Goal: Task Accomplishment & Management: Use online tool/utility

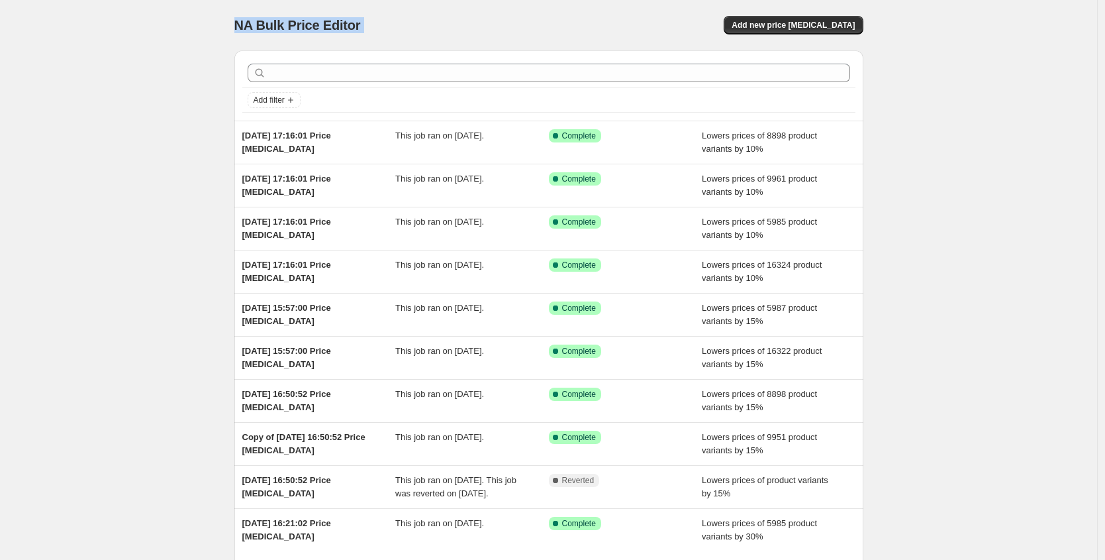
drag, startPoint x: 534, startPoint y: 20, endPoint x: 236, endPoint y: 26, distance: 298.0
click at [236, 26] on div "NA Bulk Price Editor. This page is ready NA Bulk Price Editor Add new price cha…" at bounding box center [549, 341] width 661 height 682
click at [236, 23] on div "NA Bulk Price Editor. This page is ready NA Bulk Price Editor Add new price cha…" at bounding box center [549, 341] width 661 height 682
drag, startPoint x: 233, startPoint y: 21, endPoint x: 405, endPoint y: 22, distance: 172.2
click at [405, 22] on div "NA Bulk Price Editor. This page is ready NA Bulk Price Editor Add new price cha…" at bounding box center [549, 341] width 661 height 682
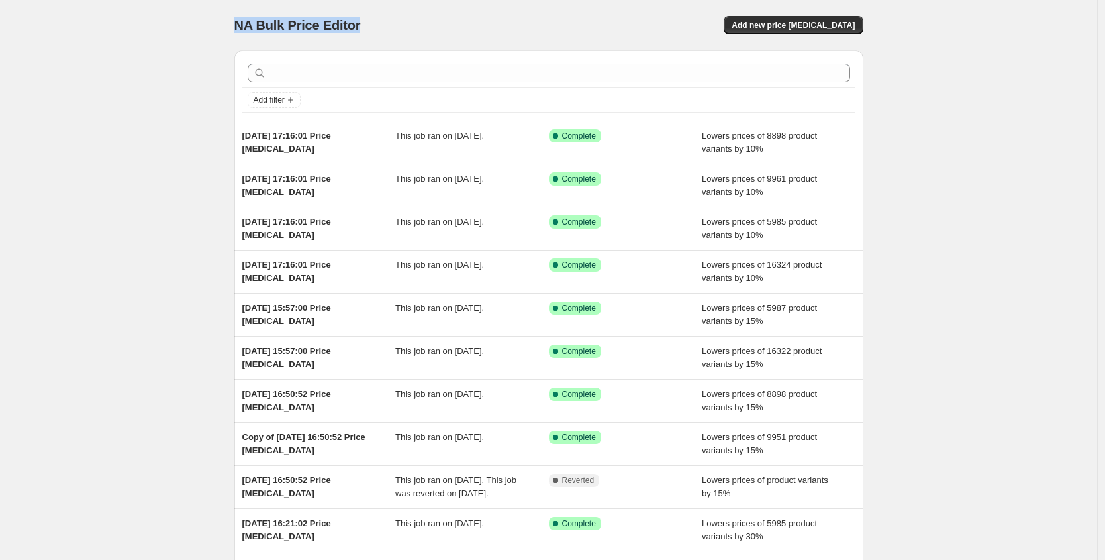
click at [356, 26] on span "NA Bulk Price Editor" at bounding box center [297, 25] width 126 height 15
drag, startPoint x: 361, startPoint y: 23, endPoint x: 151, endPoint y: 17, distance: 210.0
click at [166, 21] on div "NA Bulk Price Editor. This page is ready NA Bulk Price Editor Add new price cha…" at bounding box center [548, 341] width 1097 height 682
click at [150, 16] on div "NA Bulk Price Editor. This page is ready NA Bulk Price Editor Add new price cha…" at bounding box center [548, 341] width 1097 height 682
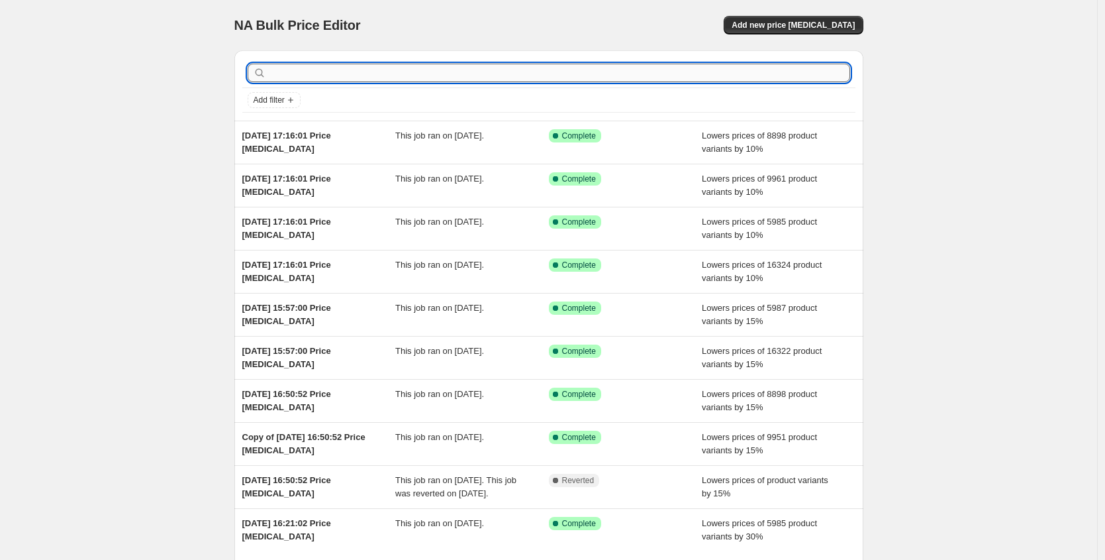
click at [296, 72] on input "text" at bounding box center [559, 73] width 581 height 19
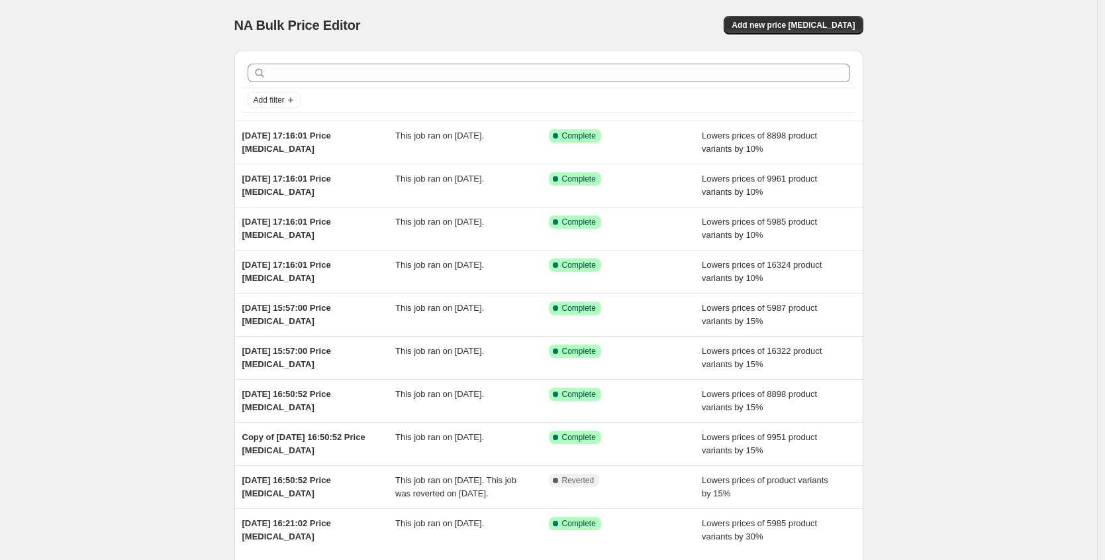
click at [317, 18] on span "NA Bulk Price Editor" at bounding box center [297, 25] width 126 height 15
click at [656, 4] on div "NA Bulk Price Editor. This page is ready NA Bulk Price Editor Add new price [ME…" at bounding box center [548, 25] width 629 height 50
click at [436, 29] on div "NA Bulk Price Editor" at bounding box center [385, 25] width 303 height 19
click at [797, 23] on span "Add new price [MEDICAL_DATA]" at bounding box center [793, 25] width 123 height 11
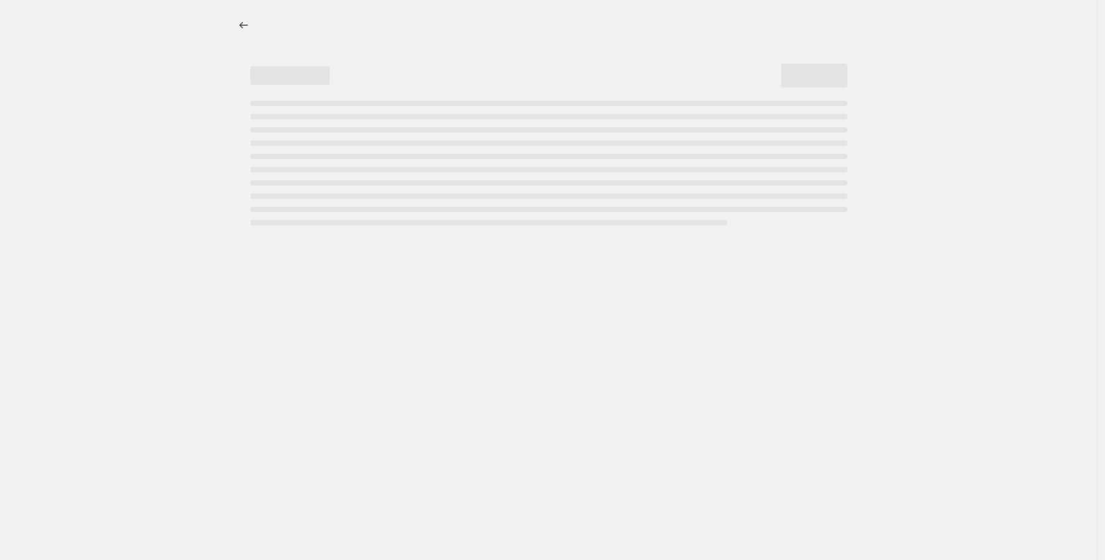
select select "percentage"
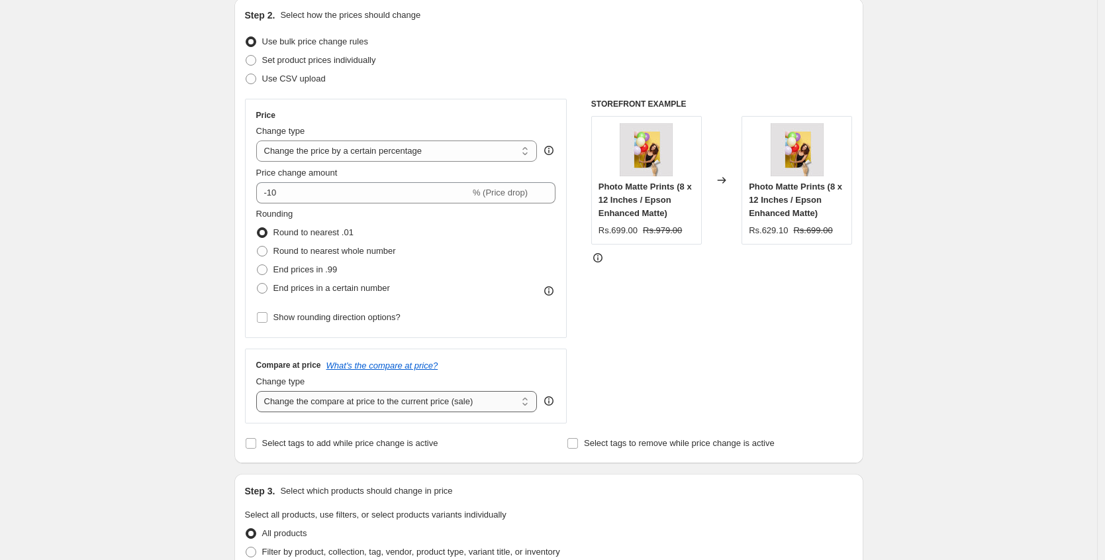
scroll to position [208, 0]
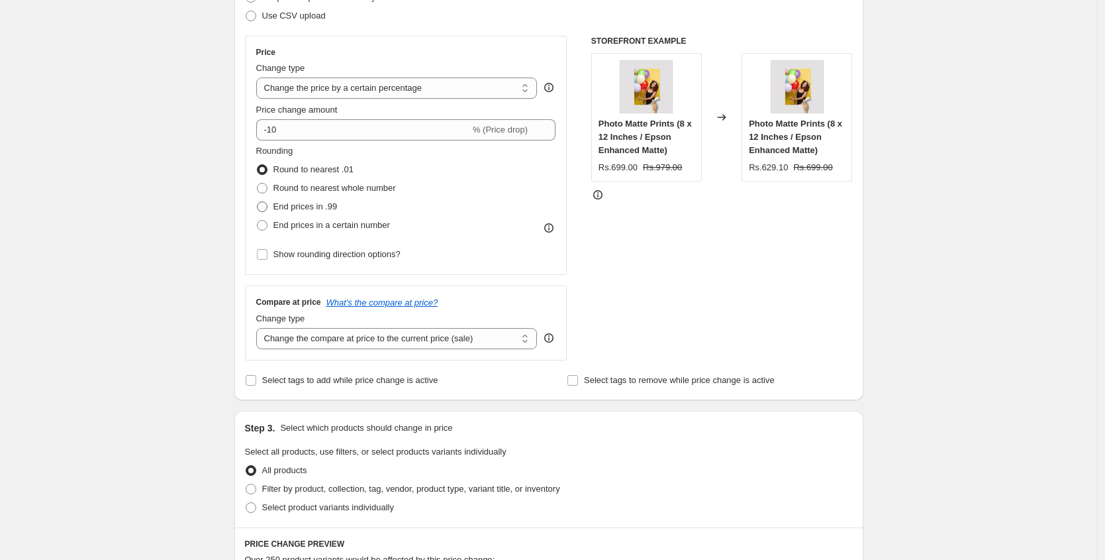
click at [309, 210] on span "End prices in .99" at bounding box center [305, 206] width 64 height 10
click at [258, 202] on input "End prices in .99" at bounding box center [257, 201] width 1 height 1
radio input "true"
click at [309, 232] on label "End prices in a certain number" at bounding box center [323, 225] width 134 height 19
click at [258, 221] on input "End prices in a certain number" at bounding box center [257, 220] width 1 height 1
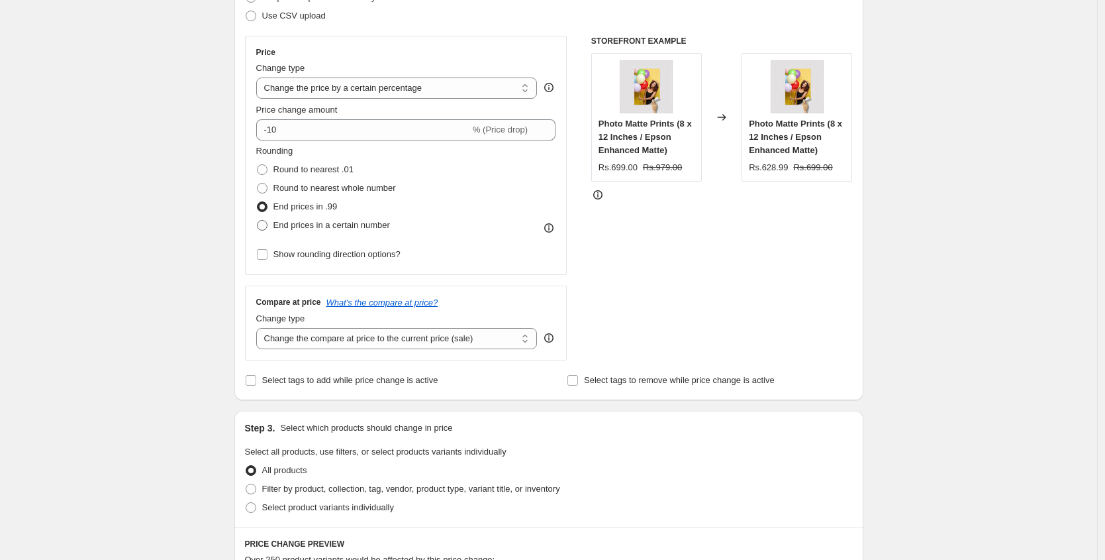
radio input "true"
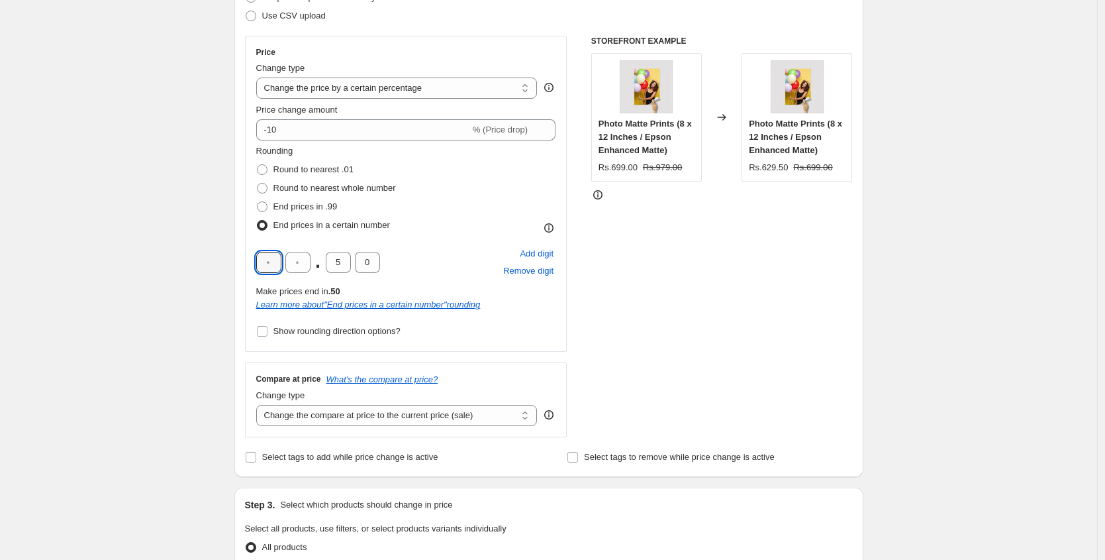
drag, startPoint x: 280, startPoint y: 263, endPoint x: 258, endPoint y: 260, distance: 22.8
click at [258, 260] on div "Price Change type Change the price to a certain amount Change the price by a ce…" at bounding box center [406, 194] width 322 height 316
type input "9"
type input "0"
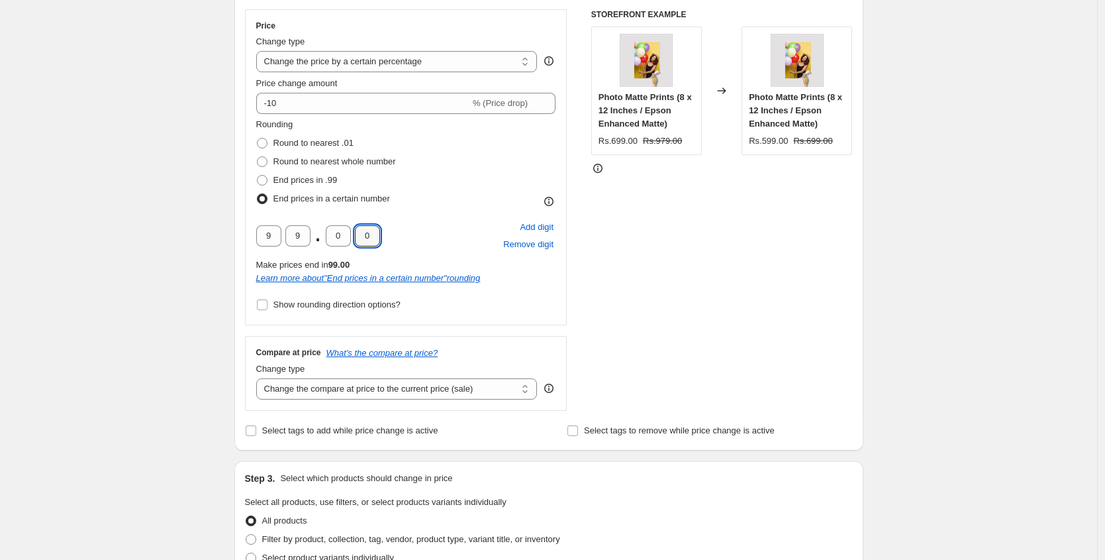
scroll to position [236, 0]
click at [316, 303] on span "Show rounding direction options?" at bounding box center [336, 302] width 127 height 10
click at [268, 303] on input "Show rounding direction options?" at bounding box center [262, 302] width 11 height 11
checkbox input "true"
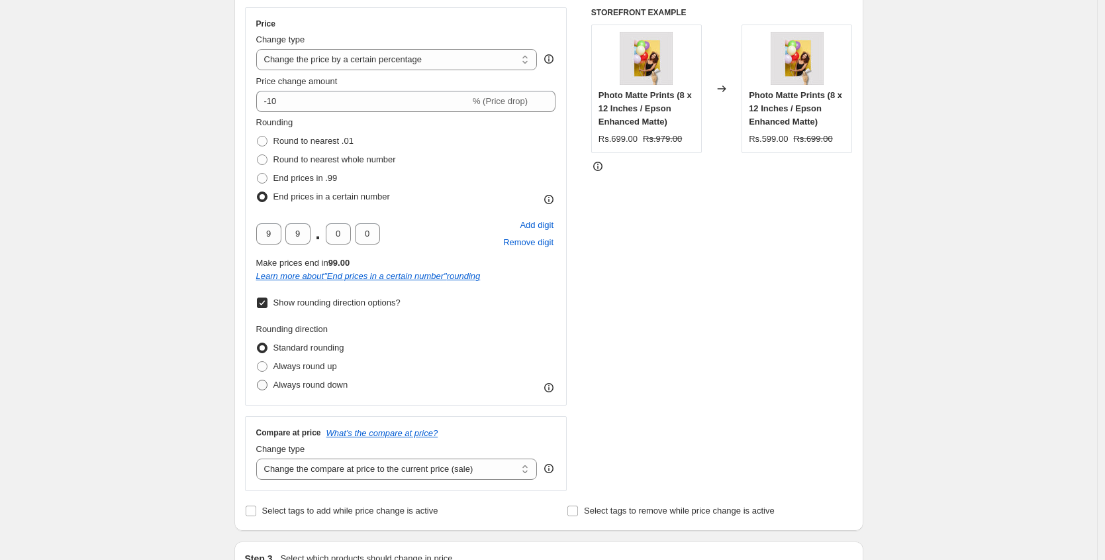
click at [309, 379] on span "Always round down" at bounding box center [310, 384] width 75 height 10
click at [258, 379] on input "Always round down" at bounding box center [257, 379] width 1 height 1
radio input "true"
click at [311, 370] on span "Always round up" at bounding box center [305, 366] width 64 height 10
click at [258, 362] on input "Always round up" at bounding box center [257, 361] width 1 height 1
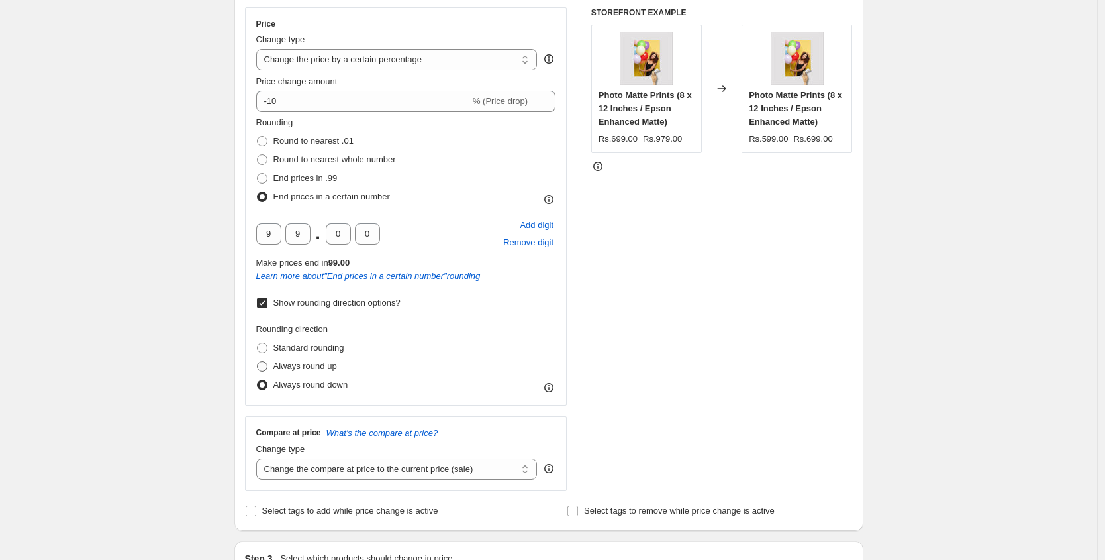
radio input "true"
click at [316, 352] on span "Standard rounding" at bounding box center [308, 347] width 71 height 10
click at [258, 343] on input "Standard rounding" at bounding box center [257, 342] width 1 height 1
radio input "true"
click at [326, 467] on select "Change the compare at price to the current price (sale) Change the compare at p…" at bounding box center [396, 468] width 281 height 21
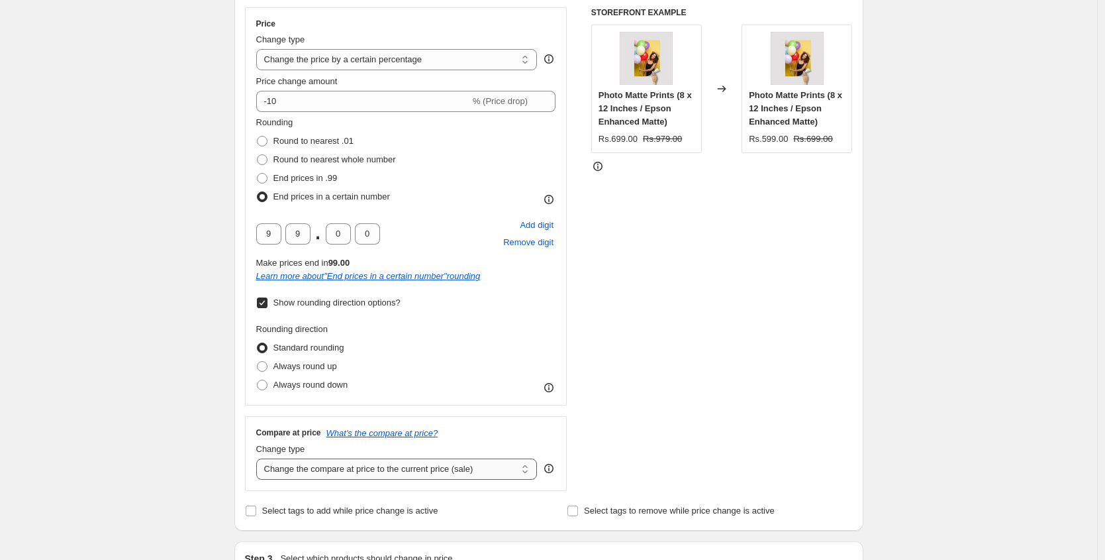
select select "pp"
click at [260, 458] on select "Change the compare at price to the current price (sale) Change the compare at p…" at bounding box center [396, 468] width 281 height 21
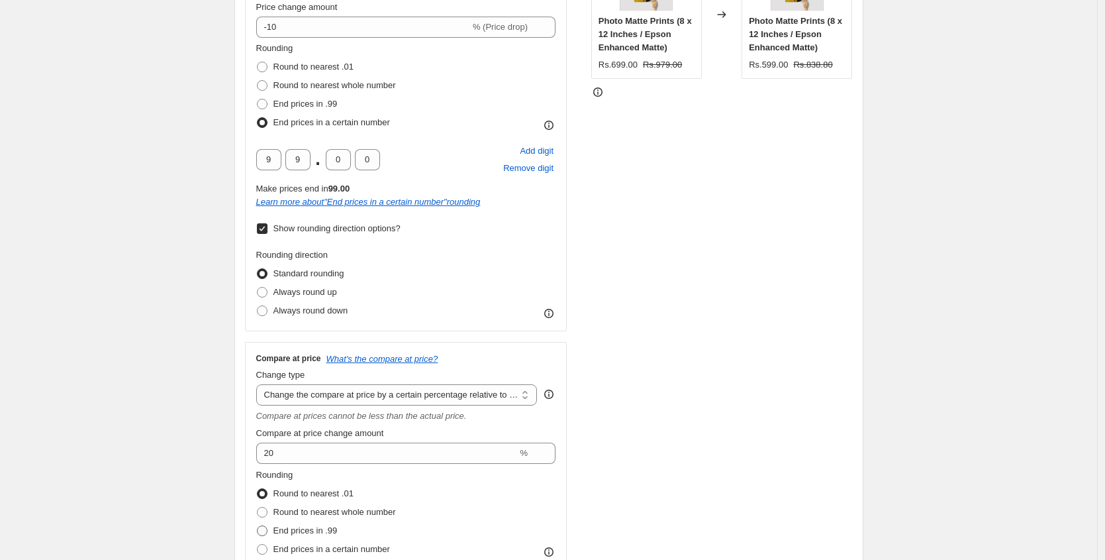
scroll to position [408, 0]
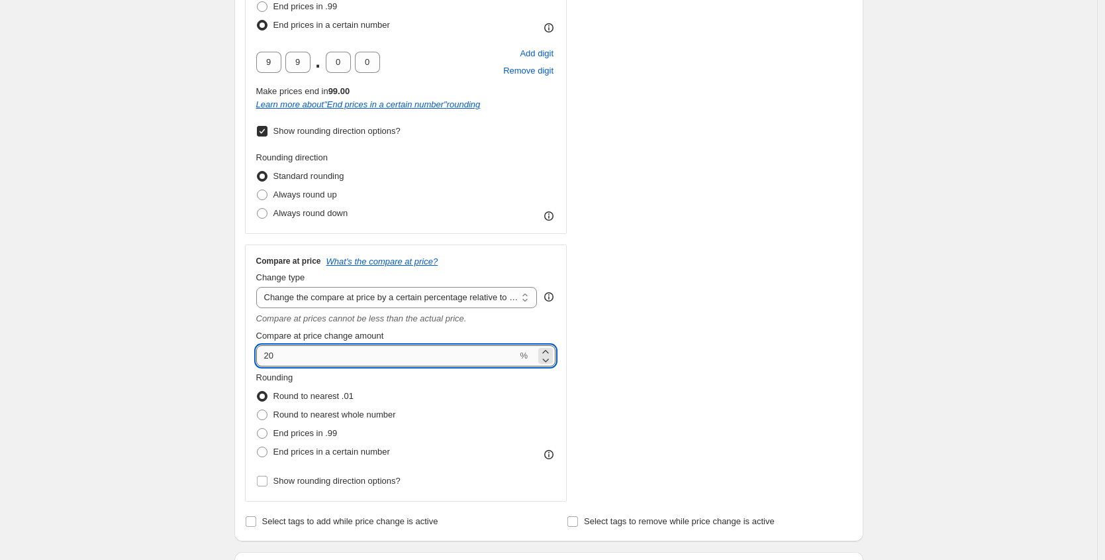
drag, startPoint x: 297, startPoint y: 364, endPoint x: 264, endPoint y: 360, distance: 33.3
click at [264, 360] on input "20" at bounding box center [387, 355] width 262 height 21
type input "30"
click at [279, 450] on span "End prices in a certain number" at bounding box center [331, 451] width 117 height 10
click at [258, 447] on input "End prices in a certain number" at bounding box center [257, 446] width 1 height 1
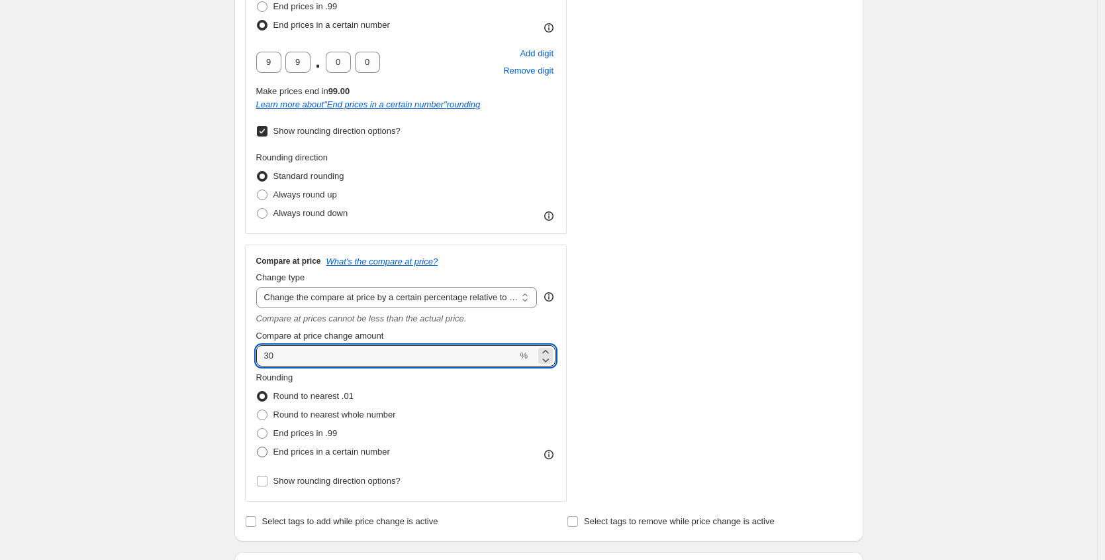
radio input "true"
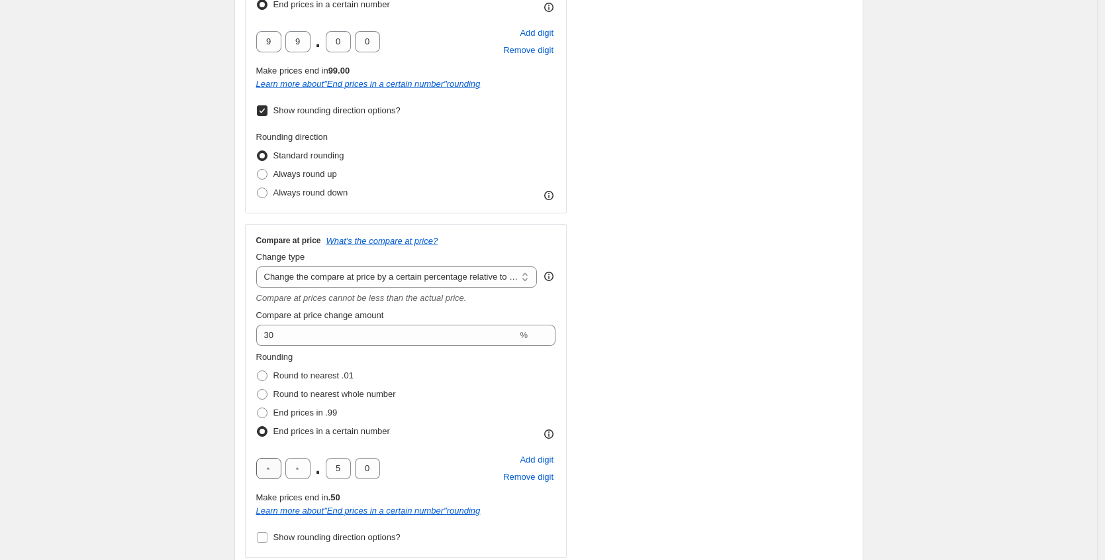
scroll to position [430, 0]
click at [278, 467] on input "text" at bounding box center [268, 466] width 25 height 21
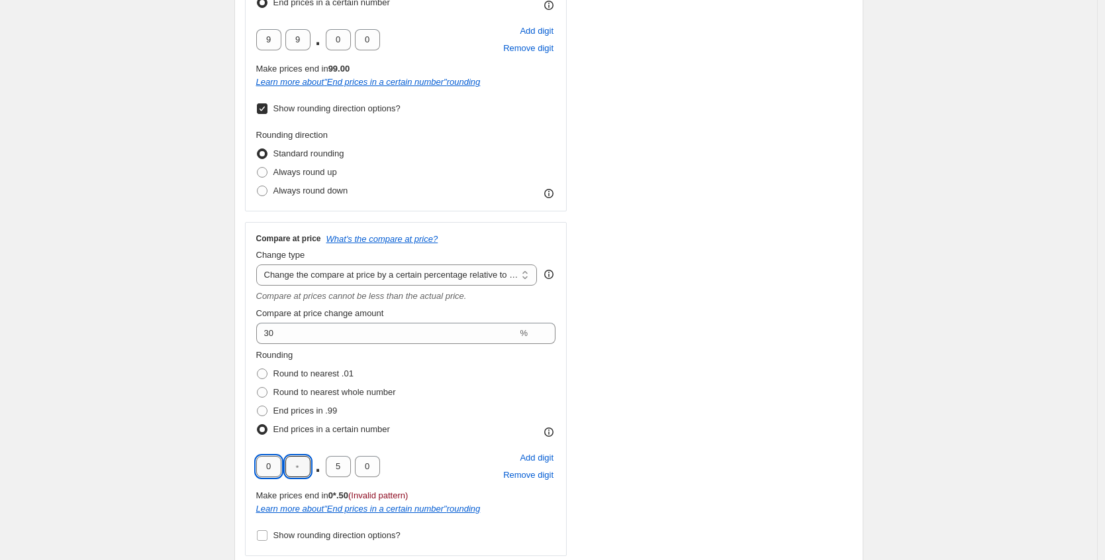
click at [275, 464] on input "0" at bounding box center [268, 466] width 25 height 21
drag, startPoint x: 275, startPoint y: 464, endPoint x: 252, endPoint y: 463, distance: 22.6
click at [252, 464] on div "Compare at price What's the compare at price? Change type Change the compare at…" at bounding box center [406, 389] width 322 height 334
type input "9"
drag, startPoint x: 308, startPoint y: 464, endPoint x: 294, endPoint y: 462, distance: 14.2
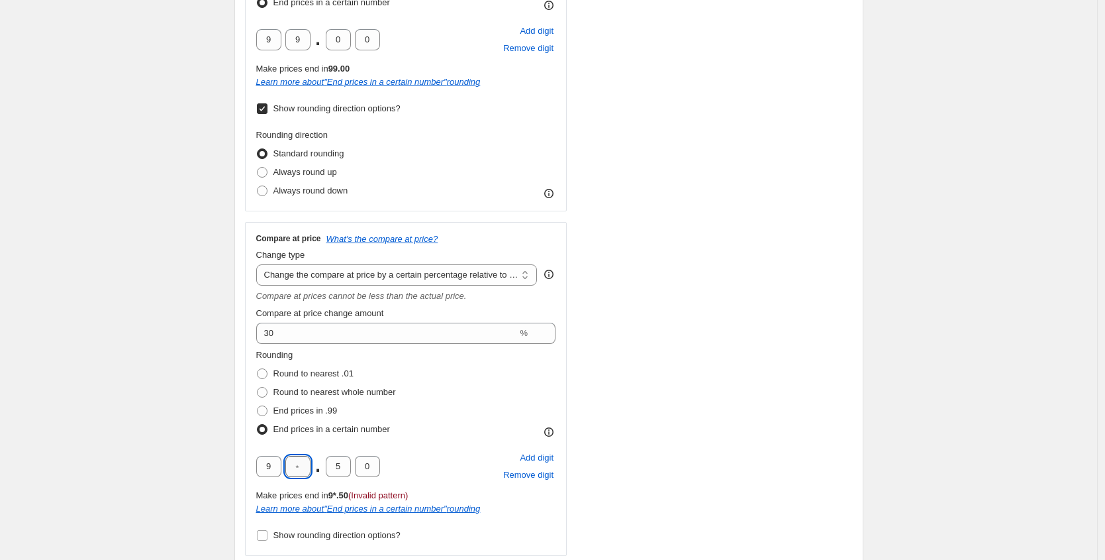
click at [294, 462] on input "text" at bounding box center [297, 466] width 25 height 21
type input "9"
drag, startPoint x: 344, startPoint y: 465, endPoint x: 330, endPoint y: 462, distance: 14.2
click at [330, 462] on input "5" at bounding box center [338, 466] width 25 height 21
type input "0"
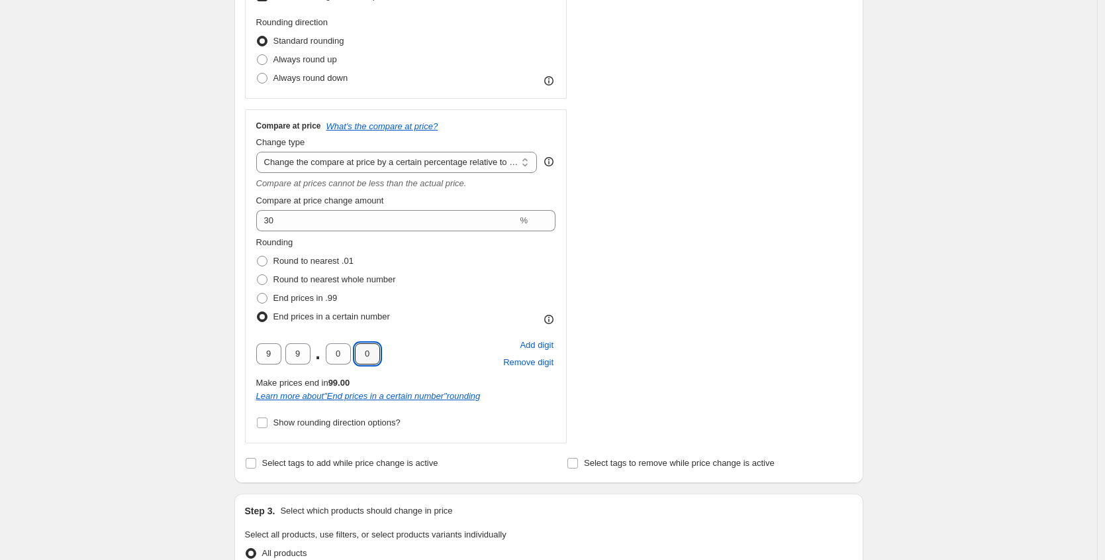
scroll to position [867, 0]
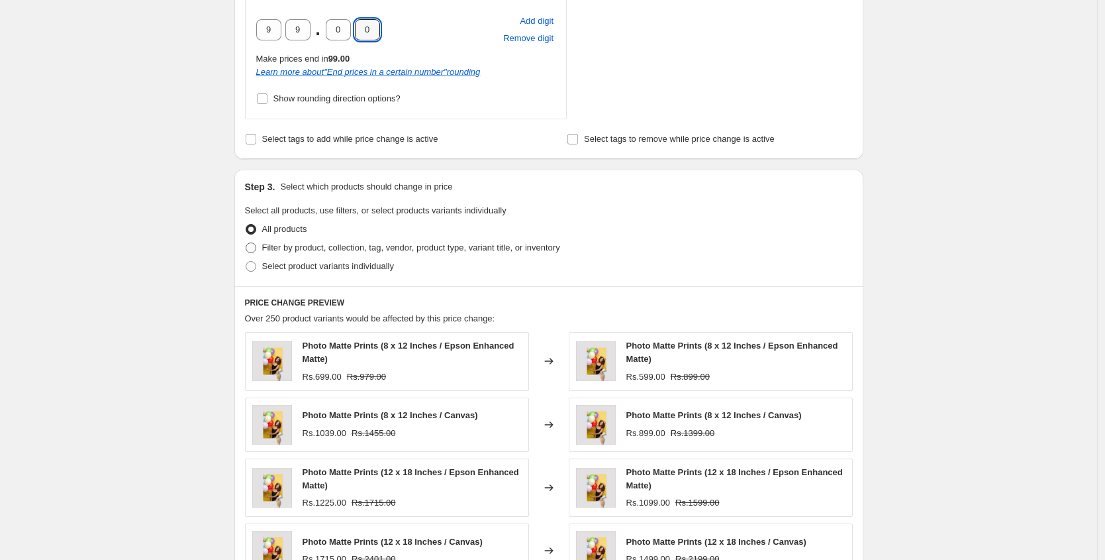
click at [295, 243] on span "Filter by product, collection, tag, vendor, product type, variant title, or inv…" at bounding box center [411, 247] width 298 height 10
click at [246, 243] on input "Filter by product, collection, tag, vendor, product type, variant title, or inv…" at bounding box center [246, 242] width 1 height 1
radio input "true"
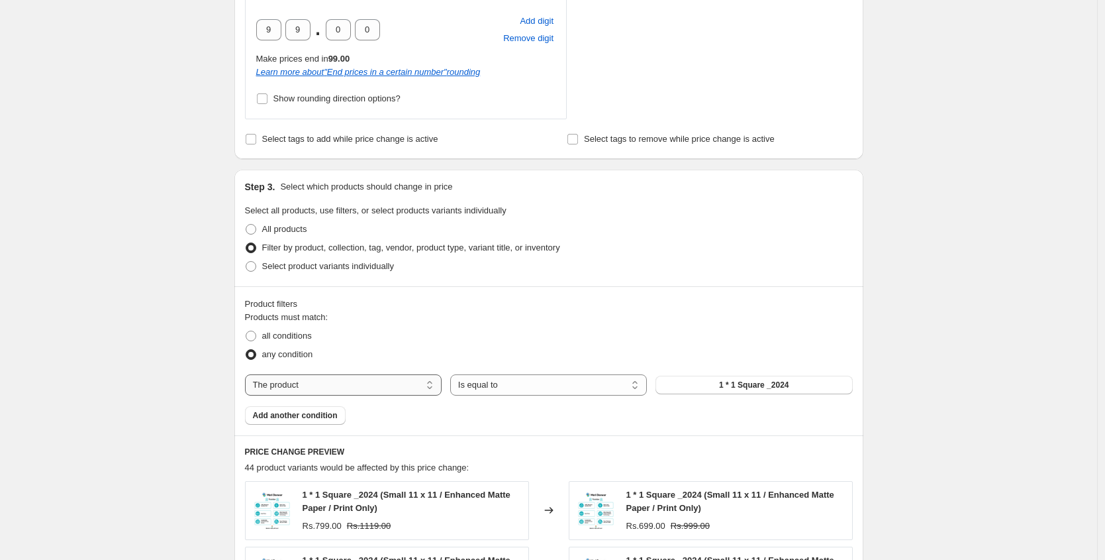
click at [402, 383] on select "The product The product's collection The product's tag The product's vendor The…" at bounding box center [343, 384] width 197 height 21
select select "collection"
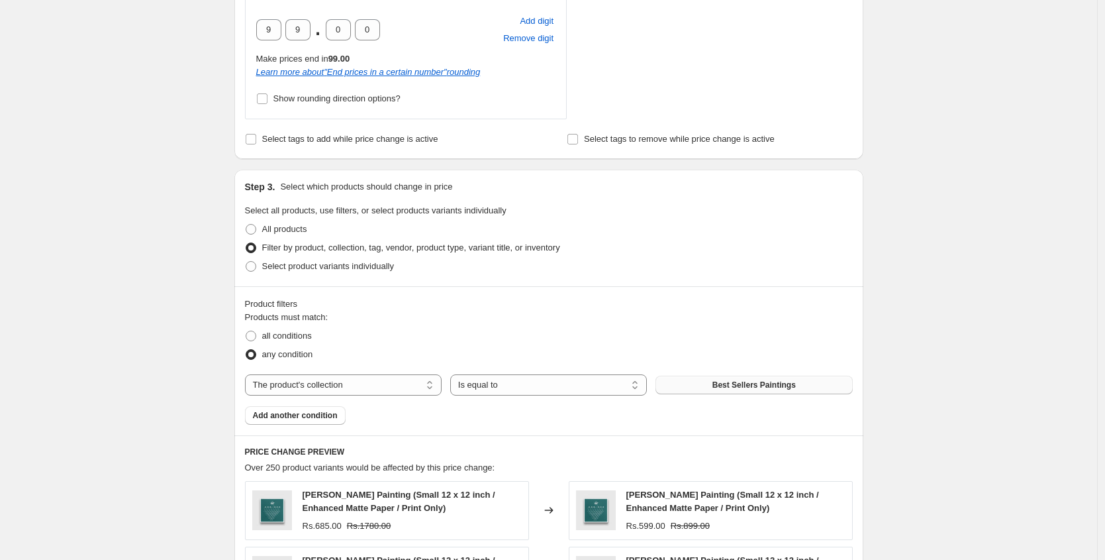
click at [733, 377] on button "Best Sellers Paintings" at bounding box center [754, 384] width 197 height 19
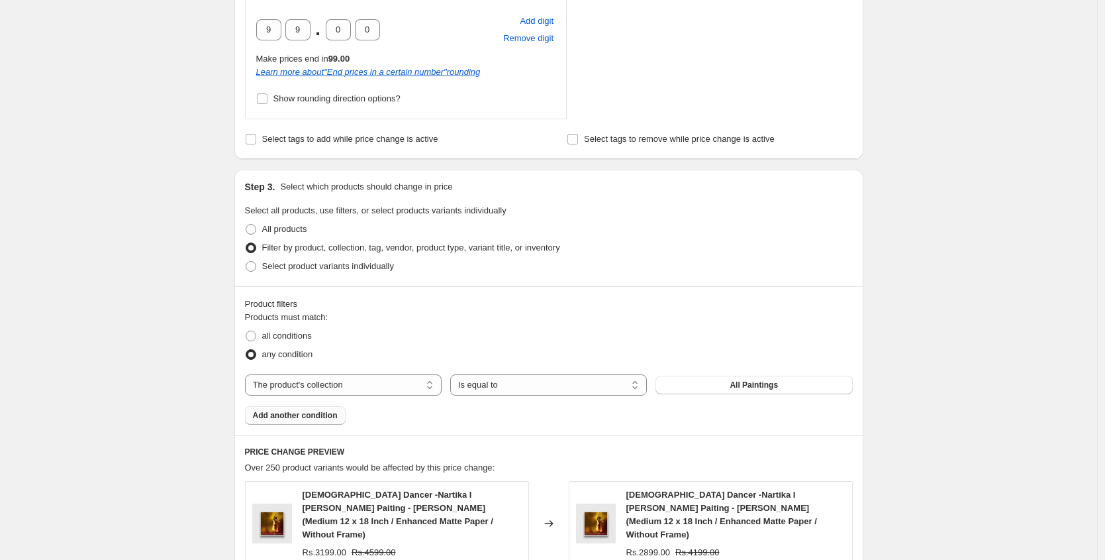
click at [313, 412] on span "Add another condition" at bounding box center [295, 415] width 85 height 11
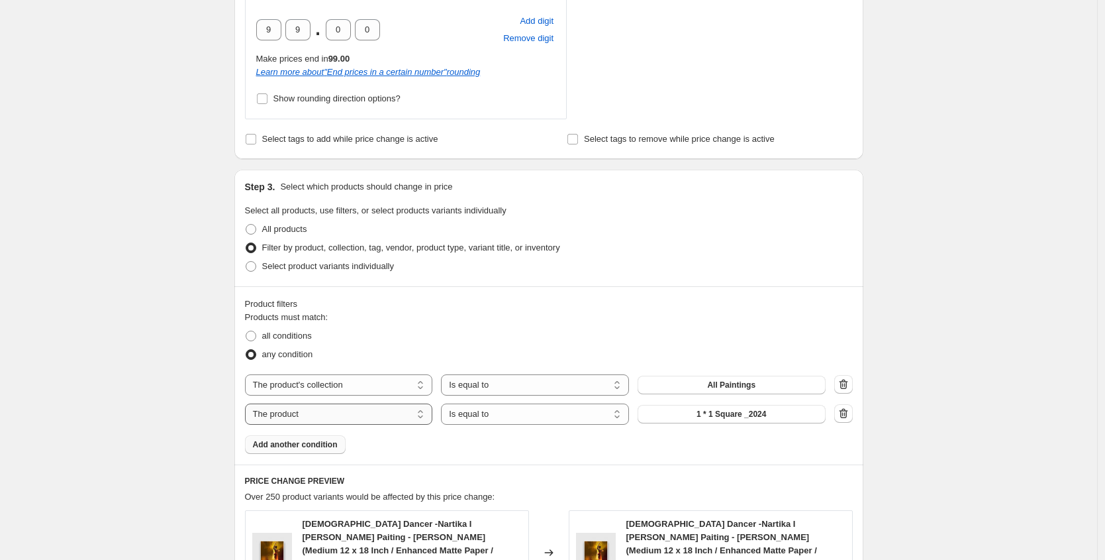
click at [338, 411] on select "The product The product's collection The product's tag The product's vendor The…" at bounding box center [339, 413] width 188 height 21
select select "title"
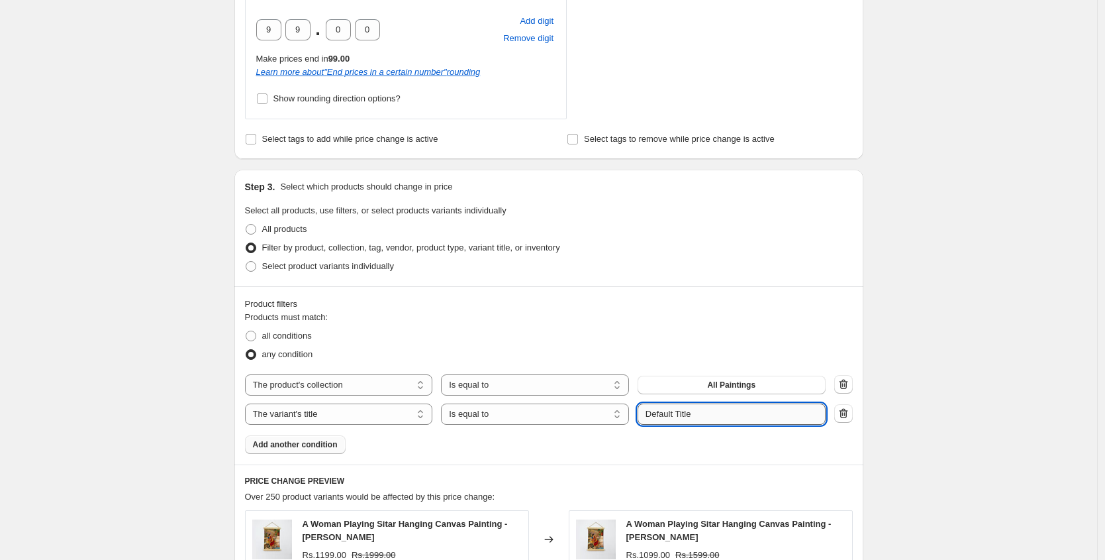
click at [700, 410] on input "Default Title" at bounding box center [732, 413] width 188 height 21
paste input "Large 18 x 24"
type input "Large 18 x 24"
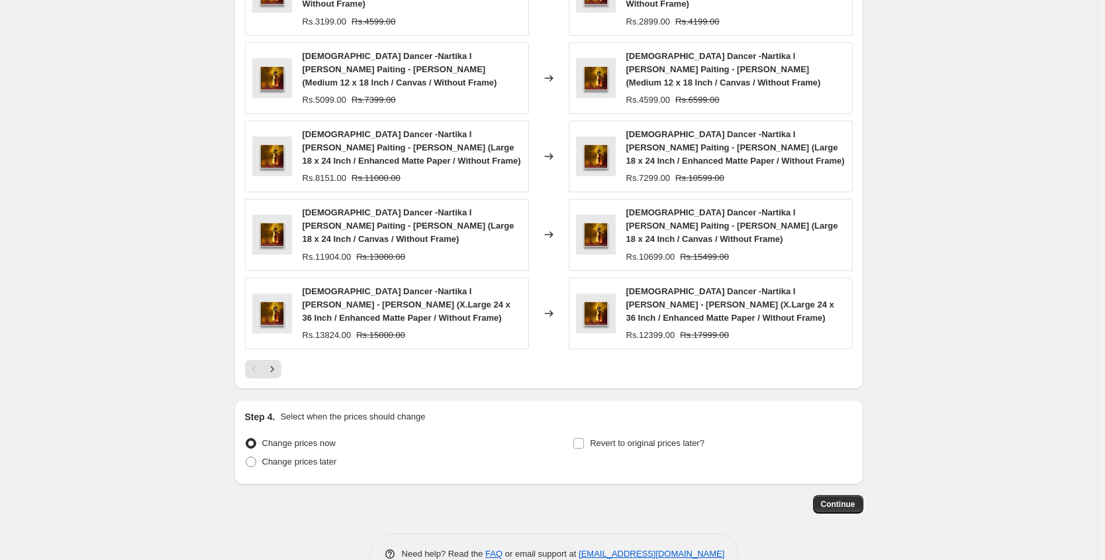
scroll to position [1448, 0]
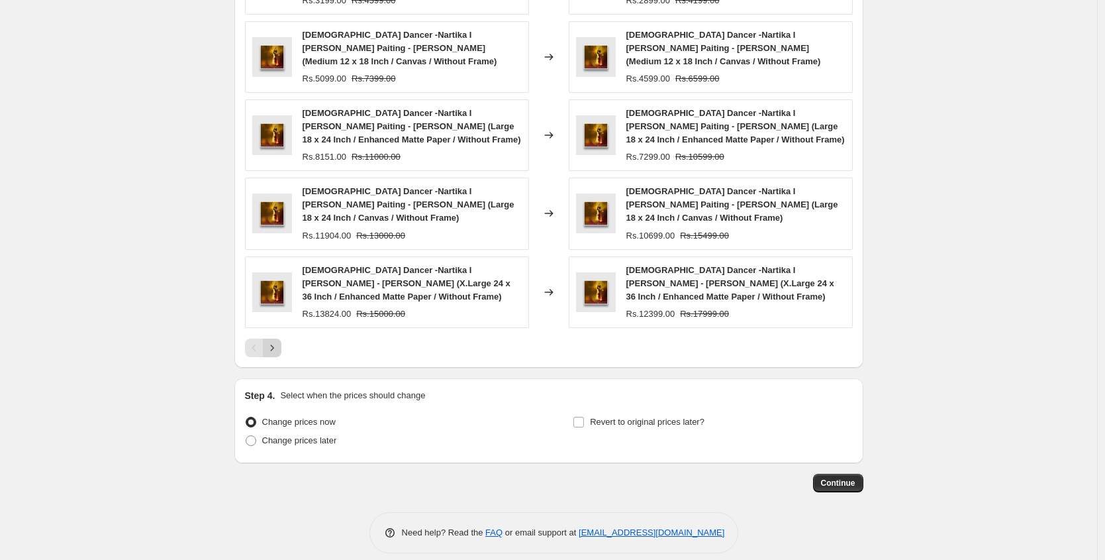
click at [279, 341] on icon "Next" at bounding box center [272, 347] width 13 height 13
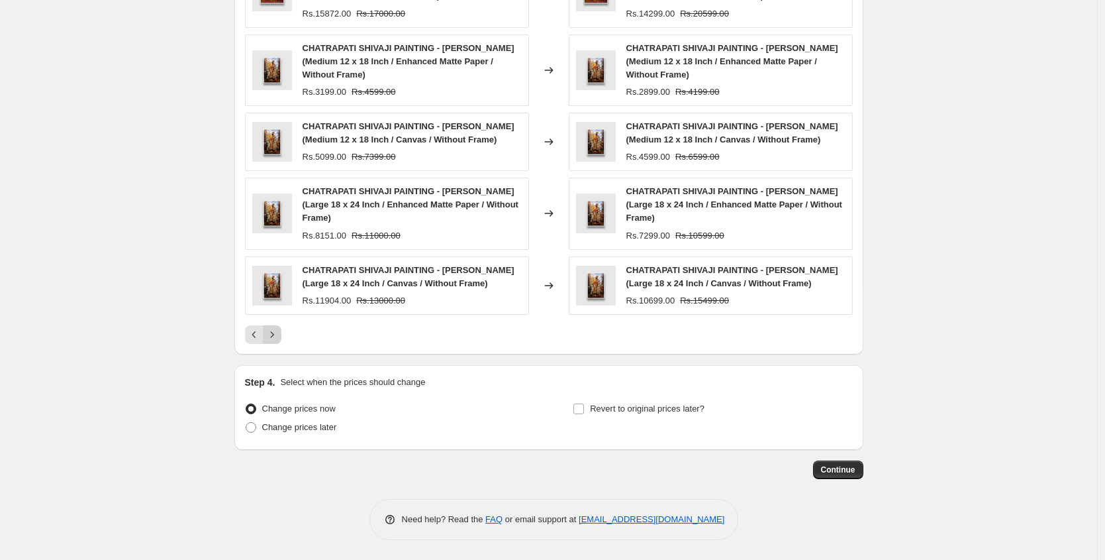
click at [276, 338] on icon "Next" at bounding box center [272, 334] width 13 height 13
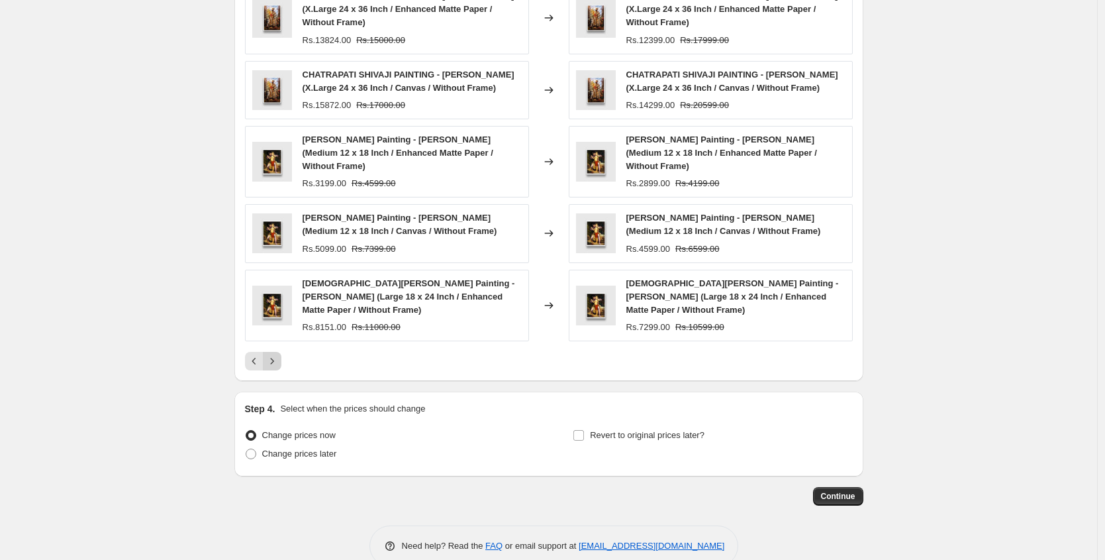
click at [276, 354] on icon "Next" at bounding box center [272, 360] width 13 height 13
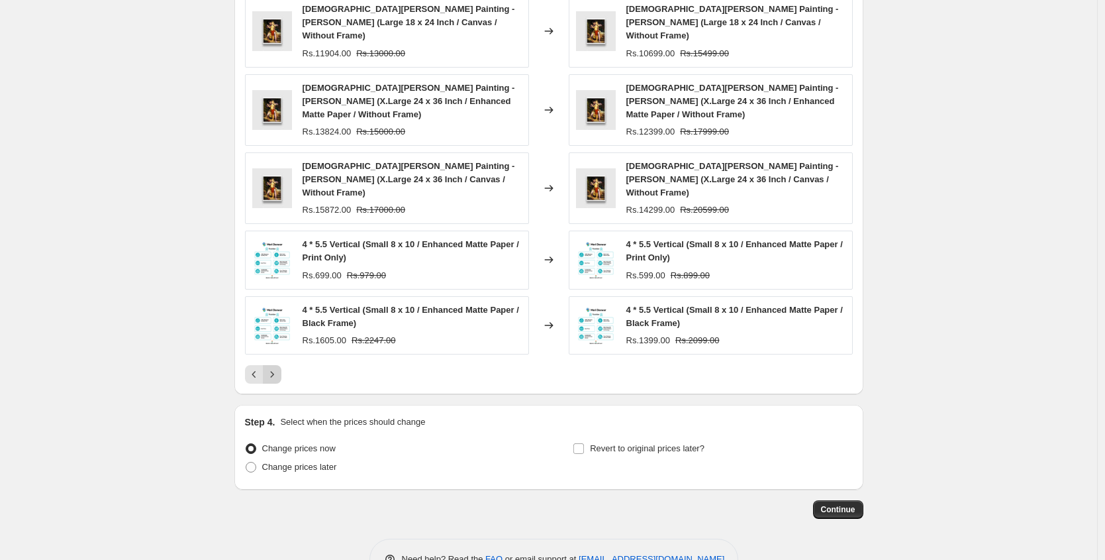
click at [276, 368] on icon "Next" at bounding box center [272, 374] width 13 height 13
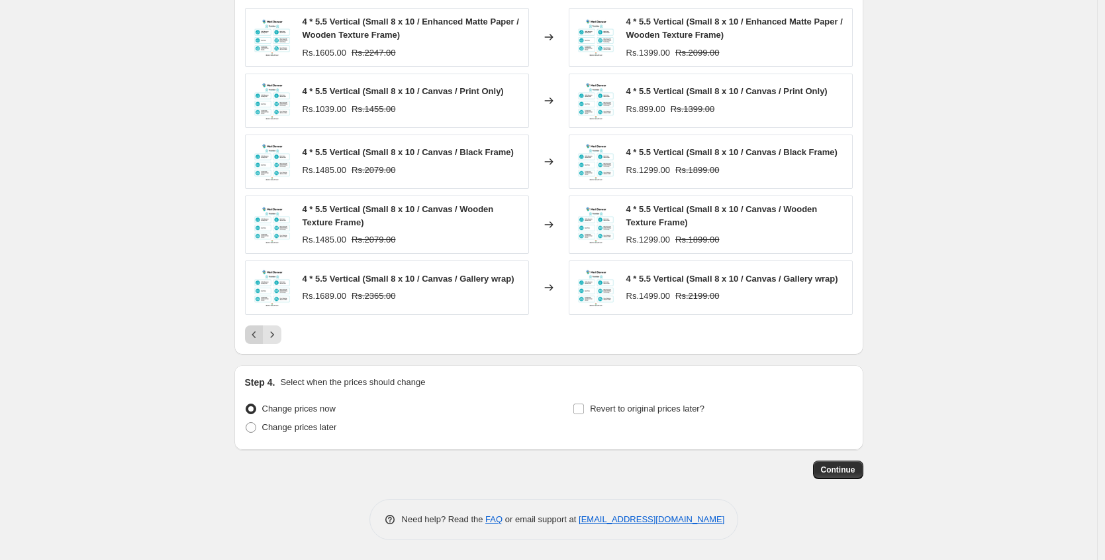
click at [260, 336] on icon "Previous" at bounding box center [254, 334] width 13 height 13
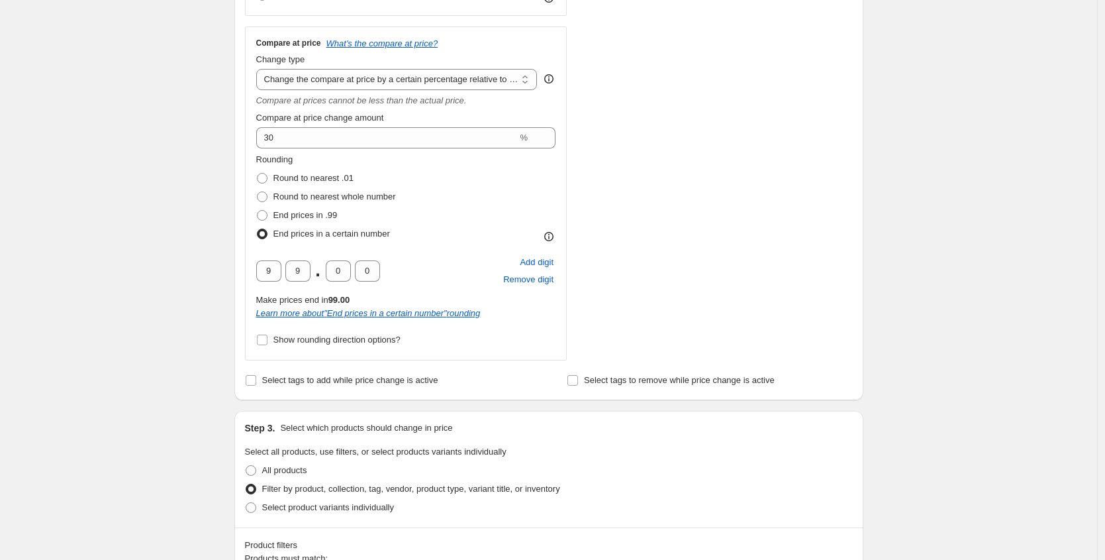
scroll to position [628, 0]
click at [250, 467] on span at bounding box center [251, 468] width 11 height 11
click at [246, 464] on input "All products" at bounding box center [246, 463] width 1 height 1
radio input "true"
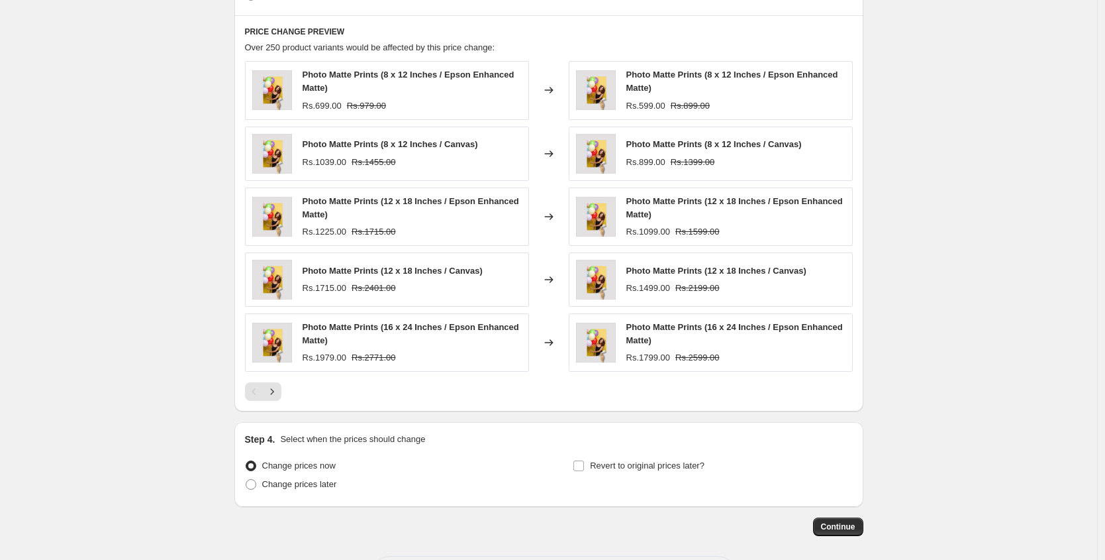
scroll to position [1166, 0]
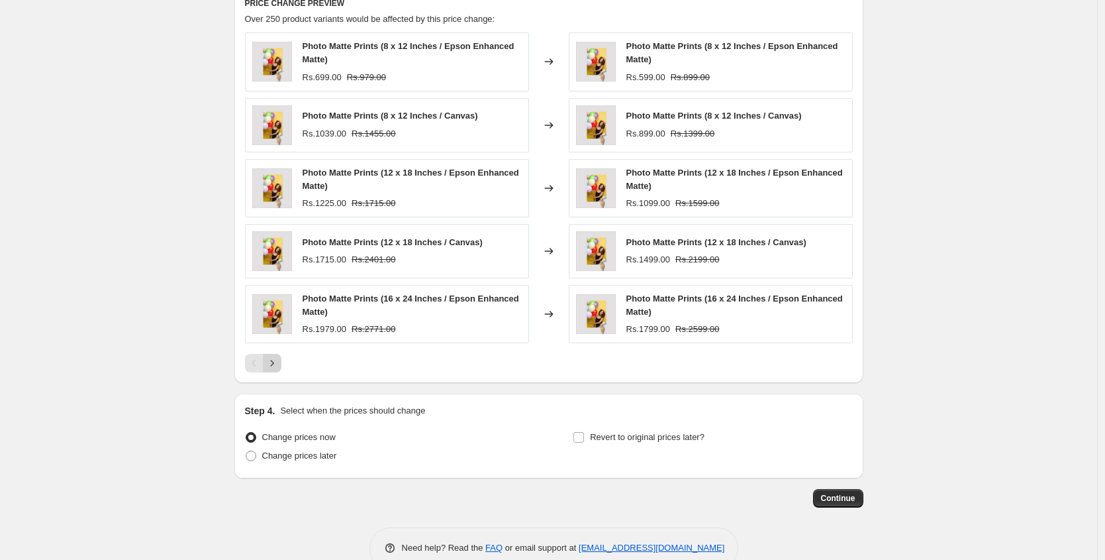
click at [275, 364] on icon "Next" at bounding box center [272, 362] width 13 height 13
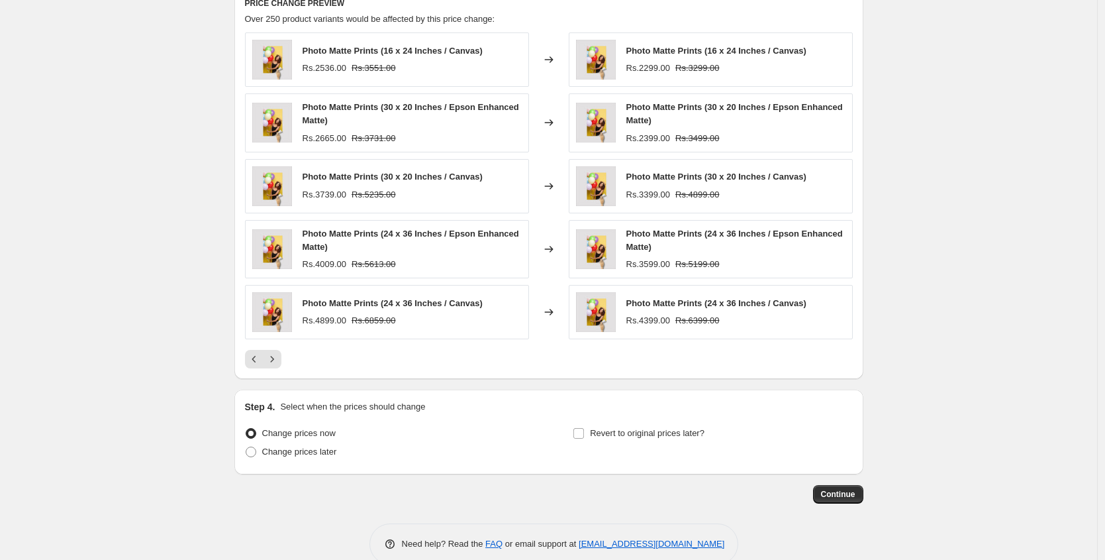
click at [275, 364] on icon "Next" at bounding box center [272, 358] width 13 height 13
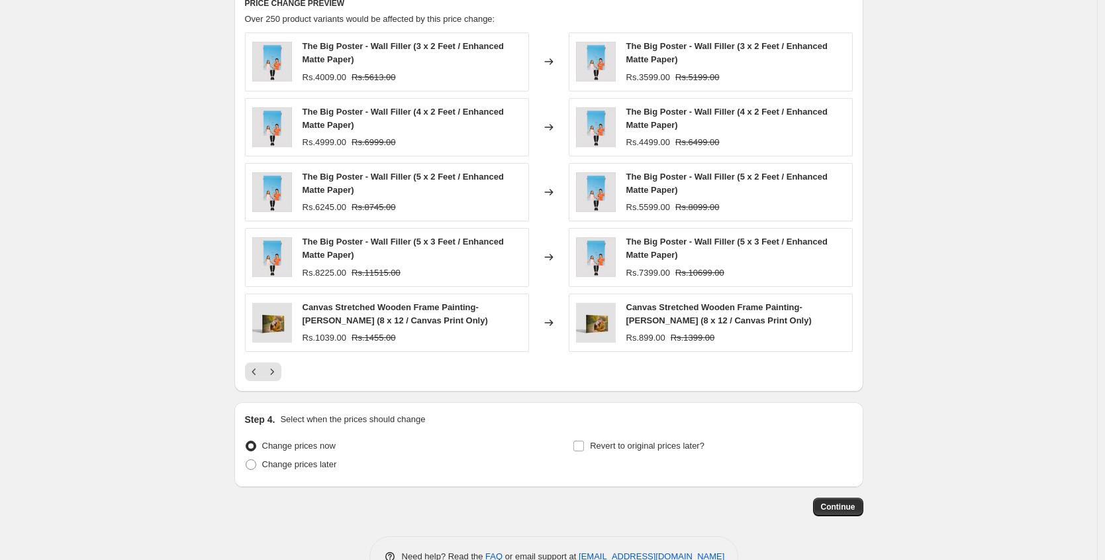
click at [275, 364] on button "Next" at bounding box center [272, 371] width 19 height 19
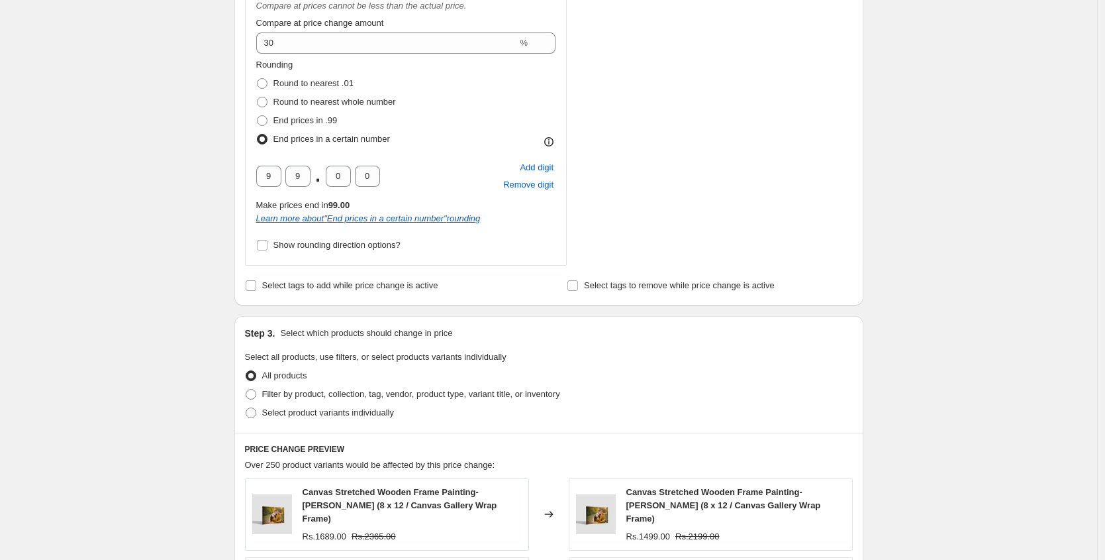
scroll to position [792, 0]
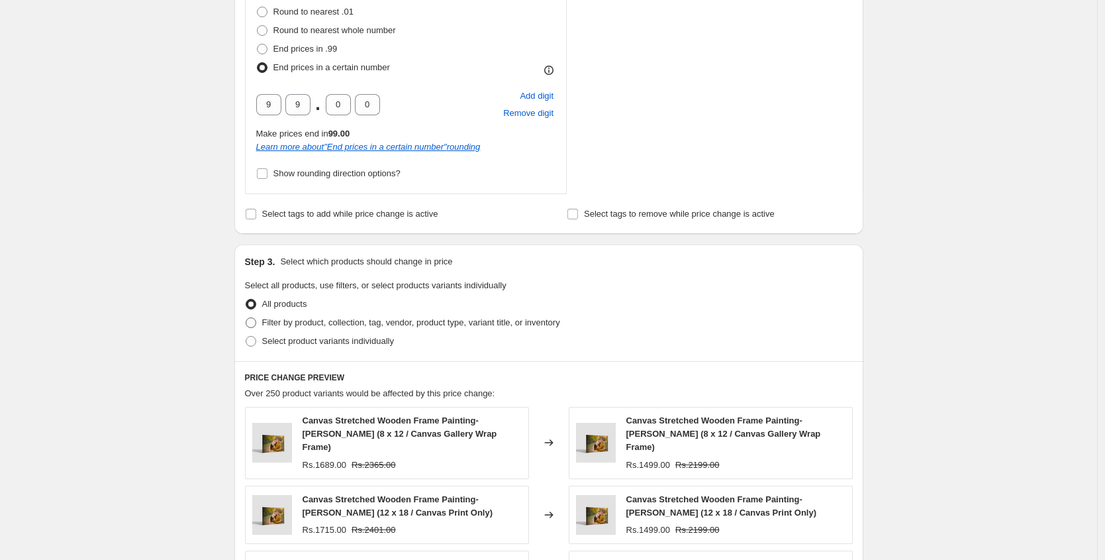
click at [289, 327] on span "Filter by product, collection, tag, vendor, product type, variant title, or inv…" at bounding box center [411, 322] width 298 height 10
click at [246, 318] on input "Filter by product, collection, tag, vendor, product type, variant title, or inv…" at bounding box center [246, 317] width 1 height 1
radio input "true"
select select "collection"
select select "title"
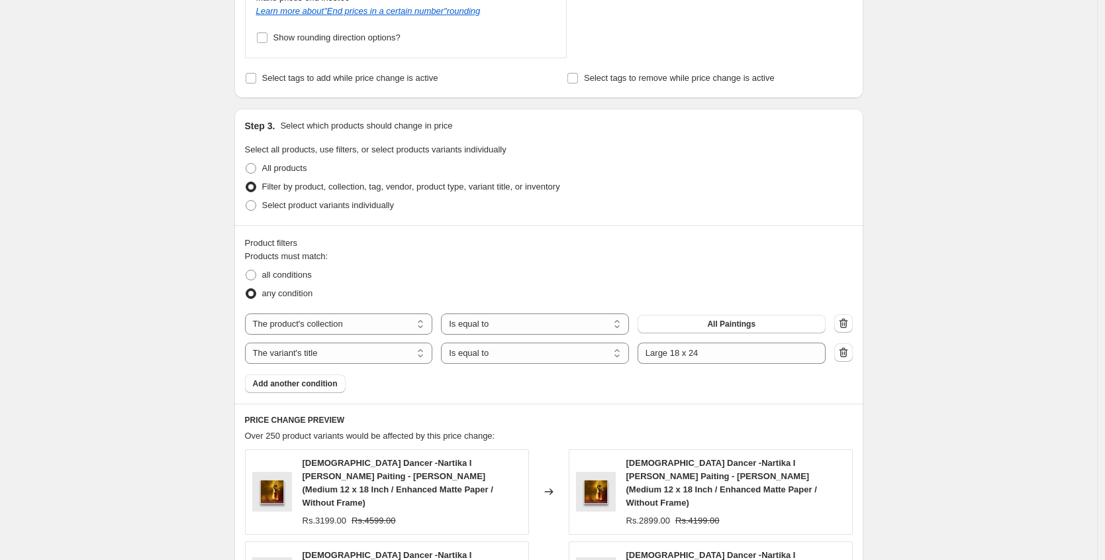
scroll to position [1000, 0]
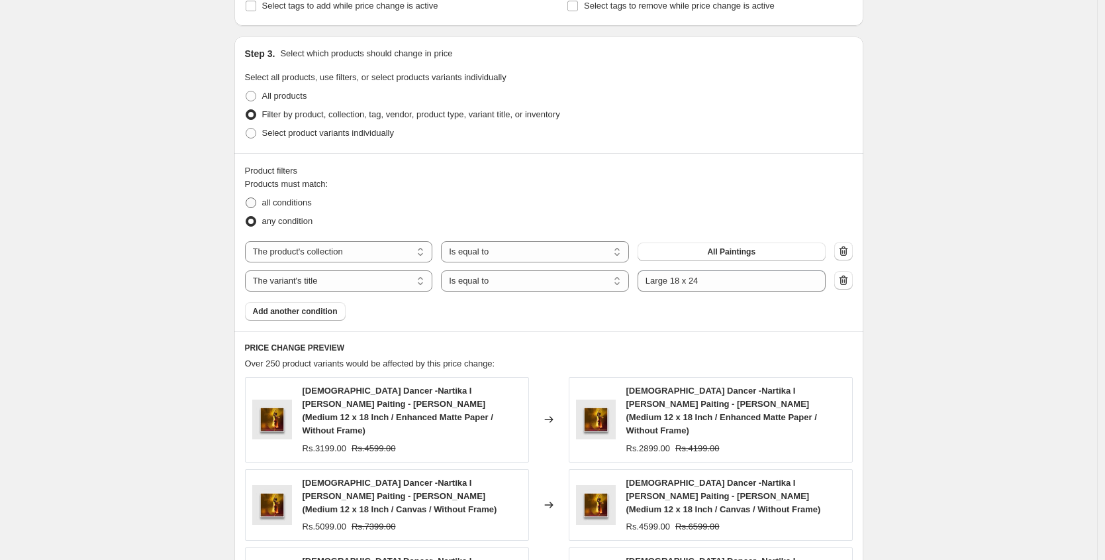
click at [308, 203] on span "all conditions" at bounding box center [287, 202] width 50 height 10
click at [246, 198] on input "all conditions" at bounding box center [246, 197] width 1 height 1
radio input "true"
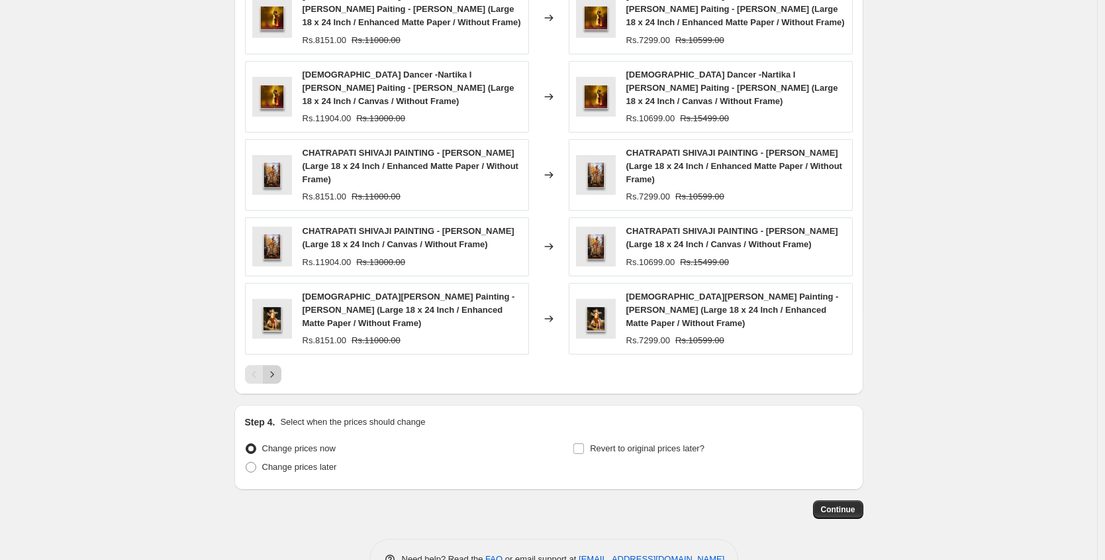
click at [279, 368] on icon "Next" at bounding box center [272, 374] width 13 height 13
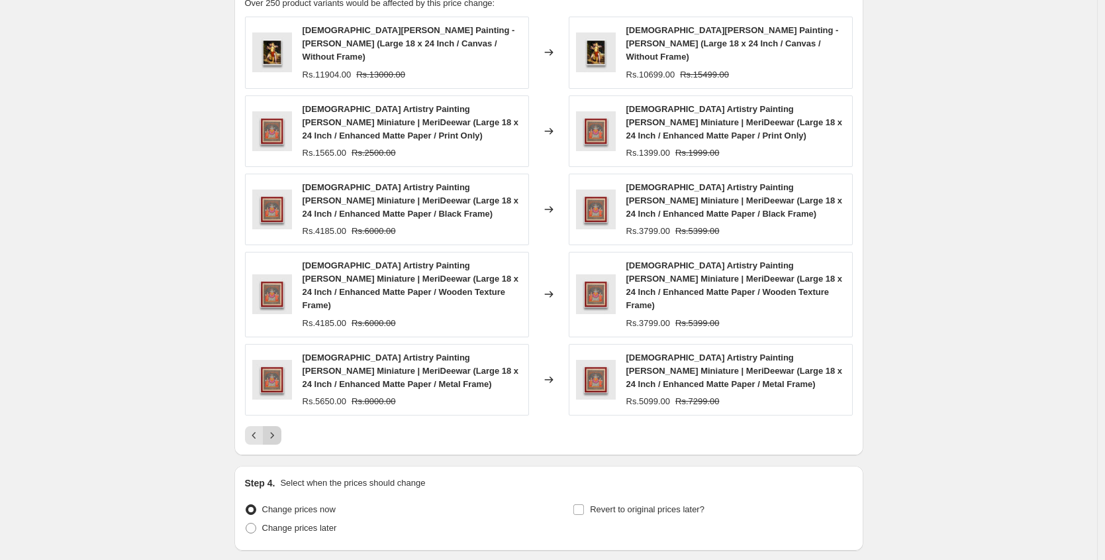
scroll to position [1395, 0]
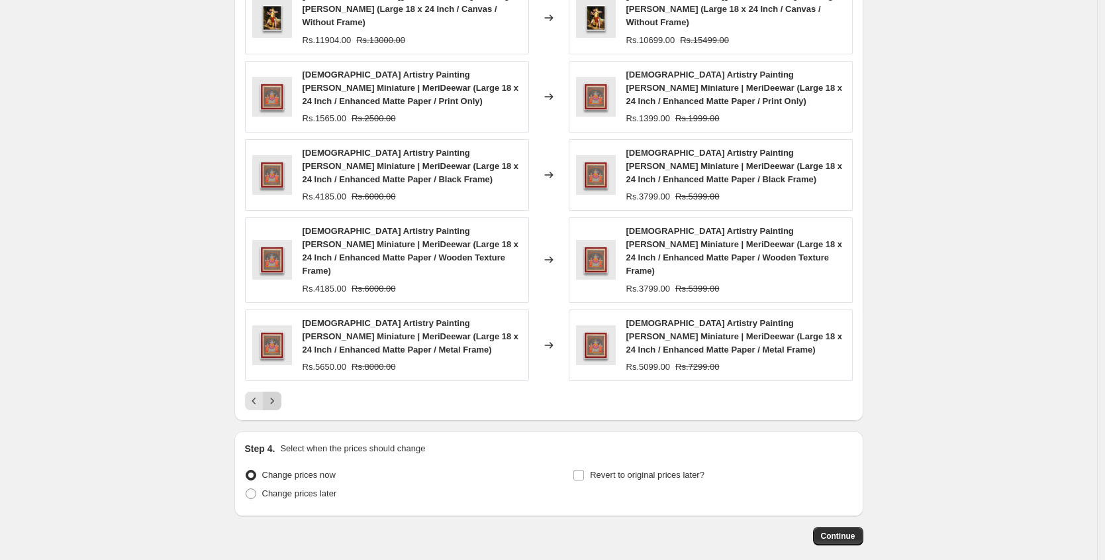
click at [279, 394] on icon "Next" at bounding box center [272, 400] width 13 height 13
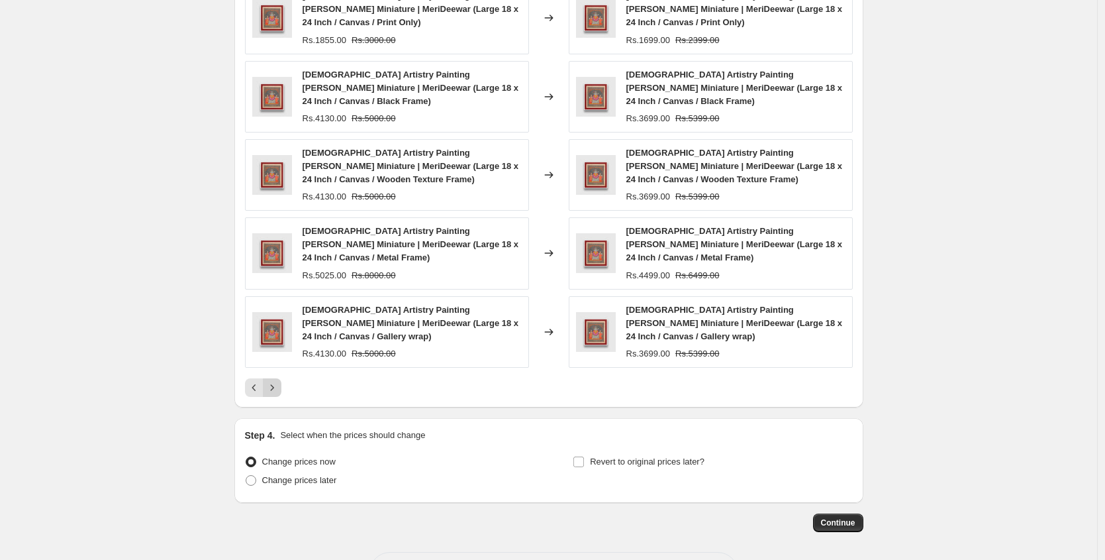
click at [276, 381] on icon "Next" at bounding box center [272, 387] width 13 height 13
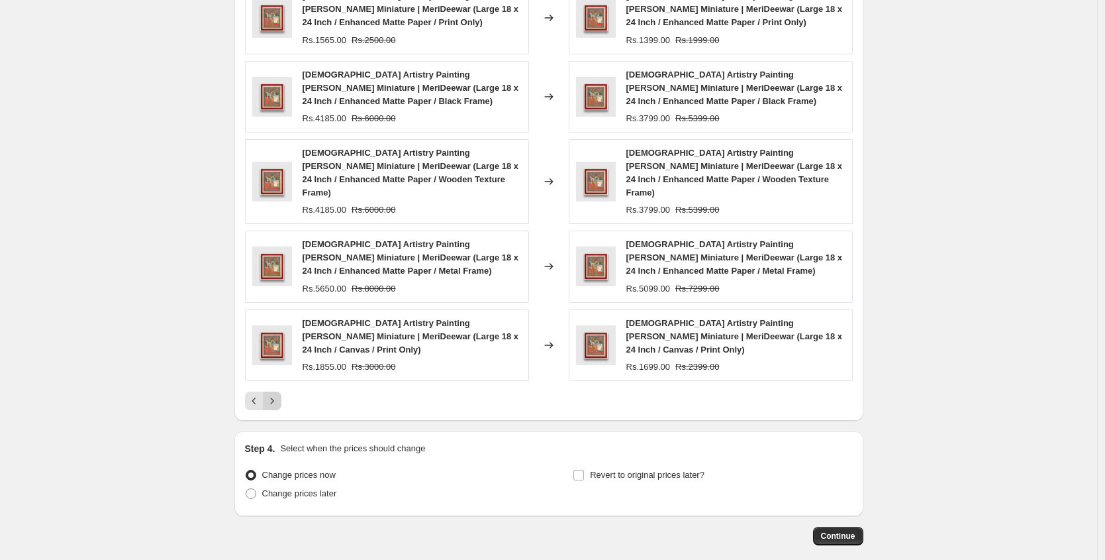
click at [276, 394] on icon "Next" at bounding box center [272, 400] width 13 height 13
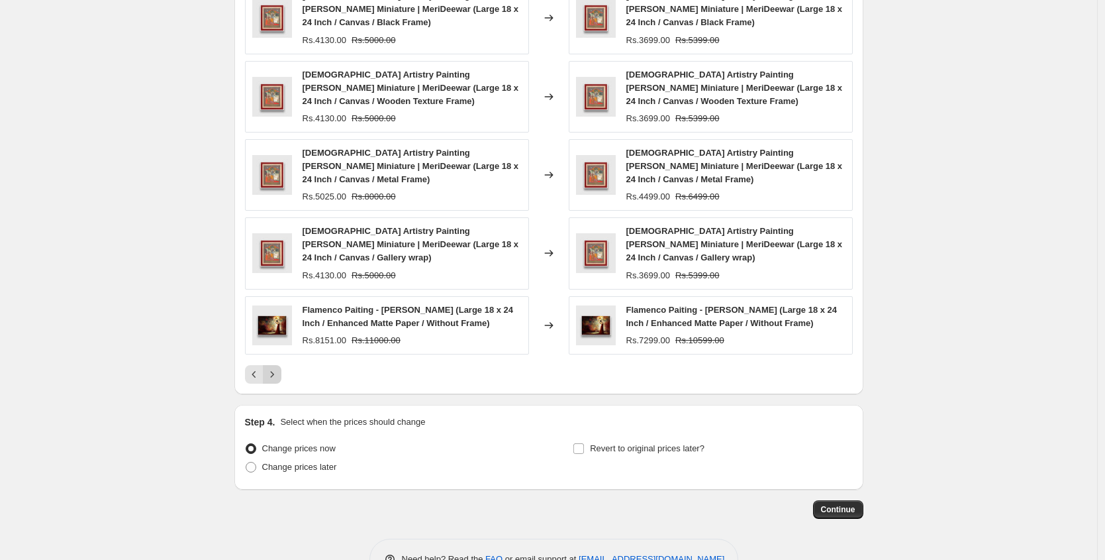
click at [276, 381] on button "Next" at bounding box center [272, 374] width 19 height 19
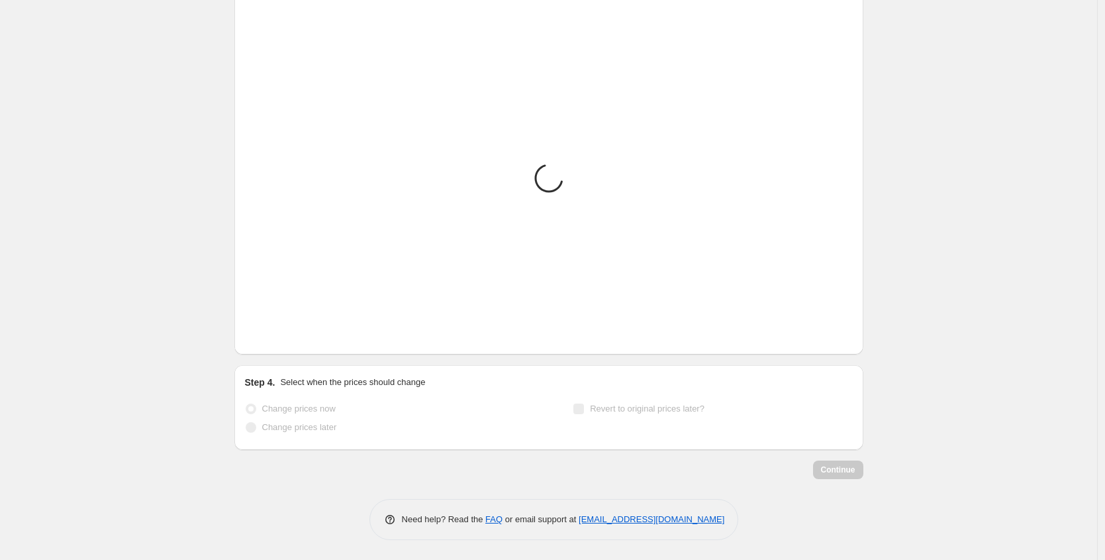
scroll to position [1381, 0]
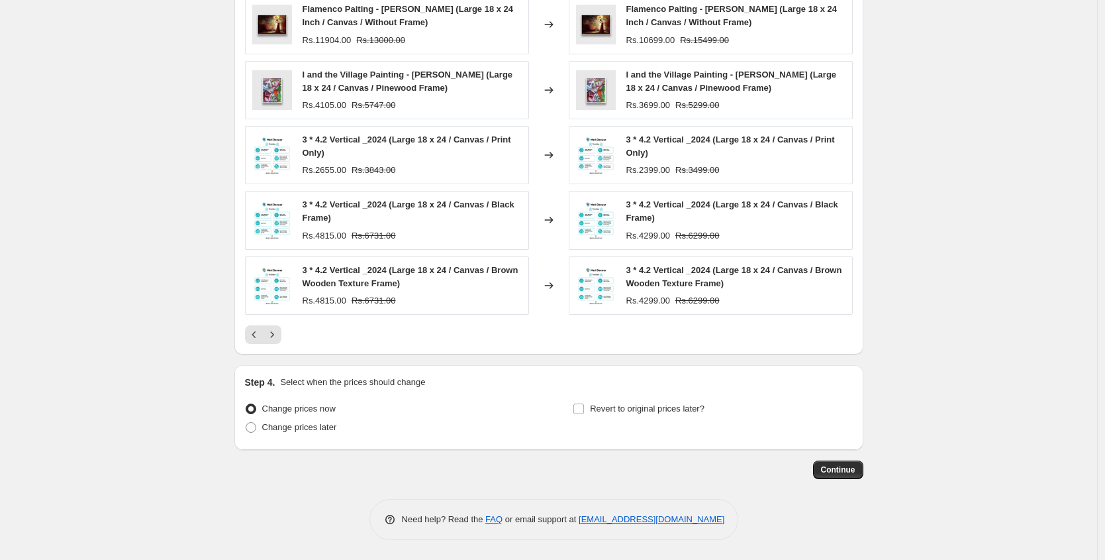
click at [275, 380] on h2 "Step 4." at bounding box center [260, 381] width 30 height 13
click at [275, 378] on h2 "Step 4." at bounding box center [260, 381] width 30 height 13
click at [277, 340] on icon "Next" at bounding box center [272, 334] width 13 height 13
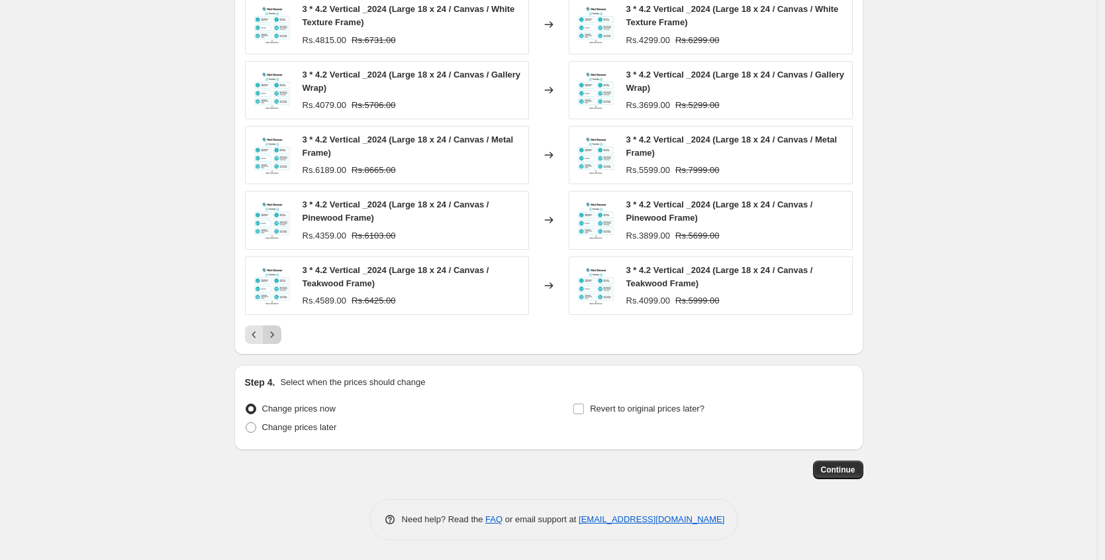
click at [275, 339] on icon "Next" at bounding box center [272, 334] width 13 height 13
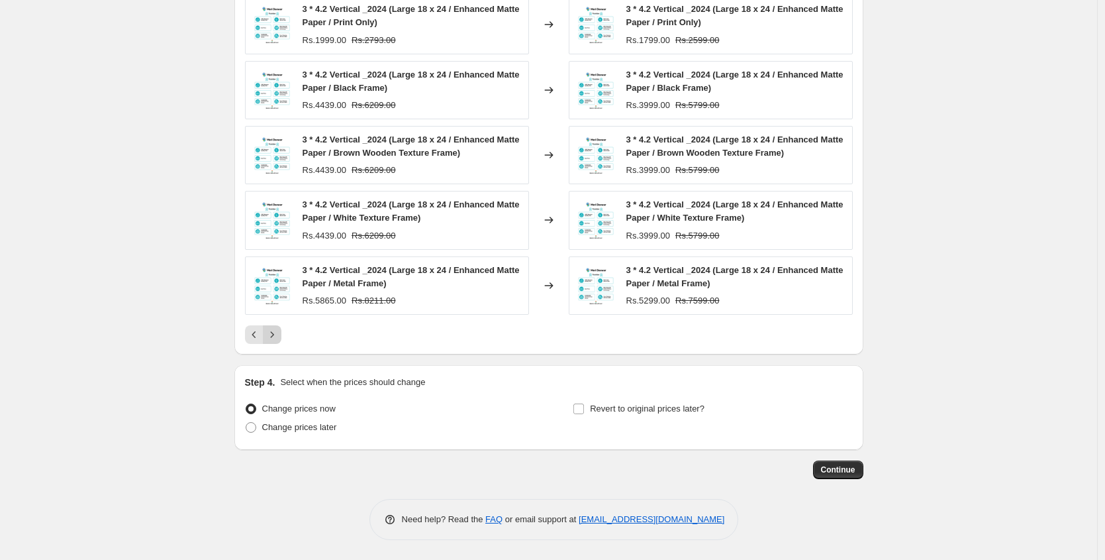
click at [275, 339] on icon "Next" at bounding box center [272, 334] width 13 height 13
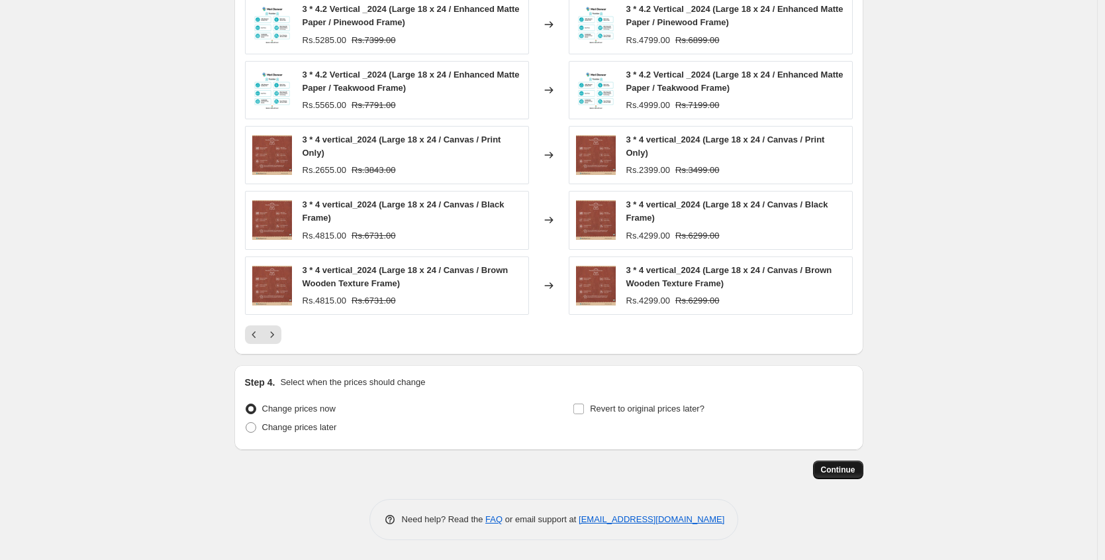
click at [839, 475] on button "Continue" at bounding box center [838, 469] width 50 height 19
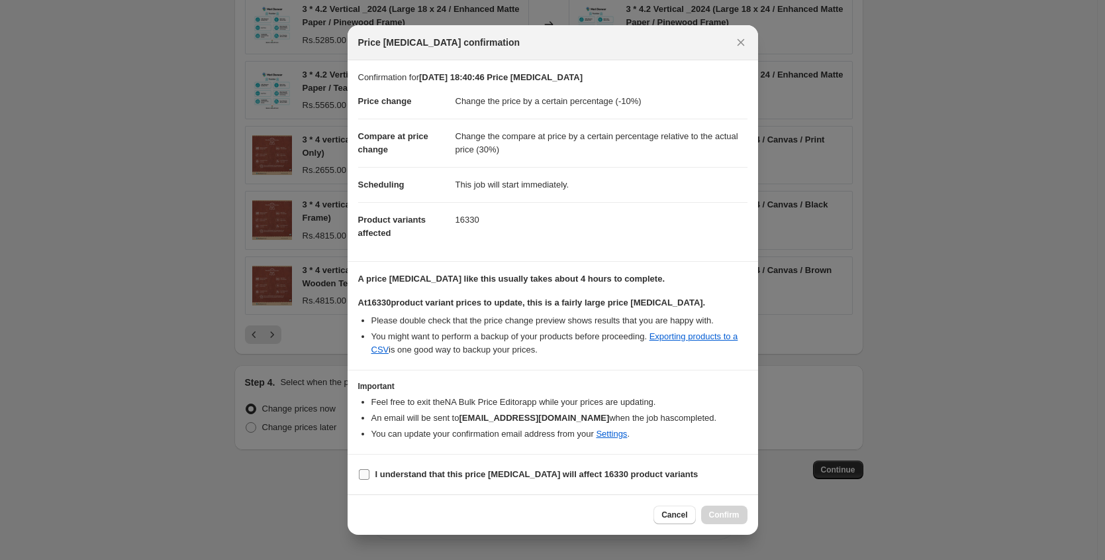
click at [417, 475] on b "I understand that this price change job will affect 16330 product variants" at bounding box center [536, 474] width 323 height 10
click at [369, 475] on input "I understand that this price change job will affect 16330 product variants" at bounding box center [364, 474] width 11 height 11
checkbox input "true"
click at [717, 515] on span "Confirm" at bounding box center [724, 514] width 30 height 11
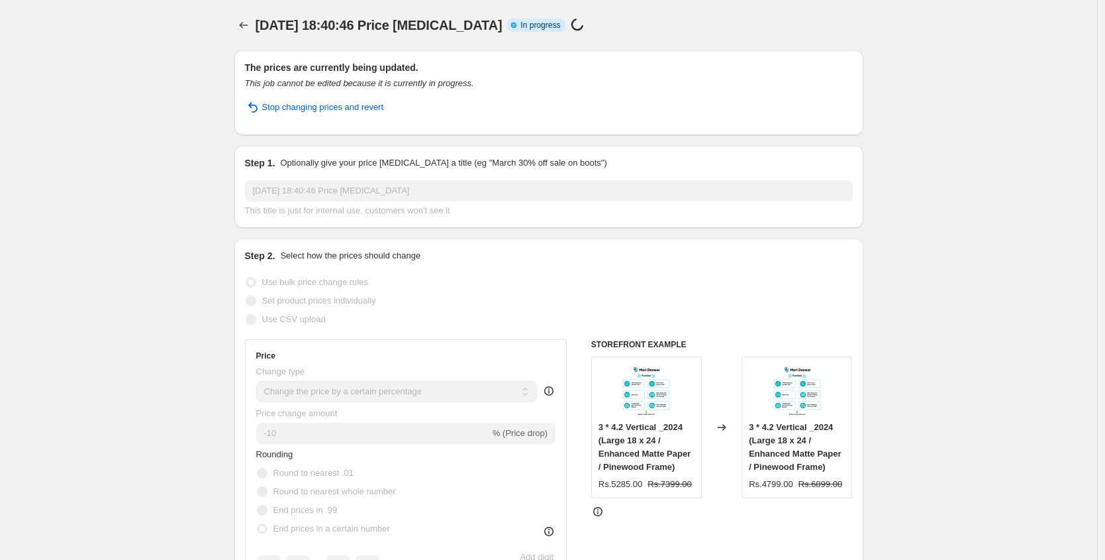
click at [256, 26] on div at bounding box center [244, 25] width 21 height 19
click at [250, 26] on icon "Price change jobs" at bounding box center [243, 25] width 13 height 13
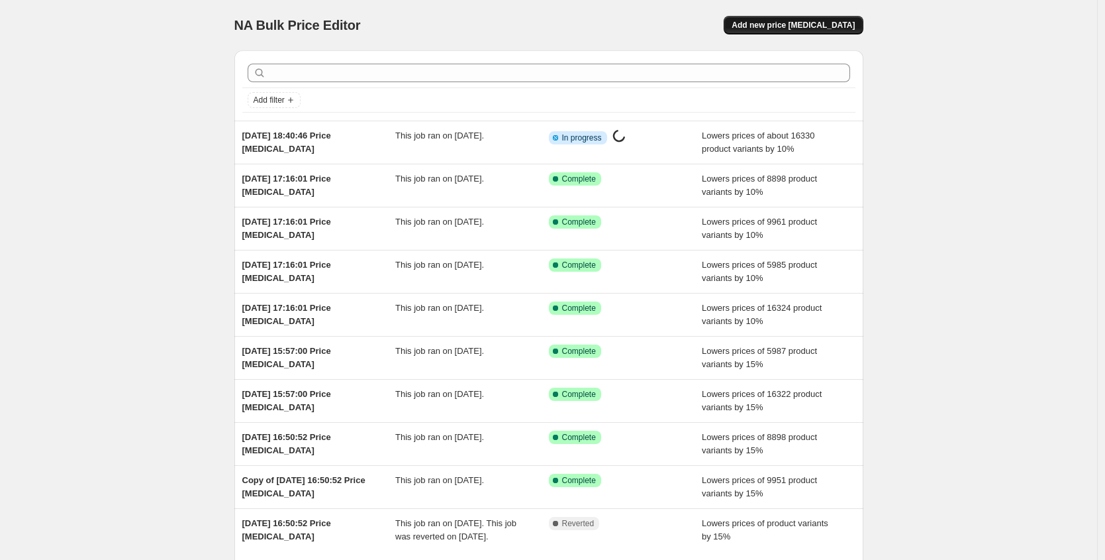
click at [798, 30] on button "Add new price [MEDICAL_DATA]" at bounding box center [793, 25] width 139 height 19
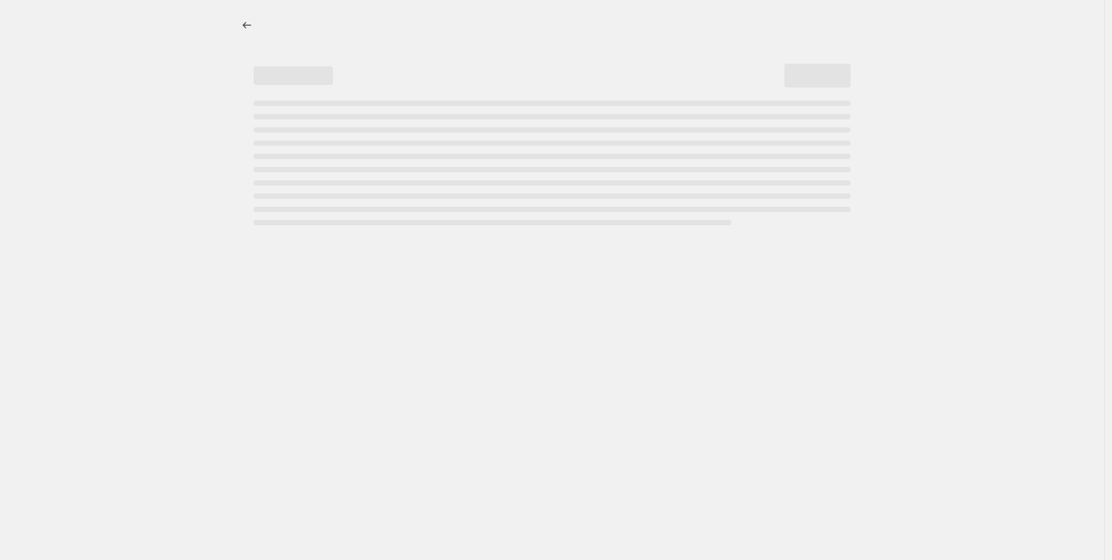
select select "percentage"
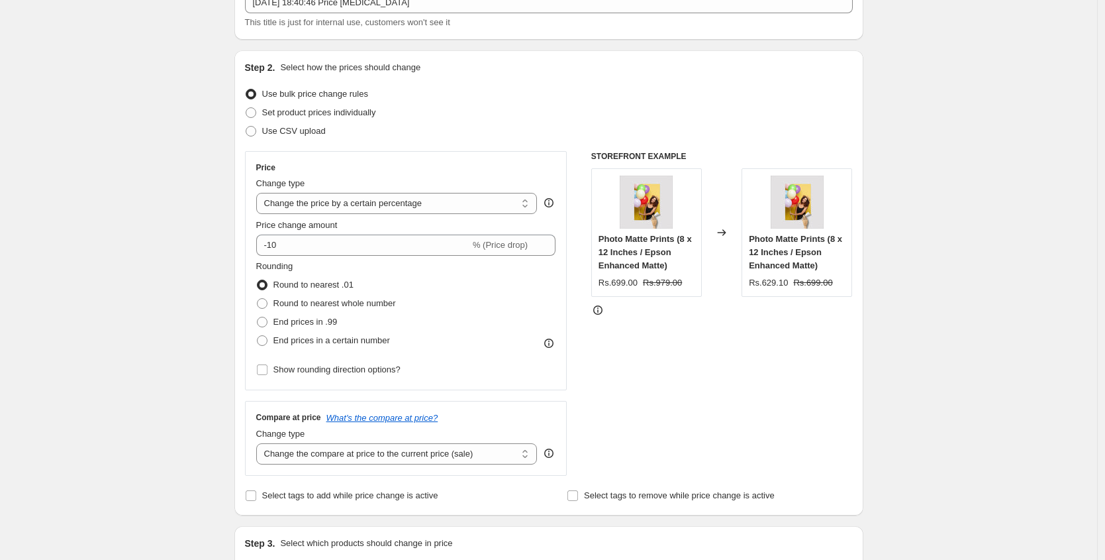
scroll to position [182, 0]
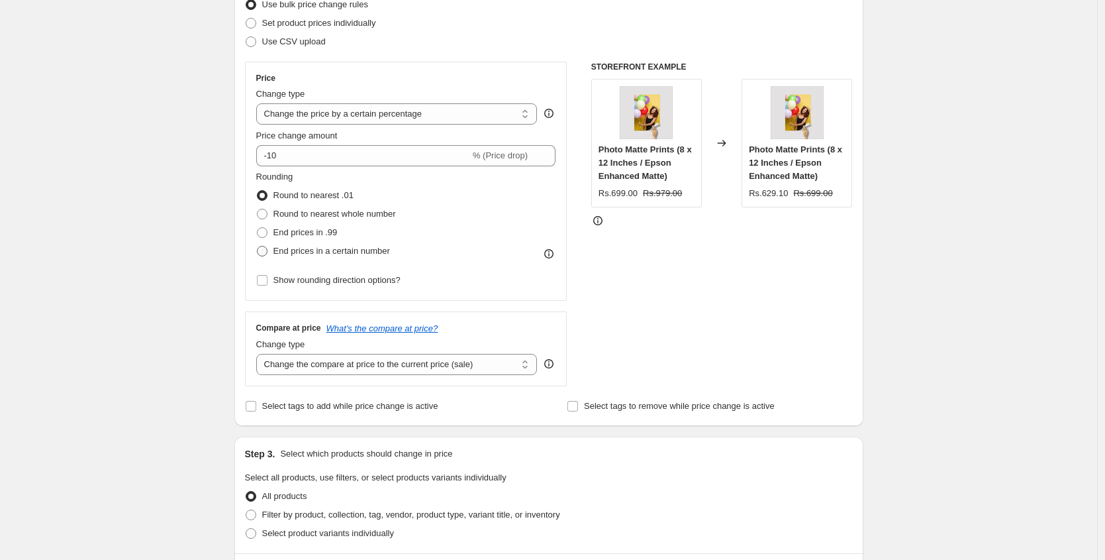
click at [313, 252] on span "End prices in a certain number" at bounding box center [331, 251] width 117 height 10
click at [258, 246] on input "End prices in a certain number" at bounding box center [257, 246] width 1 height 1
radio input "true"
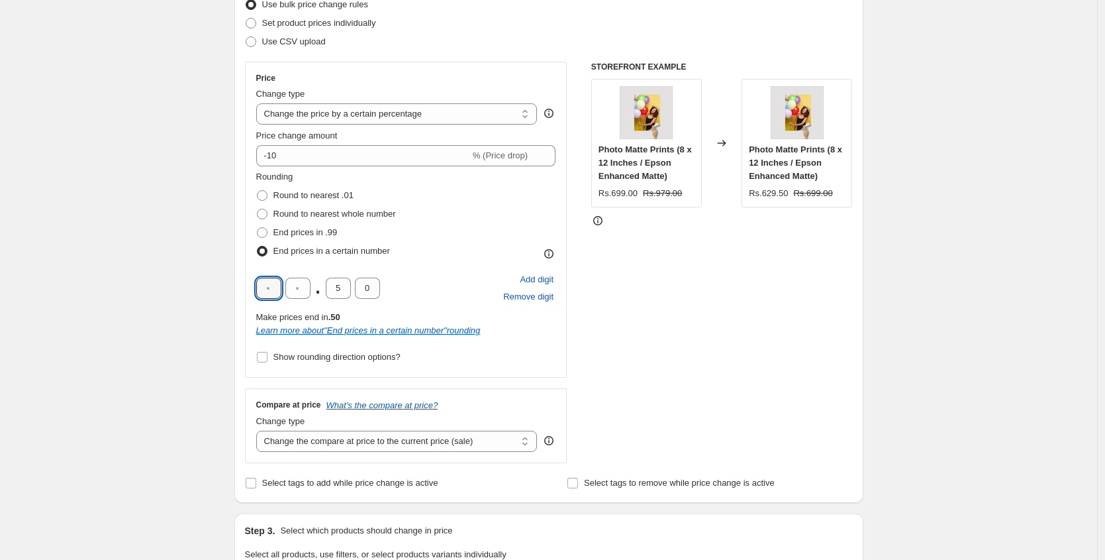
drag, startPoint x: 283, startPoint y: 285, endPoint x: 252, endPoint y: 285, distance: 31.8
click at [252, 285] on div "Price Change type Change the price to a certain amount Change the price by a ce…" at bounding box center [406, 220] width 322 height 316
type input "9"
drag, startPoint x: 306, startPoint y: 285, endPoint x: 289, endPoint y: 281, distance: 17.5
click at [289, 282] on input "text" at bounding box center [297, 287] width 25 height 21
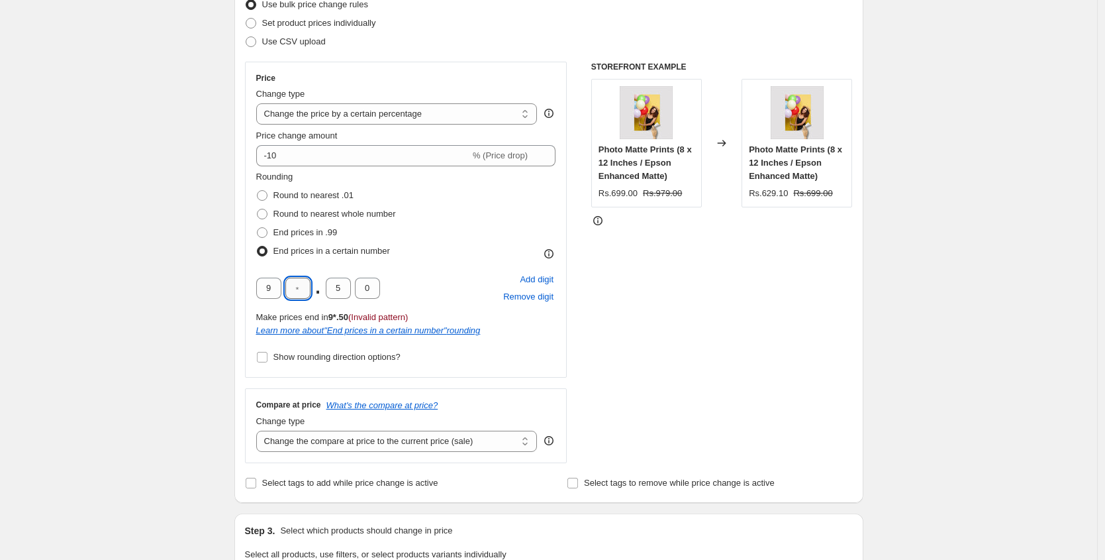
type input "9"
drag, startPoint x: 343, startPoint y: 283, endPoint x: 333, endPoint y: 283, distance: 9.9
click at [333, 283] on input "5" at bounding box center [338, 287] width 25 height 21
type input "0"
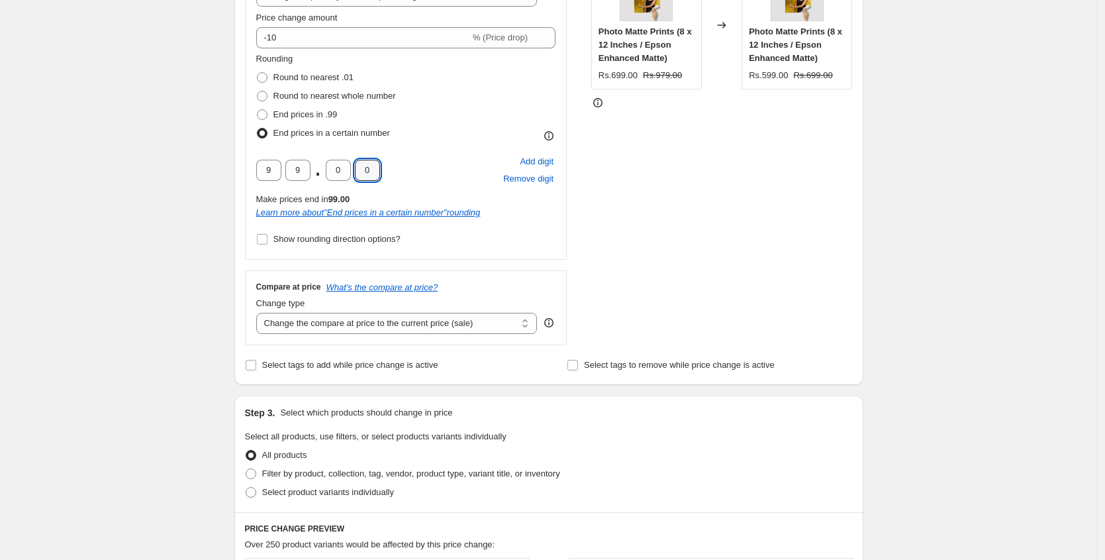
scroll to position [301, 0]
click at [328, 248] on div "Price Change type Change the price to a certain amount Change the price by a ce…" at bounding box center [406, 100] width 322 height 316
click at [329, 240] on span "Show rounding direction options?" at bounding box center [336, 237] width 127 height 10
click at [268, 240] on input "Show rounding direction options?" at bounding box center [262, 237] width 11 height 11
checkbox input "true"
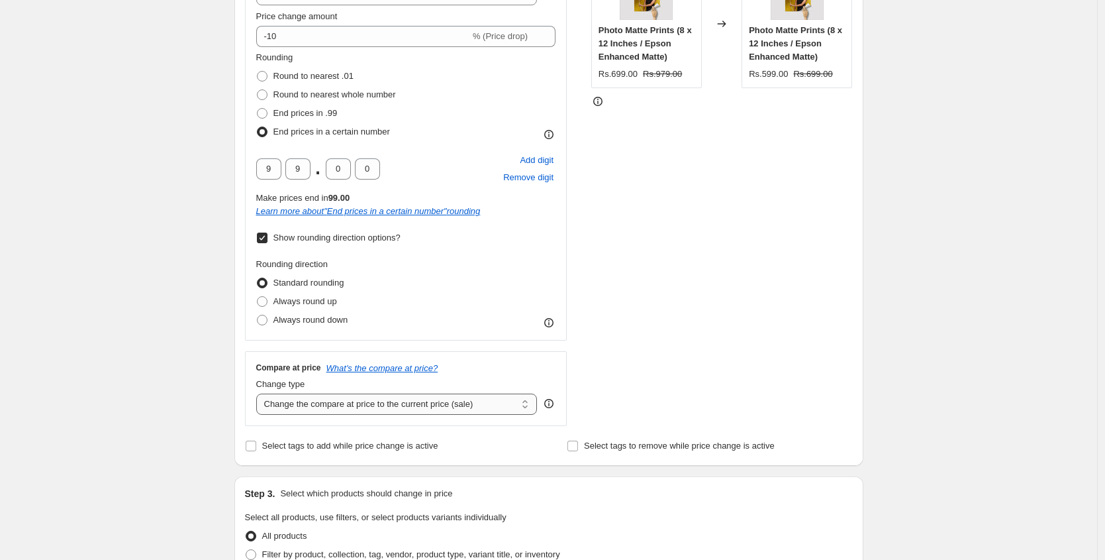
click at [325, 397] on select "Change the compare at price to the current price (sale) Change the compare at p…" at bounding box center [396, 403] width 281 height 21
select select "pp"
click at [260, 393] on select "Change the compare at price to the current price (sale) Change the compare at p…" at bounding box center [396, 403] width 281 height 21
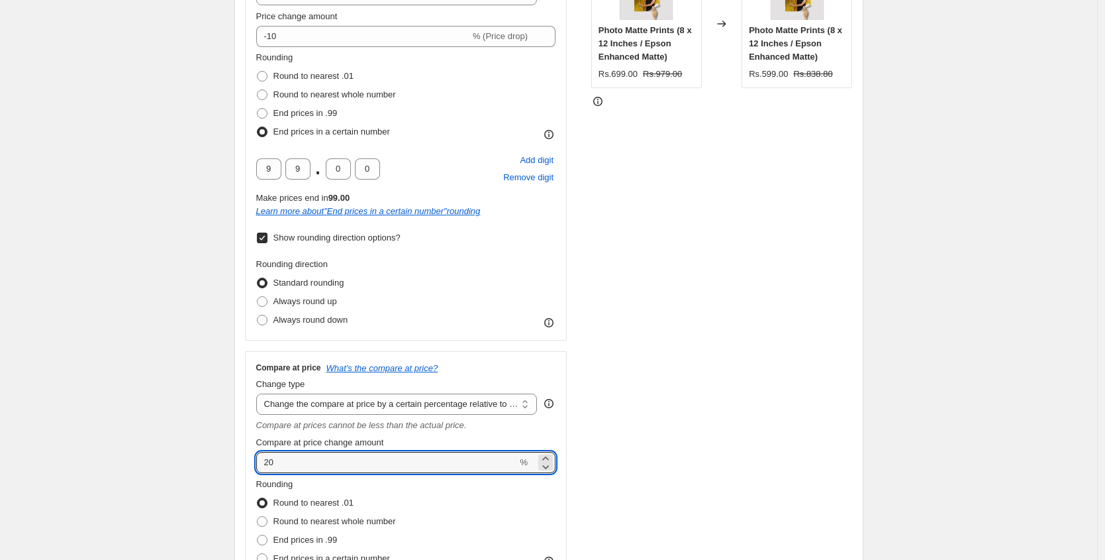
drag, startPoint x: 289, startPoint y: 463, endPoint x: 236, endPoint y: 462, distance: 53.0
click at [236, 462] on div "Step 1. Optionally give your price change job a title (eg "March 30% off sale o…" at bounding box center [544, 516] width 640 height 1557
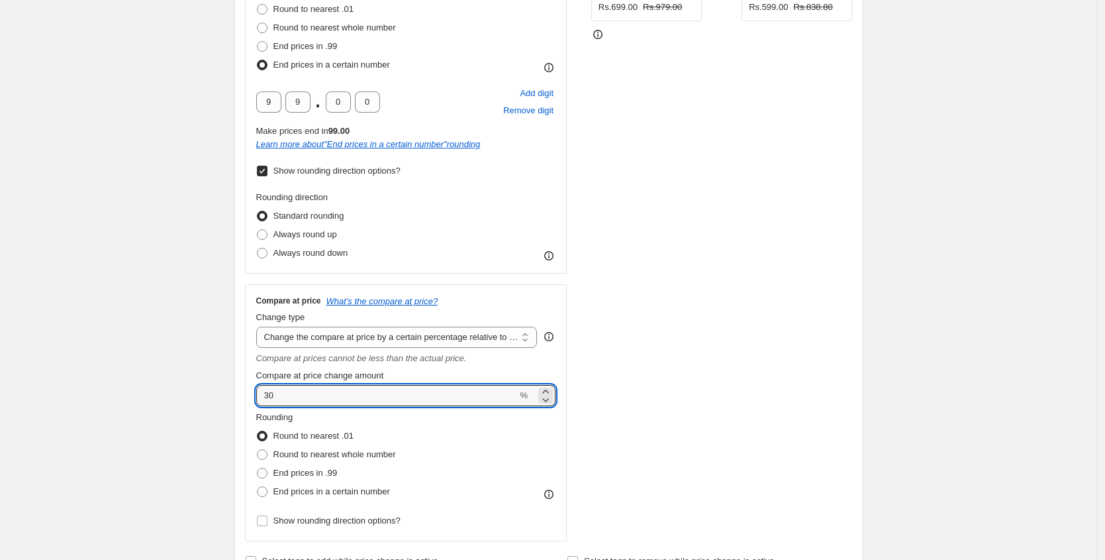
scroll to position [691, 0]
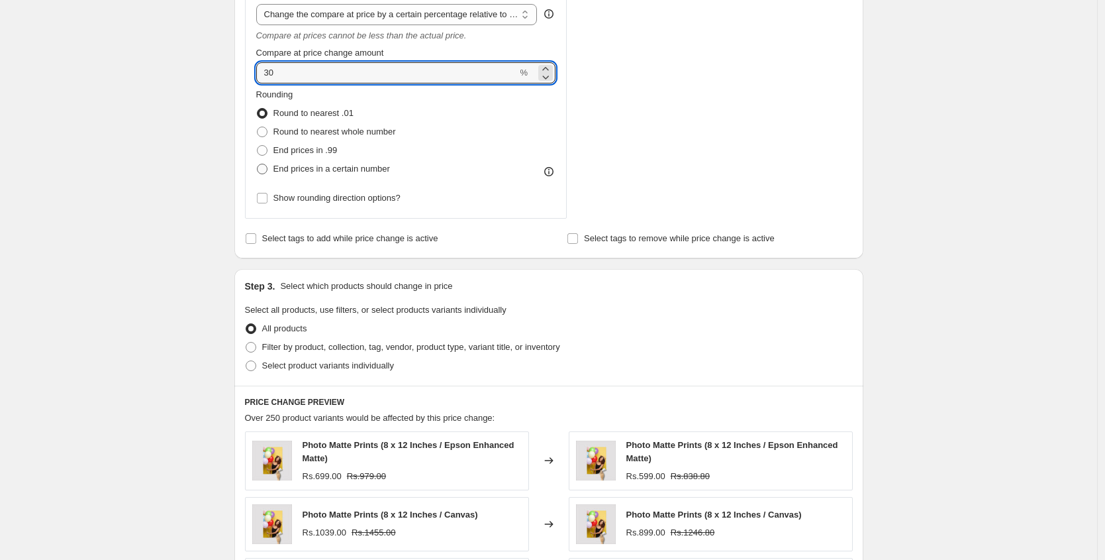
type input "30"
click at [311, 164] on span "End prices in a certain number" at bounding box center [331, 169] width 117 height 10
click at [258, 164] on input "End prices in a certain number" at bounding box center [257, 164] width 1 height 1
radio input "true"
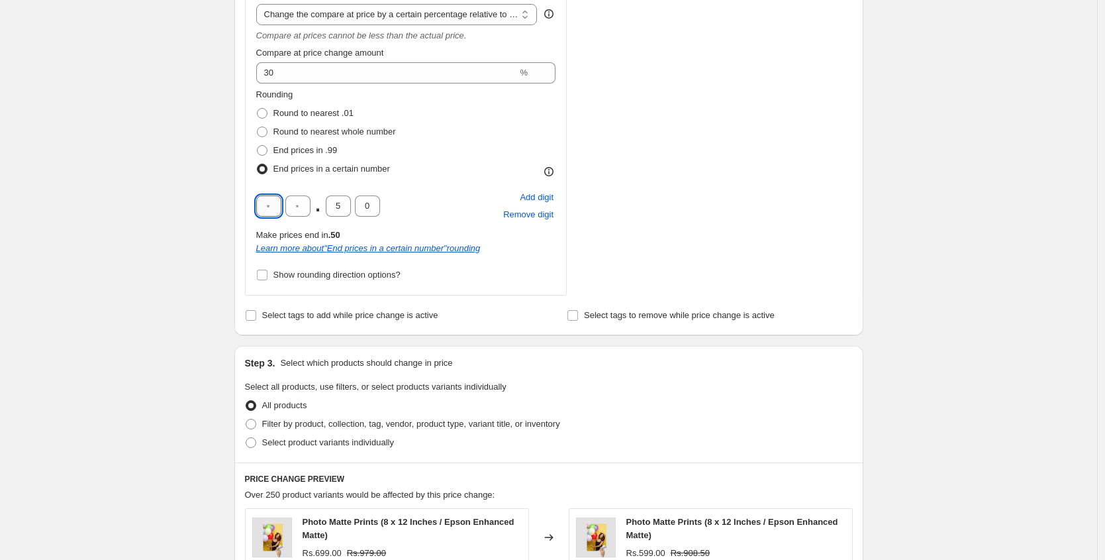
drag, startPoint x: 273, startPoint y: 199, endPoint x: 262, endPoint y: 197, distance: 10.8
click at [262, 197] on input "text" at bounding box center [268, 205] width 25 height 21
type input "0"
drag, startPoint x: 313, startPoint y: 205, endPoint x: 299, endPoint y: 201, distance: 15.1
click at [299, 201] on input "text" at bounding box center [297, 205] width 25 height 21
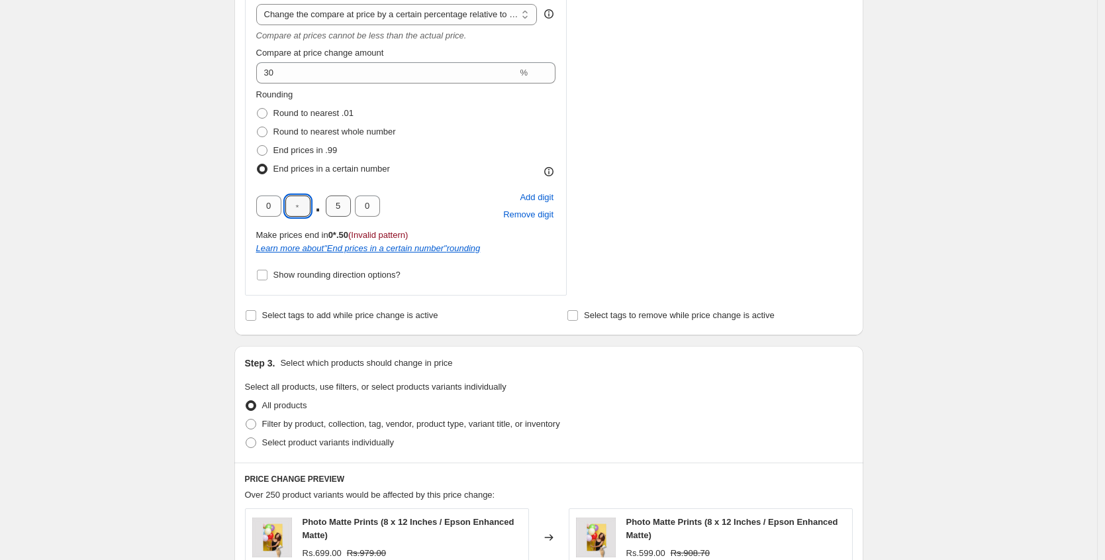
type input "0"
drag, startPoint x: 275, startPoint y: 205, endPoint x: 264, endPoint y: 201, distance: 12.4
click at [264, 201] on input "0" at bounding box center [268, 205] width 25 height 21
type input "9"
drag, startPoint x: 300, startPoint y: 203, endPoint x: 307, endPoint y: 202, distance: 7.4
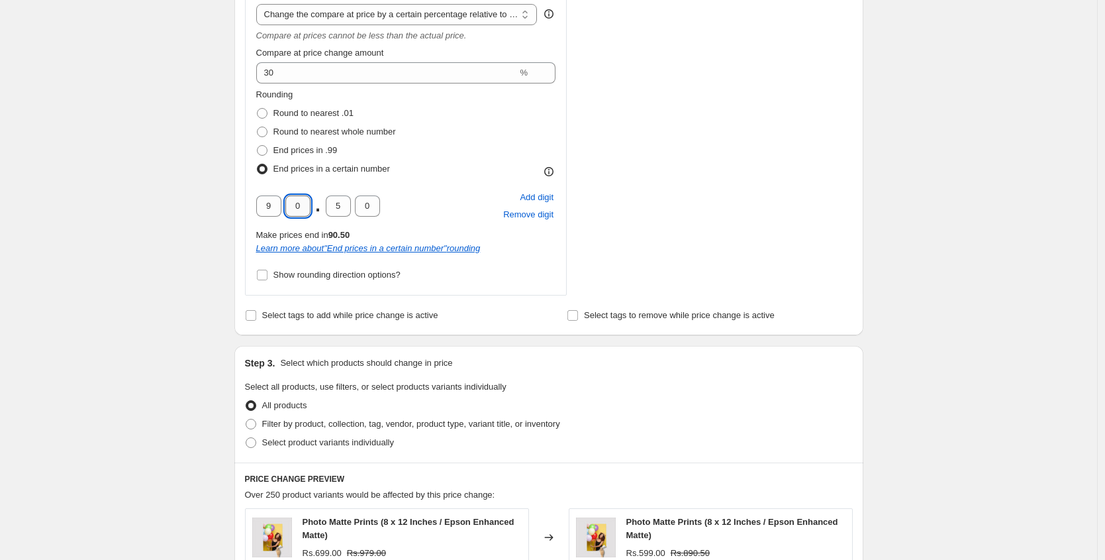
click at [289, 203] on input "0" at bounding box center [297, 205] width 25 height 21
type input "9"
drag, startPoint x: 345, startPoint y: 206, endPoint x: 327, endPoint y: 205, distance: 17.9
click at [327, 205] on input "5" at bounding box center [338, 205] width 25 height 21
type input "0"
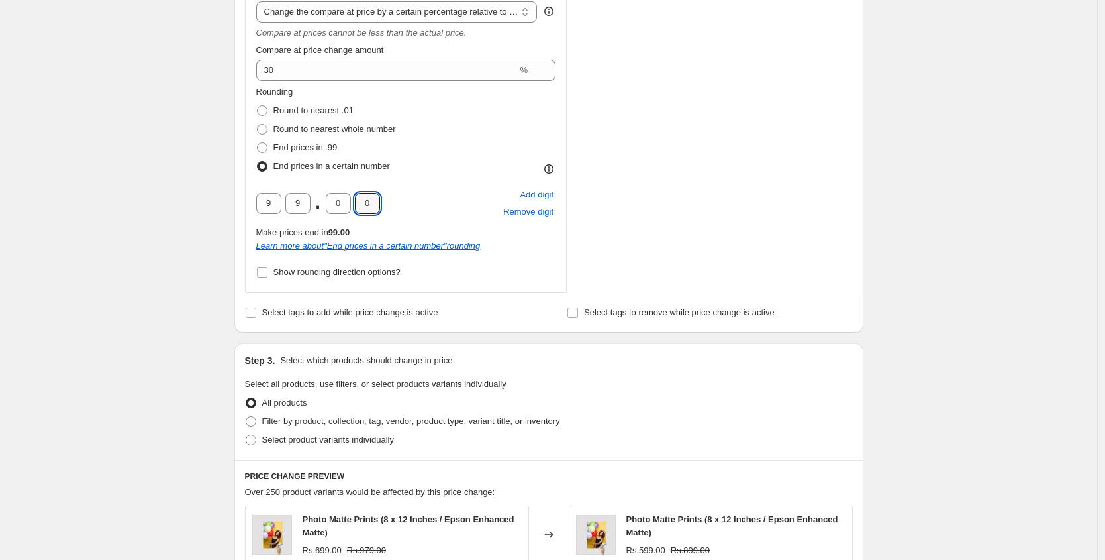
scroll to position [696, 0]
click at [338, 314] on span "Select tags to add while price change is active" at bounding box center [350, 310] width 176 height 10
click at [256, 314] on input "Select tags to add while price change is active" at bounding box center [251, 310] width 11 height 11
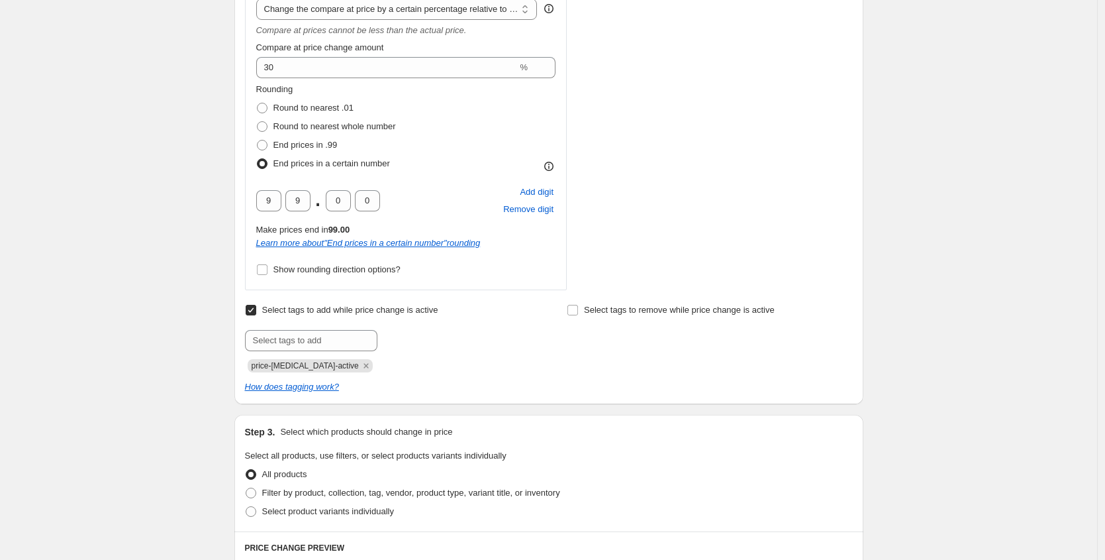
click at [338, 314] on span "Select tags to add while price change is active" at bounding box center [350, 310] width 176 height 10
click at [256, 314] on input "Select tags to add while price change is active" at bounding box center [251, 310] width 11 height 11
checkbox input "false"
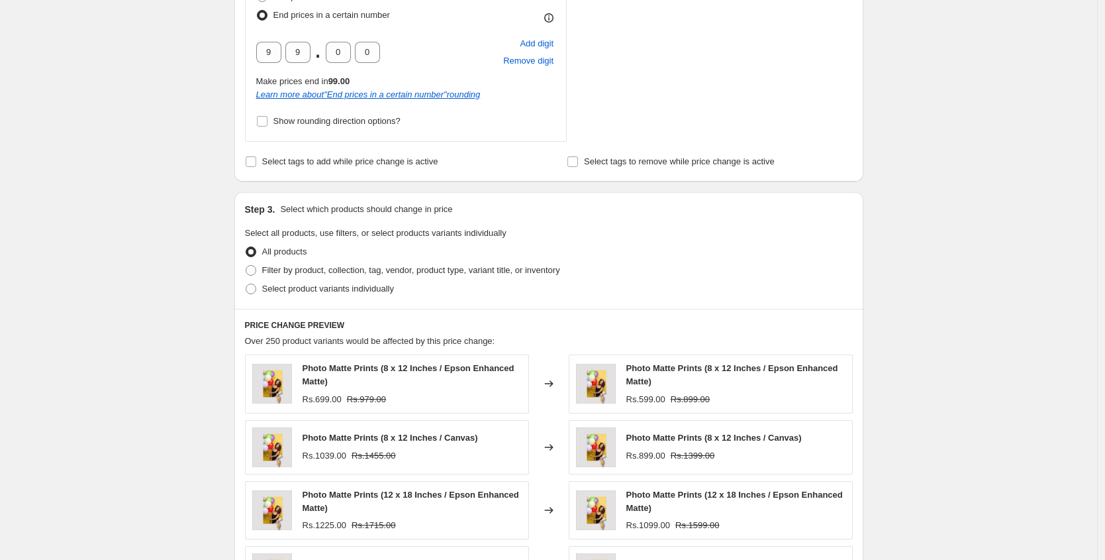
scroll to position [848, 0]
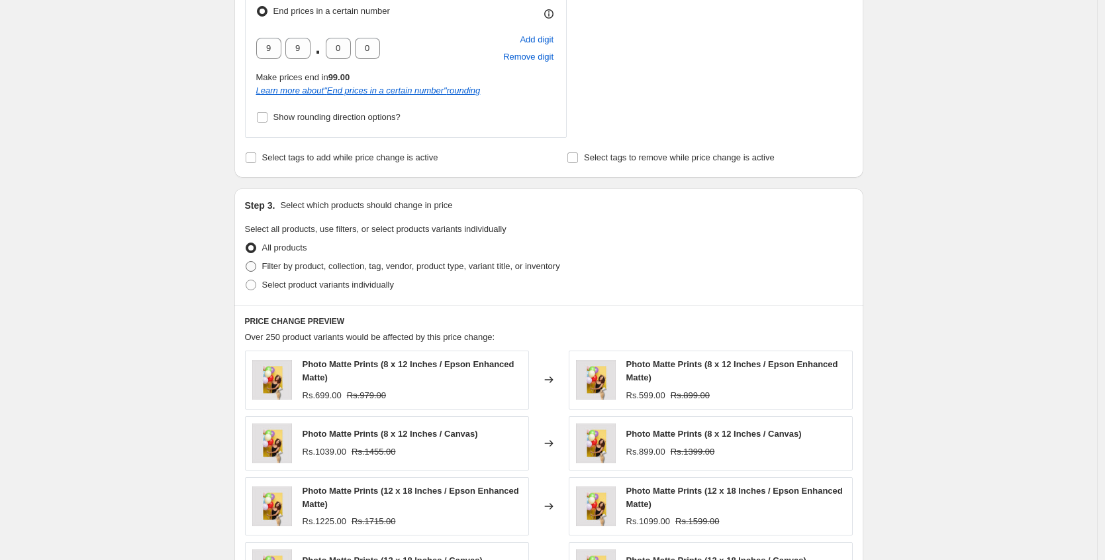
click at [309, 266] on span "Filter by product, collection, tag, vendor, product type, variant title, or inv…" at bounding box center [411, 266] width 298 height 10
click at [246, 262] on input "Filter by product, collection, tag, vendor, product type, variant title, or inv…" at bounding box center [246, 261] width 1 height 1
radio input "true"
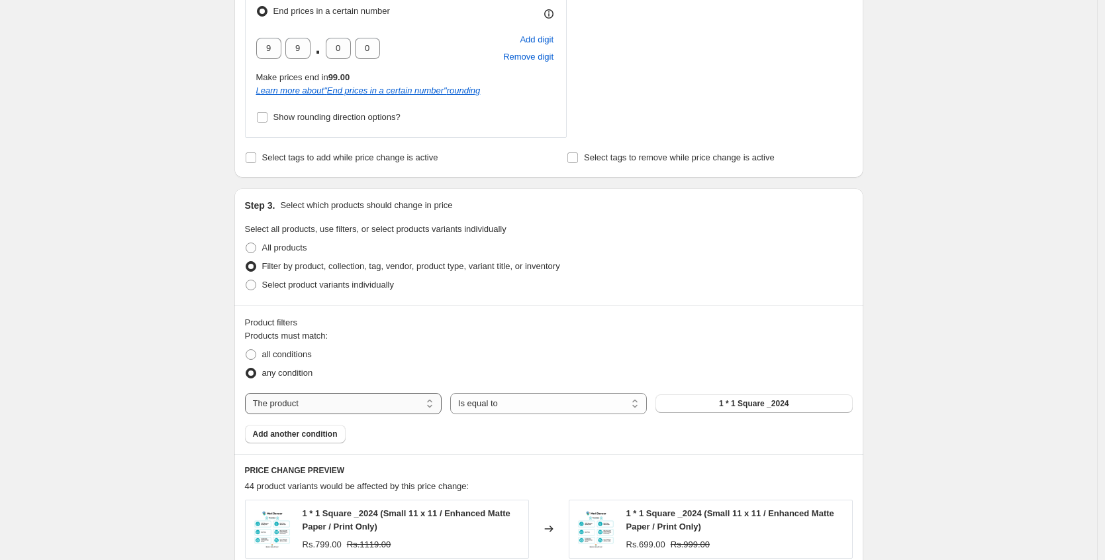
click at [311, 395] on select "The product The product's collection The product's tag The product's vendor The…" at bounding box center [343, 403] width 197 height 21
select select "collection"
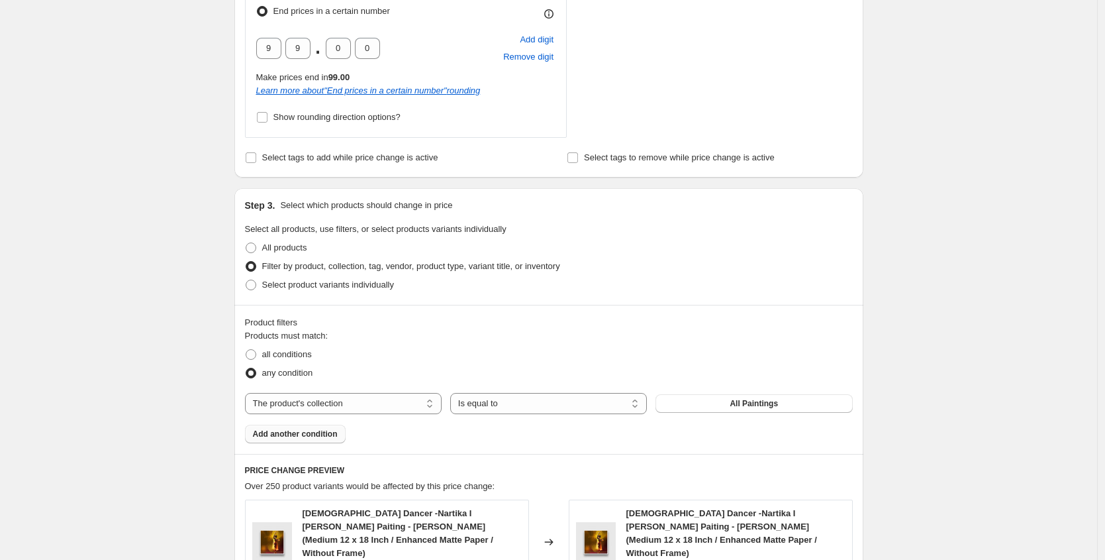
click at [324, 434] on span "Add another condition" at bounding box center [295, 433] width 85 height 11
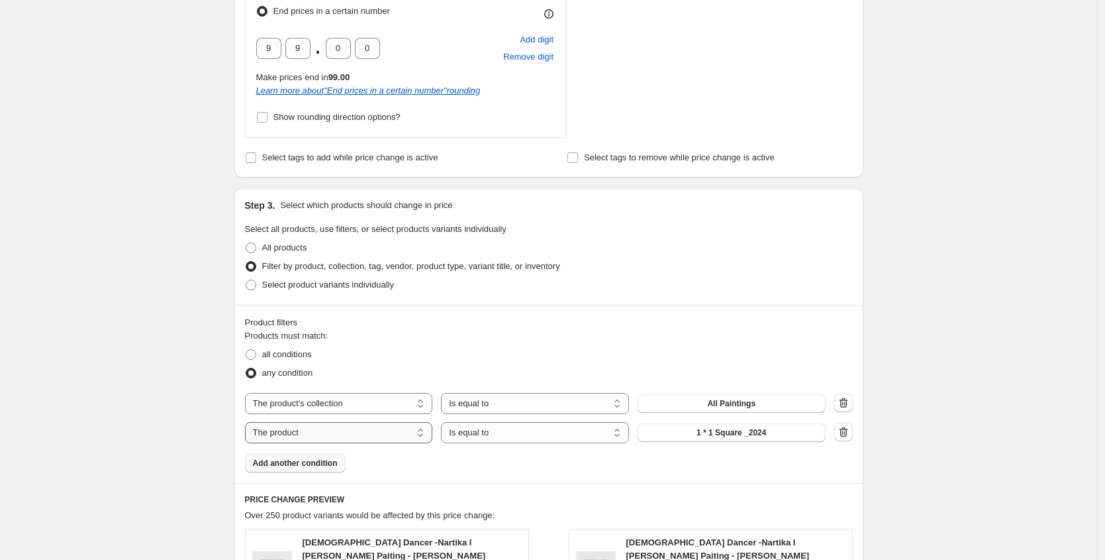
click at [324, 433] on select "The product The product's collection The product's tag The product's vendor The…" at bounding box center [339, 432] width 188 height 21
select select "title"
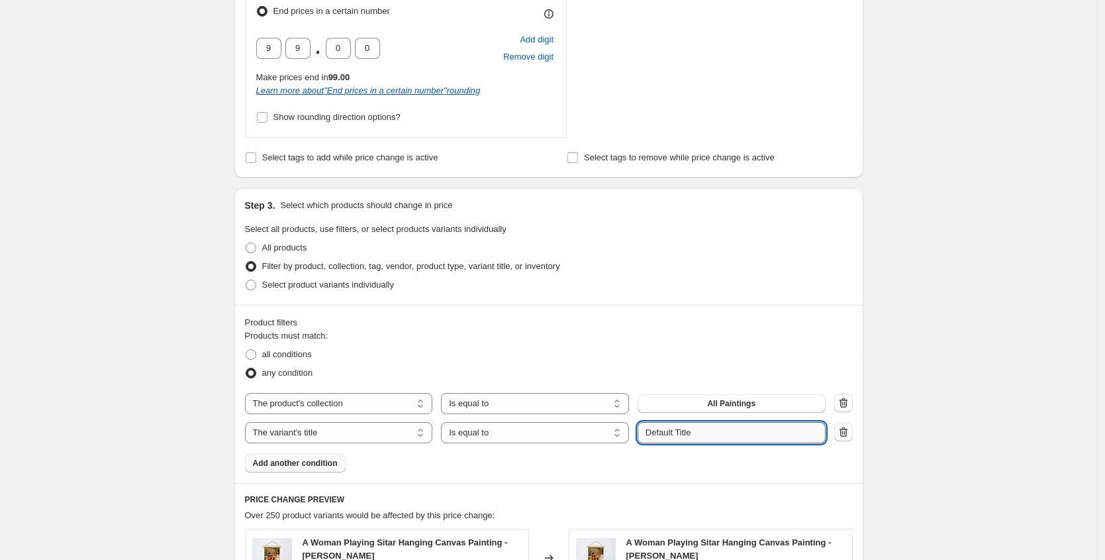
click at [697, 430] on input "Default Title" at bounding box center [732, 432] width 188 height 21
paste input "Large 18 x 24"
drag, startPoint x: 683, startPoint y: 429, endPoint x: 675, endPoint y: 428, distance: 7.3
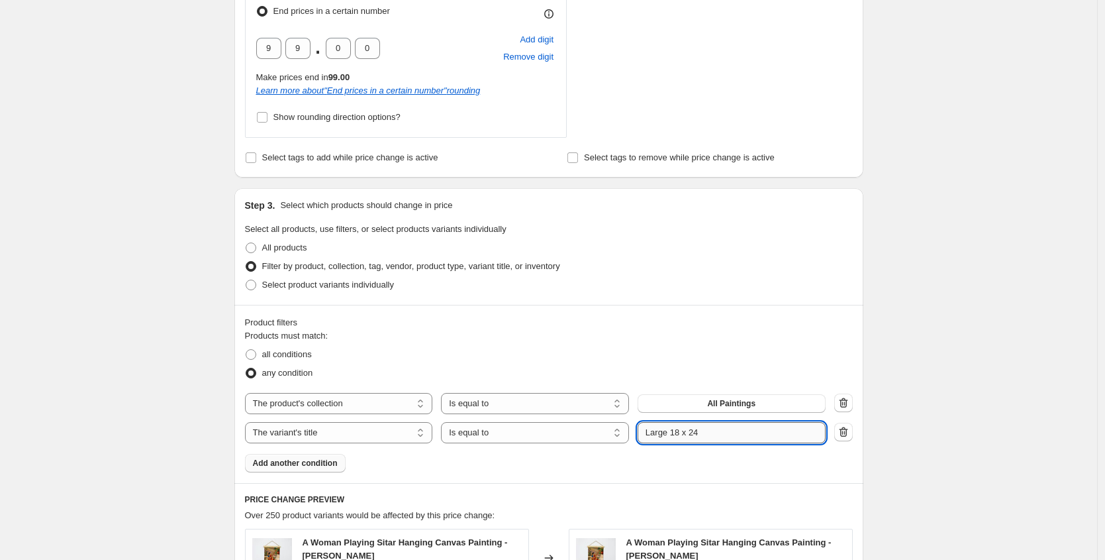
click at [675, 428] on input "Large 18 x 24" at bounding box center [732, 432] width 188 height 21
click at [705, 428] on input "Large 24 x 24" at bounding box center [732, 432] width 188 height 21
type input "Large 24 x 18"
click at [288, 354] on span "all conditions" at bounding box center [287, 354] width 50 height 10
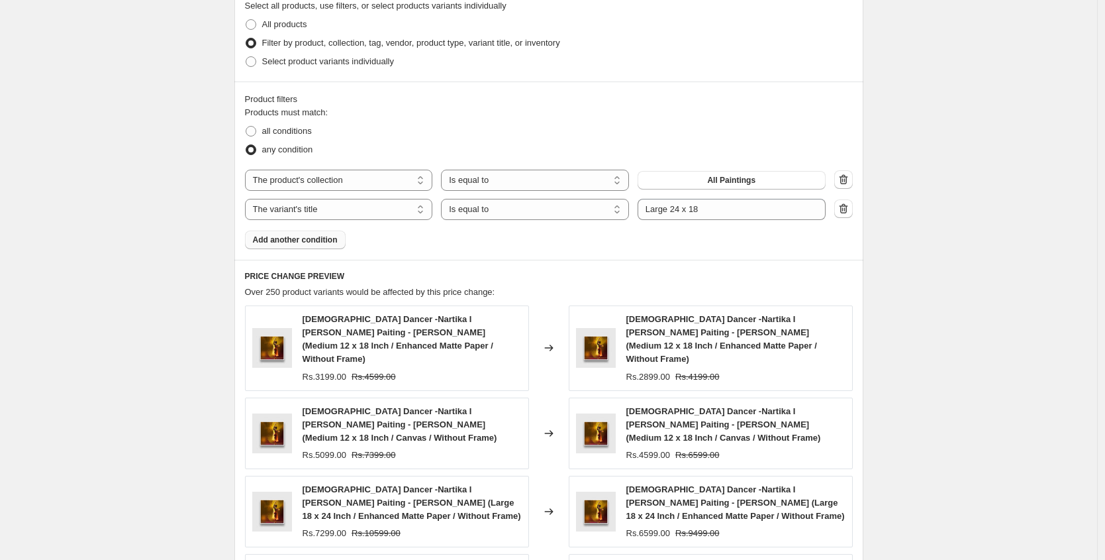
scroll to position [1059, 0]
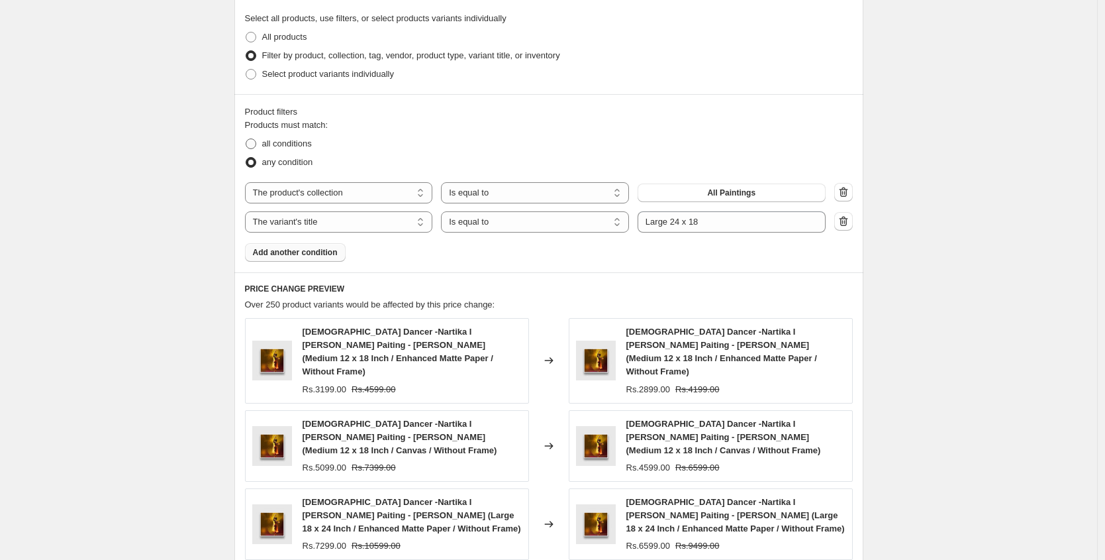
click at [290, 150] on label "all conditions" at bounding box center [278, 143] width 67 height 19
click at [246, 139] on input "all conditions" at bounding box center [246, 138] width 1 height 1
radio input "true"
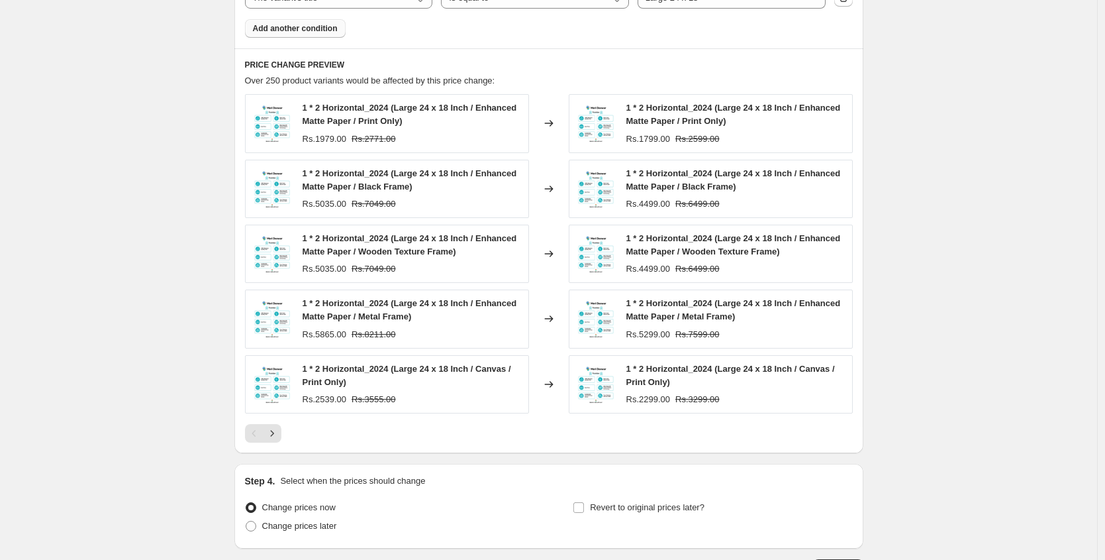
scroll to position [1381, 0]
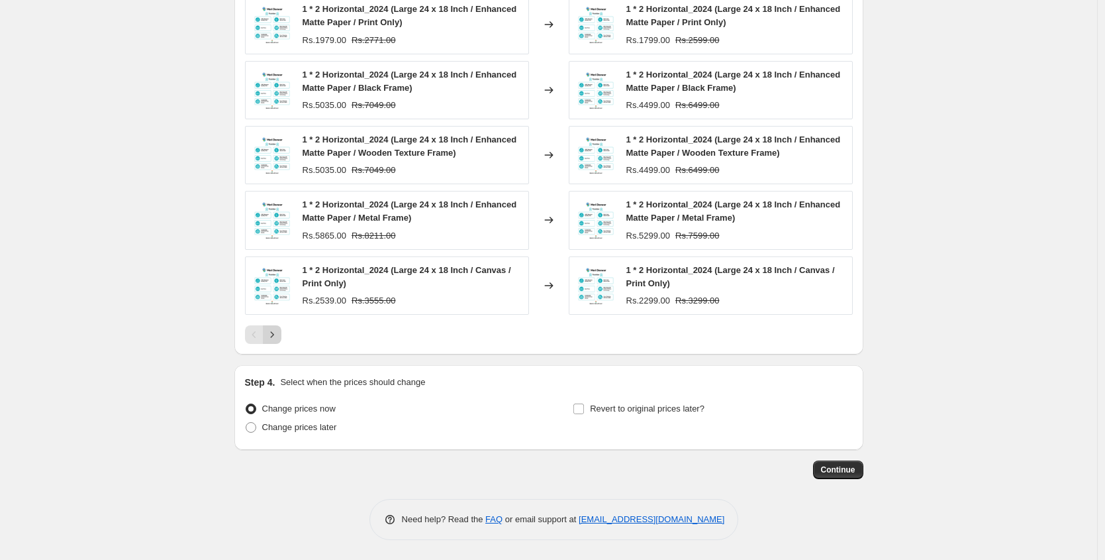
click at [279, 337] on icon "Next" at bounding box center [272, 334] width 13 height 13
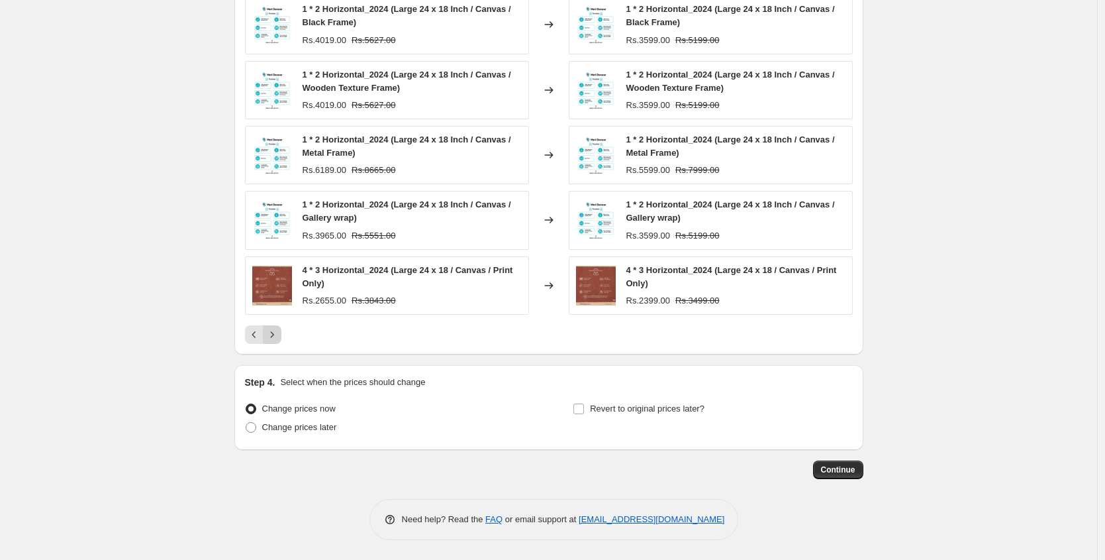
click at [279, 337] on icon "Next" at bounding box center [272, 334] width 13 height 13
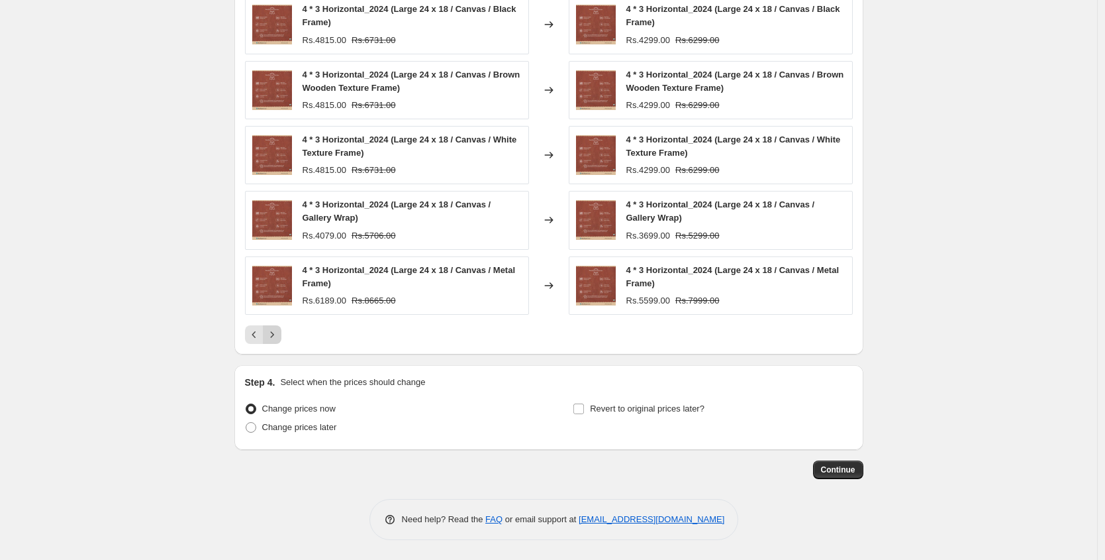
click at [279, 337] on icon "Next" at bounding box center [272, 334] width 13 height 13
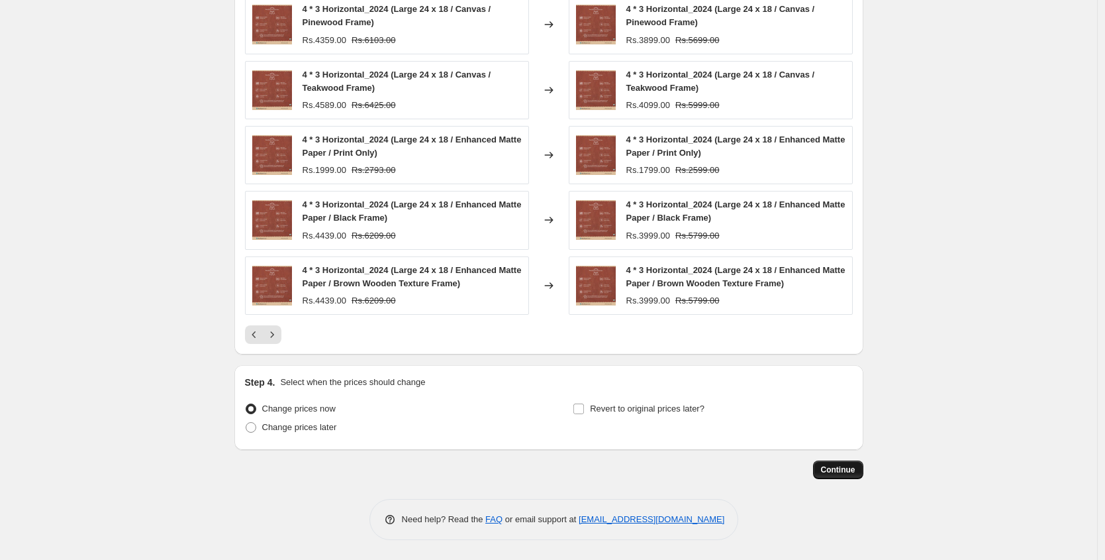
click at [860, 470] on button "Continue" at bounding box center [838, 469] width 50 height 19
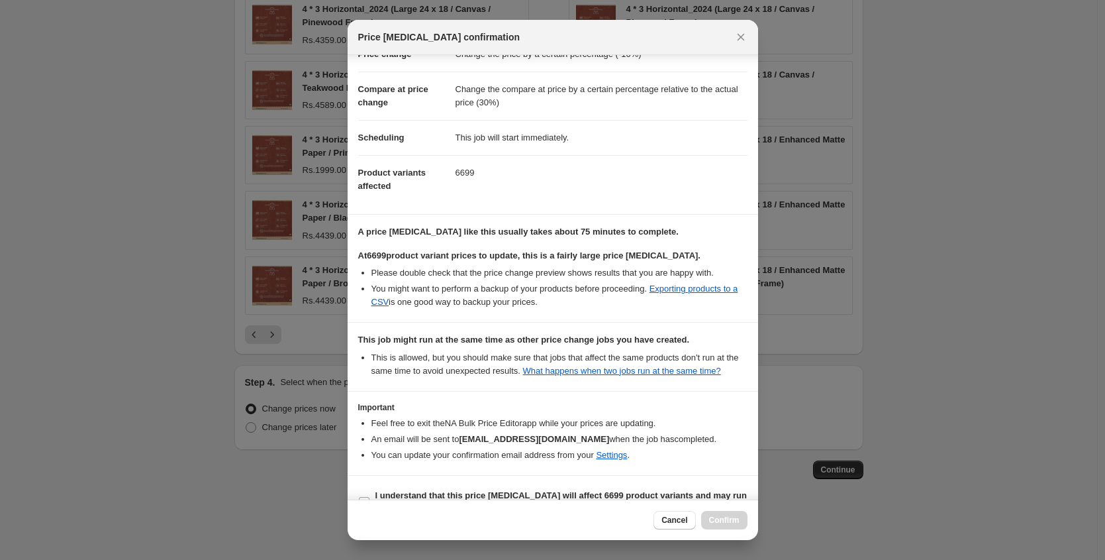
scroll to position [84, 0]
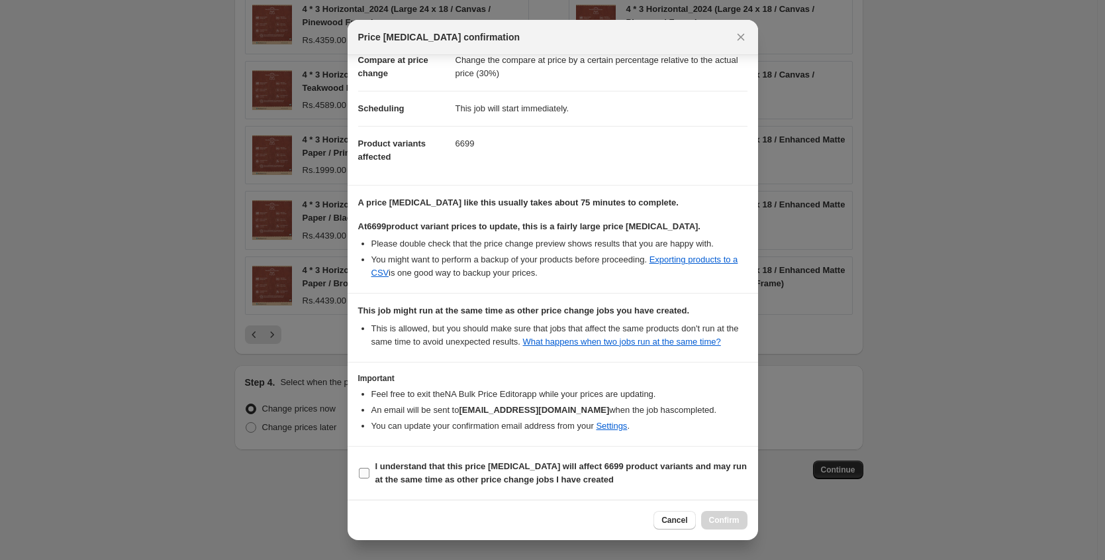
click at [383, 466] on b "I understand that this price change job will affect 6699 product variants and m…" at bounding box center [561, 472] width 372 height 23
click at [369, 467] on input "I understand that this price change job will affect 6699 product variants and m…" at bounding box center [364, 472] width 11 height 11
checkbox input "true"
click at [716, 514] on button "Confirm" at bounding box center [724, 520] width 46 height 19
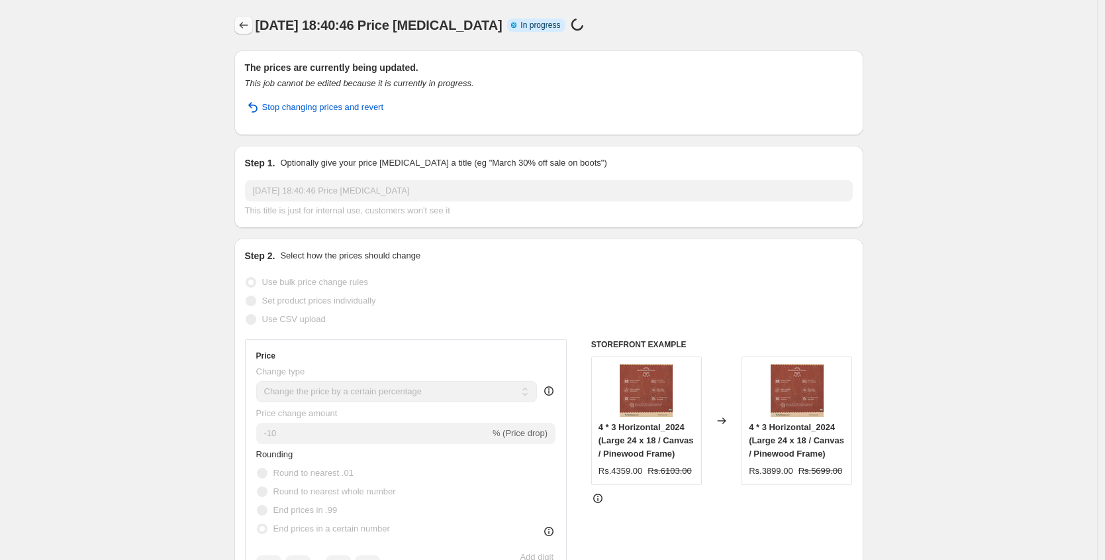
click at [250, 26] on icon "Price change jobs" at bounding box center [243, 25] width 13 height 13
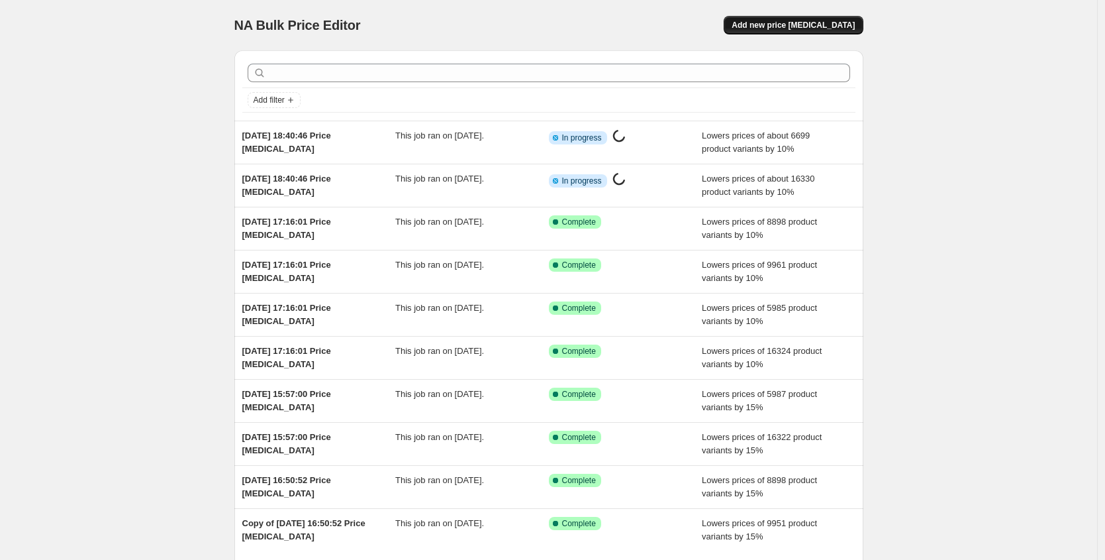
click at [826, 27] on span "Add new price [MEDICAL_DATA]" at bounding box center [793, 25] width 123 height 11
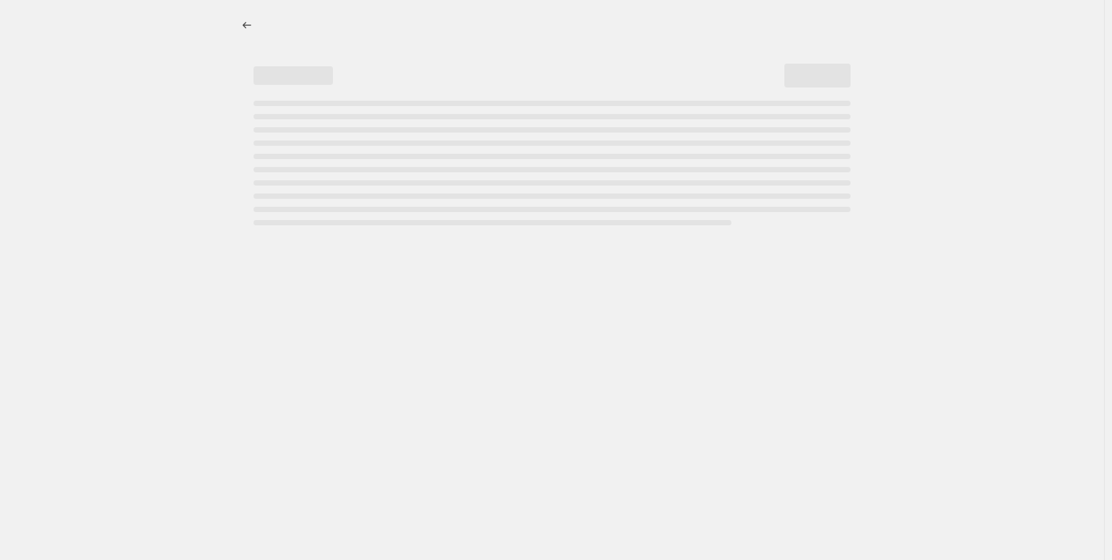
select select "percentage"
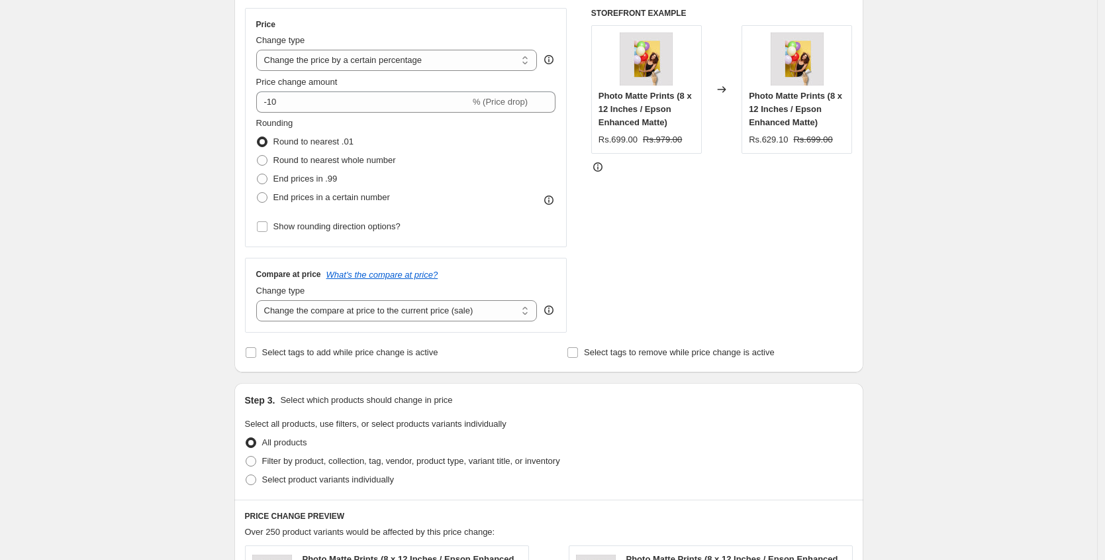
scroll to position [264, 0]
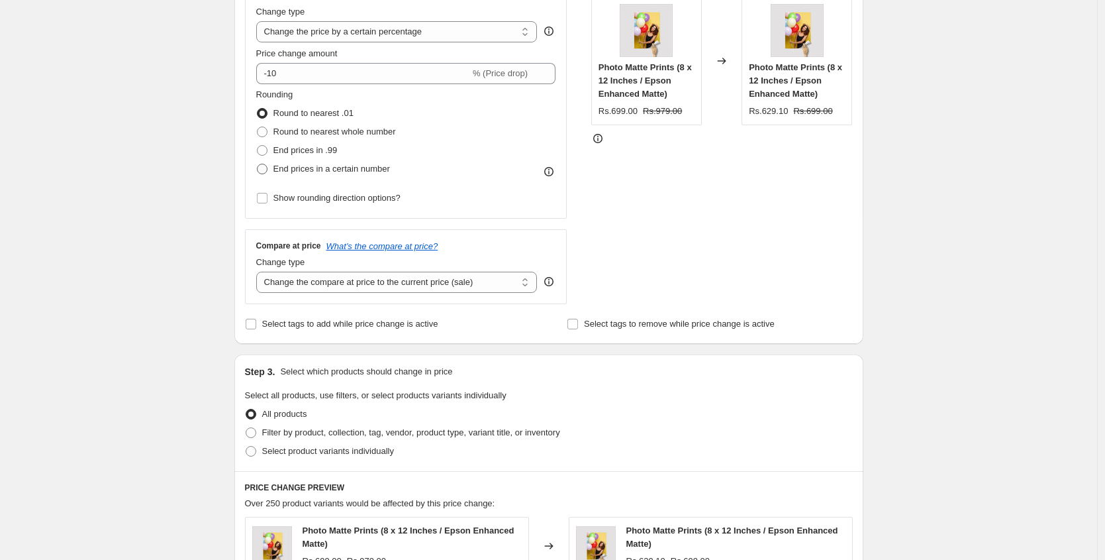
click at [330, 170] on span "End prices in a certain number" at bounding box center [331, 169] width 117 height 10
click at [258, 164] on input "End prices in a certain number" at bounding box center [257, 164] width 1 height 1
radio input "true"
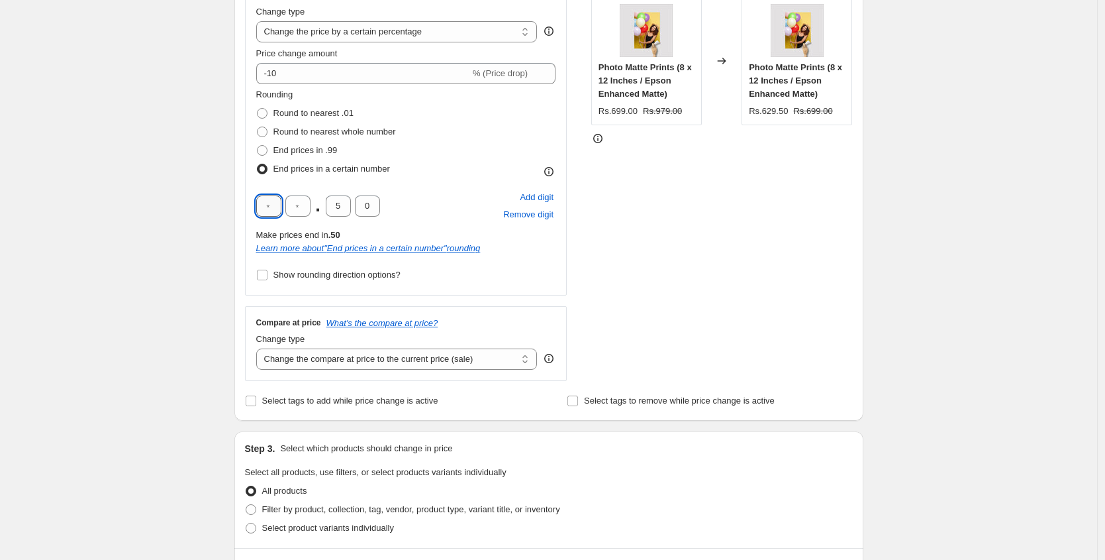
drag, startPoint x: 277, startPoint y: 205, endPoint x: 270, endPoint y: 204, distance: 8.1
click at [270, 204] on input "text" at bounding box center [268, 205] width 25 height 21
type input "9"
drag, startPoint x: 306, startPoint y: 203, endPoint x: 295, endPoint y: 203, distance: 11.3
click at [295, 203] on input "text" at bounding box center [297, 205] width 25 height 21
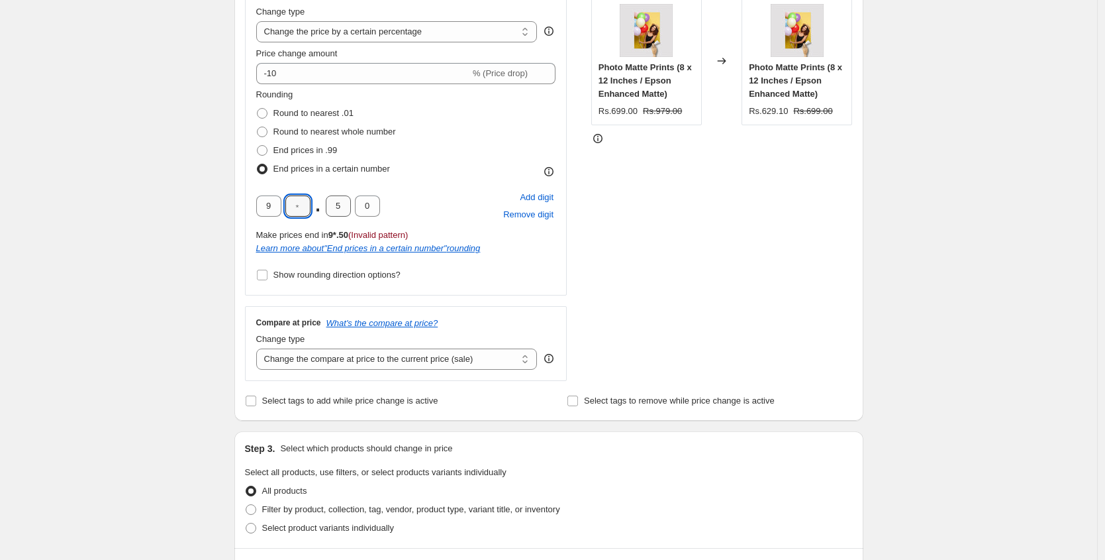
type input "9"
drag, startPoint x: 350, startPoint y: 207, endPoint x: 328, endPoint y: 203, distance: 22.2
click at [329, 203] on input "5" at bounding box center [338, 205] width 25 height 21
type input "0"
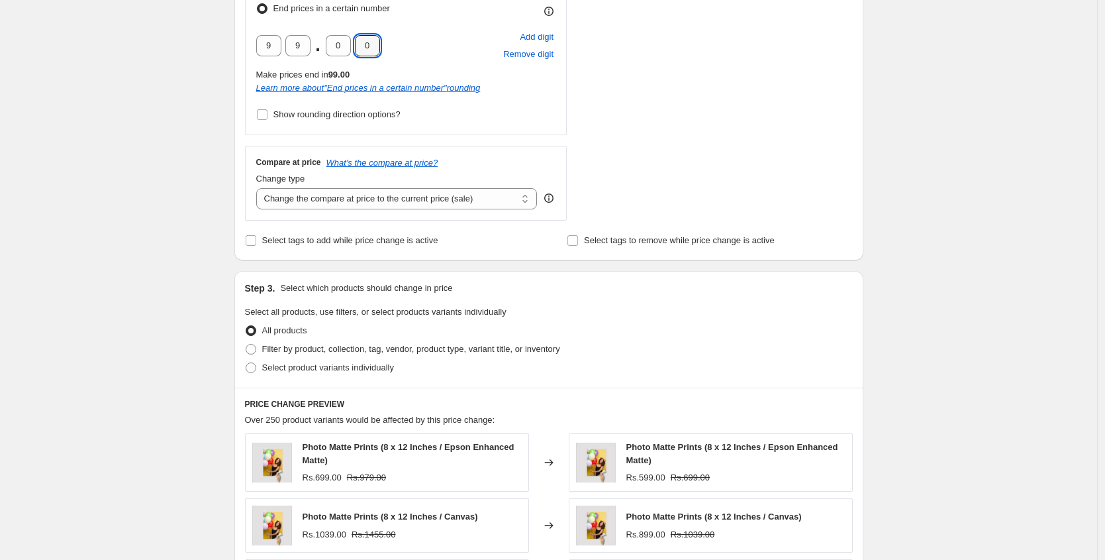
scroll to position [450, 0]
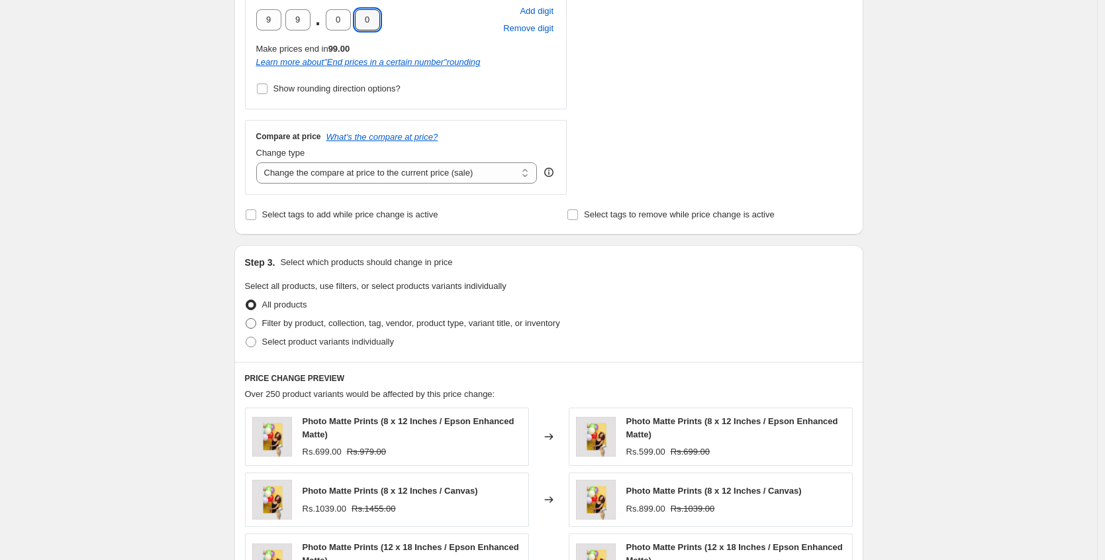
click at [310, 328] on span "Filter by product, collection, tag, vendor, product type, variant title, or inv…" at bounding box center [411, 323] width 298 height 13
click at [246, 319] on input "Filter by product, collection, tag, vendor, product type, variant title, or inv…" at bounding box center [246, 318] width 1 height 1
radio input "true"
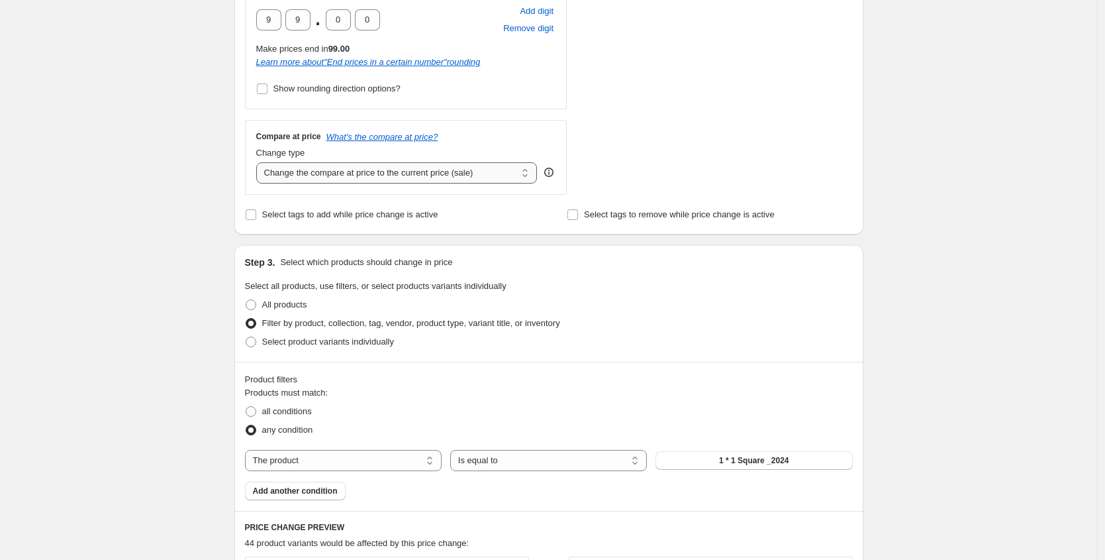
click at [285, 173] on select "Change the compare at price to the current price (sale) Change the compare at p…" at bounding box center [396, 172] width 281 height 21
select select "pp"
click at [260, 162] on select "Change the compare at price to the current price (sale) Change the compare at p…" at bounding box center [396, 172] width 281 height 21
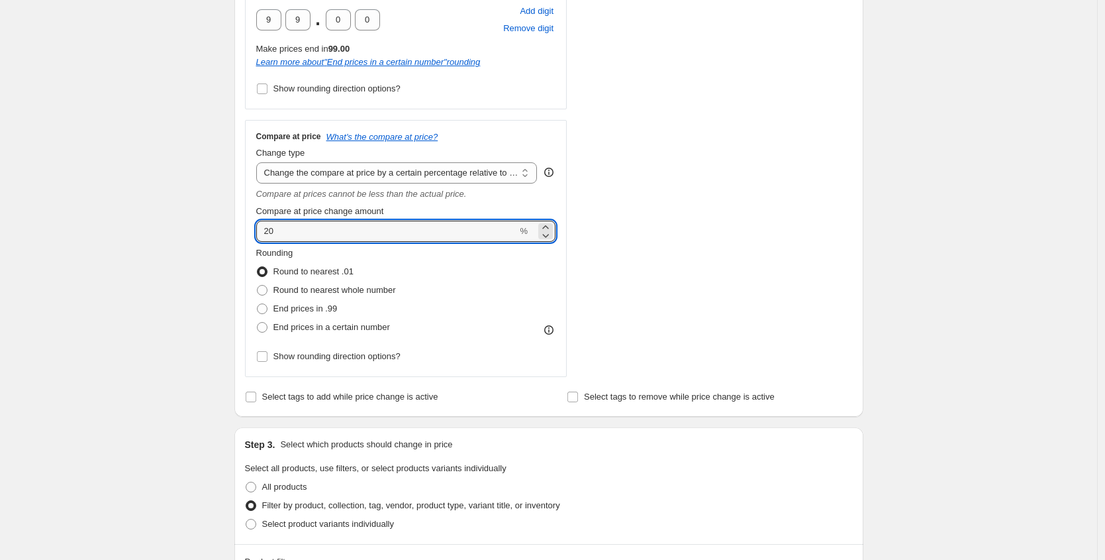
drag, startPoint x: 245, startPoint y: 230, endPoint x: 200, endPoint y: 230, distance: 45.0
click at [200, 230] on div "Create new price change job. This page is ready Create new price change job Dra…" at bounding box center [548, 426] width 1097 height 1753
type input "30"
click at [268, 331] on span at bounding box center [262, 327] width 11 height 11
click at [258, 322] on input "End prices in a certain number" at bounding box center [257, 322] width 1 height 1
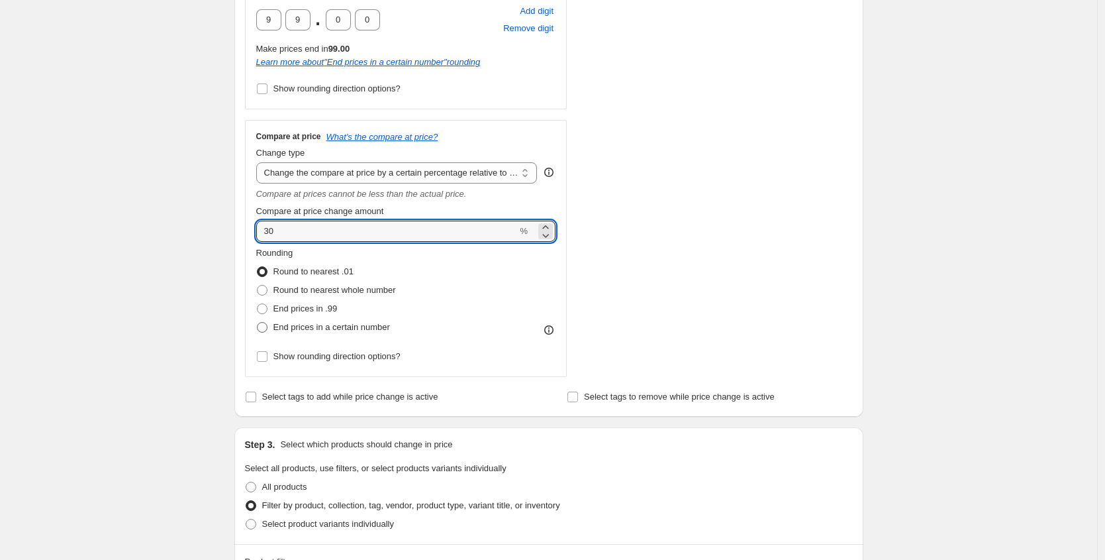
radio input "true"
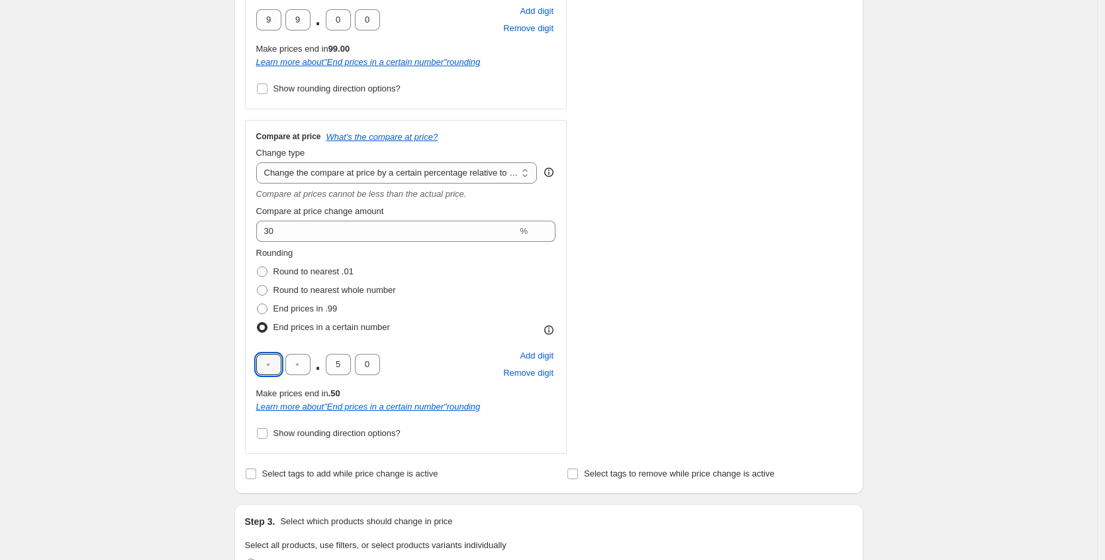
drag, startPoint x: 277, startPoint y: 359, endPoint x: 242, endPoint y: 351, distance: 36.0
click at [242, 351] on div "Step 2. Select how the prices should change Use bulk price change rules Set pro…" at bounding box center [548, 93] width 629 height 801
type input "9"
drag, startPoint x: 305, startPoint y: 360, endPoint x: 291, endPoint y: 357, distance: 14.3
click at [277, 358] on div "9 . 5 0" at bounding box center [318, 364] width 124 height 21
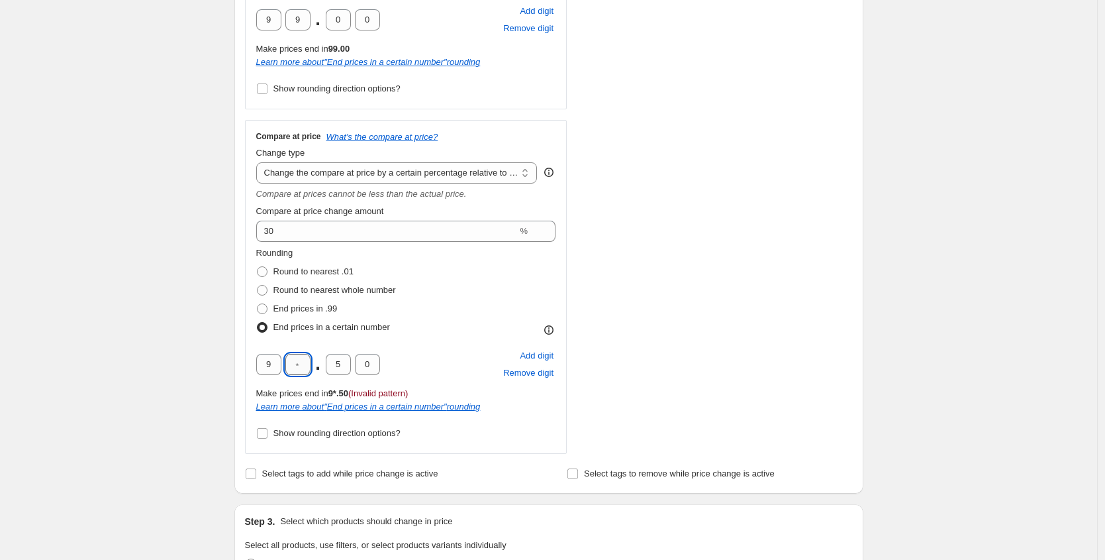
type input "9"
drag, startPoint x: 343, startPoint y: 364, endPoint x: 320, endPoint y: 359, distance: 23.1
click at [321, 360] on div "9 9 . 5 0" at bounding box center [318, 364] width 124 height 21
type input "0"
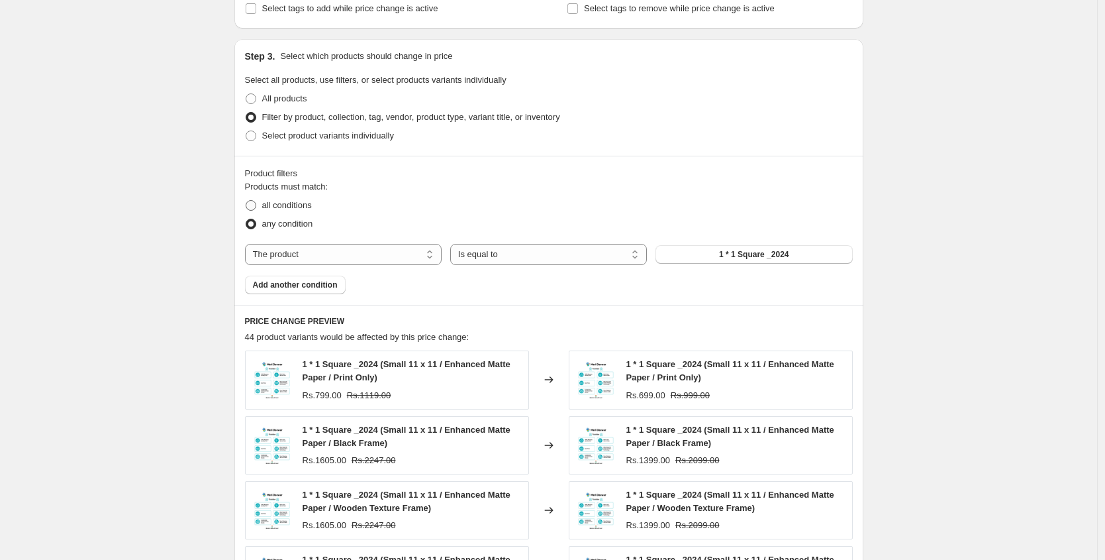
click at [297, 207] on span "all conditions" at bounding box center [287, 205] width 50 height 10
click at [246, 201] on input "all conditions" at bounding box center [246, 200] width 1 height 1
radio input "true"
click at [301, 259] on select "The product The product's collection The product's tag The product's vendor The…" at bounding box center [343, 254] width 197 height 21
click at [301, 258] on select "The product The product's collection The product's tag The product's vendor The…" at bounding box center [343, 254] width 197 height 21
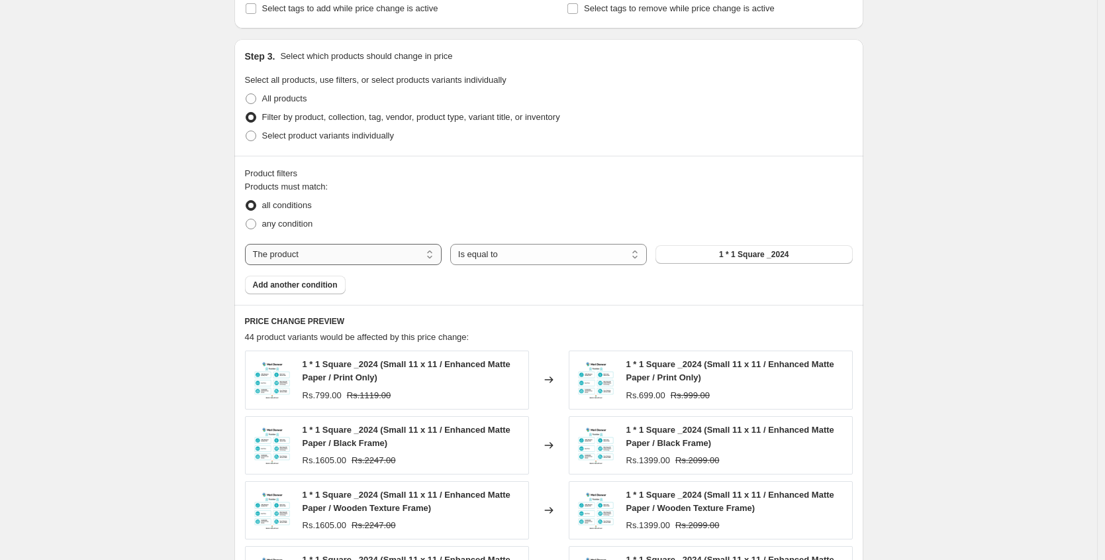
select select "collection"
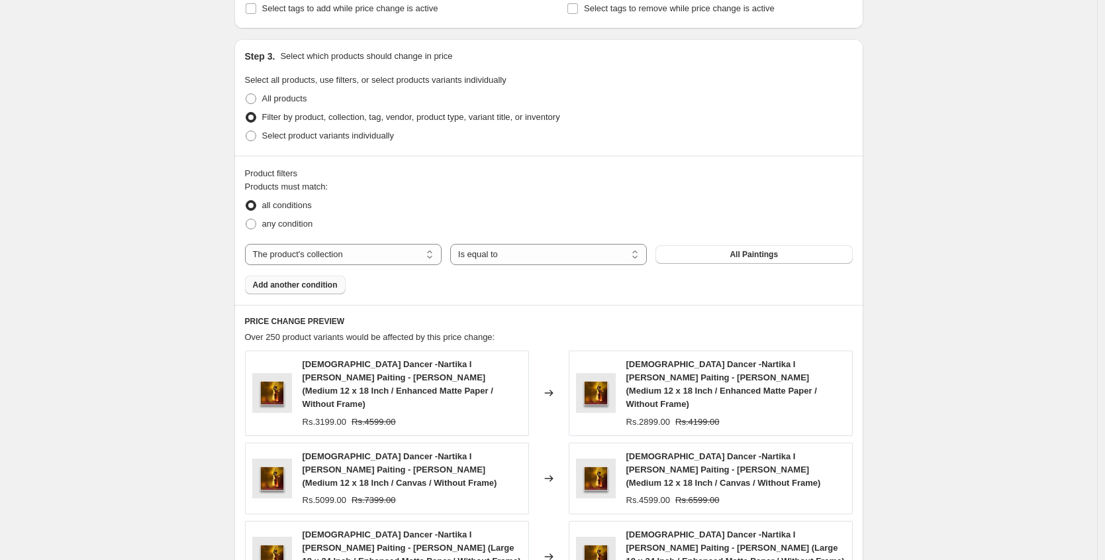
click at [330, 282] on span "Add another condition" at bounding box center [295, 284] width 85 height 11
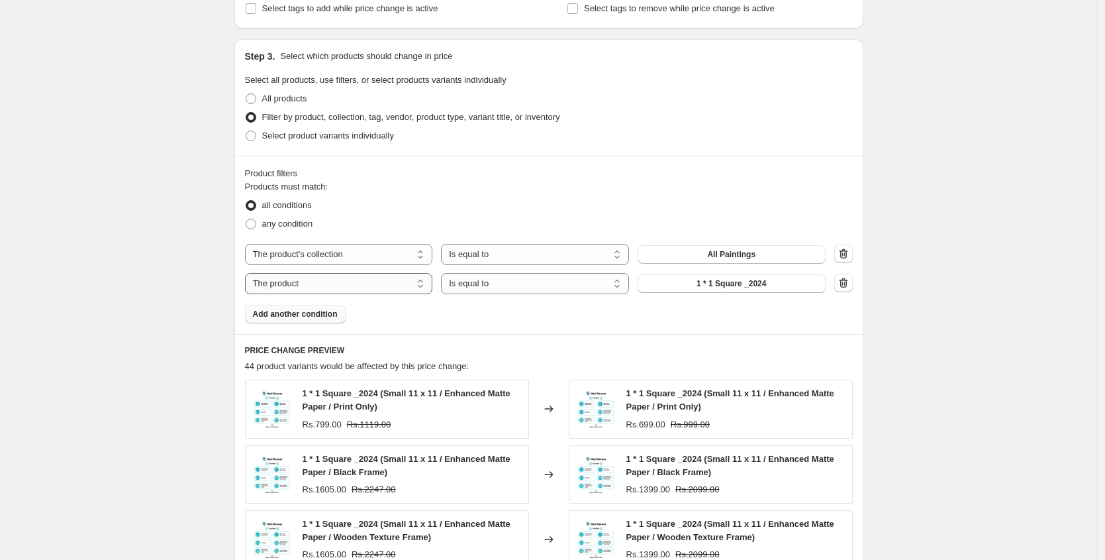
click at [375, 281] on select "The product The product's collection The product's tag The product's vendor The…" at bounding box center [339, 283] width 188 height 21
select select "title"
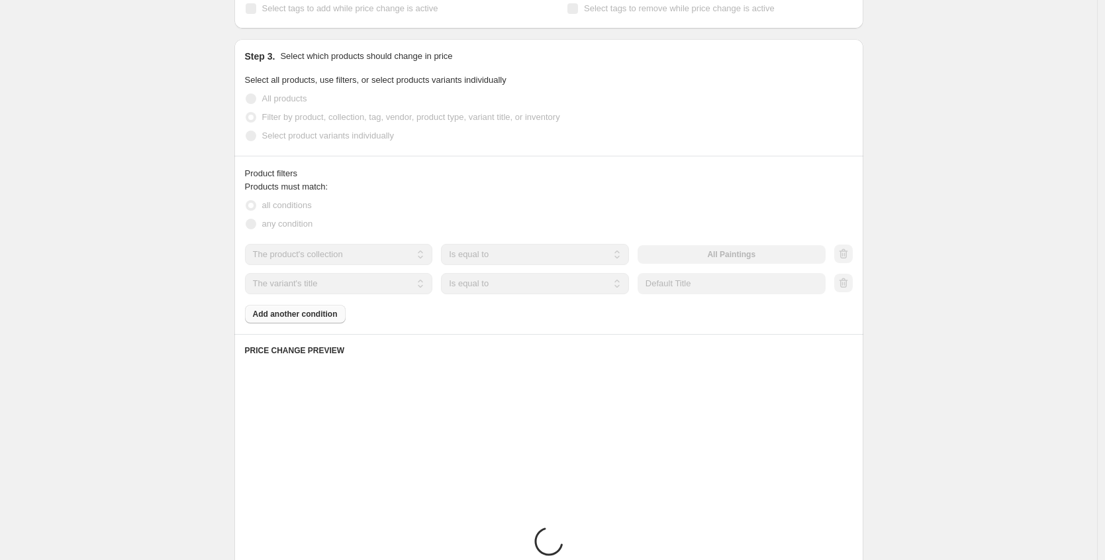
click at [690, 273] on input "Default Title" at bounding box center [732, 283] width 188 height 21
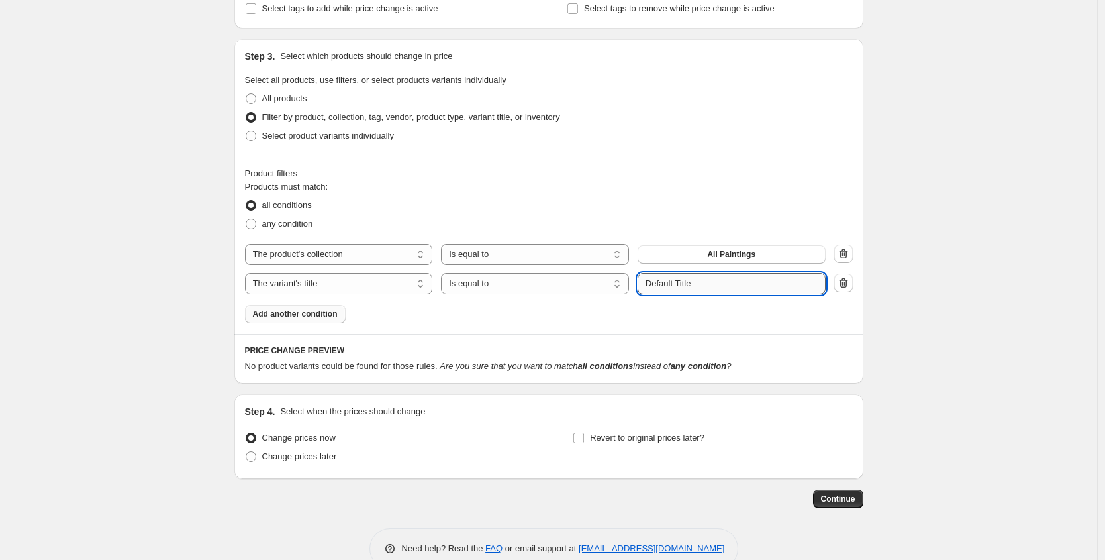
click at [685, 279] on input "Default Title" at bounding box center [732, 283] width 188 height 21
click at [684, 279] on input "Default Title" at bounding box center [732, 283] width 188 height 21
paste input "Large 18 x 24"
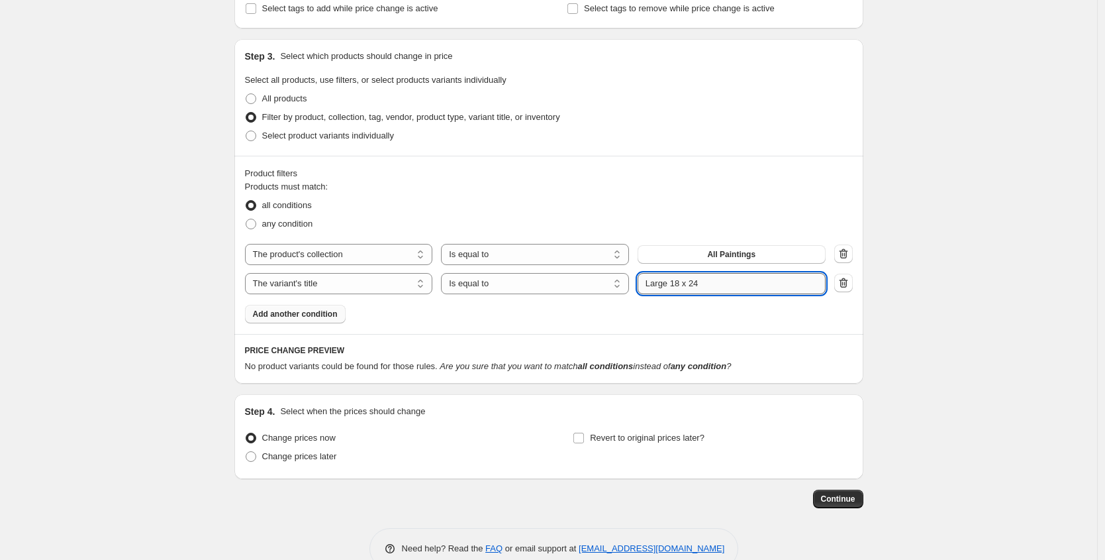
click at [680, 279] on input "Large 18 x 24" at bounding box center [732, 283] width 188 height 21
click at [681, 278] on input "Large 16 x 24" at bounding box center [732, 283] width 188 height 21
click at [681, 279] on input "Large 16 x 24" at bounding box center [732, 283] width 188 height 21
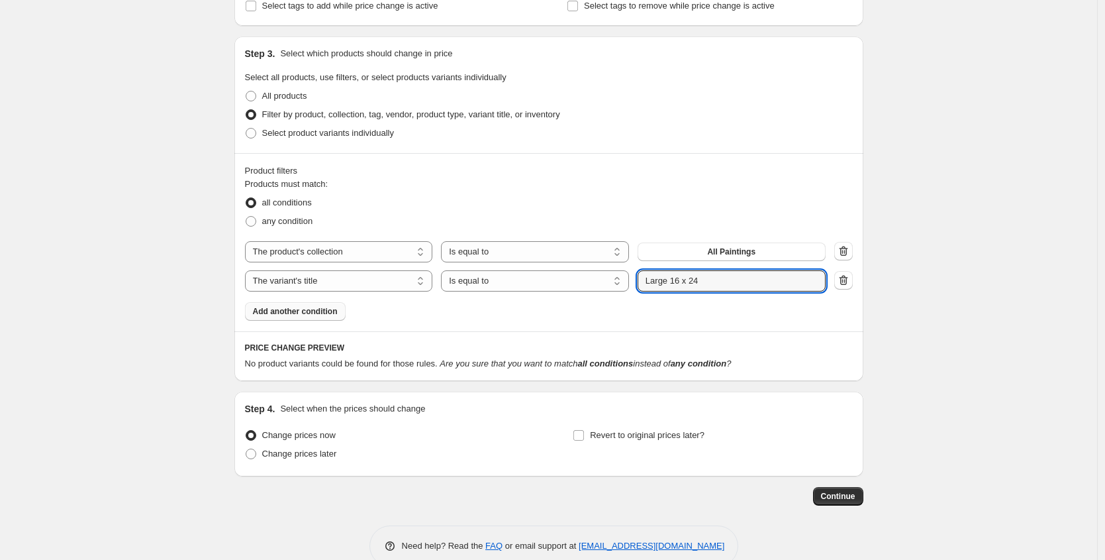
scroll to position [920, 0]
type input "Large 16 x 24"
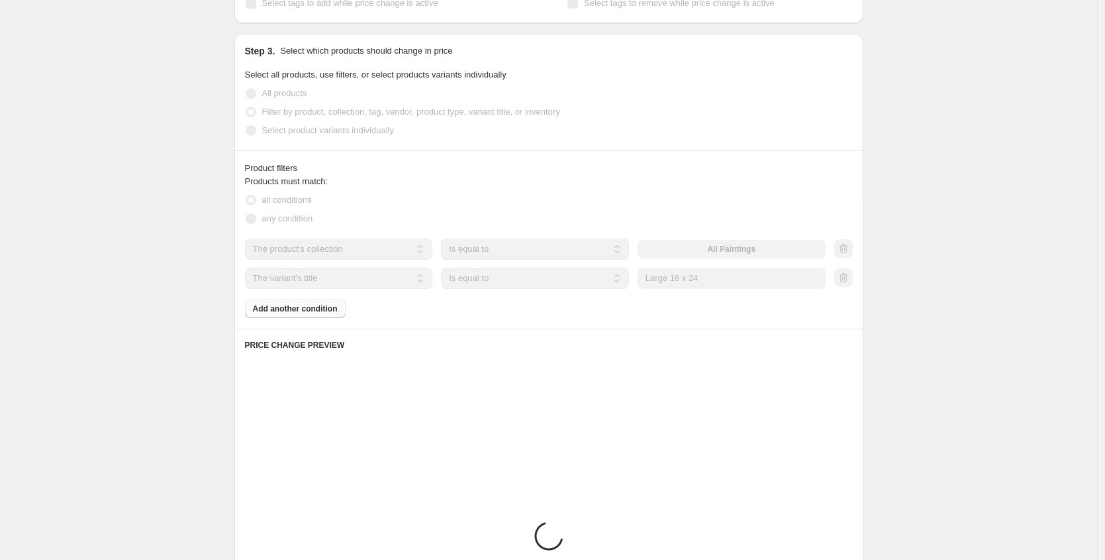
click at [503, 348] on h6 "PRICE CHANGE PREVIEW" at bounding box center [549, 345] width 608 height 11
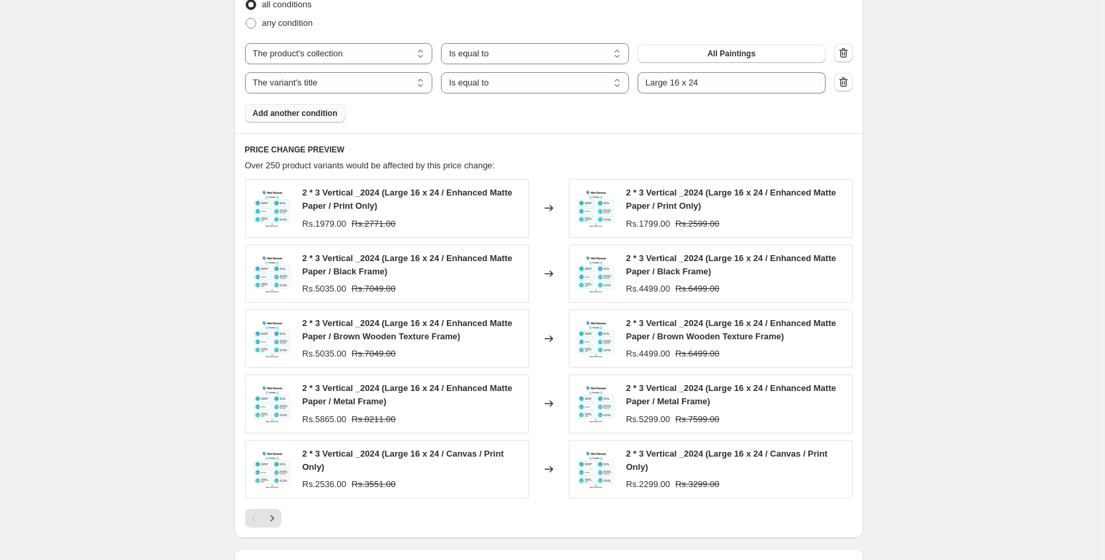
scroll to position [1299, 0]
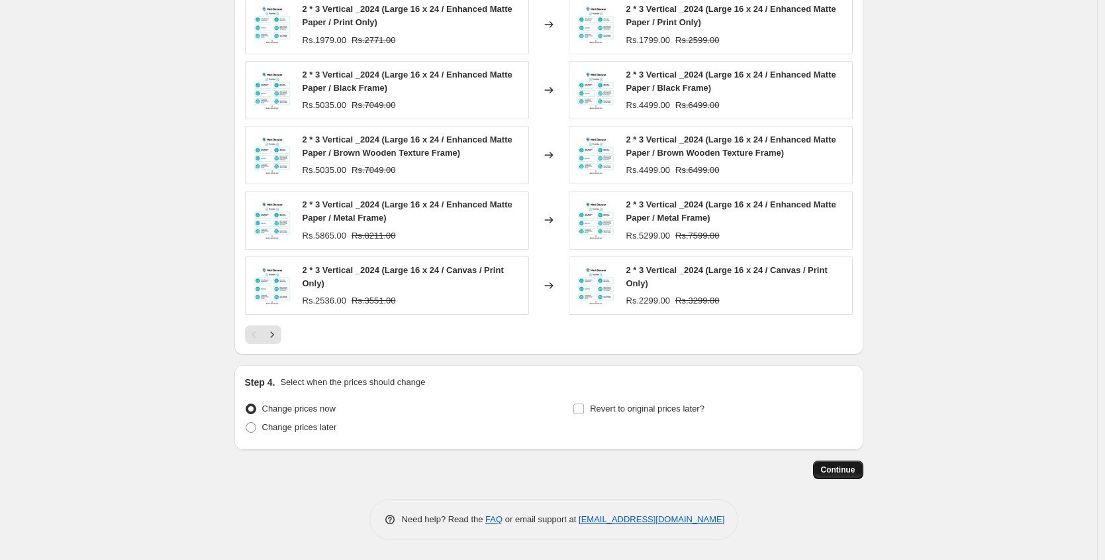
click at [827, 472] on span "Continue" at bounding box center [838, 469] width 34 height 11
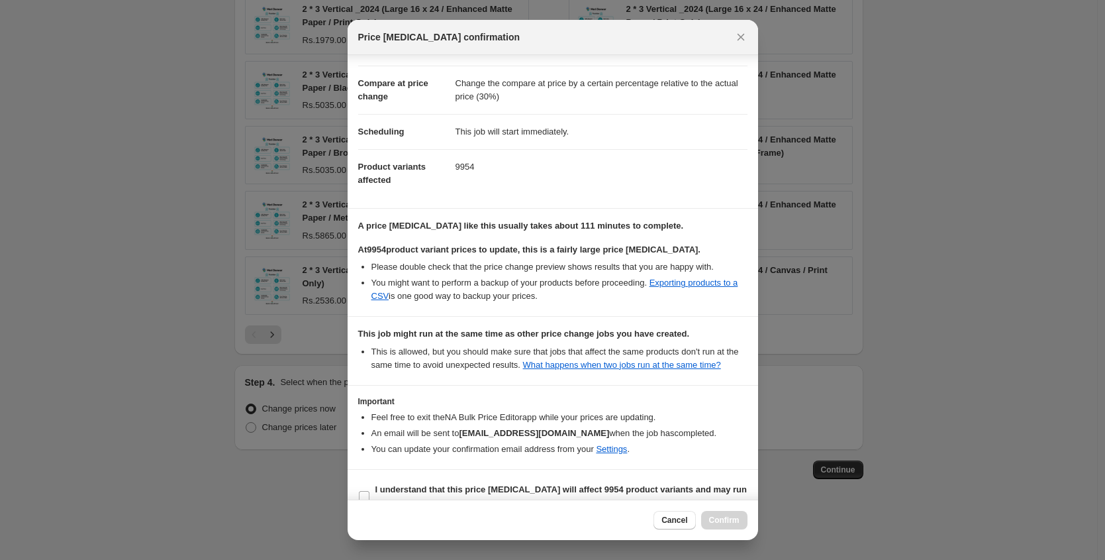
scroll to position [0, 0]
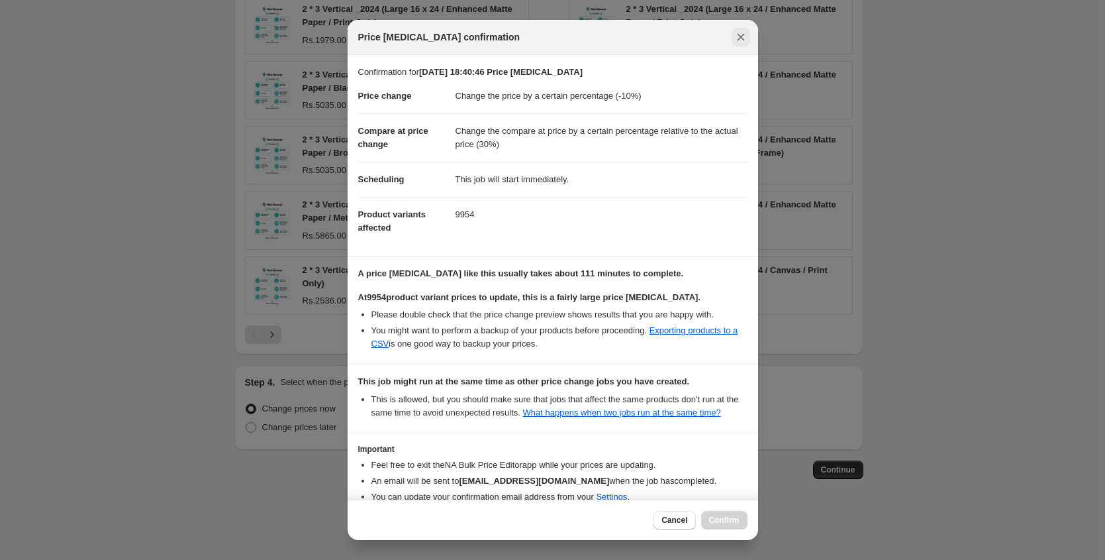
click at [736, 40] on icon "Close" at bounding box center [740, 36] width 13 height 13
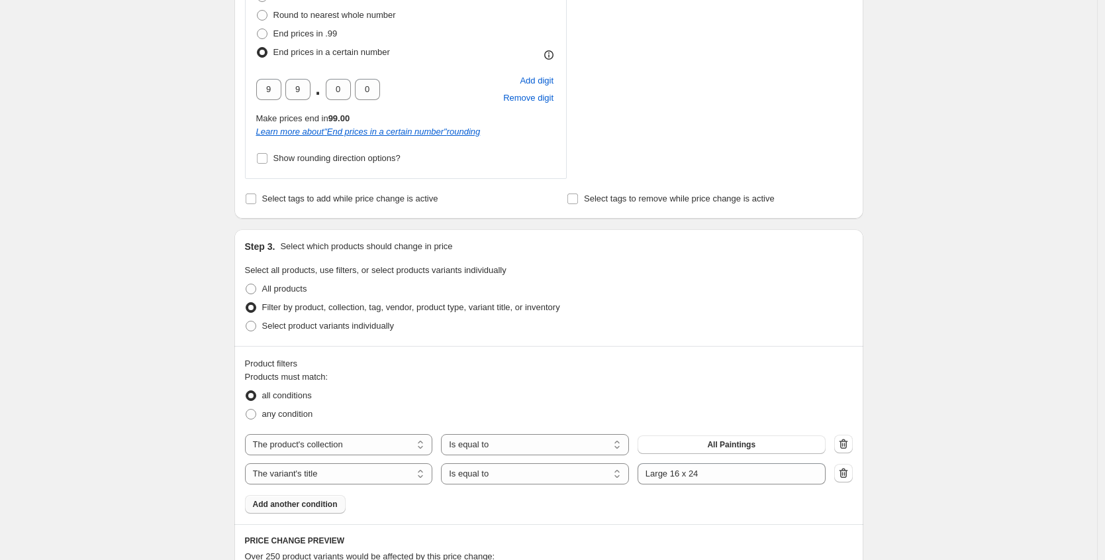
scroll to position [1299, 0]
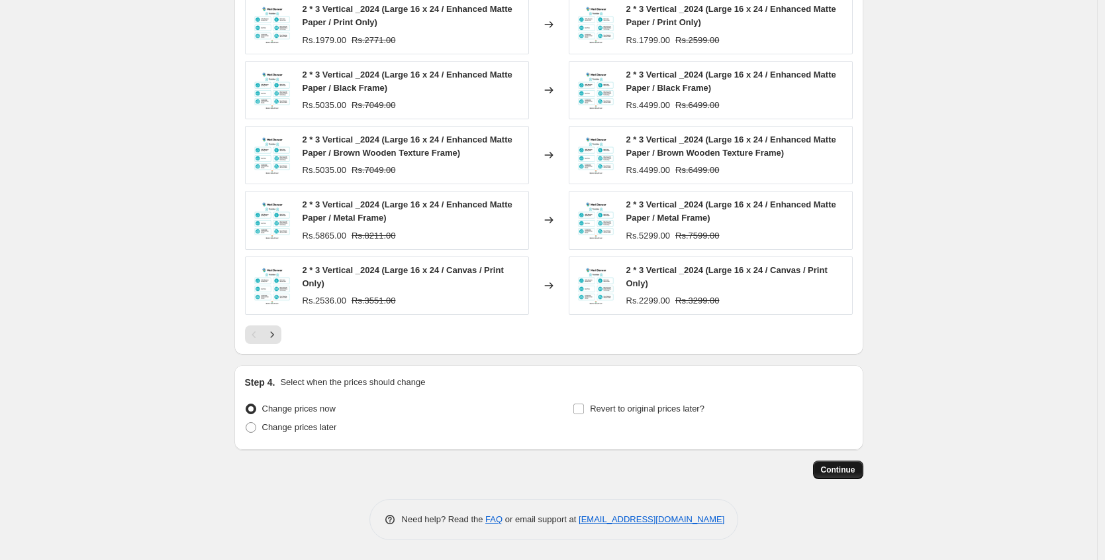
click at [834, 466] on span "Continue" at bounding box center [838, 469] width 34 height 11
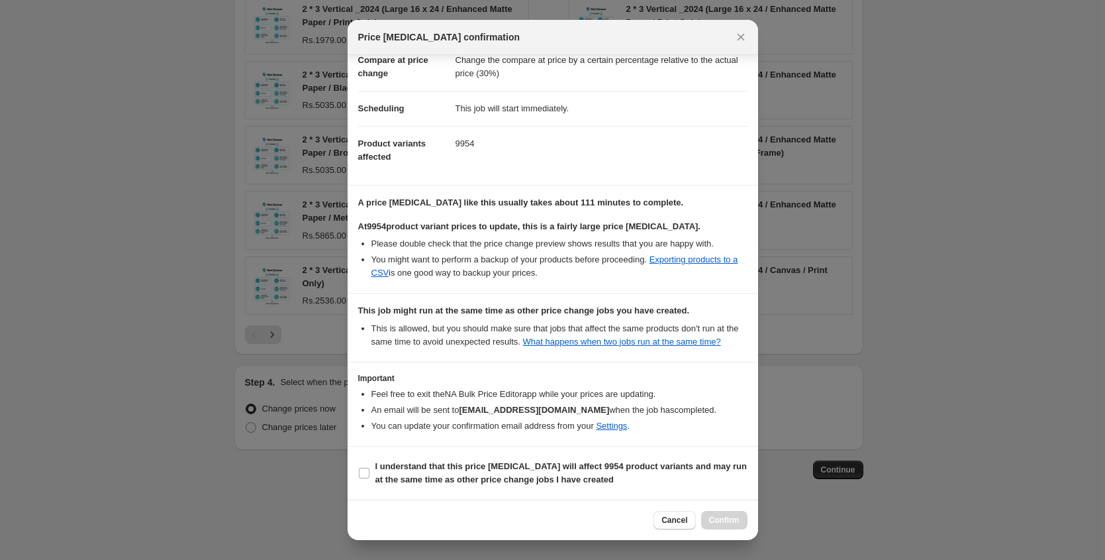
scroll to position [84, 0]
click at [413, 463] on b "I understand that this price change job will affect 9954 product variants and m…" at bounding box center [561, 472] width 372 height 23
click at [369, 467] on input "I understand that this price change job will affect 9954 product variants and m…" at bounding box center [364, 472] width 11 height 11
checkbox input "true"
drag, startPoint x: 709, startPoint y: 522, endPoint x: 693, endPoint y: 515, distance: 17.5
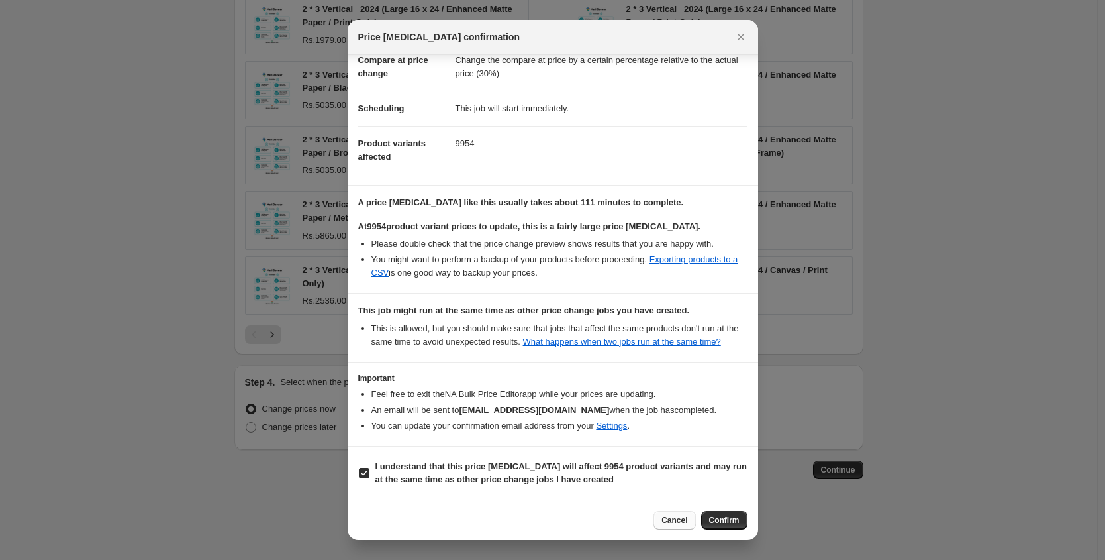
click at [709, 522] on span "Confirm" at bounding box center [724, 520] width 30 height 11
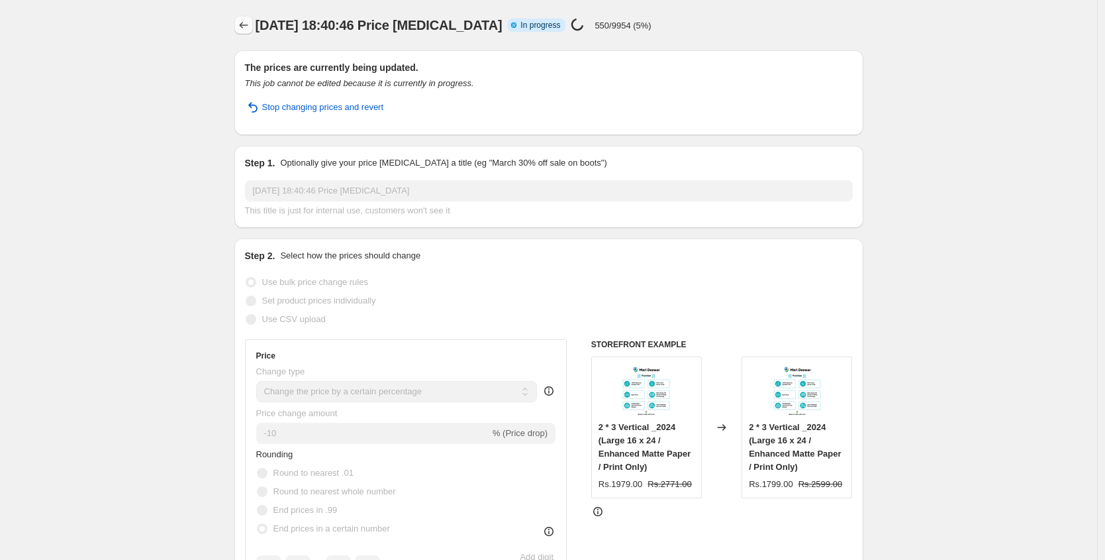
click at [250, 22] on icon "Price change jobs" at bounding box center [243, 25] width 13 height 13
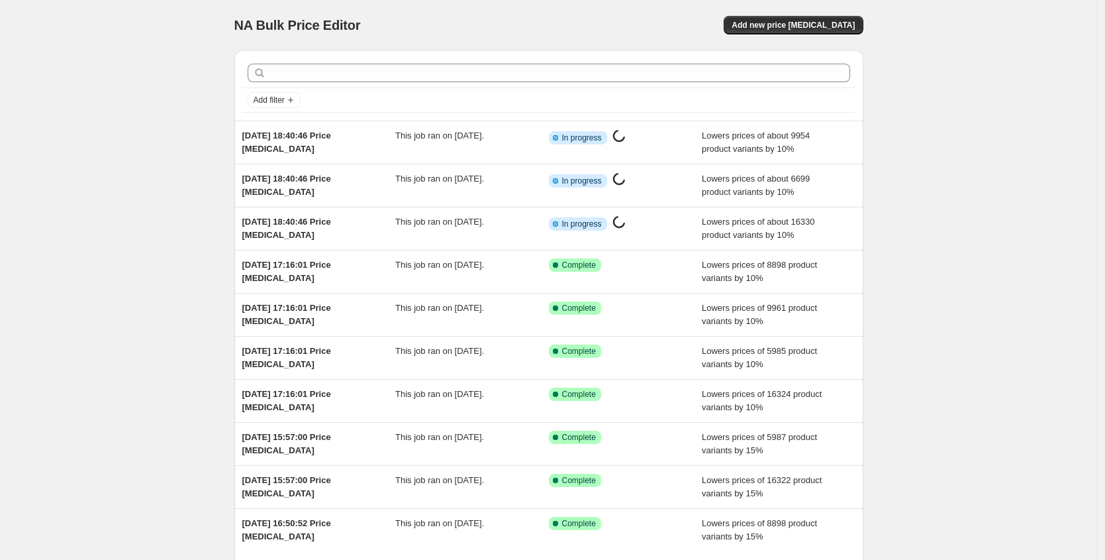
click at [794, 34] on div "NA Bulk Price Editor. This page is ready NA Bulk Price Editor Add new price cha…" at bounding box center [548, 25] width 629 height 50
click at [798, 21] on span "Add new price [MEDICAL_DATA]" at bounding box center [793, 25] width 123 height 11
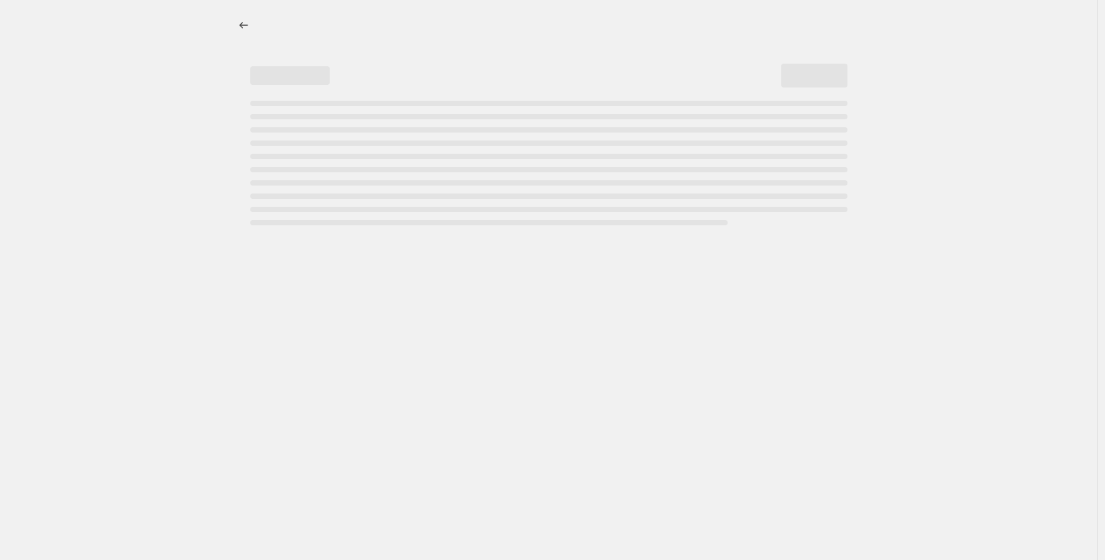
select select "percentage"
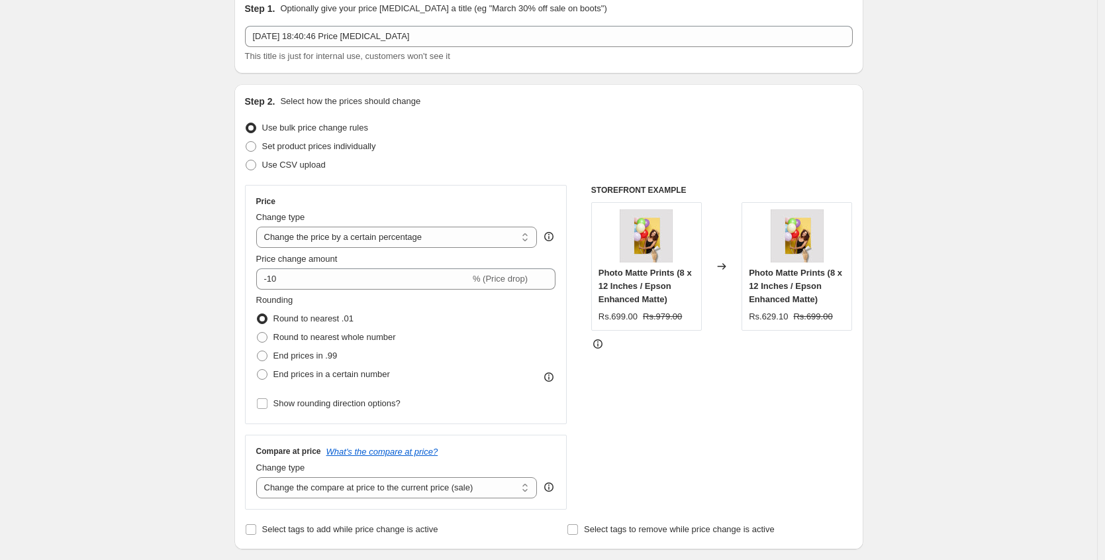
scroll to position [159, 0]
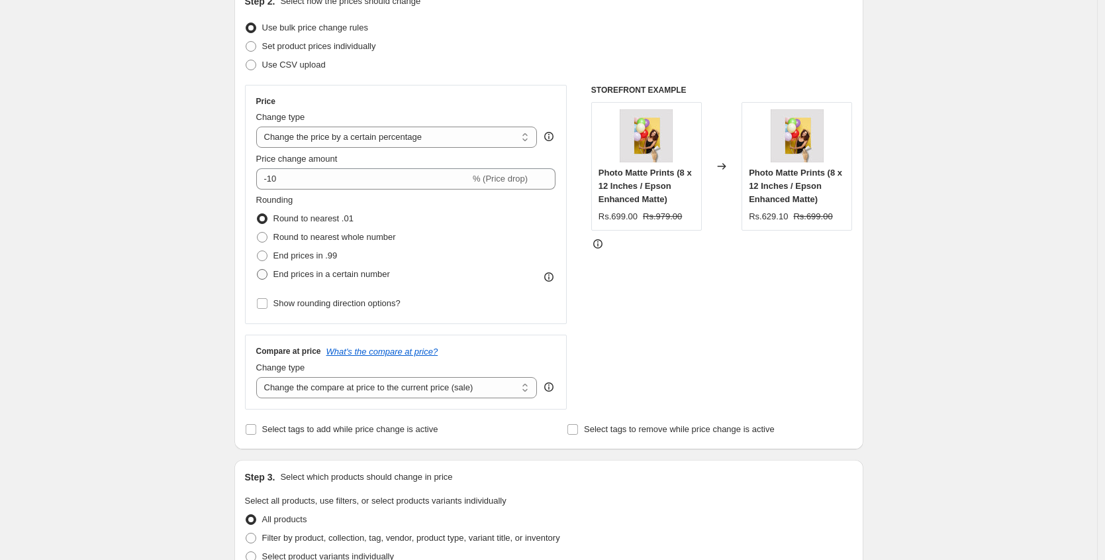
click at [318, 278] on span "End prices in a certain number" at bounding box center [331, 274] width 117 height 10
click at [258, 270] on input "End prices in a certain number" at bounding box center [257, 269] width 1 height 1
radio input "true"
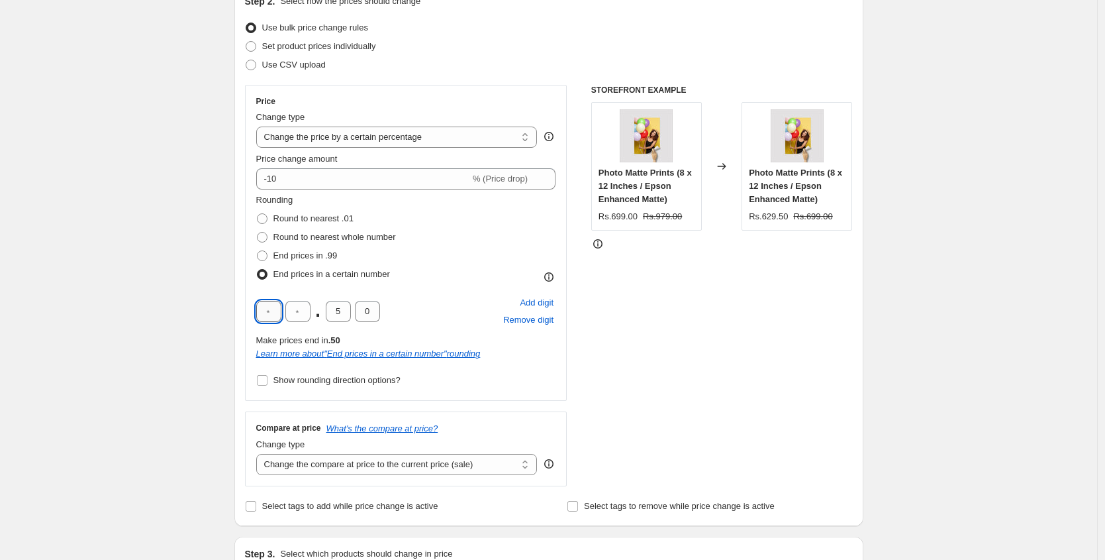
drag, startPoint x: 273, startPoint y: 316, endPoint x: 263, endPoint y: 314, distance: 10.8
click at [263, 314] on input "text" at bounding box center [268, 311] width 25 height 21
type input "9"
drag, startPoint x: 306, startPoint y: 308, endPoint x: 289, endPoint y: 307, distance: 16.6
click at [290, 307] on input "text" at bounding box center [297, 311] width 25 height 21
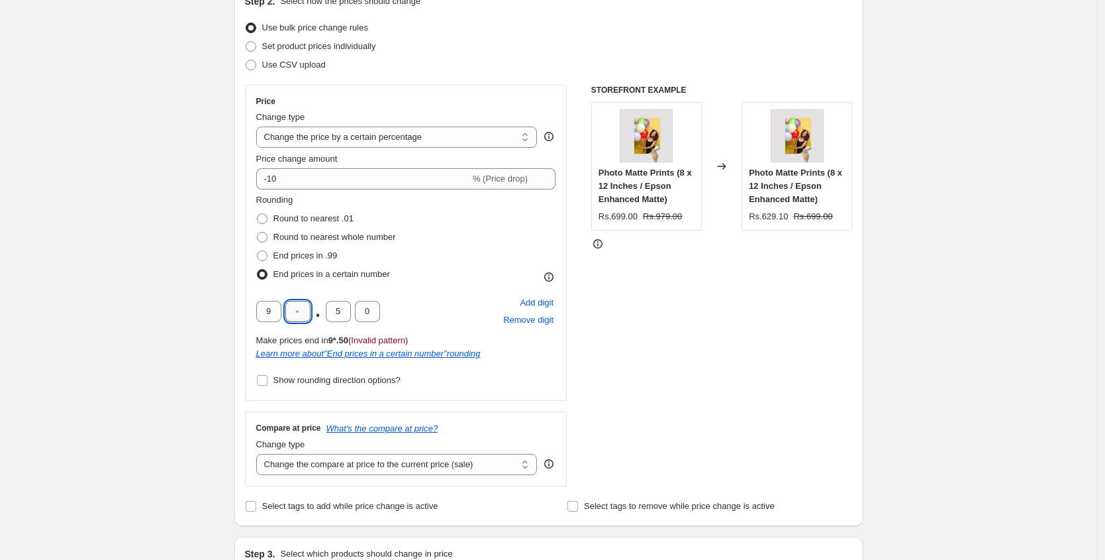
type input "9"
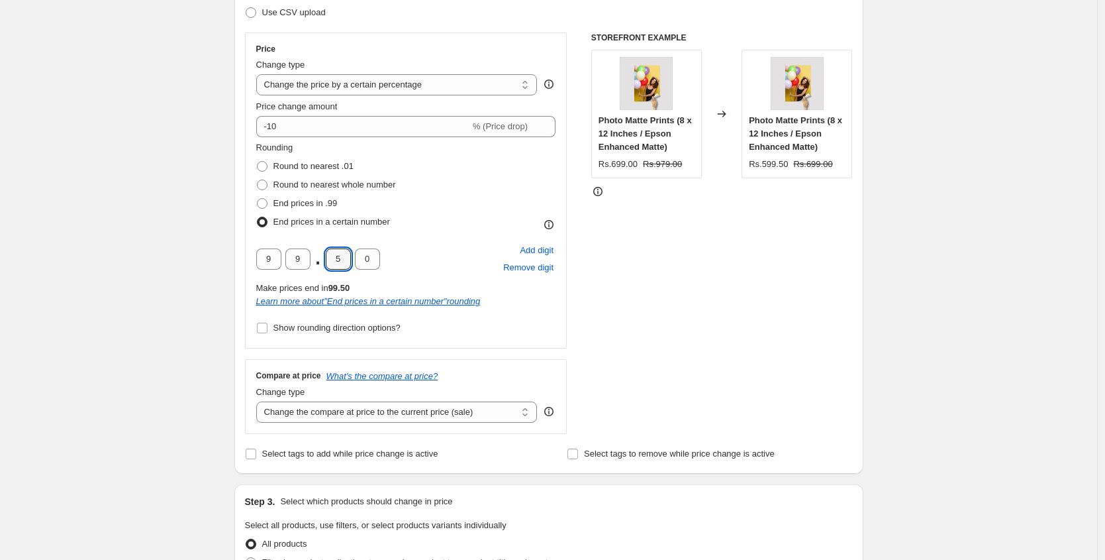
scroll to position [234, 0]
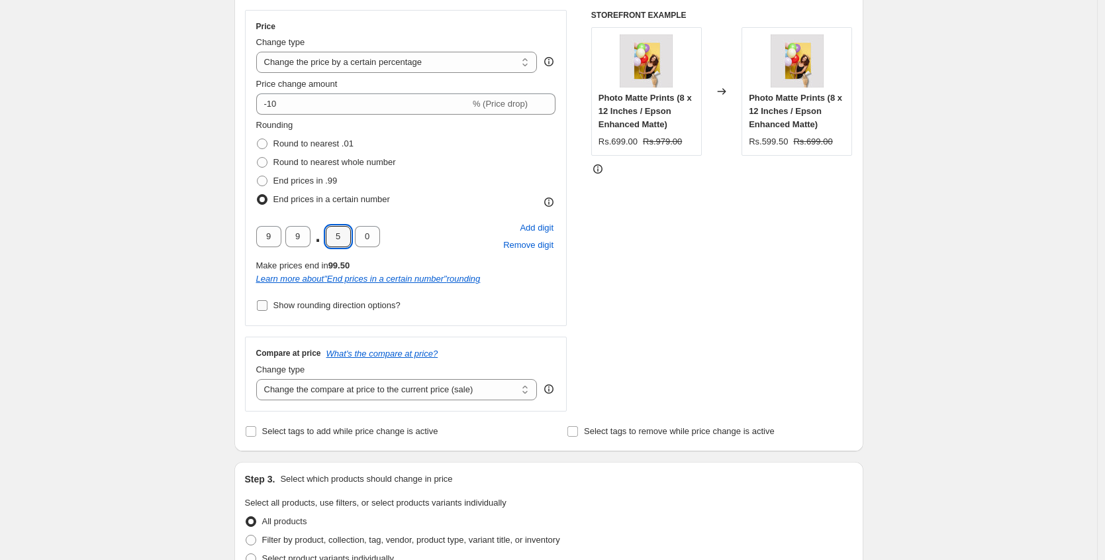
click at [309, 307] on span "Show rounding direction options?" at bounding box center [336, 305] width 127 height 10
click at [268, 307] on input "Show rounding direction options?" at bounding box center [262, 305] width 11 height 11
checkbox input "true"
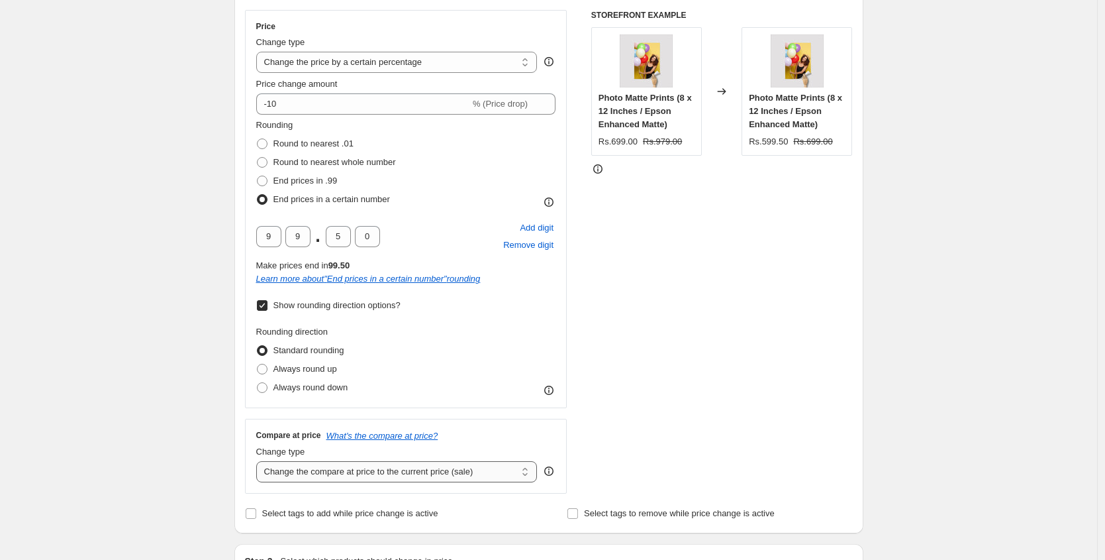
click at [357, 467] on select "Change the compare at price to the current price (sale) Change the compare at p…" at bounding box center [396, 471] width 281 height 21
click at [260, 461] on select "Change the compare at price to the current price (sale) Change the compare at p…" at bounding box center [396, 471] width 281 height 21
click at [359, 462] on select "Change the compare at price to the current price (sale) Change the compare at p…" at bounding box center [396, 471] width 281 height 21
select select "pp"
click at [260, 461] on select "Change the compare at price to the current price (sale) Change the compare at p…" at bounding box center [396, 471] width 281 height 21
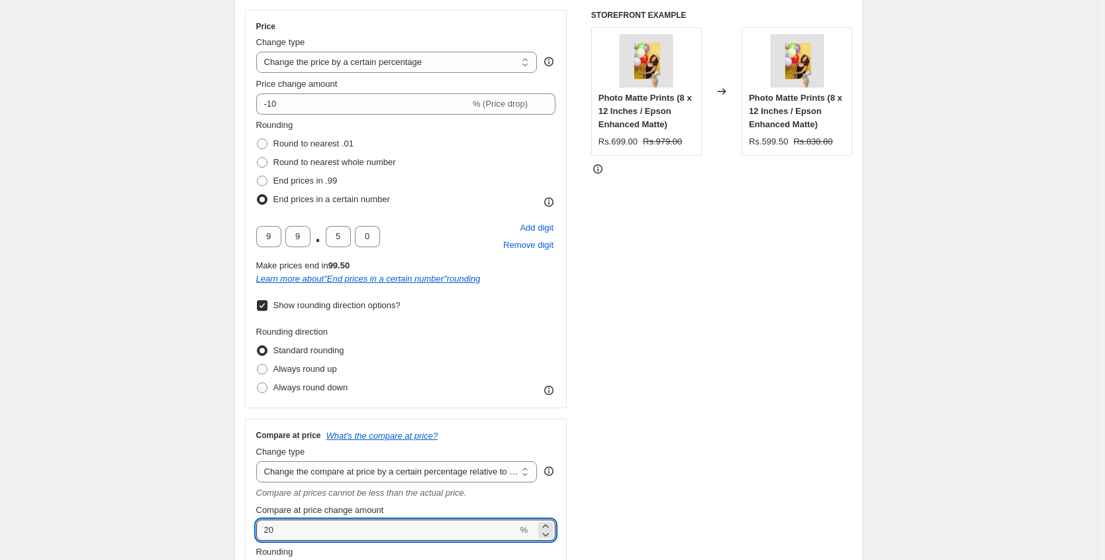
drag, startPoint x: 309, startPoint y: 526, endPoint x: 250, endPoint y: 524, distance: 58.9
click at [250, 524] on div "Compare at price What's the compare at price? Change type Change the compare at…" at bounding box center [406, 546] width 322 height 257
type input "30"
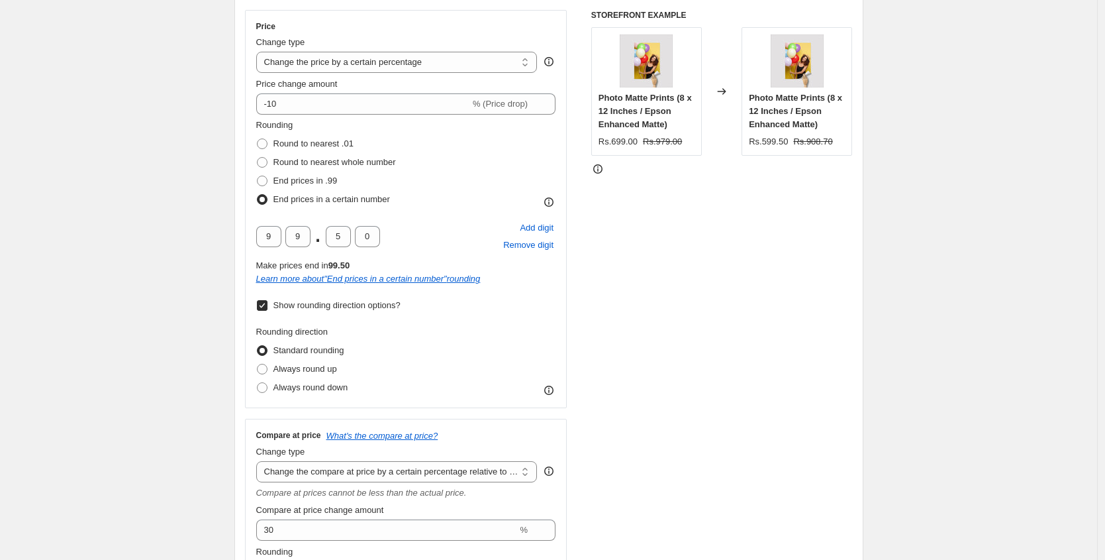
click at [252, 485] on div "Compare at price What's the compare at price? Change type Change the compare at…" at bounding box center [406, 546] width 322 height 257
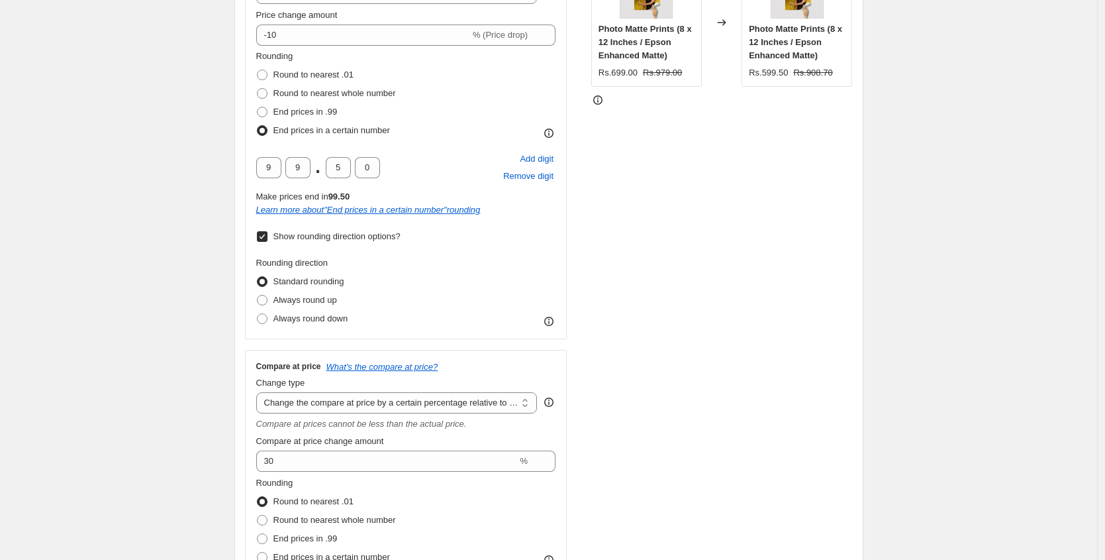
scroll to position [403, 0]
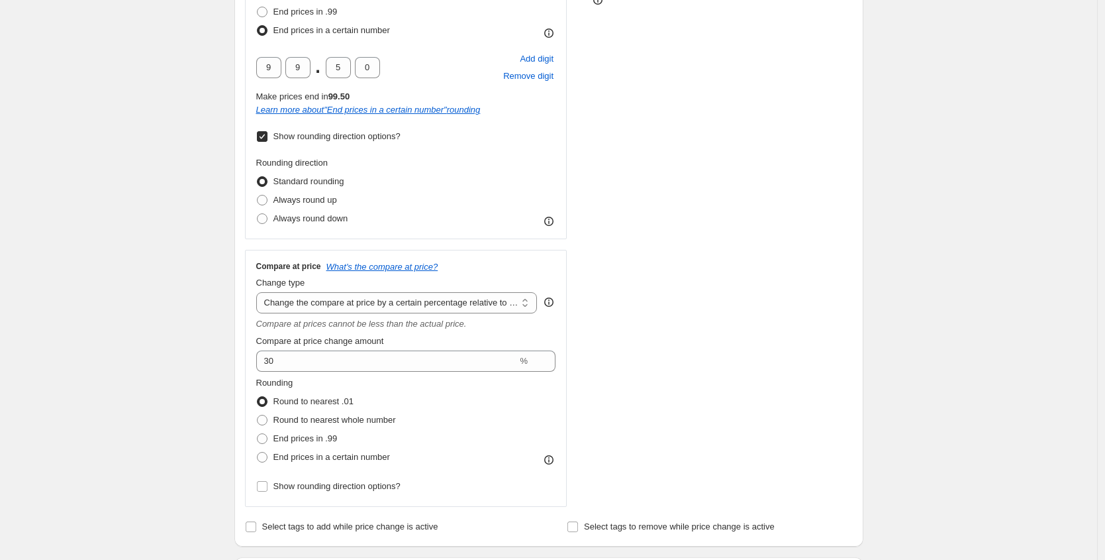
click at [295, 467] on div "Rounding Round to nearest .01 Round to nearest whole number End prices in .99 E…" at bounding box center [406, 435] width 300 height 119
click at [298, 459] on span "End prices in a certain number" at bounding box center [331, 457] width 117 height 10
click at [258, 452] on input "End prices in a certain number" at bounding box center [257, 452] width 1 height 1
radio input "true"
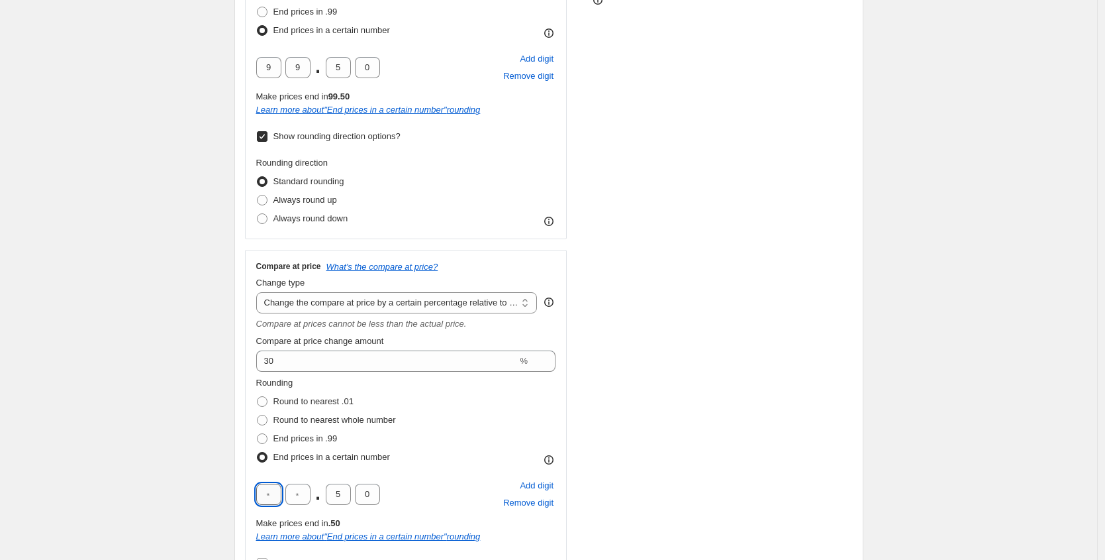
drag, startPoint x: 273, startPoint y: 493, endPoint x: 265, endPoint y: 491, distance: 8.7
click at [265, 491] on input "text" at bounding box center [268, 493] width 25 height 21
type input "9"
drag, startPoint x: 303, startPoint y: 491, endPoint x: 292, endPoint y: 490, distance: 11.3
click at [292, 490] on input "text" at bounding box center [297, 493] width 25 height 21
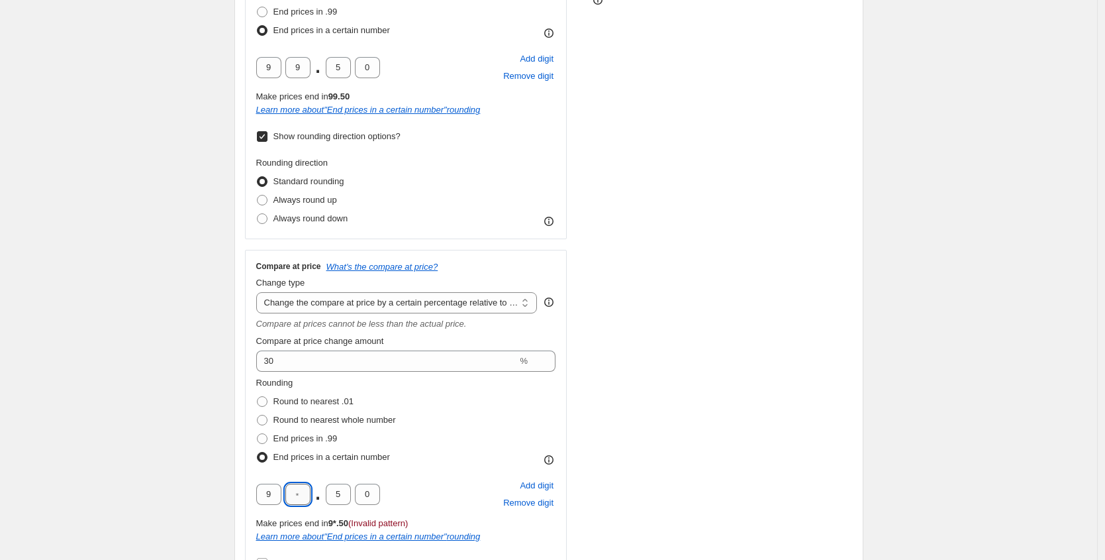
type input "9"
click at [330, 491] on input "5" at bounding box center [338, 493] width 25 height 21
type input "0"
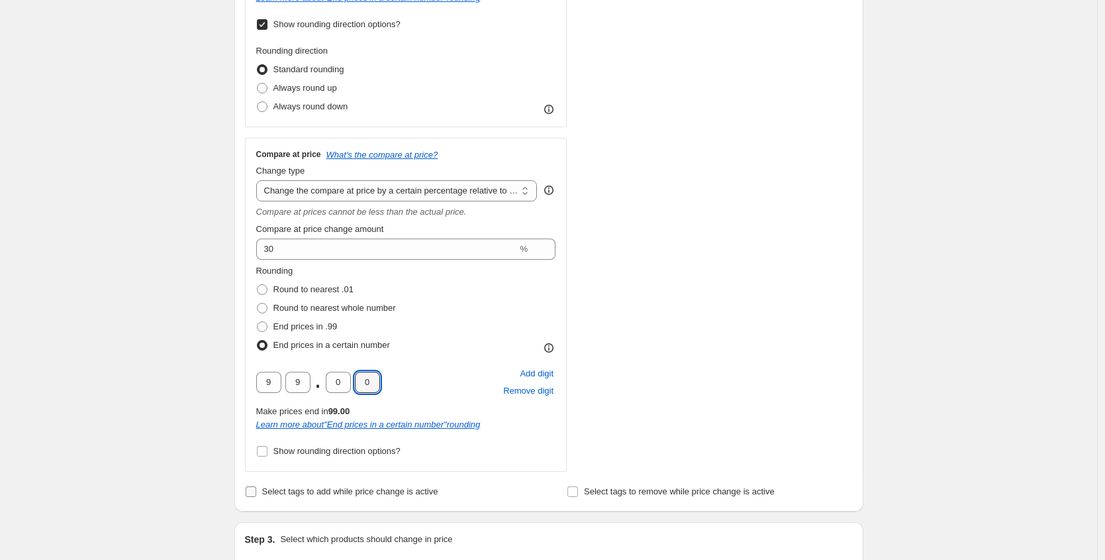
scroll to position [526, 0]
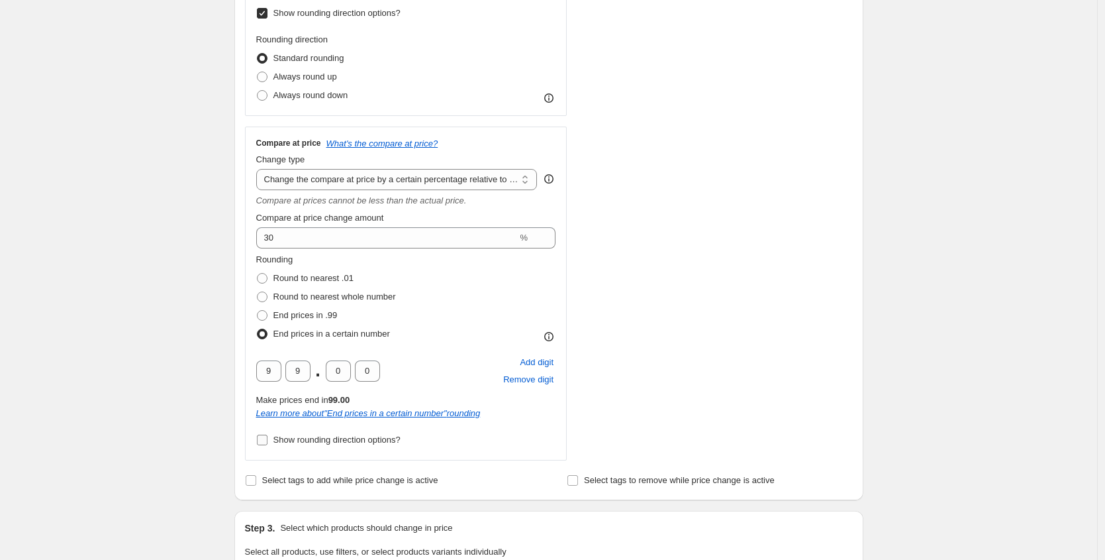
click at [342, 442] on span "Show rounding direction options?" at bounding box center [336, 439] width 127 height 10
click at [268, 442] on input "Show rounding direction options?" at bounding box center [262, 439] width 11 height 11
checkbox input "true"
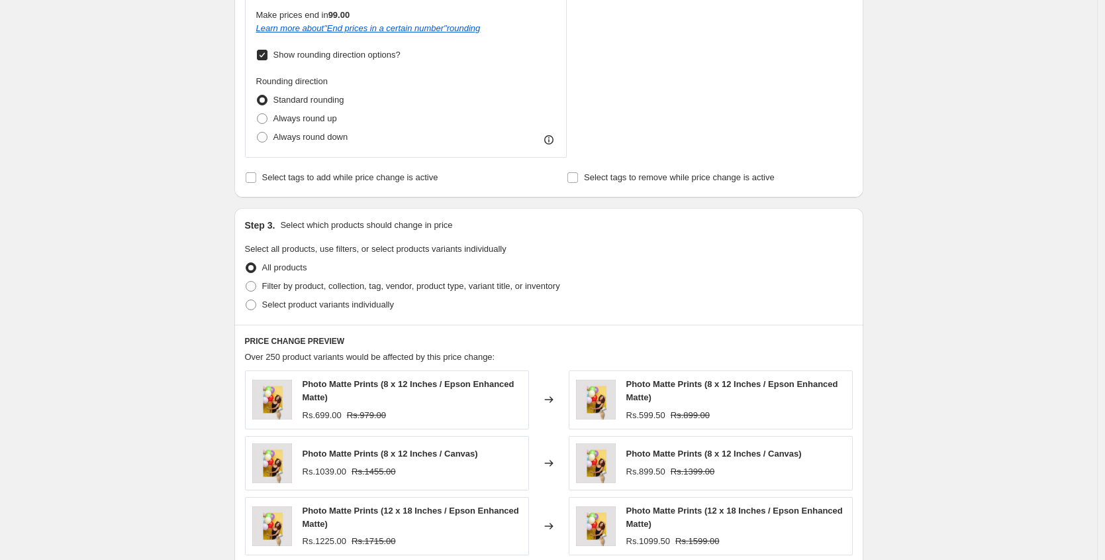
scroll to position [975, 0]
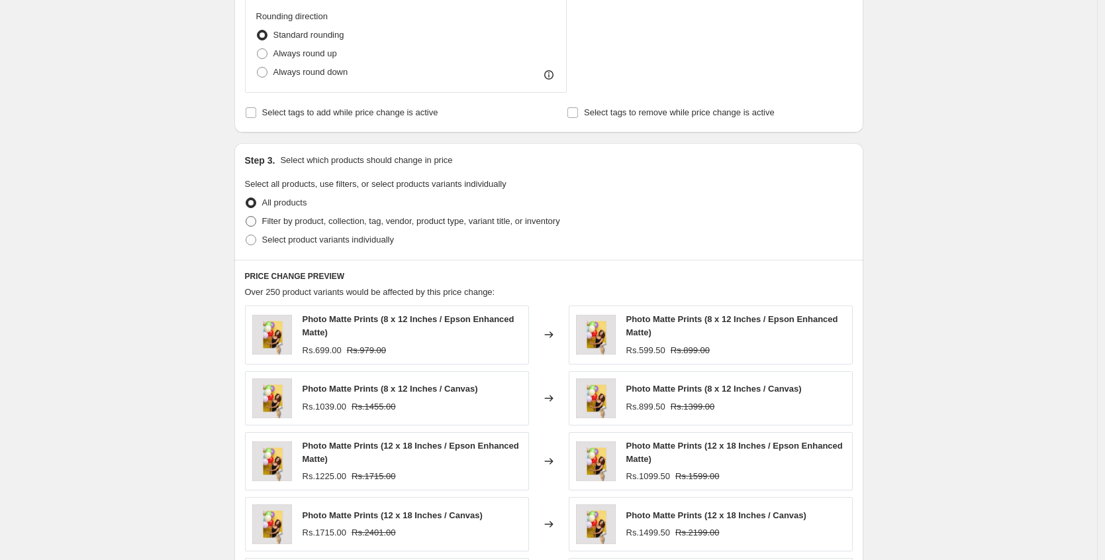
click at [302, 221] on span "Filter by product, collection, tag, vendor, product type, variant title, or inv…" at bounding box center [411, 221] width 298 height 10
click at [246, 217] on input "Filter by product, collection, tag, vendor, product type, variant title, or inv…" at bounding box center [246, 216] width 1 height 1
radio input "true"
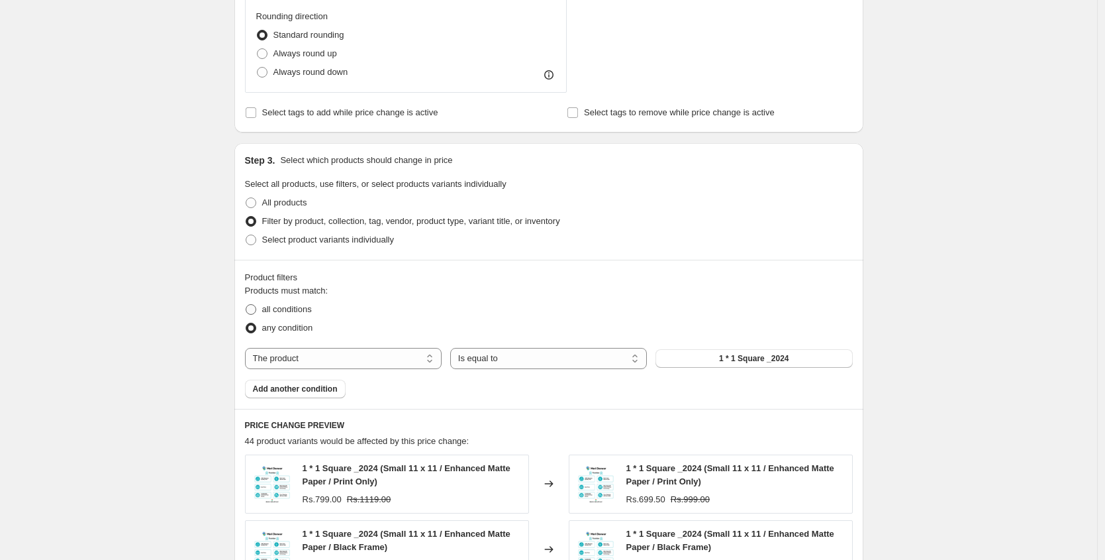
click at [285, 306] on span "all conditions" at bounding box center [287, 309] width 50 height 10
click at [246, 305] on input "all conditions" at bounding box center [246, 304] width 1 height 1
radio input "true"
click at [303, 360] on select "The product The product's collection The product's tag The product's vendor The…" at bounding box center [343, 358] width 197 height 21
select select "collection"
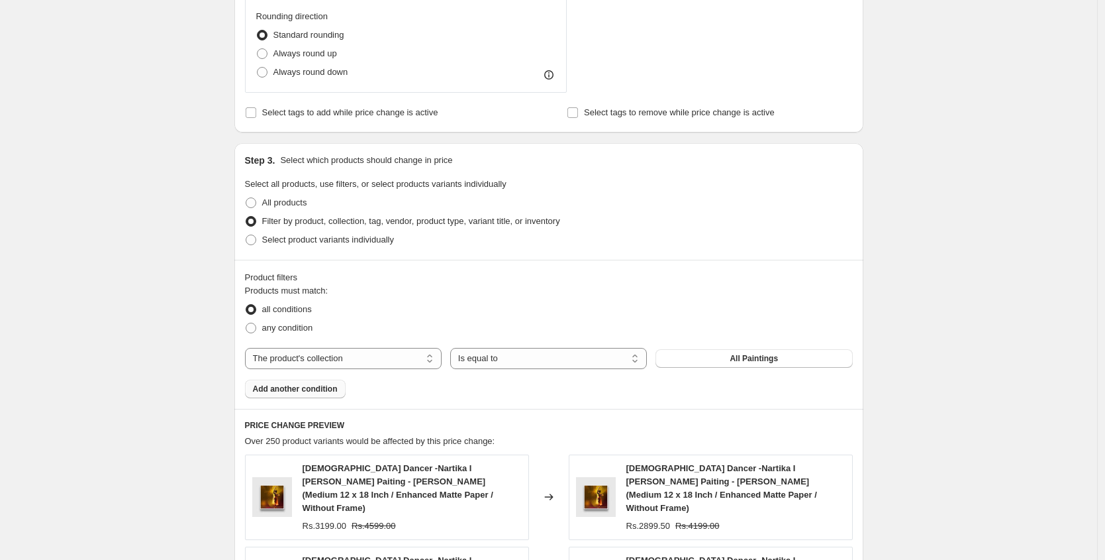
click at [296, 393] on span "Add another condition" at bounding box center [295, 388] width 85 height 11
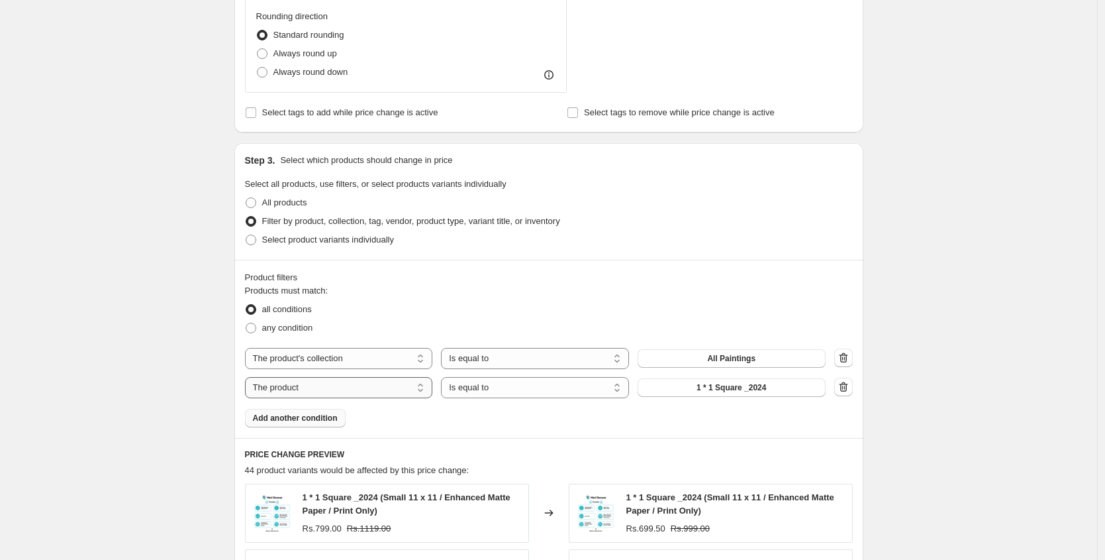
click at [385, 395] on select "The product The product's collection The product's tag The product's vendor The…" at bounding box center [339, 387] width 188 height 21
select select "title"
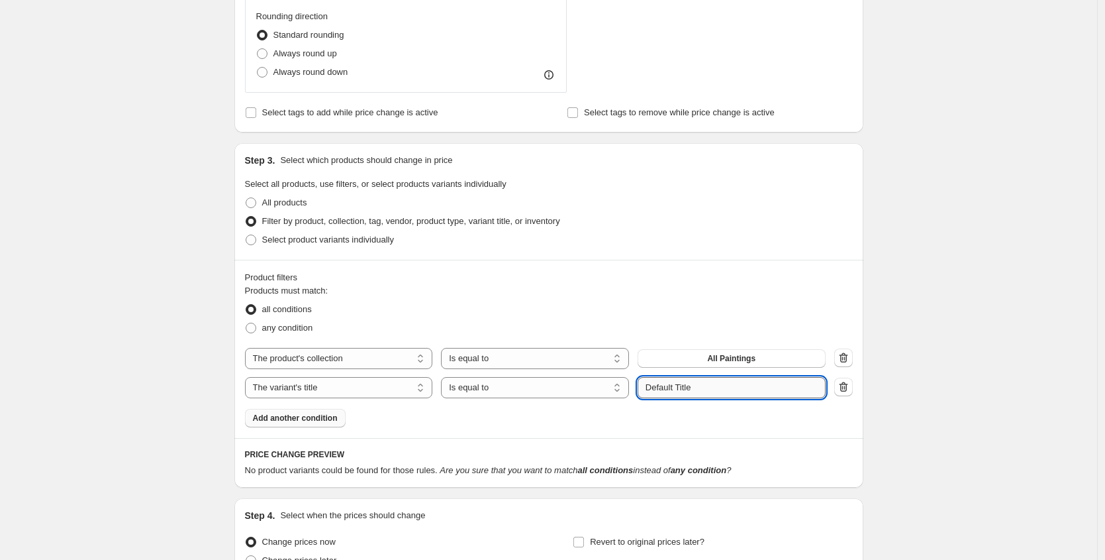
click at [731, 385] on input "Default Title" at bounding box center [732, 387] width 188 height 21
paste input "Large 16 x 24"
click at [678, 384] on input "Large 16 x 24" at bounding box center [732, 387] width 188 height 21
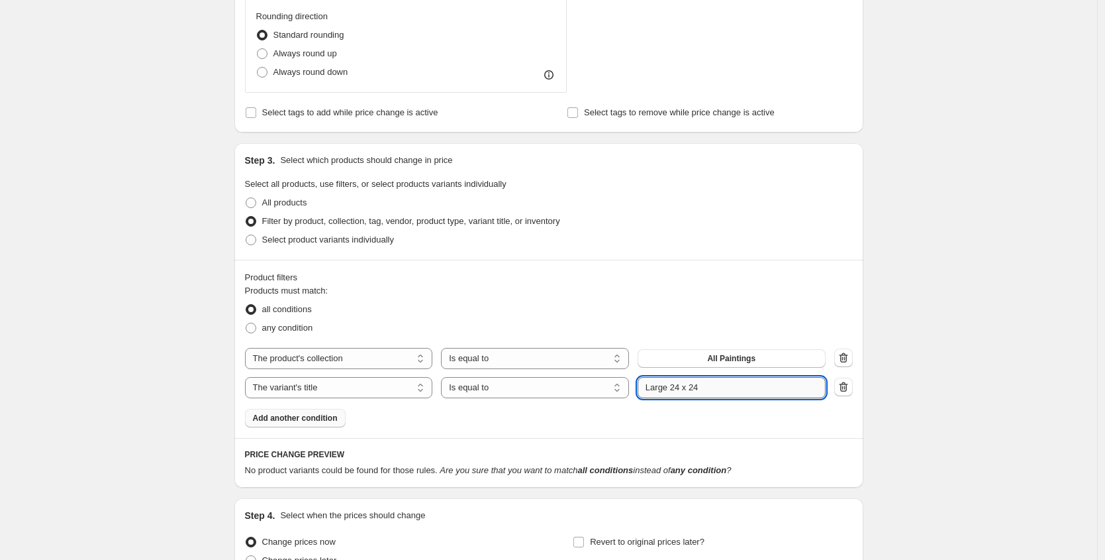
click at [715, 397] on input "Large 24 x 24" at bounding box center [732, 387] width 188 height 21
type input "Large 24 x 16"
click at [452, 432] on div "Product filters Products must match: all conditions any condition The product T…" at bounding box center [548, 349] width 629 height 178
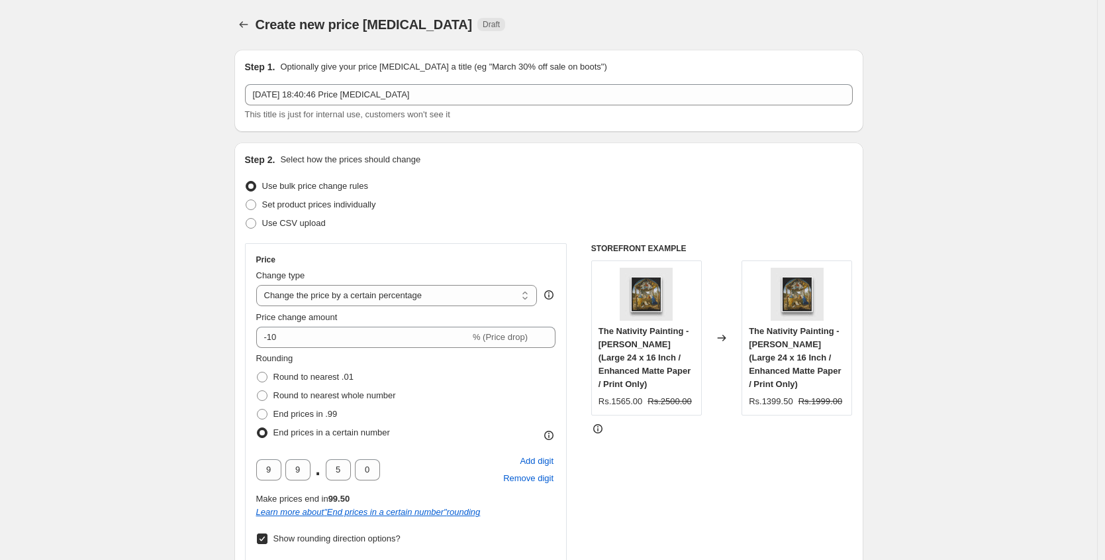
scroll to position [0, 0]
drag, startPoint x: 321, startPoint y: 338, endPoint x: 273, endPoint y: 334, distance: 48.5
click at [273, 334] on input "-10" at bounding box center [363, 337] width 214 height 21
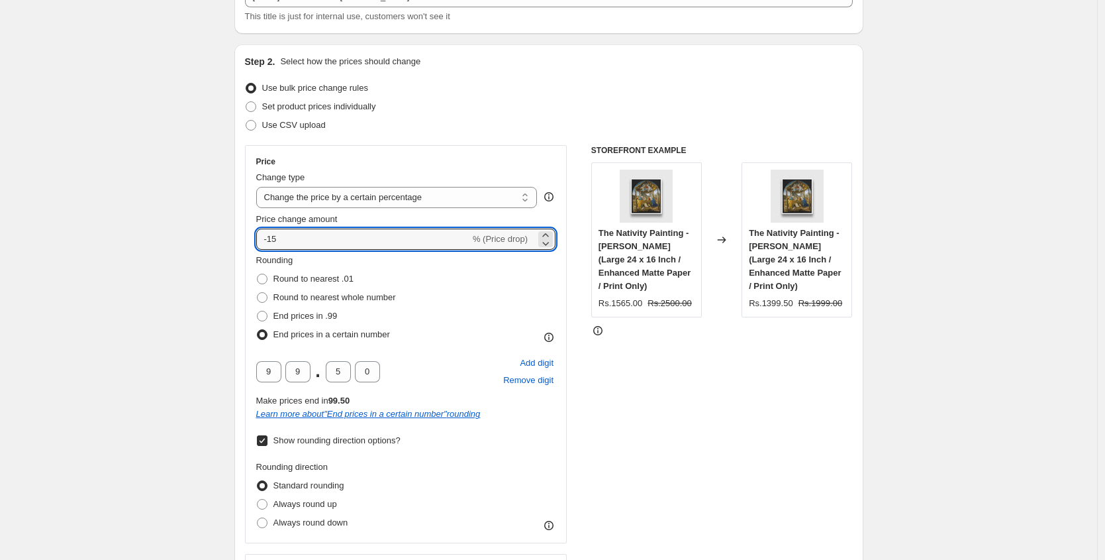
scroll to position [124, 0]
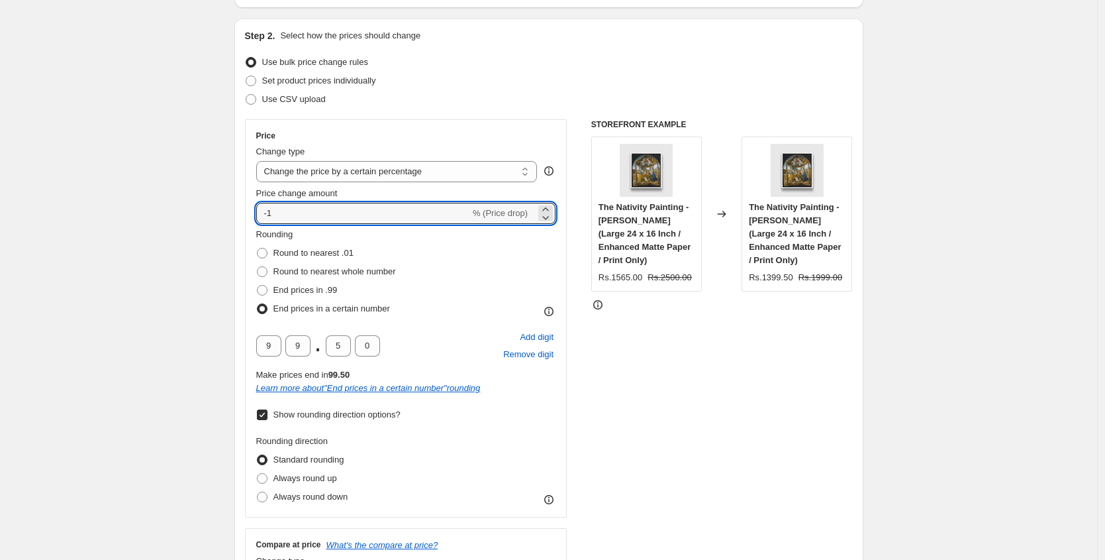
type input "-10"
click at [481, 191] on div "Price change amount" at bounding box center [406, 193] width 300 height 13
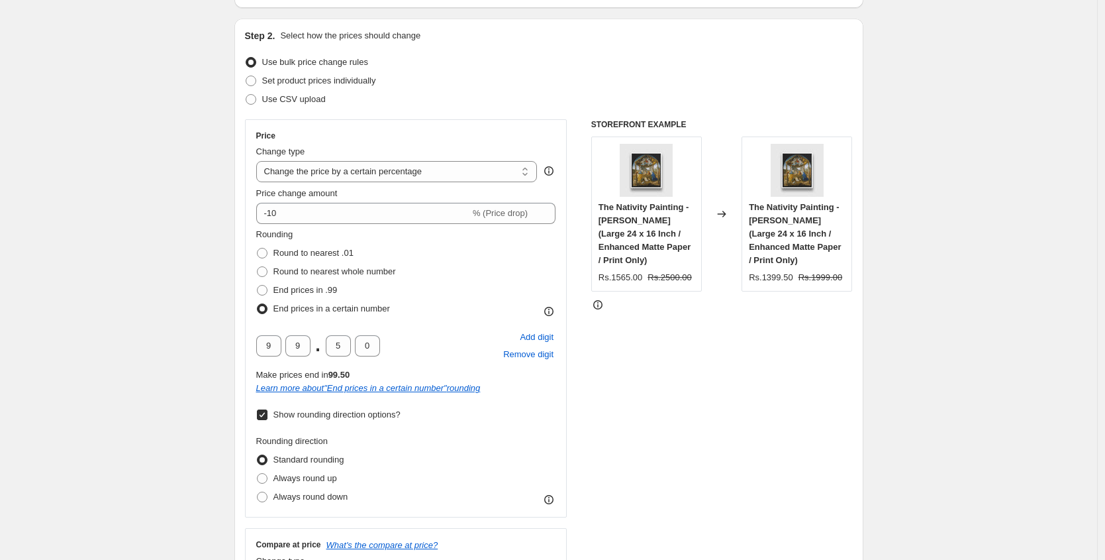
click at [711, 397] on div "STOREFRONT EXAMPLE The Nativity Painting - Meri Deewar (Large 24 x 16 Inch / En…" at bounding box center [722, 531] width 262 height 824
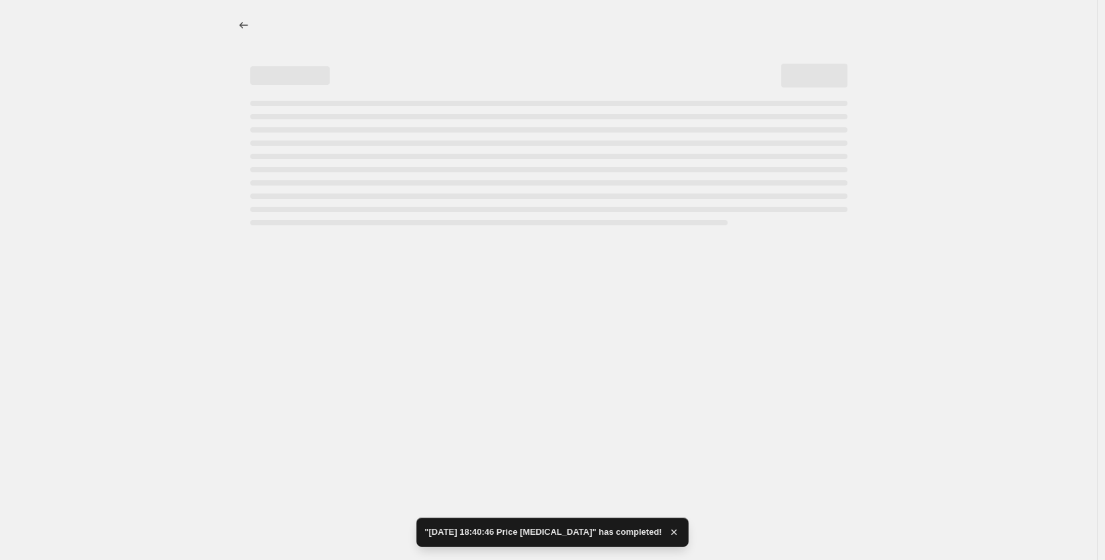
scroll to position [0, 0]
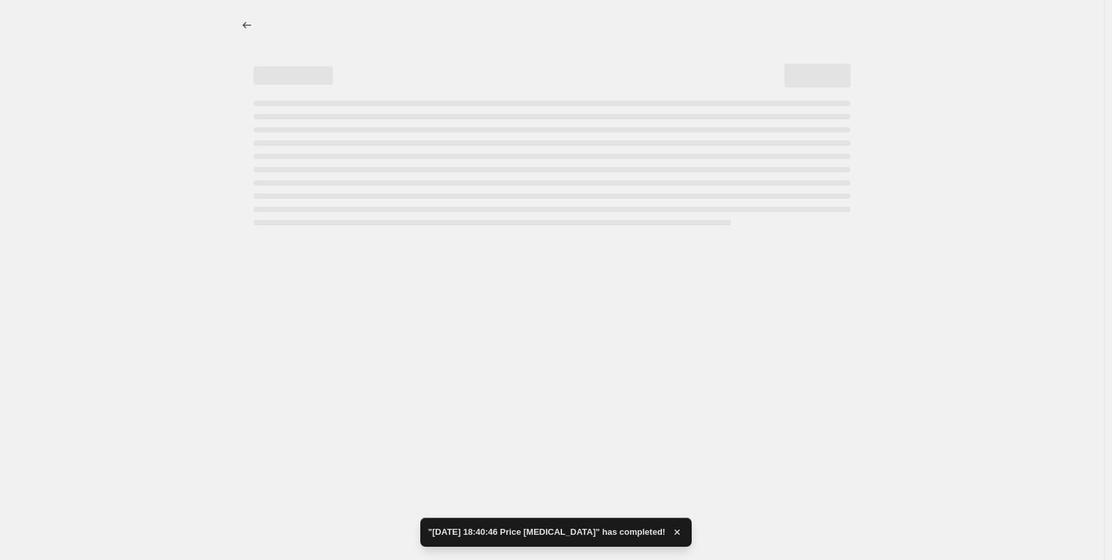
select select "percentage"
select select "pp"
select select "collection"
select select "title"
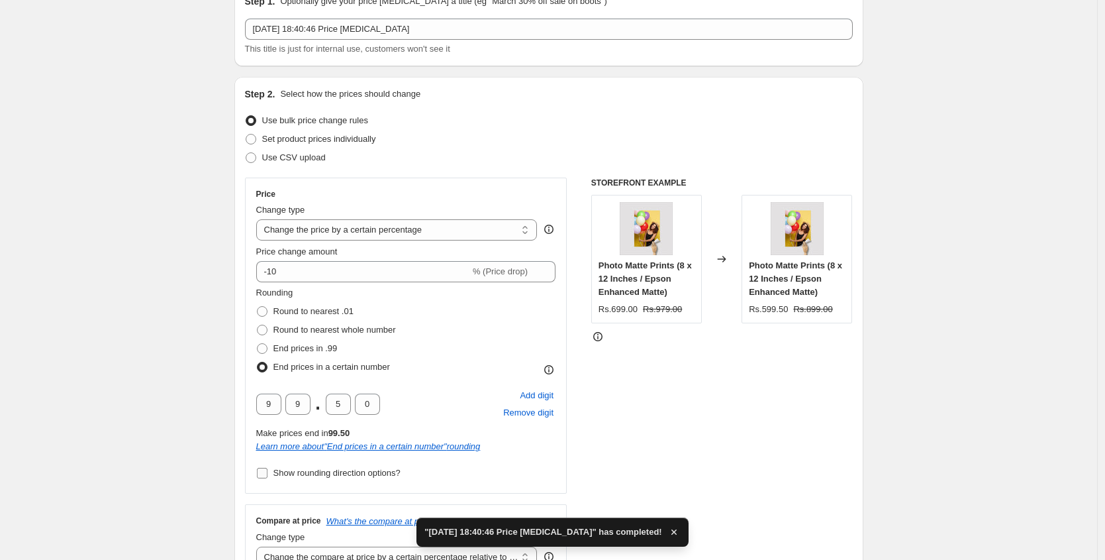
scroll to position [195, 0]
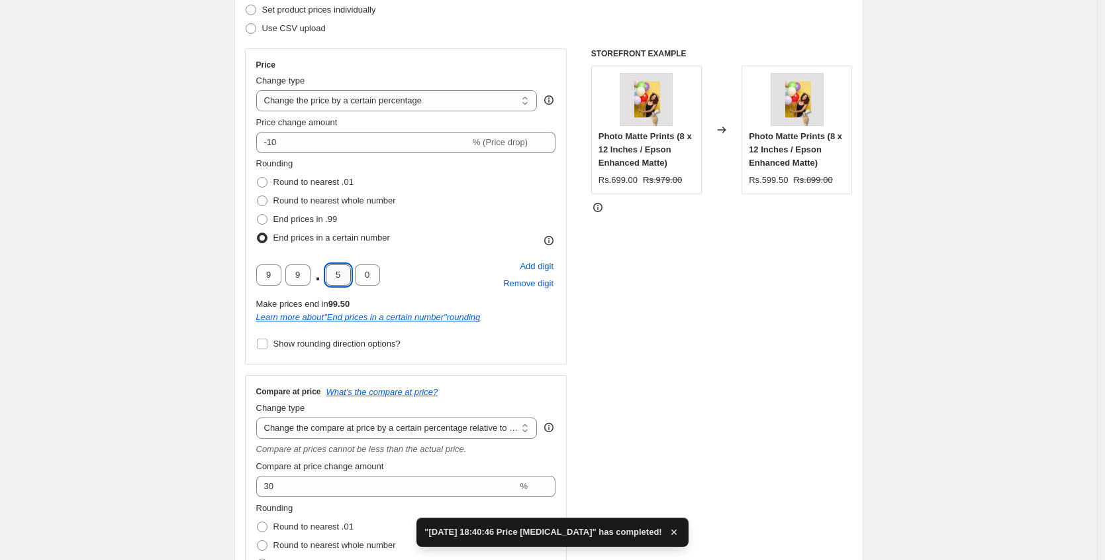
drag, startPoint x: 349, startPoint y: 269, endPoint x: 328, endPoint y: 268, distance: 20.6
click at [328, 268] on input "5" at bounding box center [338, 274] width 25 height 21
type input "0"
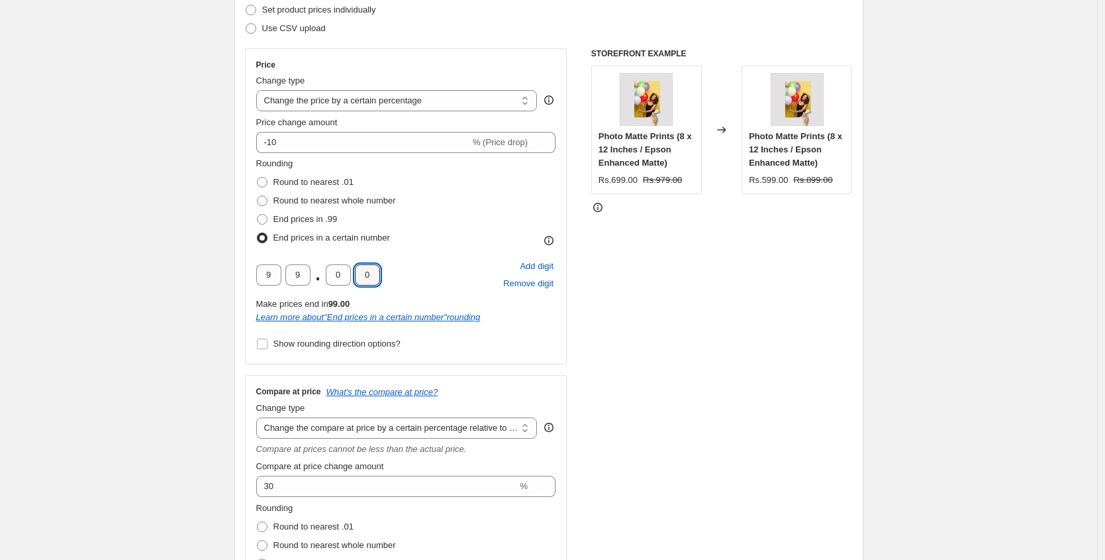
click at [643, 280] on div "STOREFRONT EXAMPLE Photo Matte Prints (8 x 12 Inches / Epson Enhanced Matte) Rs…" at bounding box center [722, 378] width 262 height 660
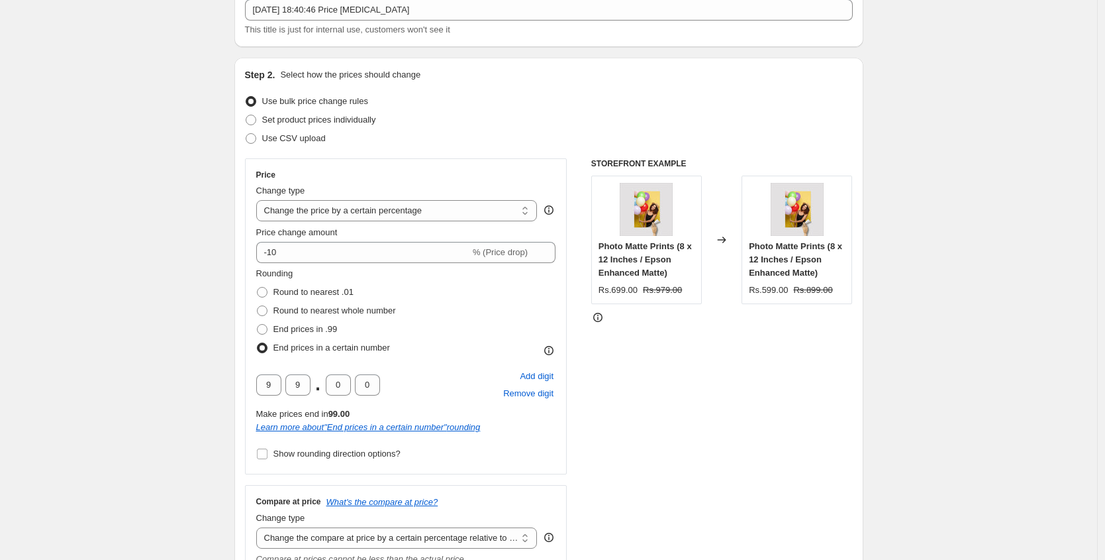
scroll to position [63, 0]
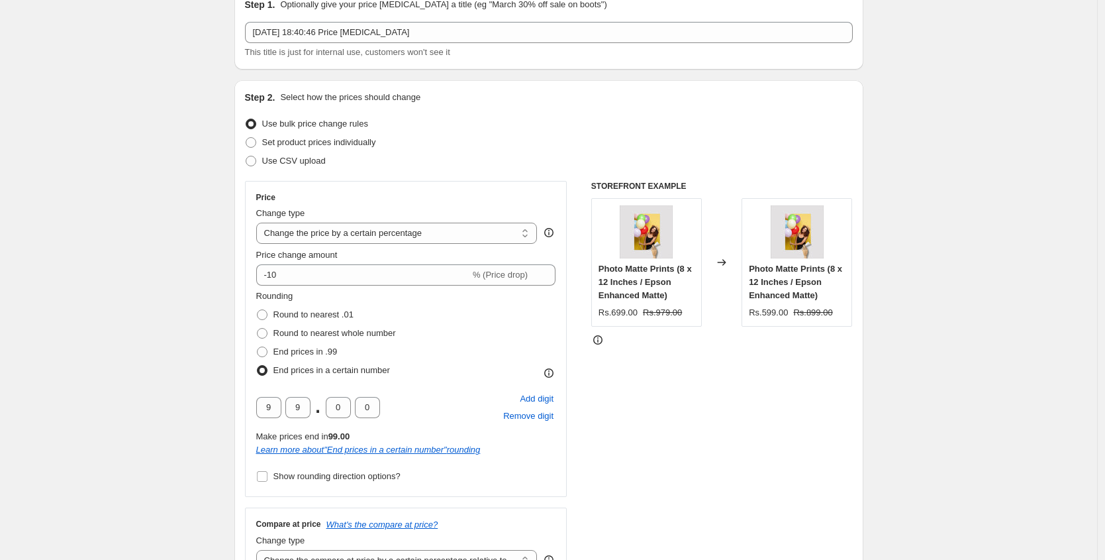
click at [705, 373] on div "STOREFRONT EXAMPLE Photo Matte Prints (8 x 12 Inches / Epson Enhanced Matte) Rs…" at bounding box center [722, 511] width 262 height 660
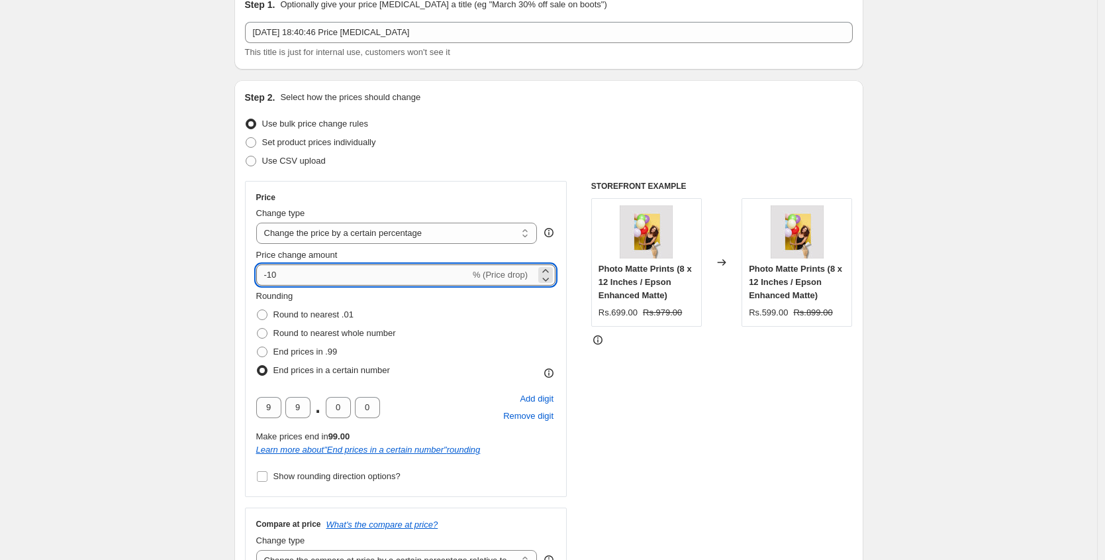
click at [457, 273] on input "-10" at bounding box center [363, 274] width 214 height 21
type input "-10"
click at [518, 317] on div "Rounding Round to nearest .01 Round to nearest whole number End prices in .99 E…" at bounding box center [406, 334] width 300 height 90
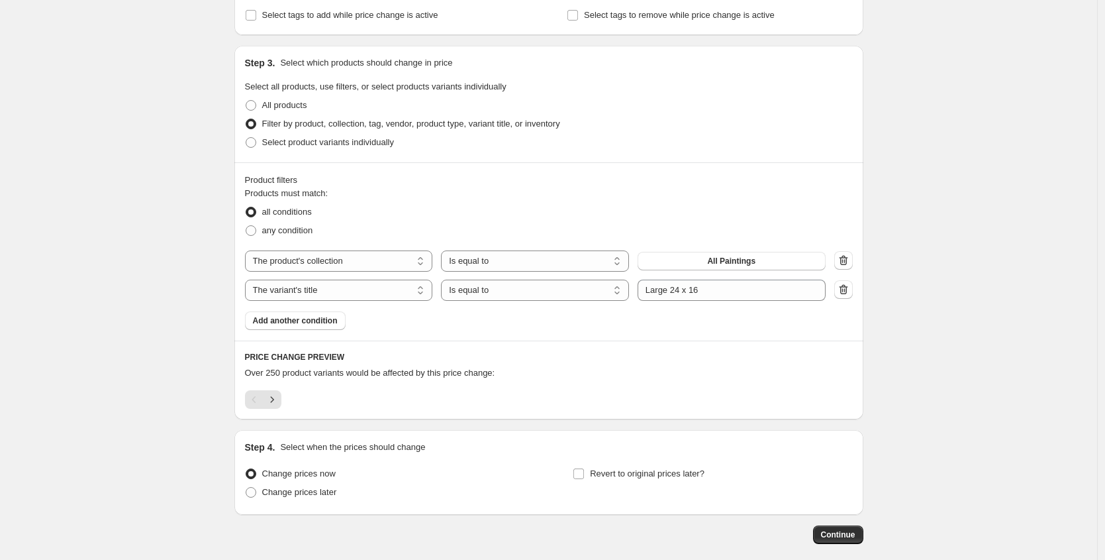
scroll to position [916, 0]
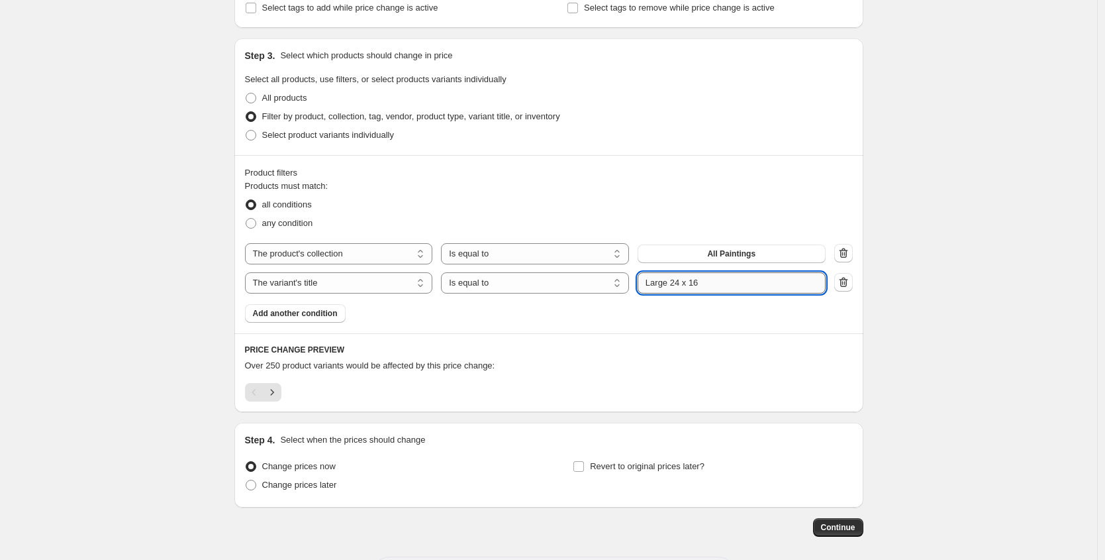
click at [711, 286] on input "Large 24 x 16" at bounding box center [732, 282] width 188 height 21
click at [332, 285] on select "The product The product's collection The product's tag The product's vendor The…" at bounding box center [339, 282] width 188 height 21
click at [248, 272] on select "The product The product's collection The product's tag The product's vendor The…" at bounding box center [339, 282] width 188 height 21
click at [295, 221] on span "any condition" at bounding box center [287, 223] width 51 height 10
click at [246, 219] on input "any condition" at bounding box center [246, 218] width 1 height 1
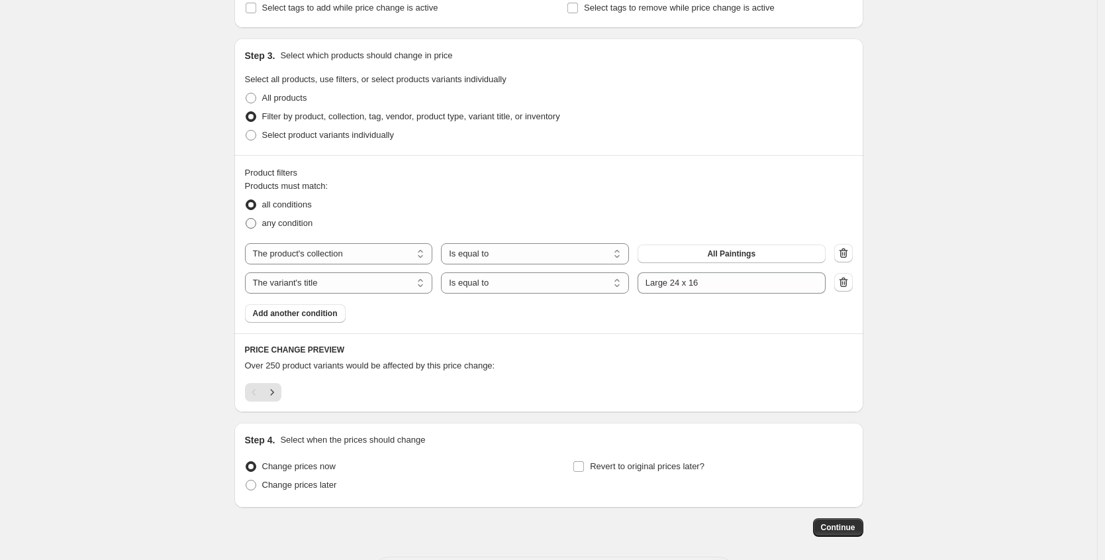
radio input "true"
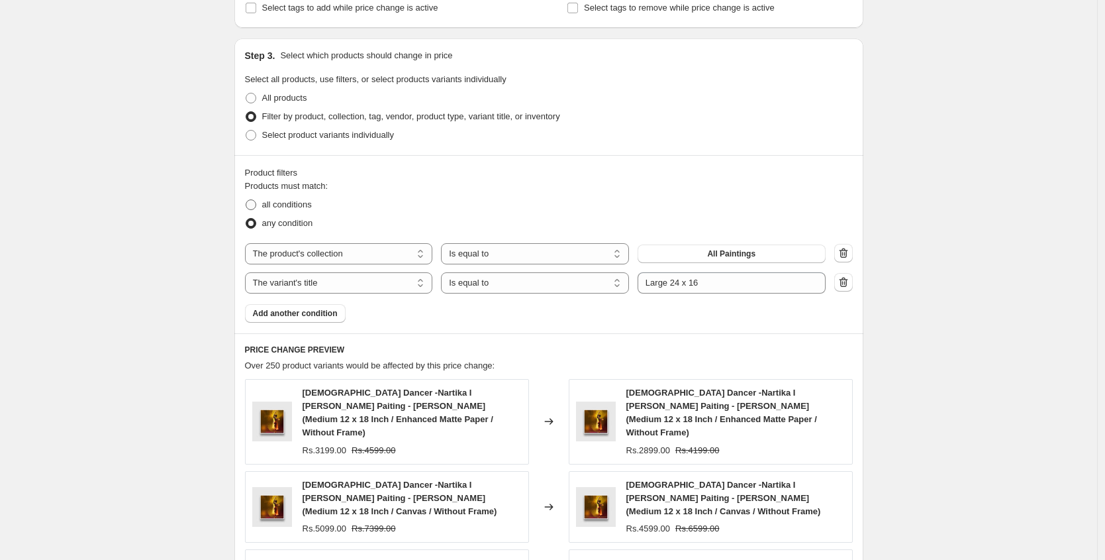
click at [293, 209] on span "all conditions" at bounding box center [287, 204] width 50 height 10
click at [246, 200] on input "all conditions" at bounding box center [246, 199] width 1 height 1
radio input "true"
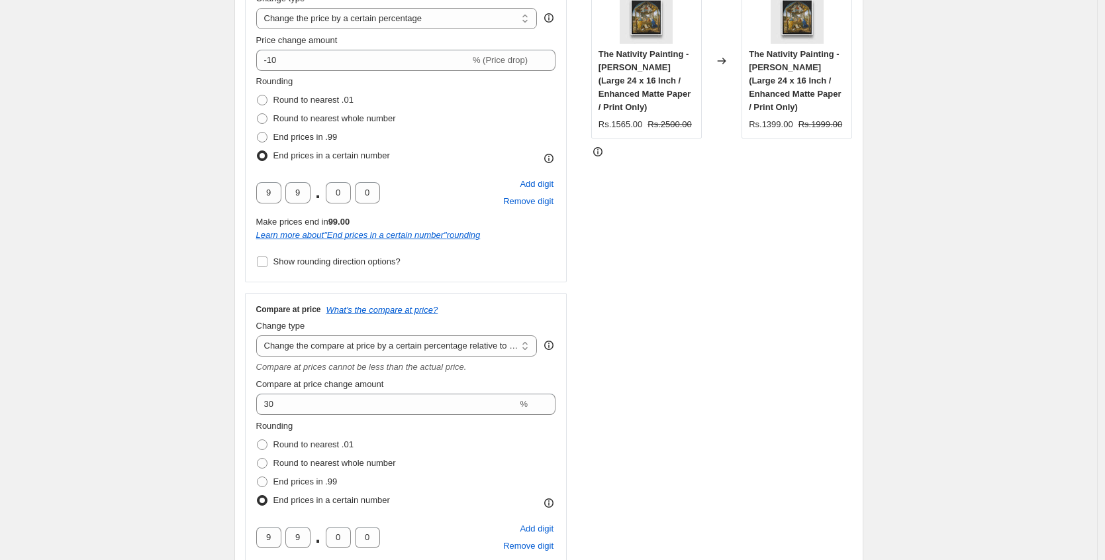
scroll to position [0, 0]
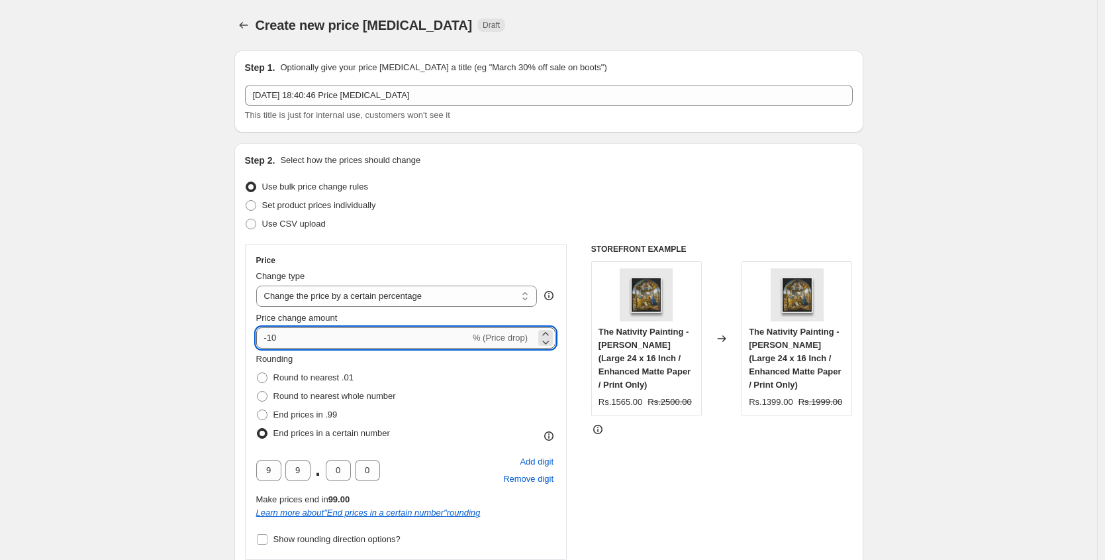
drag, startPoint x: 323, startPoint y: 332, endPoint x: 273, endPoint y: 333, distance: 50.3
click at [273, 333] on input "-10" at bounding box center [363, 337] width 214 height 21
type input "-8"
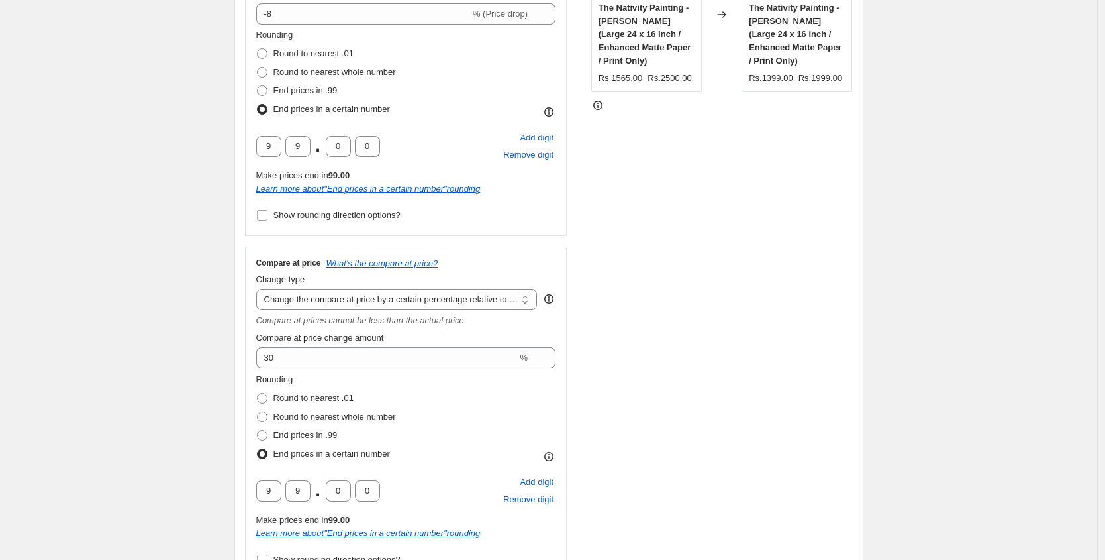
scroll to position [321, 0]
click at [299, 219] on span "Show rounding direction options?" at bounding box center [336, 218] width 127 height 10
click at [268, 219] on input "Show rounding direction options?" at bounding box center [262, 218] width 11 height 11
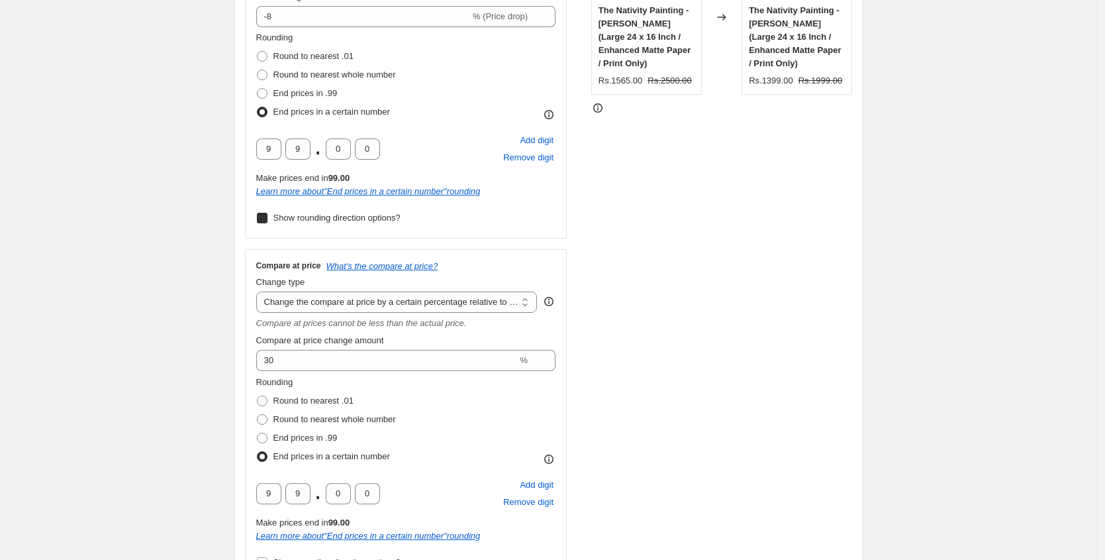
checkbox input "true"
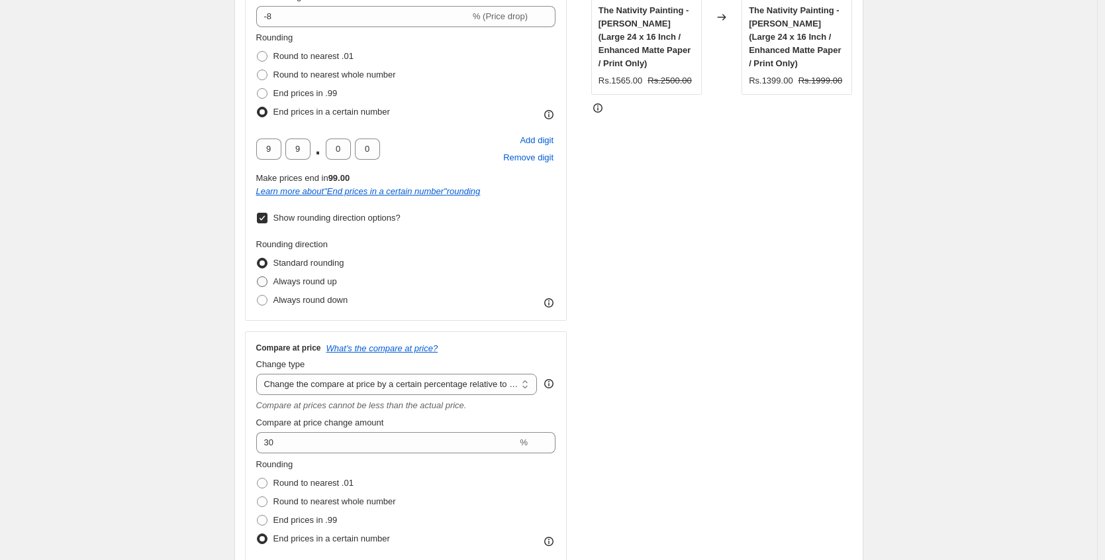
click at [302, 285] on span "Always round up" at bounding box center [305, 281] width 64 height 10
click at [258, 277] on input "Always round up" at bounding box center [257, 276] width 1 height 1
radio input "true"
click at [420, 279] on div "Rounding direction Standard rounding Always round up Always round down" at bounding box center [406, 274] width 300 height 72
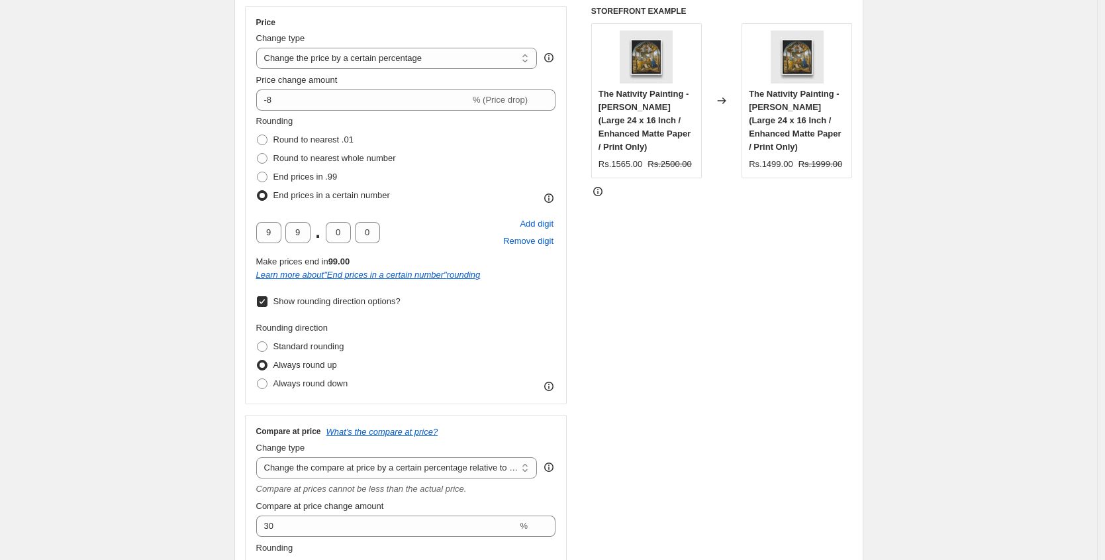
scroll to position [0, 0]
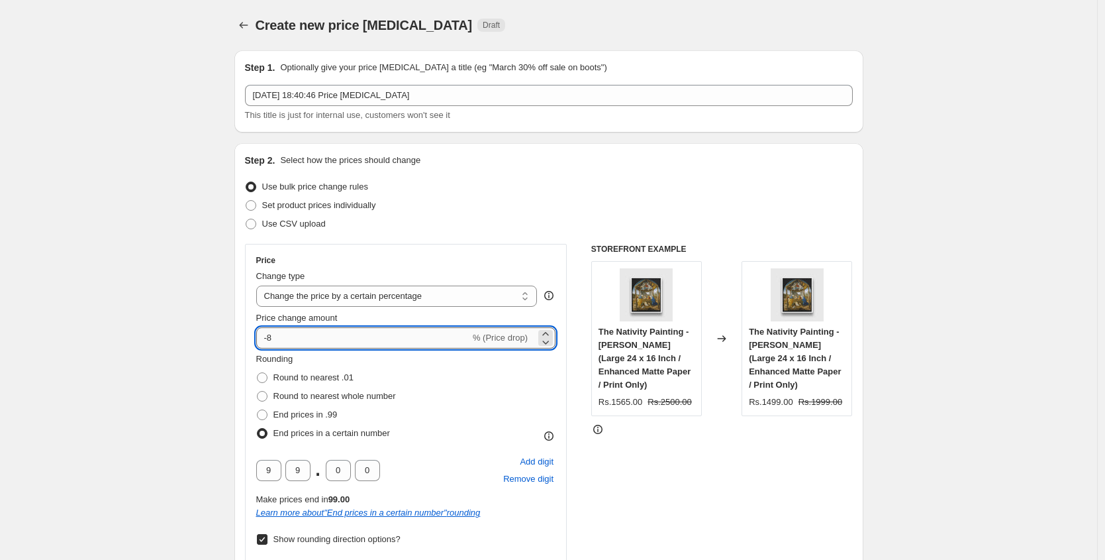
drag, startPoint x: 299, startPoint y: 334, endPoint x: 285, endPoint y: 334, distance: 13.9
click at [273, 334] on input "-8" at bounding box center [363, 337] width 214 height 21
type input "-10"
click at [480, 223] on div "Use CSV upload" at bounding box center [549, 224] width 608 height 19
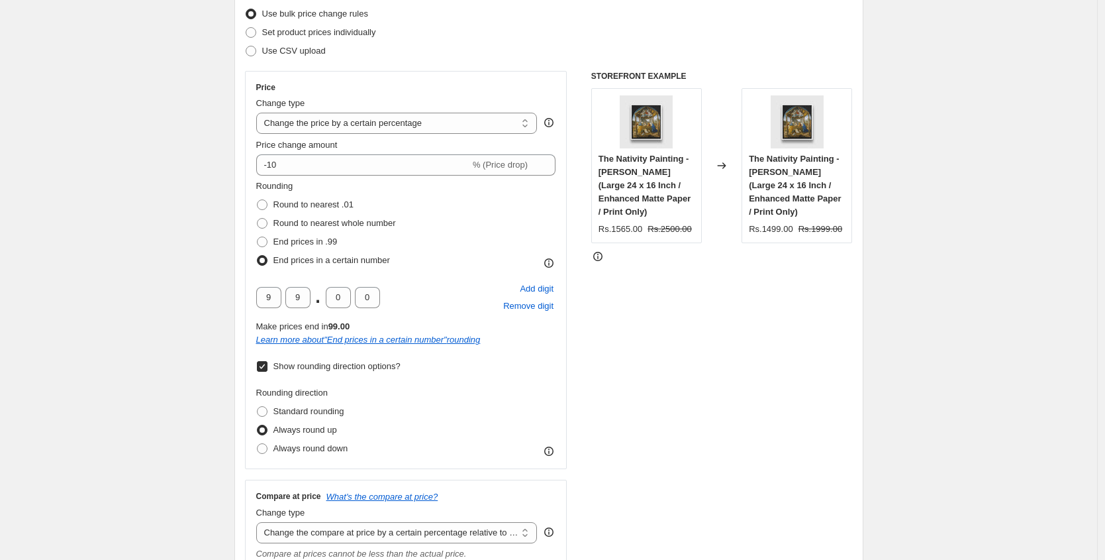
scroll to position [211, 0]
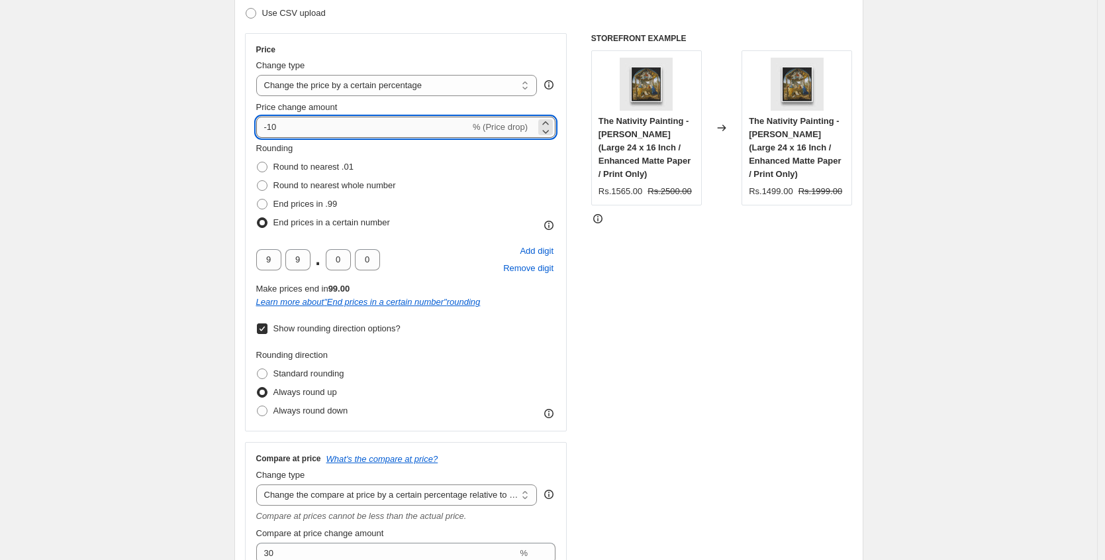
click at [427, 134] on input "-10" at bounding box center [363, 127] width 214 height 21
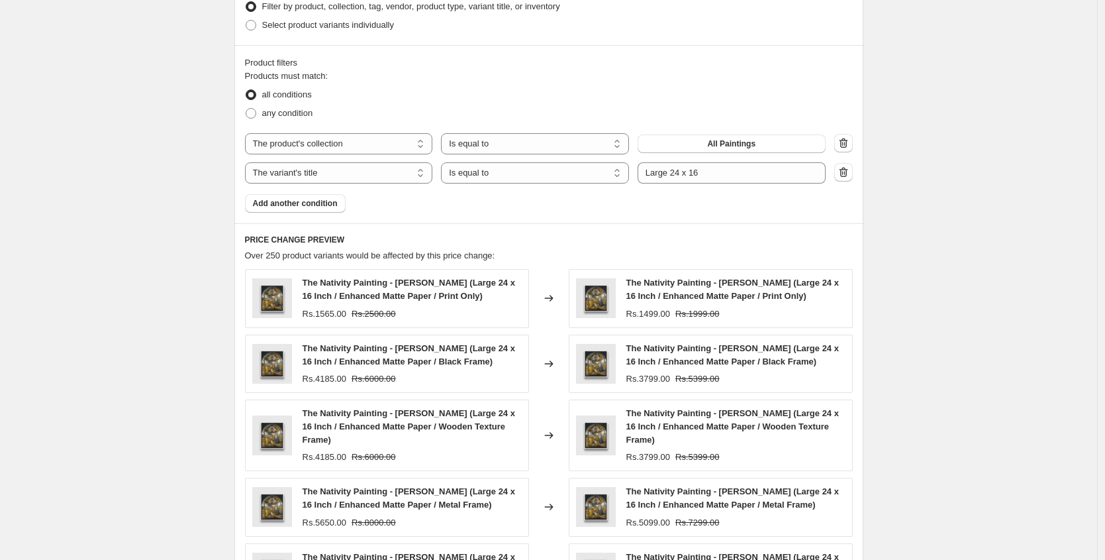
scroll to position [1054, 0]
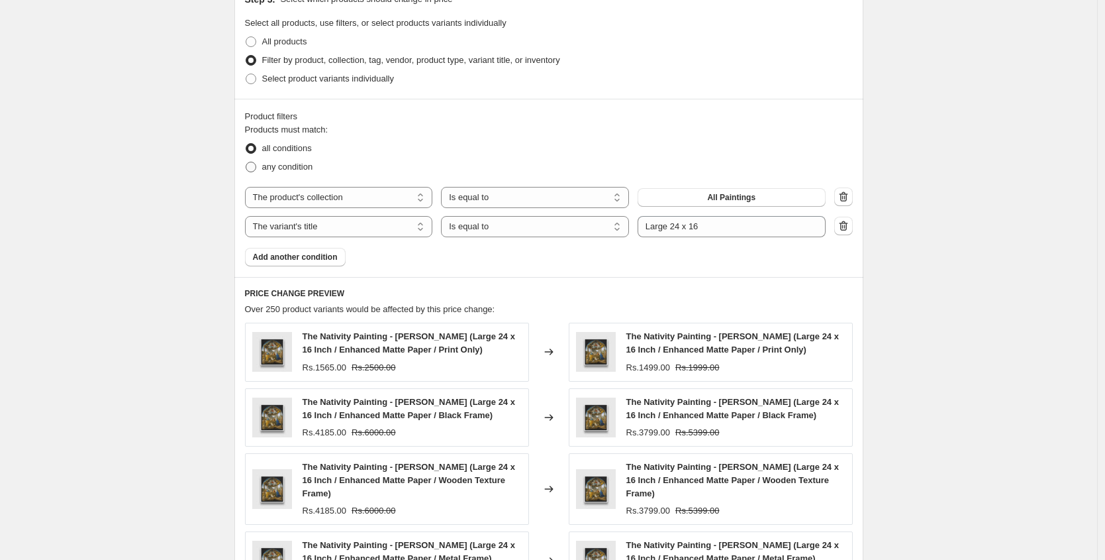
click at [275, 168] on span "any condition" at bounding box center [287, 167] width 51 height 10
click at [246, 162] on input "any condition" at bounding box center [246, 162] width 1 height 1
radio input "true"
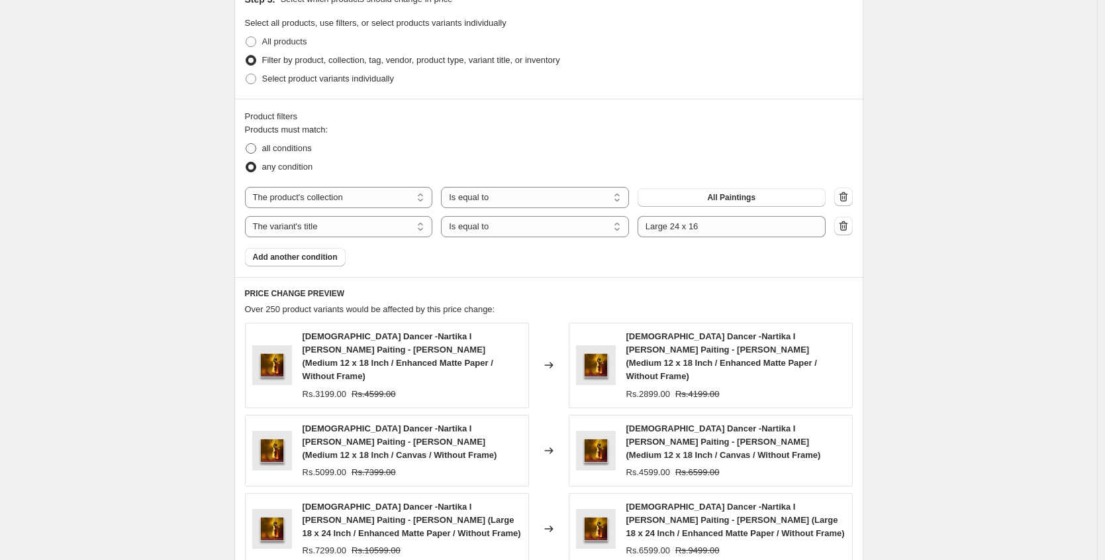
click at [277, 151] on span "all conditions" at bounding box center [287, 148] width 50 height 10
click at [246, 144] on input "all conditions" at bounding box center [246, 143] width 1 height 1
radio input "true"
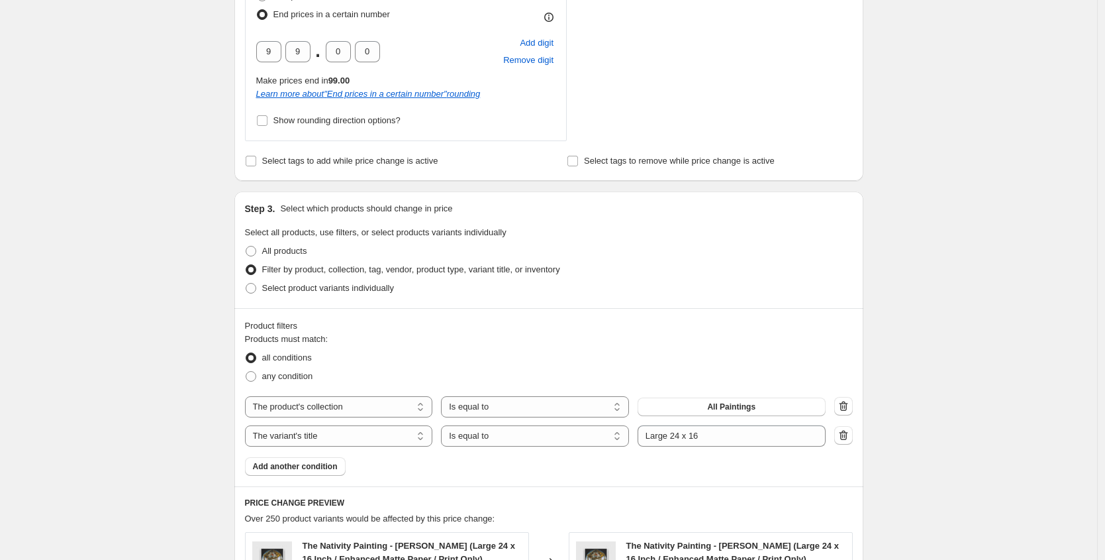
scroll to position [1395, 0]
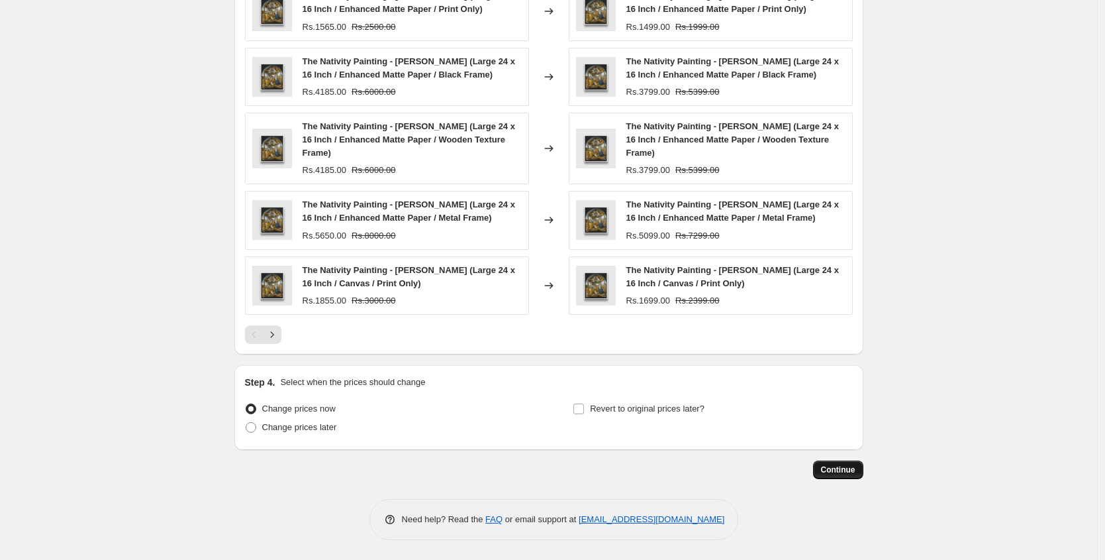
click at [848, 473] on span "Continue" at bounding box center [838, 469] width 34 height 11
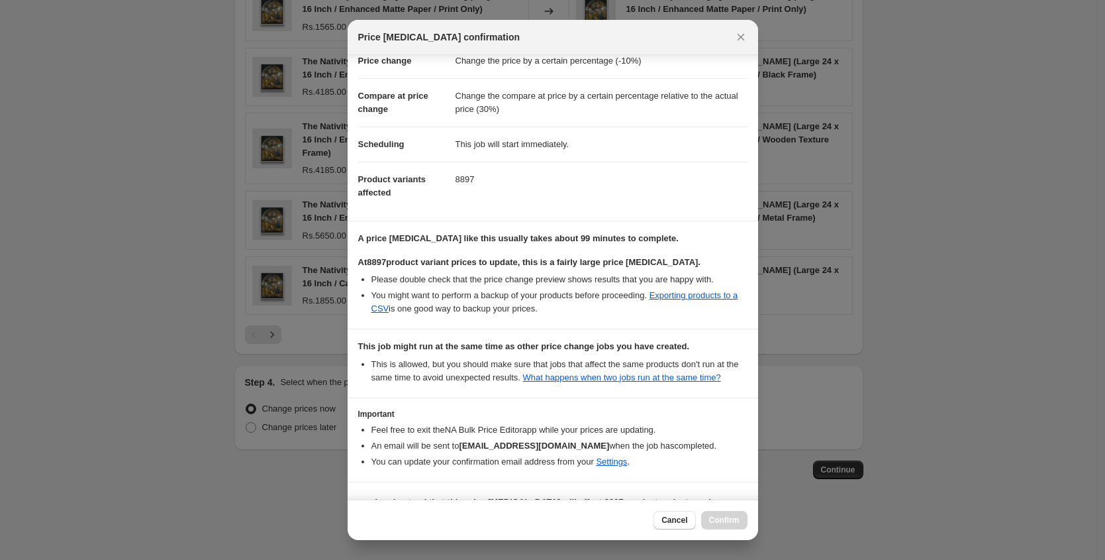
scroll to position [84, 0]
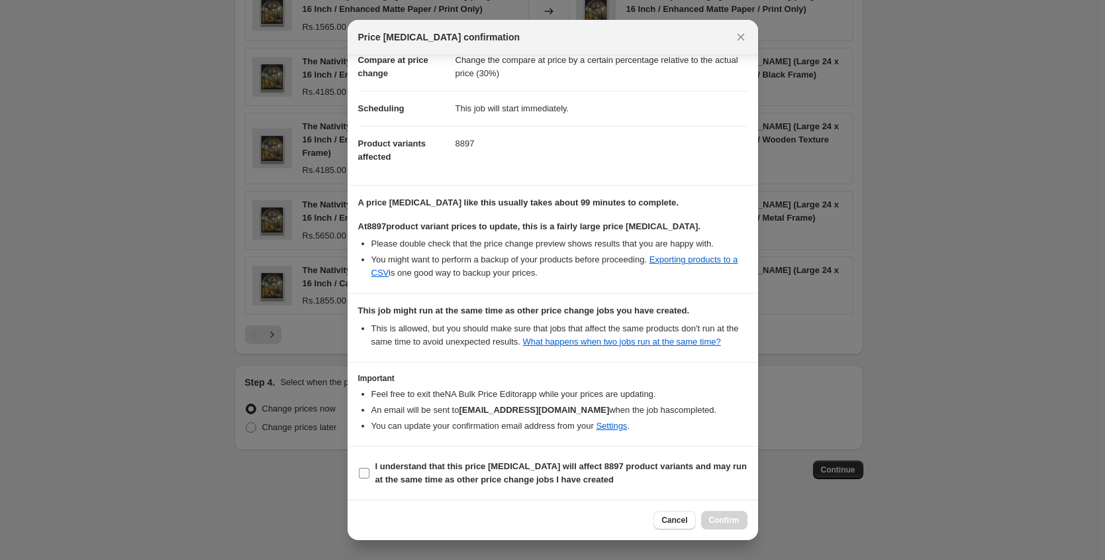
click at [385, 474] on b "I understand that this price change job will affect 8897 product variants and m…" at bounding box center [561, 472] width 372 height 23
click at [369, 474] on input "I understand that this price change job will affect 8897 product variants and m…" at bounding box center [364, 472] width 11 height 11
checkbox input "true"
click at [739, 522] on span "Confirm" at bounding box center [724, 520] width 30 height 11
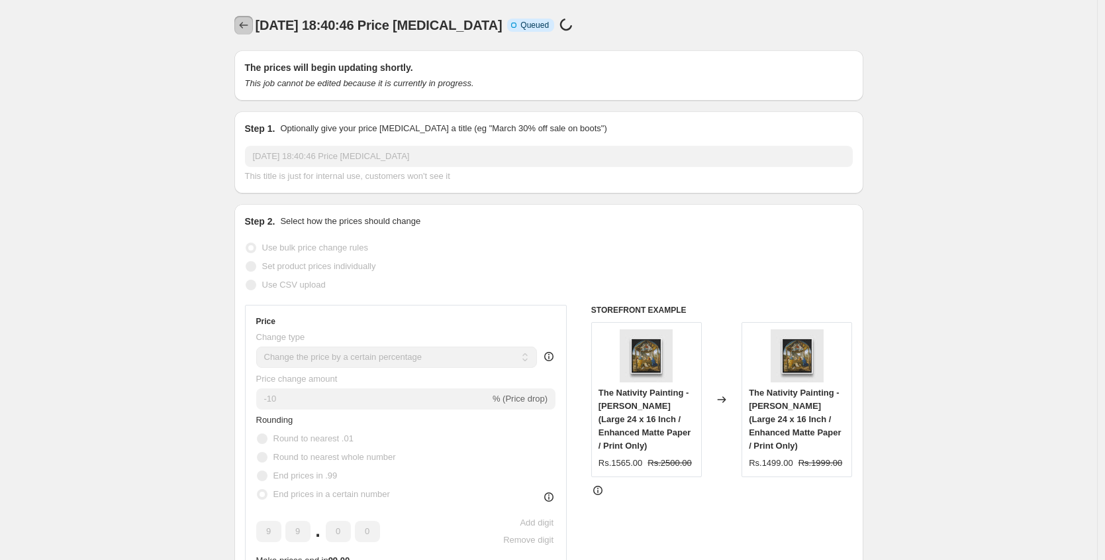
click at [246, 26] on icon "Price change jobs" at bounding box center [243, 25] width 13 height 13
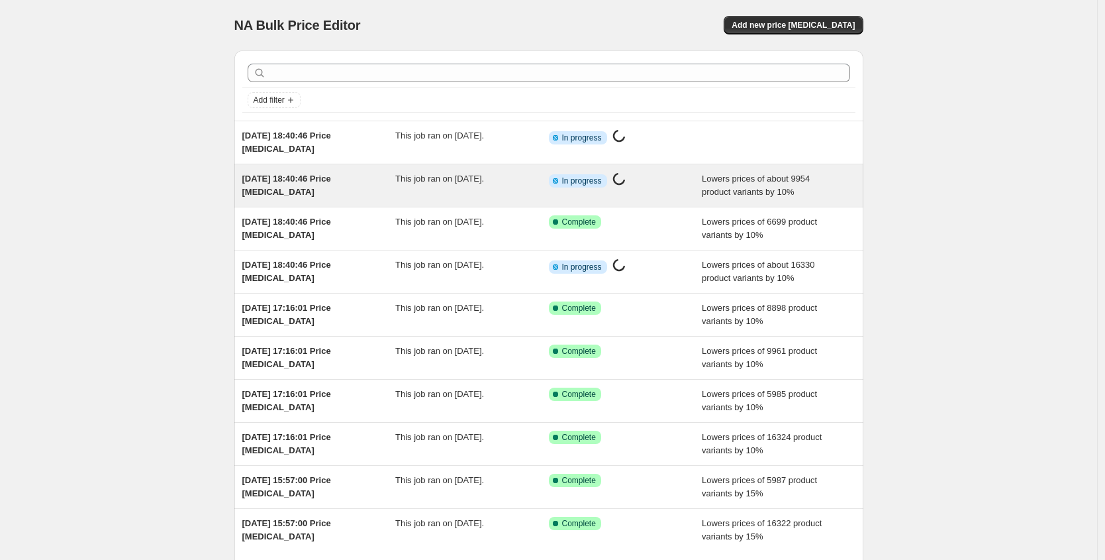
click at [301, 176] on span "[DATE] 18:40:46 Price [MEDICAL_DATA]" at bounding box center [286, 184] width 89 height 23
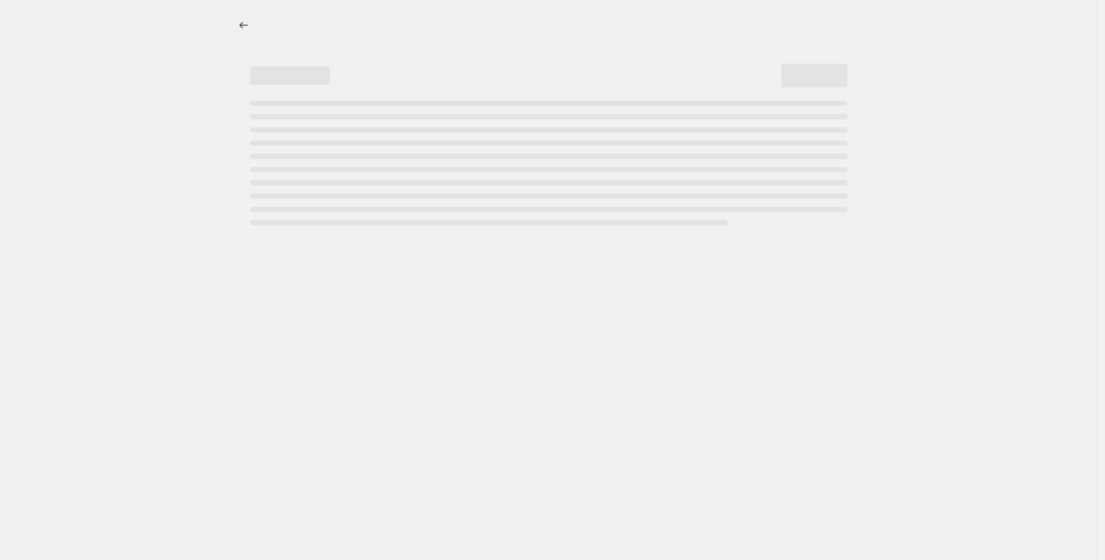
select select "percentage"
select select "pp"
select select "collection"
select select "title"
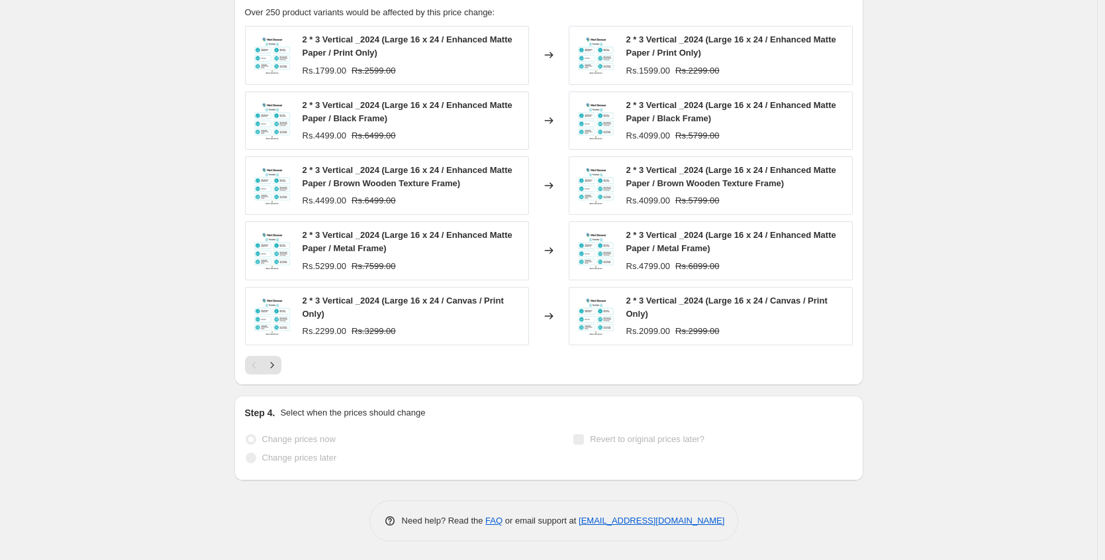
scroll to position [1365, 0]
click at [273, 371] on button "Next" at bounding box center [272, 363] width 19 height 19
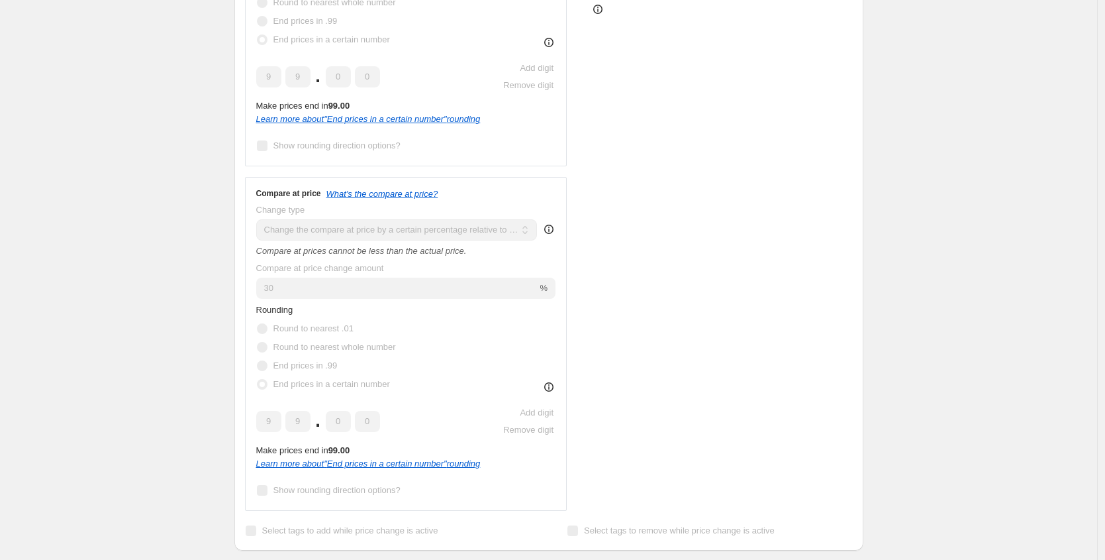
scroll to position [0, 0]
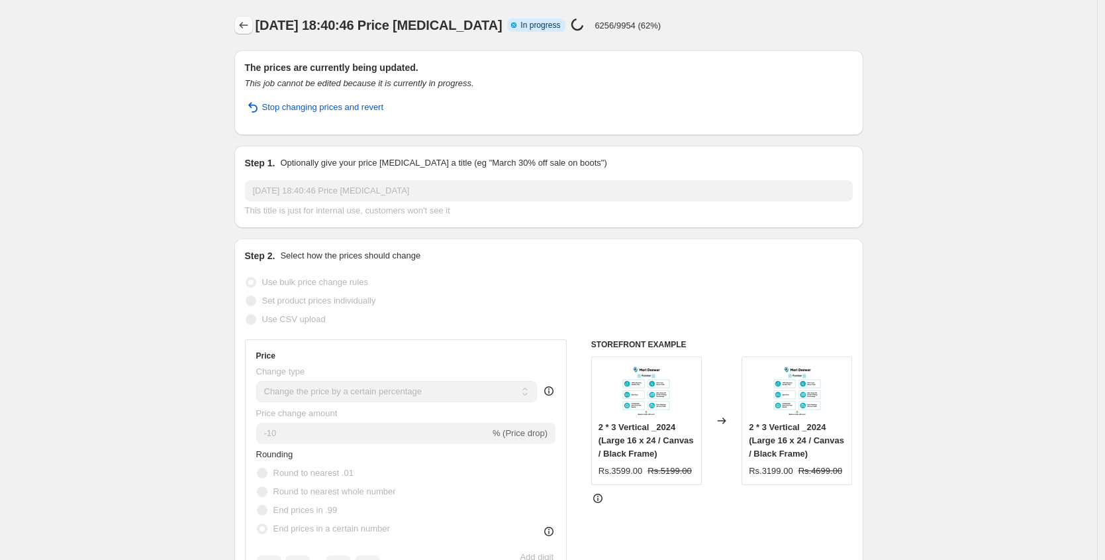
click at [249, 28] on icon "Price change jobs" at bounding box center [243, 25] width 13 height 13
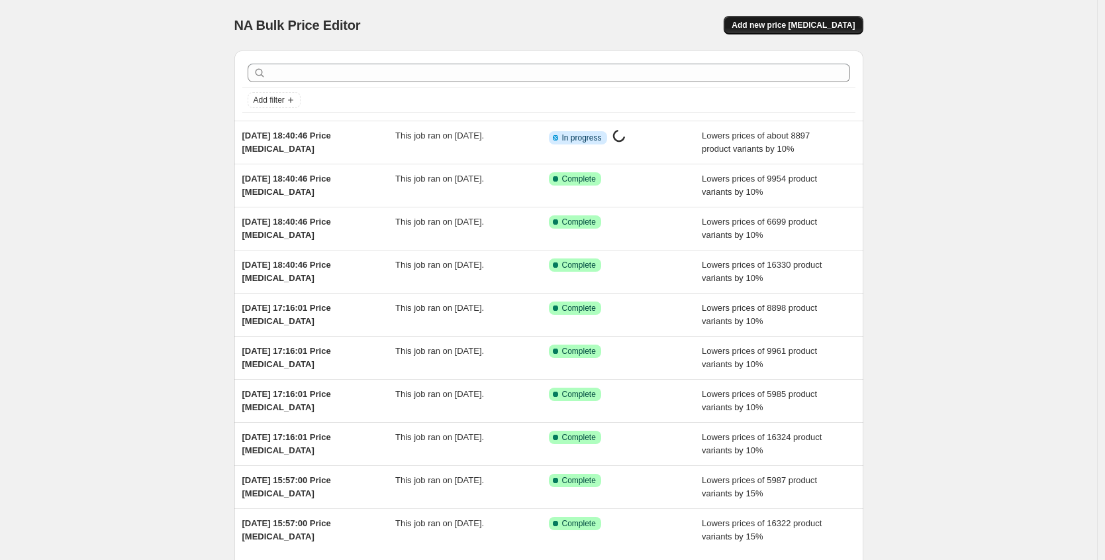
click at [799, 22] on span "Add new price [MEDICAL_DATA]" at bounding box center [793, 25] width 123 height 11
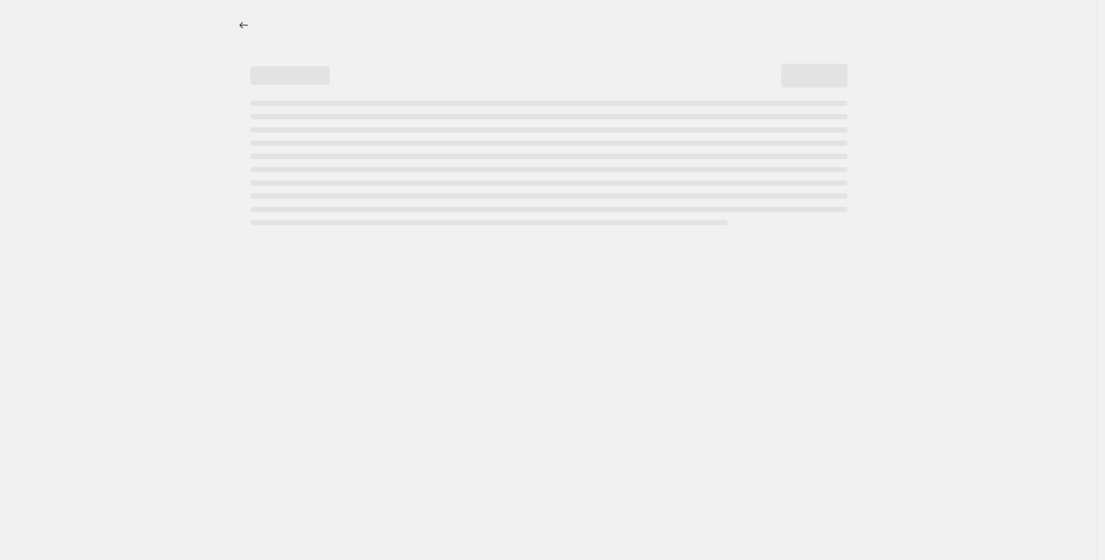
select select "percentage"
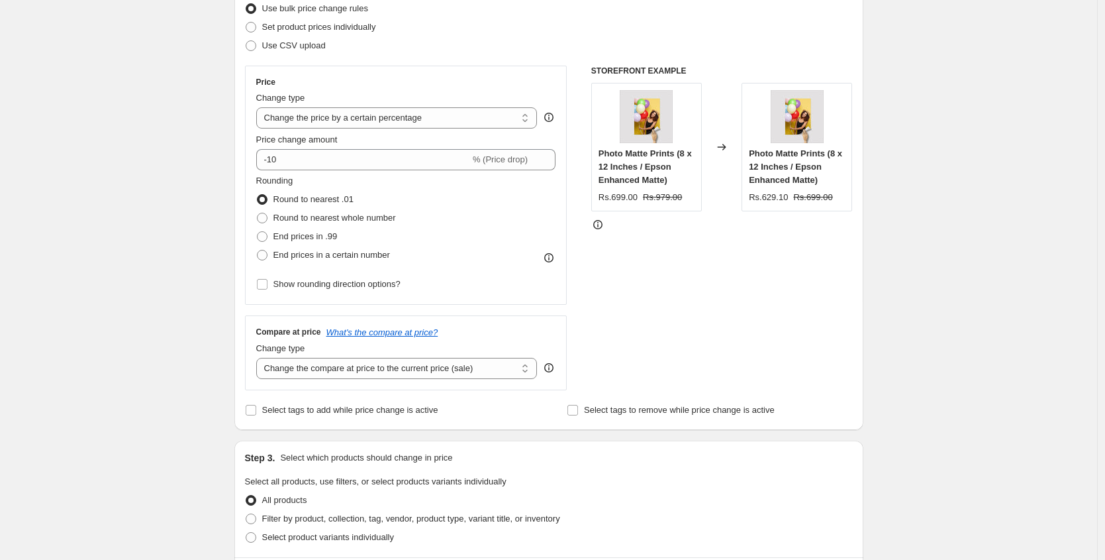
scroll to position [309, 0]
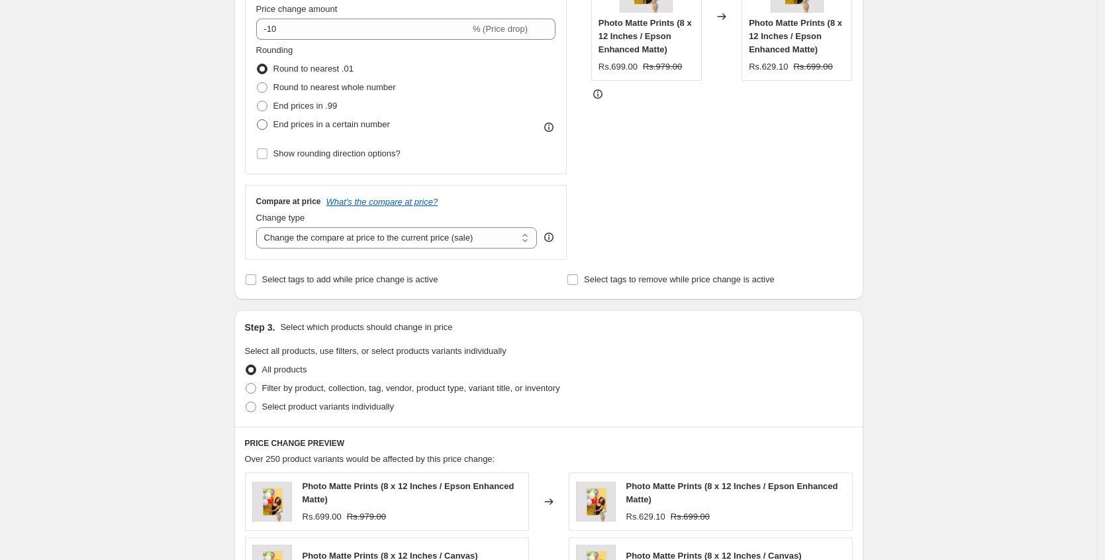
click at [313, 123] on span "End prices in a certain number" at bounding box center [331, 124] width 117 height 10
click at [258, 120] on input "End prices in a certain number" at bounding box center [257, 119] width 1 height 1
radio input "true"
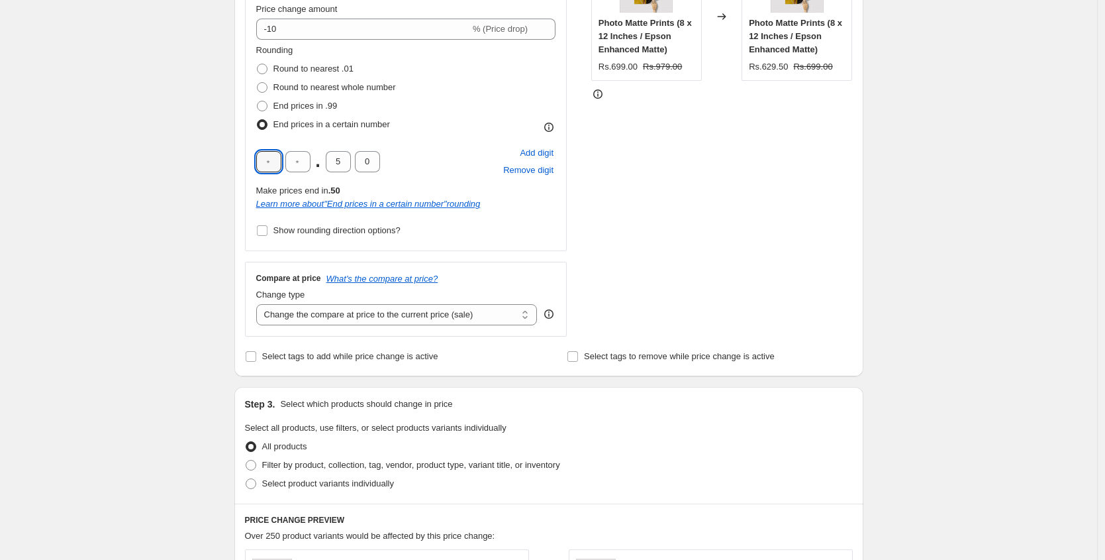
drag, startPoint x: 282, startPoint y: 159, endPoint x: 255, endPoint y: 160, distance: 27.2
click at [255, 160] on div "Price Change type Change the price to a certain amount Change the price by a ce…" at bounding box center [406, 93] width 322 height 316
type input "9"
drag, startPoint x: 344, startPoint y: 162, endPoint x: 326, endPoint y: 158, distance: 18.3
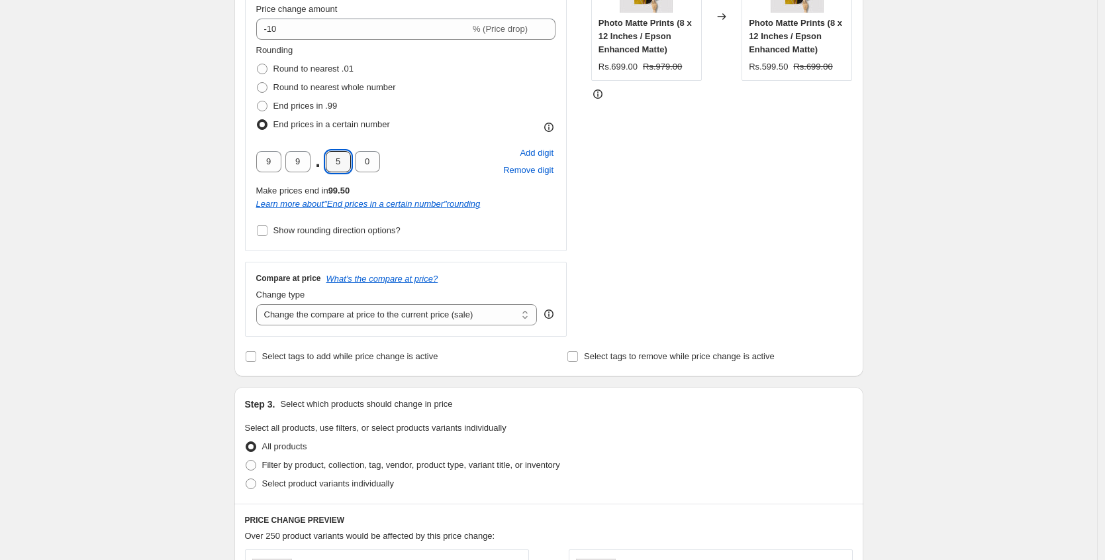
click at [328, 158] on input "5" at bounding box center [338, 161] width 25 height 21
type input "0"
click at [280, 230] on span "Show rounding direction options?" at bounding box center [336, 230] width 127 height 10
click at [268, 230] on input "Show rounding direction options?" at bounding box center [262, 230] width 11 height 11
checkbox input "true"
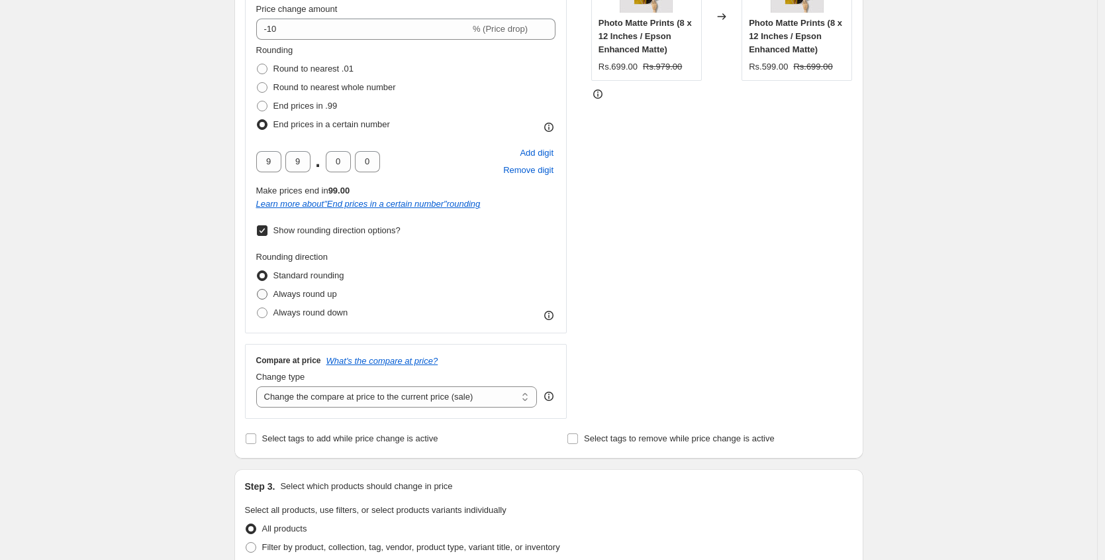
click at [307, 299] on span "Always round up" at bounding box center [305, 294] width 64 height 10
click at [258, 289] on input "Always round up" at bounding box center [257, 289] width 1 height 1
radio input "true"
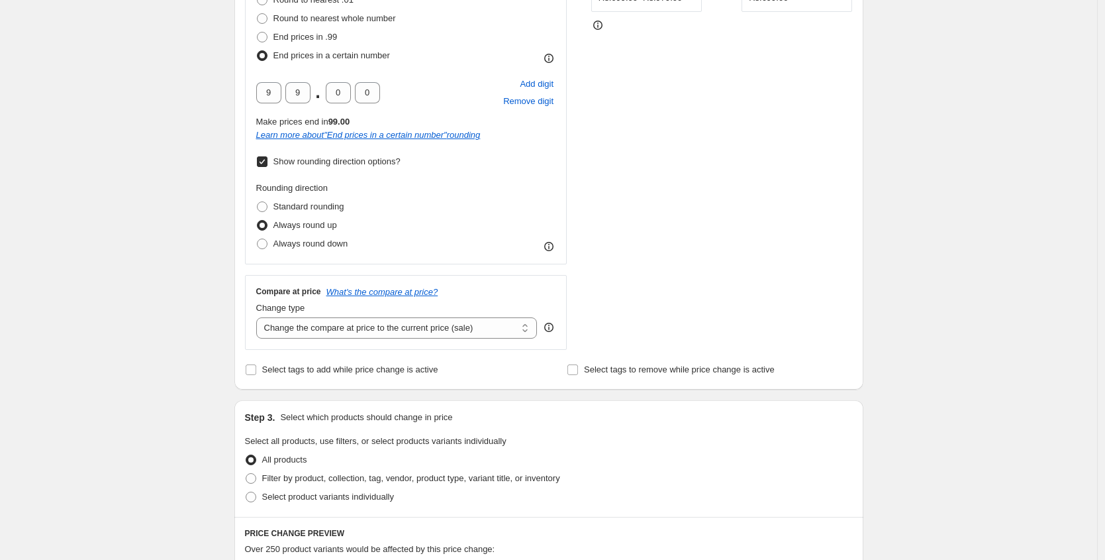
scroll to position [526, 0]
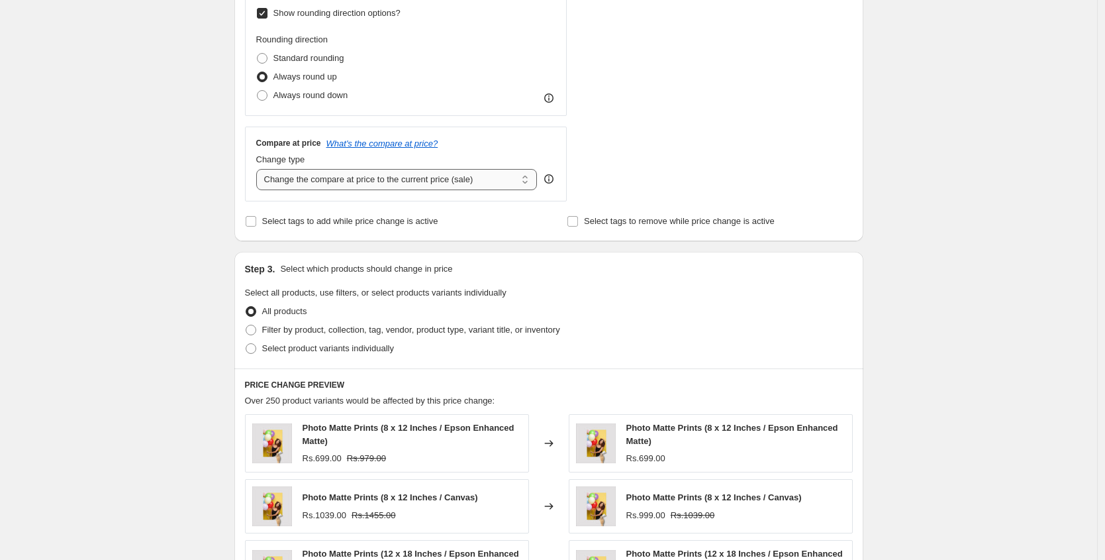
click at [341, 187] on select "Change the compare at price to the current price (sale) Change the compare at p…" at bounding box center [396, 179] width 281 height 21
click at [260, 169] on select "Change the compare at price to the current price (sale) Change the compare at p…" at bounding box center [396, 179] width 281 height 21
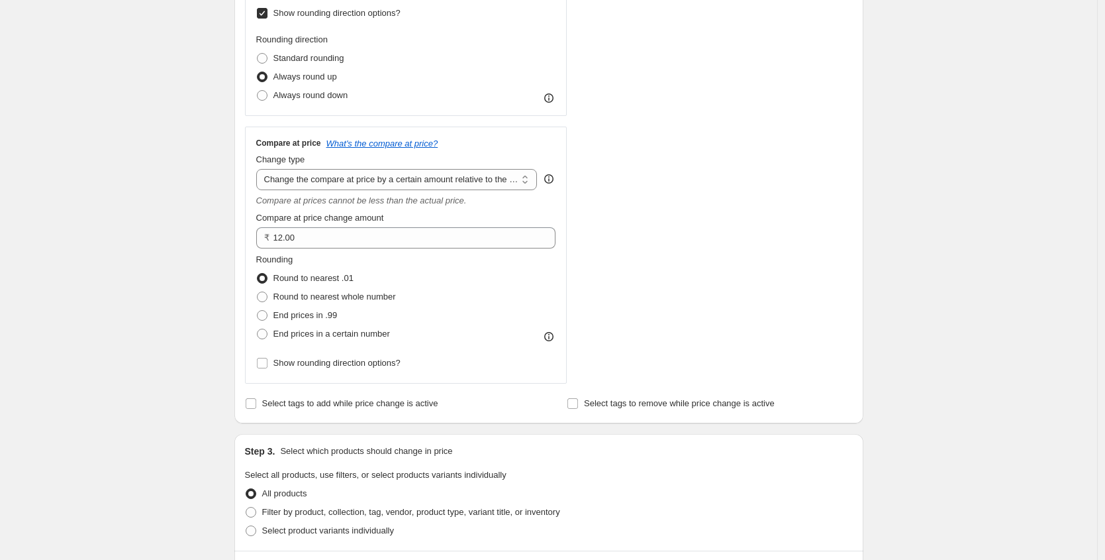
click at [350, 190] on div "Compare at price What's the compare at price? Change type Change the compare at…" at bounding box center [406, 255] width 300 height 234
click at [351, 181] on select "Change the compare at price to the current price (sale) Change the compare at p…" at bounding box center [396, 179] width 281 height 21
select select "pp"
click at [260, 169] on select "Change the compare at price to the current price (sale) Change the compare at p…" at bounding box center [396, 179] width 281 height 21
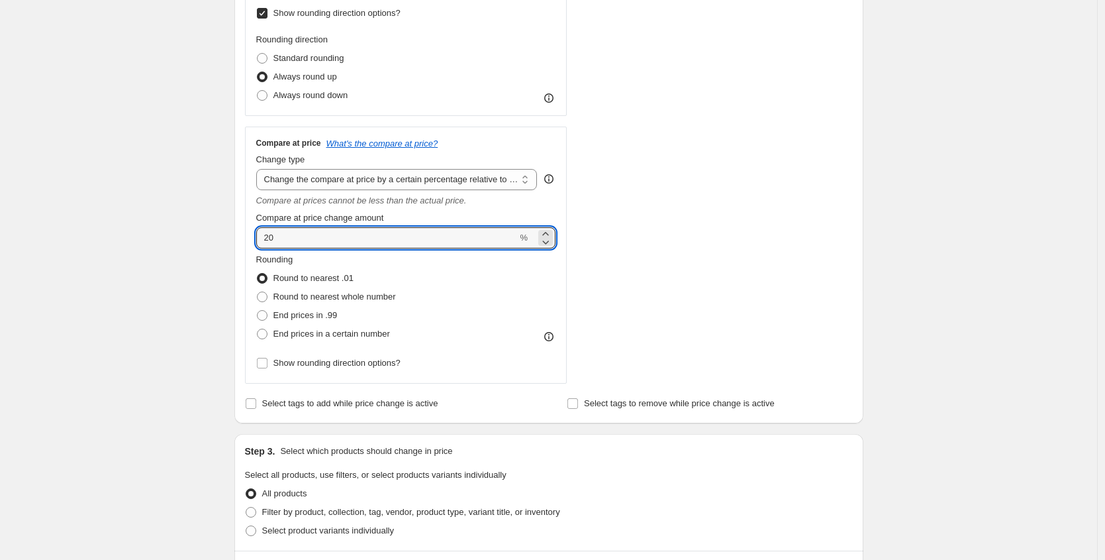
drag, startPoint x: 317, startPoint y: 237, endPoint x: 221, endPoint y: 239, distance: 96.0
click at [221, 239] on div "Create new price change job. This page is ready Create new price change job Dra…" at bounding box center [549, 312] width 661 height 1677
type input "30"
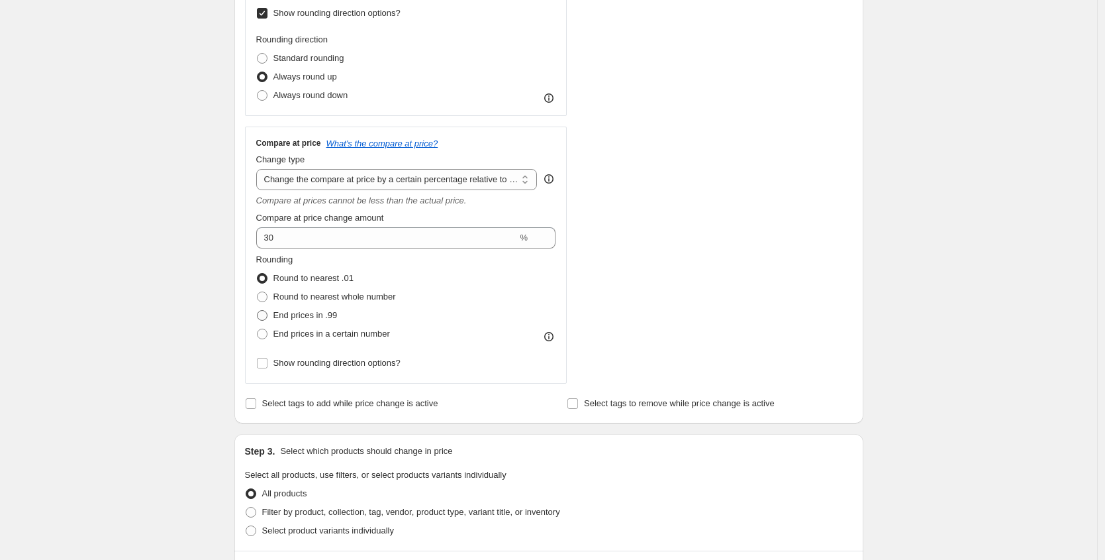
click at [299, 317] on span "End prices in .99" at bounding box center [305, 315] width 64 height 10
click at [258, 311] on input "End prices in .99" at bounding box center [257, 310] width 1 height 1
radio input "true"
click at [297, 336] on span "End prices in a certain number" at bounding box center [331, 333] width 117 height 10
click at [258, 329] on input "End prices in a certain number" at bounding box center [257, 328] width 1 height 1
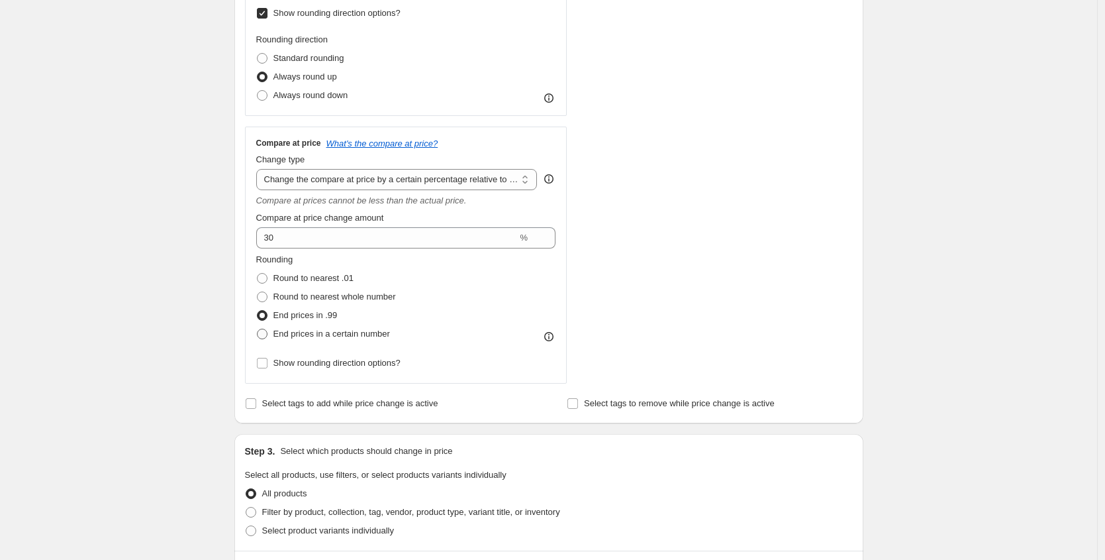
radio input "true"
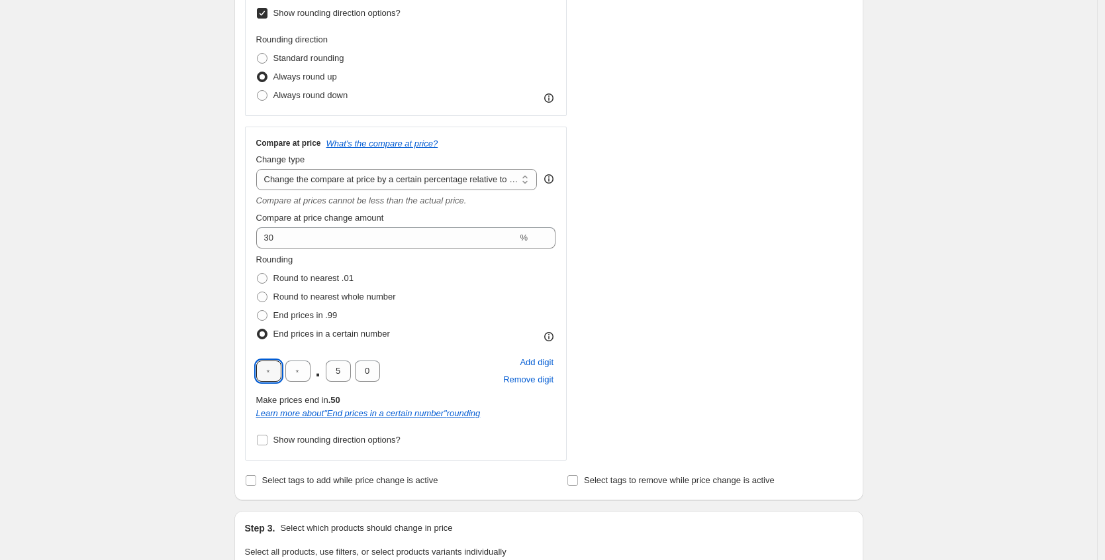
drag, startPoint x: 278, startPoint y: 368, endPoint x: 244, endPoint y: 358, distance: 35.0
click at [248, 363] on div "Compare at price What's the compare at price? Change type Change the compare at…" at bounding box center [406, 293] width 322 height 334
type input "9"
drag, startPoint x: 356, startPoint y: 372, endPoint x: 326, endPoint y: 364, distance: 31.5
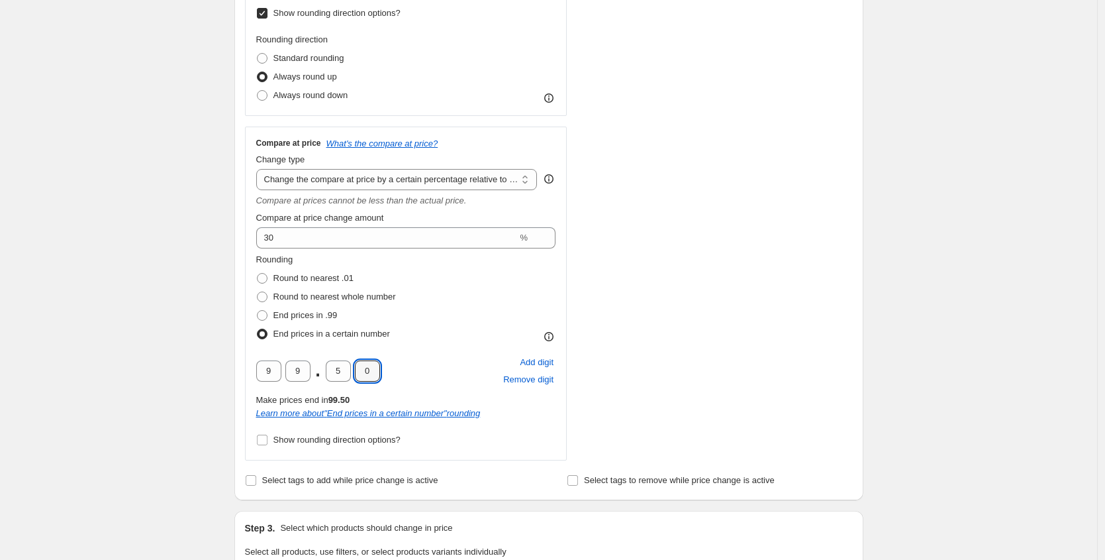
click at [324, 364] on div "9 9 . 5 0" at bounding box center [318, 370] width 124 height 21
drag, startPoint x: 342, startPoint y: 368, endPoint x: 322, endPoint y: 364, distance: 20.3
click at [322, 364] on div "9 9 . 5 0" at bounding box center [318, 370] width 124 height 21
type input "0"
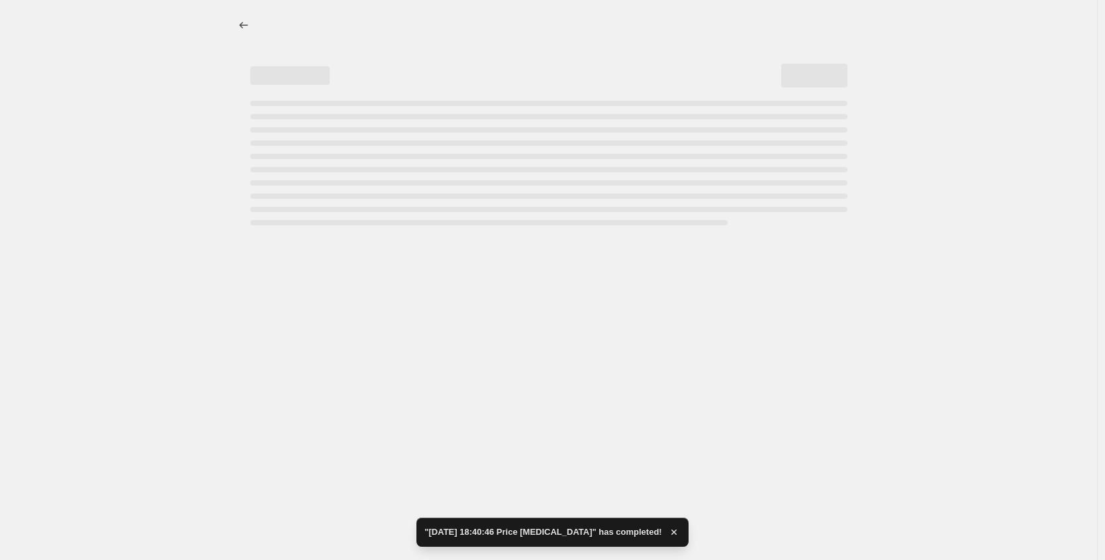
scroll to position [0, 0]
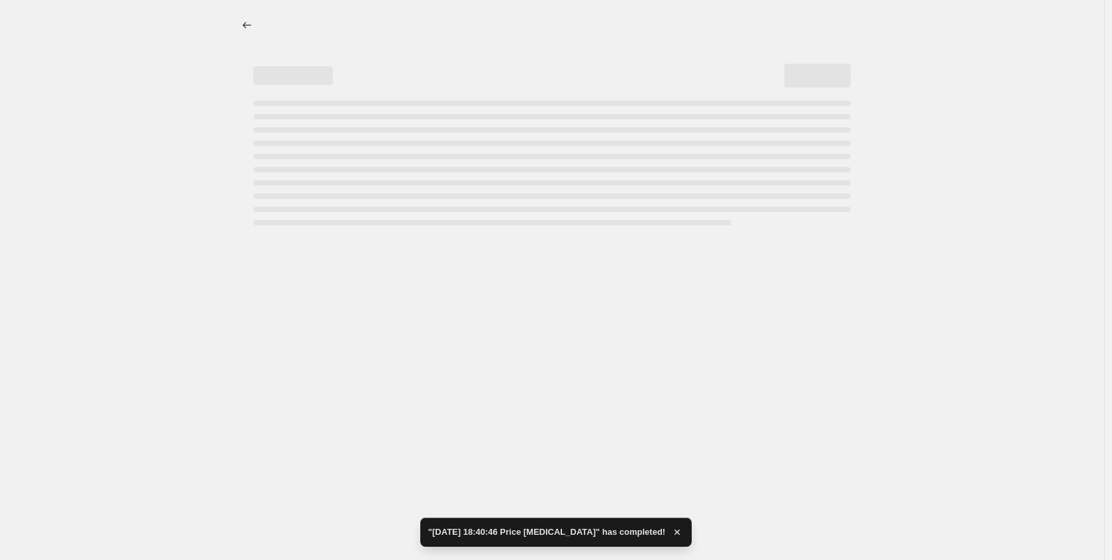
select select "percentage"
select select "pp"
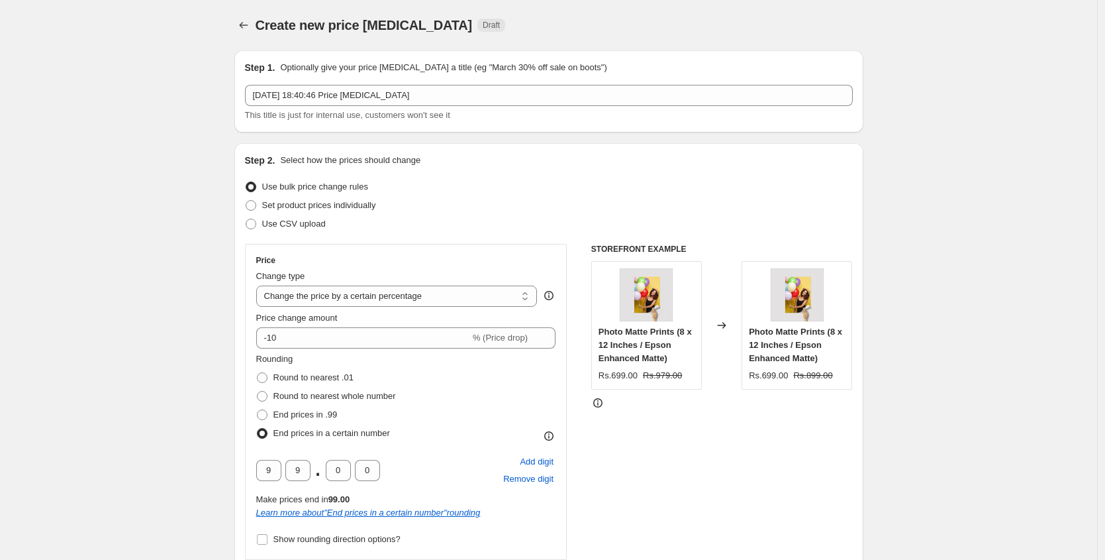
click at [493, 315] on div "Price change amount" at bounding box center [406, 317] width 300 height 13
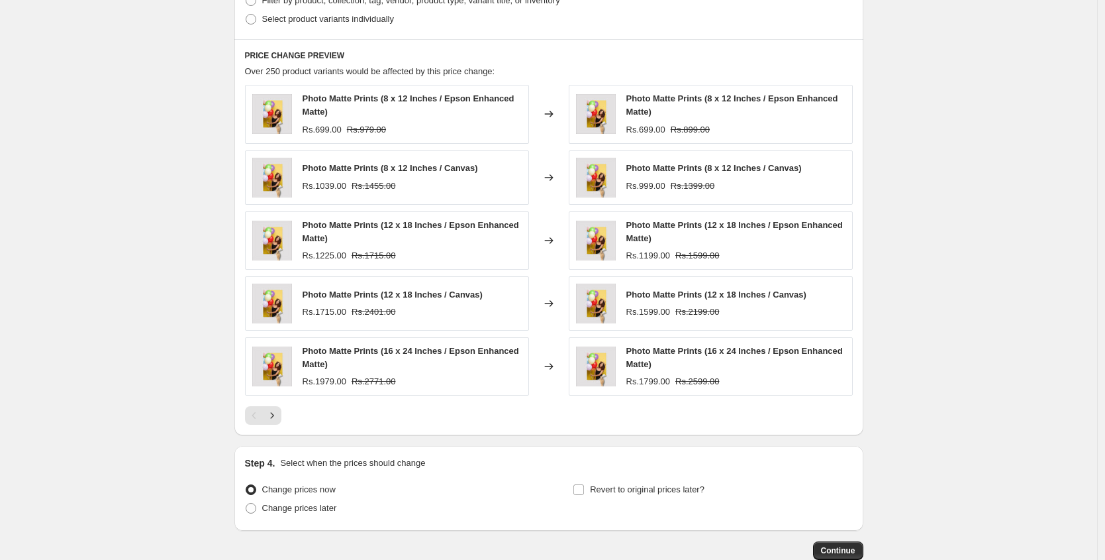
scroll to position [823, 0]
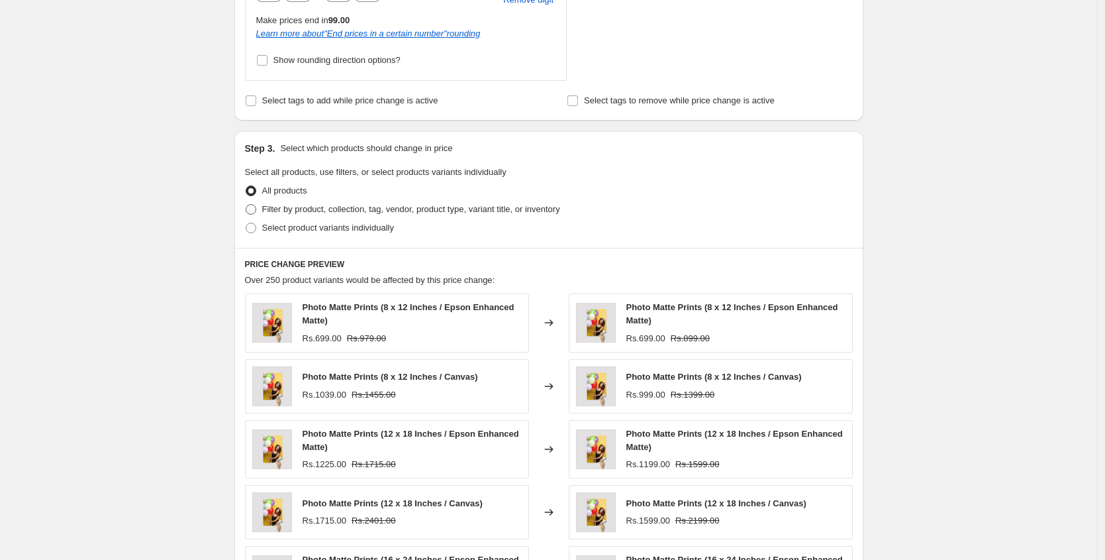
click at [295, 205] on span "Filter by product, collection, tag, vendor, product type, variant title, or inv…" at bounding box center [411, 209] width 298 height 10
click at [246, 205] on input "Filter by product, collection, tag, vendor, product type, variant title, or inv…" at bounding box center [246, 204] width 1 height 1
radio input "true"
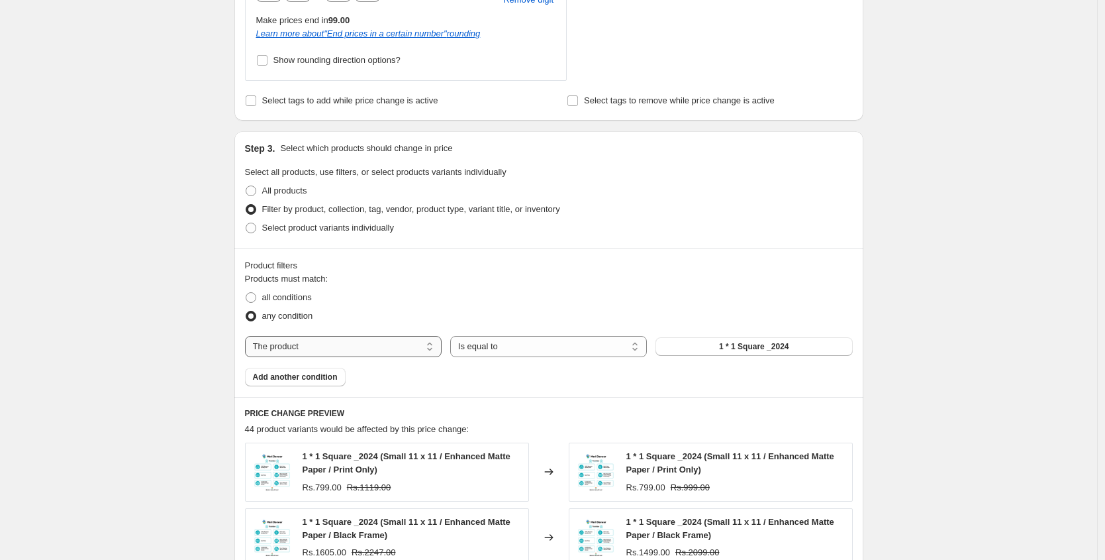
click at [300, 340] on select "The product The product's collection The product's tag The product's vendor The…" at bounding box center [343, 346] width 197 height 21
select select "collection"
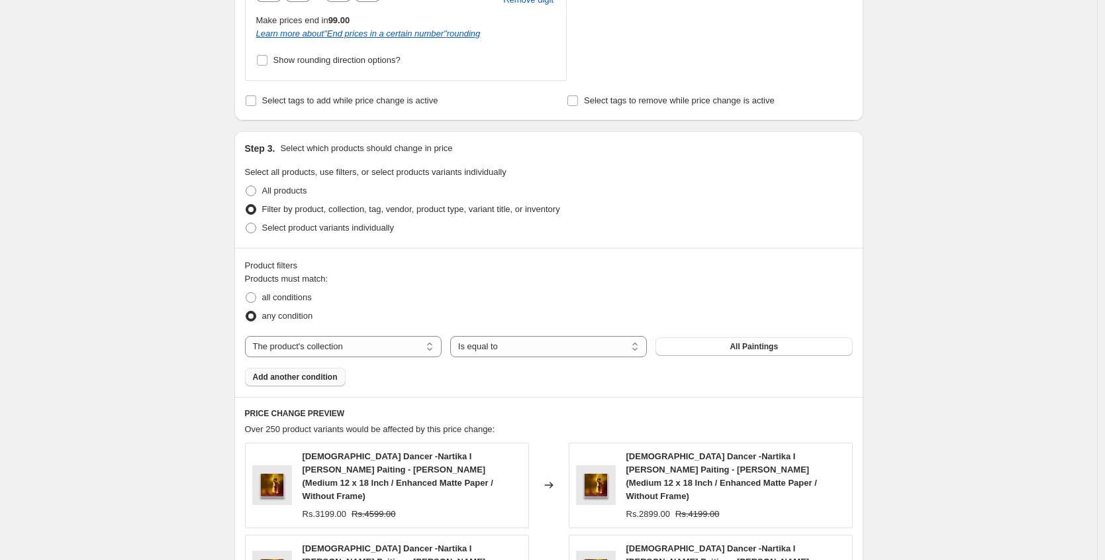
click at [330, 377] on span "Add another condition" at bounding box center [295, 376] width 85 height 11
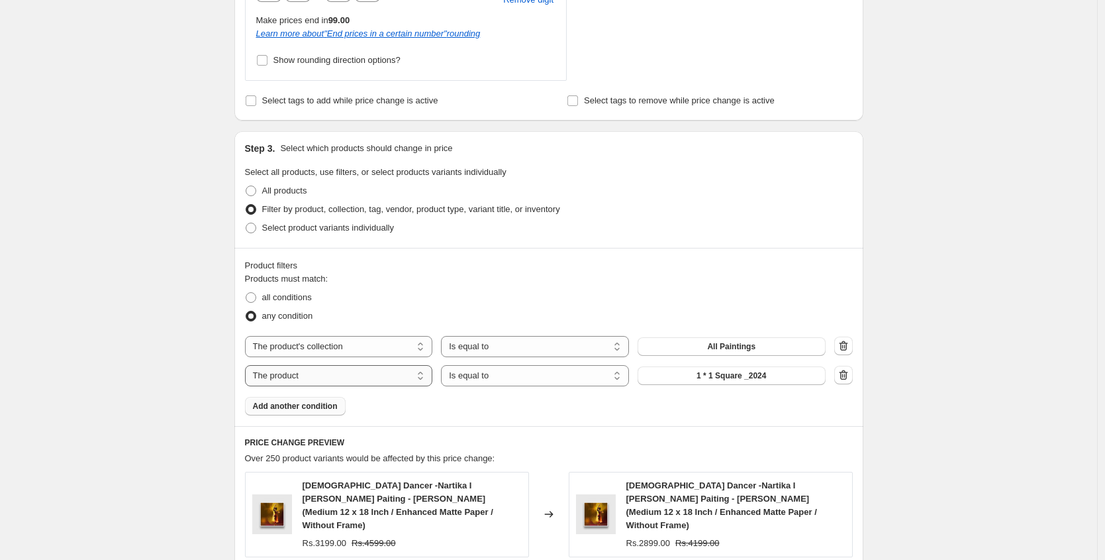
click at [377, 376] on select "The product The product's collection The product's tag The product's vendor The…" at bounding box center [339, 375] width 188 height 21
select select "title"
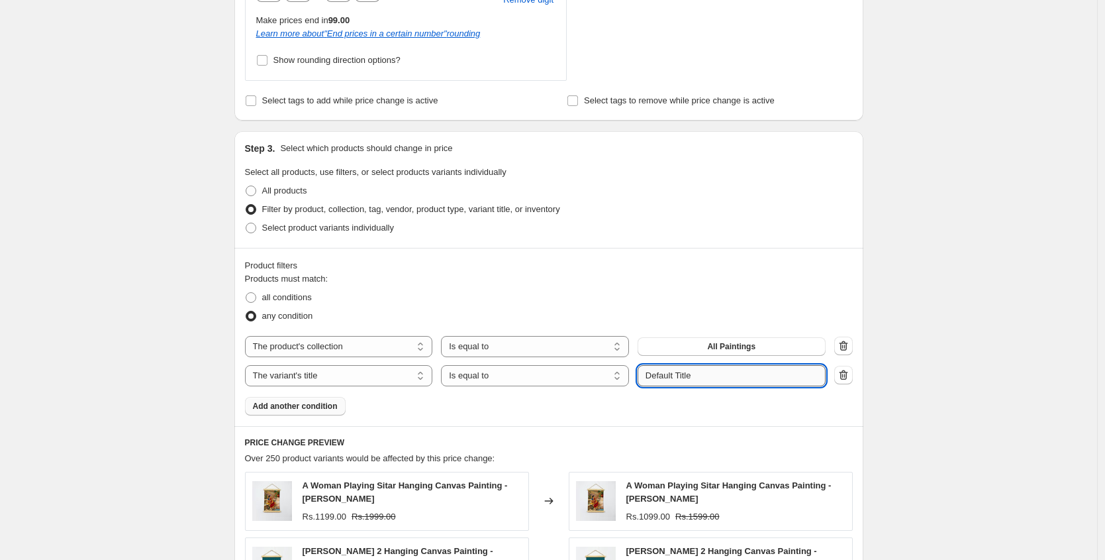
click at [703, 378] on input "Default Title" at bounding box center [732, 375] width 188 height 21
paste input "X.Large 20 x 30"
type input "X.Large 20 x 30"
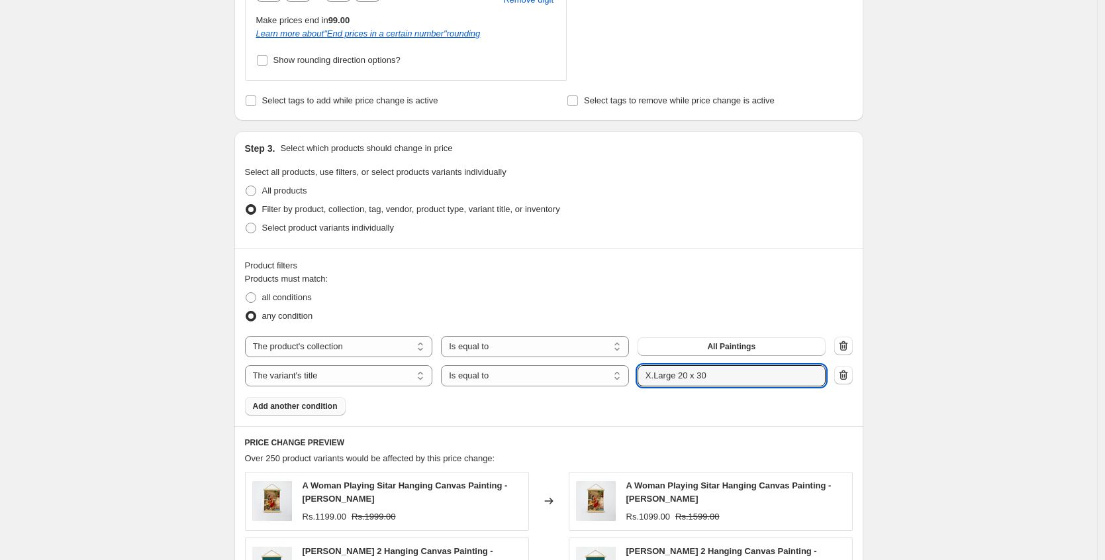
click at [720, 396] on div "Products must match: all conditions any condition The product The product's col…" at bounding box center [549, 343] width 608 height 143
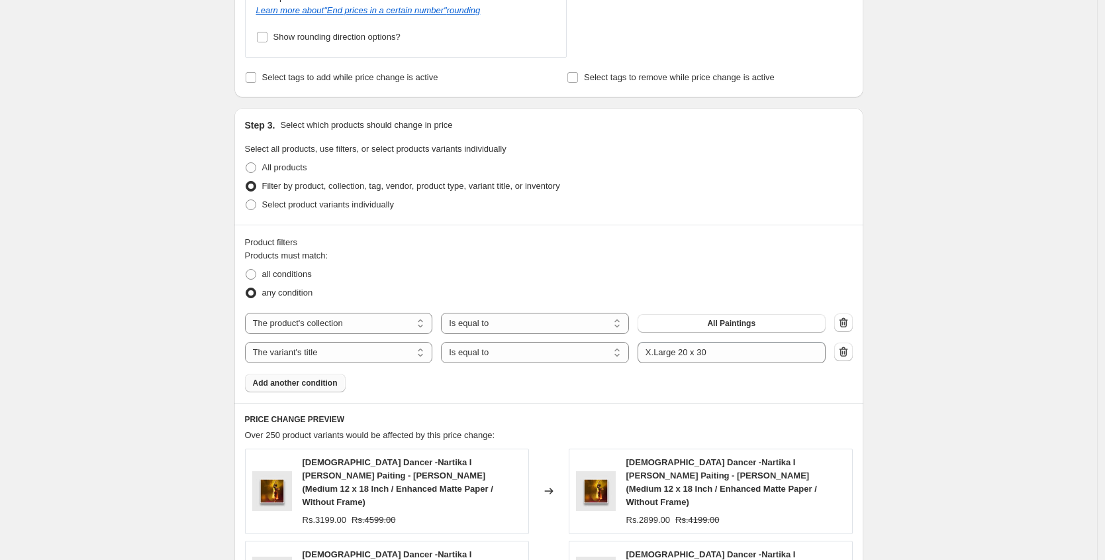
scroll to position [879, 0]
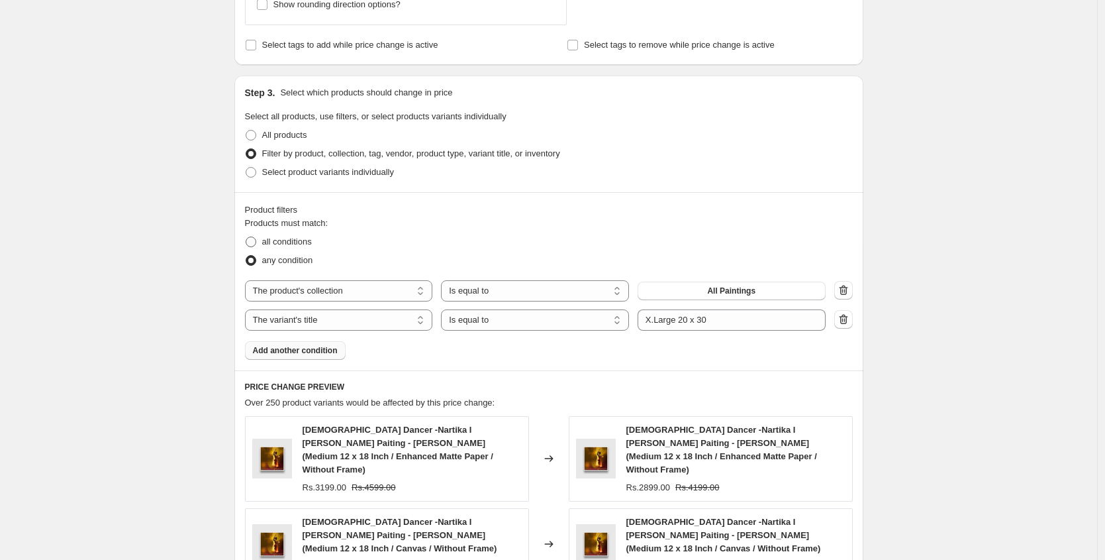
click at [306, 244] on span "all conditions" at bounding box center [287, 241] width 50 height 10
click at [246, 237] on input "all conditions" at bounding box center [246, 236] width 1 height 1
radio input "true"
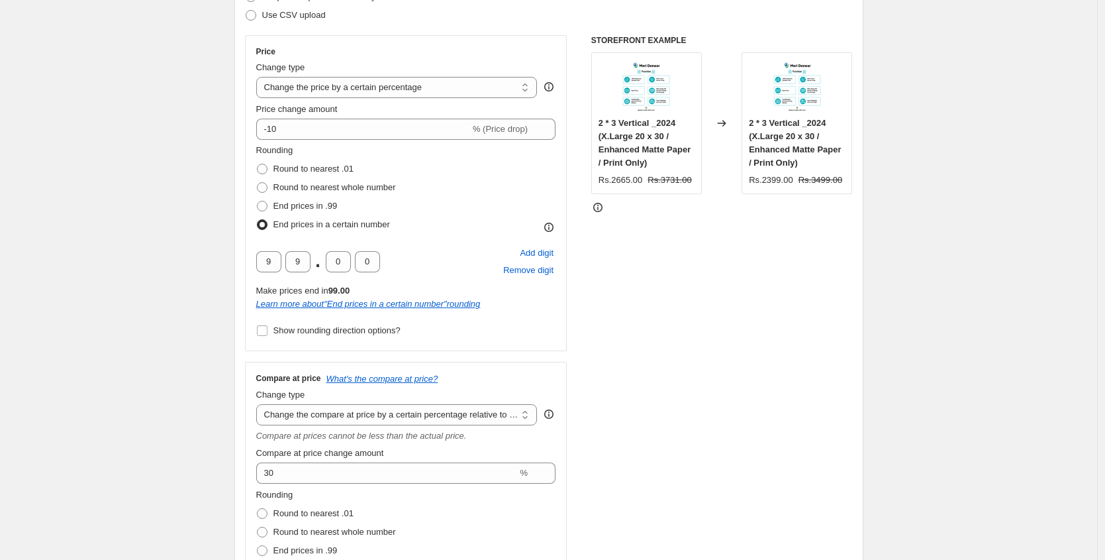
scroll to position [81, 0]
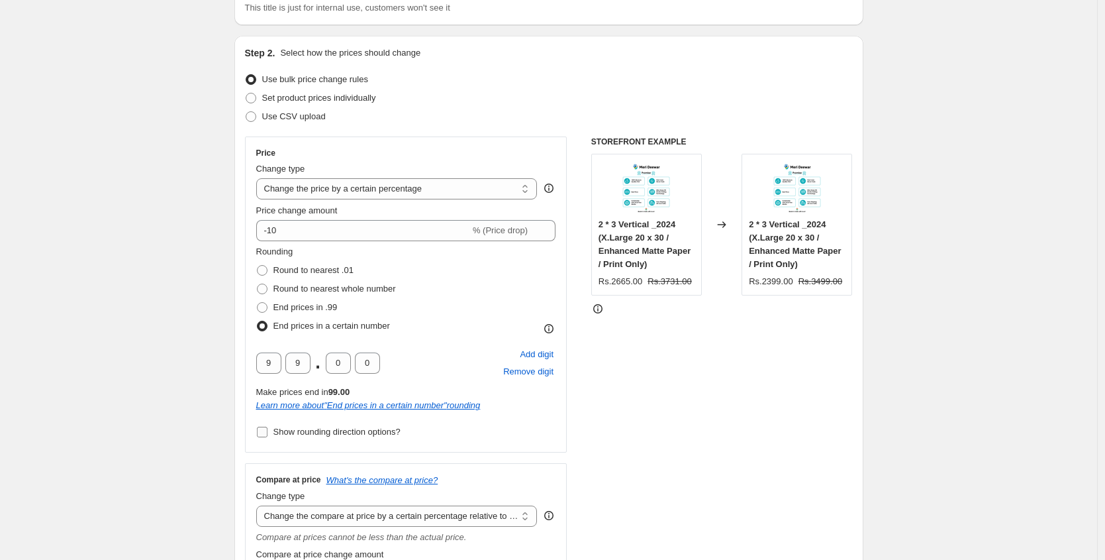
click at [319, 428] on span "Show rounding direction options?" at bounding box center [336, 431] width 127 height 10
click at [268, 428] on input "Show rounding direction options?" at bounding box center [262, 431] width 11 height 11
checkbox input "true"
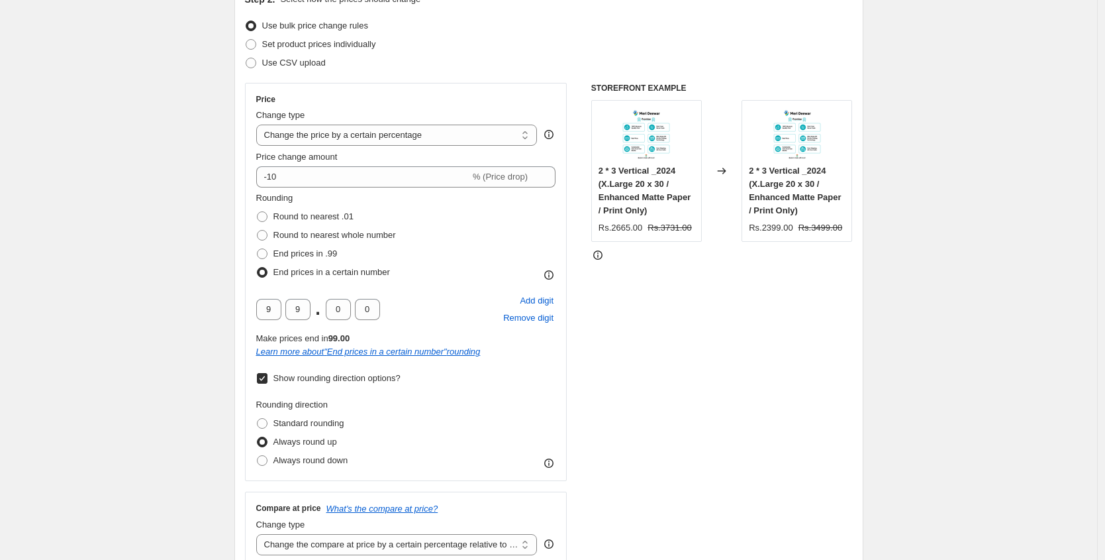
scroll to position [546, 0]
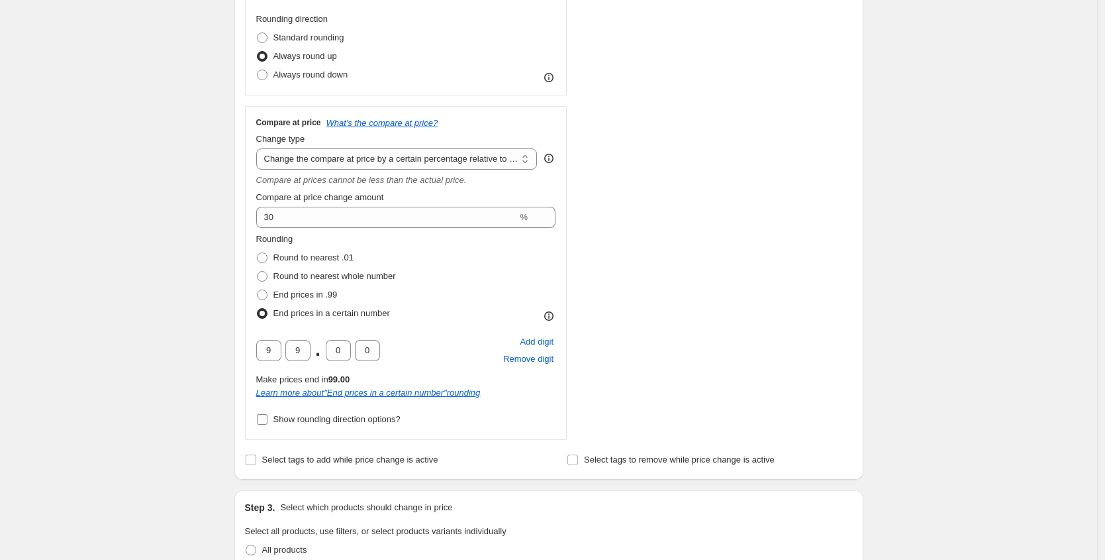
click at [308, 416] on span "Show rounding direction options?" at bounding box center [336, 419] width 127 height 10
click at [268, 416] on input "Show rounding direction options?" at bounding box center [262, 419] width 11 height 11
checkbox input "true"
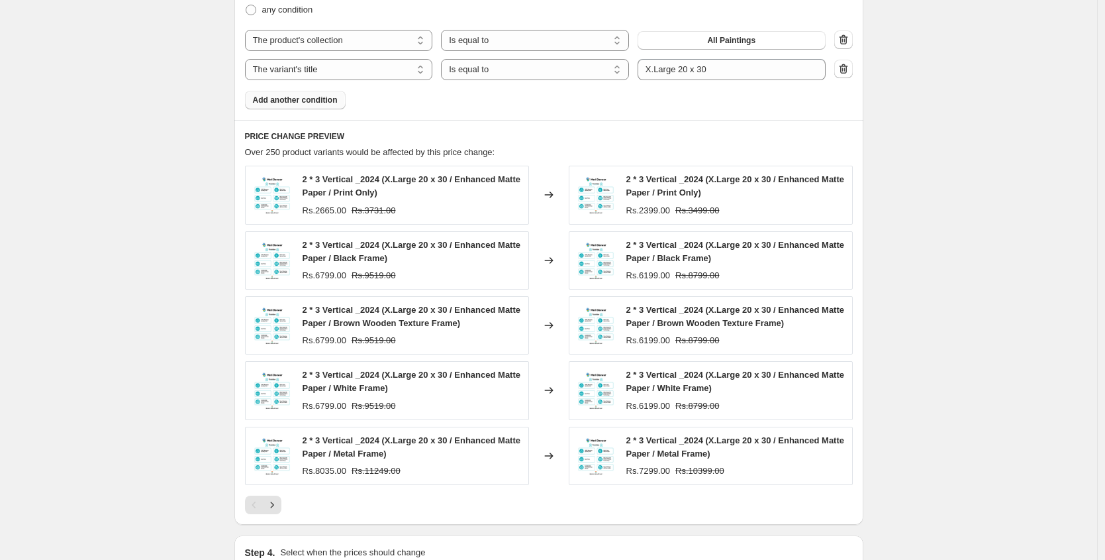
scroll to position [1463, 0]
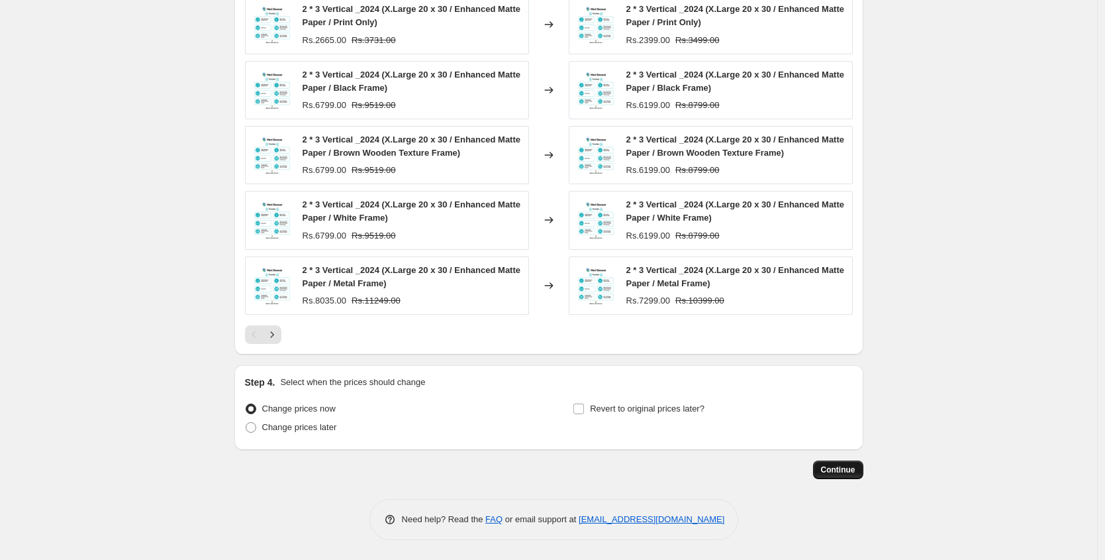
click at [846, 471] on span "Continue" at bounding box center [838, 469] width 34 height 11
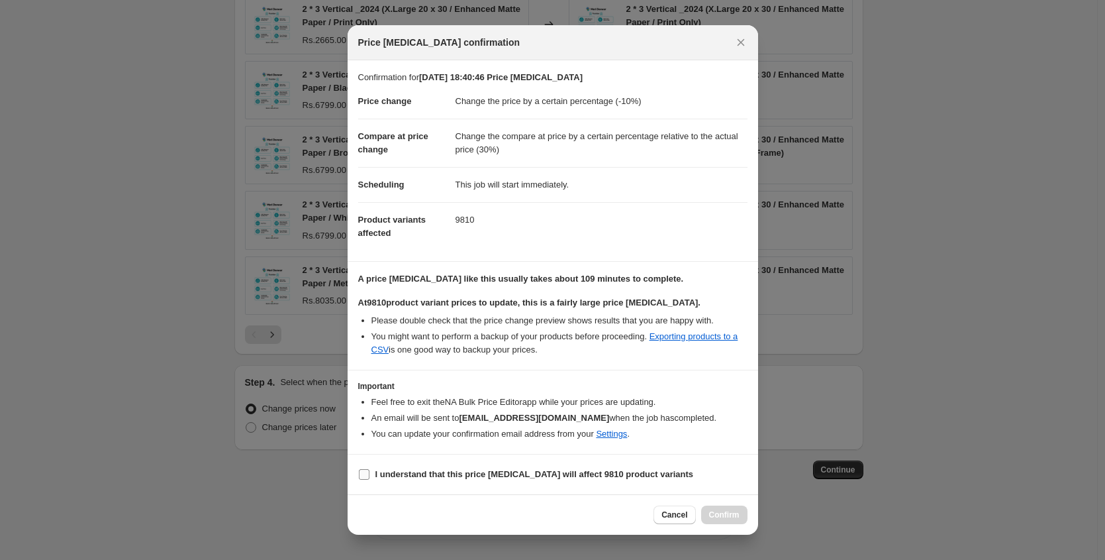
click at [475, 473] on b "I understand that this price change job will affect 9810 product variants" at bounding box center [534, 474] width 319 height 10
click at [369, 473] on input "I understand that this price change job will affect 9810 product variants" at bounding box center [364, 474] width 11 height 11
checkbox input "true"
click at [715, 515] on span "Confirm" at bounding box center [724, 514] width 30 height 11
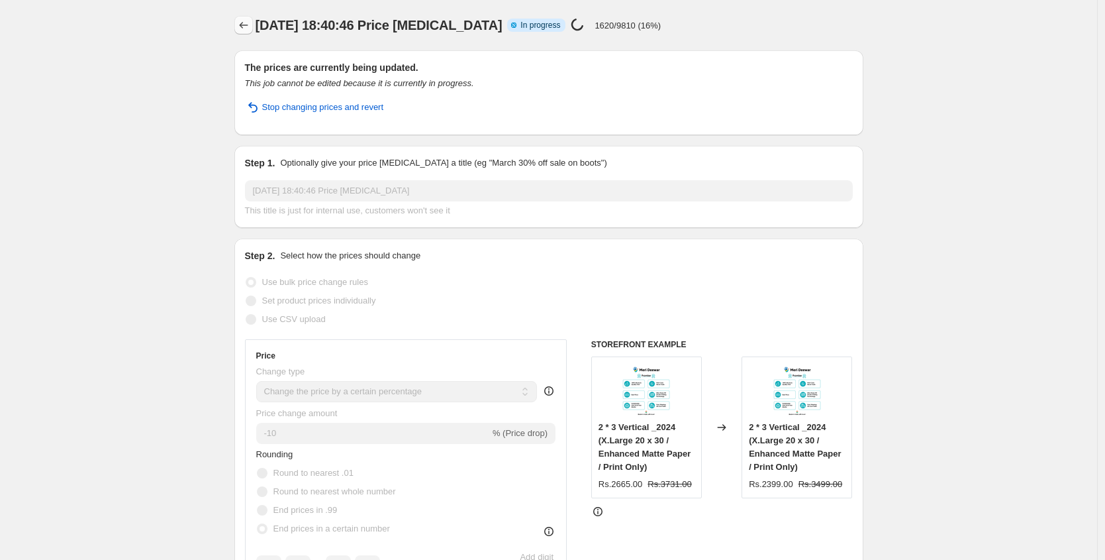
click at [246, 25] on icon "Price change jobs" at bounding box center [243, 25] width 13 height 13
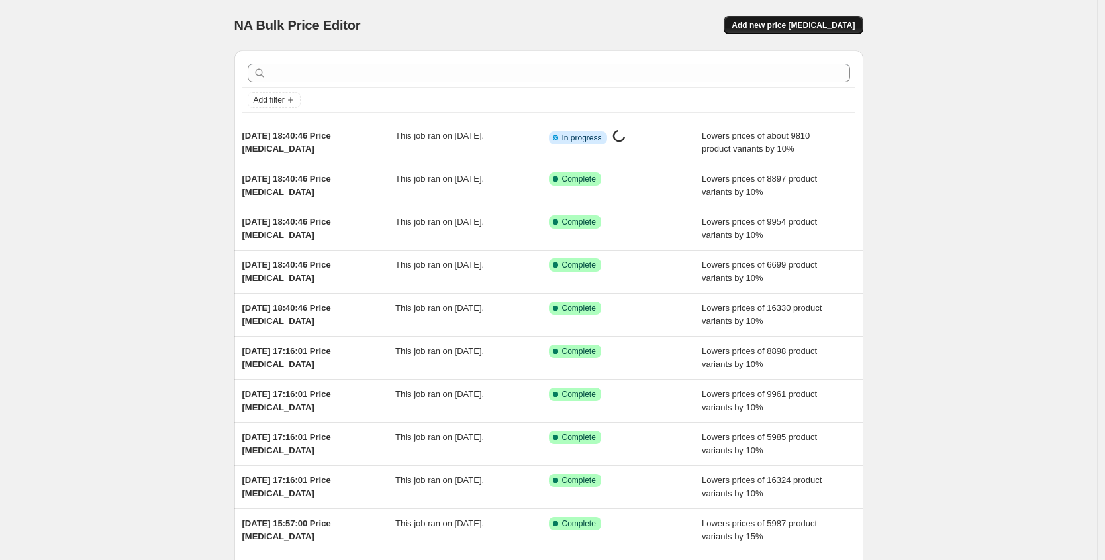
click at [792, 25] on span "Add new price [MEDICAL_DATA]" at bounding box center [793, 25] width 123 height 11
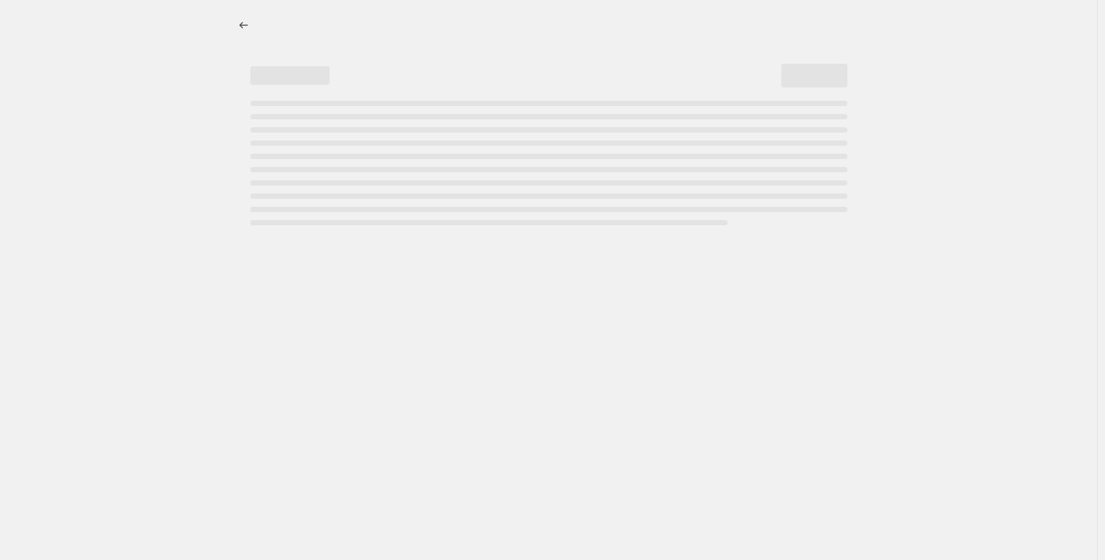
select select "percentage"
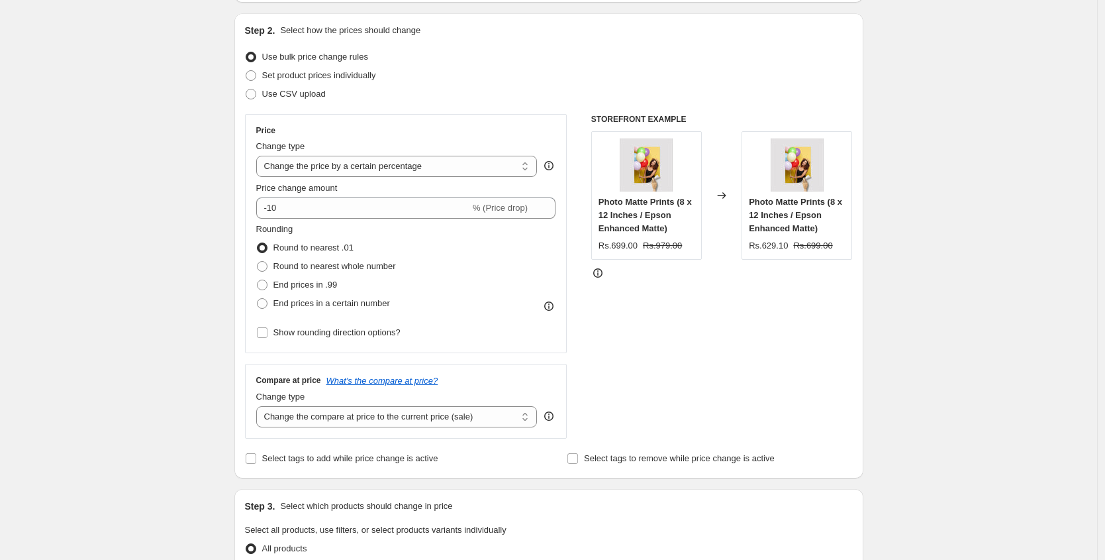
scroll to position [132, 0]
click at [311, 307] on span "End prices in a certain number" at bounding box center [331, 300] width 117 height 13
click at [258, 296] on input "End prices in a certain number" at bounding box center [257, 295] width 1 height 1
radio input "true"
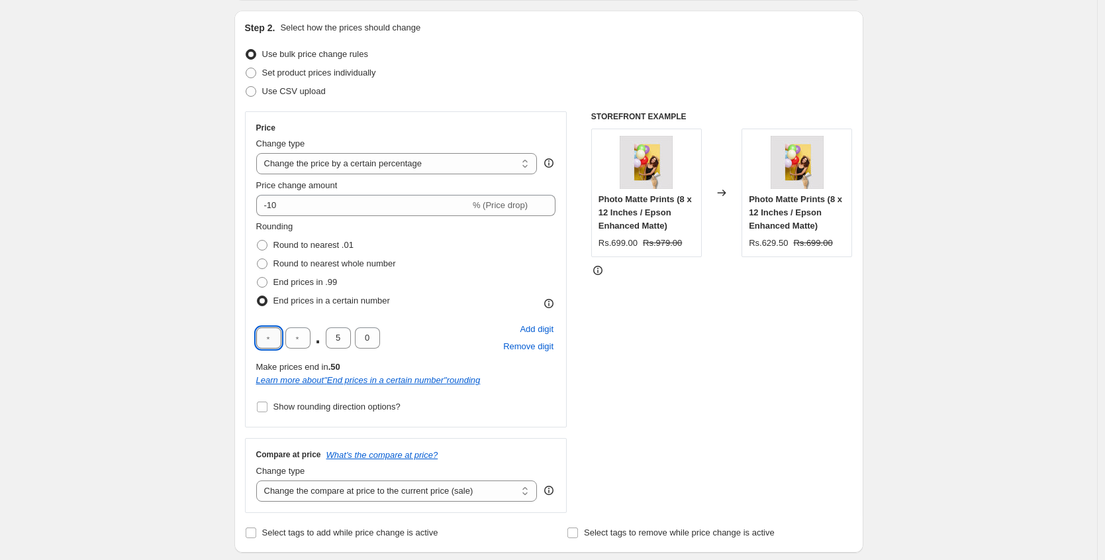
drag, startPoint x: 279, startPoint y: 336, endPoint x: 271, endPoint y: 334, distance: 8.2
click at [271, 334] on input "text" at bounding box center [268, 337] width 25 height 21
type input "9"
drag, startPoint x: 340, startPoint y: 338, endPoint x: 326, endPoint y: 336, distance: 14.0
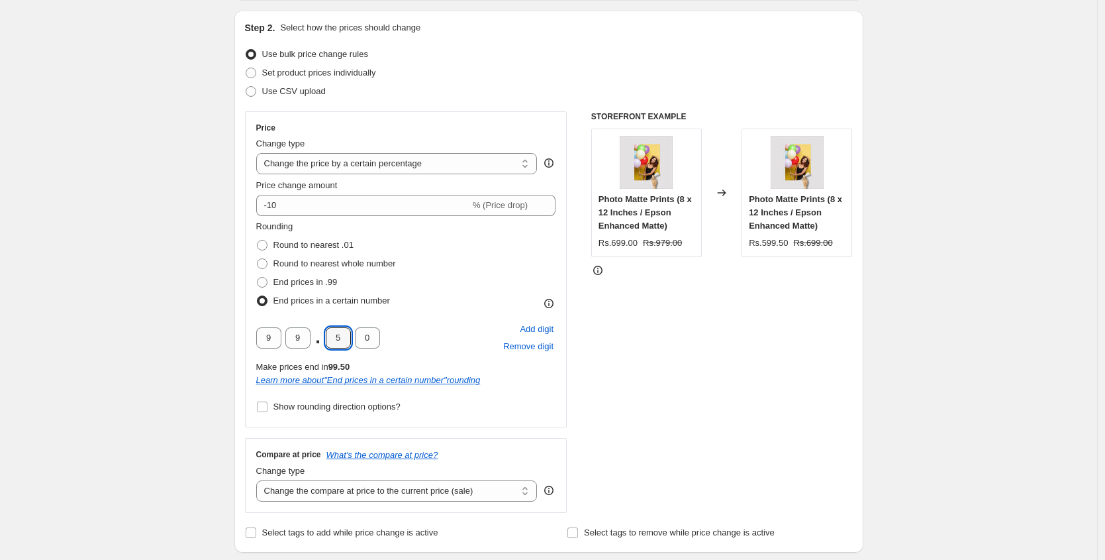
click at [327, 336] on input "5" at bounding box center [338, 337] width 25 height 21
type input "0"
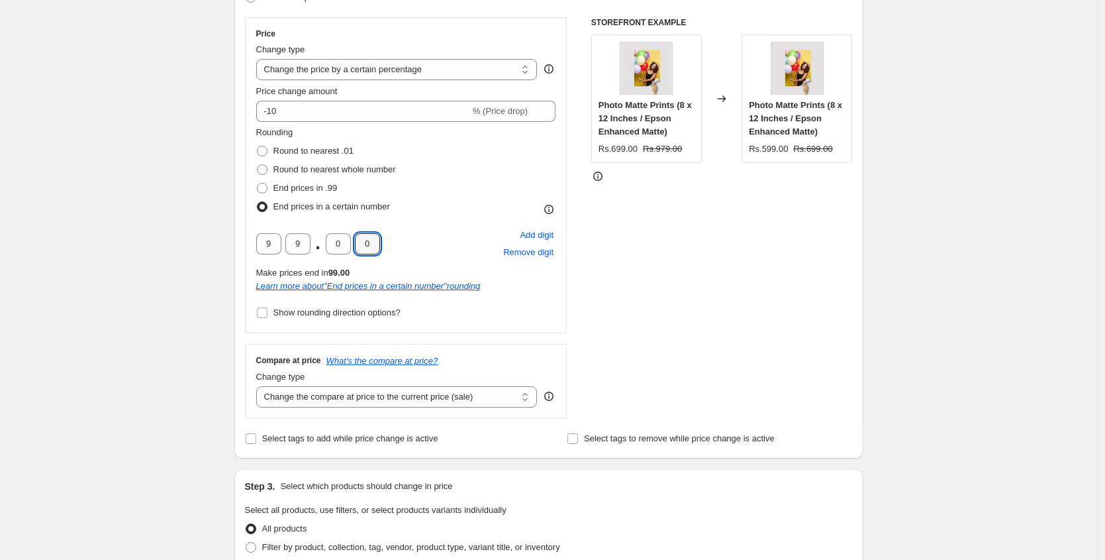
scroll to position [246, 0]
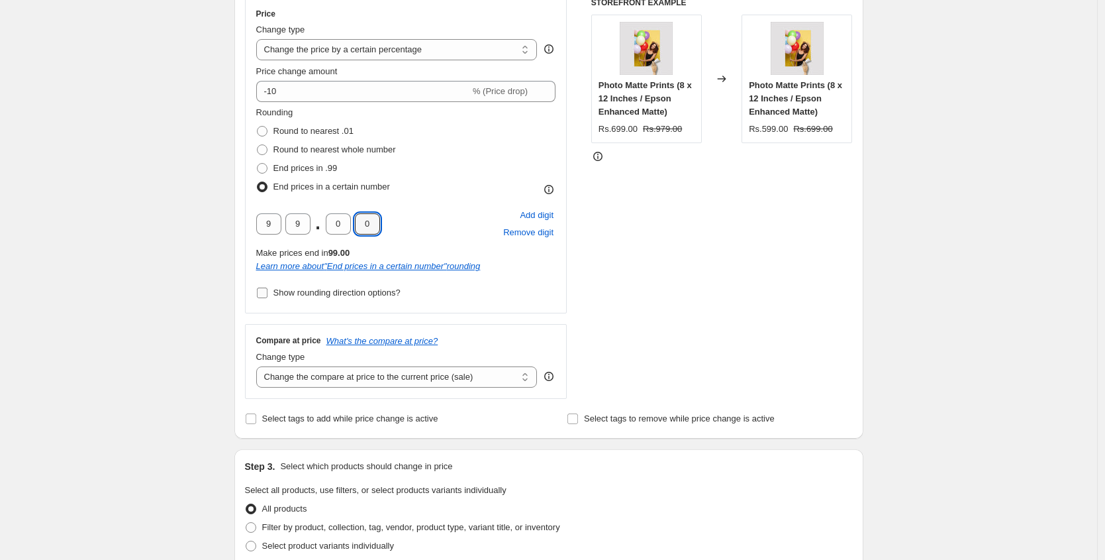
click at [326, 291] on span "Show rounding direction options?" at bounding box center [336, 292] width 127 height 10
click at [268, 291] on input "Show rounding direction options?" at bounding box center [262, 292] width 11 height 11
checkbox input "true"
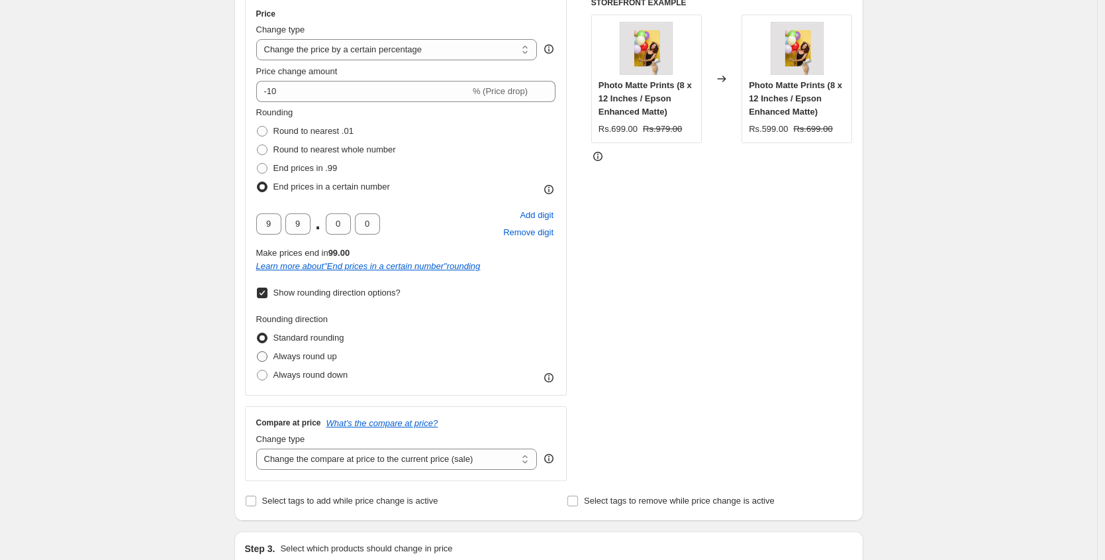
click at [313, 354] on span "Always round up" at bounding box center [305, 356] width 64 height 10
click at [258, 352] on input "Always round up" at bounding box center [257, 351] width 1 height 1
radio input "true"
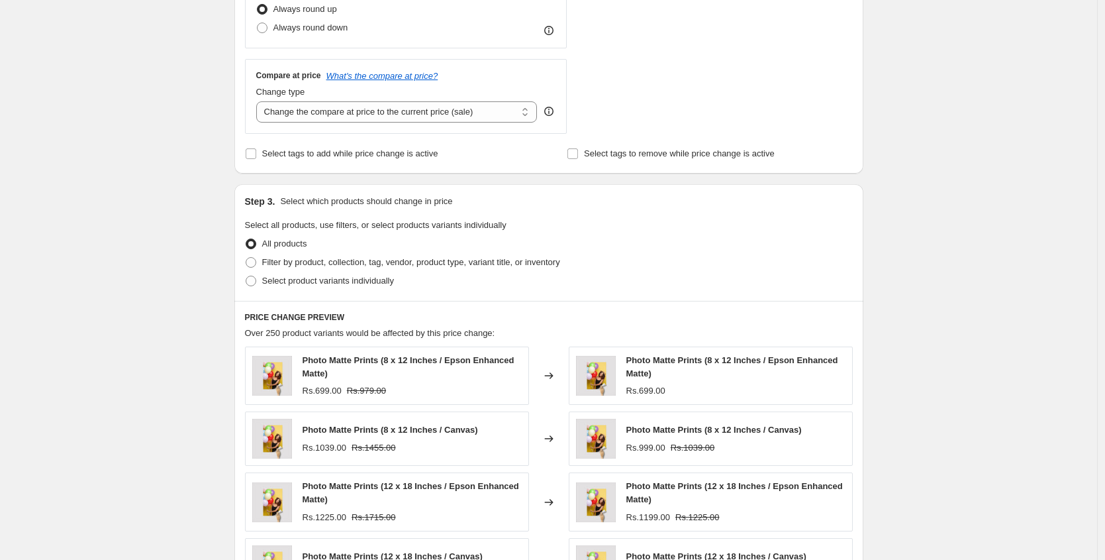
scroll to position [595, 0]
click at [360, 116] on select "Change the compare at price to the current price (sale) Change the compare at p…" at bounding box center [396, 109] width 281 height 21
select select "pp"
click at [260, 99] on select "Change the compare at price to the current price (sale) Change the compare at p…" at bounding box center [396, 109] width 281 height 21
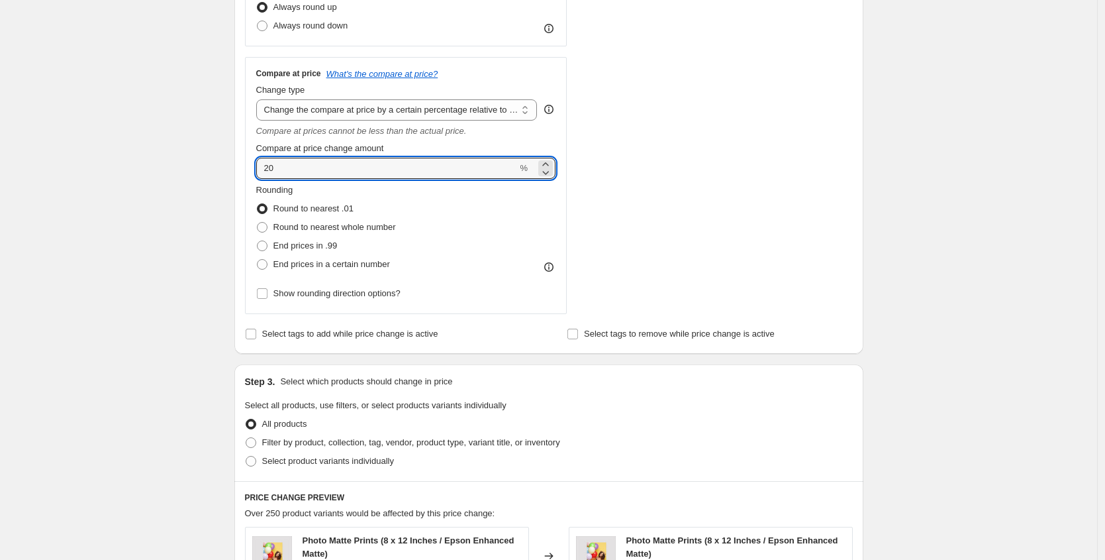
drag, startPoint x: 293, startPoint y: 164, endPoint x: 256, endPoint y: 168, distance: 37.4
click at [256, 168] on div "Compare at price What's the compare at price? Change type Change the compare at…" at bounding box center [406, 185] width 322 height 257
type input "30"
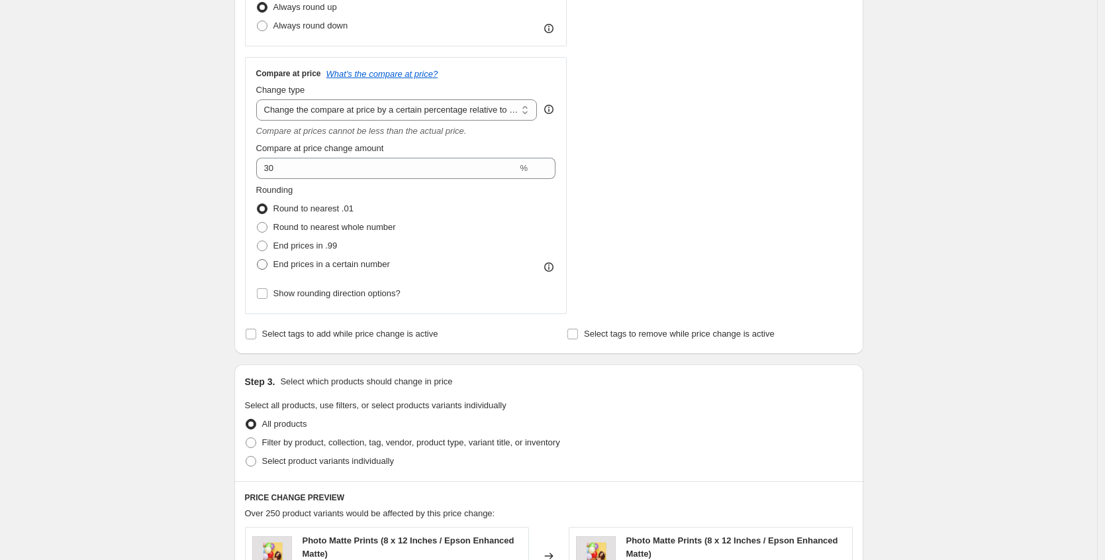
click at [299, 262] on span "End prices in a certain number" at bounding box center [331, 264] width 117 height 10
click at [258, 260] on input "End prices in a certain number" at bounding box center [257, 259] width 1 height 1
radio input "true"
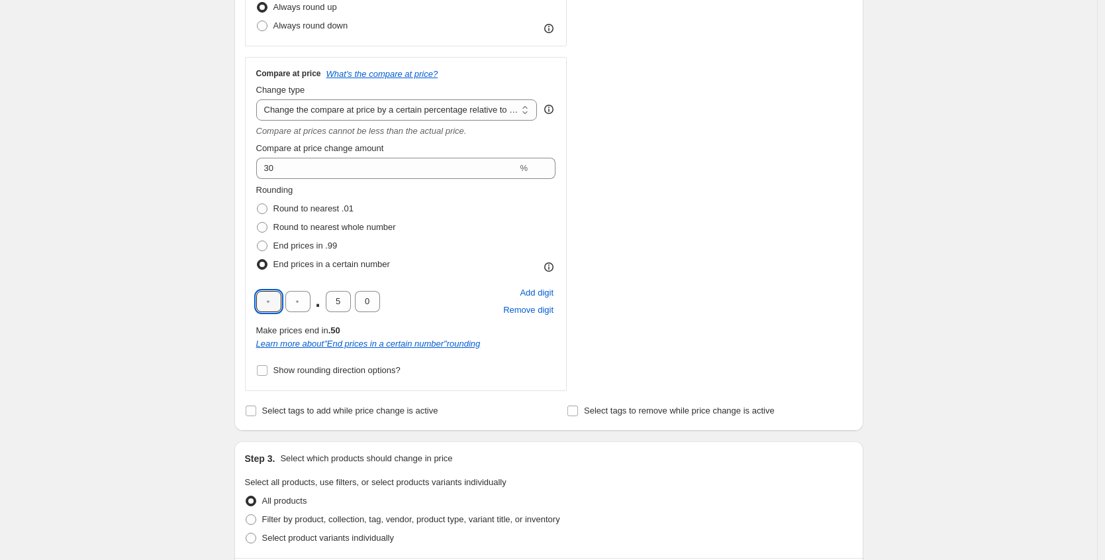
drag, startPoint x: 281, startPoint y: 299, endPoint x: 254, endPoint y: 299, distance: 26.5
click at [256, 300] on div "Compare at price What's the compare at price? Change type Change the compare at…" at bounding box center [406, 224] width 322 height 334
type input "9"
drag, startPoint x: 309, startPoint y: 303, endPoint x: 287, endPoint y: 299, distance: 21.4
click at [288, 300] on input "text" at bounding box center [297, 301] width 25 height 21
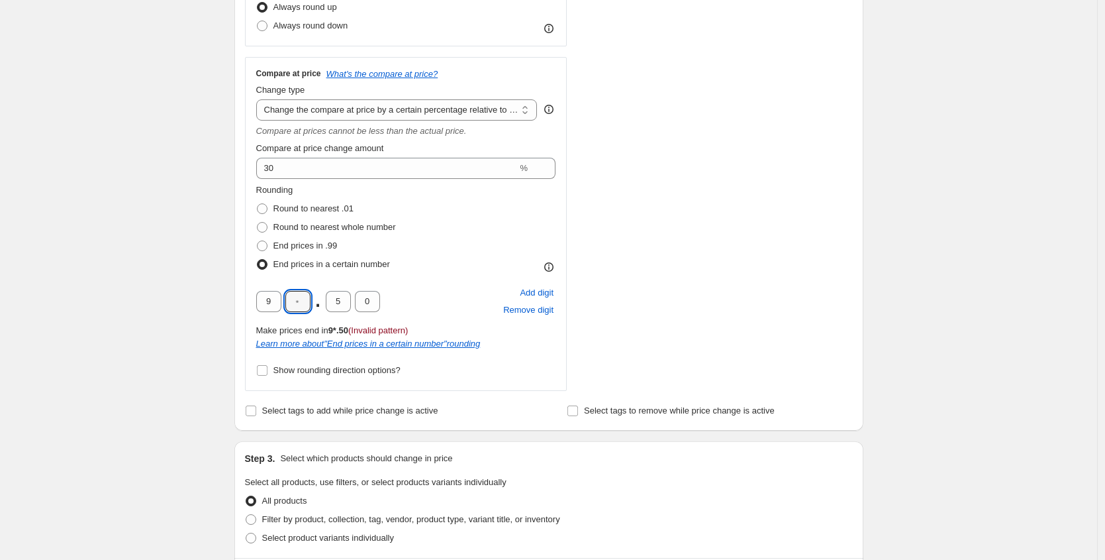
type input "9"
drag, startPoint x: 344, startPoint y: 301, endPoint x: 328, endPoint y: 299, distance: 15.9
click at [328, 299] on input "5" at bounding box center [338, 301] width 25 height 21
type input "0"
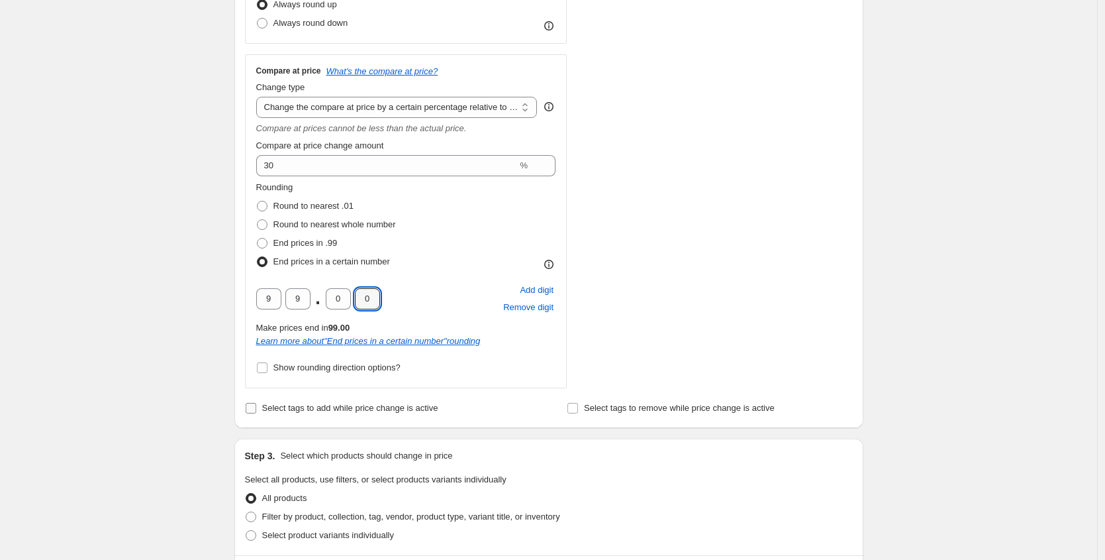
click at [311, 409] on span "Select tags to add while price change is active" at bounding box center [350, 408] width 176 height 10
click at [256, 409] on input "Select tags to add while price change is active" at bounding box center [251, 408] width 11 height 11
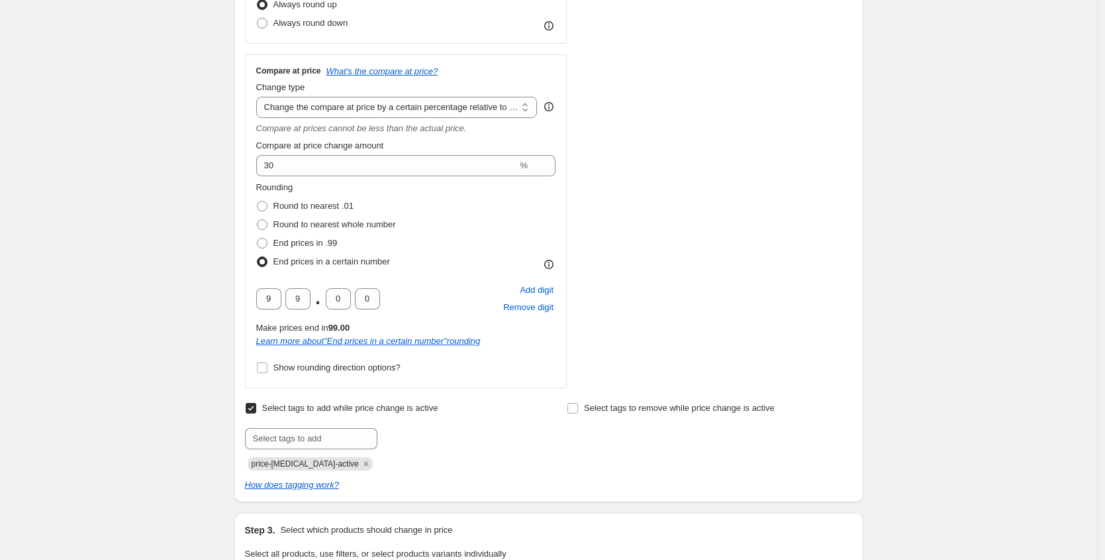
click at [311, 409] on span "Select tags to add while price change is active" at bounding box center [350, 408] width 176 height 10
click at [256, 409] on input "Select tags to add while price change is active" at bounding box center [251, 408] width 11 height 11
checkbox input "false"
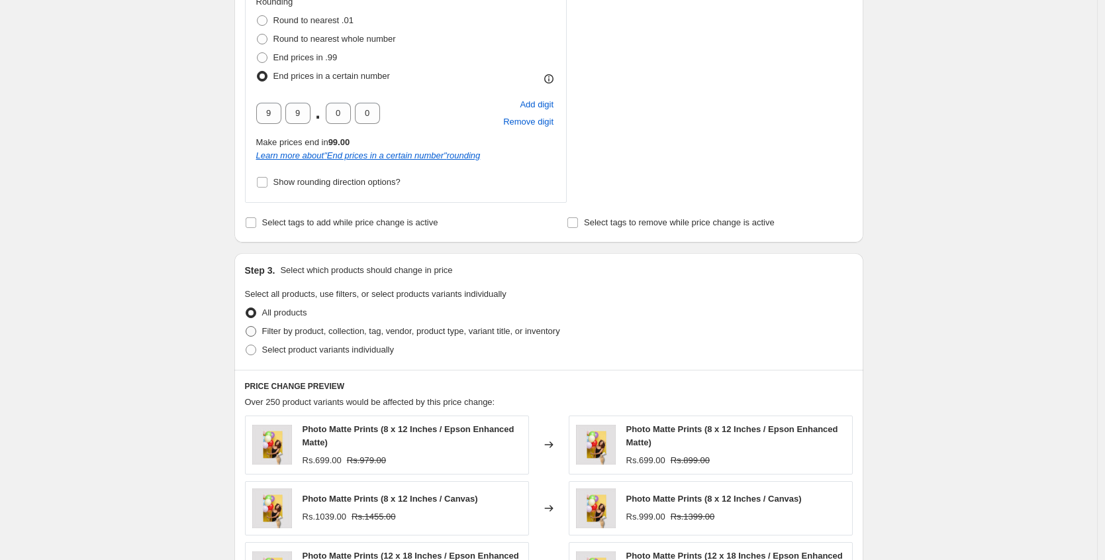
scroll to position [813, 0]
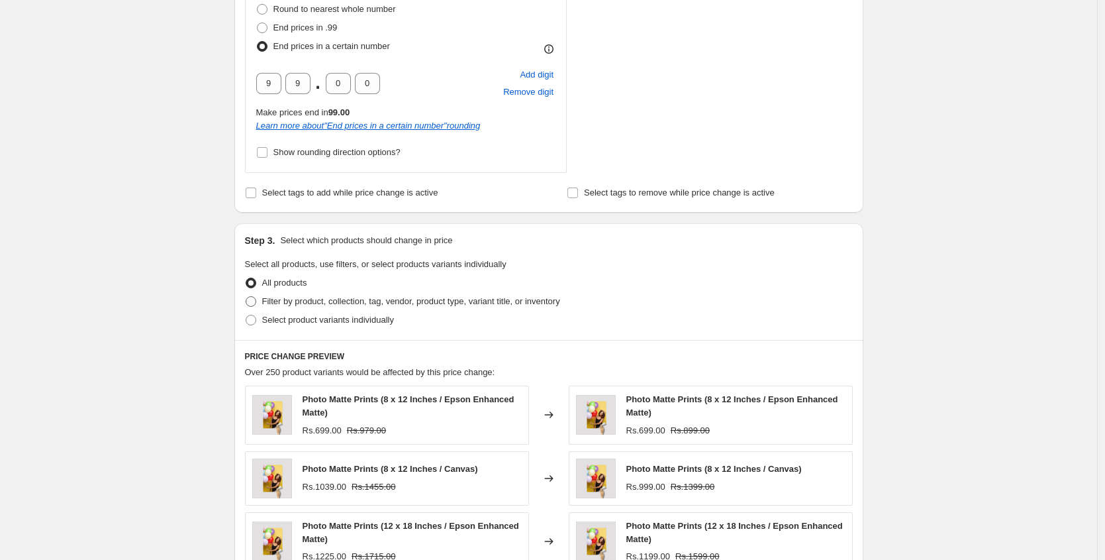
click at [301, 303] on span "Filter by product, collection, tag, vendor, product type, variant title, or inv…" at bounding box center [411, 301] width 298 height 10
click at [246, 297] on input "Filter by product, collection, tag, vendor, product type, variant title, or inv…" at bounding box center [246, 296] width 1 height 1
radio input "true"
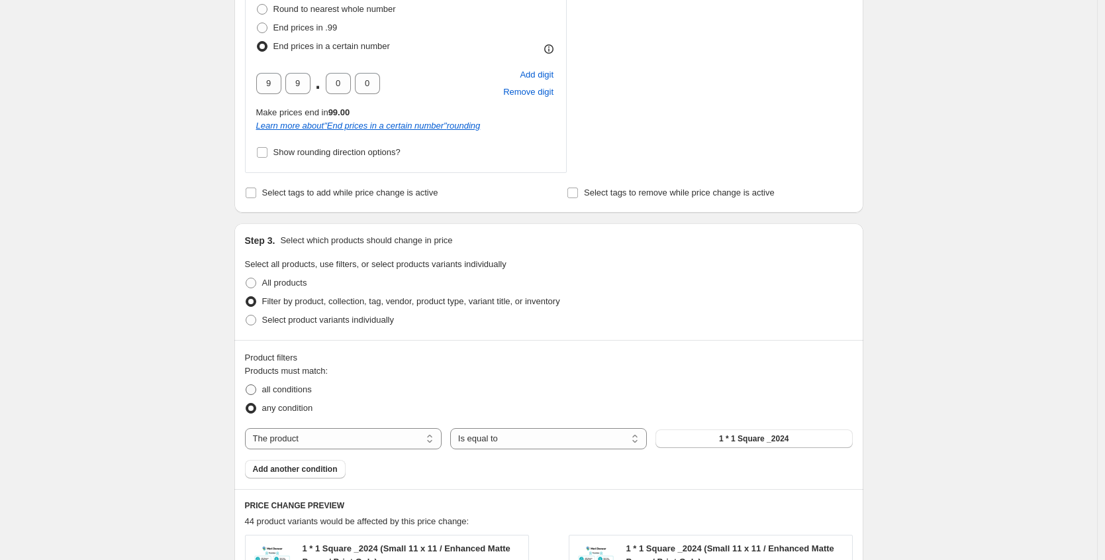
click at [272, 386] on span "all conditions" at bounding box center [287, 389] width 50 height 10
click at [246, 385] on input "all conditions" at bounding box center [246, 384] width 1 height 1
radio input "true"
click at [295, 442] on select "The product The product's collection The product's tag The product's vendor The…" at bounding box center [343, 438] width 197 height 21
select select "collection"
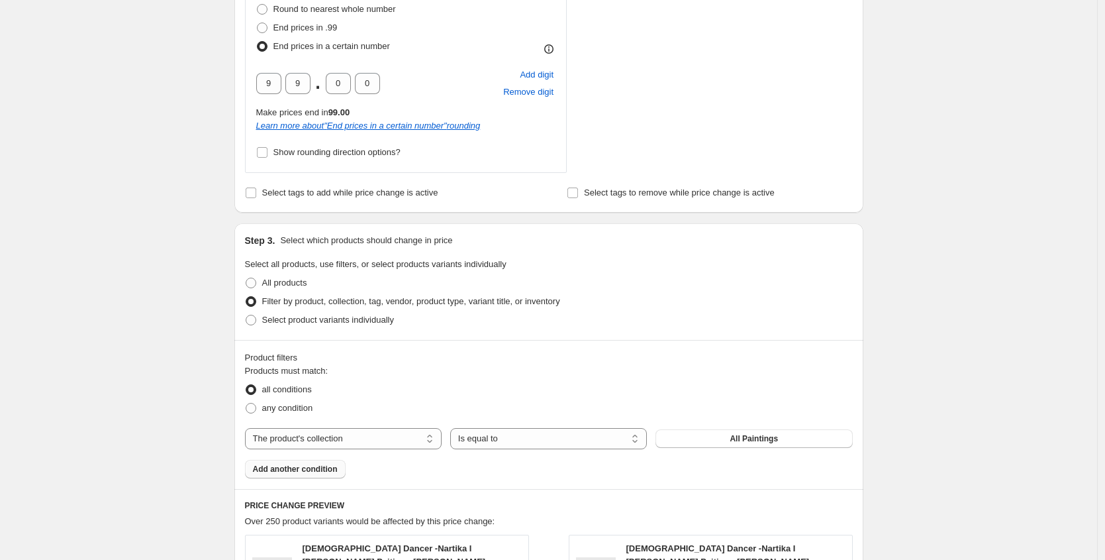
click at [319, 469] on span "Add another condition" at bounding box center [295, 469] width 85 height 11
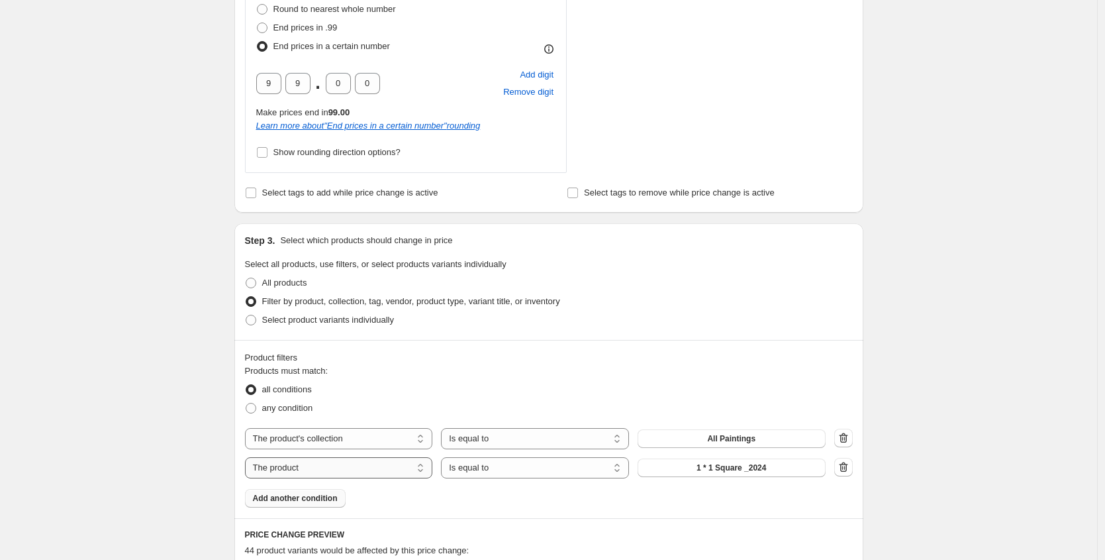
click at [348, 467] on select "The product The product's collection The product's tag The product's vendor The…" at bounding box center [339, 467] width 188 height 21
select select "title"
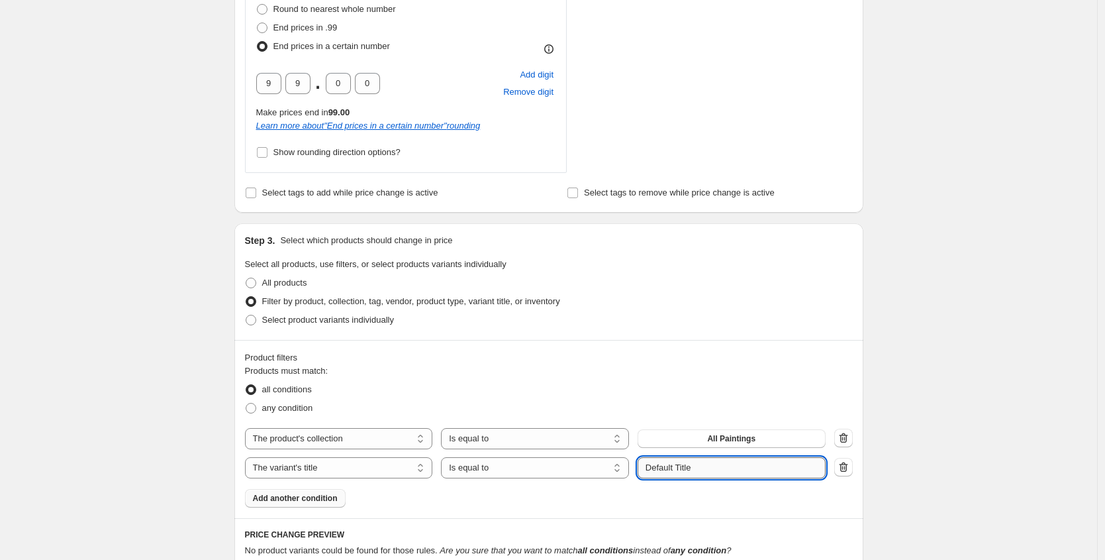
click at [703, 462] on input "Default Title" at bounding box center [732, 467] width 188 height 21
paste input "X.Large 20 x 30"
click at [693, 467] on input "X.Large 20 x 30" at bounding box center [732, 467] width 188 height 21
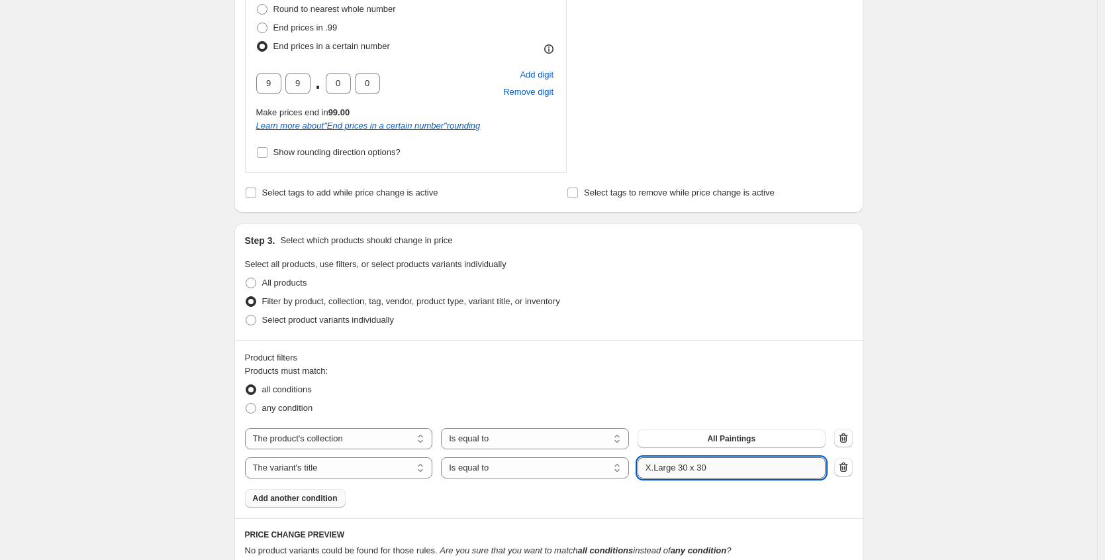
click at [763, 469] on input "X.Large 30 x 30" at bounding box center [732, 467] width 188 height 21
type input "X.Large 30 x 20"
click at [576, 385] on div "all conditions" at bounding box center [549, 389] width 608 height 19
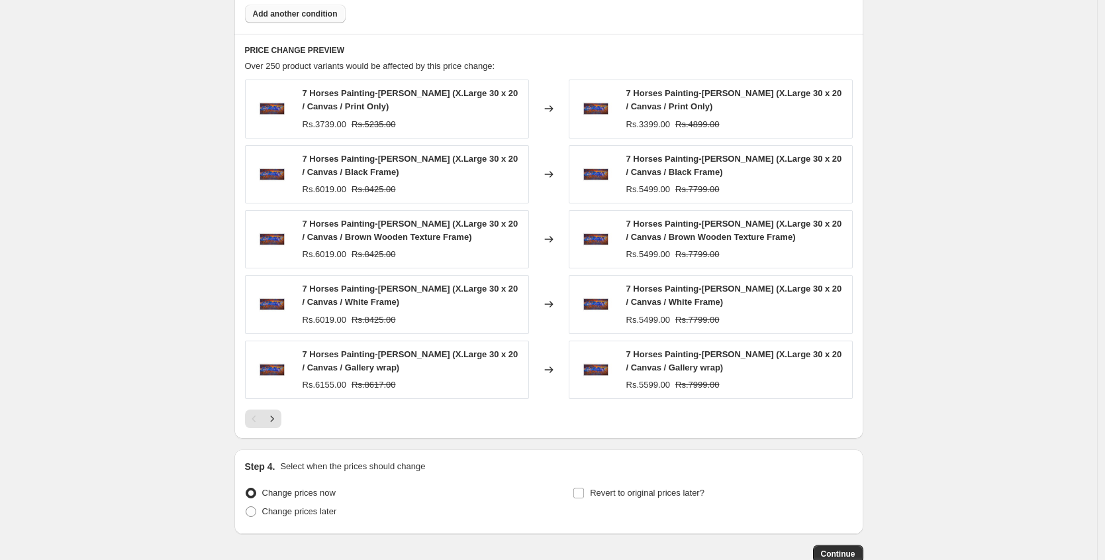
scroll to position [1306, 0]
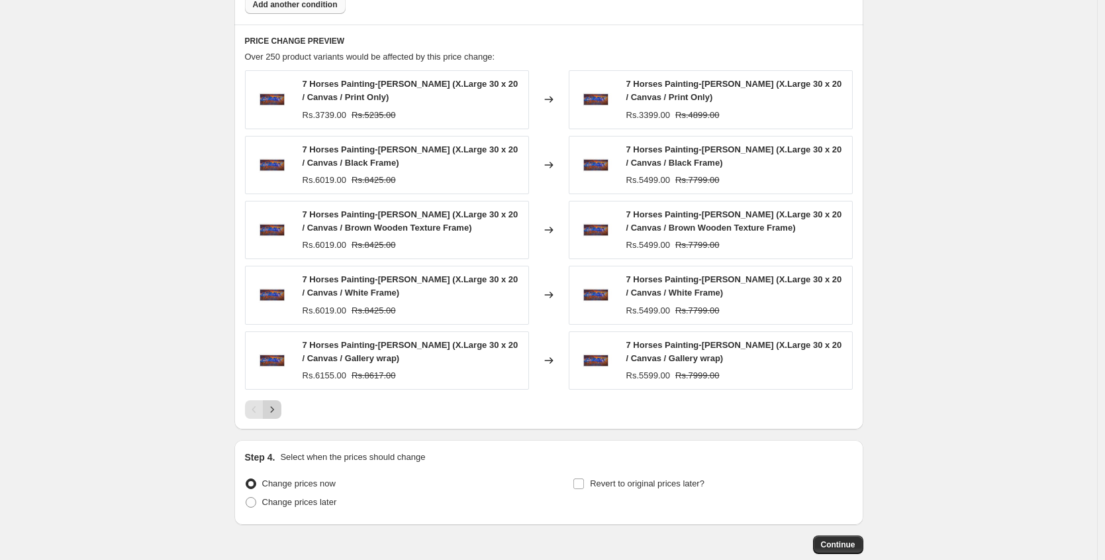
click at [279, 409] on icon "Next" at bounding box center [272, 409] width 13 height 13
click at [279, 402] on button "Next" at bounding box center [272, 409] width 19 height 19
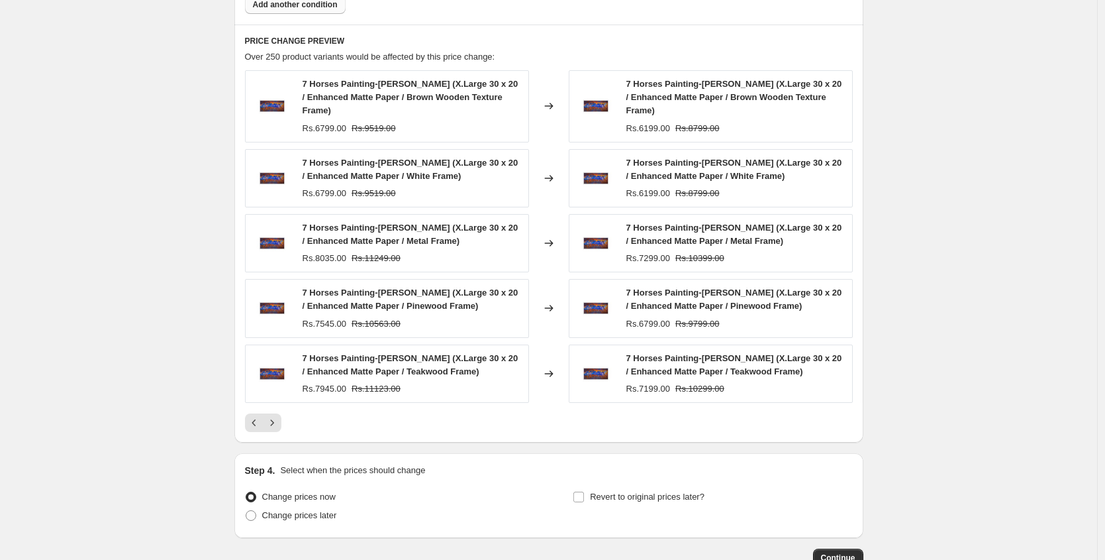
click at [279, 401] on div "7 Horses Painting-Meri Deewar (X.Large 30 x 20 / Enhanced Matte Paper / Teakwoo…" at bounding box center [387, 373] width 284 height 58
click at [278, 419] on icon "Next" at bounding box center [272, 422] width 13 height 13
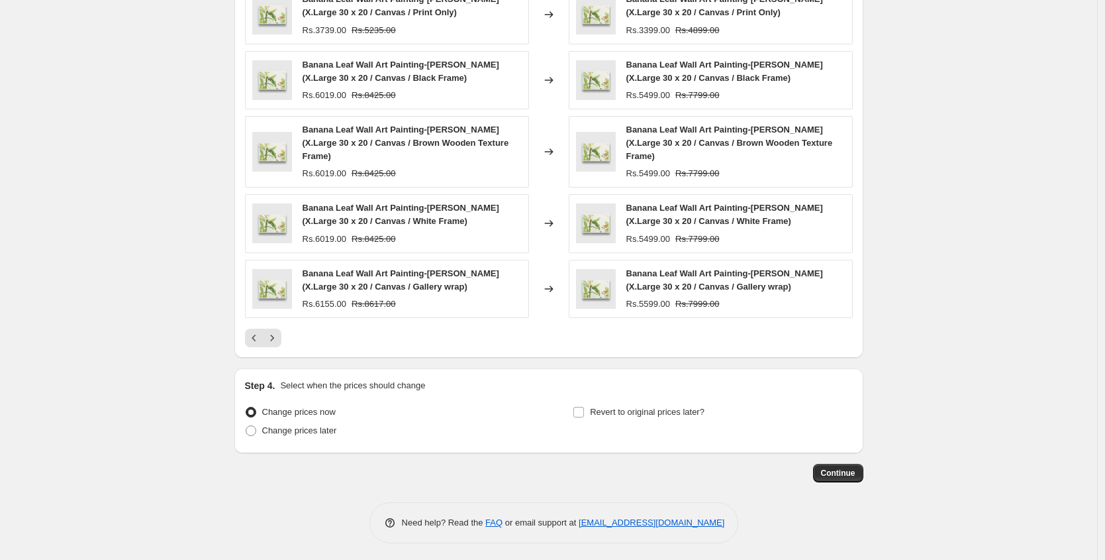
scroll to position [1395, 0]
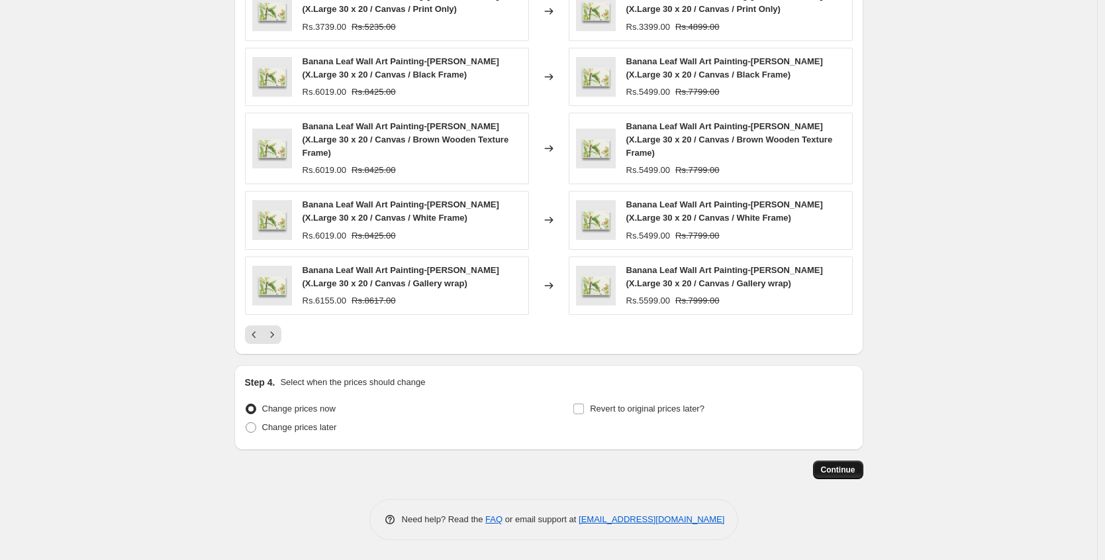
click at [846, 477] on button "Continue" at bounding box center [838, 469] width 50 height 19
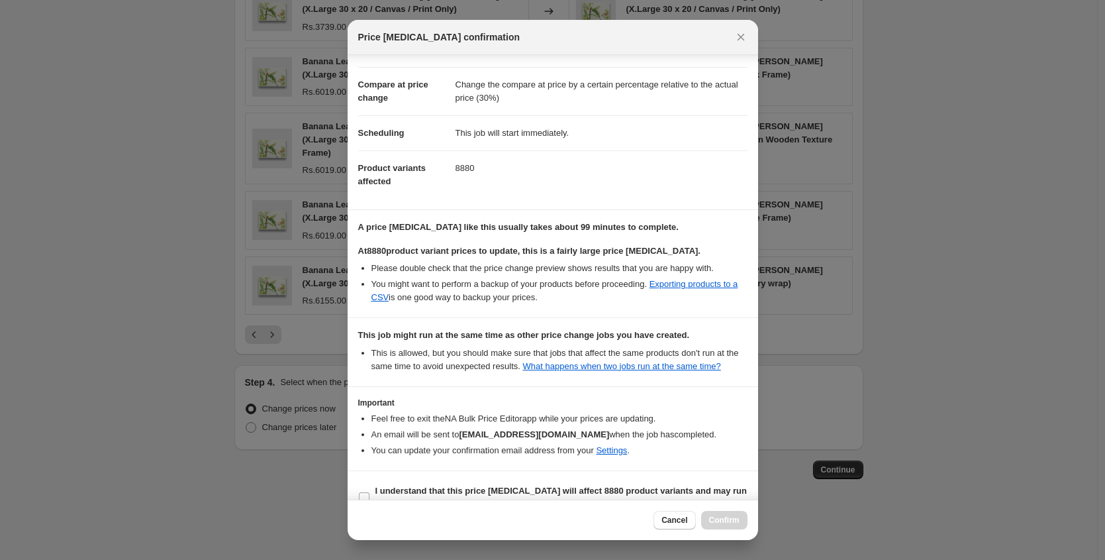
scroll to position [84, 0]
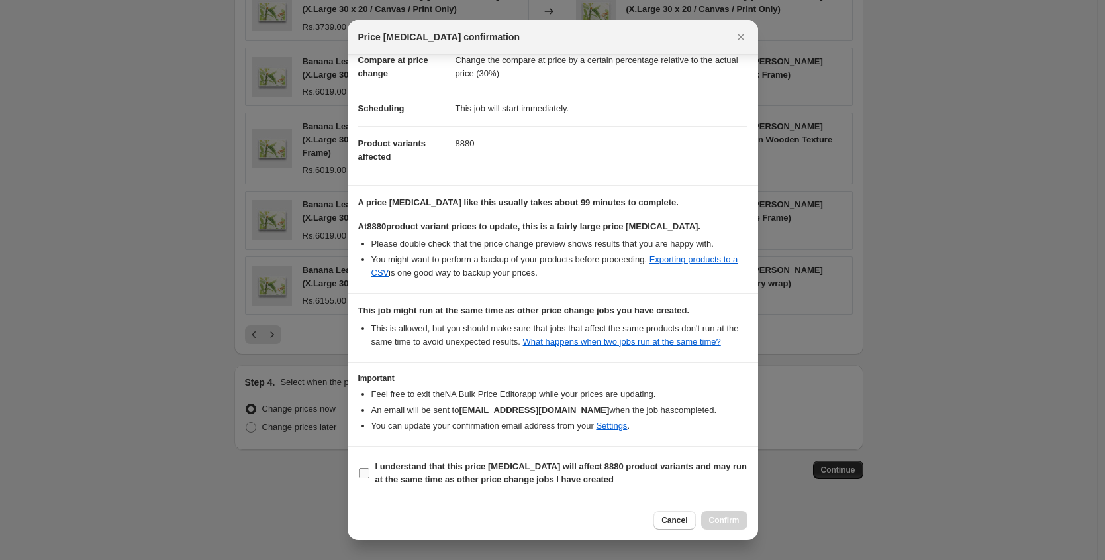
click at [428, 470] on b "I understand that this price change job will affect 8880 product variants and m…" at bounding box center [561, 472] width 372 height 23
click at [369, 470] on input "I understand that this price change job will affect 8880 product variants and m…" at bounding box center [364, 472] width 11 height 11
checkbox input "true"
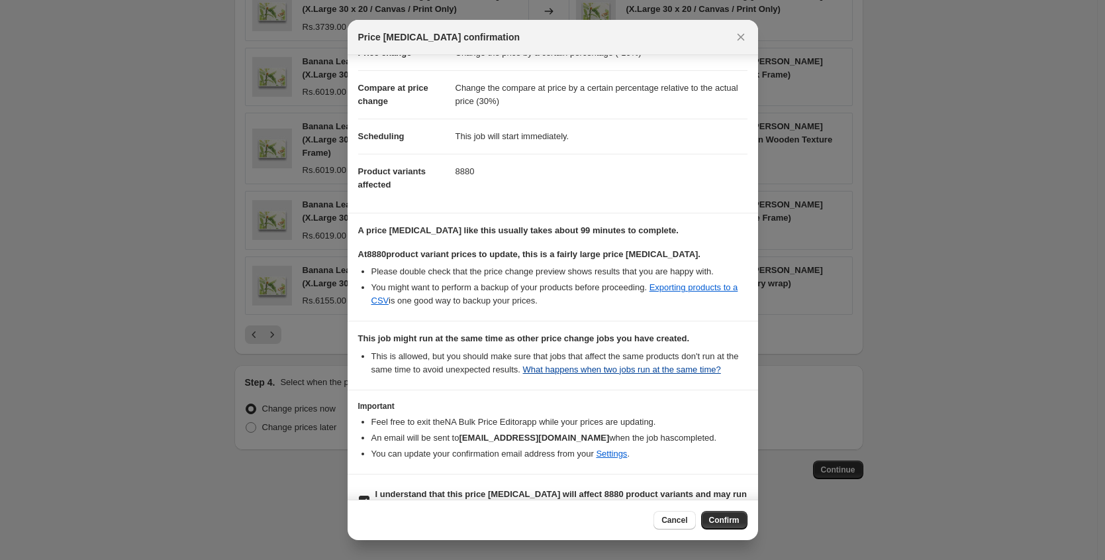
scroll to position [0, 0]
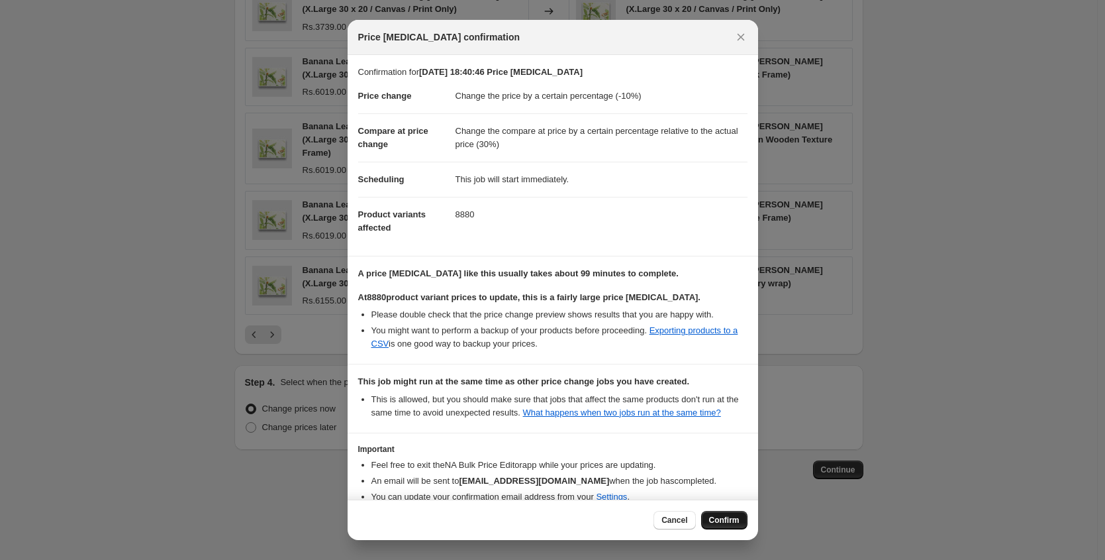
click at [713, 518] on span "Confirm" at bounding box center [724, 520] width 30 height 11
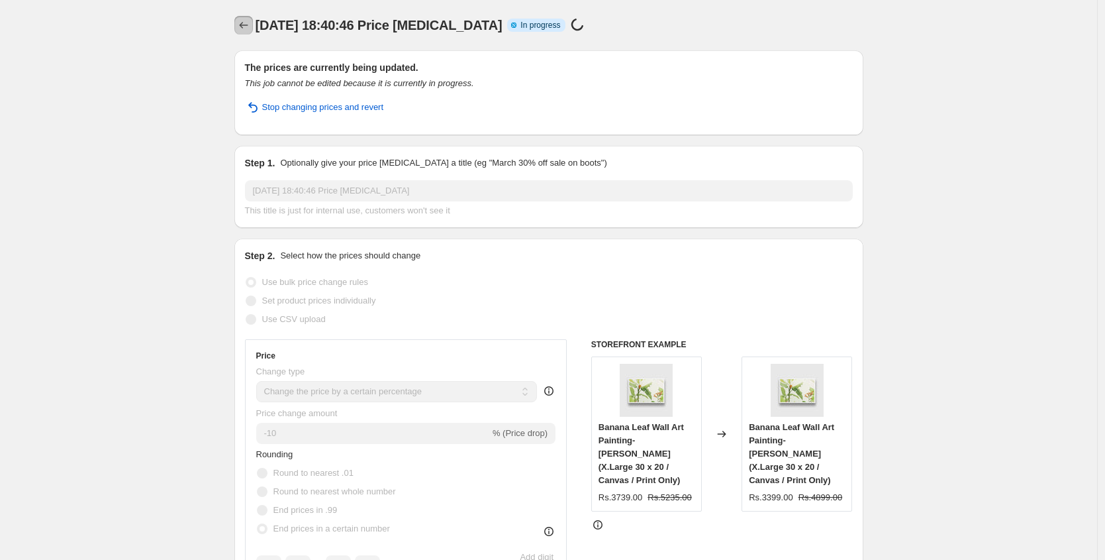
click at [237, 26] on button "Price change jobs" at bounding box center [243, 25] width 19 height 19
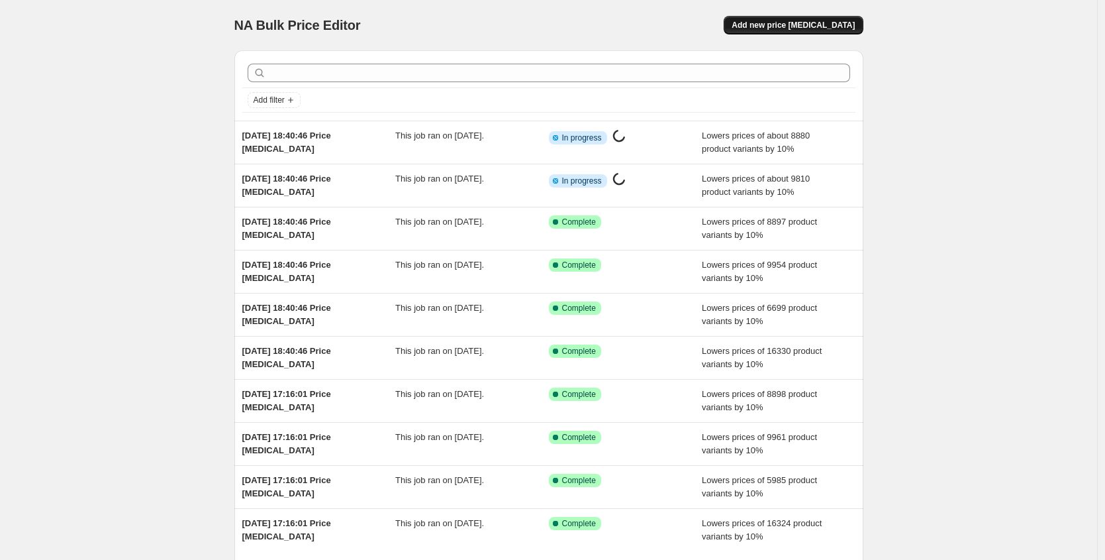
click at [821, 23] on span "Add new price [MEDICAL_DATA]" at bounding box center [793, 25] width 123 height 11
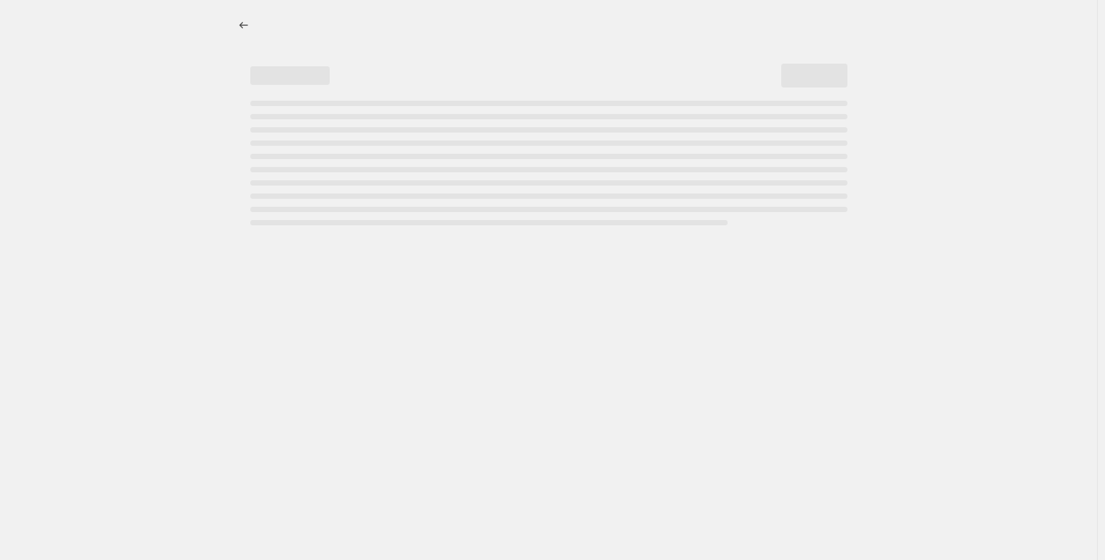
select select "percentage"
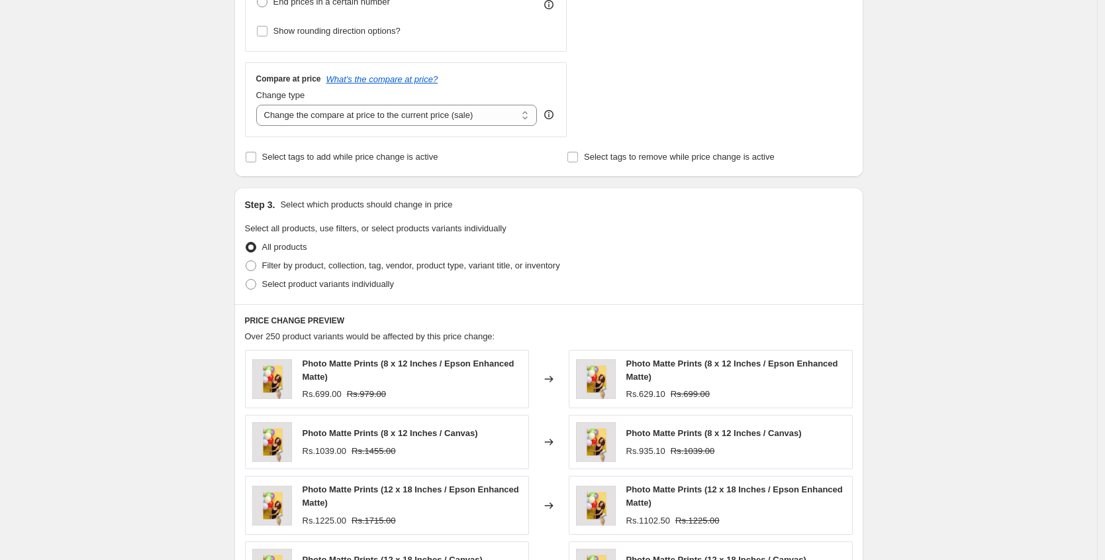
scroll to position [436, 0]
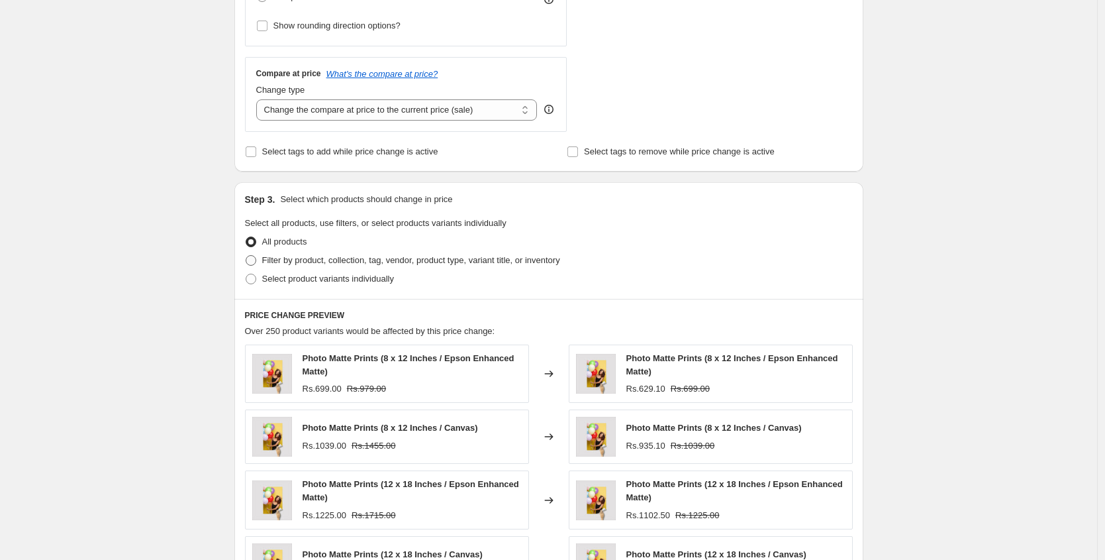
click at [309, 262] on span "Filter by product, collection, tag, vendor, product type, variant title, or inv…" at bounding box center [411, 260] width 298 height 10
click at [246, 256] on input "Filter by product, collection, tag, vendor, product type, variant title, or inv…" at bounding box center [246, 255] width 1 height 1
radio input "true"
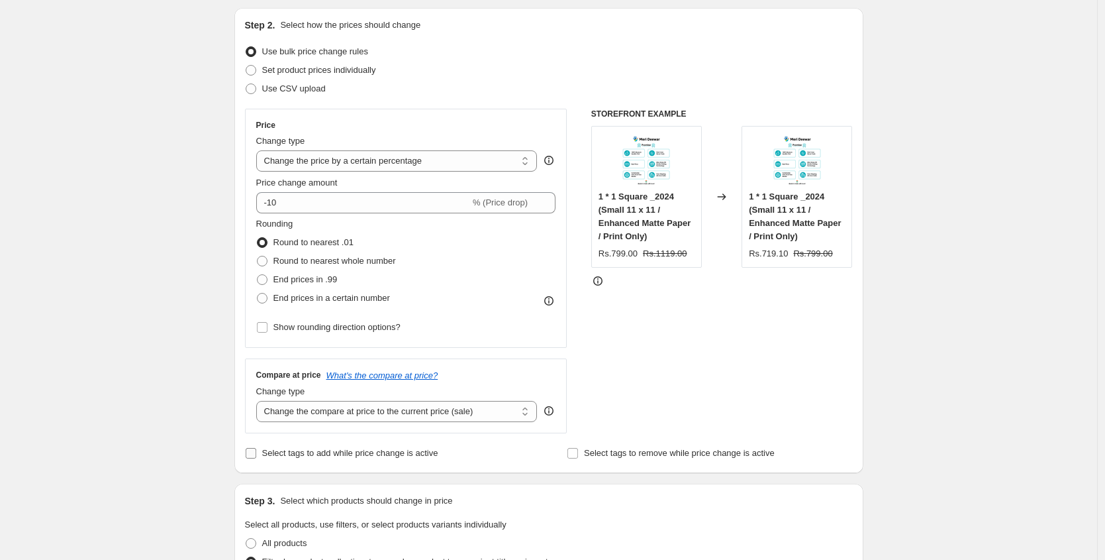
scroll to position [244, 0]
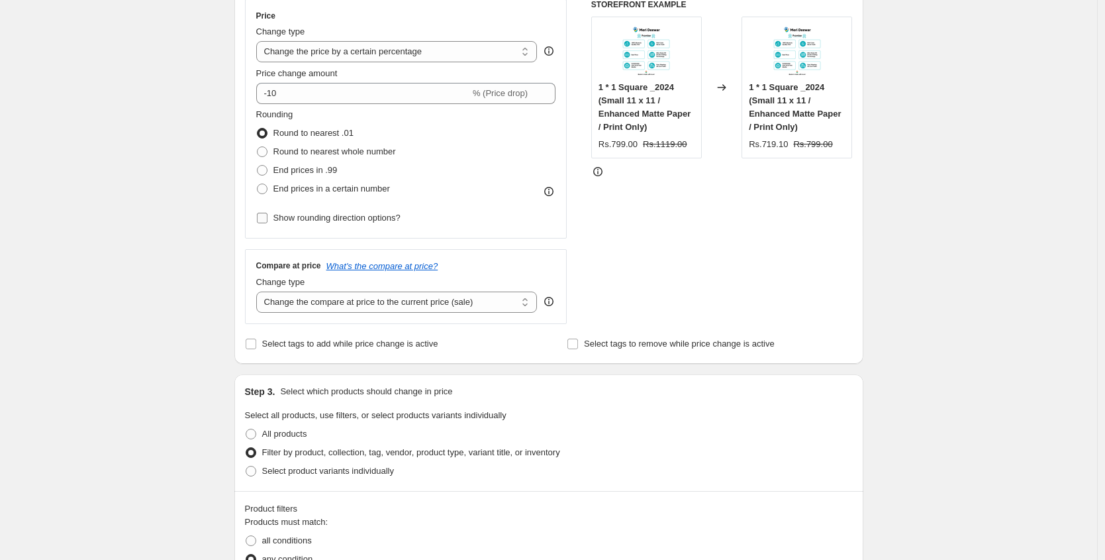
click at [322, 217] on span "Show rounding direction options?" at bounding box center [336, 218] width 127 height 10
click at [268, 217] on input "Show rounding direction options?" at bounding box center [262, 218] width 11 height 11
checkbox input "true"
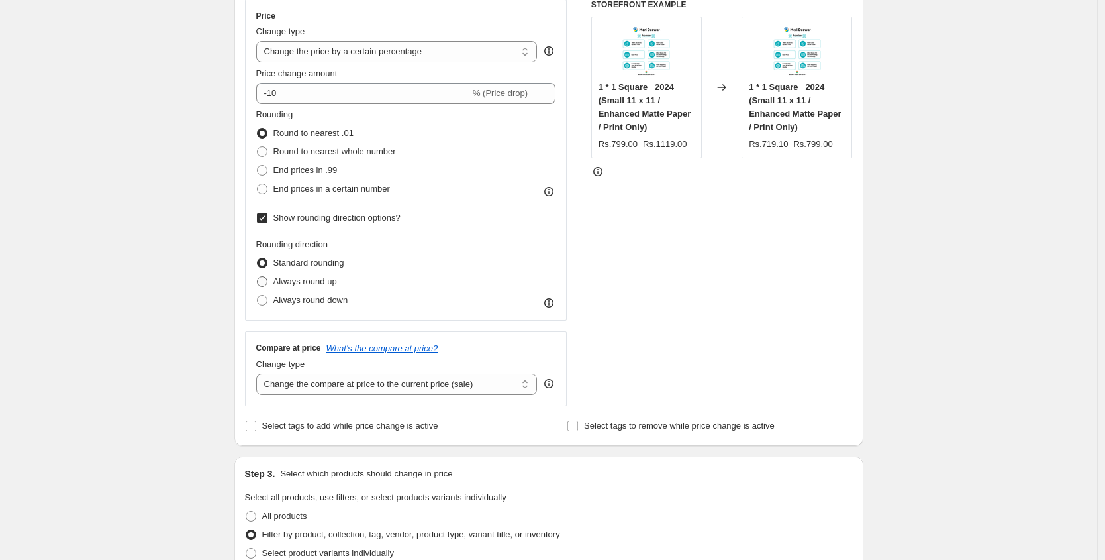
click at [293, 277] on span "Always round up" at bounding box center [305, 281] width 64 height 10
click at [258, 277] on input "Always round up" at bounding box center [257, 276] width 1 height 1
radio input "true"
click at [304, 187] on span "End prices in a certain number" at bounding box center [331, 188] width 117 height 10
click at [258, 184] on input "End prices in a certain number" at bounding box center [257, 183] width 1 height 1
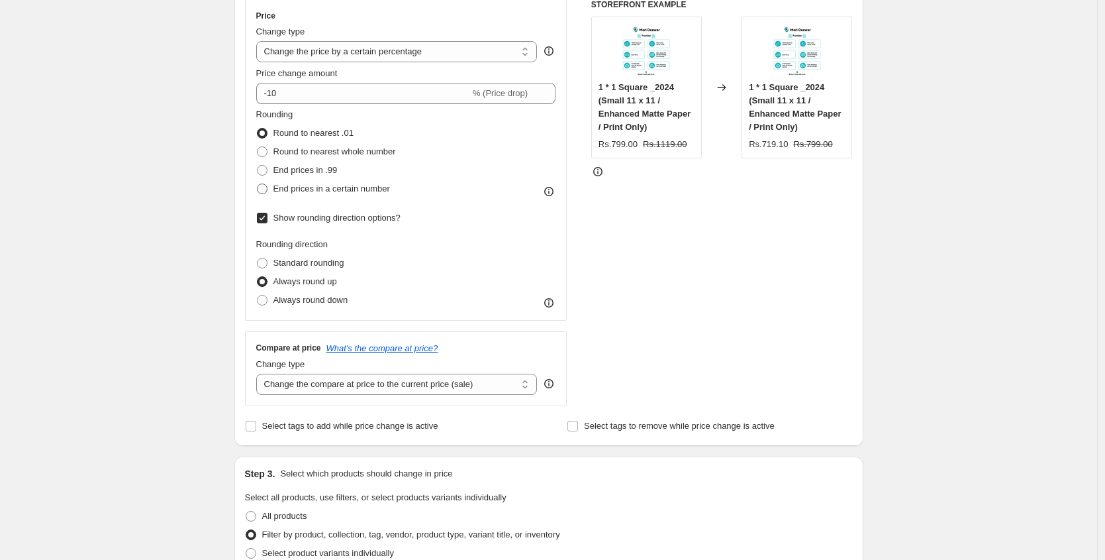
radio input "true"
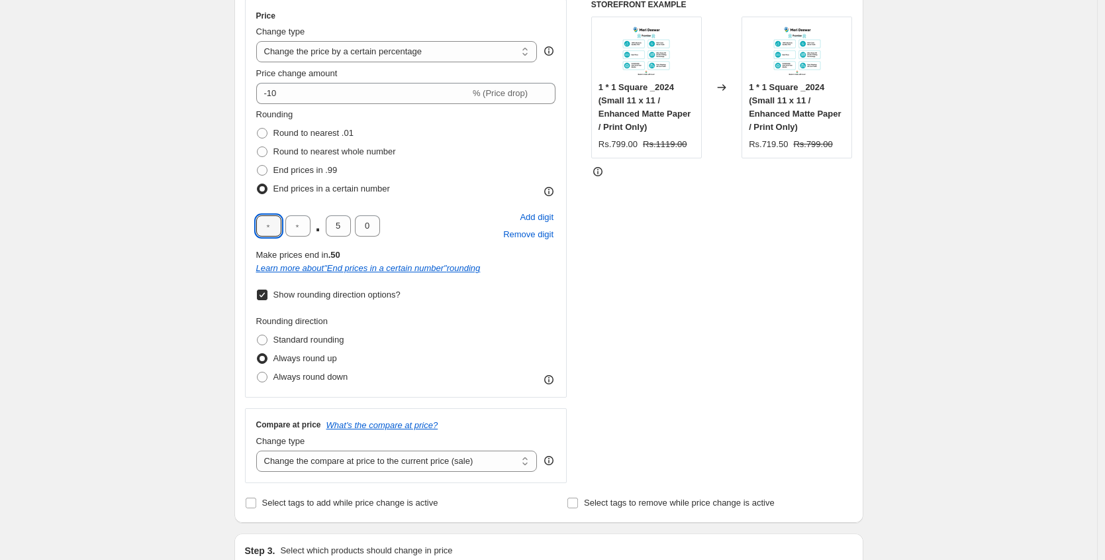
drag, startPoint x: 279, startPoint y: 224, endPoint x: 252, endPoint y: 223, distance: 26.5
click at [252, 223] on div "Price Change type Change the price to a certain amount Change the price by a ce…" at bounding box center [406, 198] width 322 height 398
type input "9"
type input "0"
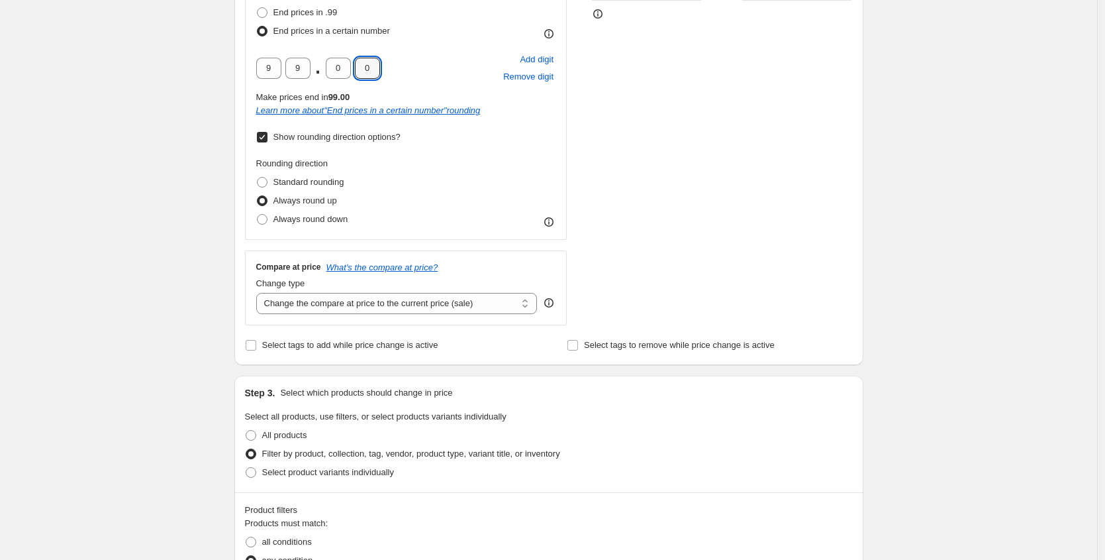
scroll to position [472, 0]
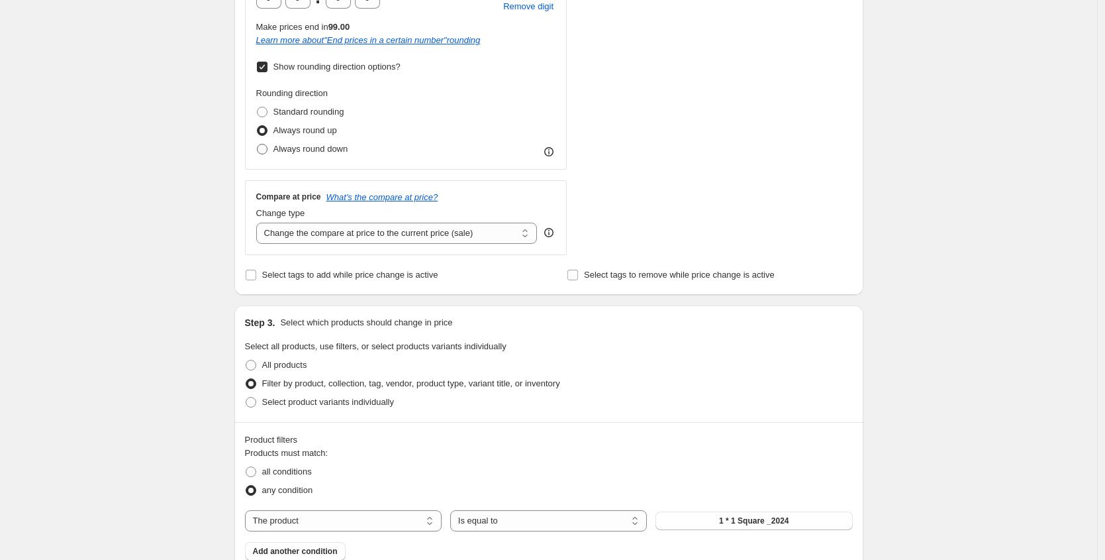
click at [315, 150] on span "Always round down" at bounding box center [310, 149] width 75 height 10
click at [258, 144] on input "Always round down" at bounding box center [257, 144] width 1 height 1
radio input "true"
click at [291, 131] on span "Always round up" at bounding box center [305, 130] width 64 height 10
click at [258, 126] on input "Always round up" at bounding box center [257, 125] width 1 height 1
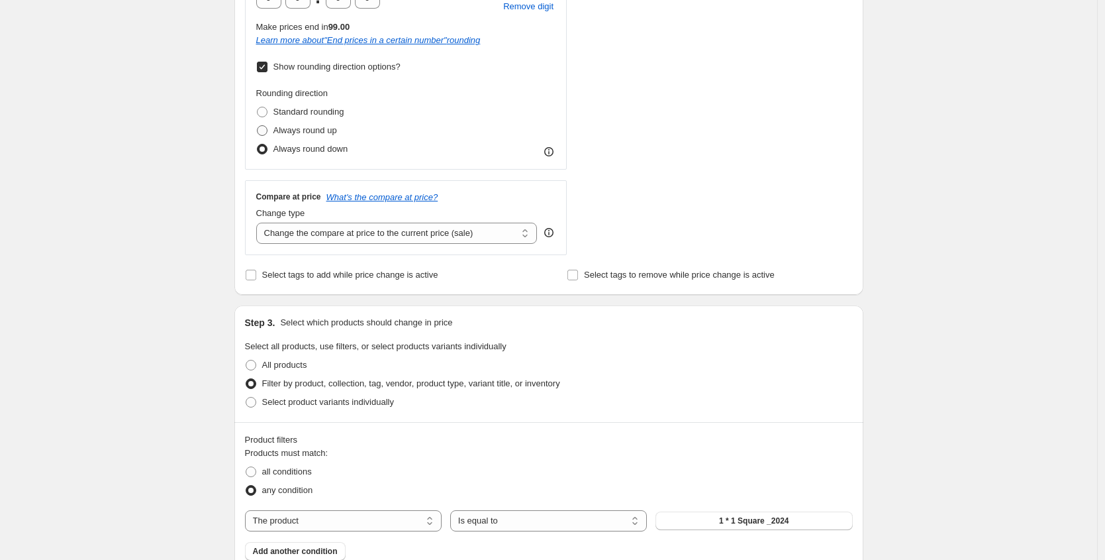
radio input "true"
click at [296, 119] on label "Standard rounding" at bounding box center [300, 112] width 88 height 19
click at [258, 107] on input "Standard rounding" at bounding box center [257, 107] width 1 height 1
radio input "true"
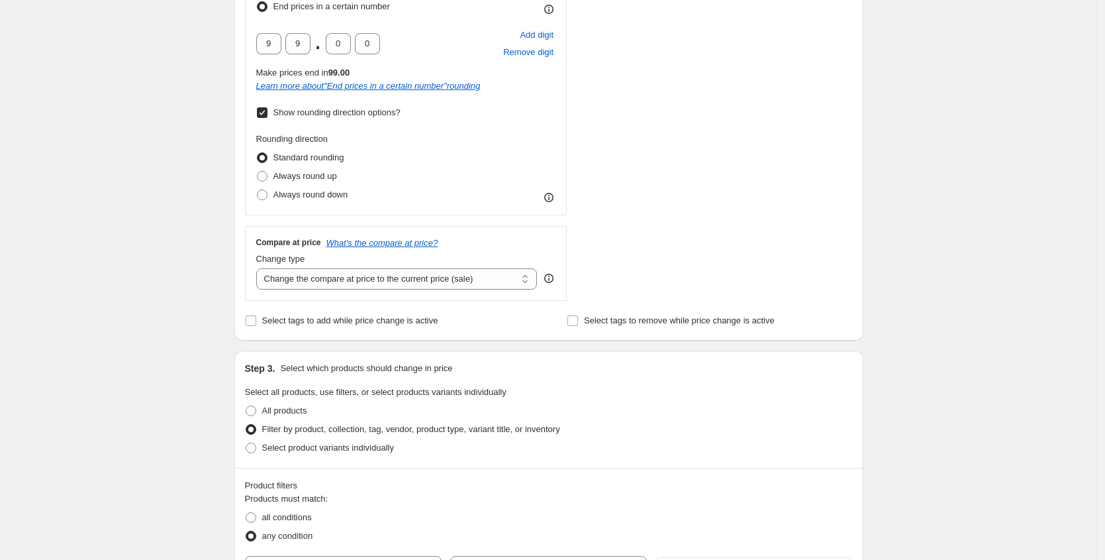
scroll to position [411, 0]
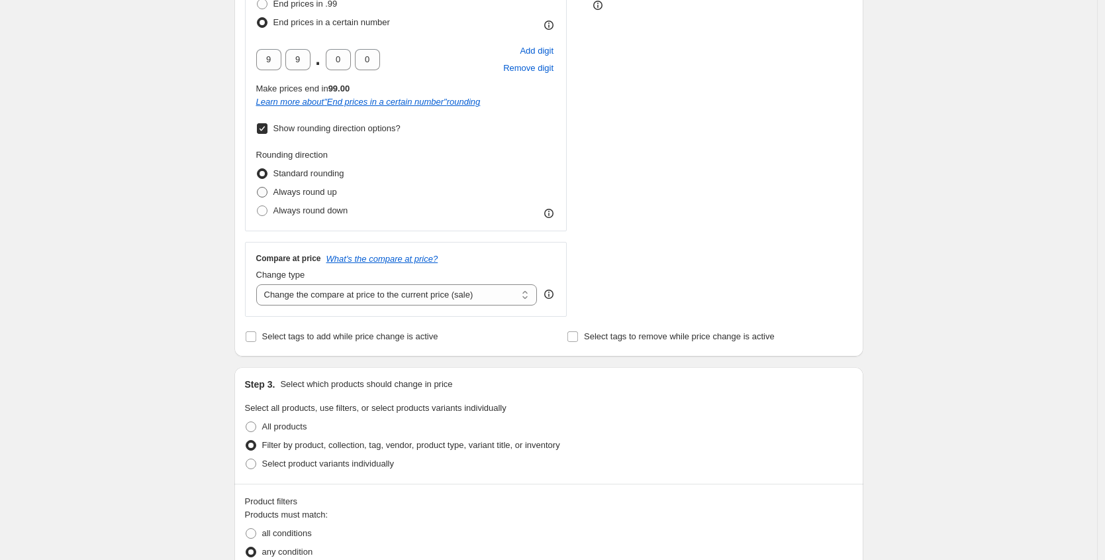
click at [295, 197] on span "Always round up" at bounding box center [305, 191] width 64 height 13
click at [258, 187] on input "Always round up" at bounding box center [257, 187] width 1 height 1
radio input "true"
click at [331, 291] on select "Change the compare at price to the current price (sale) Change the compare at p…" at bounding box center [396, 294] width 281 height 21
select select "pp"
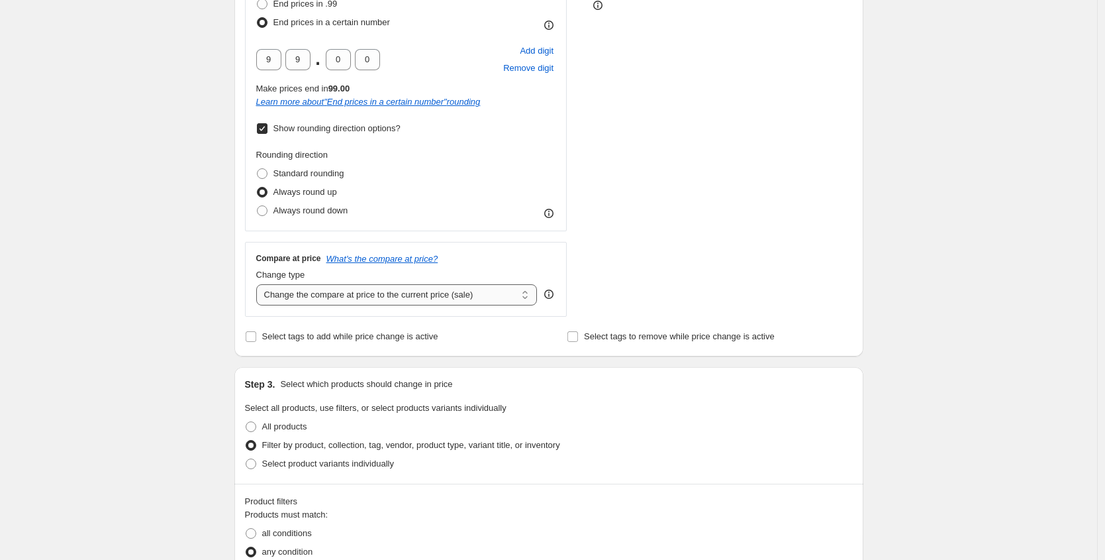
click at [260, 284] on select "Change the compare at price to the current price (sale) Change the compare at p…" at bounding box center [396, 294] width 281 height 21
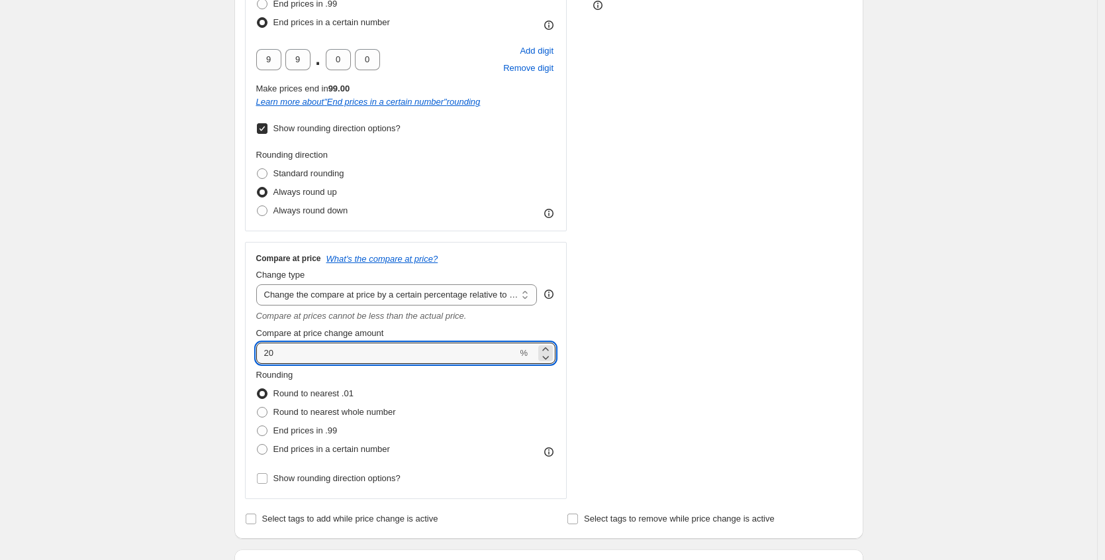
drag, startPoint x: 304, startPoint y: 354, endPoint x: 254, endPoint y: 354, distance: 50.3
click at [254, 354] on div "Compare at price What's the compare at price? Change type Change the compare at…" at bounding box center [406, 370] width 322 height 257
type input "30"
click at [305, 451] on span "End prices in a certain number" at bounding box center [331, 449] width 117 height 10
click at [258, 444] on input "End prices in a certain number" at bounding box center [257, 444] width 1 height 1
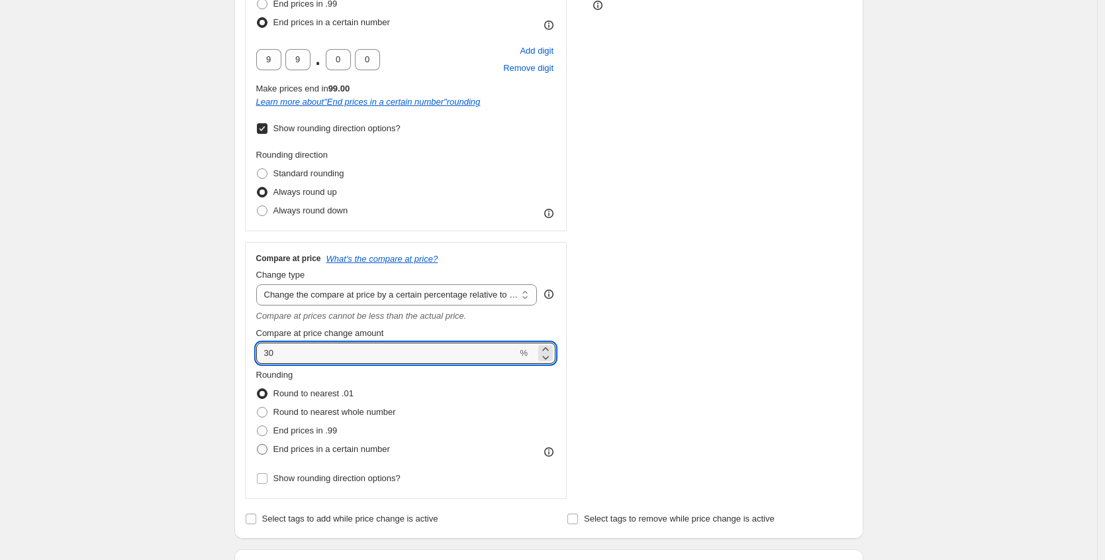
radio input "true"
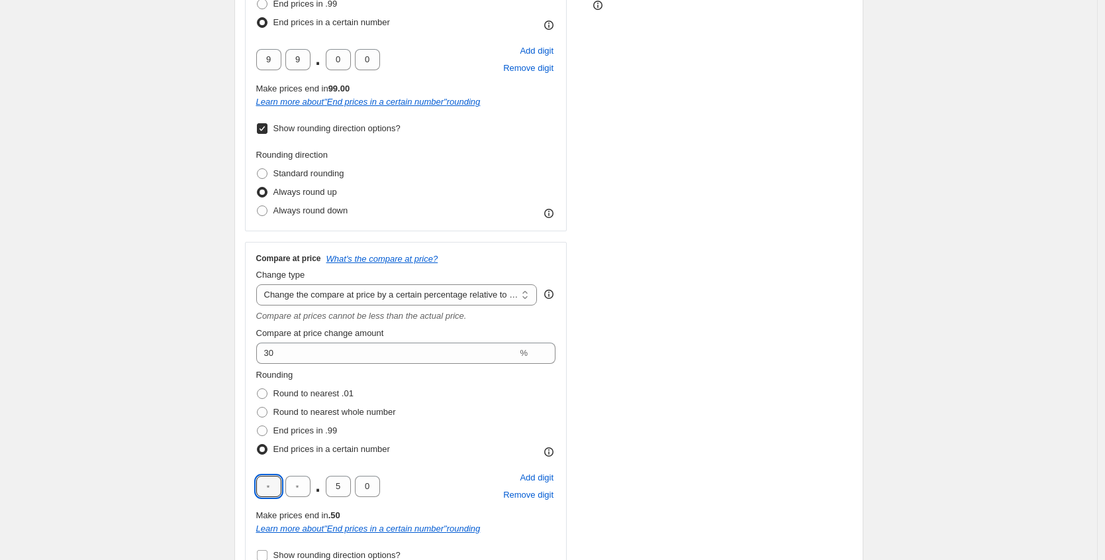
drag, startPoint x: 278, startPoint y: 483, endPoint x: 243, endPoint y: 483, distance: 35.1
click at [243, 483] on div "Step 2. Select how the prices should change Use bulk price change rules Set pro…" at bounding box center [548, 173] width 629 height 883
type input "9"
drag, startPoint x: 342, startPoint y: 484, endPoint x: 322, endPoint y: 482, distance: 19.3
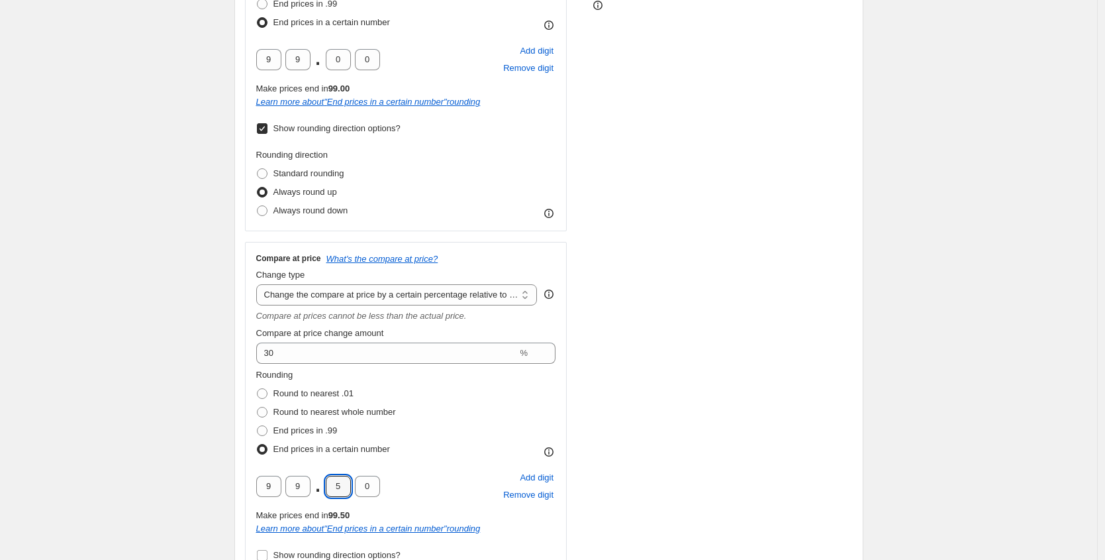
click at [322, 482] on div "9 9 . 5 0" at bounding box center [318, 485] width 124 height 21
type input "0"
click at [496, 451] on div "Rounding Round to nearest .01 Round to nearest whole number End prices in .99 E…" at bounding box center [406, 413] width 300 height 90
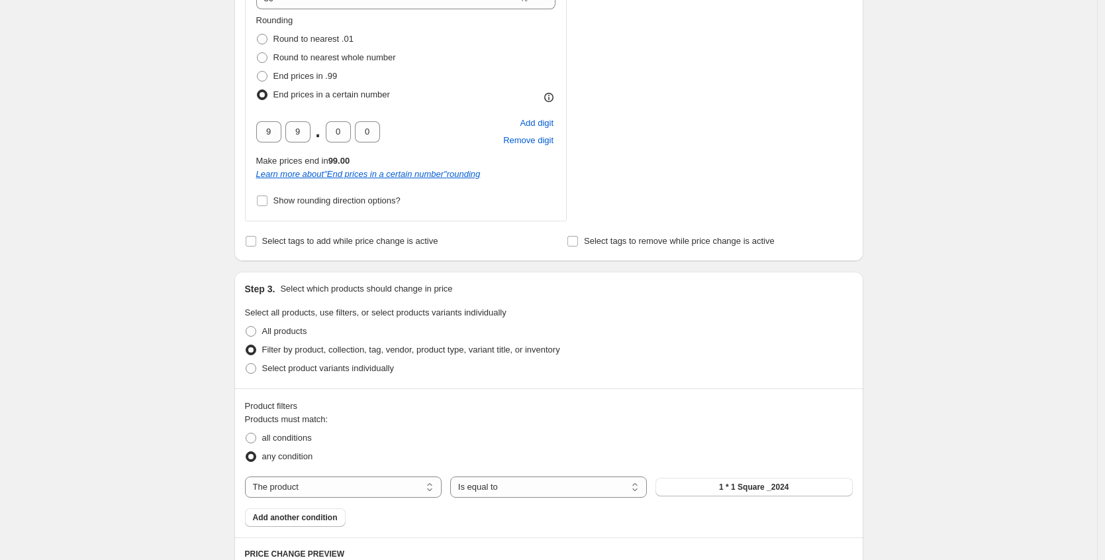
scroll to position [766, 0]
click at [351, 487] on select "The product The product's collection The product's tag The product's vendor The…" at bounding box center [343, 485] width 197 height 21
select select "collection"
click at [314, 516] on span "Add another condition" at bounding box center [295, 516] width 85 height 11
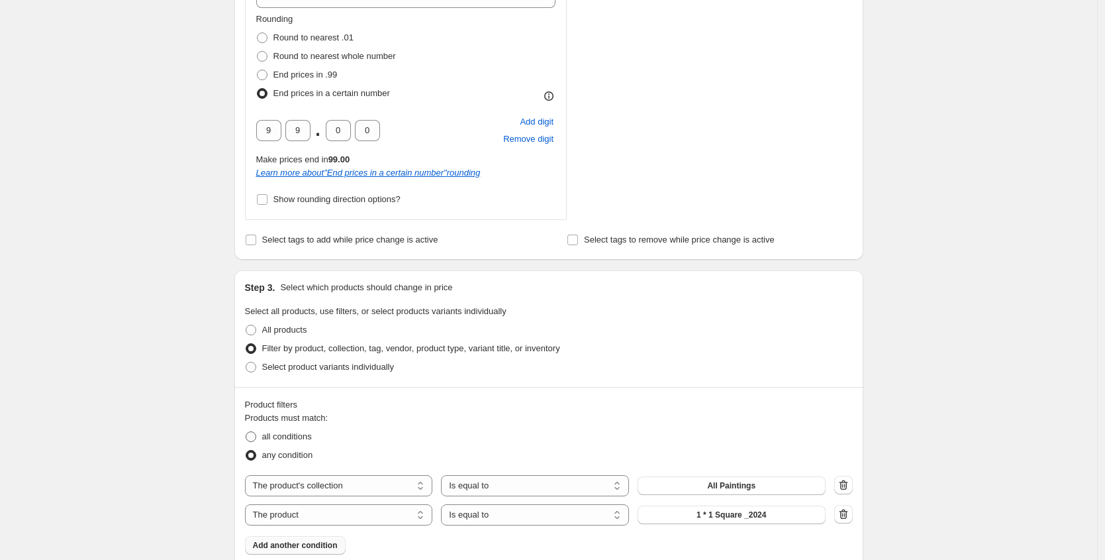
click at [262, 438] on label "all conditions" at bounding box center [278, 436] width 67 height 19
click at [246, 432] on input "all conditions" at bounding box center [246, 431] width 1 height 1
radio input "true"
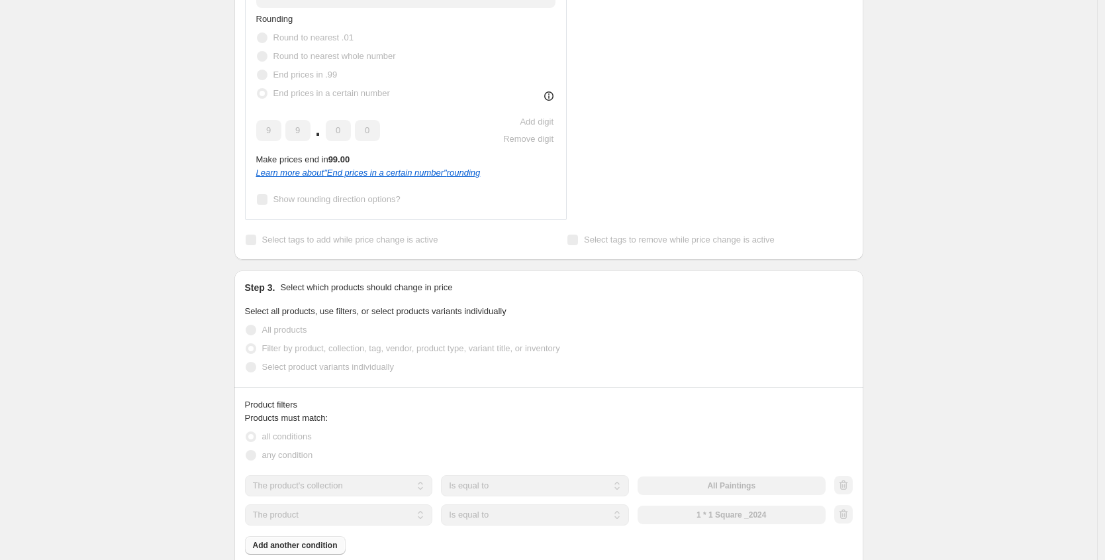
click at [299, 520] on select "The product The product's collection The product's tag The product's vendor The…" at bounding box center [339, 514] width 188 height 21
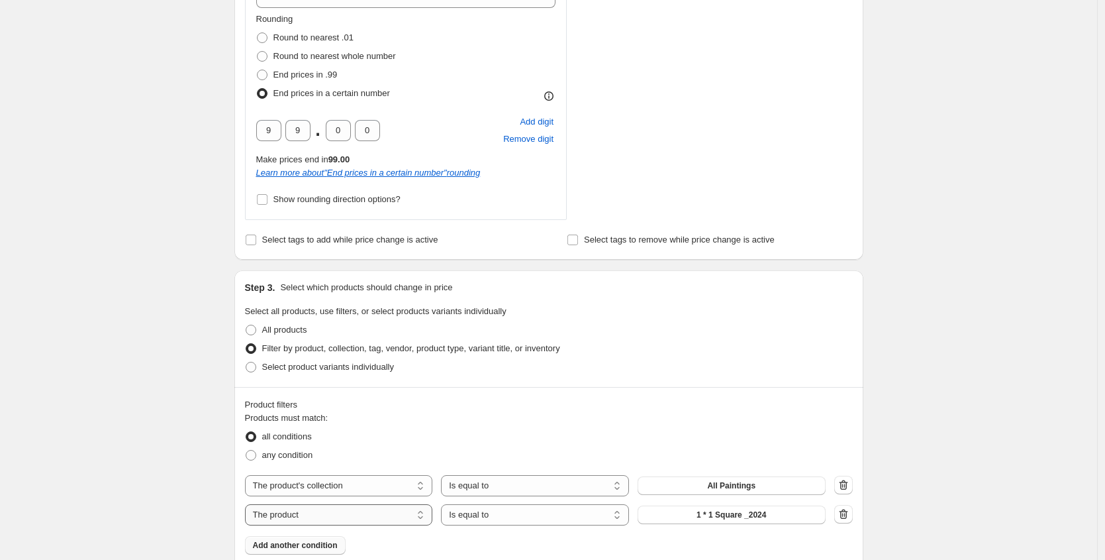
click at [300, 518] on select "The product The product's collection The product's tag The product's vendor The…" at bounding box center [339, 514] width 188 height 21
select select "title"
click at [701, 511] on input "Default Title" at bounding box center [732, 514] width 188 height 21
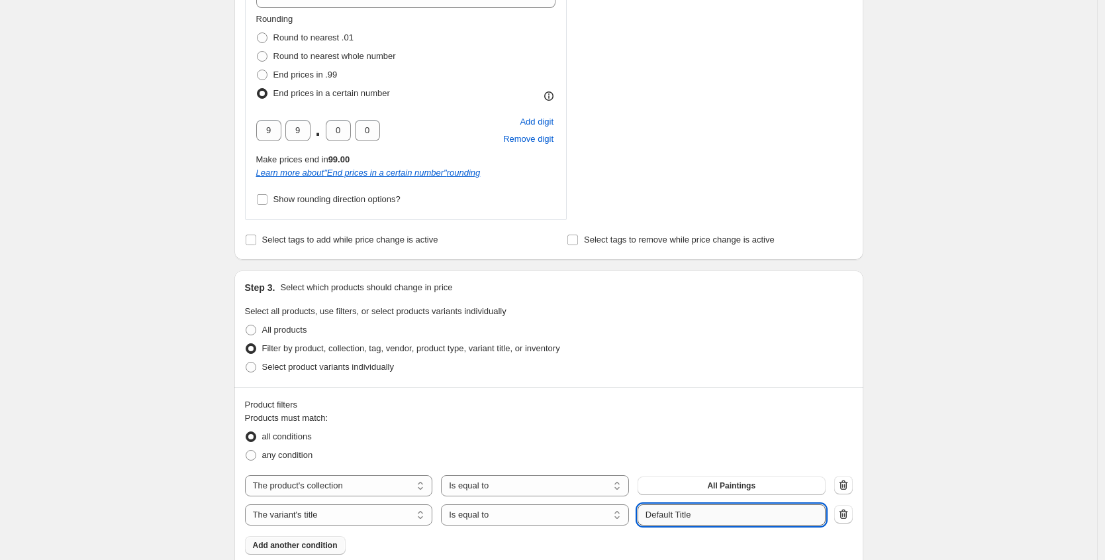
paste input "X.Large 21 x 28"
type input "X.Large 21 x 28"
click at [644, 413] on fieldset "Products must match: all conditions any condition" at bounding box center [549, 437] width 608 height 53
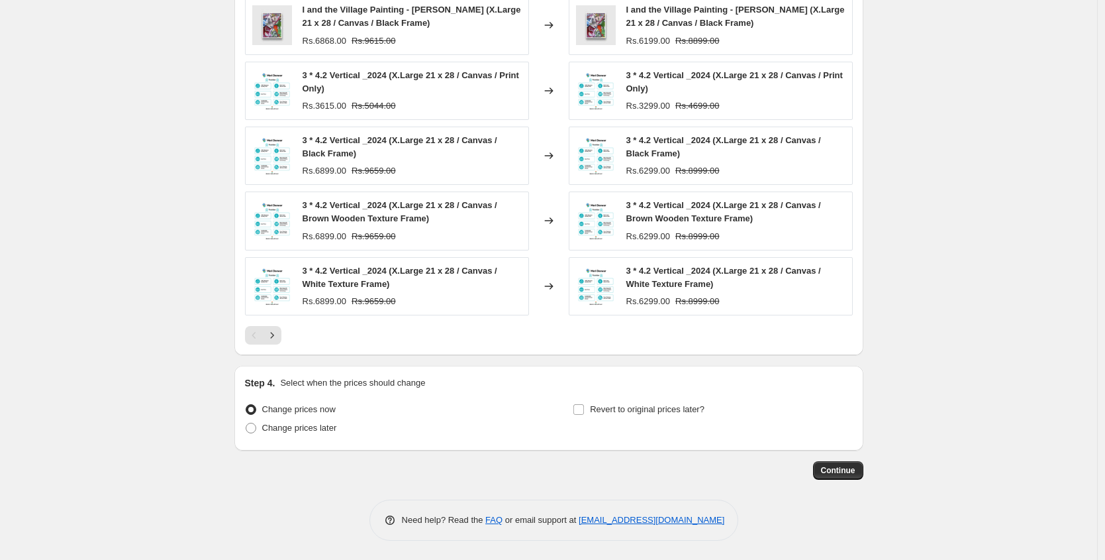
scroll to position [1381, 0]
click at [850, 464] on button "Continue" at bounding box center [838, 469] width 50 height 19
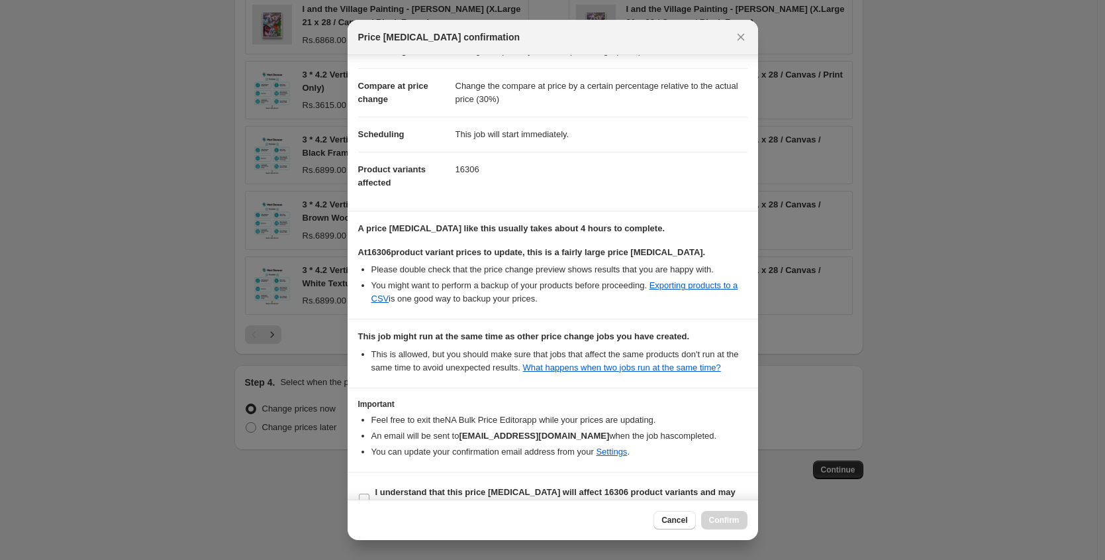
scroll to position [84, 0]
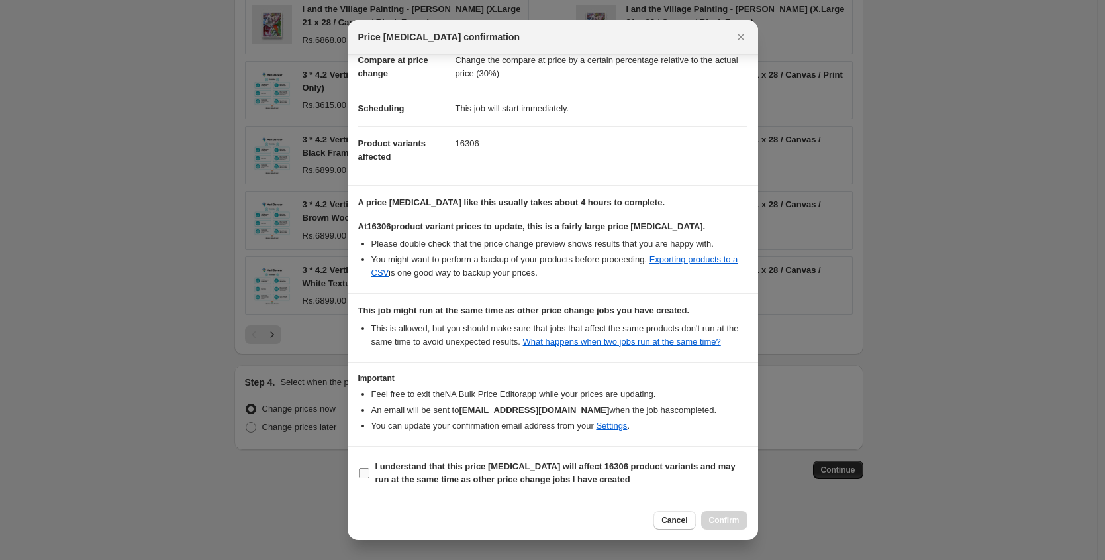
click at [364, 473] on input "I understand that this price change job will affect 16306 product variants and …" at bounding box center [364, 472] width 11 height 11
checkbox input "true"
click at [713, 520] on span "Confirm" at bounding box center [724, 520] width 30 height 11
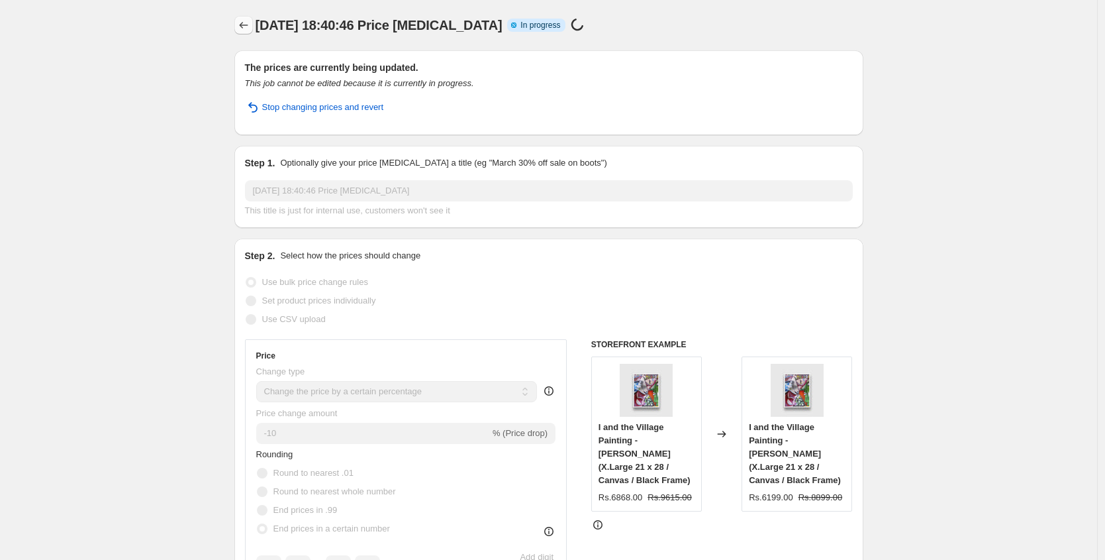
click at [241, 25] on icon "Price change jobs" at bounding box center [243, 25] width 13 height 13
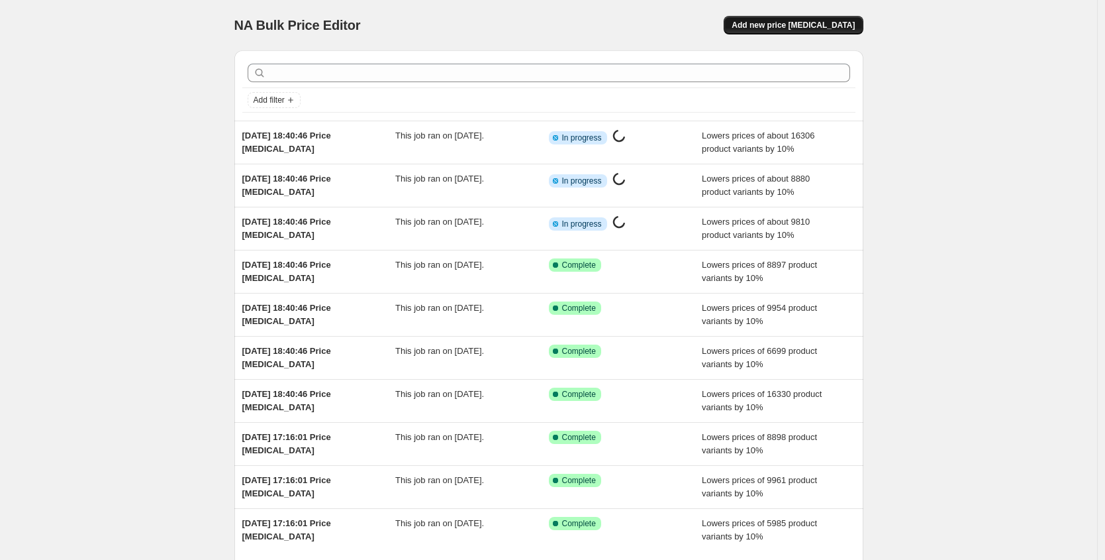
click at [779, 26] on span "Add new price [MEDICAL_DATA]" at bounding box center [793, 25] width 123 height 11
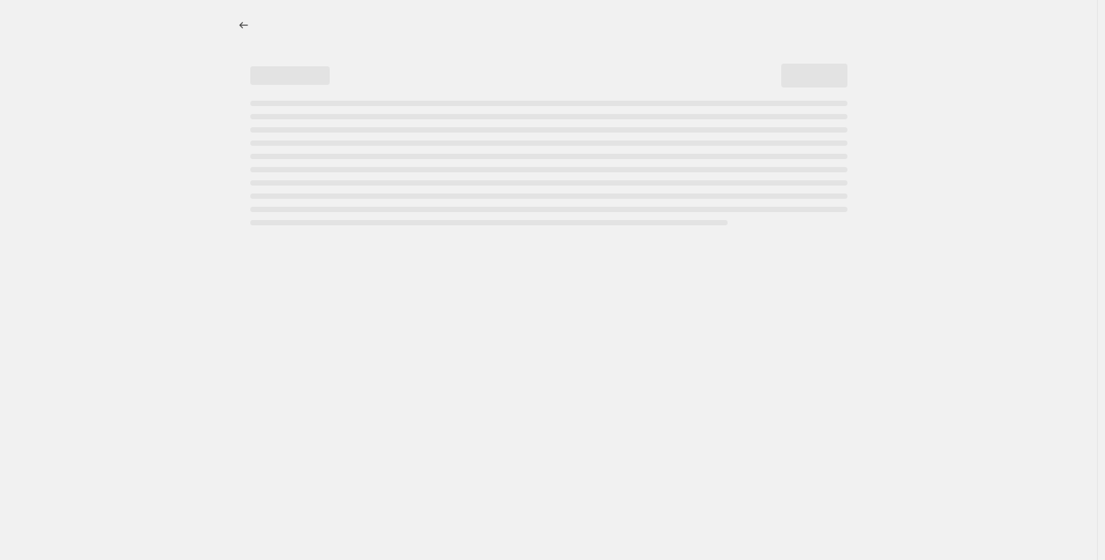
select select "percentage"
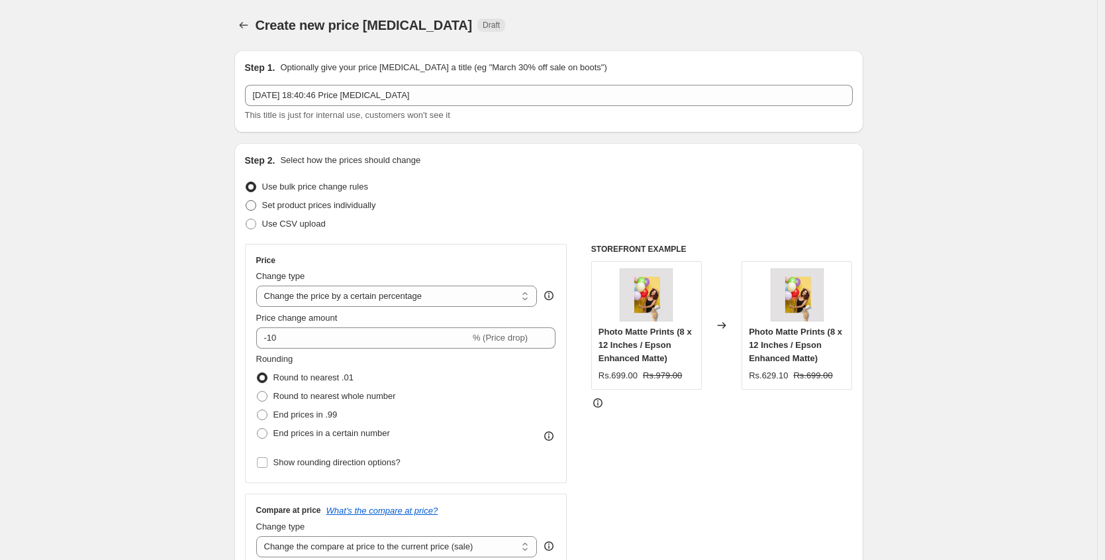
click at [328, 210] on span "Set product prices individually" at bounding box center [319, 205] width 114 height 10
click at [246, 201] on input "Set product prices individually" at bounding box center [246, 200] width 1 height 1
radio input "true"
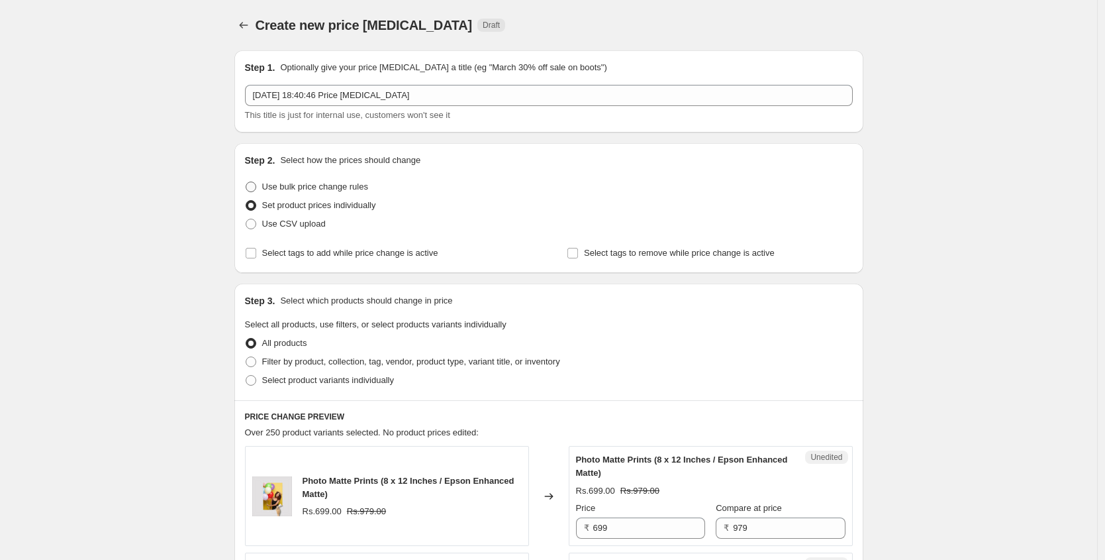
click at [329, 187] on span "Use bulk price change rules" at bounding box center [315, 186] width 106 height 10
click at [246, 182] on input "Use bulk price change rules" at bounding box center [246, 181] width 1 height 1
radio input "true"
select select "percentage"
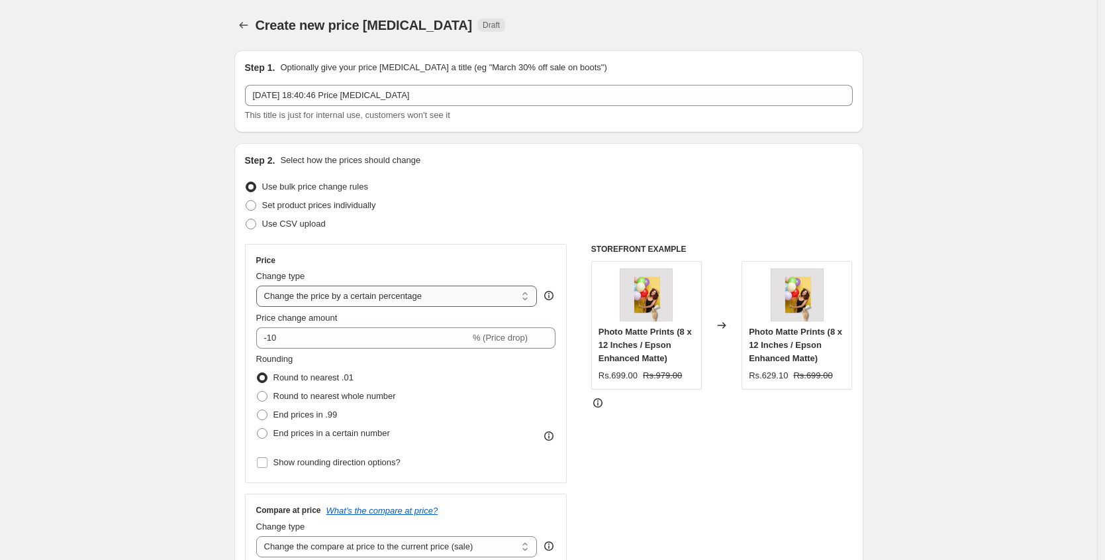
click at [328, 290] on select "Change the price to a certain amount Change the price by a certain amount Chang…" at bounding box center [396, 295] width 281 height 21
click at [260, 285] on select "Change the price to a certain amount Change the price by a certain amount Chang…" at bounding box center [396, 295] width 281 height 21
click at [328, 290] on select "Change the price to a certain amount Change the price by a certain amount Chang…" at bounding box center [396, 295] width 281 height 21
click at [260, 285] on select "Change the price to a certain amount Change the price by a certain amount Chang…" at bounding box center [396, 295] width 281 height 21
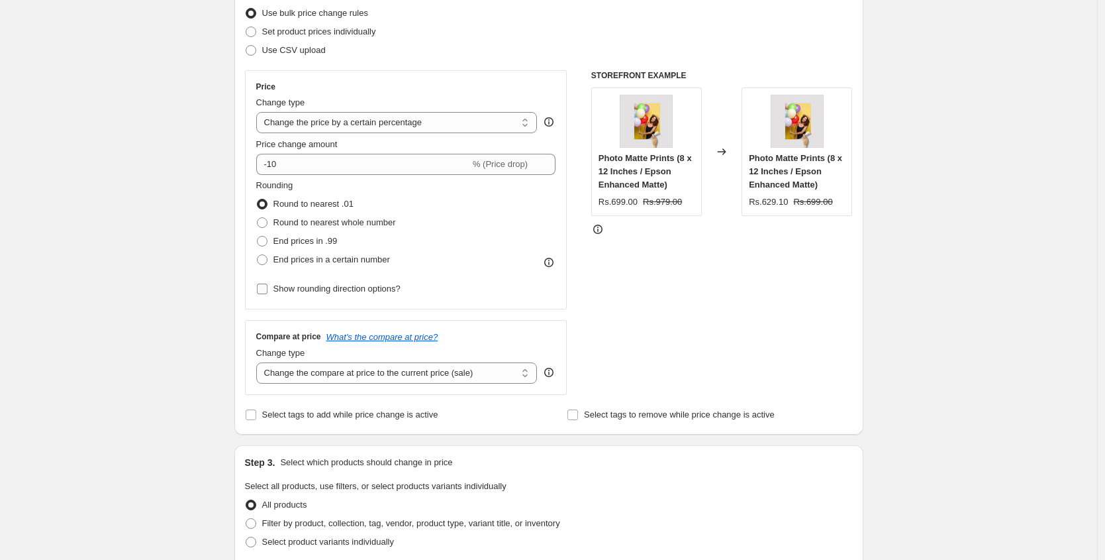
scroll to position [175, 0]
click at [329, 252] on span "End prices in a certain number" at bounding box center [331, 257] width 117 height 10
click at [258, 252] on input "End prices in a certain number" at bounding box center [257, 252] width 1 height 1
radio input "true"
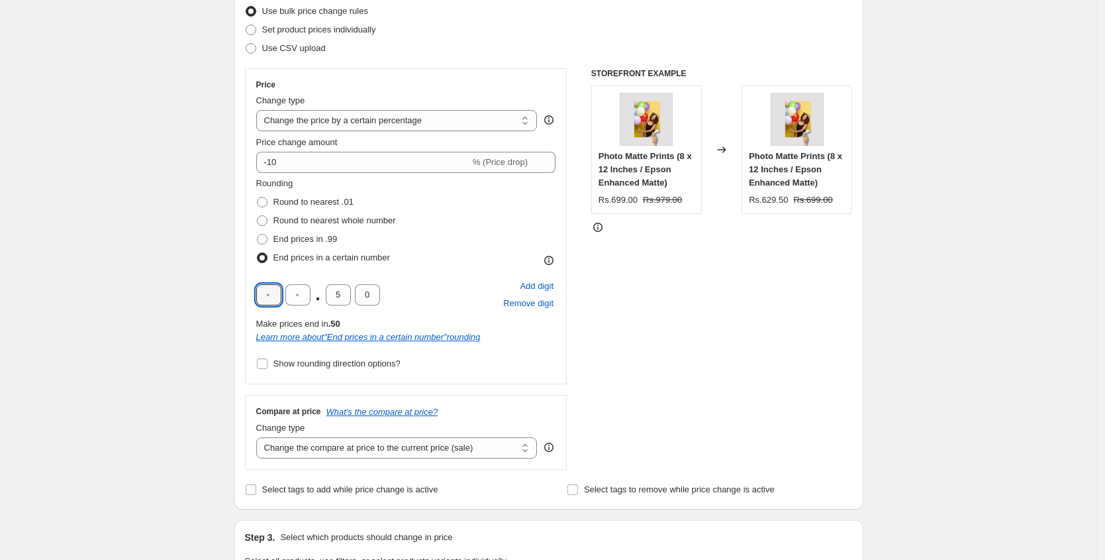
drag, startPoint x: 278, startPoint y: 293, endPoint x: 255, endPoint y: 294, distance: 23.2
click at [255, 294] on div "Price Change type Change the price to a certain amount Change the price by a ce…" at bounding box center [406, 226] width 322 height 316
type input "9"
drag, startPoint x: 351, startPoint y: 296, endPoint x: 323, endPoint y: 292, distance: 28.1
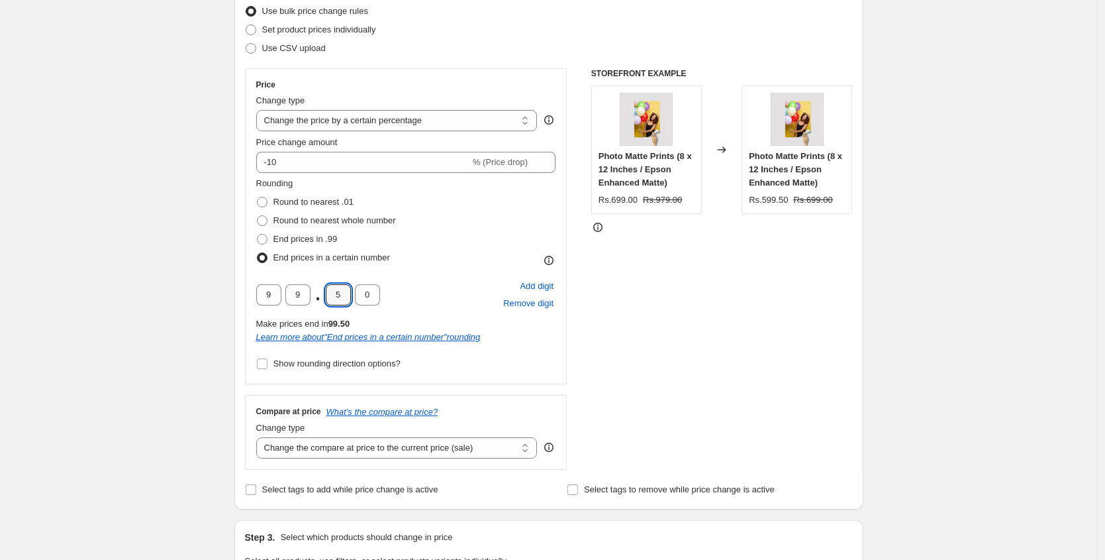
click at [323, 292] on div "9 9 . 5 0" at bounding box center [318, 294] width 124 height 21
type input "0"
click at [330, 364] on span "Show rounding direction options?" at bounding box center [336, 363] width 127 height 10
click at [268, 364] on input "Show rounding direction options?" at bounding box center [262, 363] width 11 height 11
checkbox input "true"
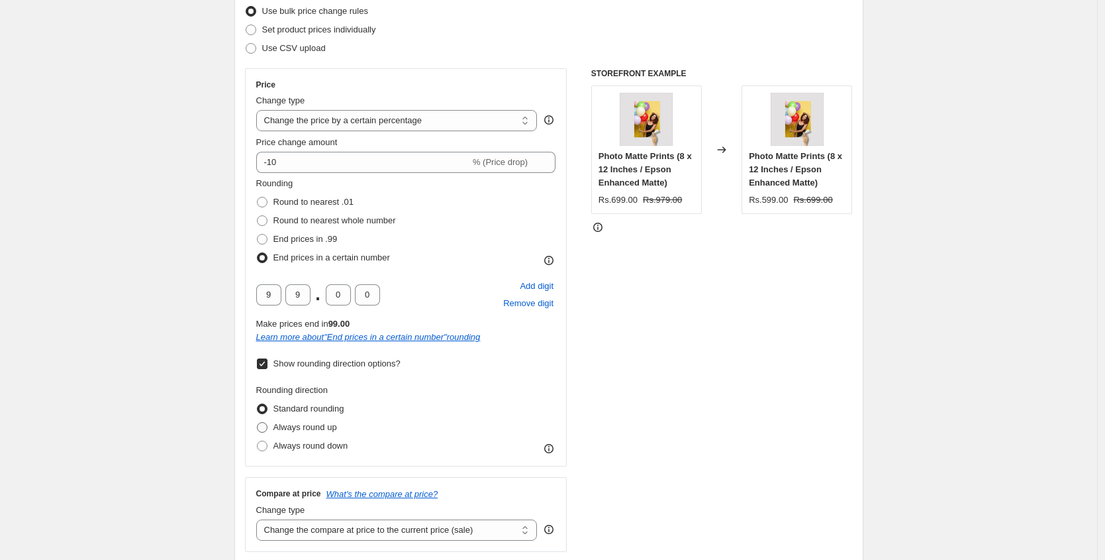
click at [306, 420] on span "Always round up" at bounding box center [305, 426] width 64 height 13
click at [258, 422] on input "Always round up" at bounding box center [257, 422] width 1 height 1
radio input "true"
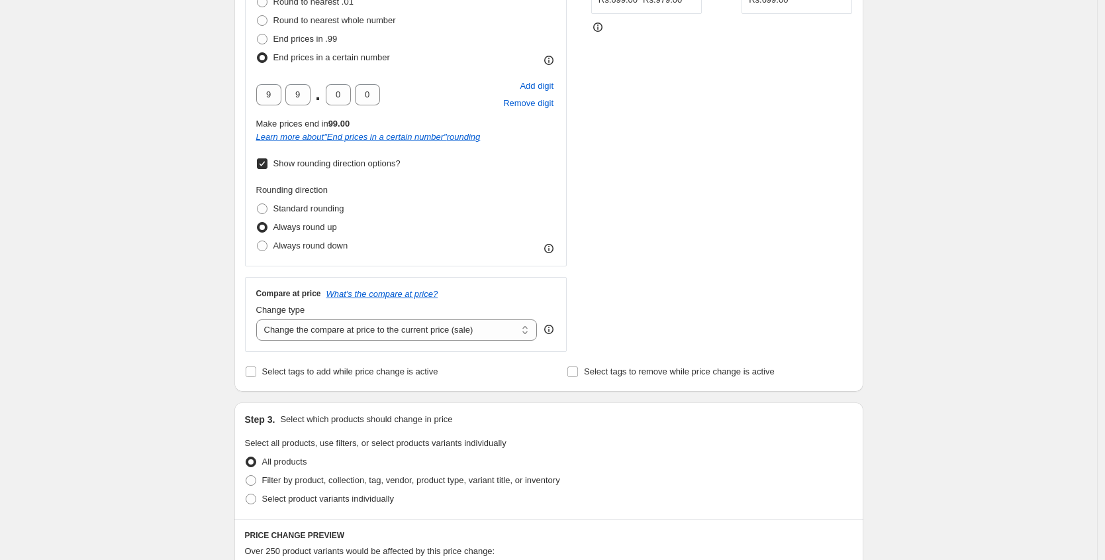
scroll to position [434, 0]
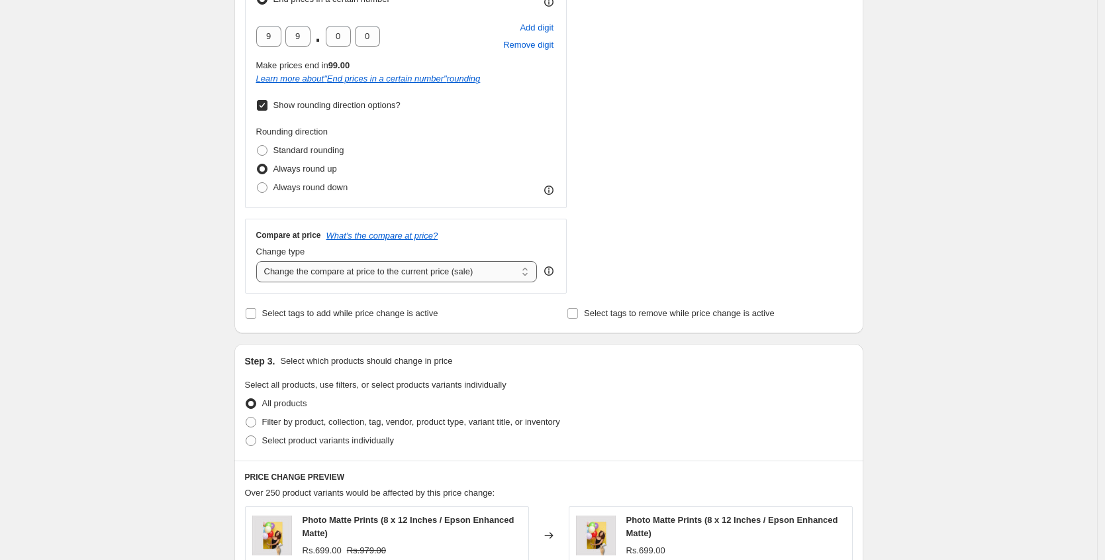
click at [340, 265] on select "Change the compare at price to the current price (sale) Change the compare at p…" at bounding box center [396, 271] width 281 height 21
select select "pp"
click at [260, 261] on select "Change the compare at price to the current price (sale) Change the compare at p…" at bounding box center [396, 271] width 281 height 21
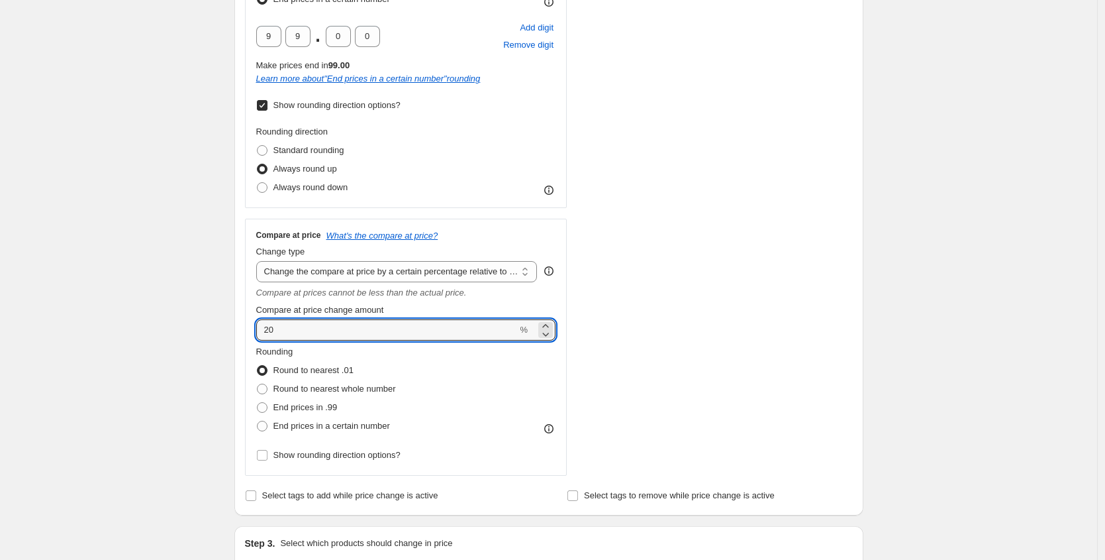
drag, startPoint x: 326, startPoint y: 330, endPoint x: 209, endPoint y: 330, distance: 117.2
click at [210, 331] on div "Create new price change job. This page is ready Create new price change job Dra…" at bounding box center [548, 404] width 1097 height 1677
type input "30"
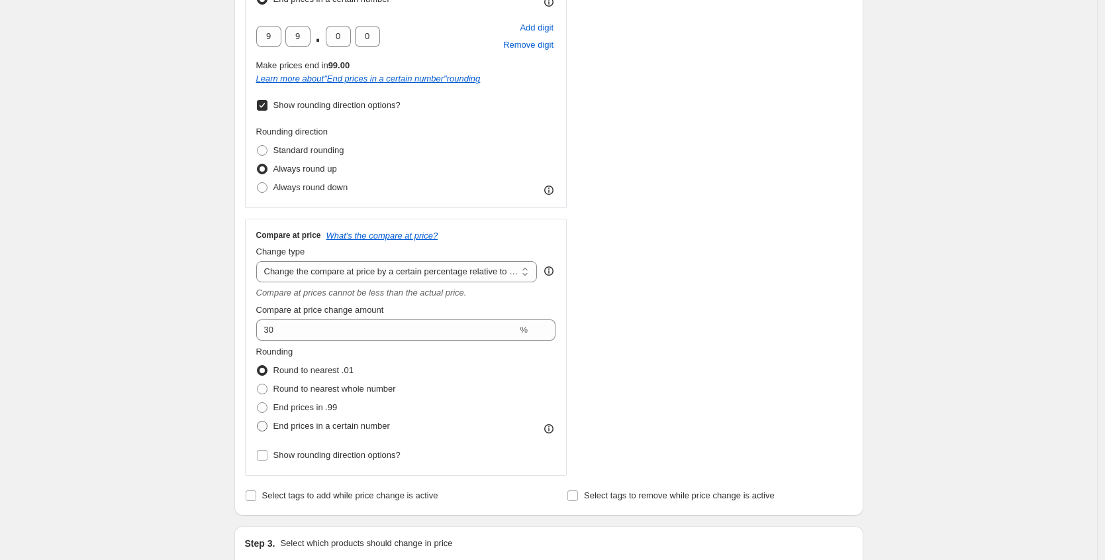
click at [300, 431] on span "End prices in a certain number" at bounding box center [331, 425] width 117 height 13
click at [258, 421] on input "End prices in a certain number" at bounding box center [257, 420] width 1 height 1
radio input "true"
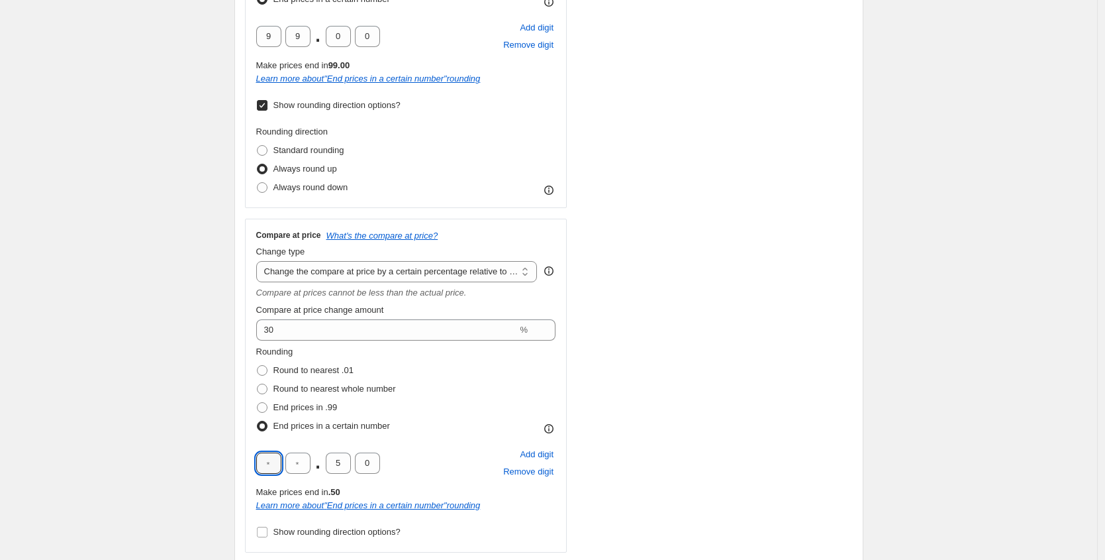
drag, startPoint x: 279, startPoint y: 469, endPoint x: 254, endPoint y: 467, distance: 25.2
click at [254, 467] on div "Compare at price What's the compare at price? Change type Change the compare at…" at bounding box center [406, 386] width 322 height 334
type input "9"
drag, startPoint x: 305, startPoint y: 465, endPoint x: 291, endPoint y: 462, distance: 13.7
click at [291, 462] on input "text" at bounding box center [297, 462] width 25 height 21
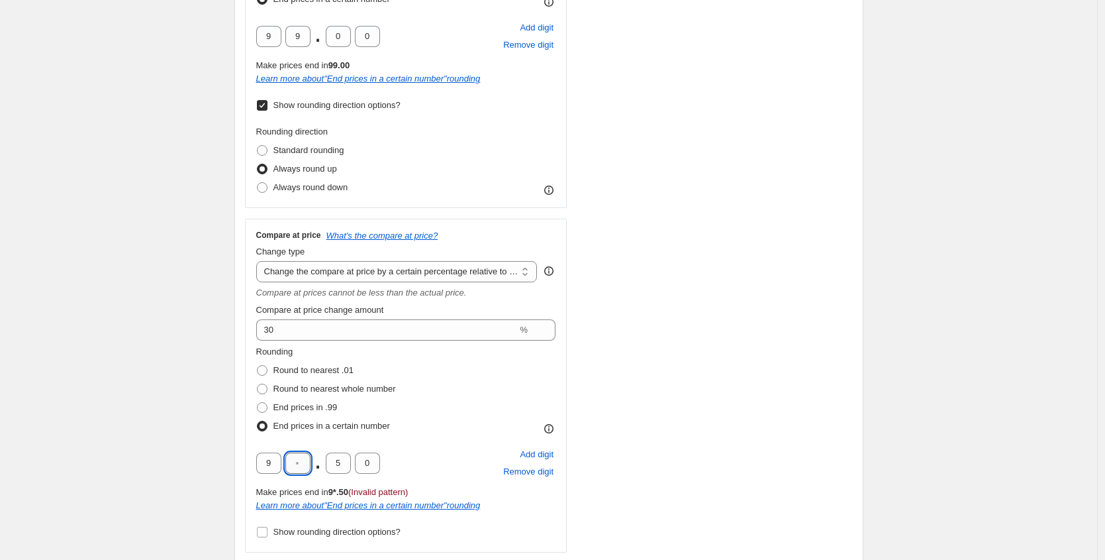
type input "9"
click at [332, 460] on input "5" at bounding box center [338, 462] width 25 height 21
drag, startPoint x: 332, startPoint y: 458, endPoint x: 309, endPoint y: 458, distance: 22.5
click at [309, 458] on div "9 9 . 5 0" at bounding box center [318, 462] width 124 height 21
type input "0"
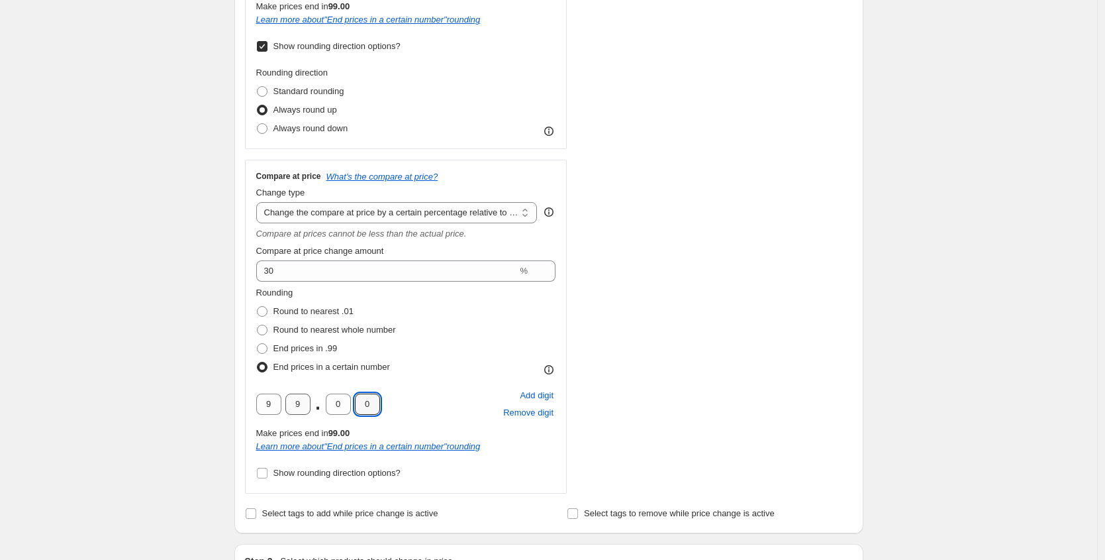
scroll to position [768, 0]
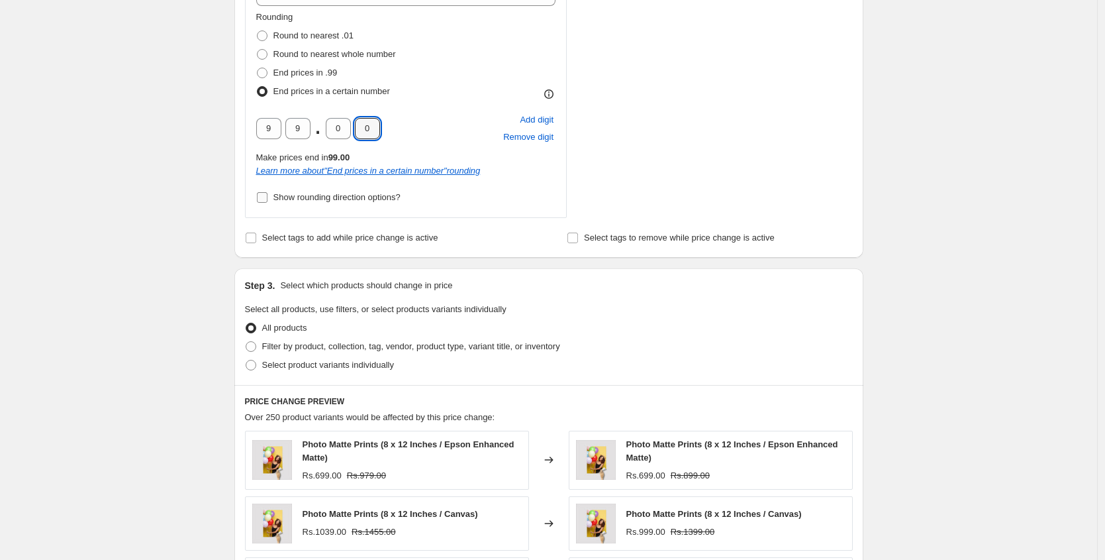
click at [313, 201] on span "Show rounding direction options?" at bounding box center [336, 197] width 127 height 10
click at [268, 201] on input "Show rounding direction options?" at bounding box center [262, 197] width 11 height 11
checkbox input "true"
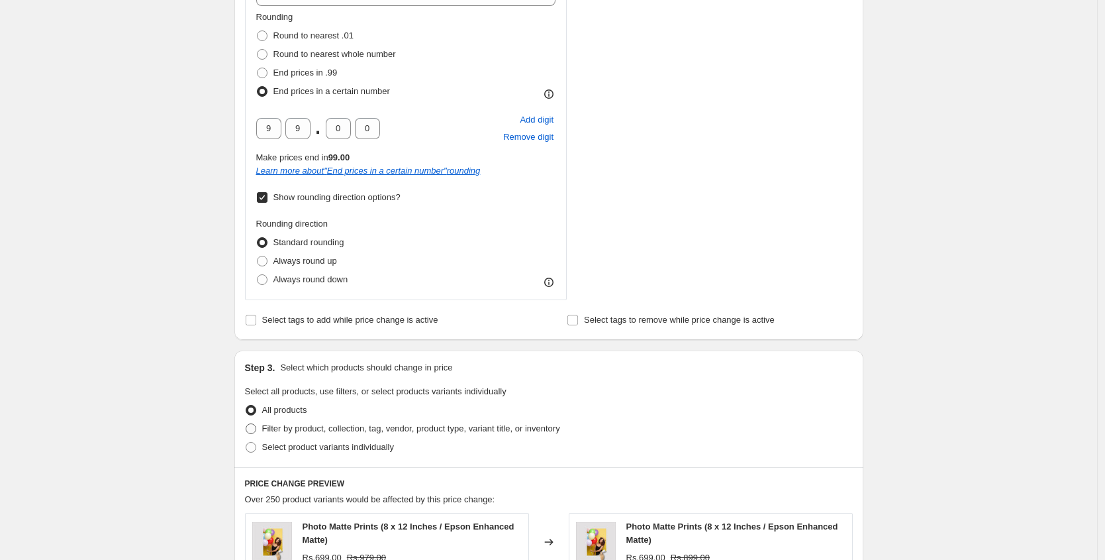
click at [303, 430] on span "Filter by product, collection, tag, vendor, product type, variant title, or inv…" at bounding box center [411, 428] width 298 height 10
click at [246, 424] on input "Filter by product, collection, tag, vendor, product type, variant title, or inv…" at bounding box center [246, 423] width 1 height 1
radio input "true"
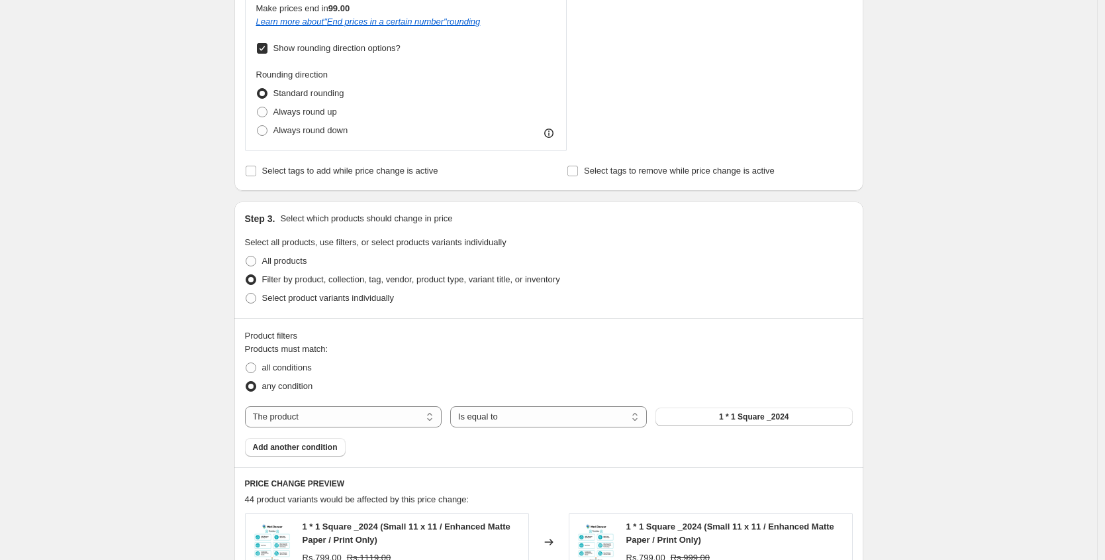
scroll to position [918, 0]
click at [273, 369] on span "all conditions" at bounding box center [287, 367] width 50 height 10
click at [246, 362] on input "all conditions" at bounding box center [246, 362] width 1 height 1
radio input "true"
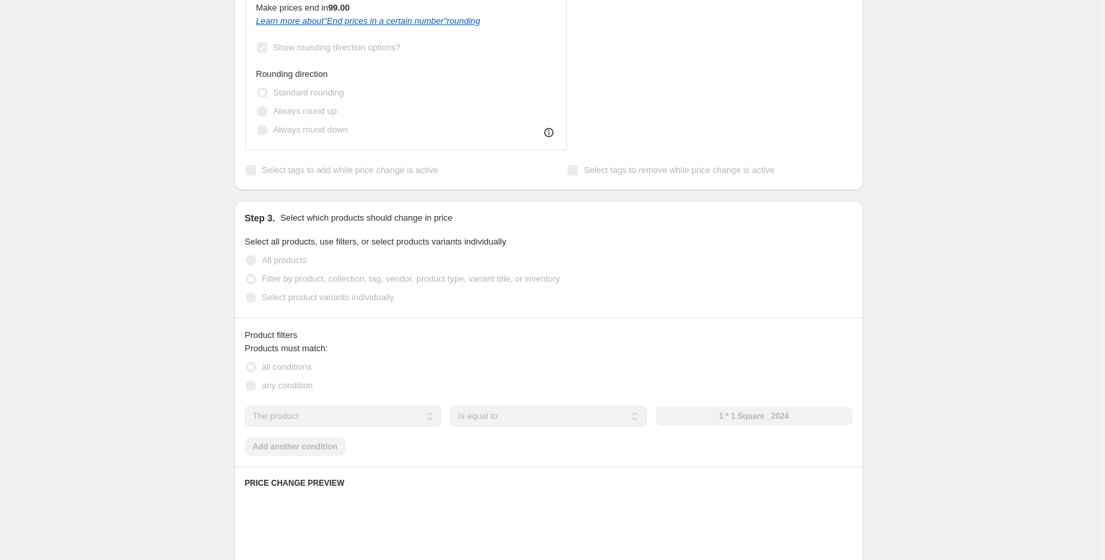
click at [277, 413] on select "The product The product's collection The product's tag The product's vendor The…" at bounding box center [343, 415] width 197 height 21
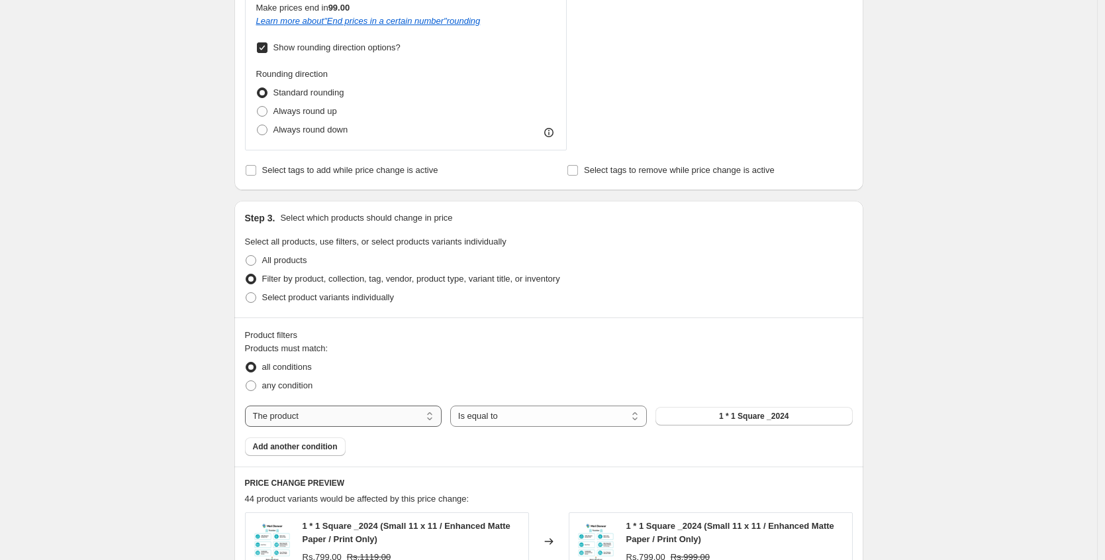
click at [281, 420] on select "The product The product's collection The product's tag The product's vendor The…" at bounding box center [343, 415] width 197 height 21
select select "collection"
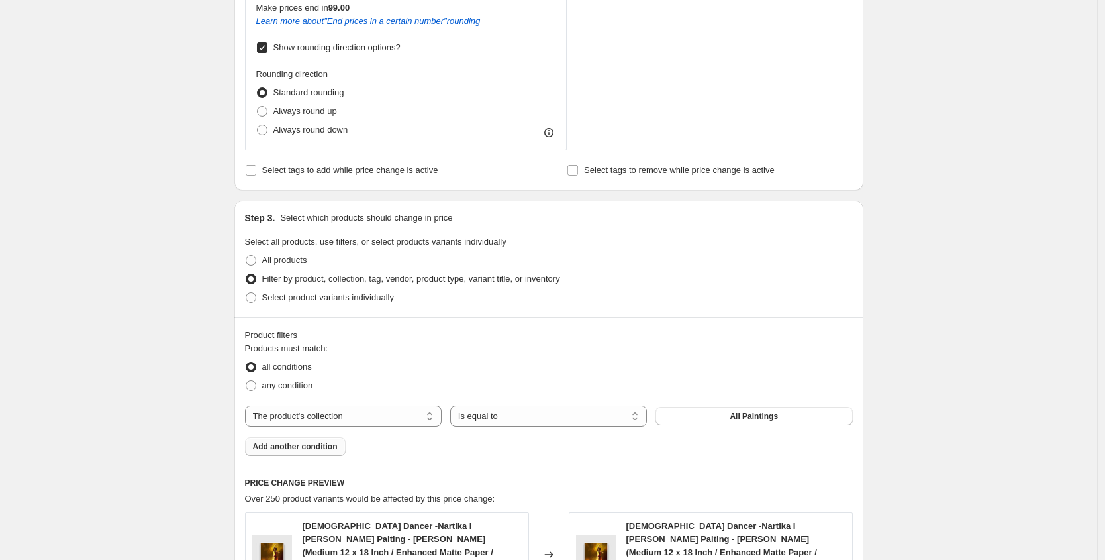
click at [305, 449] on span "Add another condition" at bounding box center [295, 446] width 85 height 11
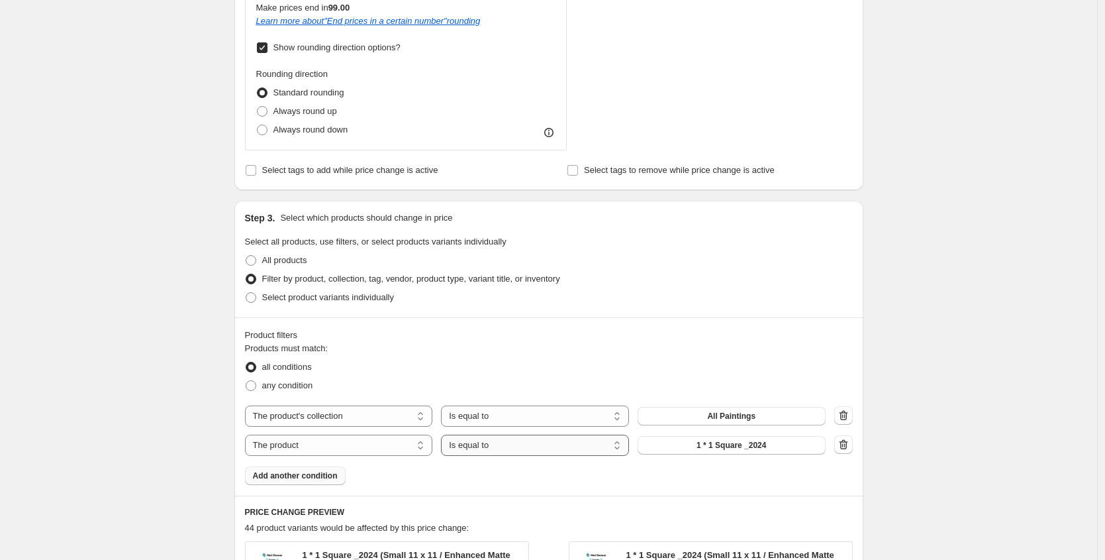
click at [553, 442] on select "Is equal to Is not equal to" at bounding box center [535, 444] width 188 height 21
click at [444, 434] on select "Is equal to Is not equal to" at bounding box center [535, 444] width 188 height 21
click at [377, 443] on select "The product The product's collection The product's tag The product's vendor The…" at bounding box center [339, 444] width 188 height 21
select select "title"
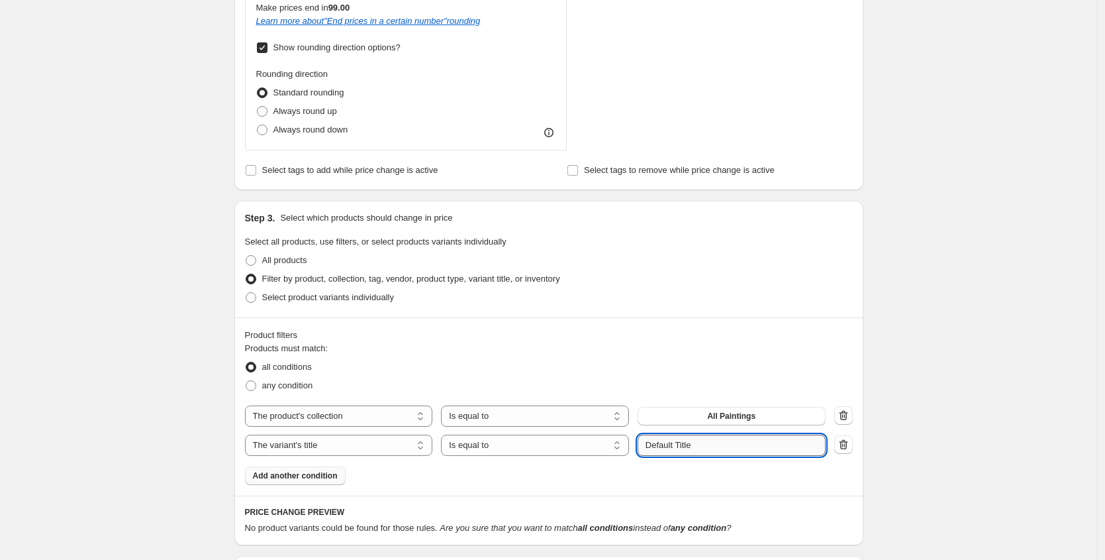
click at [685, 444] on input "Default Title" at bounding box center [732, 444] width 188 height 21
paste input "X.Large 21 x 28"
click at [691, 444] on input "X.Large 21 x 28" at bounding box center [732, 444] width 188 height 21
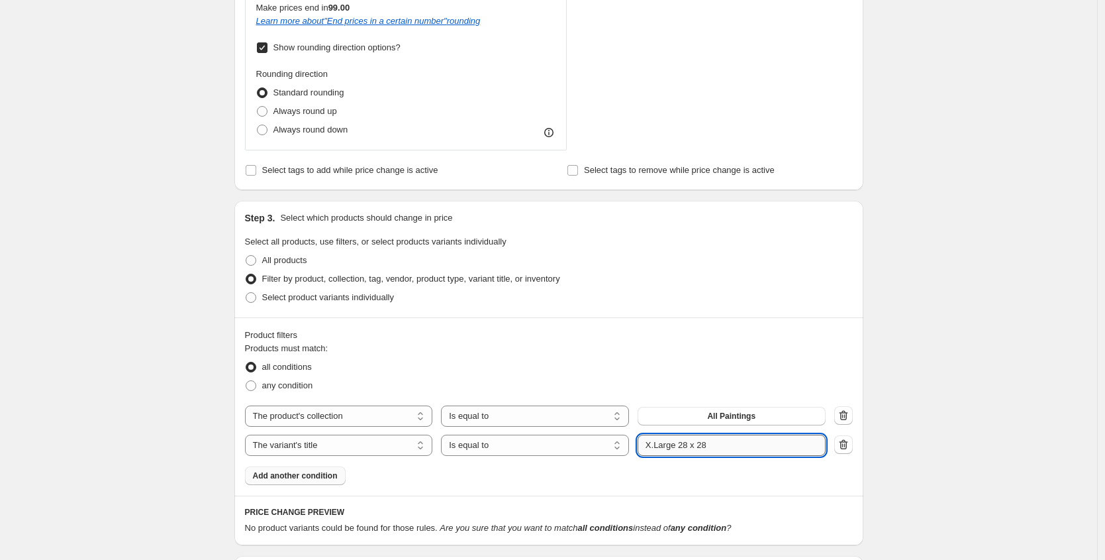
click at [718, 440] on input "X.Large 28 x 28" at bounding box center [732, 444] width 188 height 21
type input "X.Large 28 x 21"
click at [428, 358] on div "all conditions" at bounding box center [549, 367] width 608 height 19
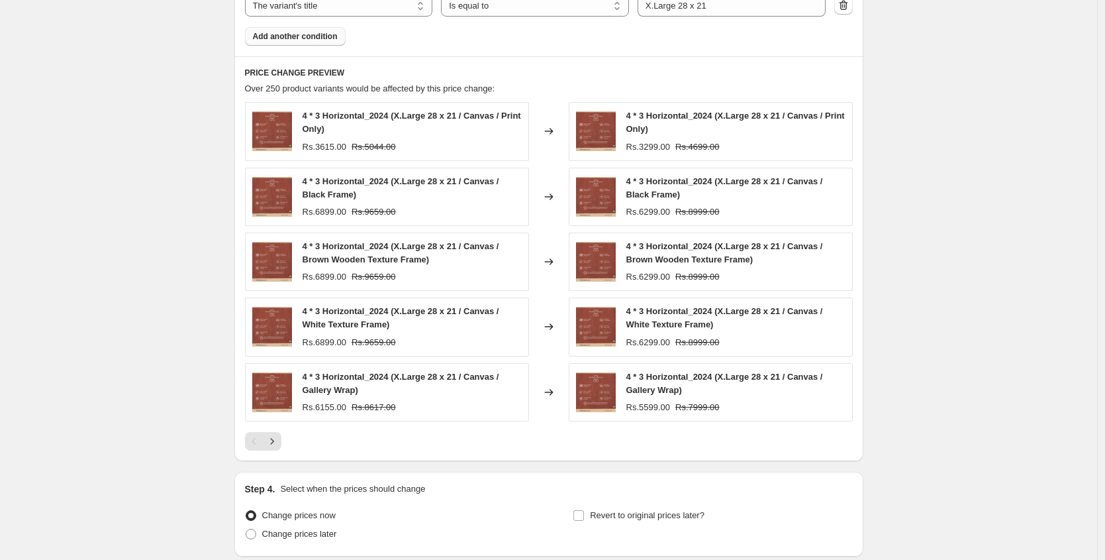
scroll to position [1463, 0]
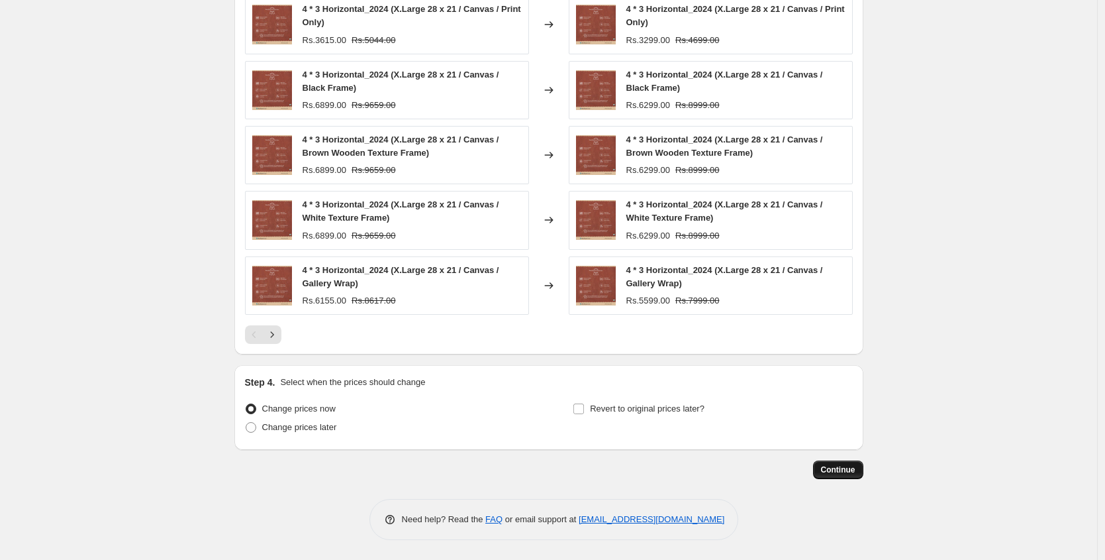
click at [828, 466] on span "Continue" at bounding box center [838, 469] width 34 height 11
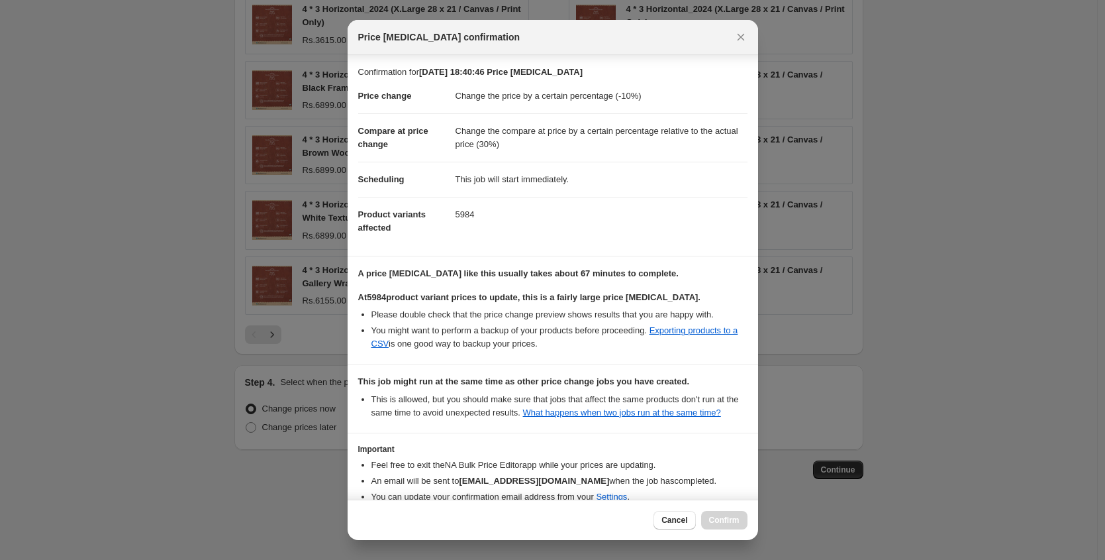
scroll to position [84, 0]
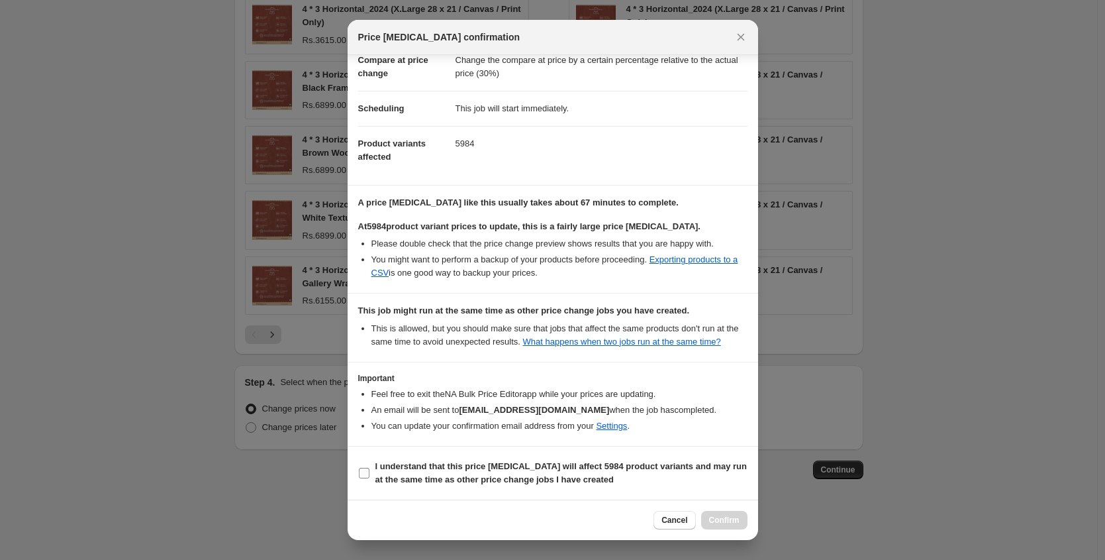
click at [364, 475] on input "I understand that this price change job will affect 5984 product variants and m…" at bounding box center [364, 472] width 11 height 11
checkbox input "true"
click at [709, 519] on span "Confirm" at bounding box center [724, 520] width 30 height 11
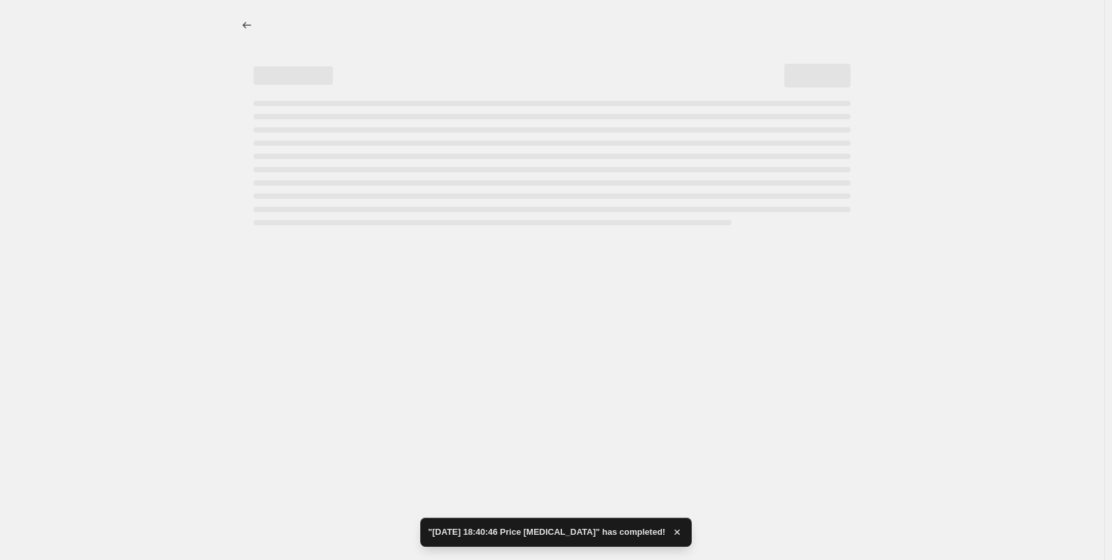
select select "percentage"
select select "pp"
select select "collection"
select select "title"
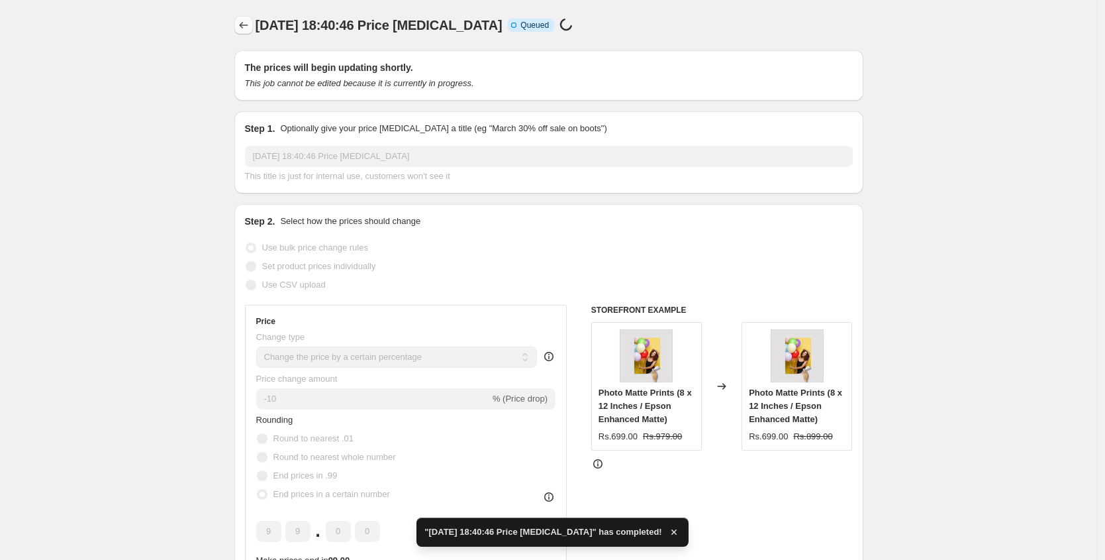
click at [248, 29] on icon "Price change jobs" at bounding box center [243, 25] width 13 height 13
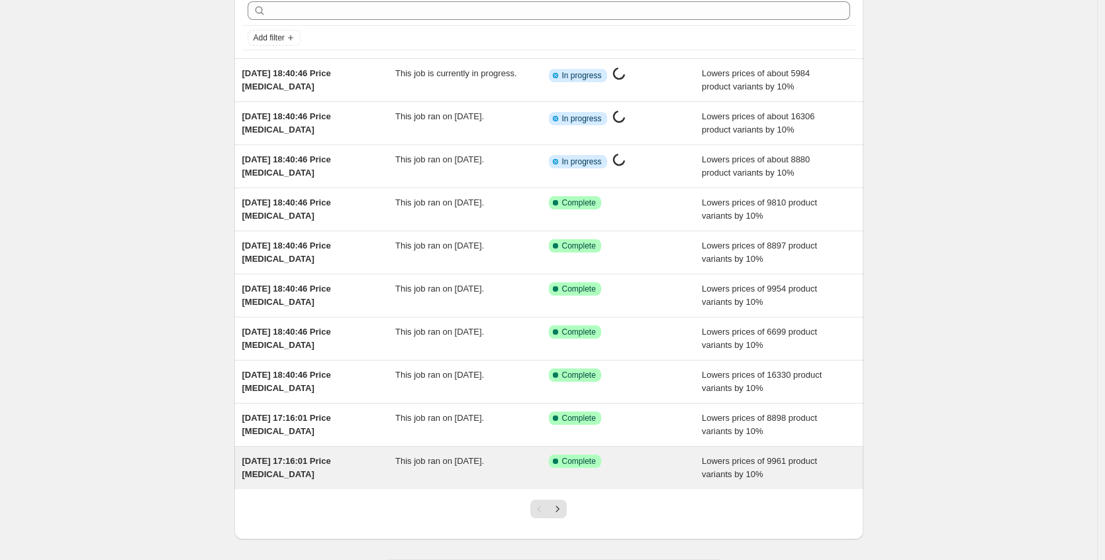
scroll to position [123, 0]
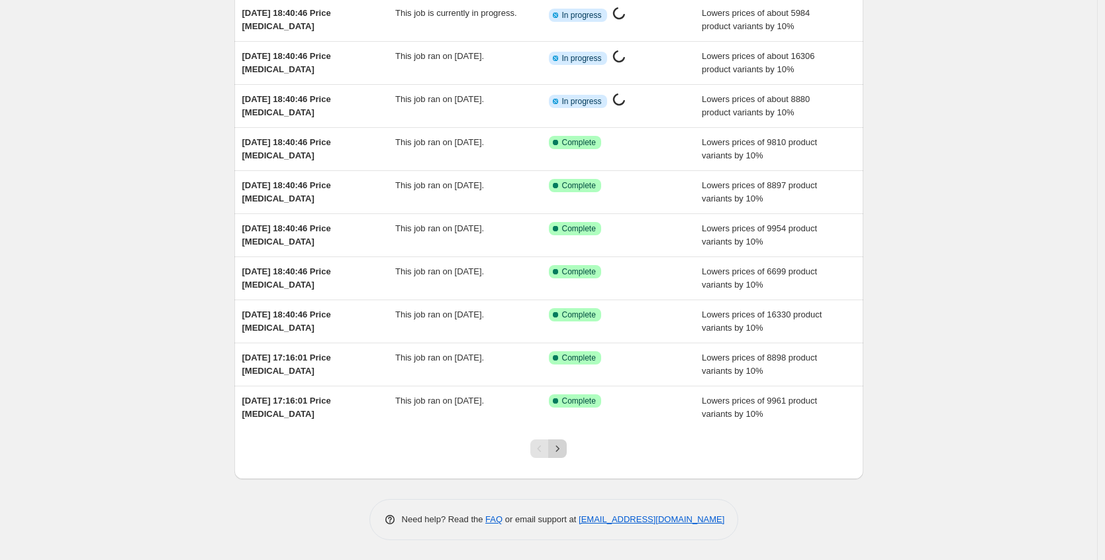
click at [560, 448] on icon "Next" at bounding box center [557, 448] width 13 height 13
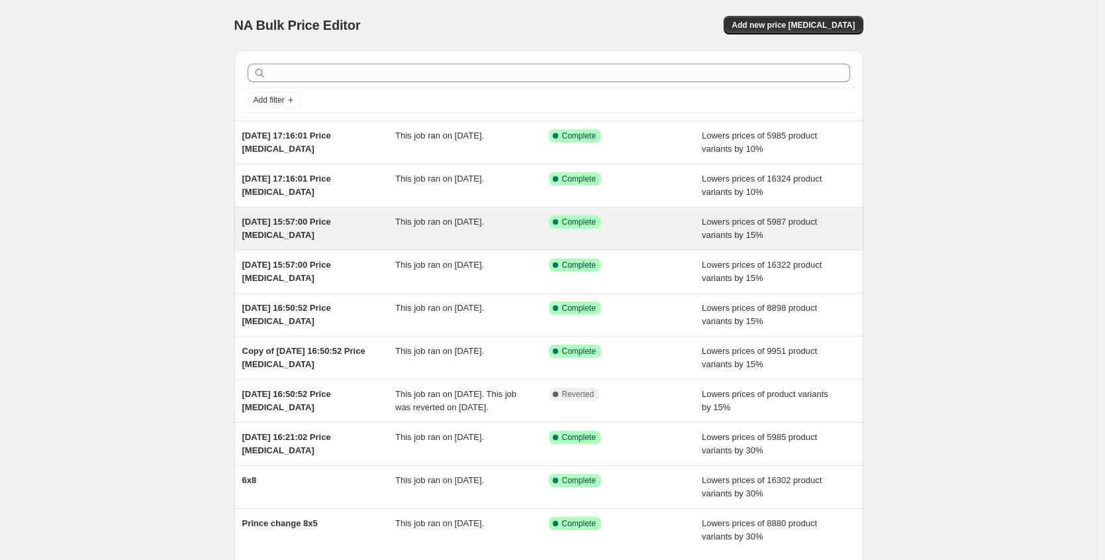
scroll to position [136, 0]
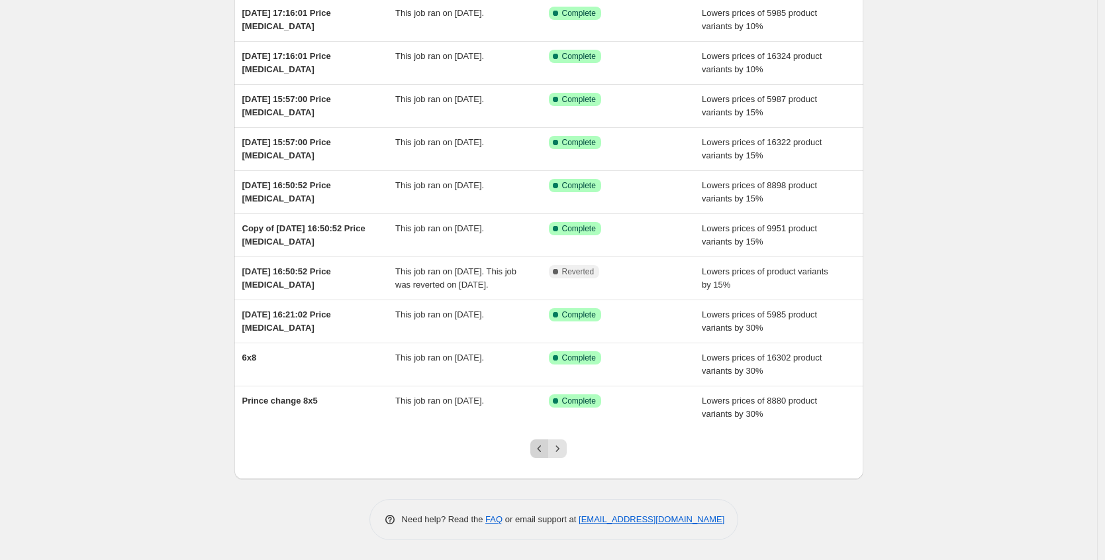
click at [540, 452] on icon "Previous" at bounding box center [539, 448] width 13 height 13
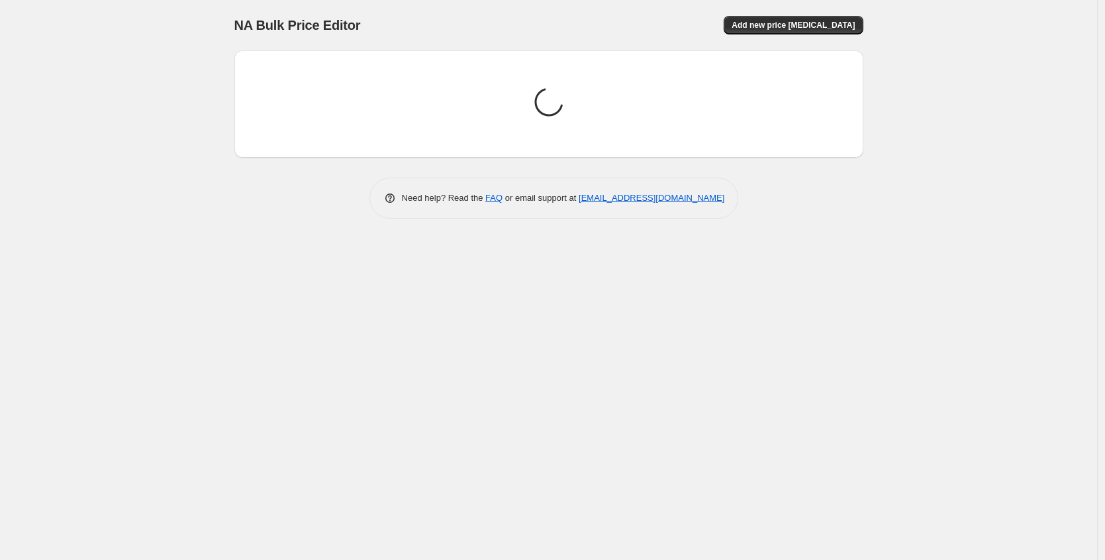
scroll to position [0, 0]
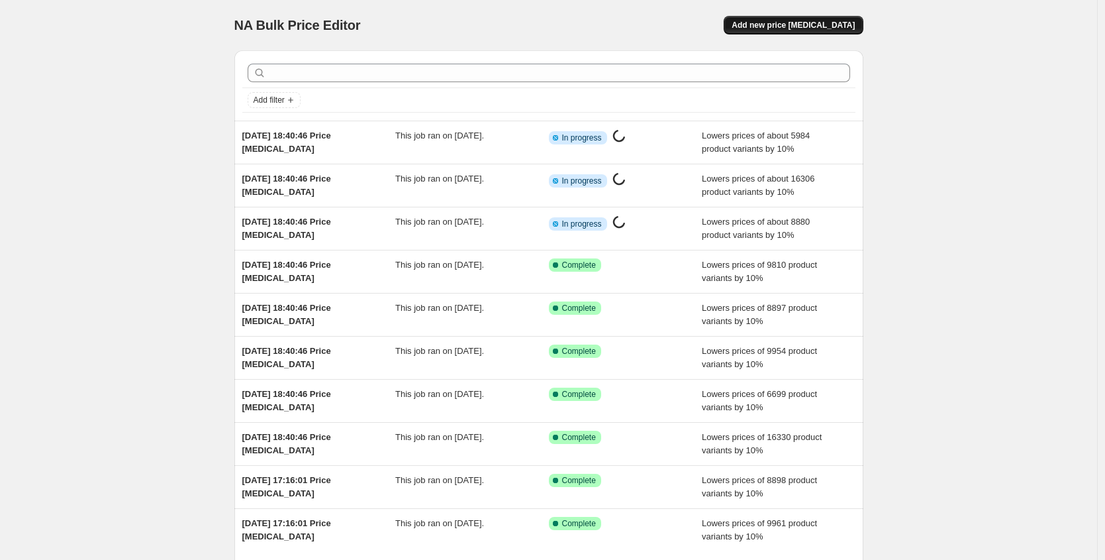
click at [783, 26] on span "Add new price [MEDICAL_DATA]" at bounding box center [793, 25] width 123 height 11
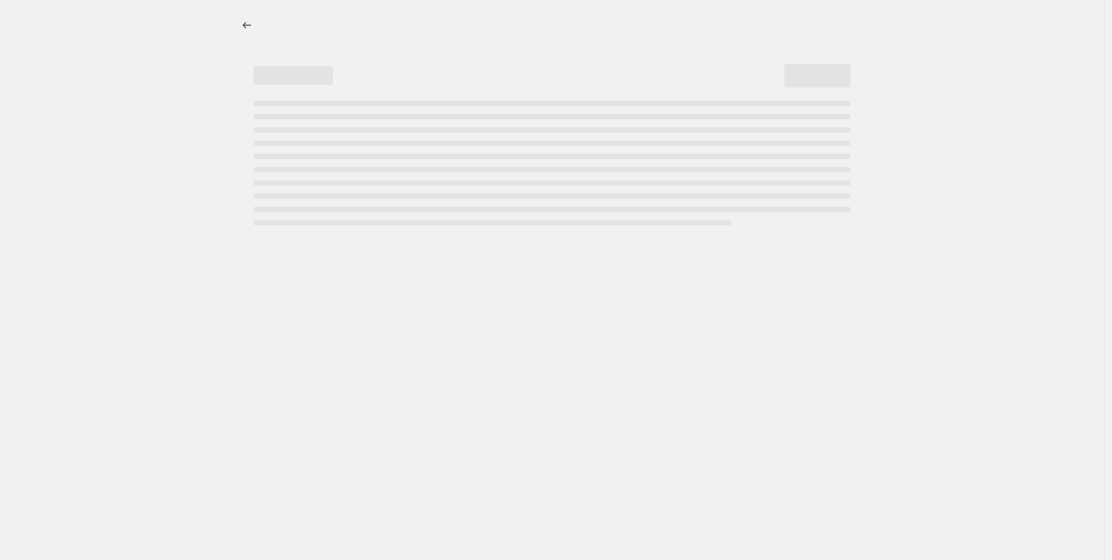
select select "percentage"
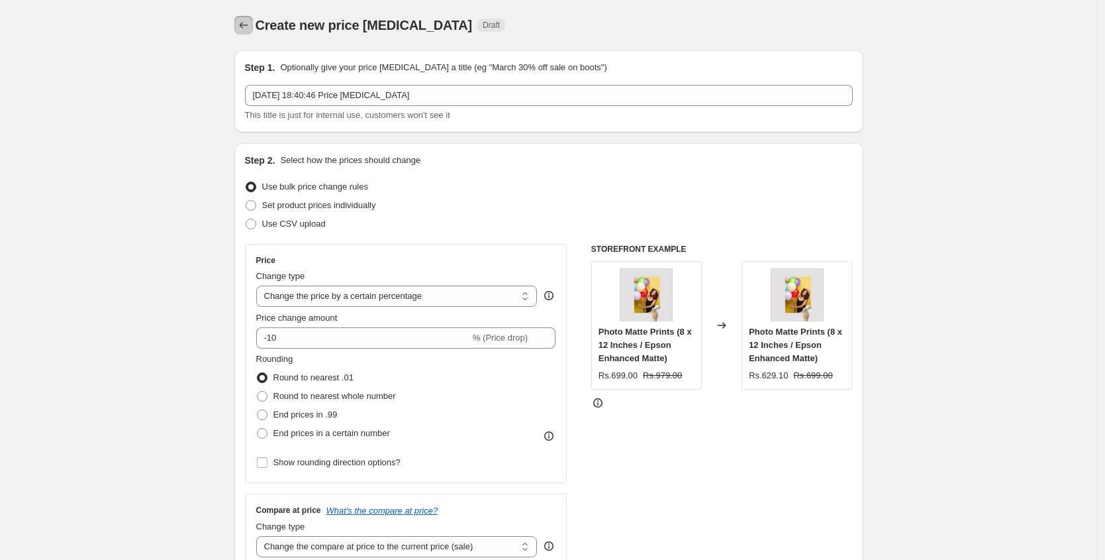
click at [250, 28] on icon "Price change jobs" at bounding box center [243, 25] width 13 height 13
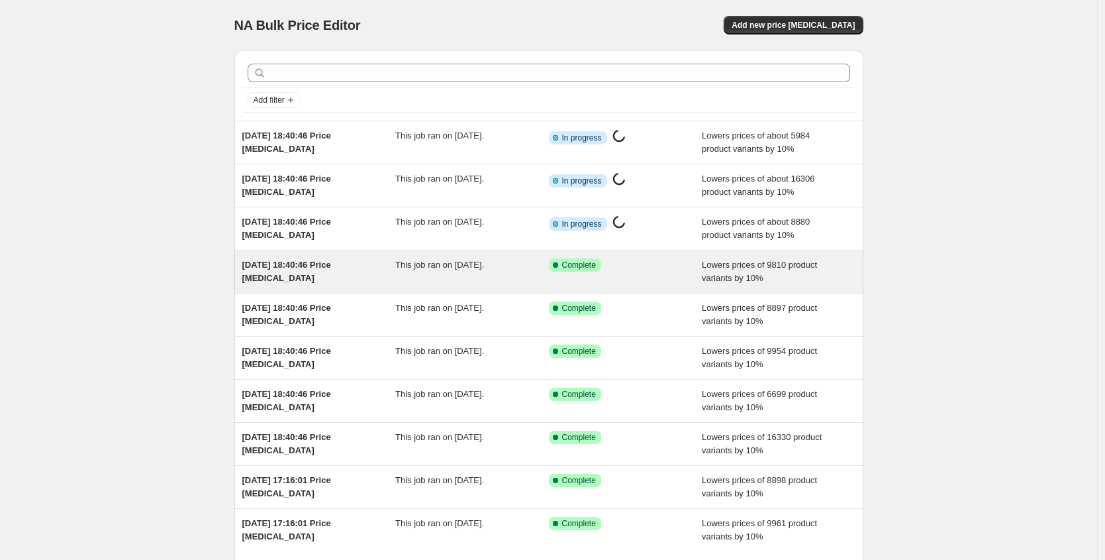
click at [331, 263] on span "[DATE] 18:40:46 Price [MEDICAL_DATA]" at bounding box center [286, 271] width 89 height 23
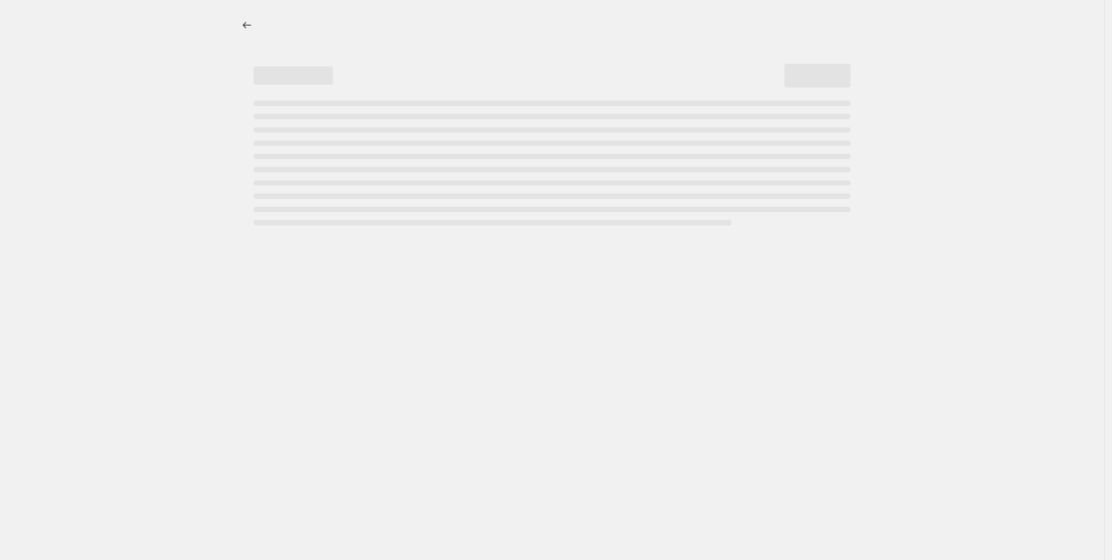
select select "percentage"
select select "pp"
select select "collection"
select select "title"
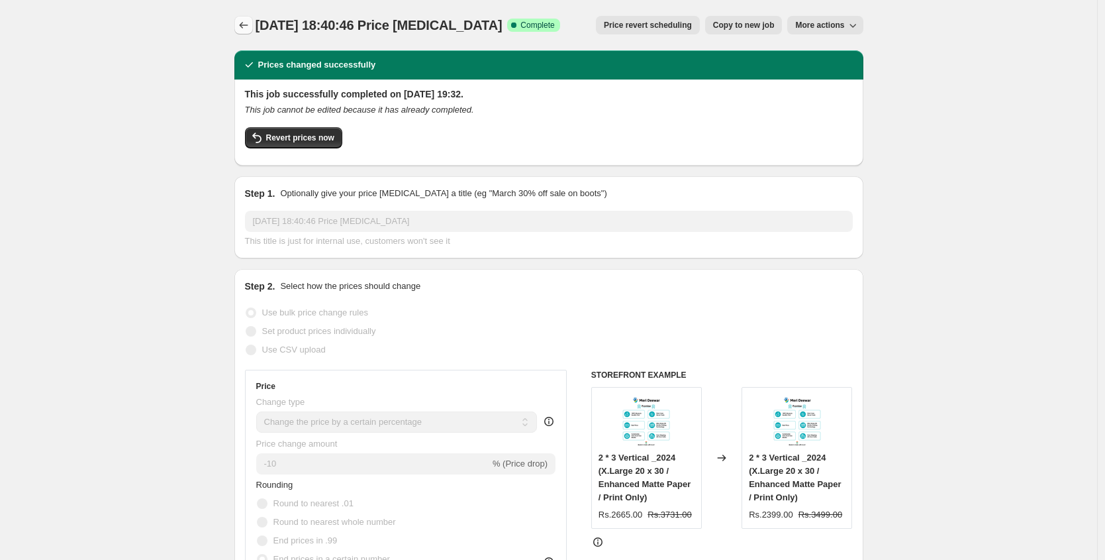
click at [250, 26] on icon "Price change jobs" at bounding box center [243, 25] width 13 height 13
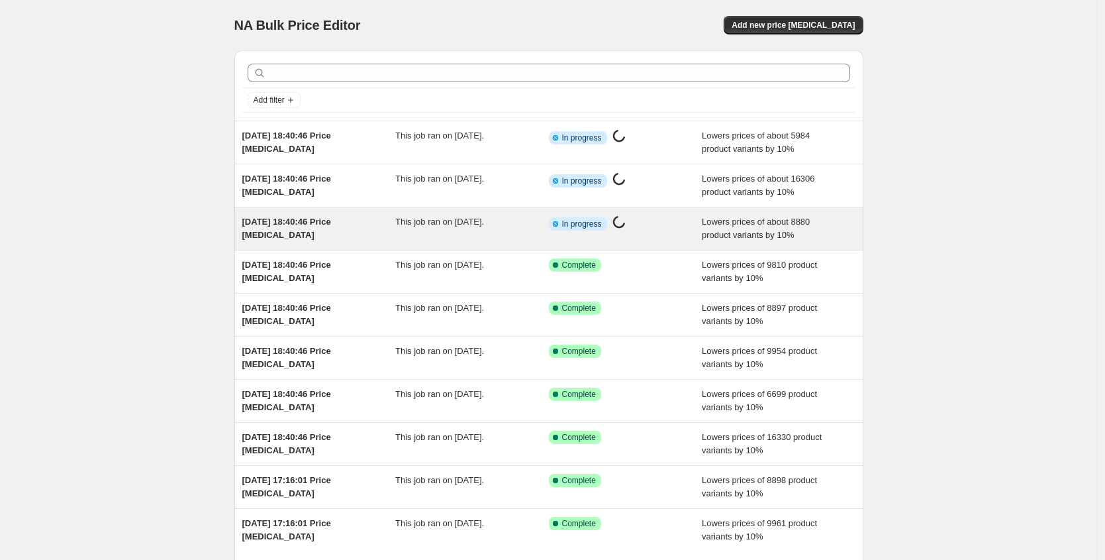
click at [396, 225] on div "[DATE] 18:40:46 Price [MEDICAL_DATA]" at bounding box center [319, 228] width 154 height 26
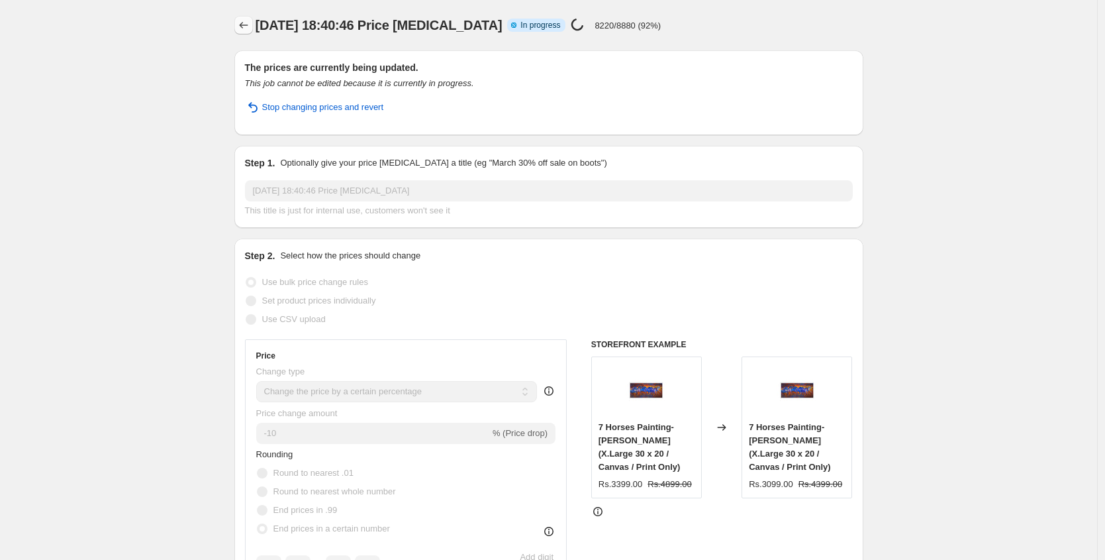
click at [248, 22] on icon "Price change jobs" at bounding box center [243, 25] width 13 height 13
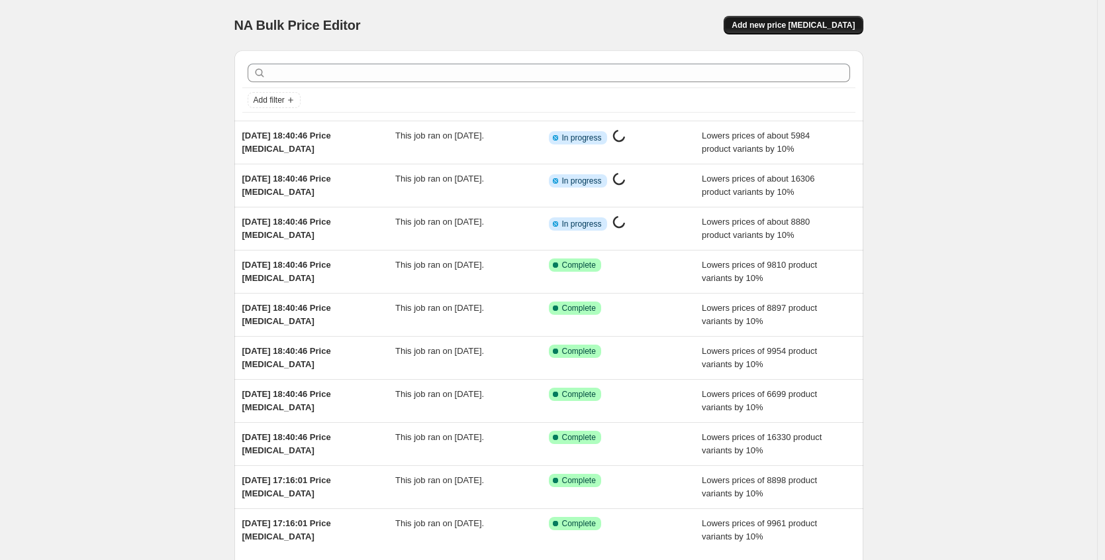
click at [802, 24] on span "Add new price [MEDICAL_DATA]" at bounding box center [793, 25] width 123 height 11
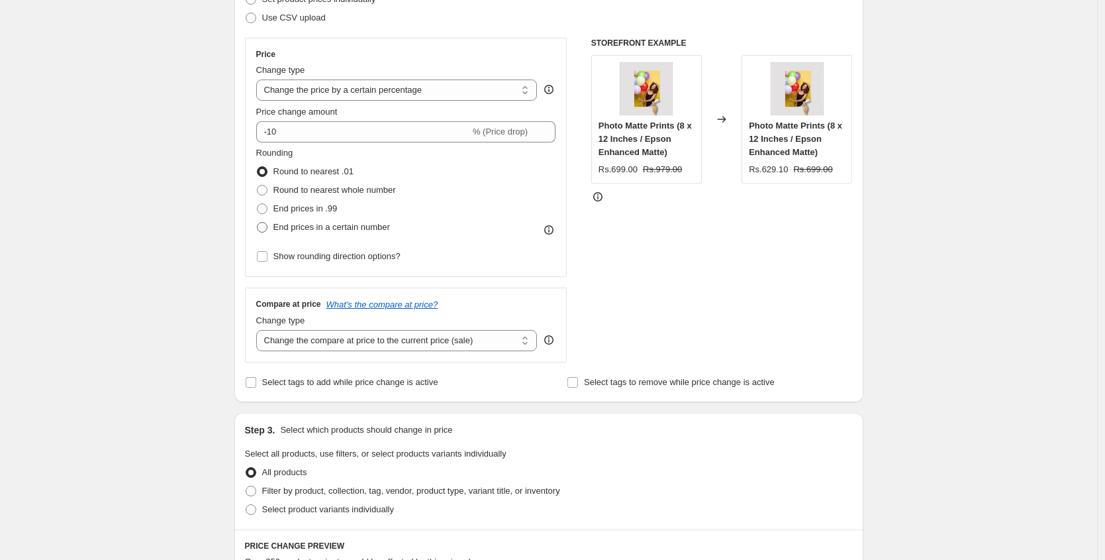
scroll to position [222, 0]
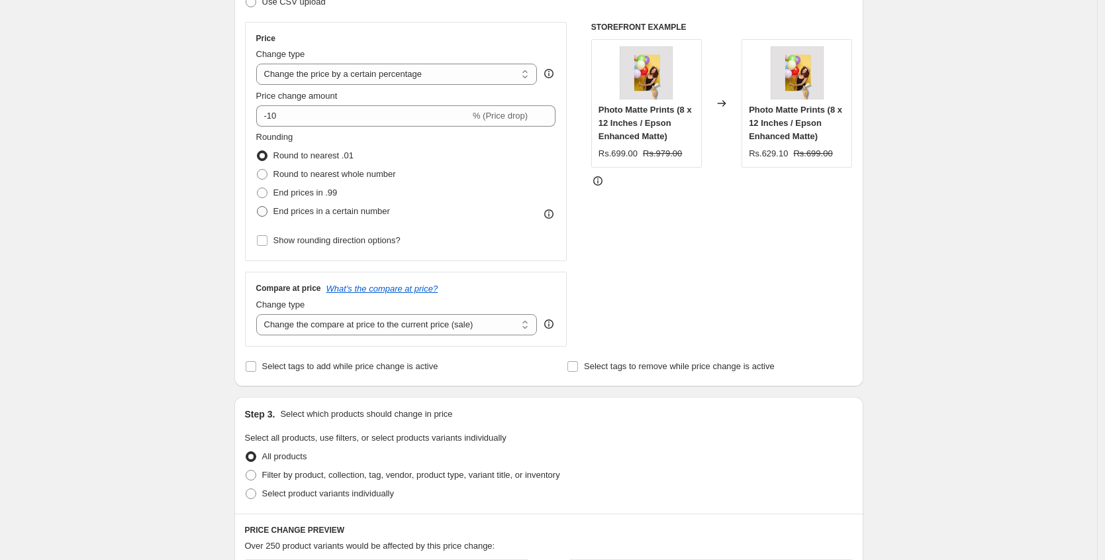
click at [299, 212] on span "End prices in a certain number" at bounding box center [331, 211] width 117 height 10
click at [258, 207] on input "End prices in a certain number" at bounding box center [257, 206] width 1 height 1
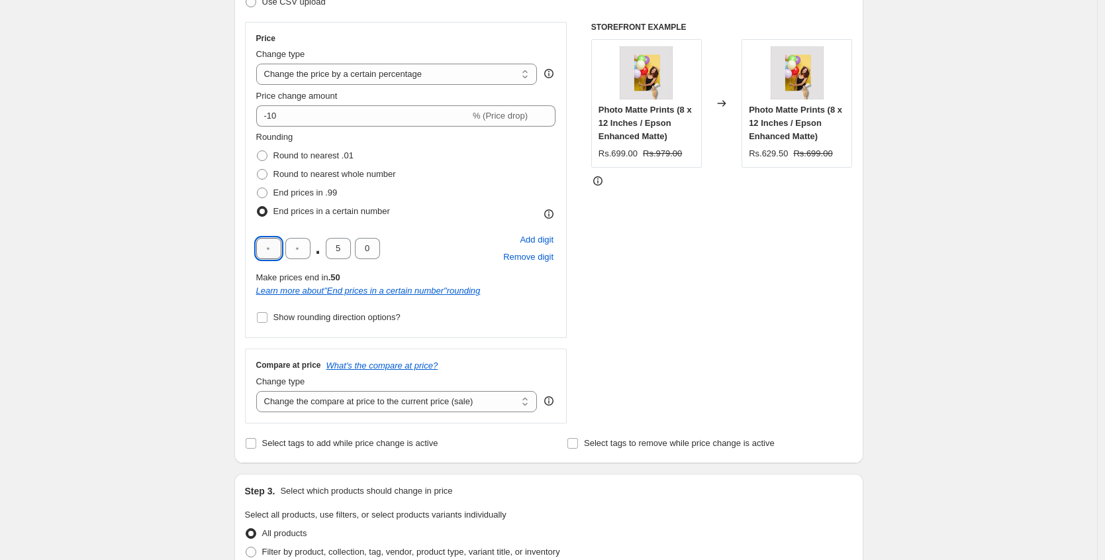
click at [279, 250] on input "text" at bounding box center [268, 248] width 25 height 21
drag, startPoint x: 345, startPoint y: 246, endPoint x: 304, endPoint y: 246, distance: 41.1
click at [304, 246] on div "9 9 . 5 0" at bounding box center [318, 248] width 124 height 21
click at [279, 322] on span "Show rounding direction options?" at bounding box center [336, 317] width 127 height 13
click at [268, 322] on input "Show rounding direction options?" at bounding box center [262, 317] width 11 height 11
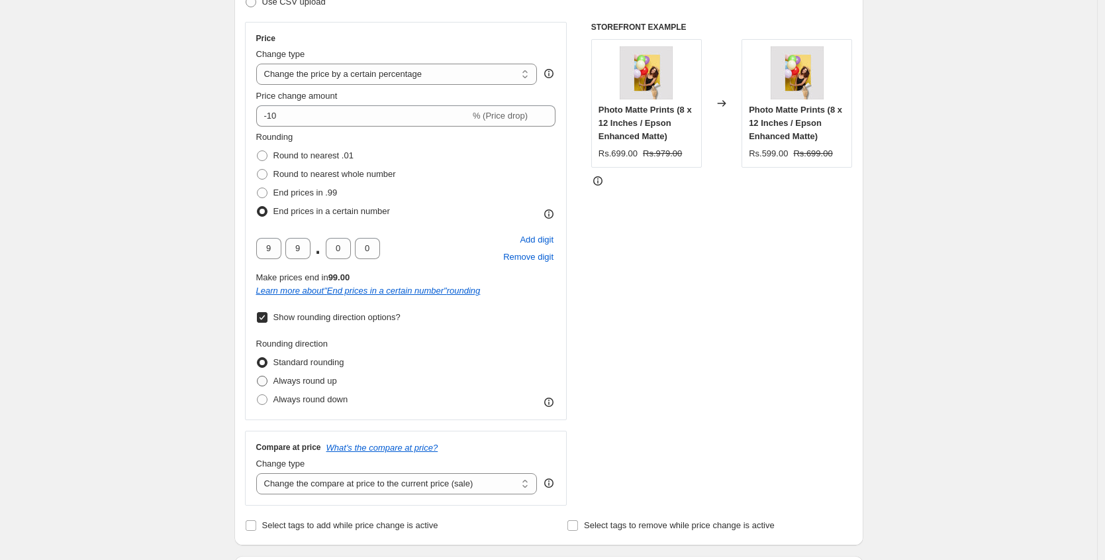
click at [281, 379] on span "Always round up" at bounding box center [305, 380] width 64 height 10
click at [258, 376] on input "Always round up" at bounding box center [257, 375] width 1 height 1
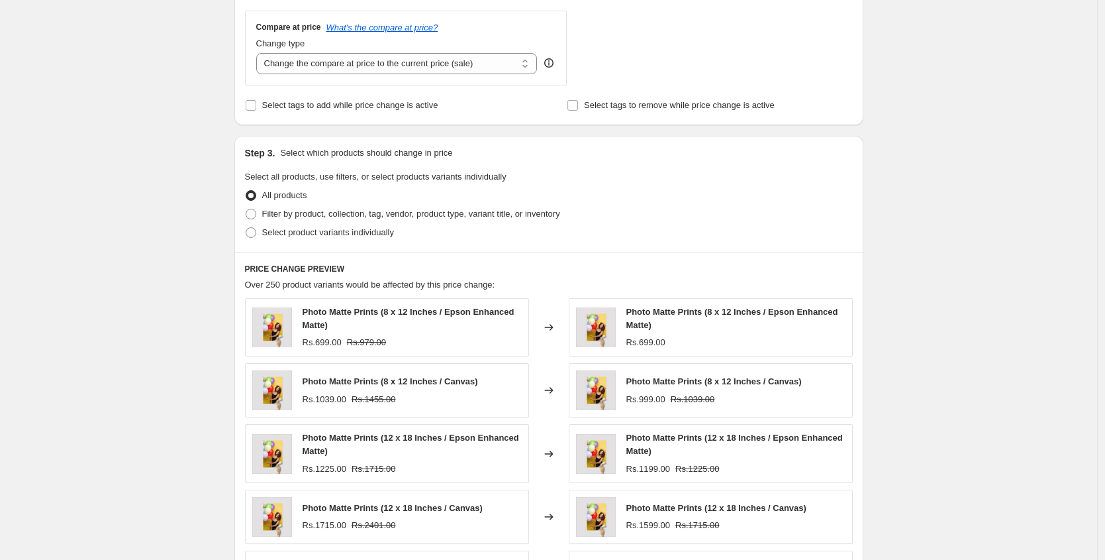
scroll to position [643, 0]
click at [390, 73] on div "Compare at price What's the compare at price? Change type Change the compare at…" at bounding box center [406, 46] width 322 height 74
click at [396, 62] on select "Change the compare at price to the current price (sale) Change the compare at p…" at bounding box center [396, 62] width 281 height 21
click at [260, 52] on select "Change the compare at price to the current price (sale) Change the compare at p…" at bounding box center [396, 62] width 281 height 21
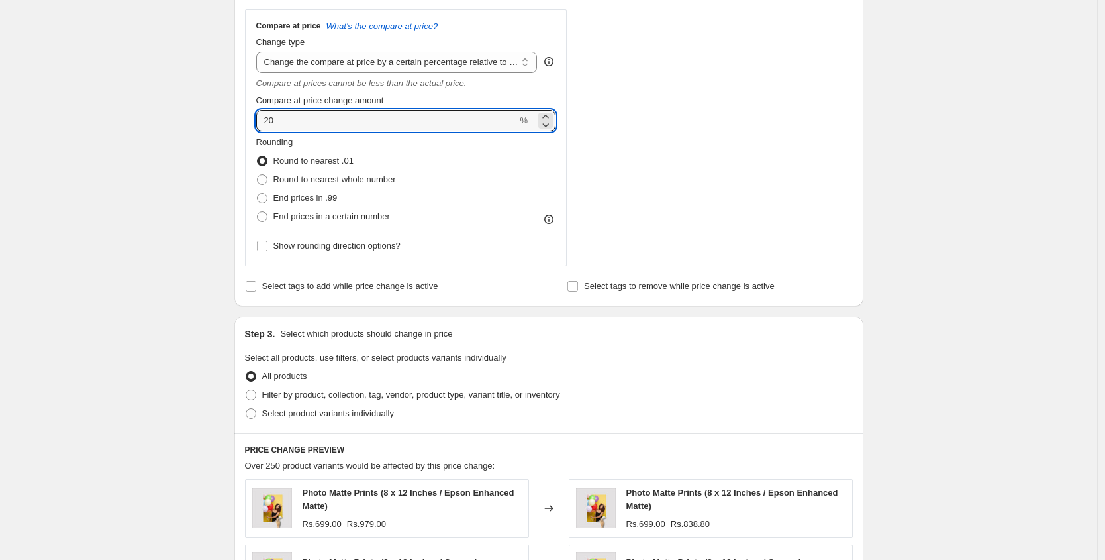
drag, startPoint x: 291, startPoint y: 121, endPoint x: 196, endPoint y: 118, distance: 95.4
click at [196, 119] on div "Create new price change job. This page is ready Create new price change job Dra…" at bounding box center [548, 195] width 1097 height 1677
click at [311, 217] on span "End prices in a certain number" at bounding box center [331, 216] width 117 height 10
click at [258, 212] on input "End prices in a certain number" at bounding box center [257, 211] width 1 height 1
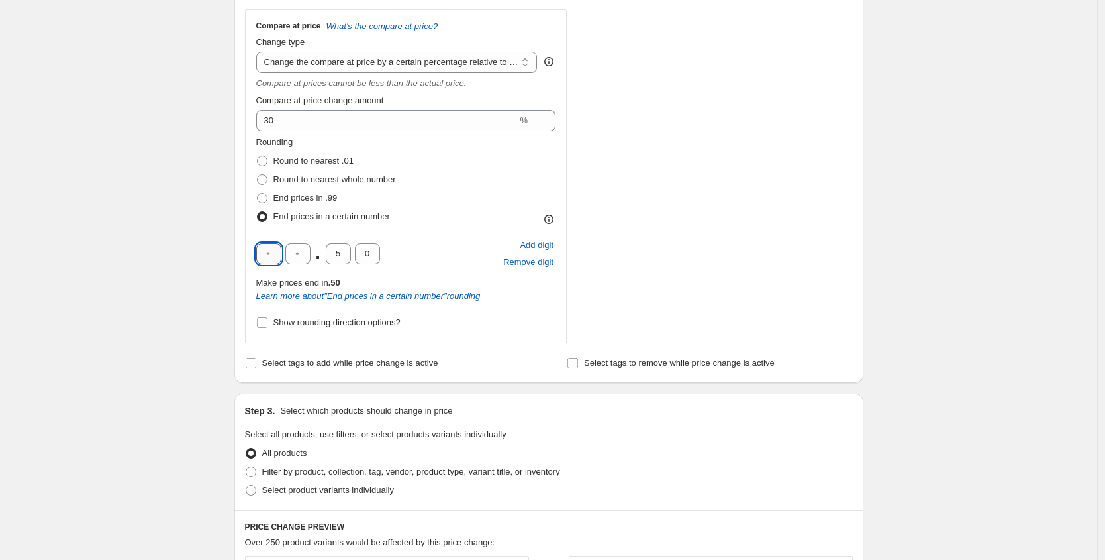
drag, startPoint x: 275, startPoint y: 254, endPoint x: 265, endPoint y: 250, distance: 10.7
click at [265, 250] on input "text" at bounding box center [268, 253] width 25 height 21
drag, startPoint x: 306, startPoint y: 252, endPoint x: 290, endPoint y: 248, distance: 16.4
click at [290, 248] on input "text" at bounding box center [297, 253] width 25 height 21
drag, startPoint x: 351, startPoint y: 252, endPoint x: 330, endPoint y: 248, distance: 21.7
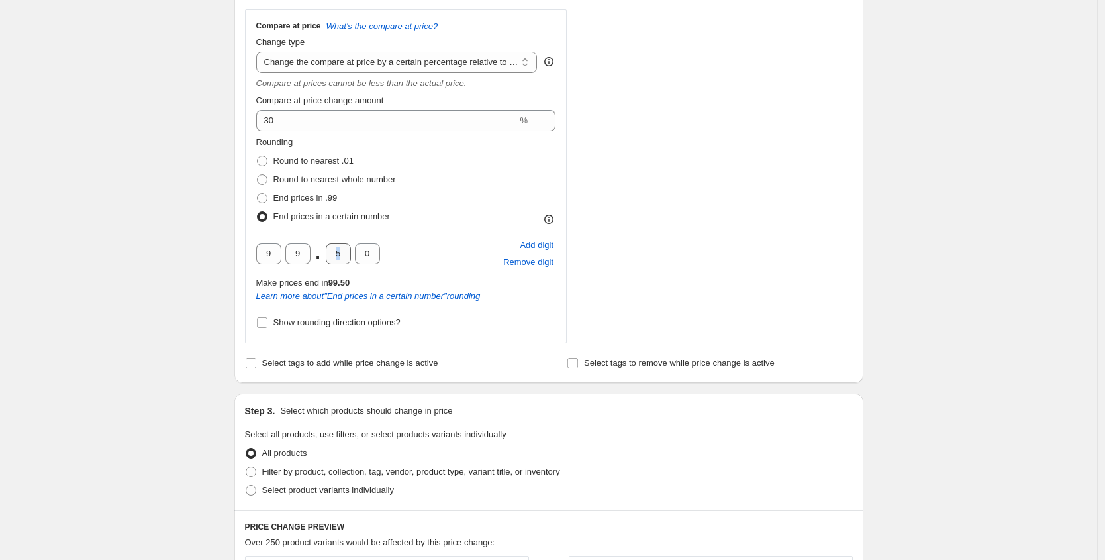
click at [330, 248] on div "9 9 . 5 0" at bounding box center [318, 253] width 124 height 21
click at [309, 356] on span "Select tags to add while price change is active" at bounding box center [350, 362] width 176 height 13
click at [256, 358] on input "Select tags to add while price change is active" at bounding box center [251, 363] width 11 height 11
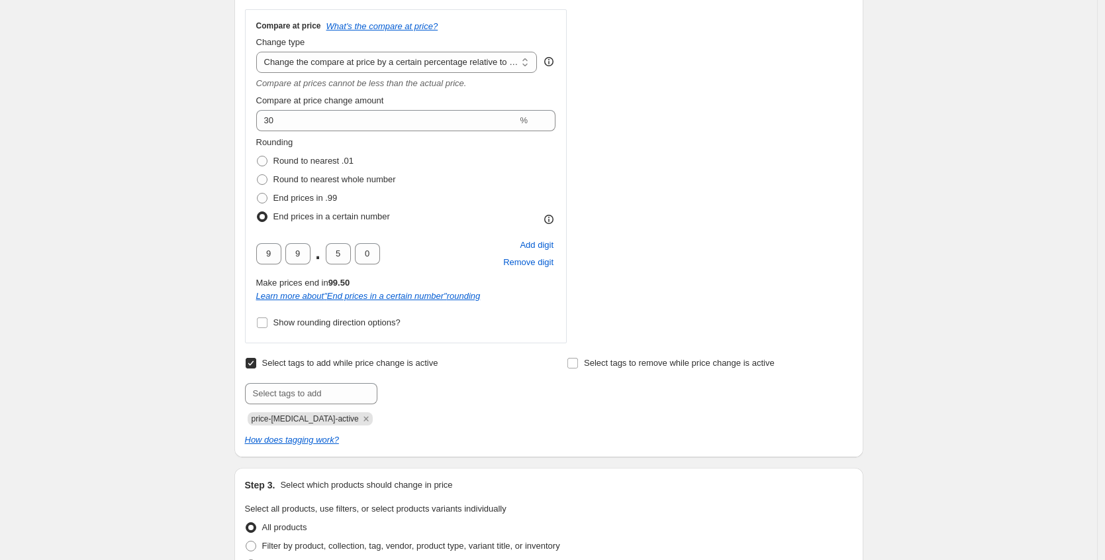
click at [299, 364] on span "Select tags to add while price change is active" at bounding box center [350, 363] width 176 height 10
click at [256, 364] on input "Select tags to add while price change is active" at bounding box center [251, 363] width 11 height 11
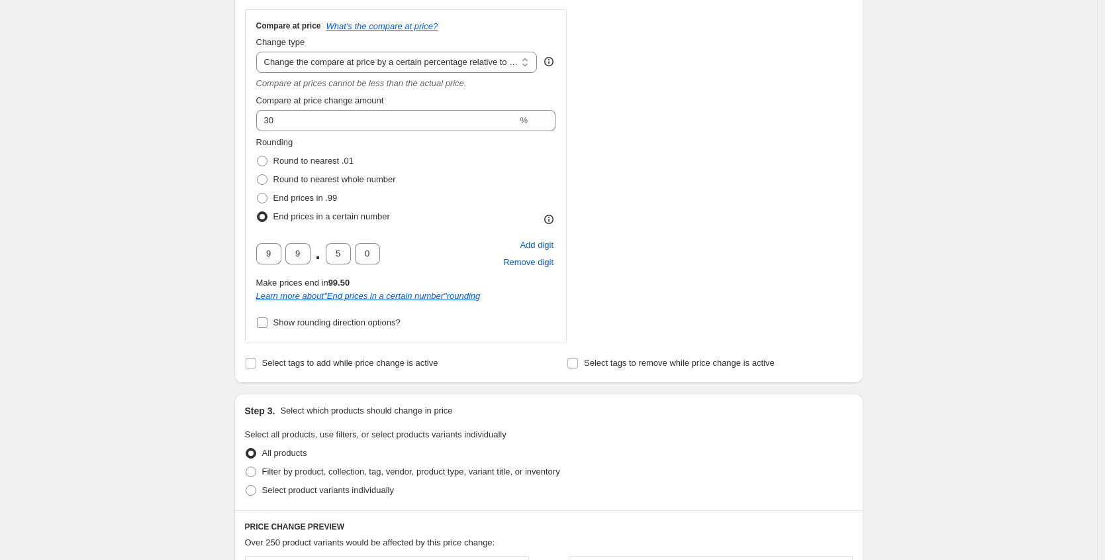
click at [318, 322] on span "Show rounding direction options?" at bounding box center [336, 322] width 127 height 10
click at [268, 322] on input "Show rounding direction options?" at bounding box center [262, 322] width 11 height 11
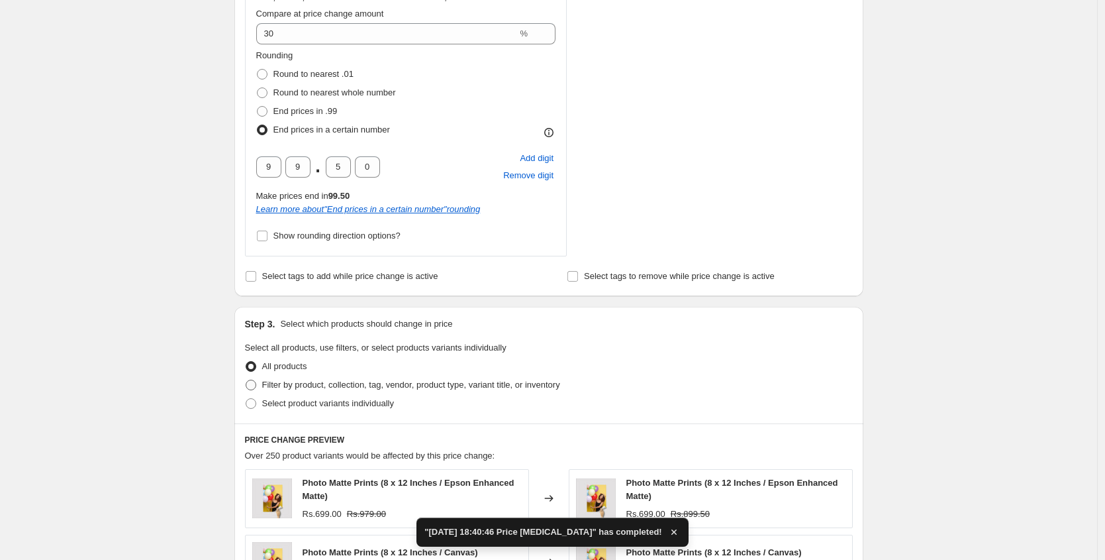
scroll to position [648, 0]
click at [345, 388] on span "Filter by product, collection, tag, vendor, product type, variant title, or inv…" at bounding box center [411, 384] width 298 height 10
click at [246, 379] on input "Filter by product, collection, tag, vendor, product type, variant title, or inv…" at bounding box center [246, 379] width 1 height 1
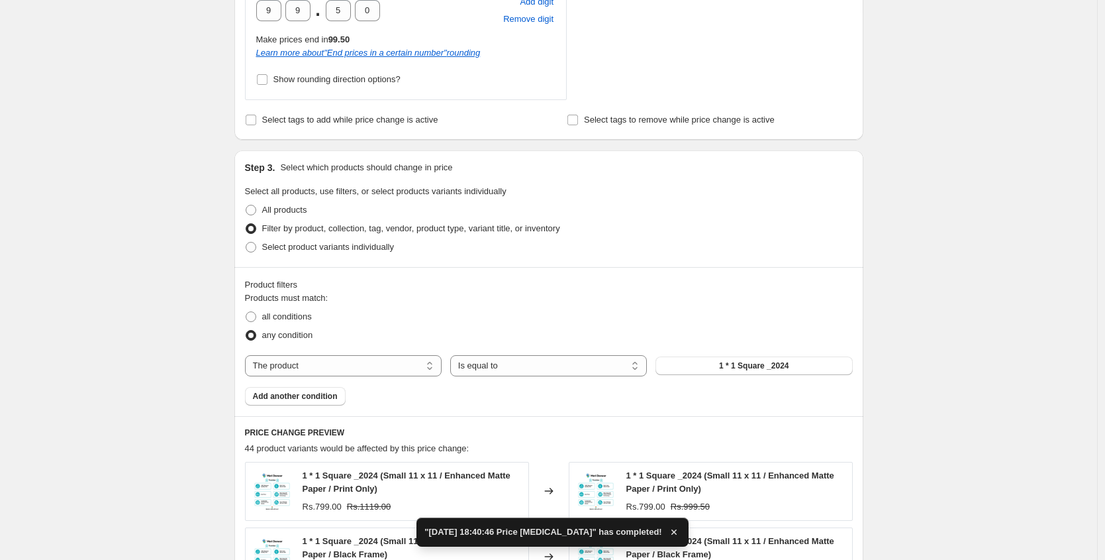
scroll to position [811, 0]
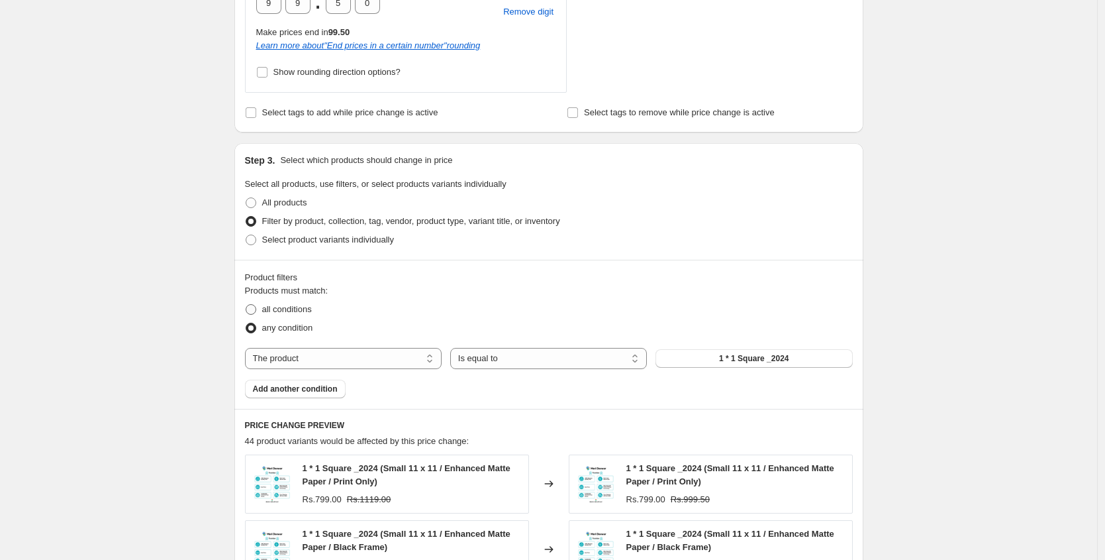
click at [304, 313] on span "all conditions" at bounding box center [287, 309] width 50 height 10
click at [246, 305] on input "all conditions" at bounding box center [246, 304] width 1 height 1
click at [337, 350] on select "The product The product's collection The product's tag The product's vendor The…" at bounding box center [343, 358] width 197 height 21
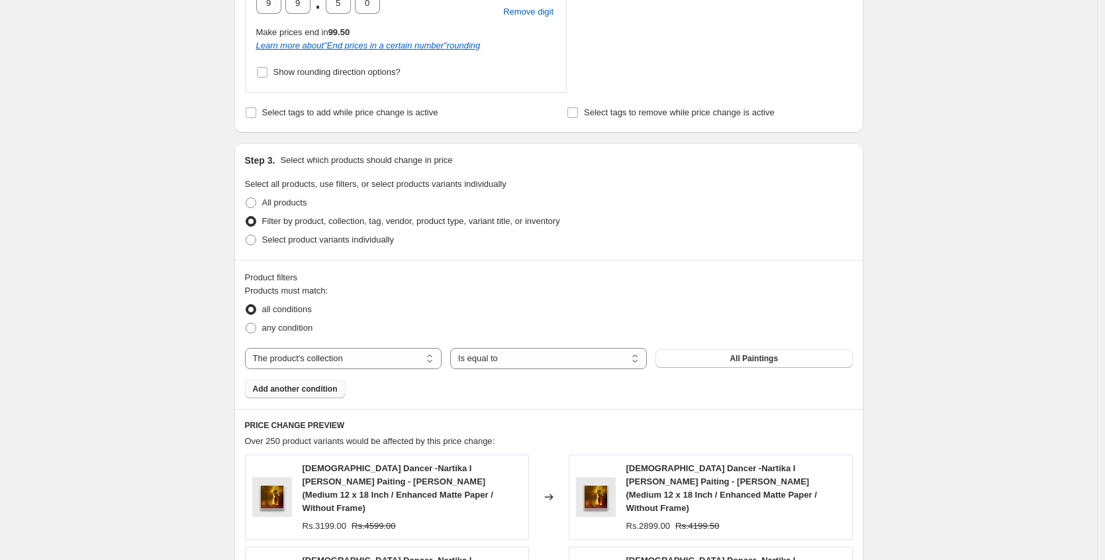
click at [291, 390] on span "Add another condition" at bounding box center [295, 388] width 85 height 11
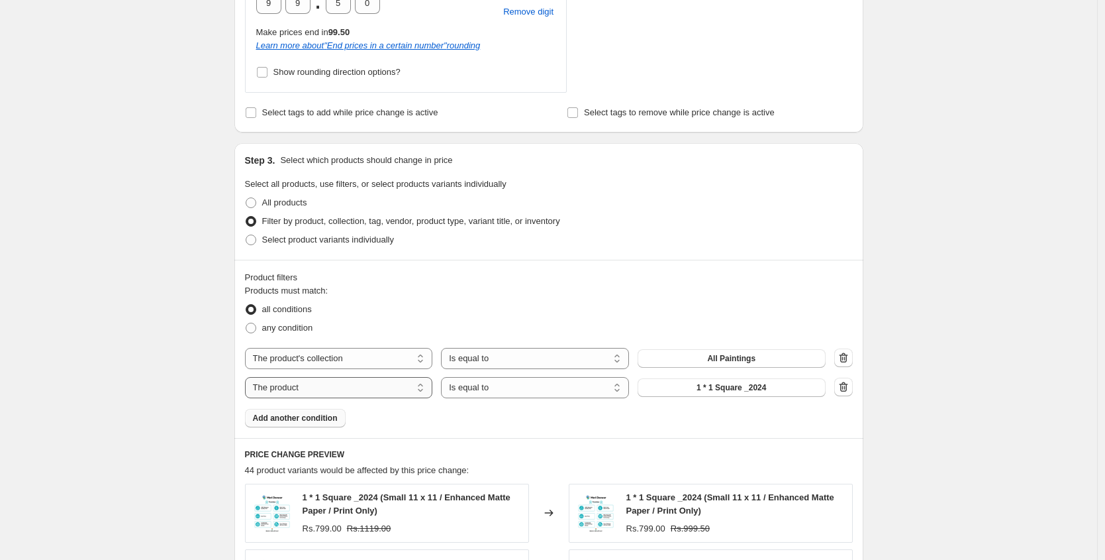
click at [366, 388] on select "The product The product's collection The product's tag The product's vendor The…" at bounding box center [339, 387] width 188 height 21
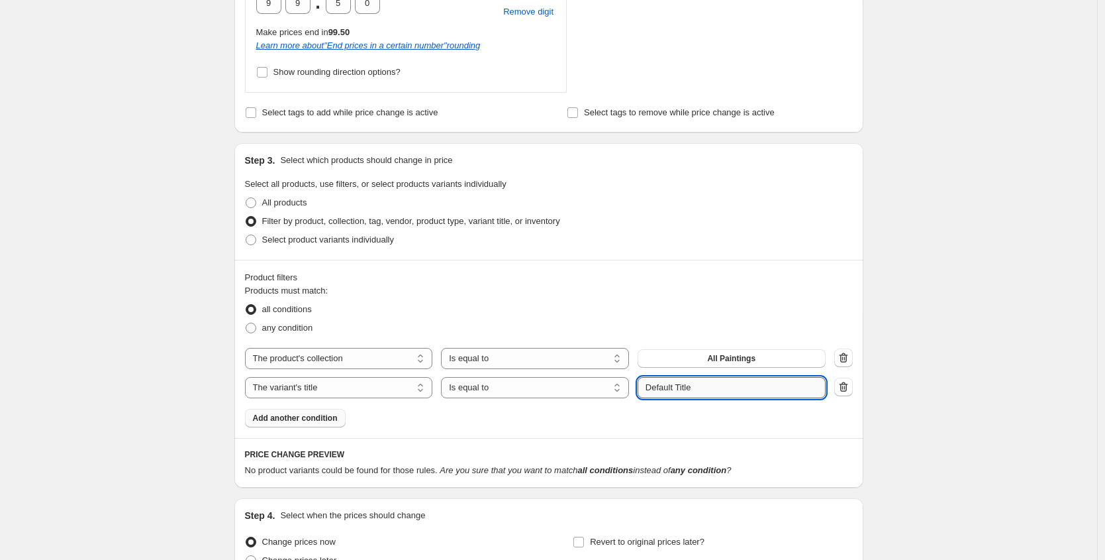
click at [714, 387] on input "Default Title" at bounding box center [732, 387] width 188 height 21
paste input "2XL 24 x 36"
click at [371, 409] on div "Products must match: all conditions any condition The product The product's col…" at bounding box center [549, 355] width 608 height 143
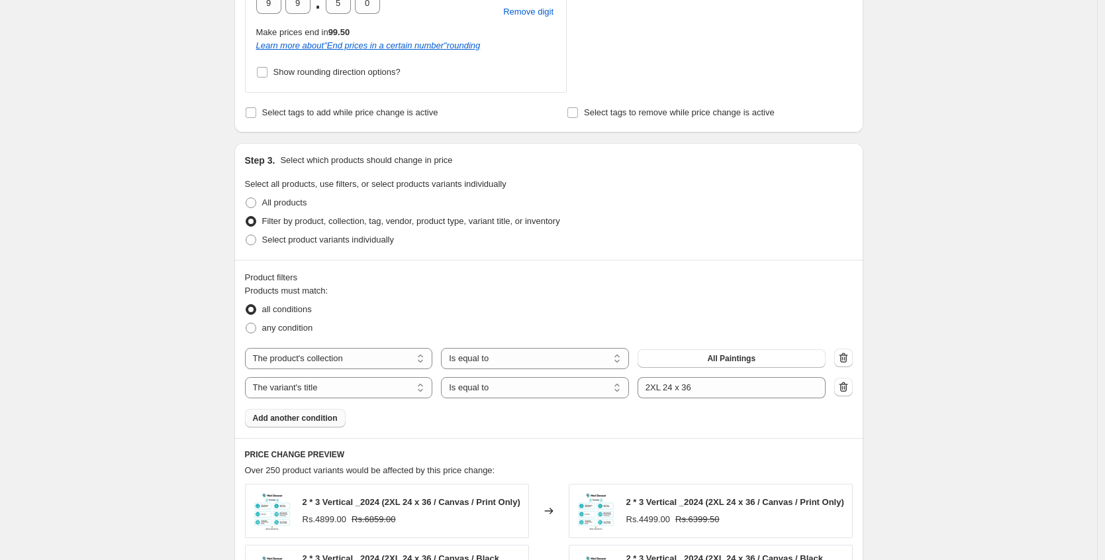
click at [323, 413] on span "Add another condition" at bounding box center [295, 418] width 85 height 11
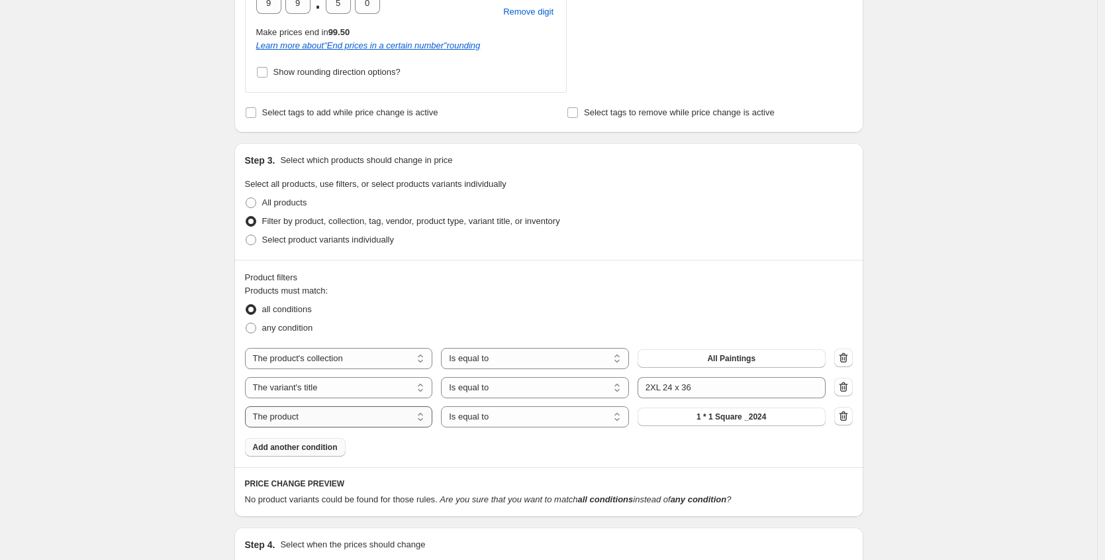
click at [372, 417] on select "The product The product's collection The product's tag The product's vendor The…" at bounding box center [339, 416] width 188 height 21
drag, startPoint x: 730, startPoint y: 412, endPoint x: 599, endPoint y: 413, distance: 131.8
click at [599, 413] on div "The product The product's collection The product's tag The product's vendor The…" at bounding box center [535, 416] width 581 height 21
paste input "2XL 24 x 36"
click at [669, 413] on input "2XL 24 x 36" at bounding box center [732, 416] width 188 height 21
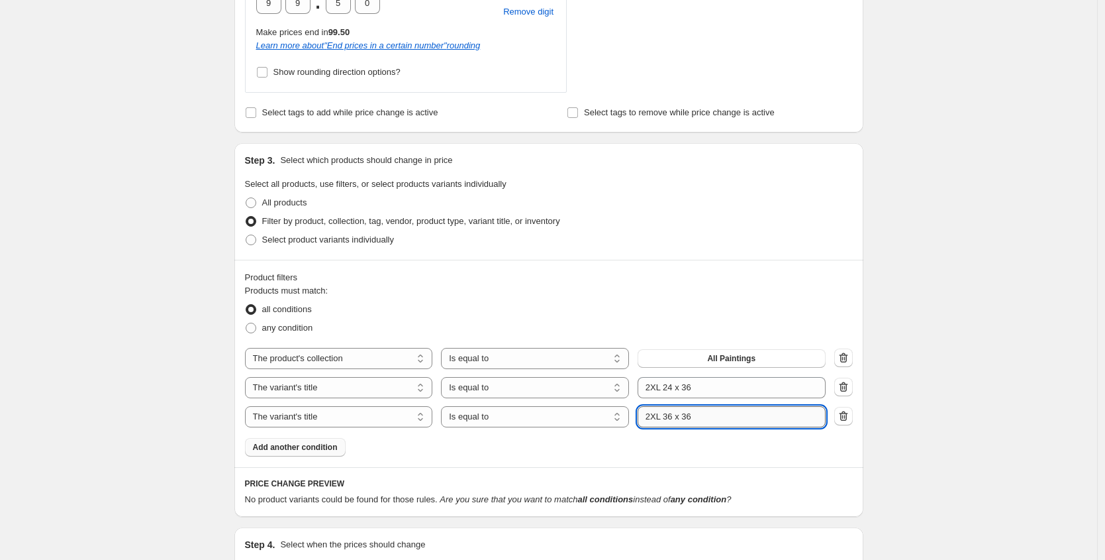
click at [735, 416] on input "2XL 36 x 36" at bounding box center [732, 416] width 188 height 21
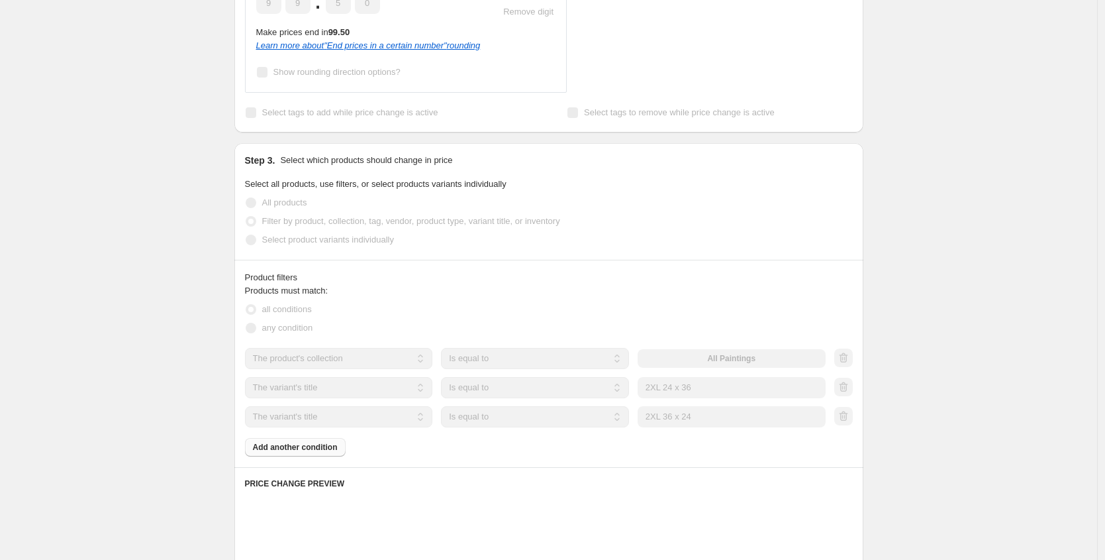
click at [666, 289] on fieldset "Products must match: all conditions any condition" at bounding box center [549, 310] width 608 height 53
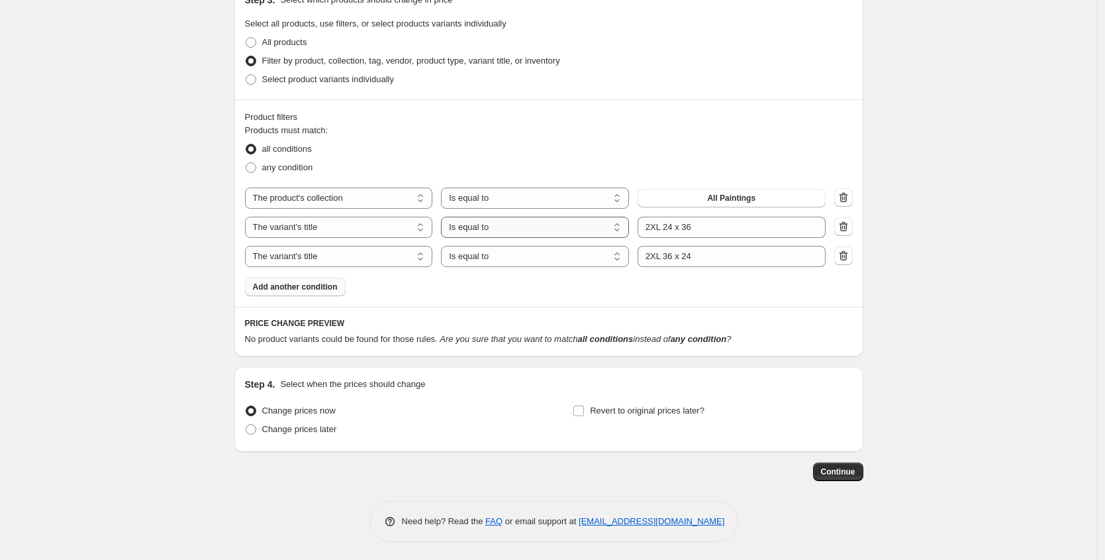
scroll to position [973, 0]
click at [842, 254] on icon "button" at bounding box center [843, 253] width 13 height 13
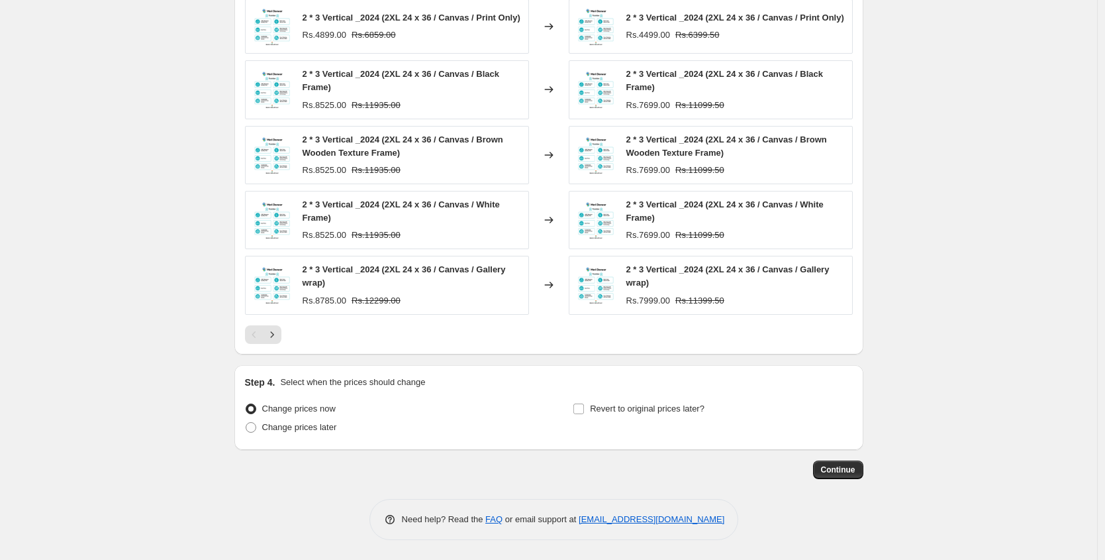
scroll to position [1299, 0]
click at [837, 469] on span "Continue" at bounding box center [838, 469] width 34 height 11
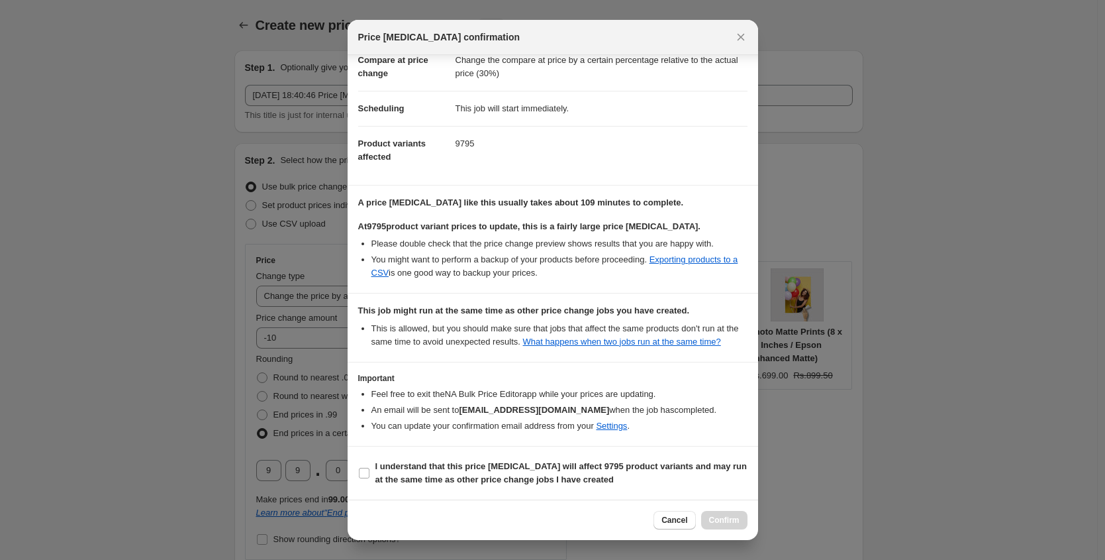
scroll to position [84, 0]
click at [416, 478] on b "I understand that this price change job will affect 9795 product variants and m…" at bounding box center [561, 472] width 372 height 23
click at [369, 478] on input "I understand that this price change job will affect 9795 product variants and m…" at bounding box center [364, 472] width 11 height 11
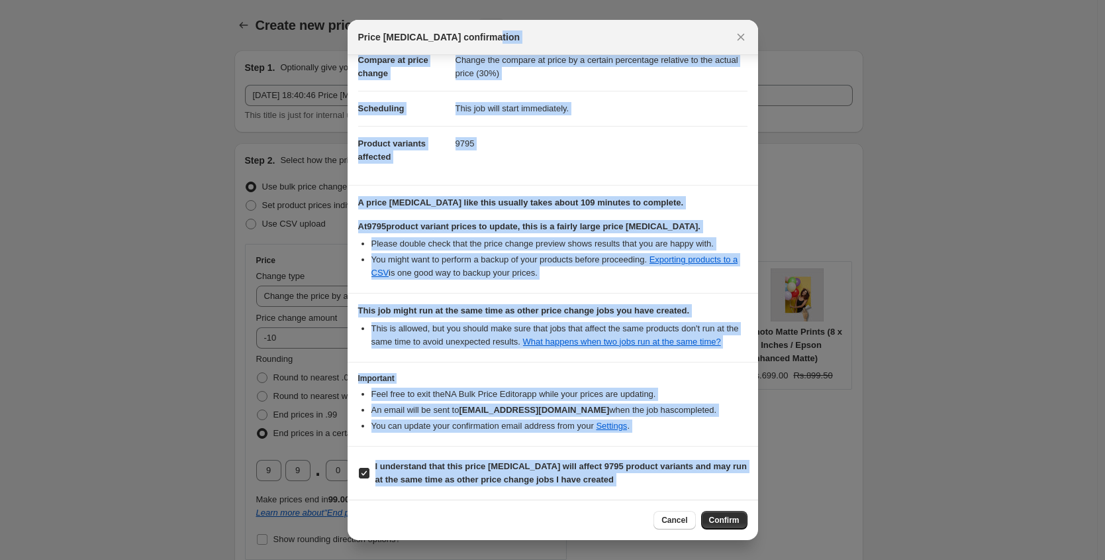
drag, startPoint x: 589, startPoint y: 44, endPoint x: 315, endPoint y: 44, distance: 273.5
click at [689, 516] on button "Cancel" at bounding box center [675, 520] width 42 height 19
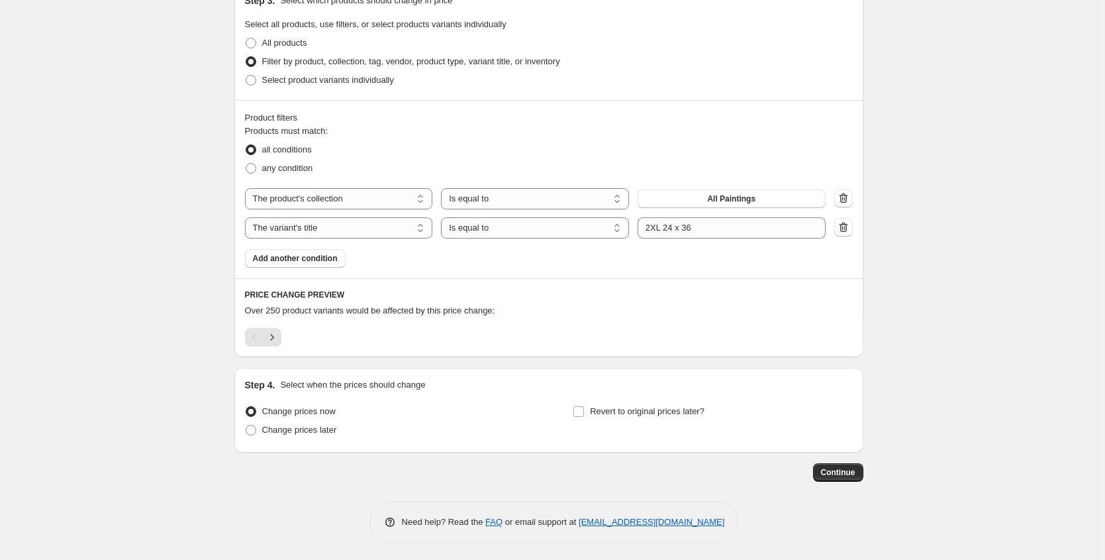
scroll to position [968, 0]
click at [417, 264] on div "Products must match: all conditions any condition The product The product's col…" at bounding box center [549, 198] width 608 height 143
click at [274, 345] on icon "Next" at bounding box center [272, 339] width 13 height 13
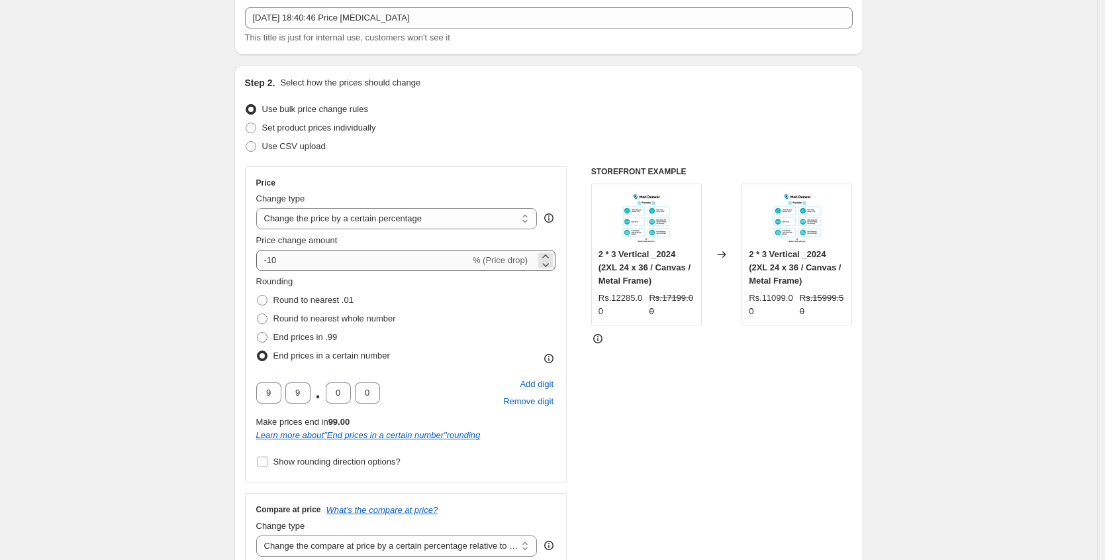
scroll to position [0, 0]
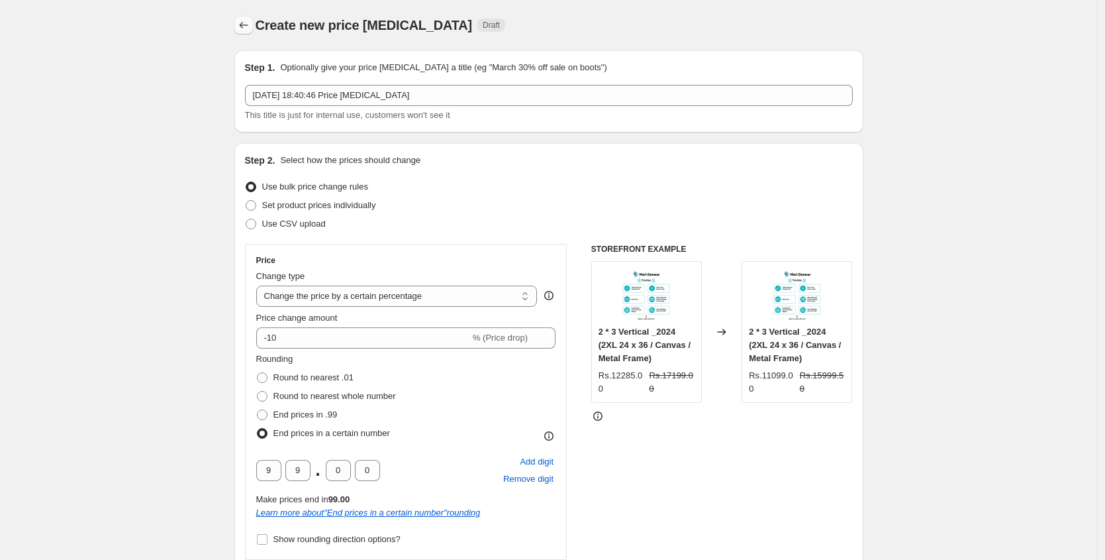
click at [247, 22] on icon "Price change jobs" at bounding box center [243, 25] width 13 height 13
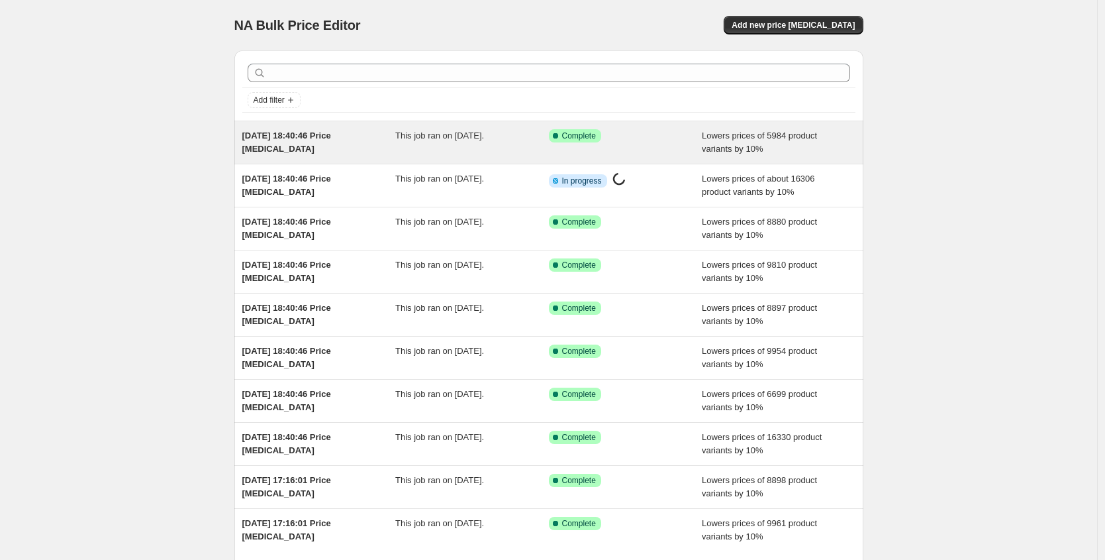
click at [313, 136] on span "[DATE] 18:40:46 Price [MEDICAL_DATA]" at bounding box center [286, 141] width 89 height 23
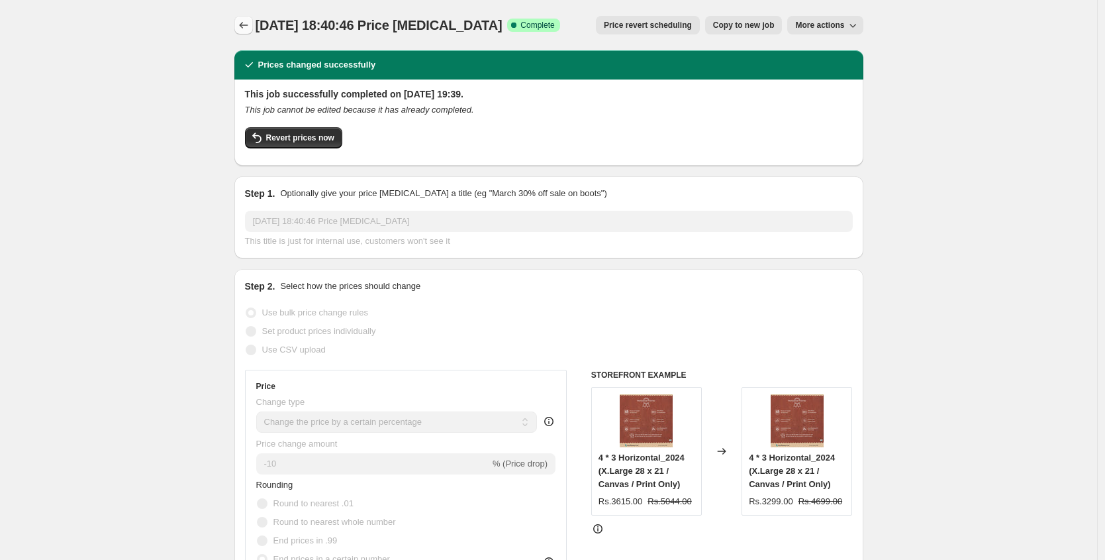
click at [244, 25] on icon "Price change jobs" at bounding box center [243, 25] width 9 height 7
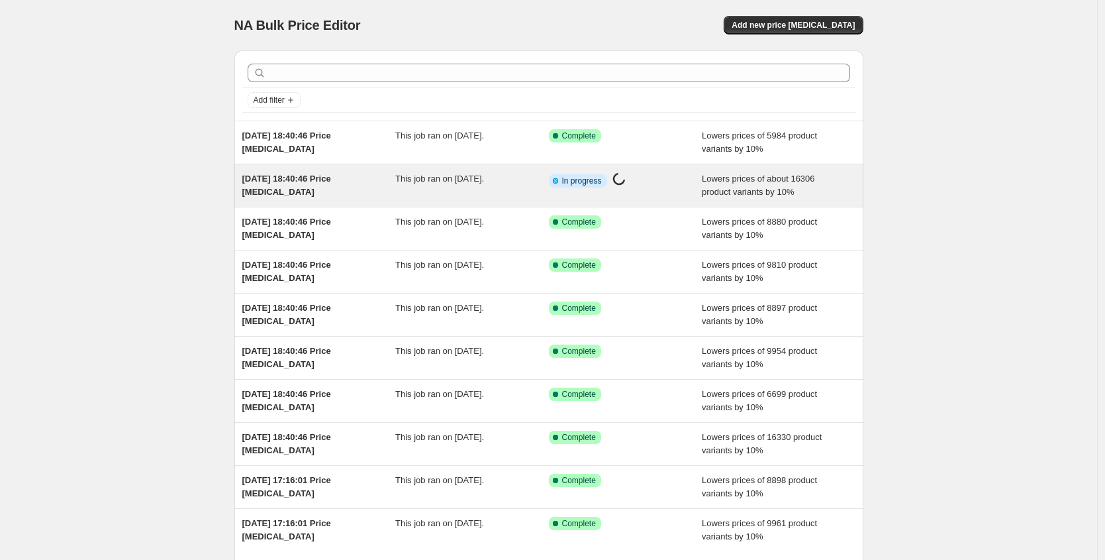
click at [311, 181] on span "[DATE] 18:40:46 Price [MEDICAL_DATA]" at bounding box center [286, 184] width 89 height 23
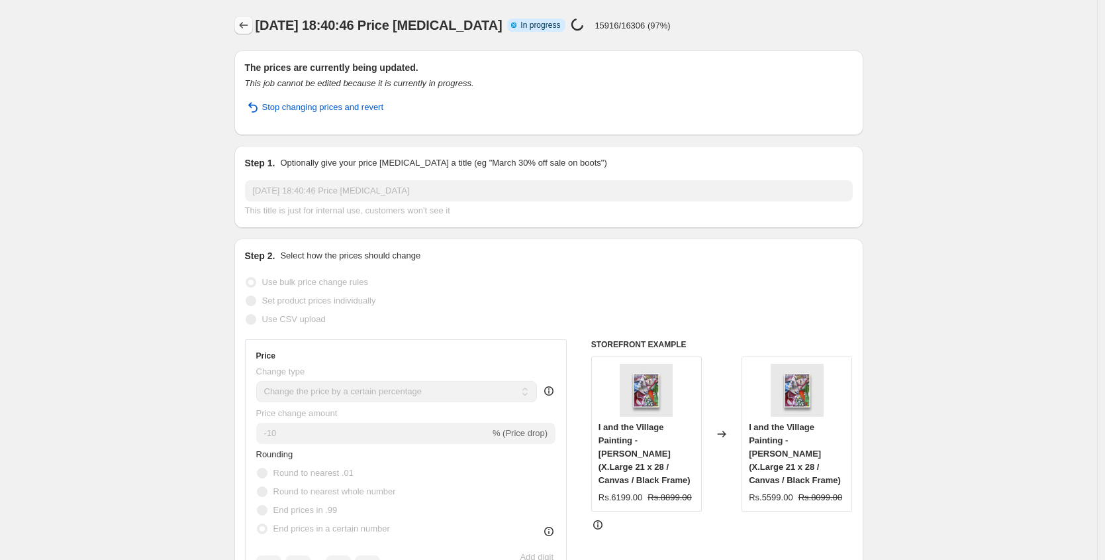
click at [250, 21] on icon "Price change jobs" at bounding box center [243, 25] width 13 height 13
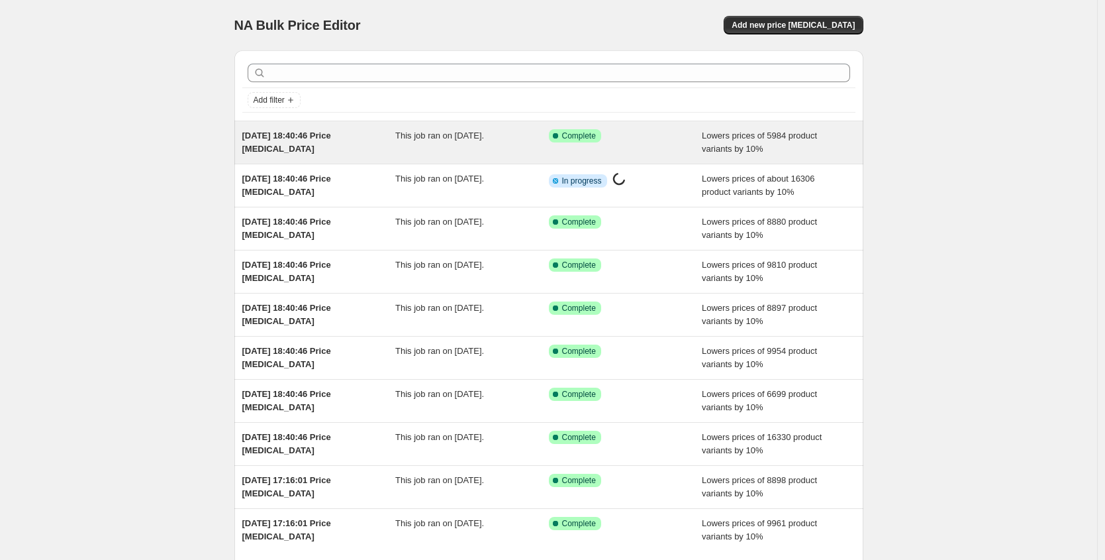
click at [401, 136] on span "This job ran on [DATE]." at bounding box center [439, 135] width 89 height 10
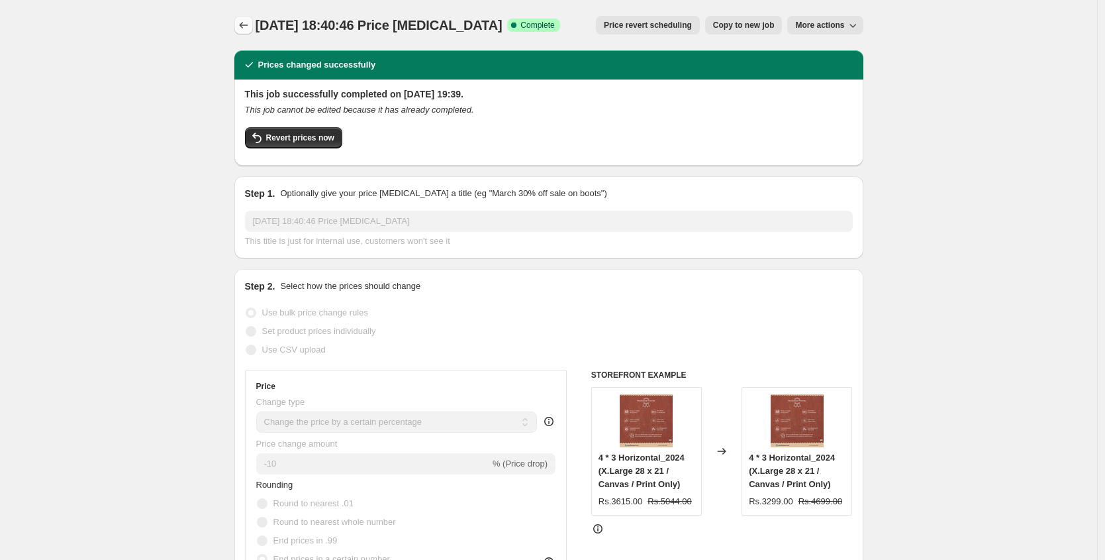
click at [250, 26] on icon "Price change jobs" at bounding box center [243, 25] width 13 height 13
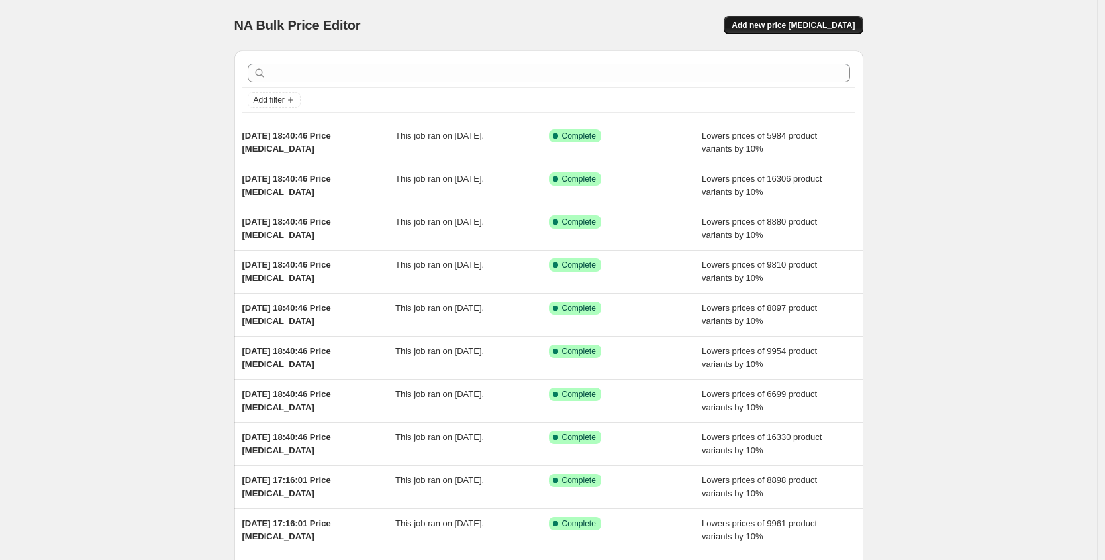
click at [808, 28] on span "Add new price [MEDICAL_DATA]" at bounding box center [793, 25] width 123 height 11
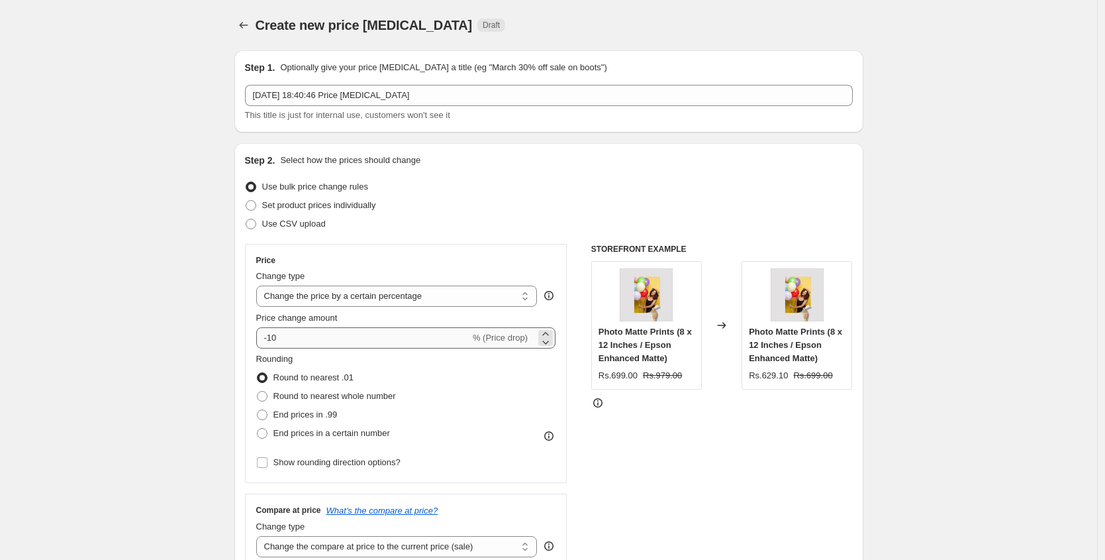
scroll to position [149, 0]
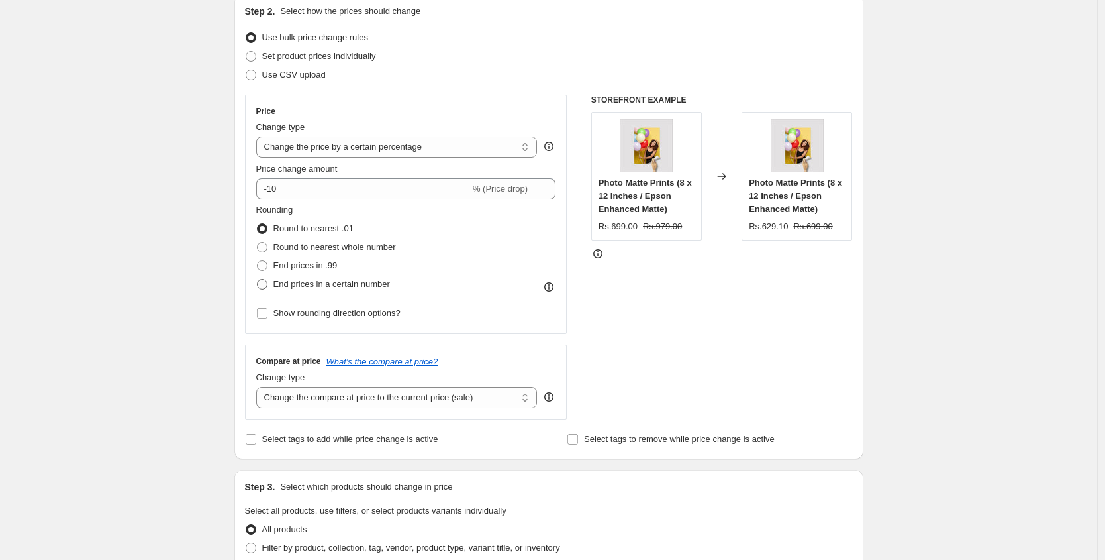
click at [313, 277] on span "End prices in a certain number" at bounding box center [331, 283] width 117 height 13
click at [258, 279] on input "End prices in a certain number" at bounding box center [257, 279] width 1 height 1
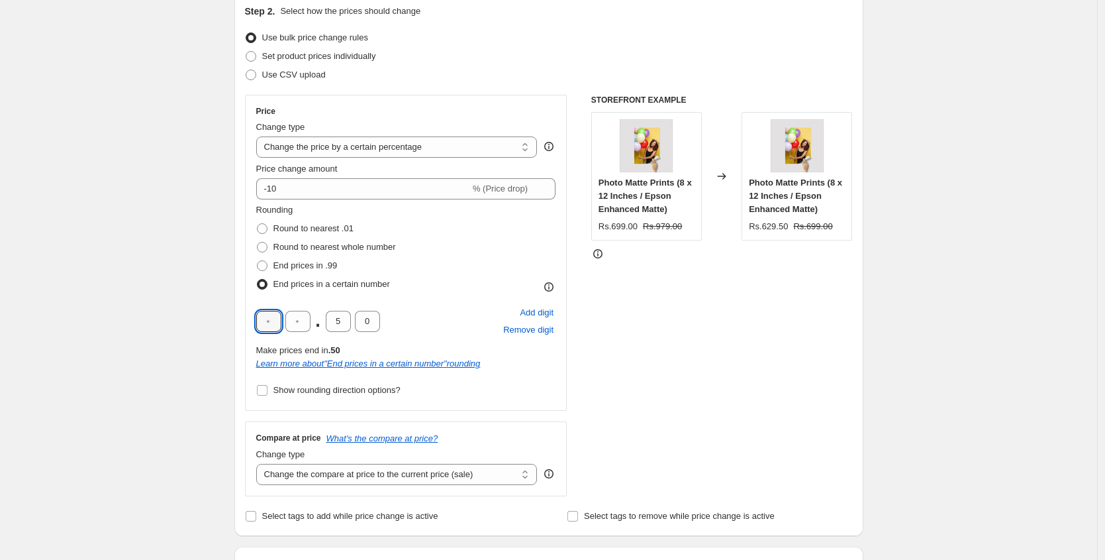
drag, startPoint x: 276, startPoint y: 320, endPoint x: 249, endPoint y: 319, distance: 27.2
click at [249, 319] on div "Price Change type Change the price to a certain amount Change the price by a ce…" at bounding box center [406, 253] width 322 height 316
drag, startPoint x: 305, startPoint y: 319, endPoint x: 284, endPoint y: 318, distance: 21.2
click at [284, 318] on div "9 . 5 0" at bounding box center [318, 321] width 124 height 21
drag, startPoint x: 342, startPoint y: 321, endPoint x: 332, endPoint y: 320, distance: 9.4
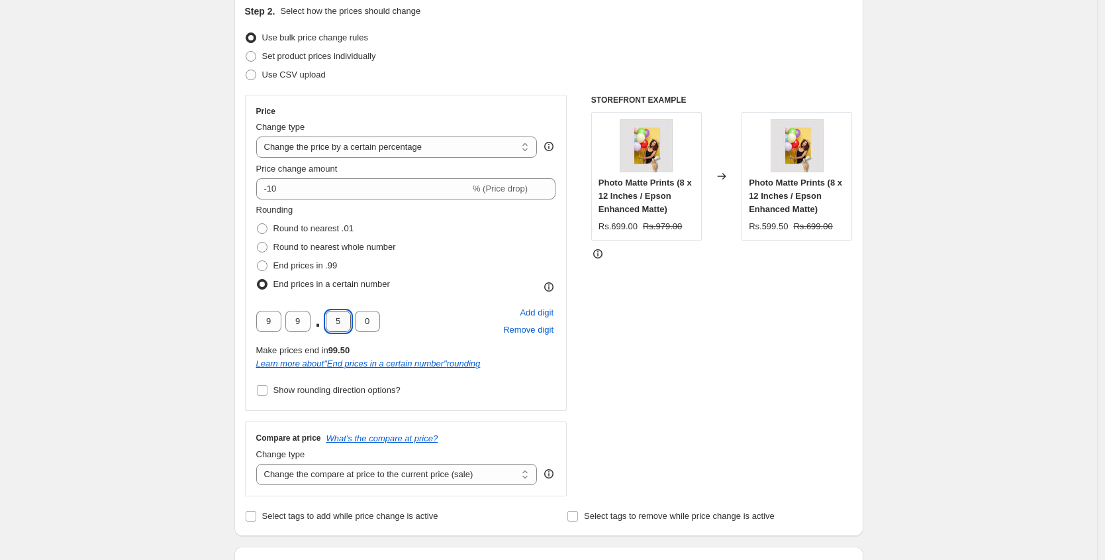
click at [332, 320] on input "5" at bounding box center [338, 321] width 25 height 21
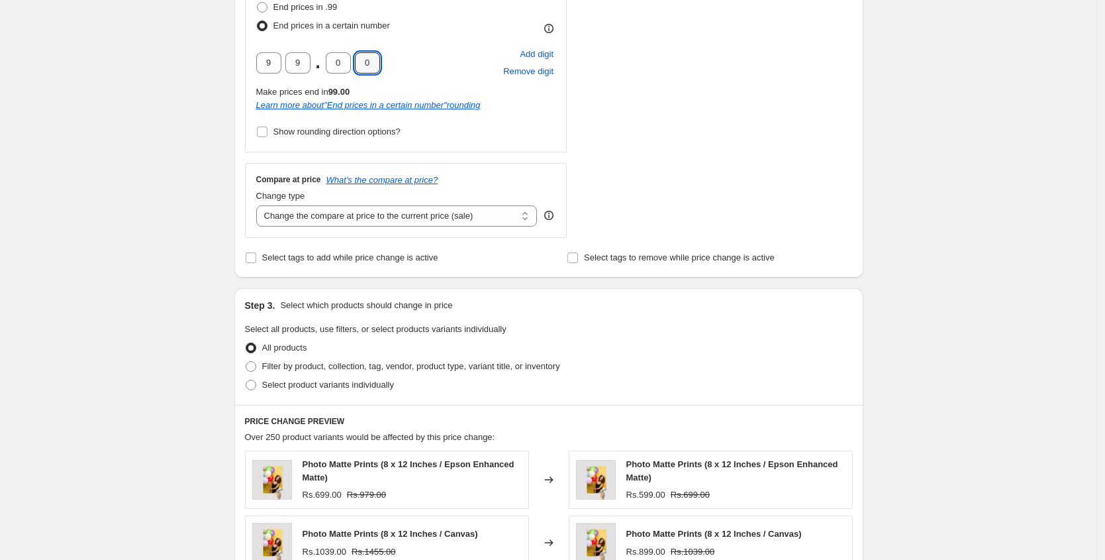
scroll to position [392, 0]
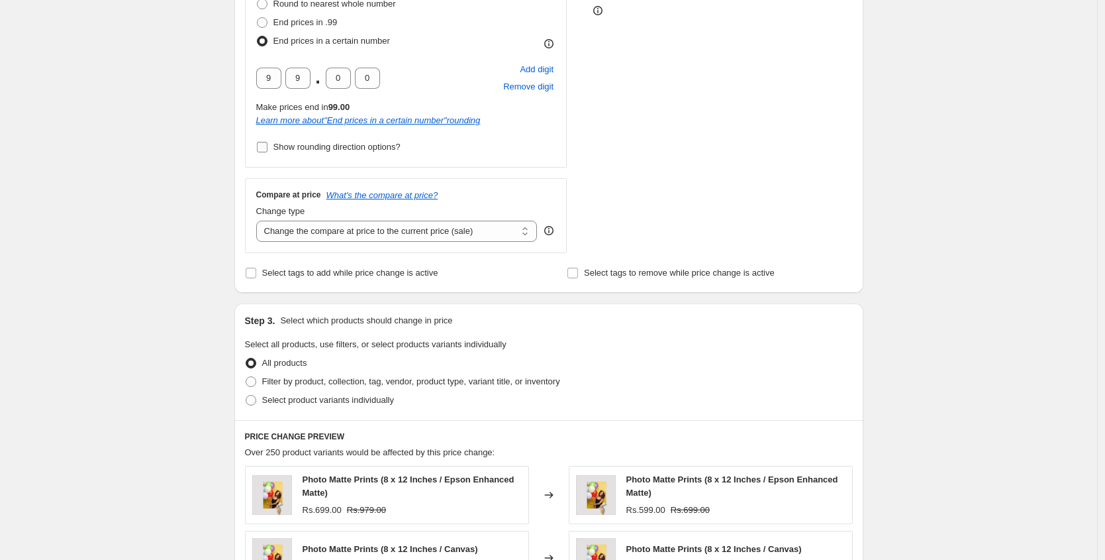
click at [306, 146] on span "Show rounding direction options?" at bounding box center [336, 147] width 127 height 10
click at [268, 146] on input "Show rounding direction options?" at bounding box center [262, 147] width 11 height 11
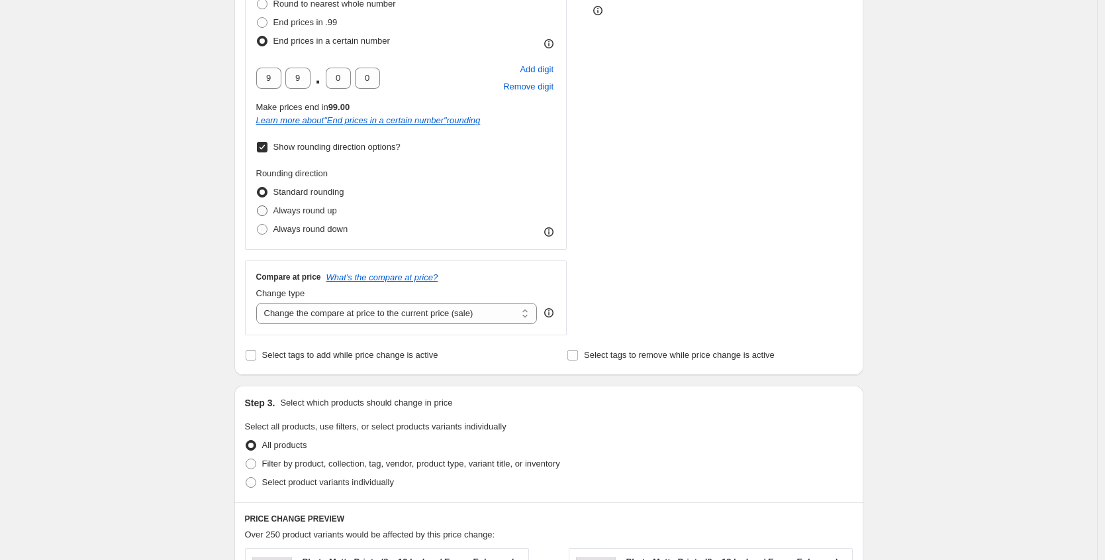
click at [297, 203] on label "Always round up" at bounding box center [296, 210] width 81 height 19
click at [258, 205] on input "Always round up" at bounding box center [257, 205] width 1 height 1
click at [322, 306] on select "Change the compare at price to the current price (sale) Change the compare at p…" at bounding box center [396, 313] width 281 height 21
click at [260, 303] on select "Change the compare at price to the current price (sale) Change the compare at p…" at bounding box center [396, 313] width 281 height 21
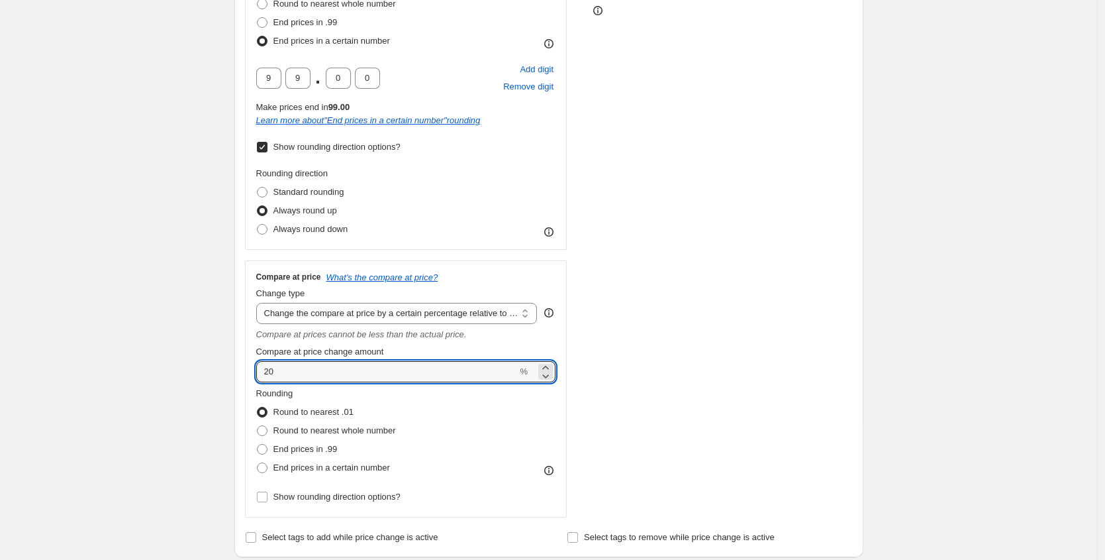
drag, startPoint x: 302, startPoint y: 371, endPoint x: 258, endPoint y: 366, distance: 44.1
click at [258, 366] on div "Compare at price What's the compare at price? Change type Change the compare at…" at bounding box center [406, 388] width 322 height 257
click at [280, 461] on span "End prices in a certain number" at bounding box center [331, 467] width 117 height 13
click at [258, 462] on input "End prices in a certain number" at bounding box center [257, 462] width 1 height 1
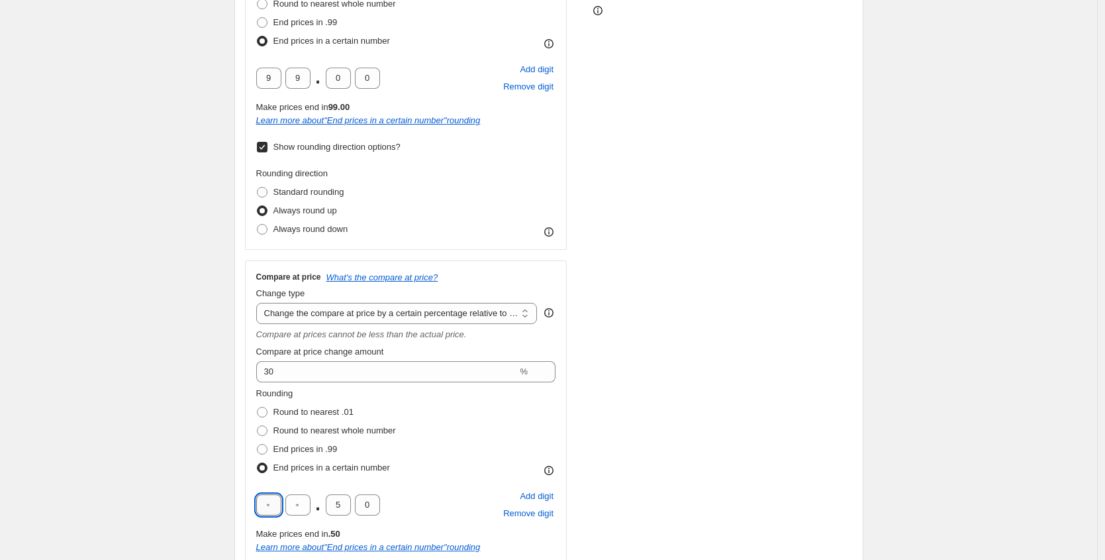
click at [270, 500] on input "text" at bounding box center [268, 504] width 25 height 21
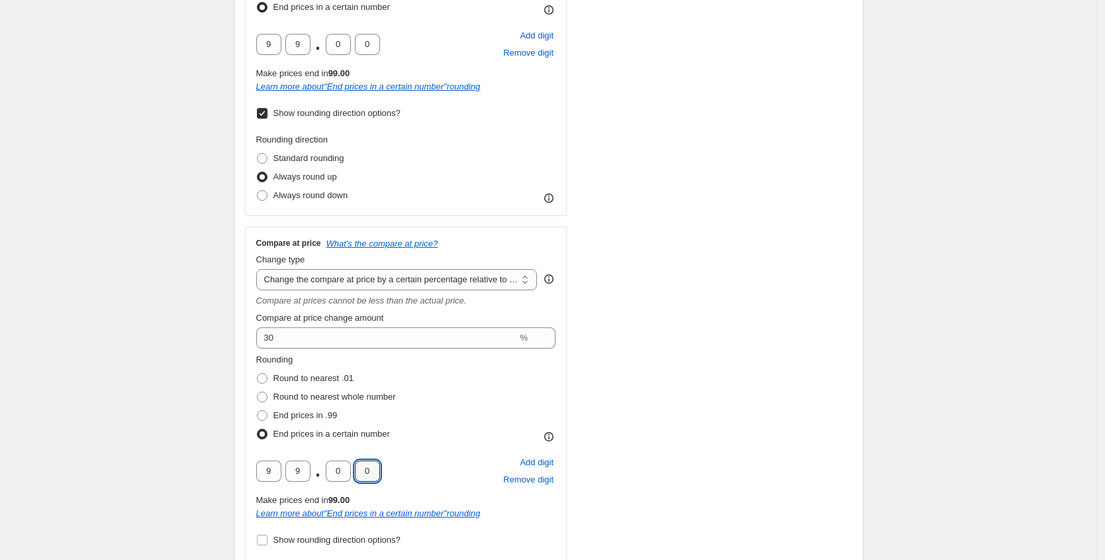
scroll to position [809, 0]
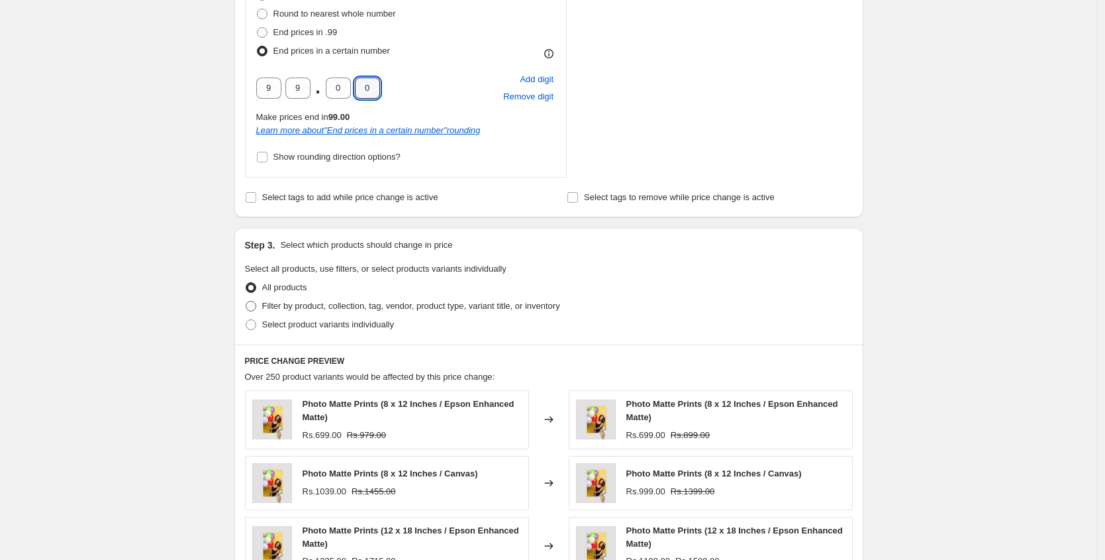
click at [348, 299] on span "Filter by product, collection, tag, vendor, product type, variant title, or inv…" at bounding box center [411, 305] width 298 height 13
click at [246, 301] on input "Filter by product, collection, tag, vendor, product type, variant title, or inv…" at bounding box center [246, 301] width 1 height 1
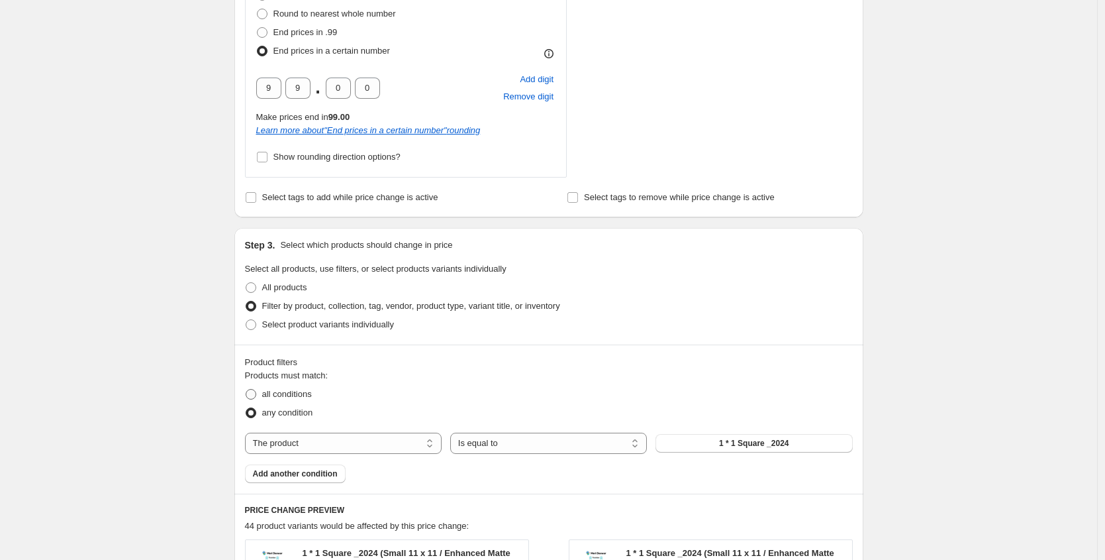
click at [305, 397] on span "all conditions" at bounding box center [287, 394] width 50 height 10
click at [246, 389] on input "all conditions" at bounding box center [246, 389] width 1 height 1
click at [328, 447] on select "The product The product's collection The product's tag The product's vendor The…" at bounding box center [343, 442] width 197 height 21
click at [329, 469] on span "Add another condition" at bounding box center [295, 473] width 85 height 11
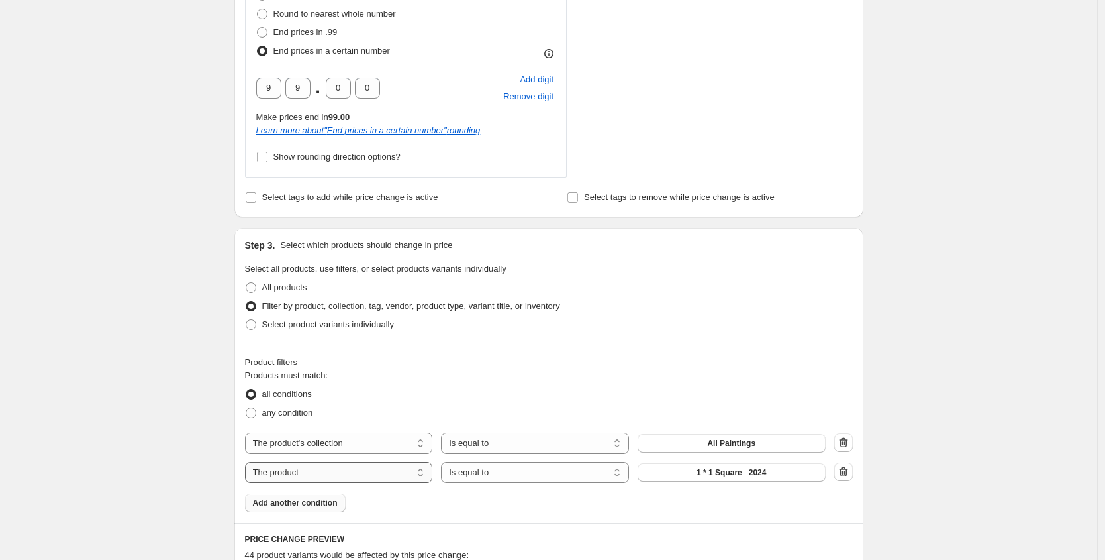
click at [421, 467] on select "The product The product's collection The product's tag The product's vendor The…" at bounding box center [339, 472] width 188 height 21
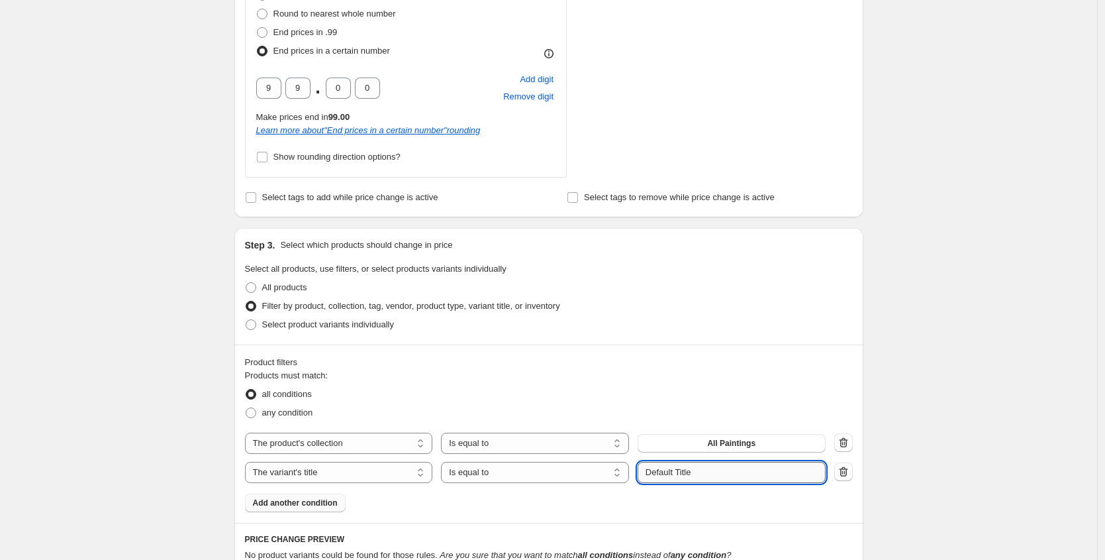
click at [713, 475] on input "Default Title" at bounding box center [732, 472] width 188 height 21
paste input "2XL 24 x 36"
click at [648, 401] on div "all conditions" at bounding box center [549, 394] width 608 height 19
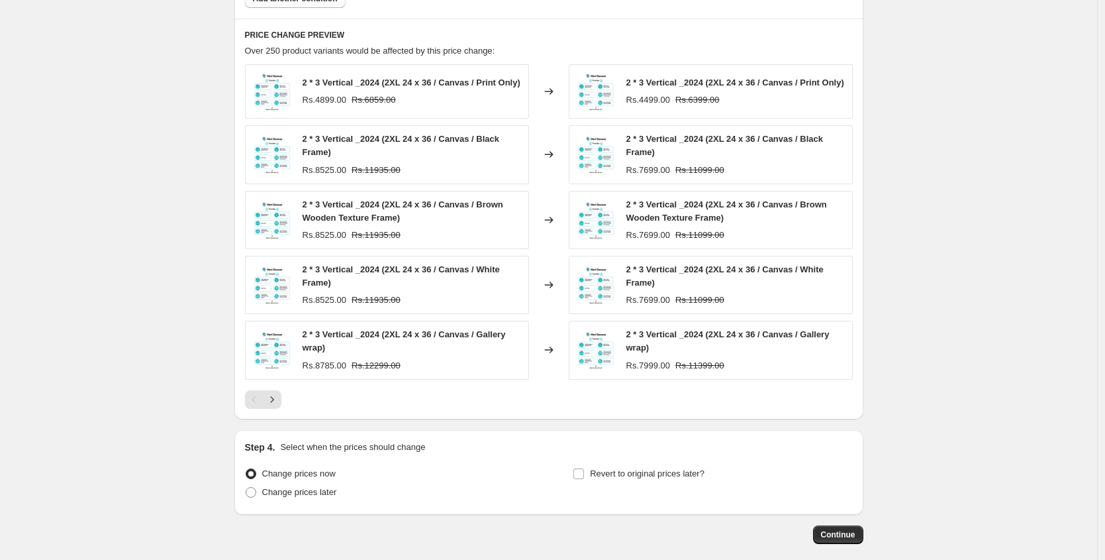
scroll to position [1381, 0]
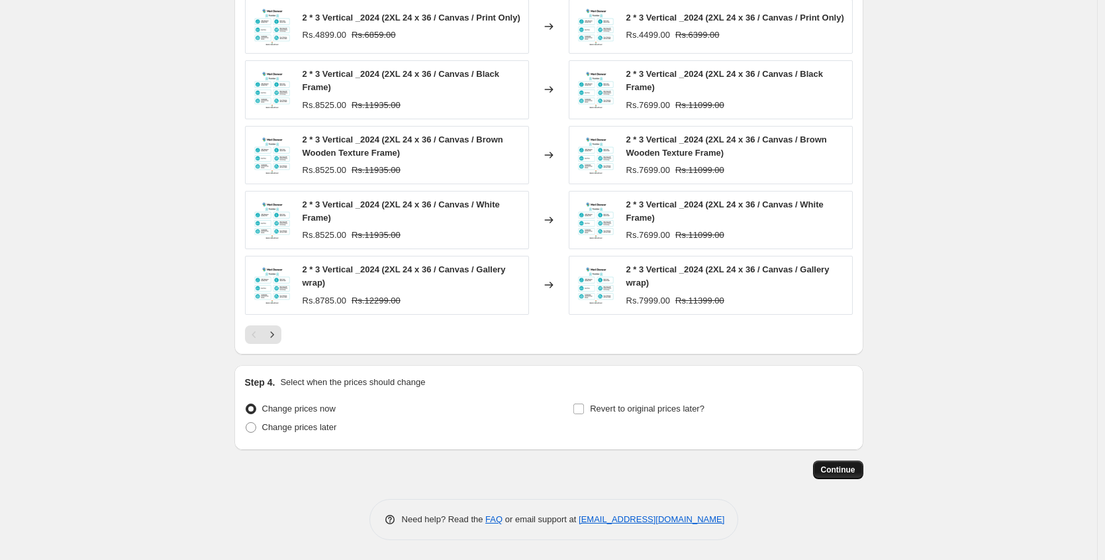
click at [831, 473] on span "Continue" at bounding box center [838, 469] width 34 height 11
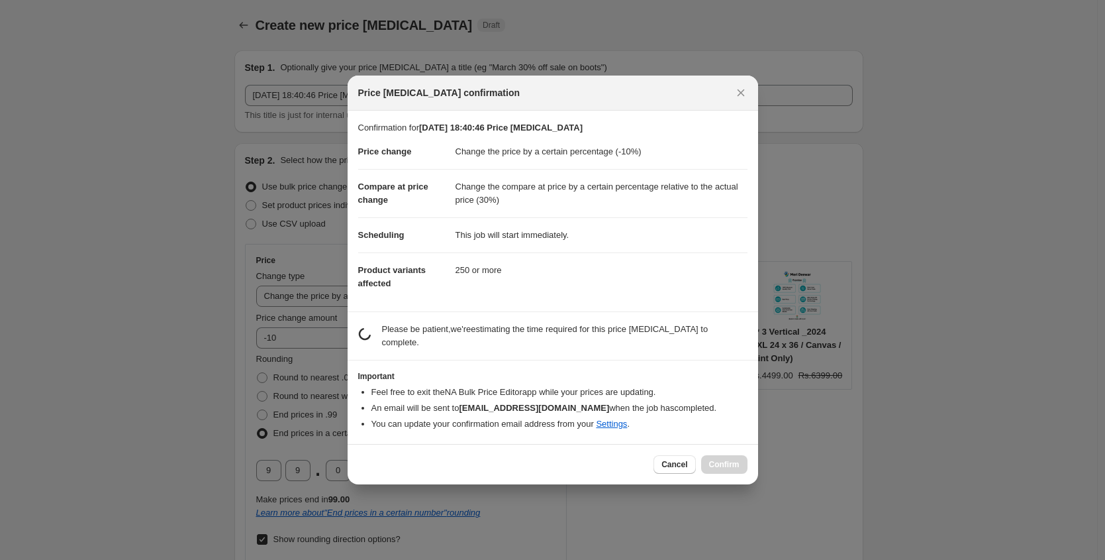
scroll to position [0, 0]
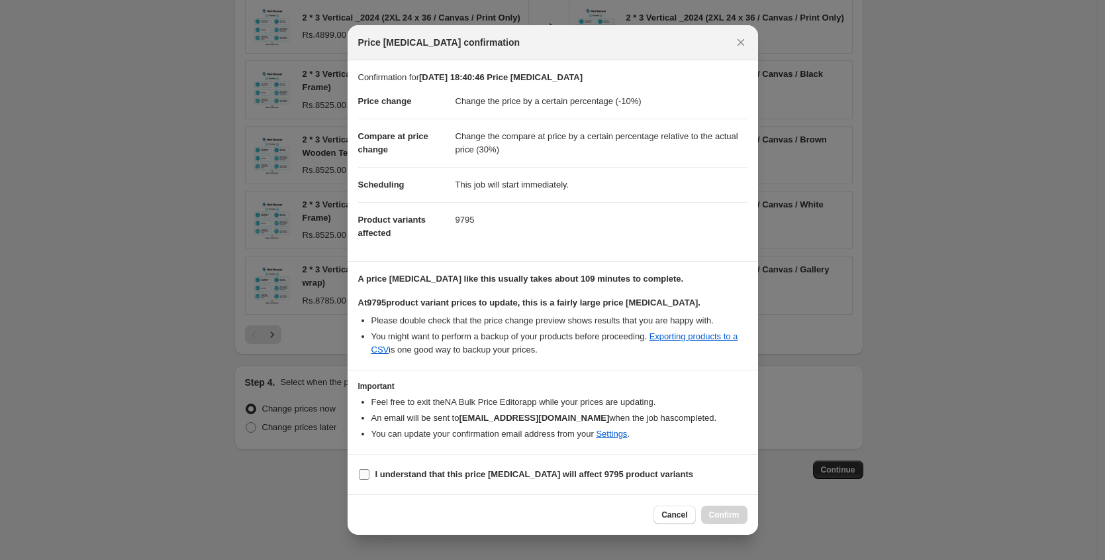
click at [522, 474] on b "I understand that this price change job will affect 9795 product variants" at bounding box center [534, 474] width 319 height 10
click at [369, 474] on input "I understand that this price change job will affect 9795 product variants" at bounding box center [364, 474] width 11 height 11
click at [735, 515] on span "Confirm" at bounding box center [724, 514] width 30 height 11
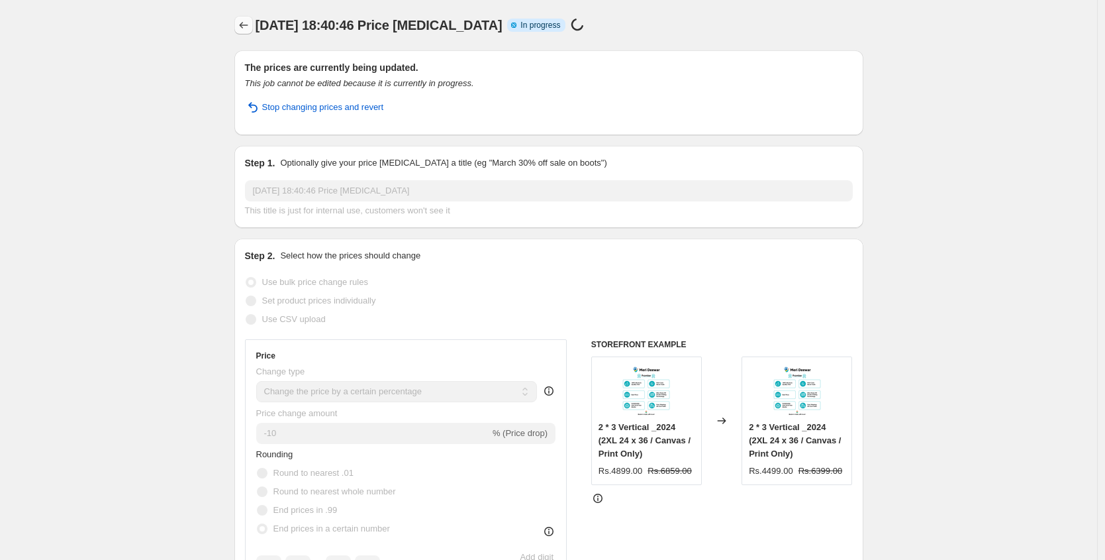
click at [244, 29] on icon "Price change jobs" at bounding box center [243, 25] width 13 height 13
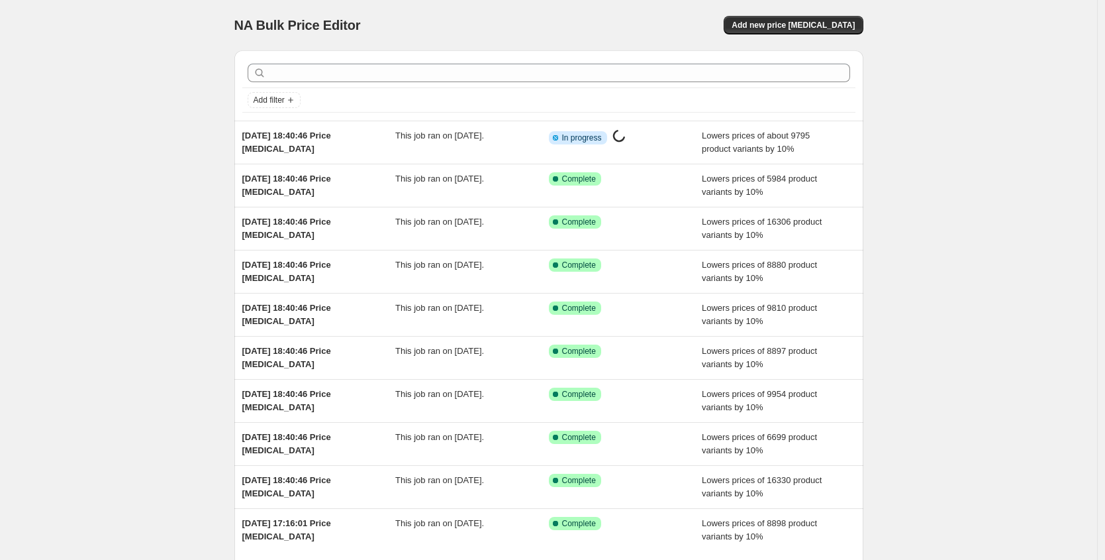
click at [783, 34] on div "NA Bulk Price Editor. This page is ready NA Bulk Price Editor Add new price cha…" at bounding box center [548, 25] width 629 height 50
click at [785, 26] on span "Add new price [MEDICAL_DATA]" at bounding box center [793, 25] width 123 height 11
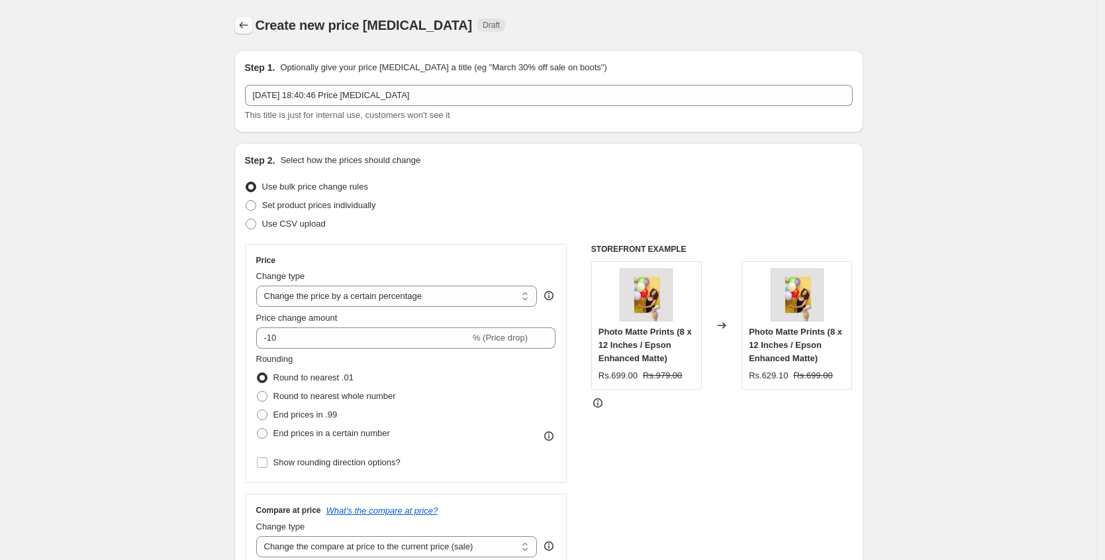
click at [246, 23] on icon "Price change jobs" at bounding box center [243, 25] width 13 height 13
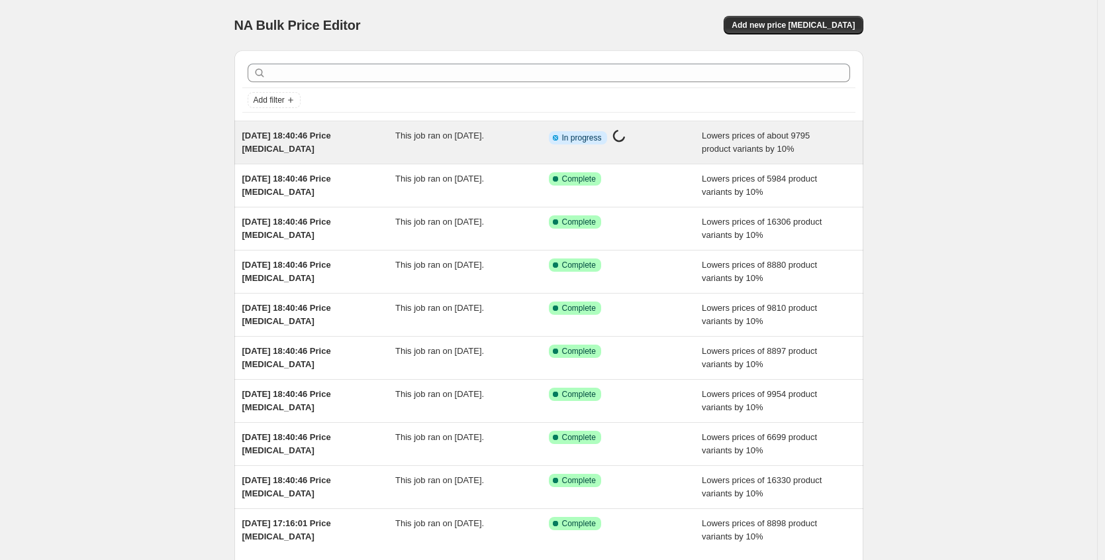
click at [310, 134] on span "[DATE] 18:40:46 Price [MEDICAL_DATA]" at bounding box center [286, 141] width 89 height 23
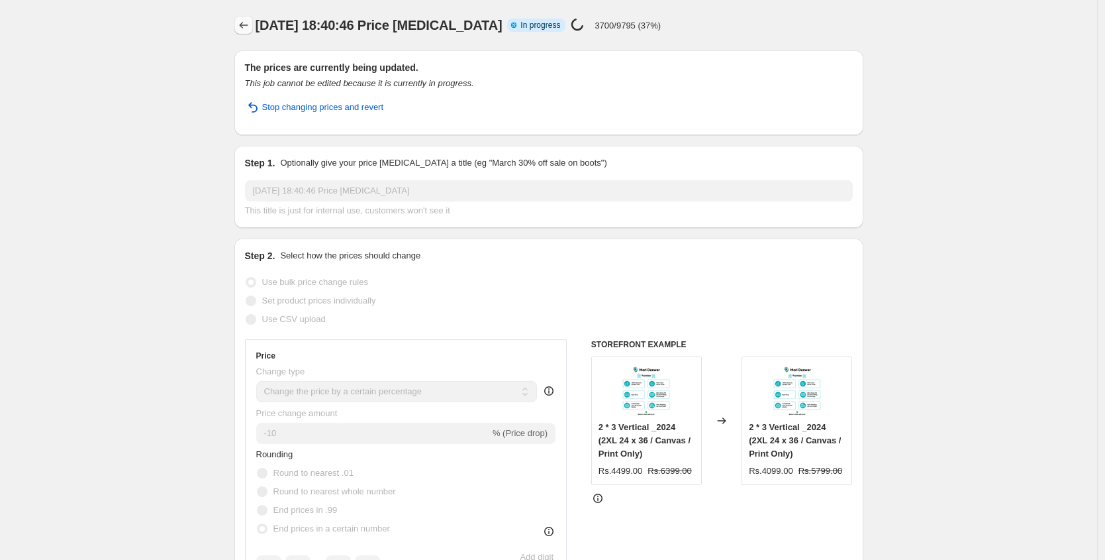
click at [244, 28] on icon "Price change jobs" at bounding box center [243, 25] width 13 height 13
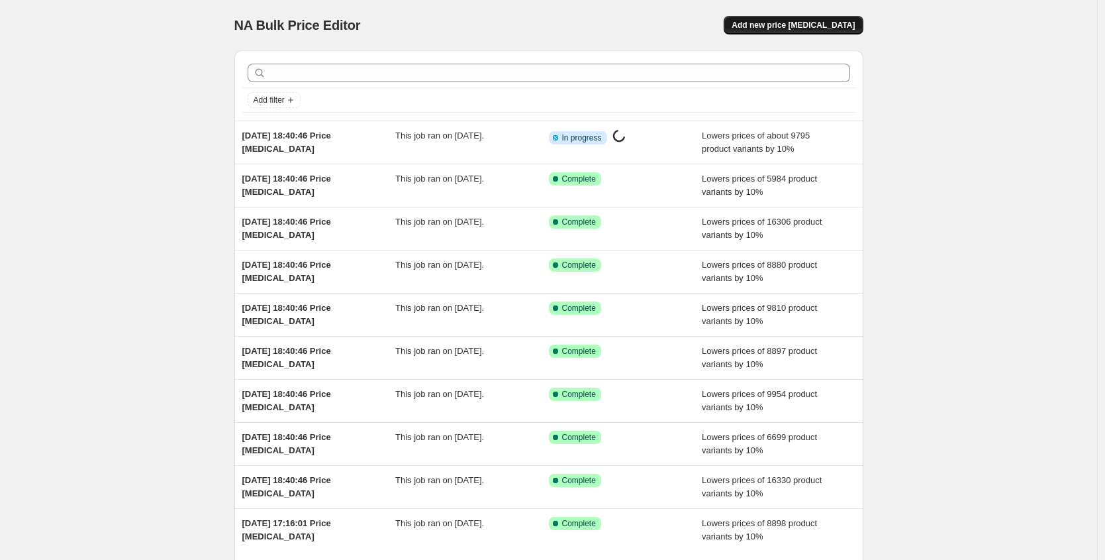
click at [807, 25] on span "Add new price [MEDICAL_DATA]" at bounding box center [793, 25] width 123 height 11
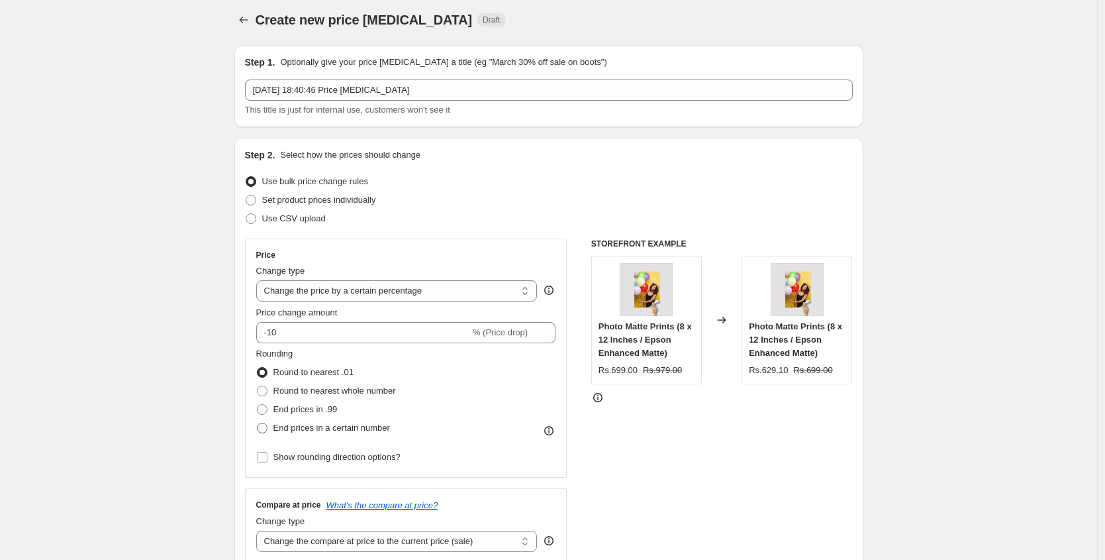
click at [346, 425] on span "End prices in a certain number" at bounding box center [331, 427] width 117 height 10
click at [258, 423] on input "End prices in a certain number" at bounding box center [257, 422] width 1 height 1
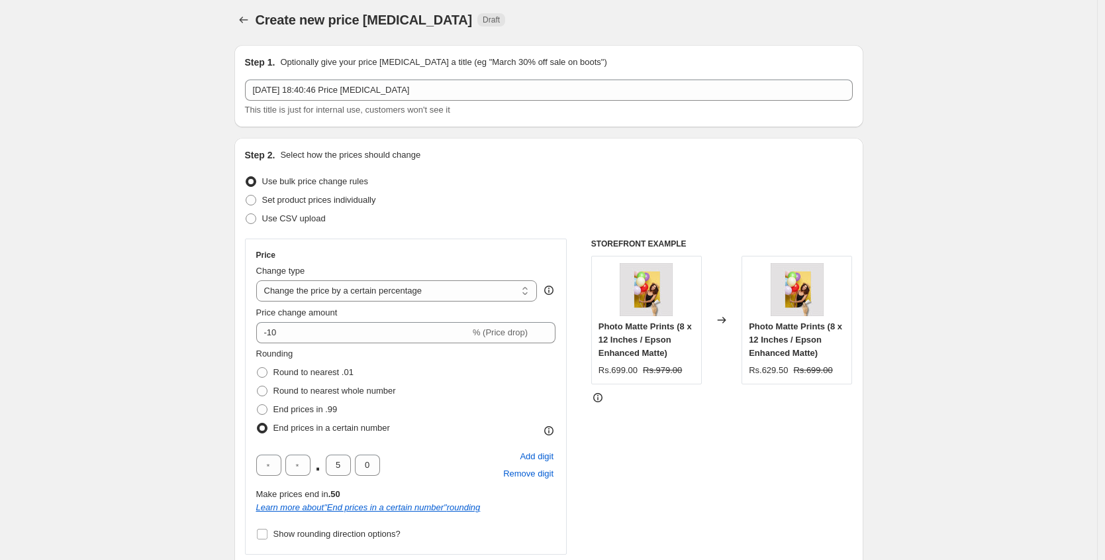
scroll to position [213, 0]
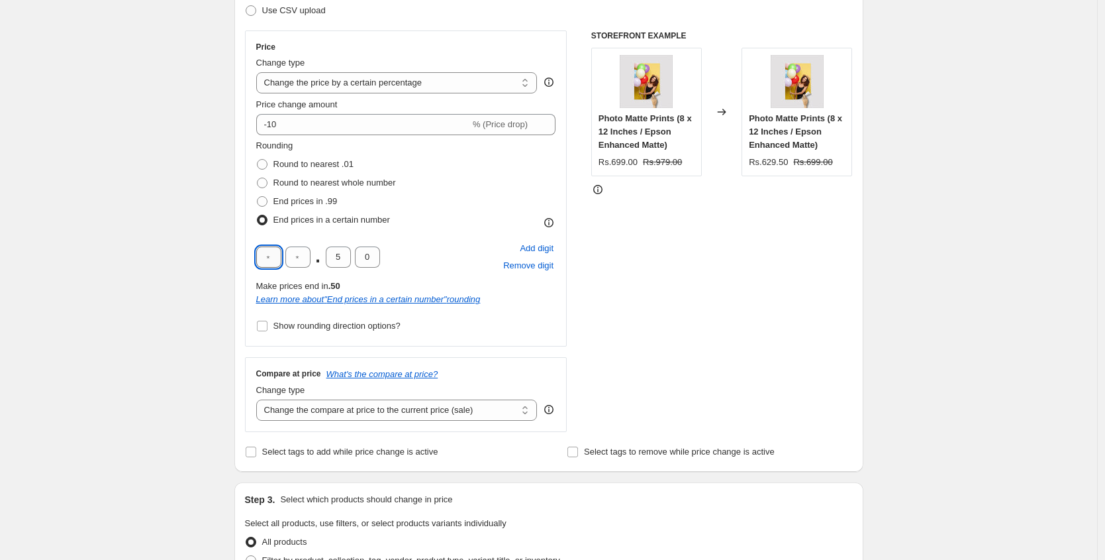
click at [271, 266] on input "text" at bounding box center [268, 256] width 25 height 21
click at [286, 324] on span "Show rounding direction options?" at bounding box center [336, 325] width 127 height 10
click at [268, 324] on input "Show rounding direction options?" at bounding box center [262, 325] width 11 height 11
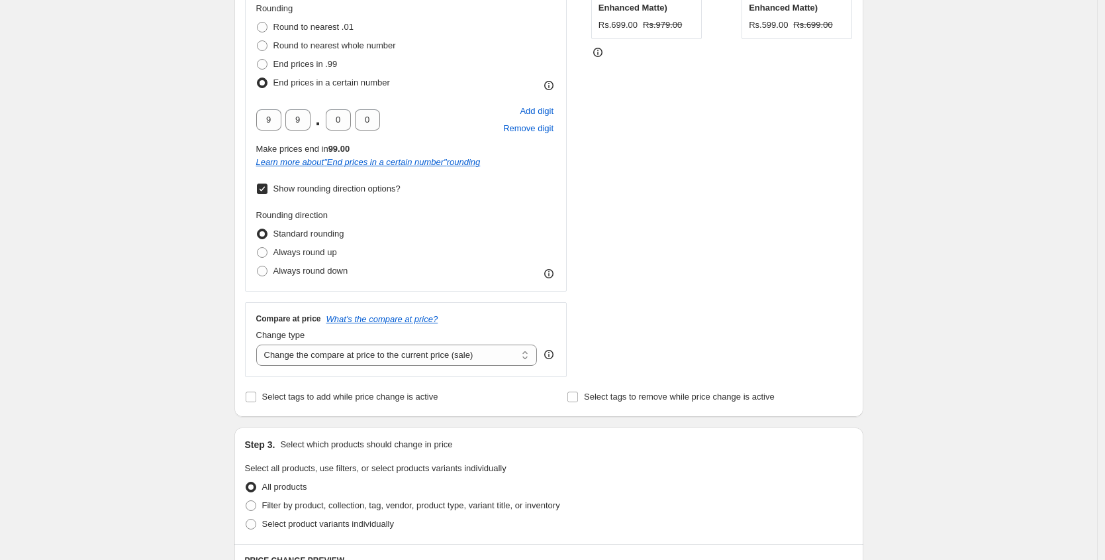
scroll to position [414, 0]
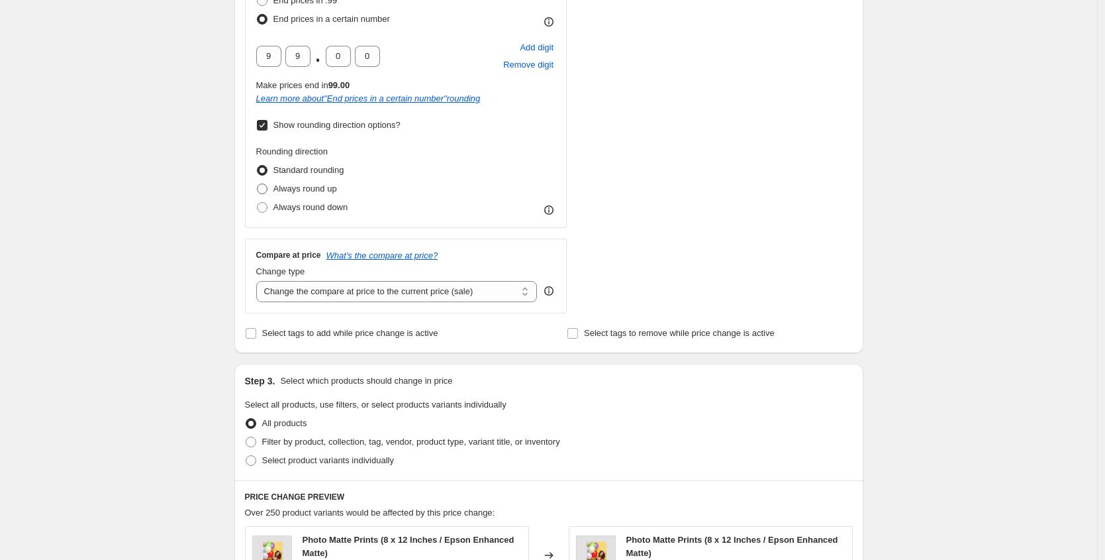
click at [294, 190] on span "Always round up" at bounding box center [305, 188] width 64 height 10
click at [258, 184] on input "Always round up" at bounding box center [257, 183] width 1 height 1
click at [378, 294] on select "Change the compare at price to the current price (sale) Change the compare at p…" at bounding box center [396, 291] width 281 height 21
click at [260, 281] on select "Change the compare at price to the current price (sale) Change the compare at p…" at bounding box center [396, 291] width 281 height 21
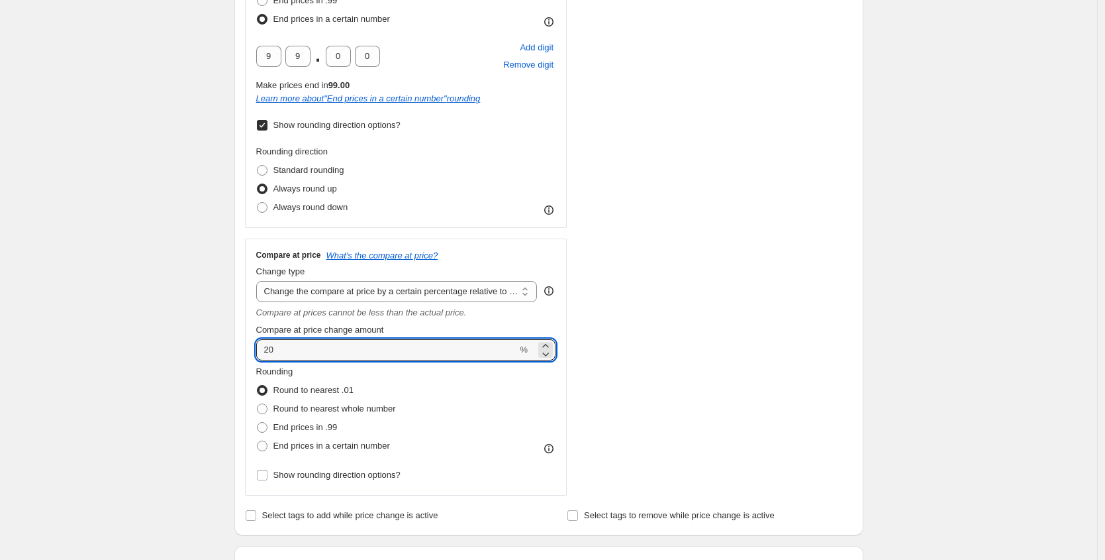
drag, startPoint x: 306, startPoint y: 352, endPoint x: 207, endPoint y: 330, distance: 100.9
click at [207, 330] on div "Create new price change job. This page is ready Create new price change job Dra…" at bounding box center [548, 424] width 1097 height 1677
click at [182, 347] on div "Create new price change job. This page is ready Create new price change job Dra…" at bounding box center [548, 424] width 1097 height 1677
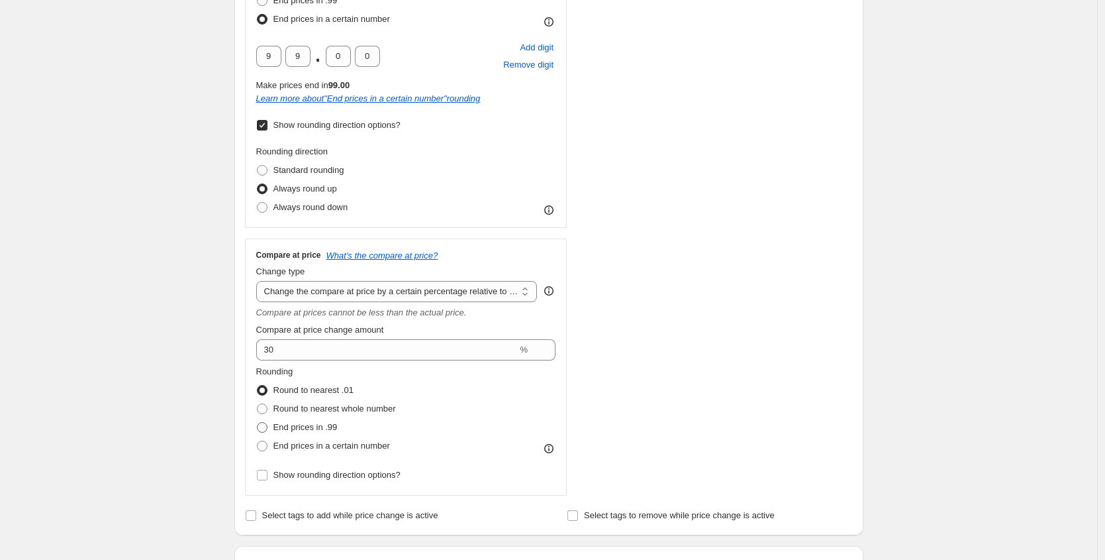
click at [304, 432] on span "End prices in .99" at bounding box center [305, 427] width 64 height 10
click at [258, 422] on input "End prices in .99" at bounding box center [257, 422] width 1 height 1
click at [301, 442] on span "End prices in a certain number" at bounding box center [331, 443] width 117 height 10
click at [258, 438] on input "End prices in a certain number" at bounding box center [257, 438] width 1 height 1
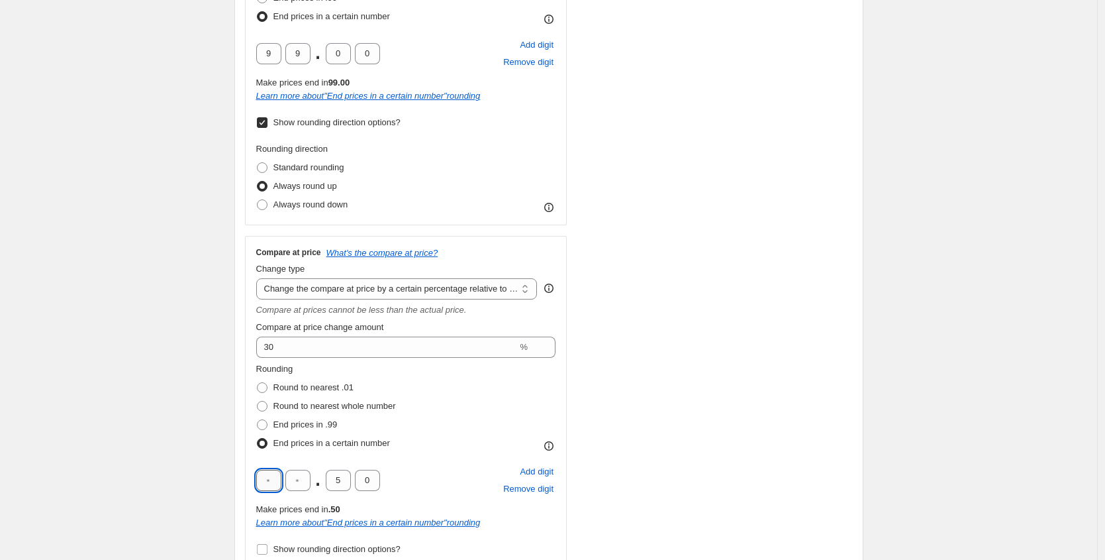
drag, startPoint x: 270, startPoint y: 479, endPoint x: 260, endPoint y: 473, distance: 11.4
click at [259, 476] on input "text" at bounding box center [268, 479] width 25 height 21
click at [467, 442] on div "Rounding Round to nearest .01 Round to nearest whole number End prices in .99 E…" at bounding box center [406, 407] width 300 height 90
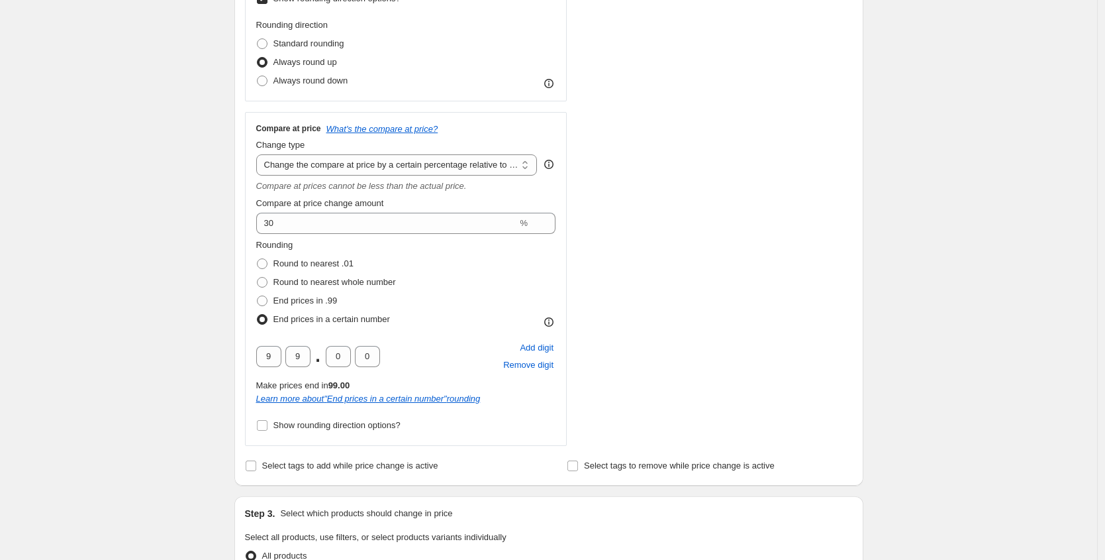
scroll to position [542, 0]
click at [360, 423] on span "Show rounding direction options?" at bounding box center [336, 423] width 127 height 10
click at [268, 423] on input "Show rounding direction options?" at bounding box center [262, 423] width 11 height 11
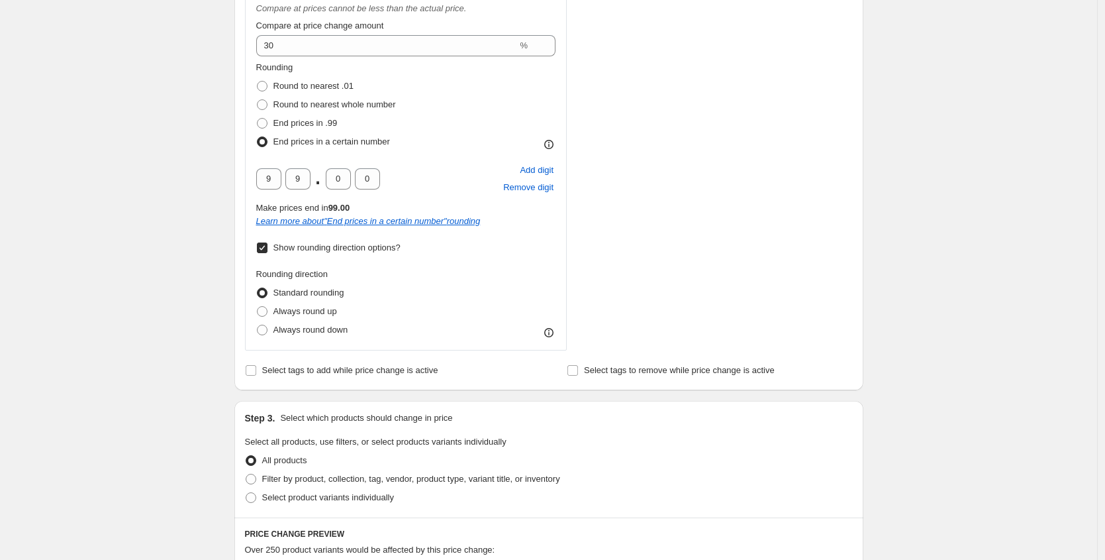
scroll to position [888, 0]
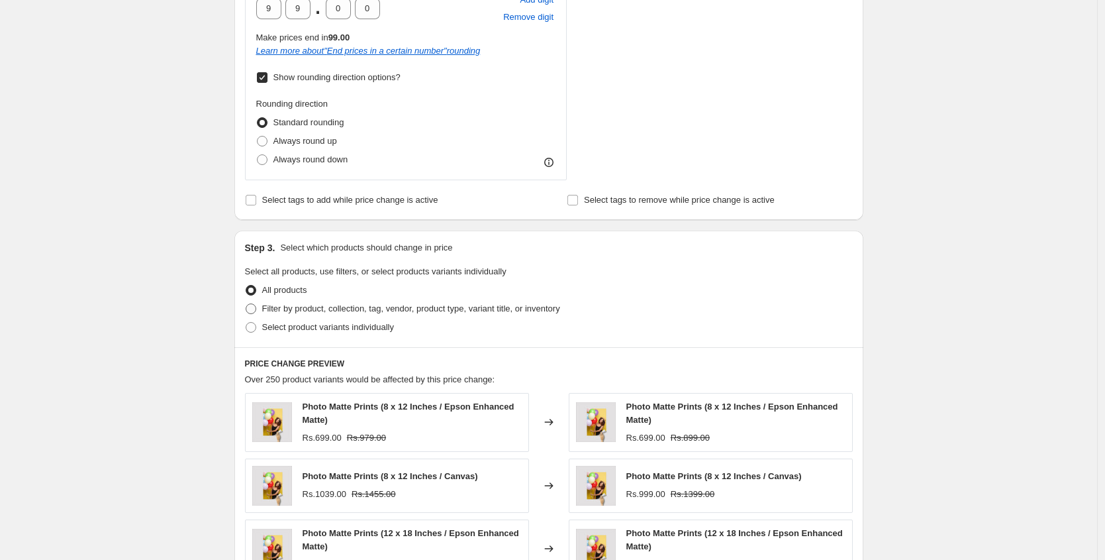
click at [320, 305] on span "Filter by product, collection, tag, vendor, product type, variant title, or inv…" at bounding box center [411, 308] width 298 height 10
click at [246, 304] on input "Filter by product, collection, tag, vendor, product type, variant title, or inv…" at bounding box center [246, 303] width 1 height 1
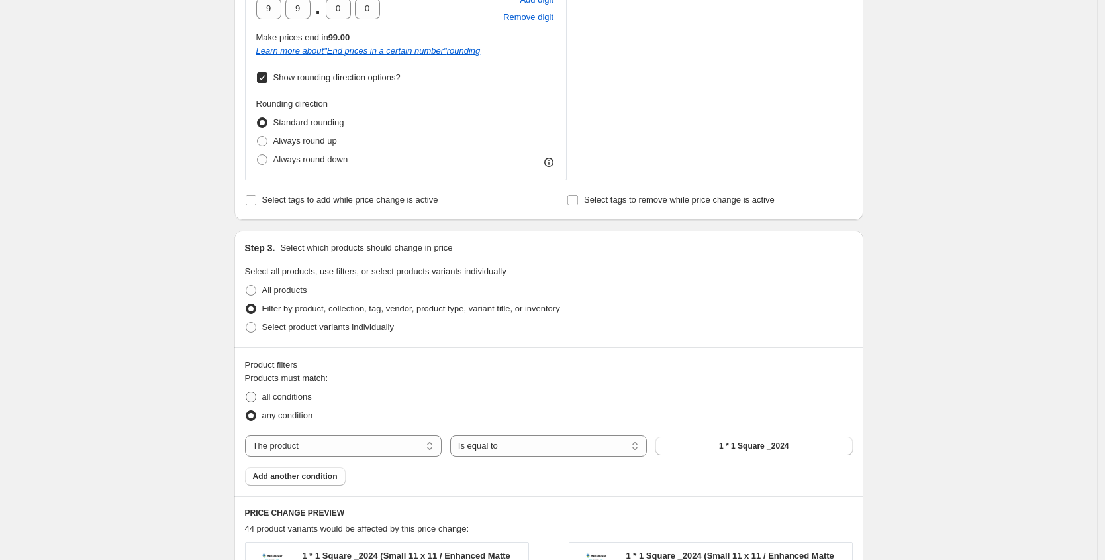
click at [305, 400] on span "all conditions" at bounding box center [287, 396] width 50 height 10
click at [246, 392] on input "all conditions" at bounding box center [246, 391] width 1 height 1
click at [548, 446] on select "Is equal to Is not equal to" at bounding box center [548, 445] width 197 height 21
click at [454, 435] on select "Is equal to Is not equal to" at bounding box center [548, 445] width 197 height 21
click at [741, 446] on span "1 * 1 Square _2024" at bounding box center [754, 445] width 70 height 11
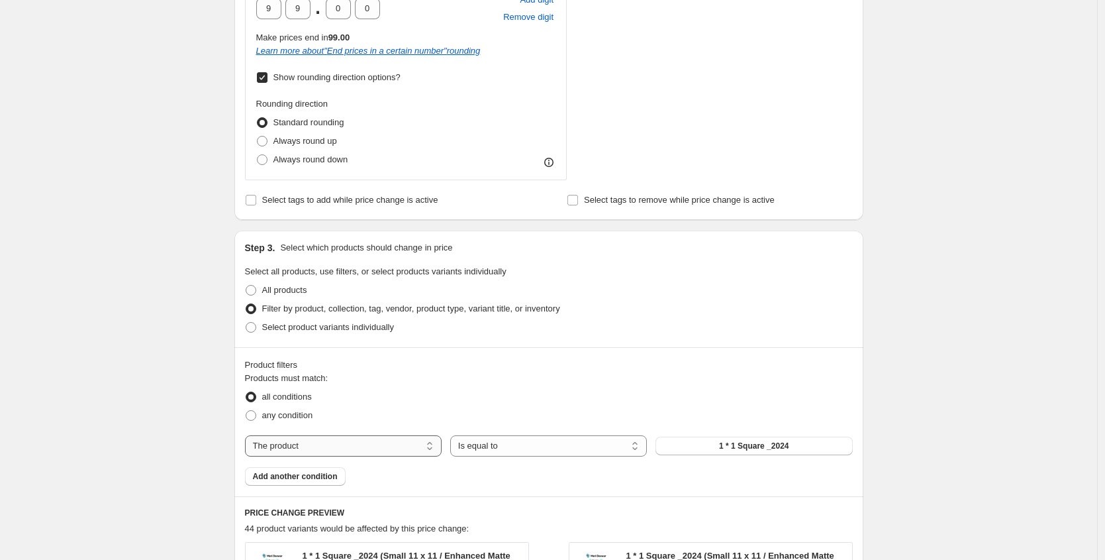
click at [352, 446] on select "The product The product's collection The product's tag The product's vendor The…" at bounding box center [343, 445] width 197 height 21
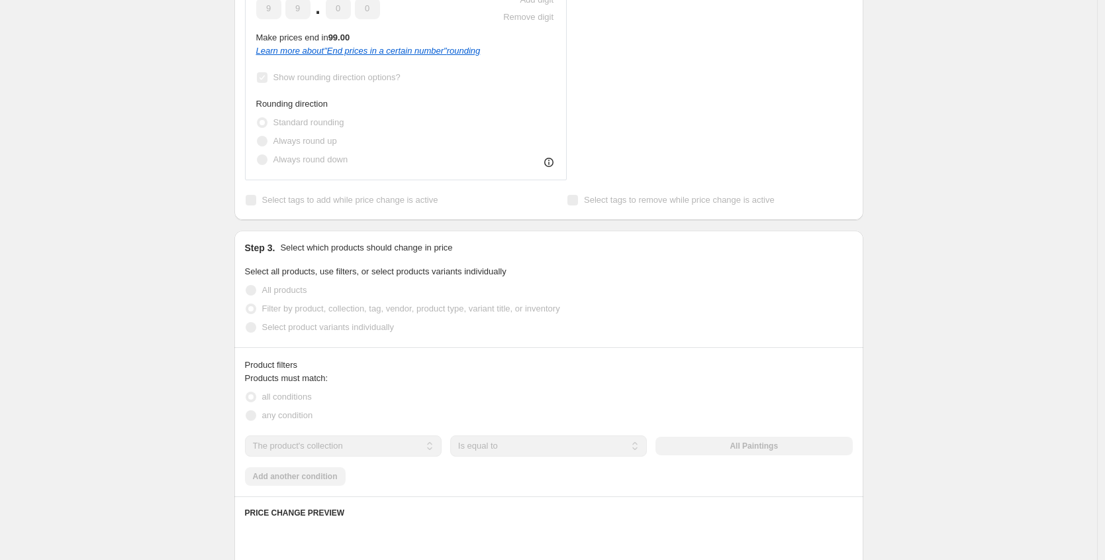
click at [787, 445] on div "The product The product's collection The product's tag The product's vendor The…" at bounding box center [549, 445] width 608 height 21
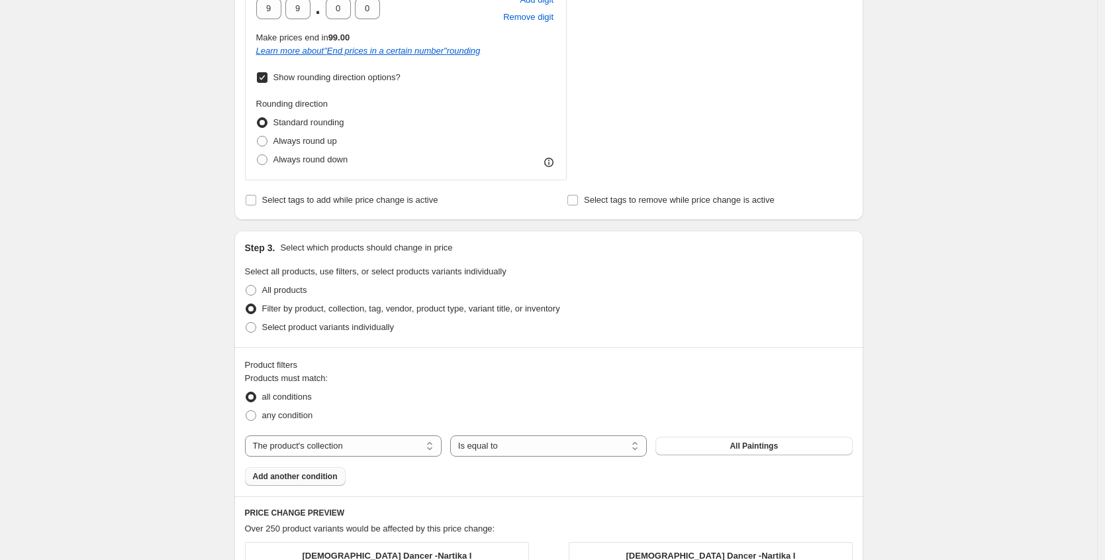
click at [328, 479] on span "Add another condition" at bounding box center [295, 476] width 85 height 11
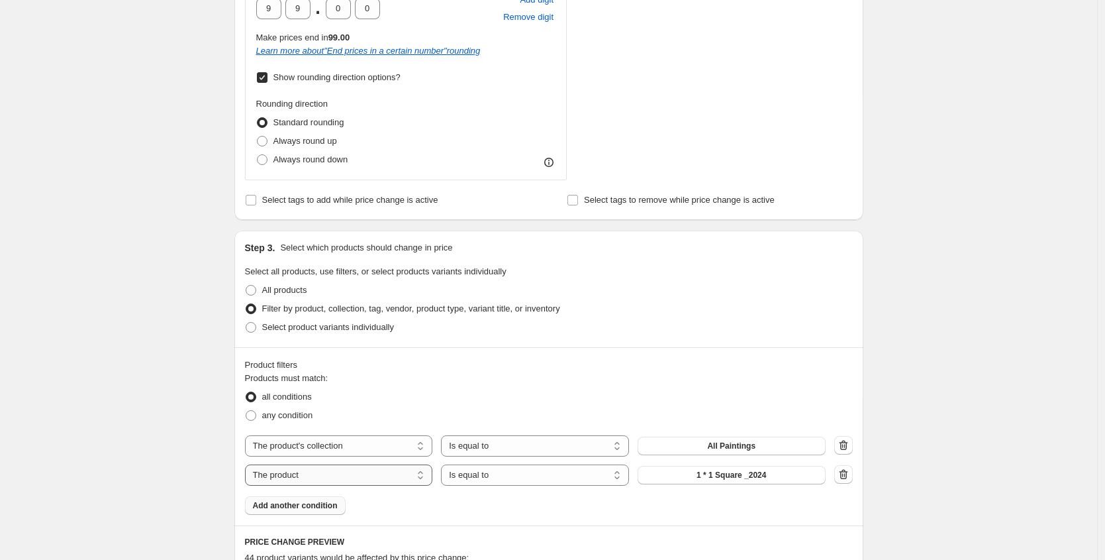
click at [345, 471] on select "The product The product's collection The product's tag The product's vendor The…" at bounding box center [339, 474] width 188 height 21
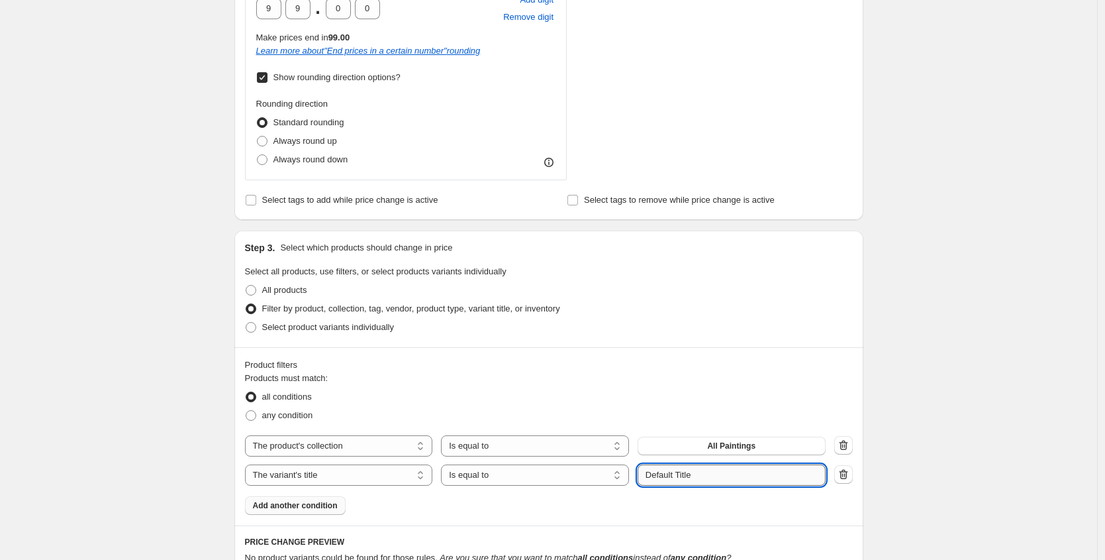
click at [725, 473] on input "Default Title" at bounding box center [732, 474] width 188 height 21
click at [725, 474] on input "Default Title" at bounding box center [732, 474] width 188 height 21
paste input "2XL 24 x 36"
drag, startPoint x: 677, startPoint y: 473, endPoint x: 669, endPoint y: 471, distance: 7.8
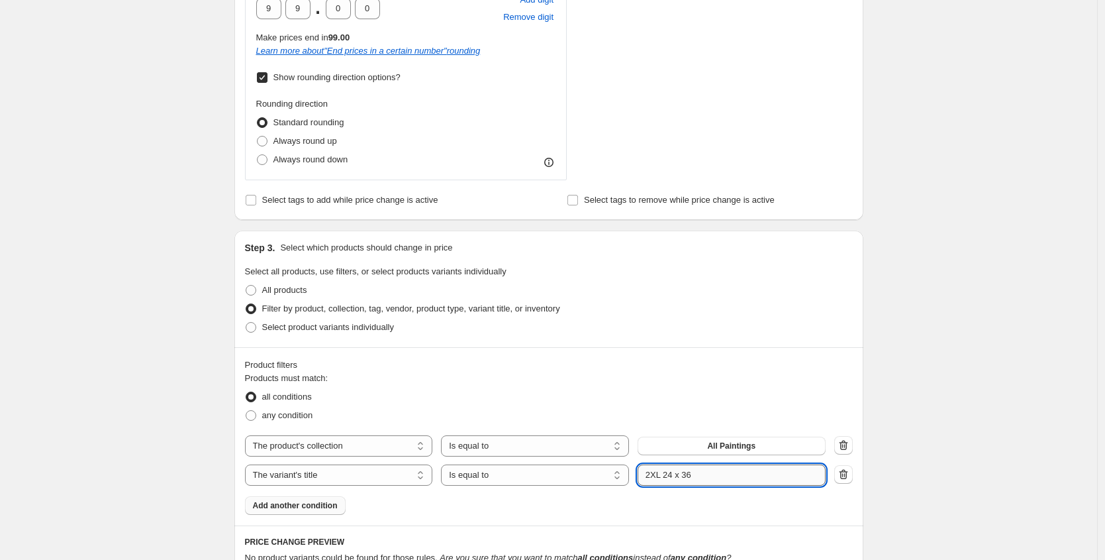
click at [669, 471] on input "2XL 24 x 36" at bounding box center [732, 474] width 188 height 21
drag, startPoint x: 700, startPoint y: 474, endPoint x: 690, endPoint y: 472, distance: 10.1
click at [690, 472] on input "2XL 36 x 36" at bounding box center [732, 474] width 188 height 21
click at [524, 411] on div "any condition" at bounding box center [549, 415] width 608 height 19
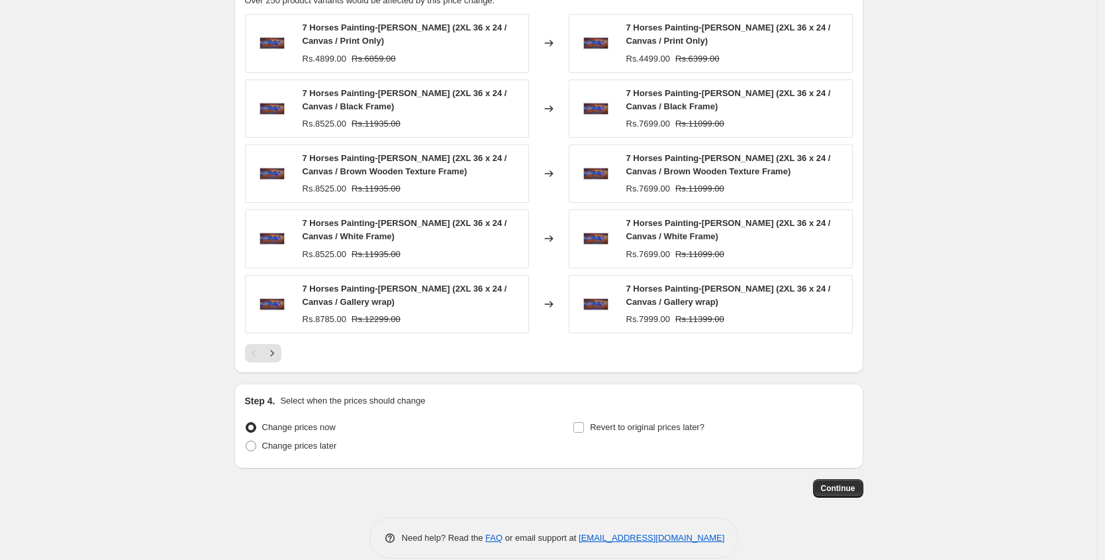
scroll to position [1440, 0]
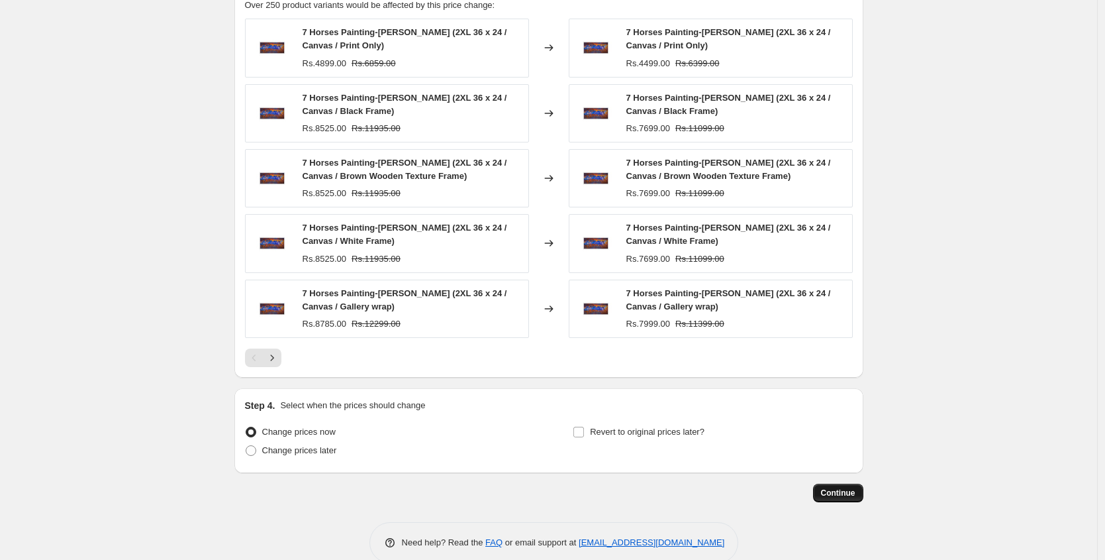
click at [848, 490] on span "Continue" at bounding box center [838, 492] width 34 height 11
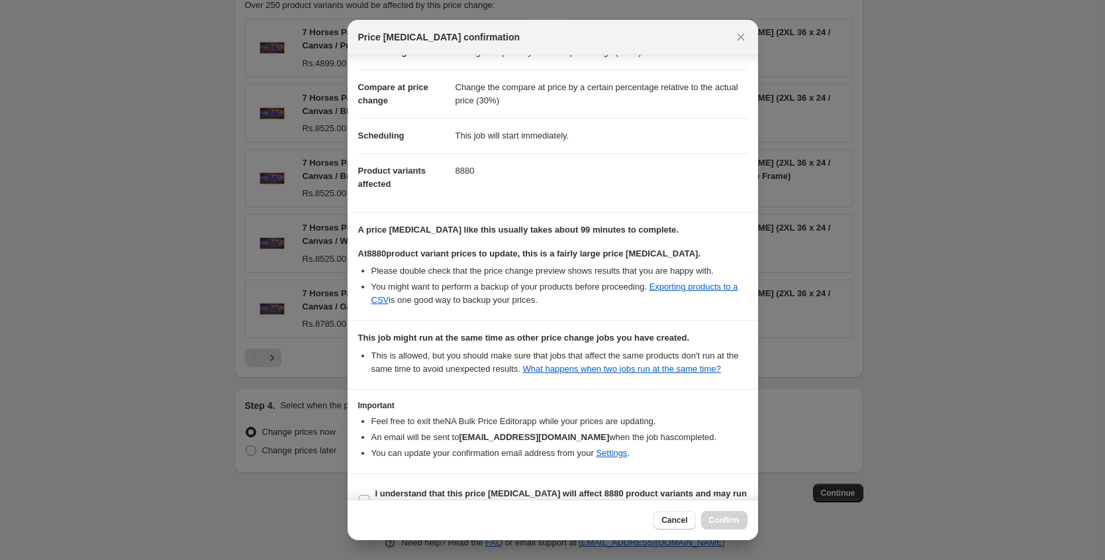
scroll to position [84, 0]
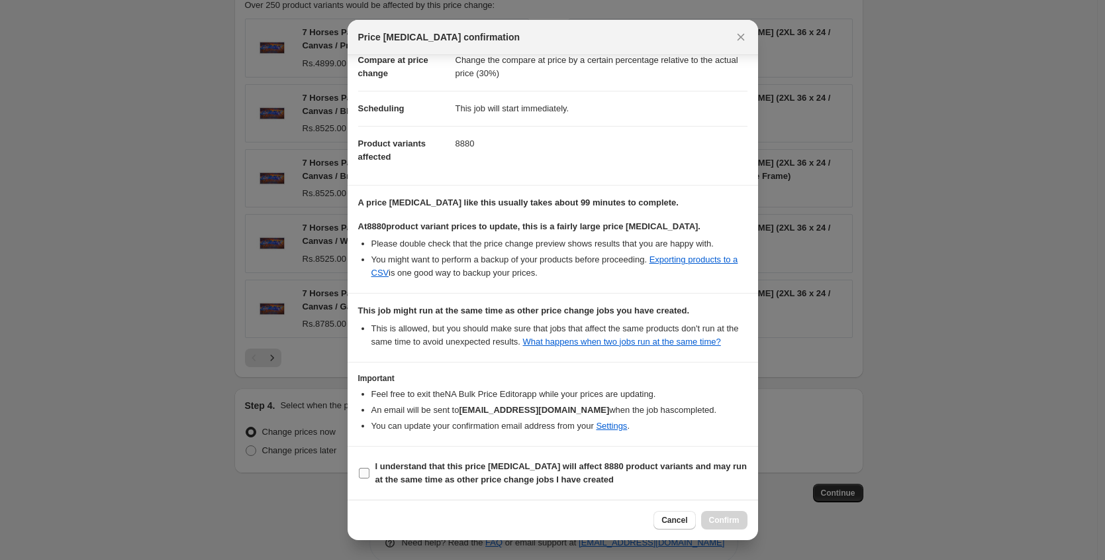
click at [467, 457] on label "I understand that this price change job will affect 8880 product variants and m…" at bounding box center [552, 473] width 389 height 32
click at [369, 467] on input "I understand that this price change job will affect 8880 product variants and m…" at bounding box center [364, 472] width 11 height 11
click at [713, 518] on span "Confirm" at bounding box center [724, 520] width 30 height 11
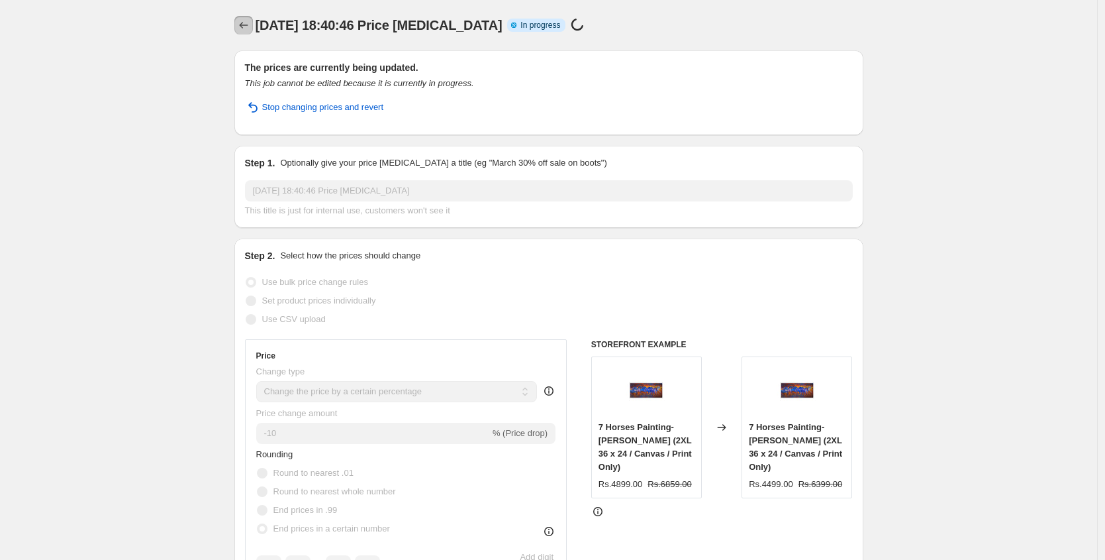
click at [250, 20] on icon "Price change jobs" at bounding box center [243, 25] width 13 height 13
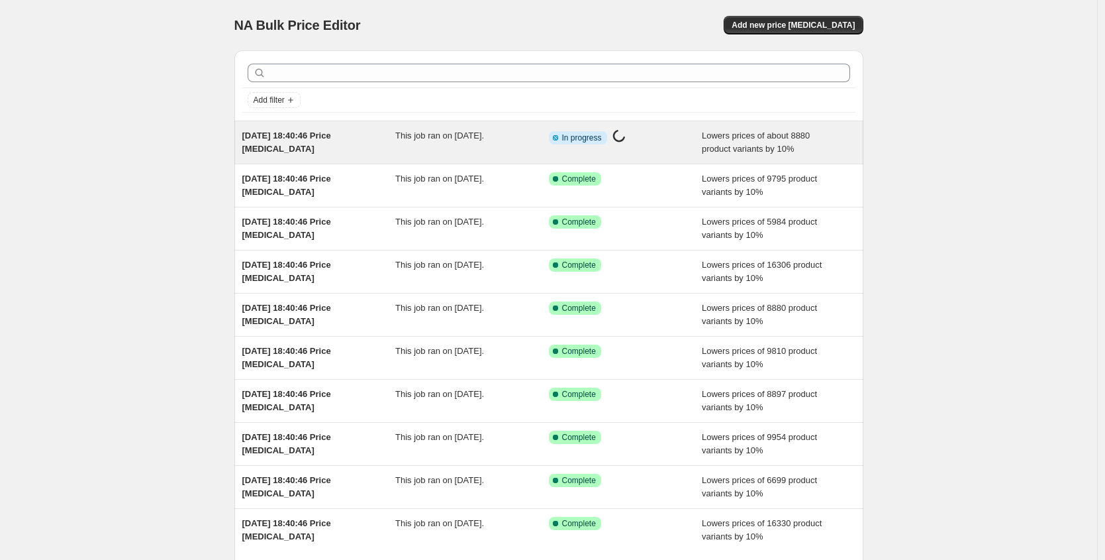
click at [328, 134] on span "[DATE] 18:40:46 Price [MEDICAL_DATA]" at bounding box center [286, 141] width 89 height 23
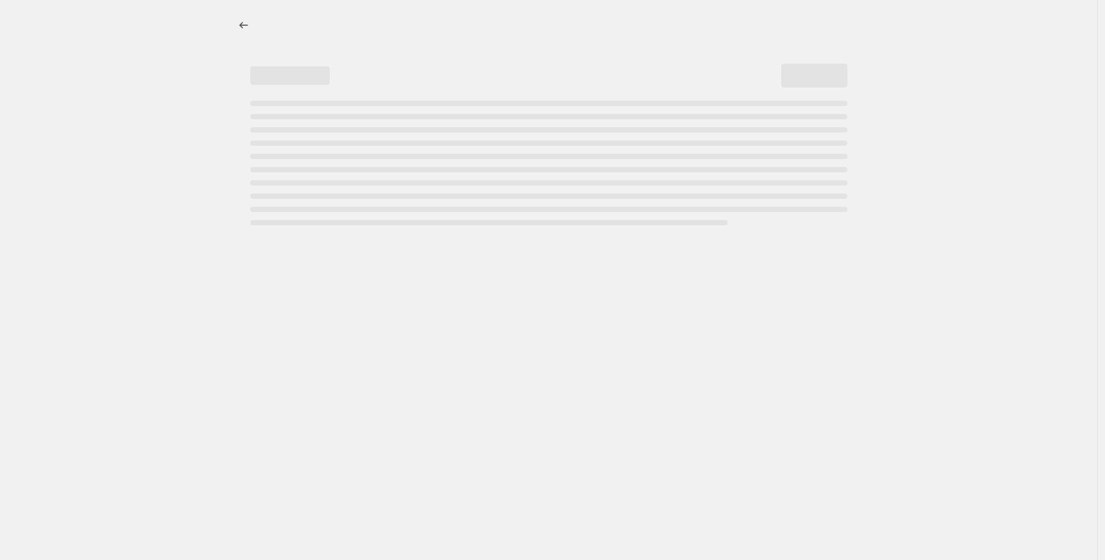
select select "percentage"
select select "pp"
select select "title"
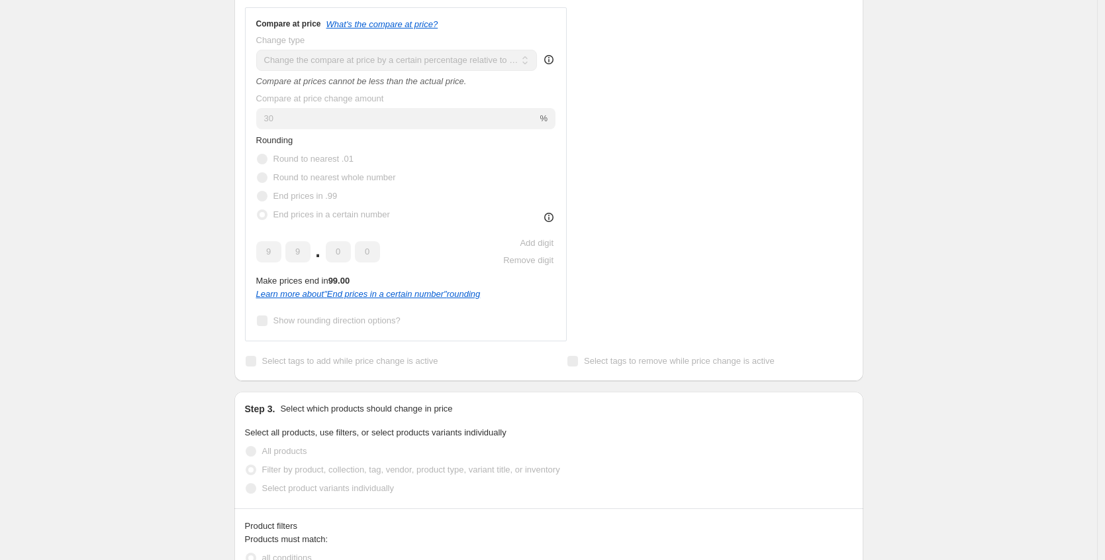
select select "collection"
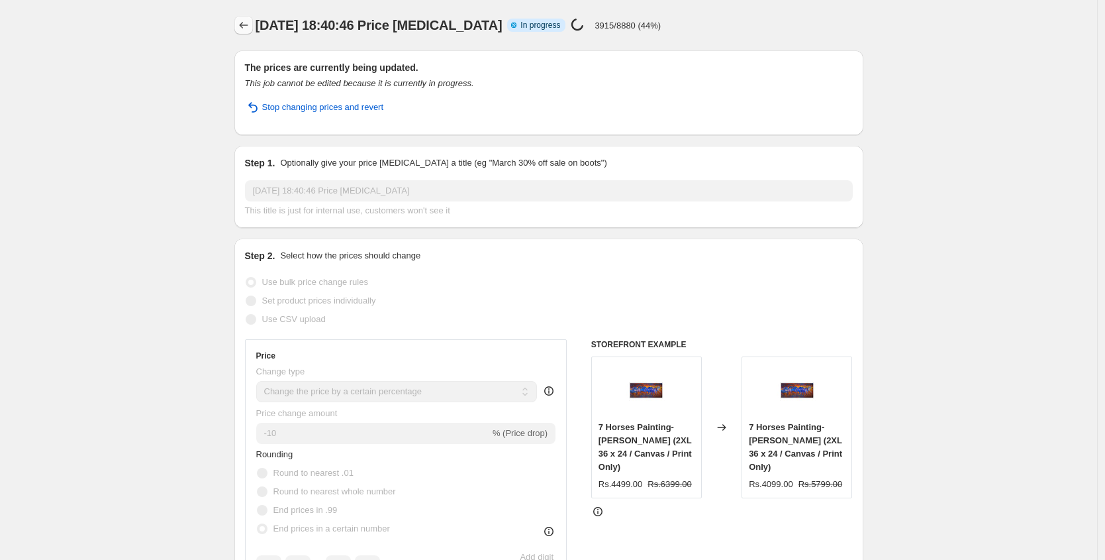
click at [250, 22] on icon "Price change jobs" at bounding box center [243, 25] width 13 height 13
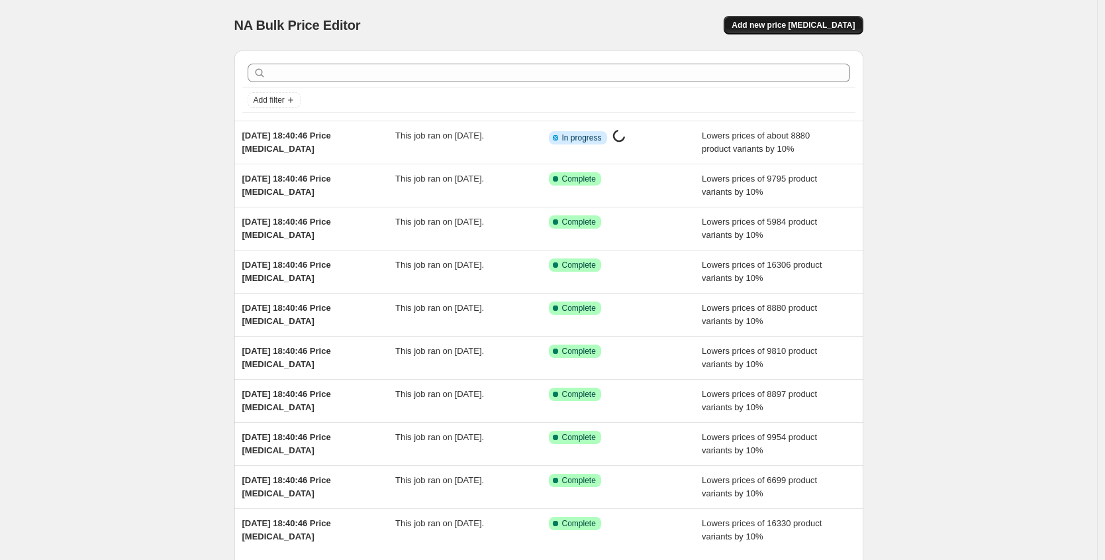
click at [771, 25] on span "Add new price [MEDICAL_DATA]" at bounding box center [793, 25] width 123 height 11
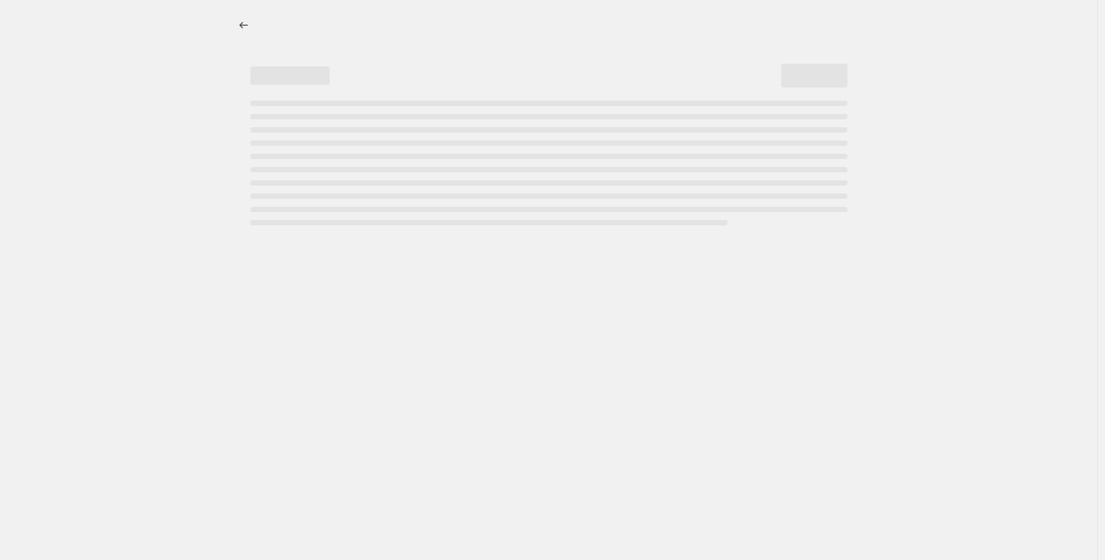
select select "percentage"
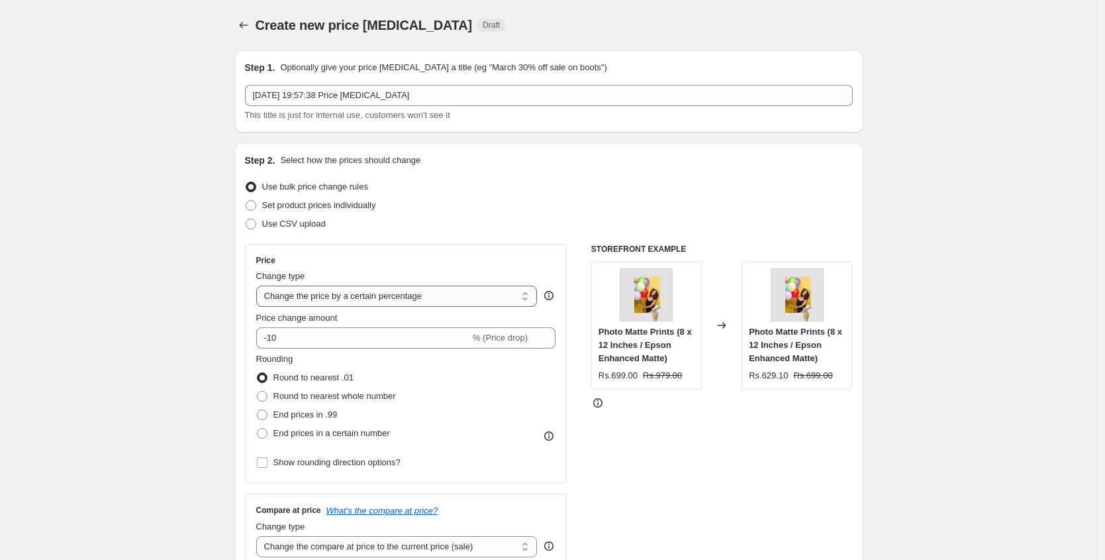
click at [345, 295] on select "Change the price to a certain amount Change the price by a certain amount Chang…" at bounding box center [396, 295] width 281 height 21
click at [260, 285] on select "Change the price to a certain amount Change the price by a certain amount Chang…" at bounding box center [396, 295] width 281 height 21
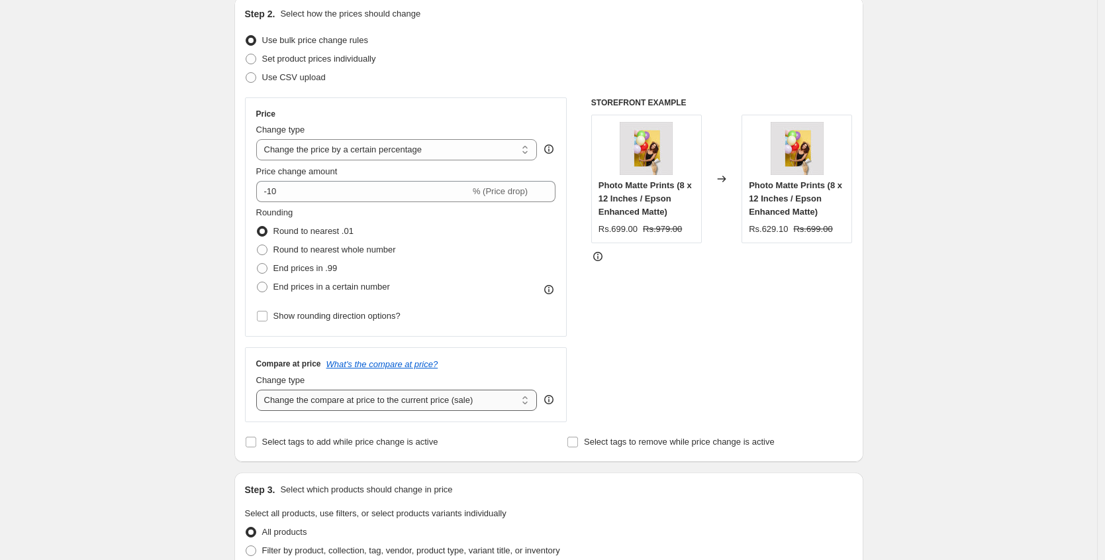
scroll to position [213, 0]
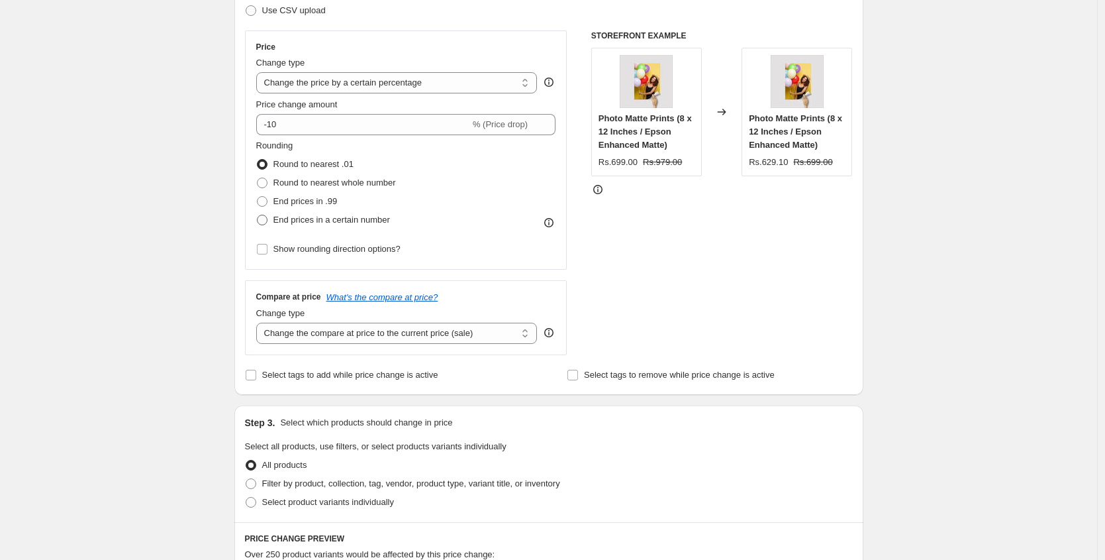
click at [283, 221] on span "End prices in a certain number" at bounding box center [331, 220] width 117 height 10
click at [258, 215] on input "End prices in a certain number" at bounding box center [257, 215] width 1 height 1
radio input "true"
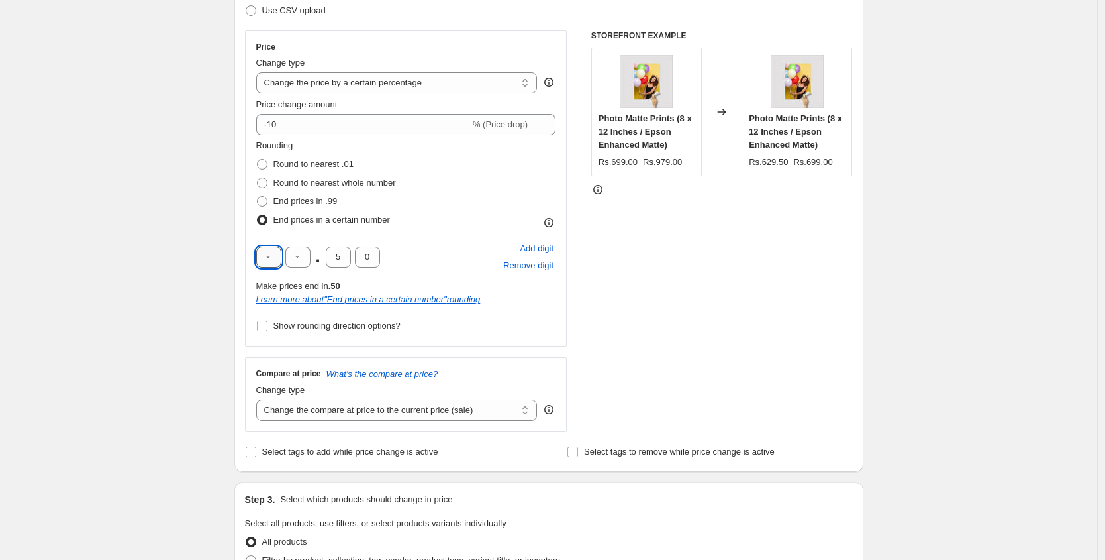
drag, startPoint x: 281, startPoint y: 254, endPoint x: 273, endPoint y: 254, distance: 7.9
click at [273, 254] on input "text" at bounding box center [268, 256] width 25 height 21
type input "9"
drag, startPoint x: 350, startPoint y: 253, endPoint x: 322, endPoint y: 251, distance: 28.5
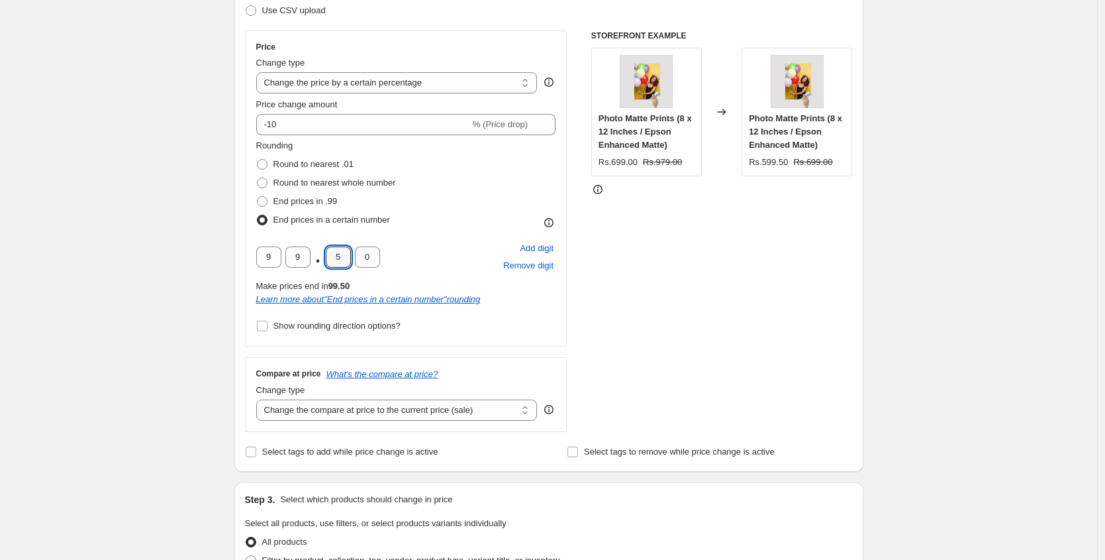
click at [322, 251] on div "9 9 . 5 0" at bounding box center [318, 256] width 124 height 21
type input "0"
click at [315, 329] on span "Show rounding direction options?" at bounding box center [336, 325] width 127 height 10
click at [268, 329] on input "Show rounding direction options?" at bounding box center [262, 325] width 11 height 11
checkbox input "true"
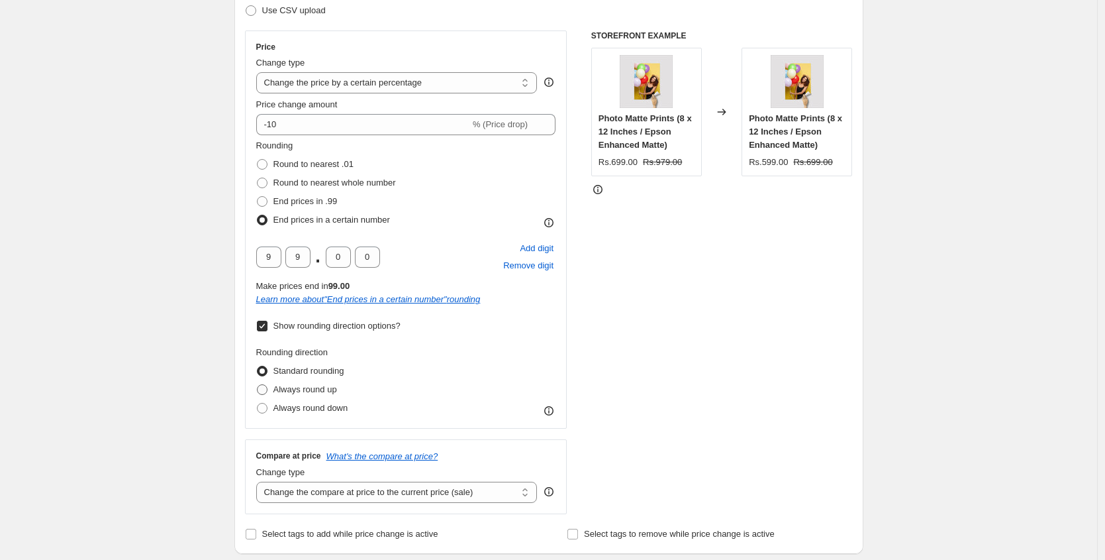
click at [315, 391] on span "Always round up" at bounding box center [305, 389] width 64 height 10
click at [258, 385] on input "Always round up" at bounding box center [257, 384] width 1 height 1
radio input "true"
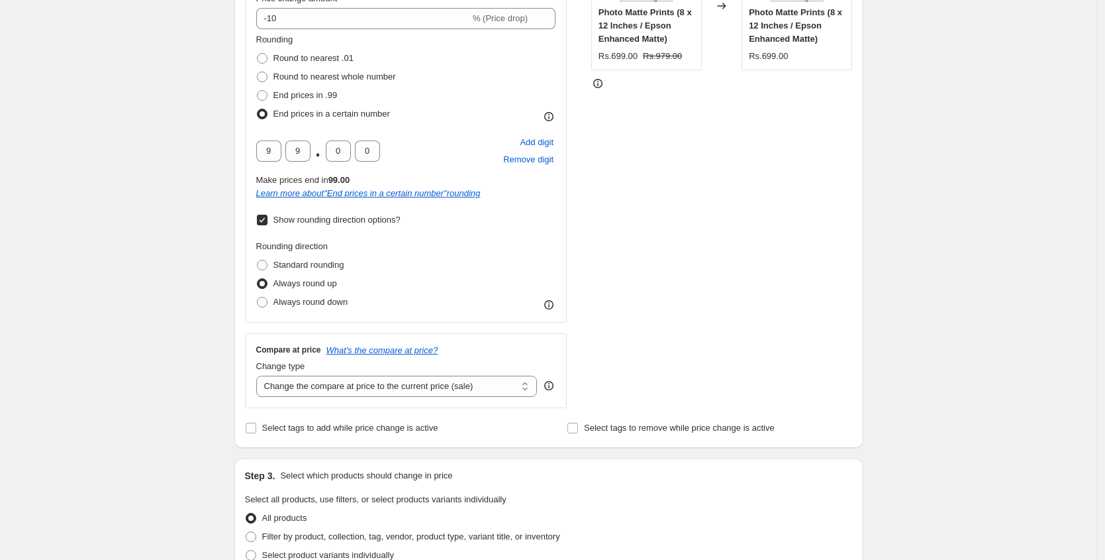
scroll to position [405, 0]
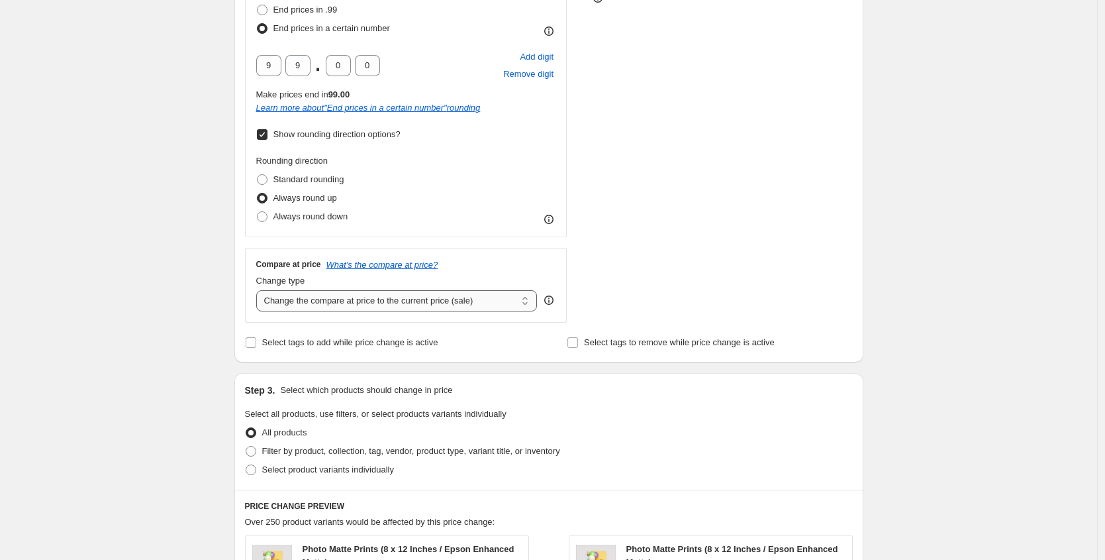
click at [323, 311] on select "Change the compare at price to the current price (sale) Change the compare at p…" at bounding box center [396, 300] width 281 height 21
select select "pp"
click at [260, 290] on select "Change the compare at price to the current price (sale) Change the compare at p…" at bounding box center [396, 300] width 281 height 21
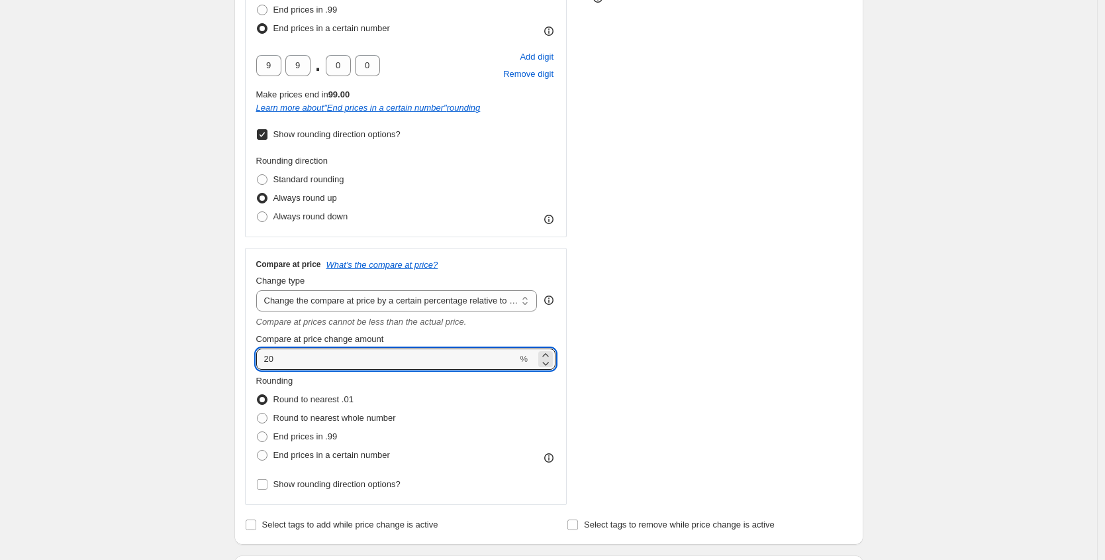
drag, startPoint x: 299, startPoint y: 356, endPoint x: 221, endPoint y: 356, distance: 78.8
click at [221, 356] on div "Create new price change job. This page is ready Create new price change job Dra…" at bounding box center [548, 433] width 1097 height 1677
type input "30"
click at [311, 450] on span "End prices in a certain number" at bounding box center [331, 455] width 117 height 10
click at [258, 450] on input "End prices in a certain number" at bounding box center [257, 450] width 1 height 1
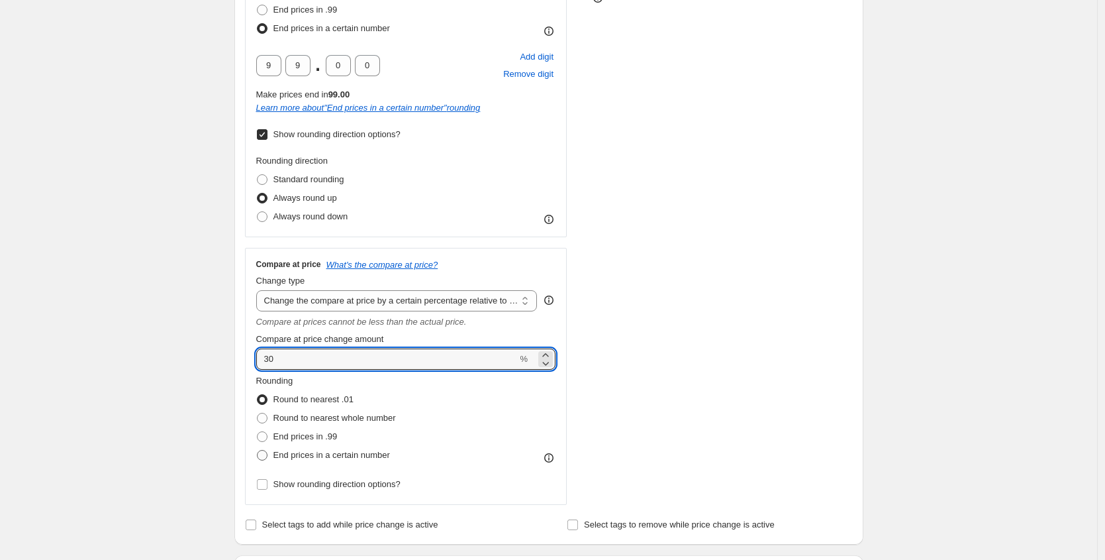
radio input "true"
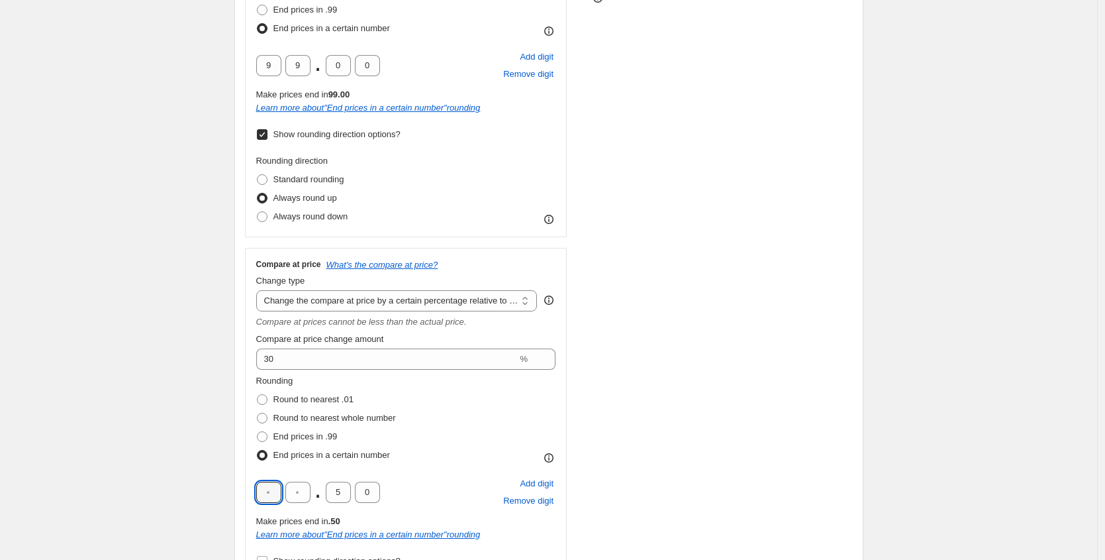
drag, startPoint x: 272, startPoint y: 488, endPoint x: 248, endPoint y: 485, distance: 24.0
click at [248, 485] on div "Compare at price What's the compare at price? Change type Change the compare at…" at bounding box center [406, 415] width 322 height 334
type input "9"
drag, startPoint x: 339, startPoint y: 492, endPoint x: 332, endPoint y: 488, distance: 8.3
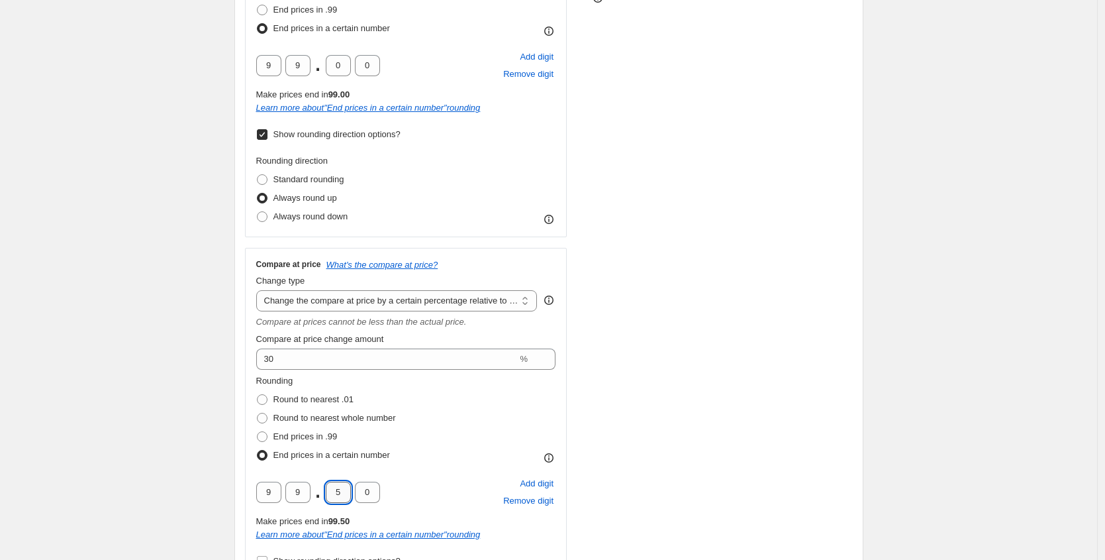
click at [332, 488] on input "5" at bounding box center [338, 491] width 25 height 21
type input "0"
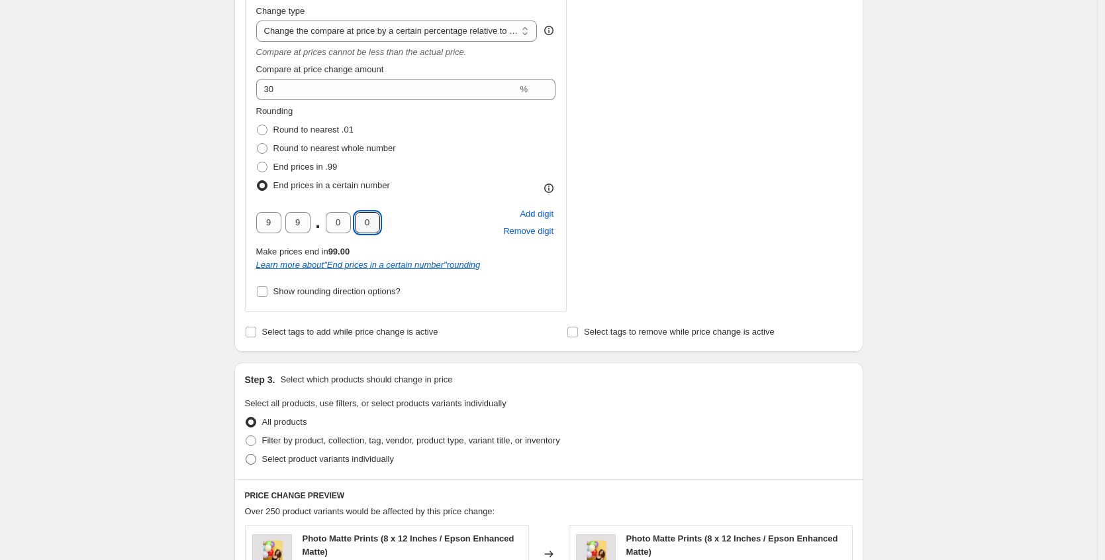
scroll to position [699, 0]
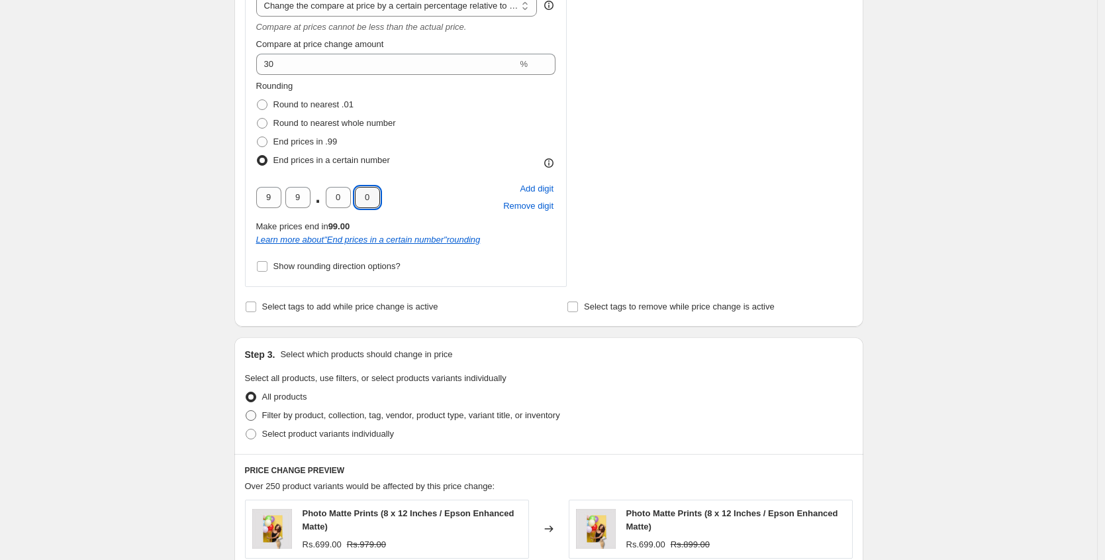
click at [289, 417] on span "Filter by product, collection, tag, vendor, product type, variant title, or inv…" at bounding box center [411, 415] width 298 height 10
click at [246, 411] on input "Filter by product, collection, tag, vendor, product type, variant title, or inv…" at bounding box center [246, 410] width 1 height 1
radio input "true"
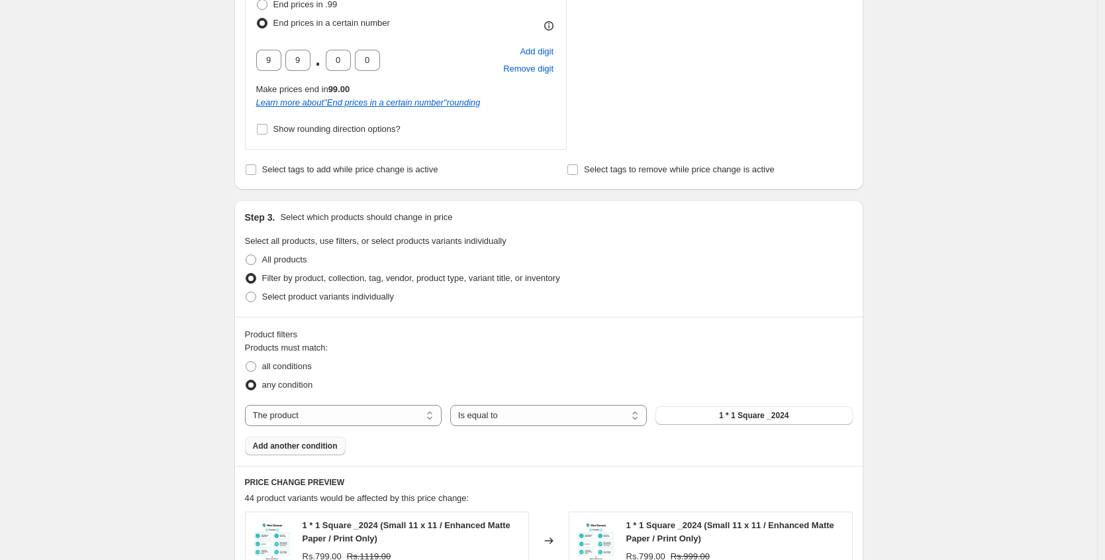
scroll to position [907, 0]
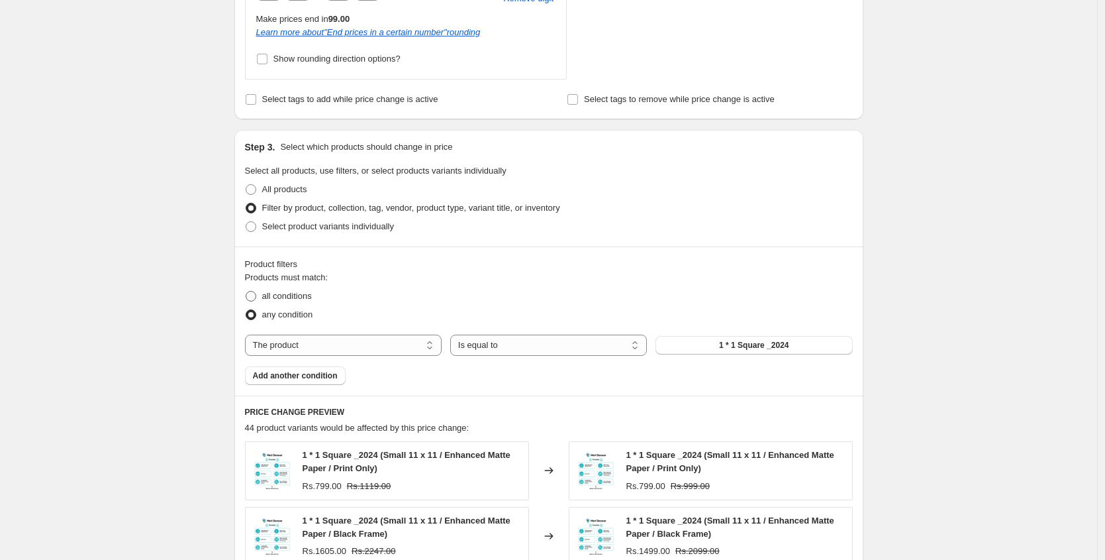
click at [297, 299] on span "all conditions" at bounding box center [287, 296] width 50 height 10
click at [246, 291] on input "all conditions" at bounding box center [246, 291] width 1 height 1
radio input "true"
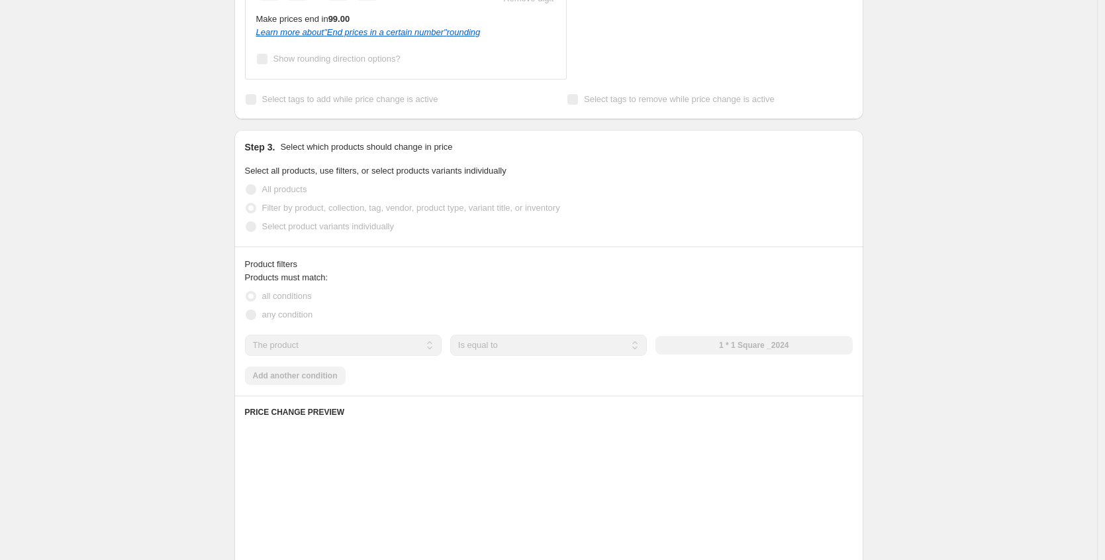
click at [298, 339] on select "The product The product's collection The product's tag The product's vendor The…" at bounding box center [343, 344] width 197 height 21
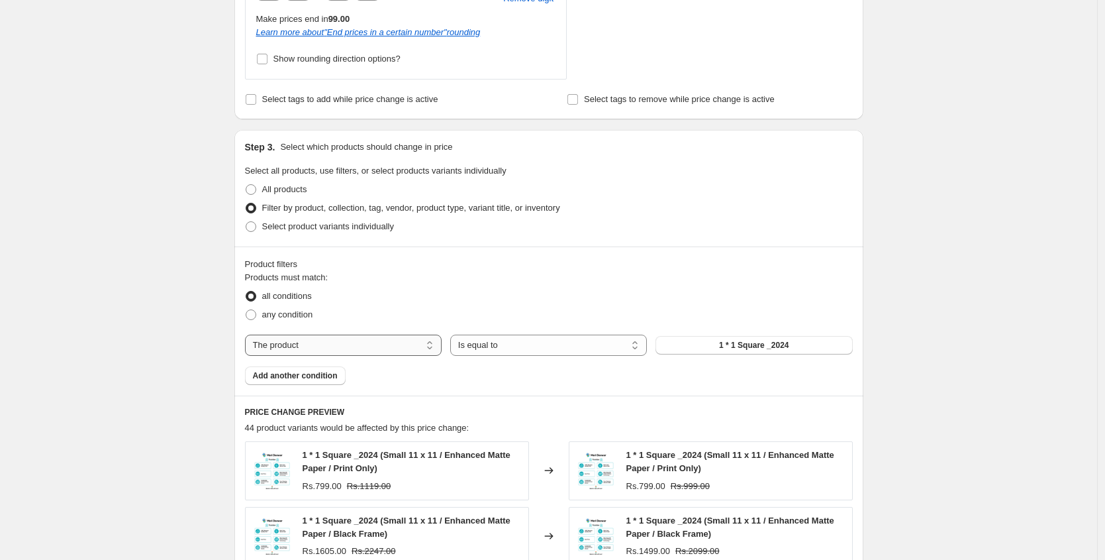
click at [248, 334] on select "The product The product's collection The product's tag The product's vendor The…" at bounding box center [343, 344] width 197 height 21
click at [557, 348] on select "Is equal to Is not equal to" at bounding box center [548, 344] width 197 height 21
click at [361, 346] on select "The product The product's collection The product's tag The product's vendor The…" at bounding box center [343, 344] width 197 height 21
select select "collection"
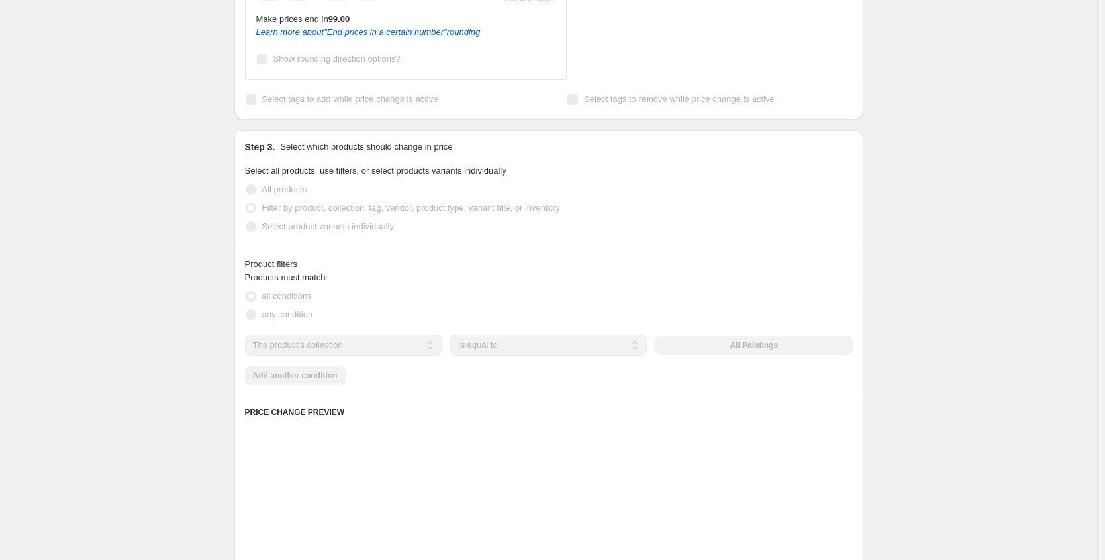
click at [738, 350] on div "The product The product's collection The product's tag The product's vendor The…" at bounding box center [549, 344] width 608 height 21
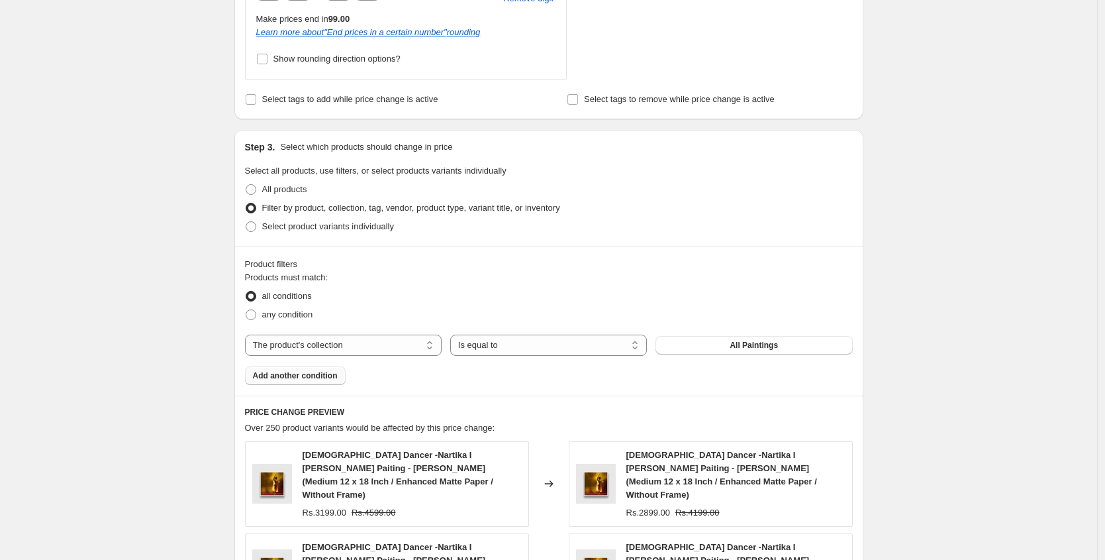
click at [293, 378] on span "Add another condition" at bounding box center [295, 375] width 85 height 11
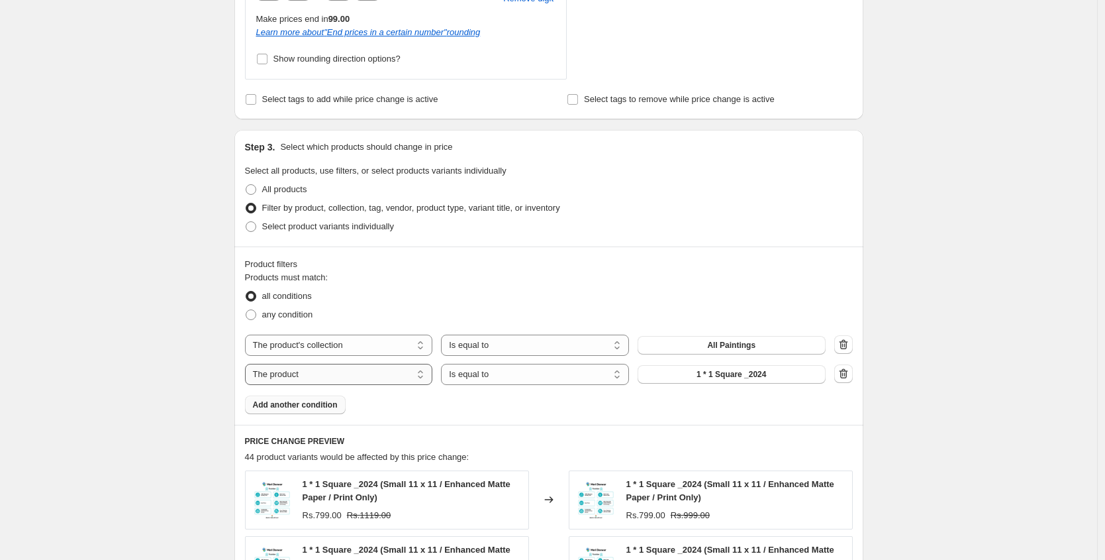
click at [381, 379] on select "The product The product's collection The product's tag The product's vendor The…" at bounding box center [339, 374] width 188 height 21
select select "title"
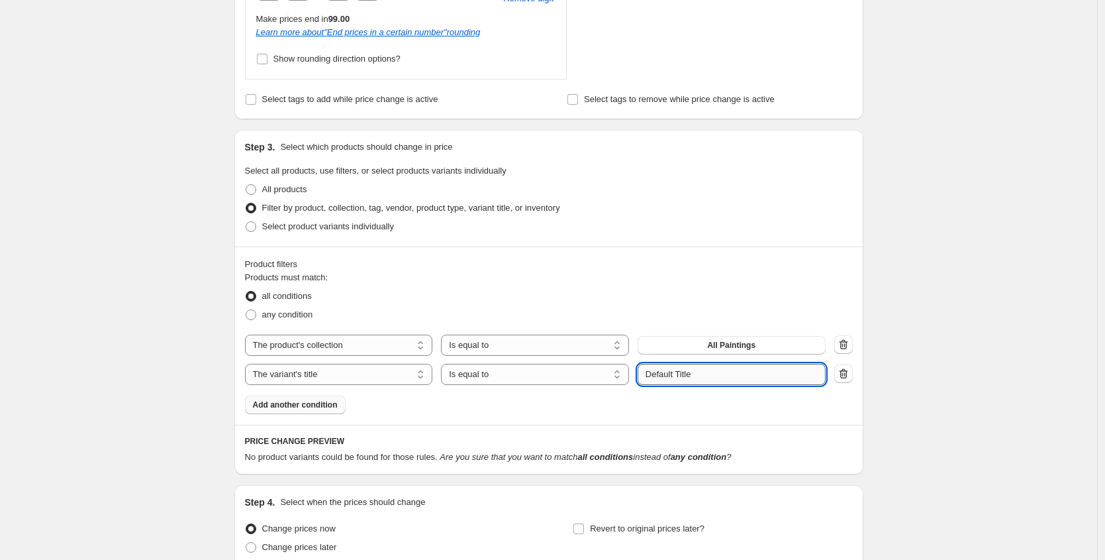
click at [711, 380] on input "Default Title" at bounding box center [732, 374] width 188 height 21
paste input "2XL 24 x 32"
type input "2XL 24 x 32"
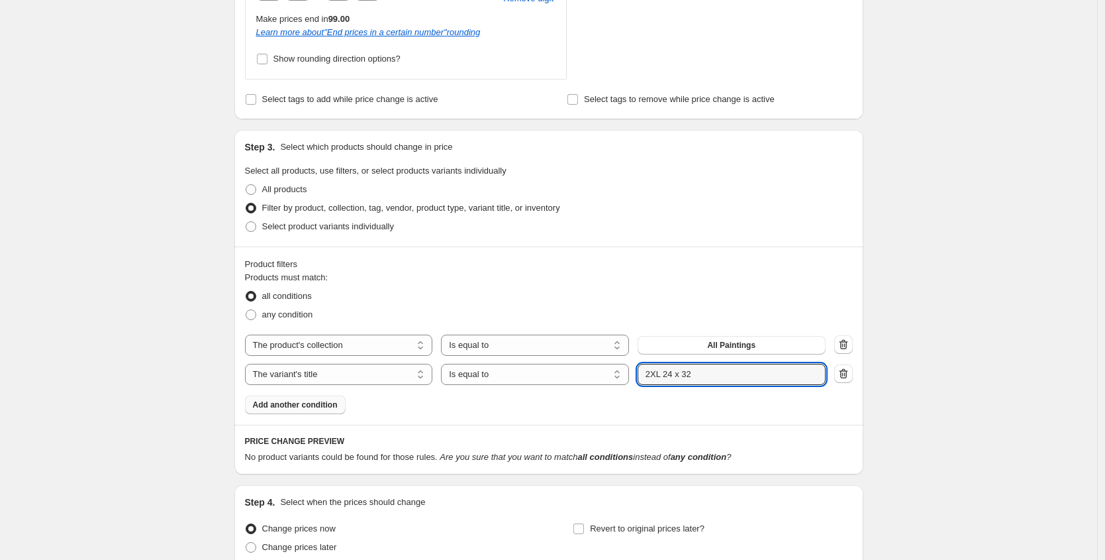
click at [560, 409] on div "Products must match: all conditions any condition The product The product's col…" at bounding box center [549, 342] width 608 height 143
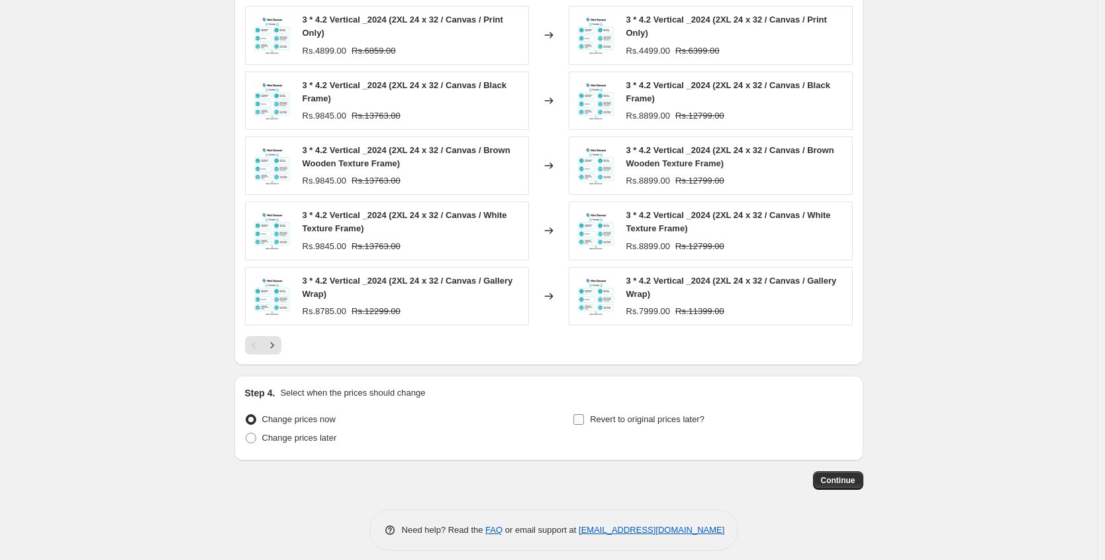
scroll to position [1381, 0]
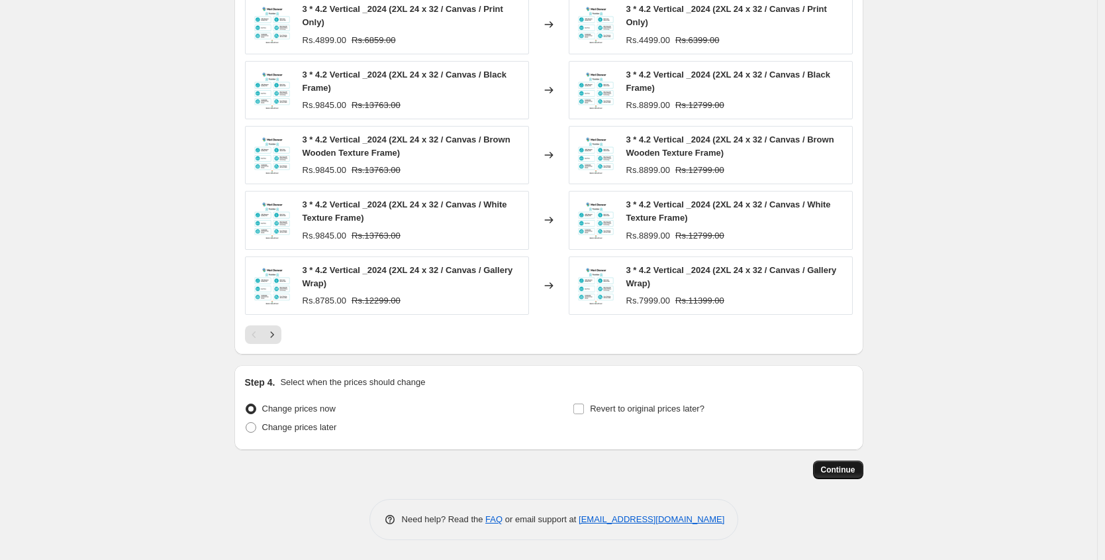
click at [824, 467] on span "Continue" at bounding box center [838, 469] width 34 height 11
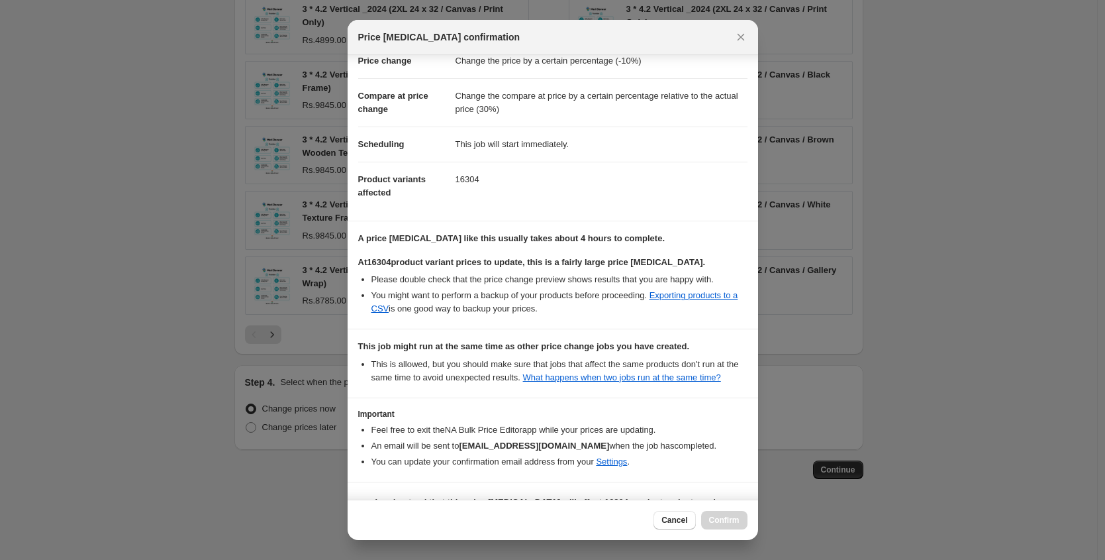
scroll to position [84, 0]
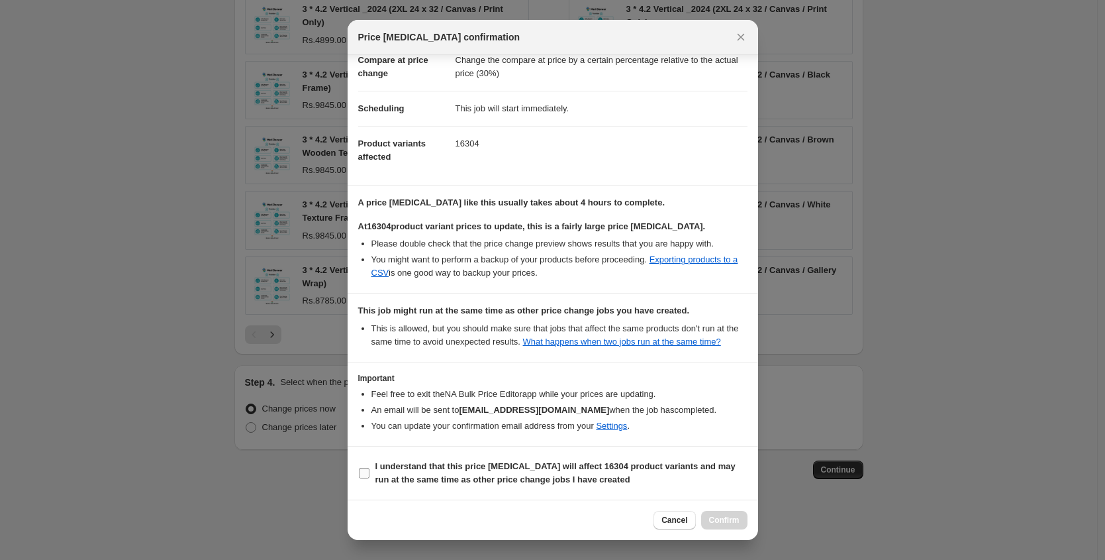
click at [430, 467] on b "I understand that this price change job will affect 16304 product variants and …" at bounding box center [555, 472] width 360 height 23
click at [369, 467] on input "I understand that this price change job will affect 16304 product variants and …" at bounding box center [364, 472] width 11 height 11
checkbox input "true"
click at [711, 519] on span "Confirm" at bounding box center [724, 520] width 30 height 11
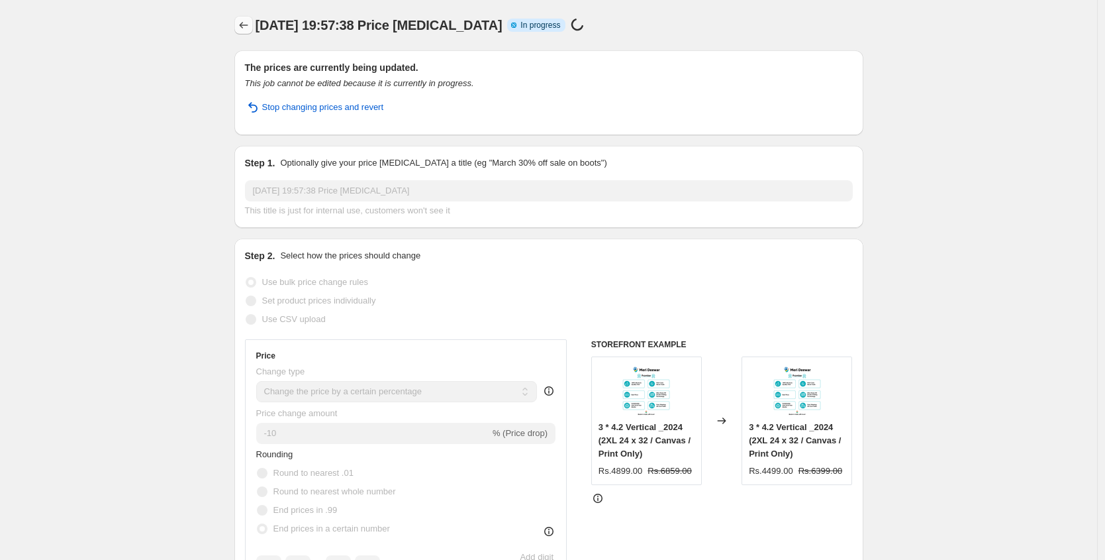
click at [246, 30] on icon "Price change jobs" at bounding box center [243, 25] width 13 height 13
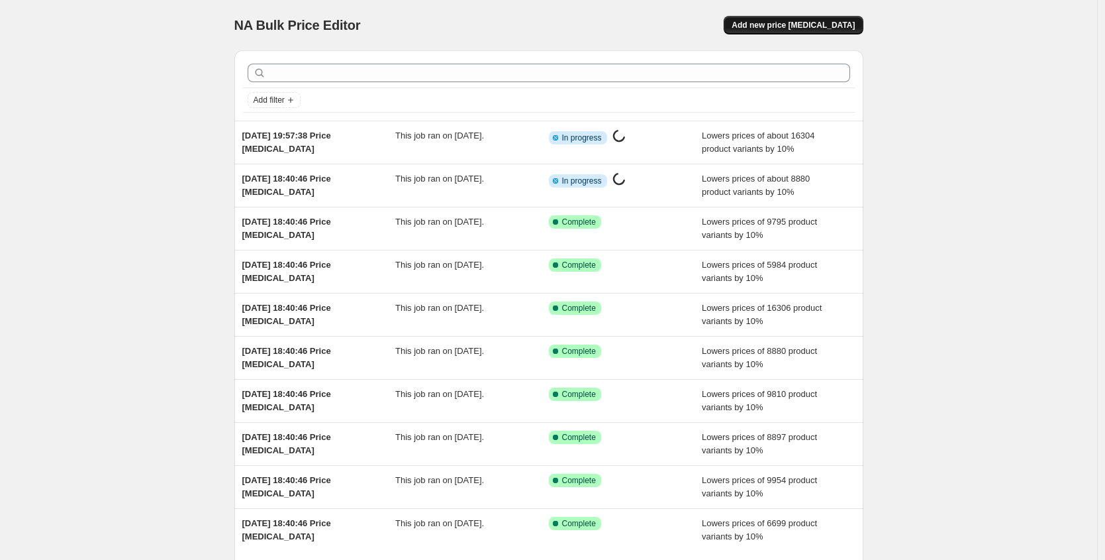
click at [808, 25] on span "Add new price [MEDICAL_DATA]" at bounding box center [793, 25] width 123 height 11
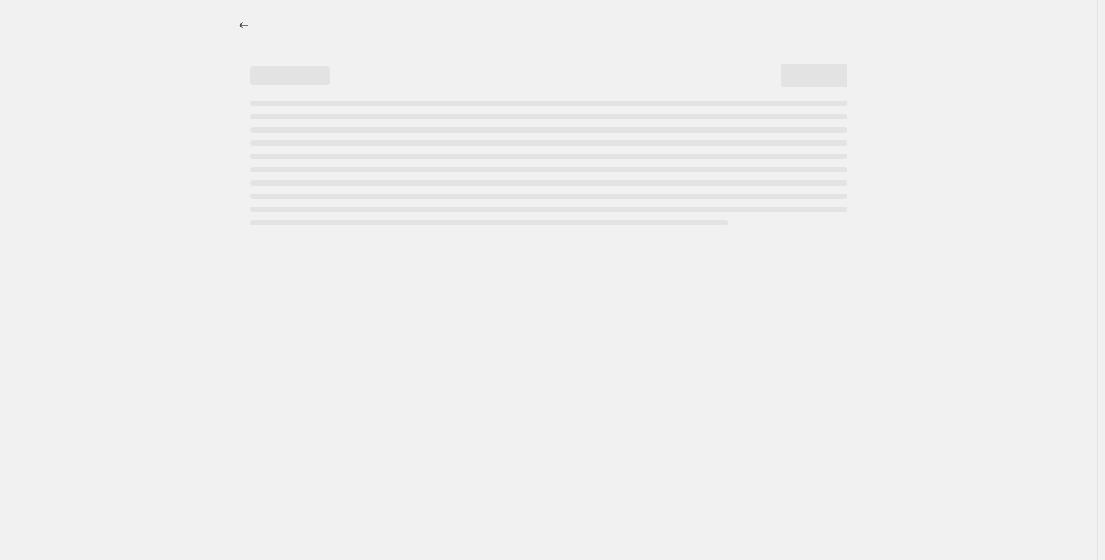
select select "percentage"
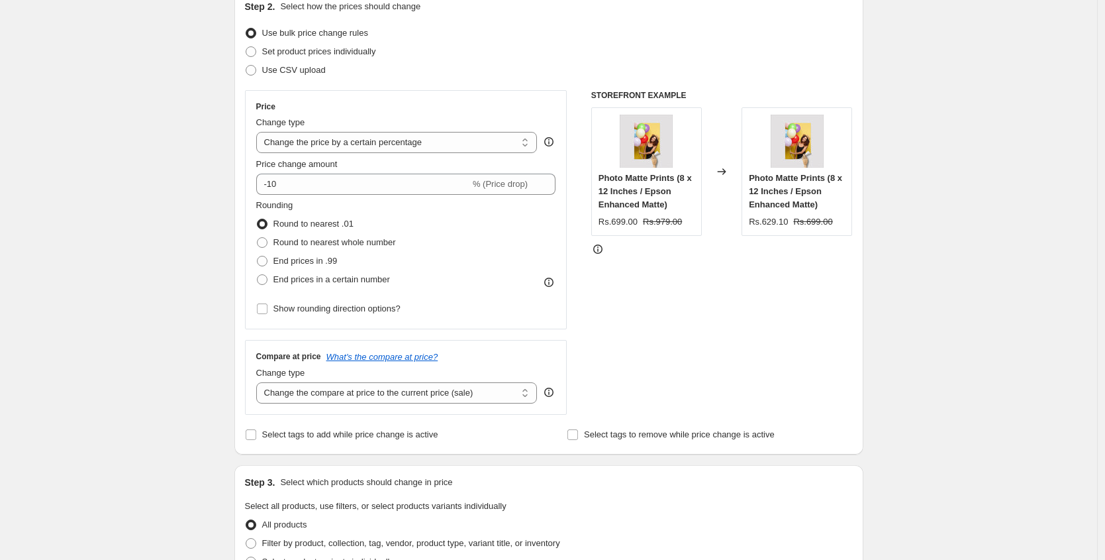
scroll to position [214, 0]
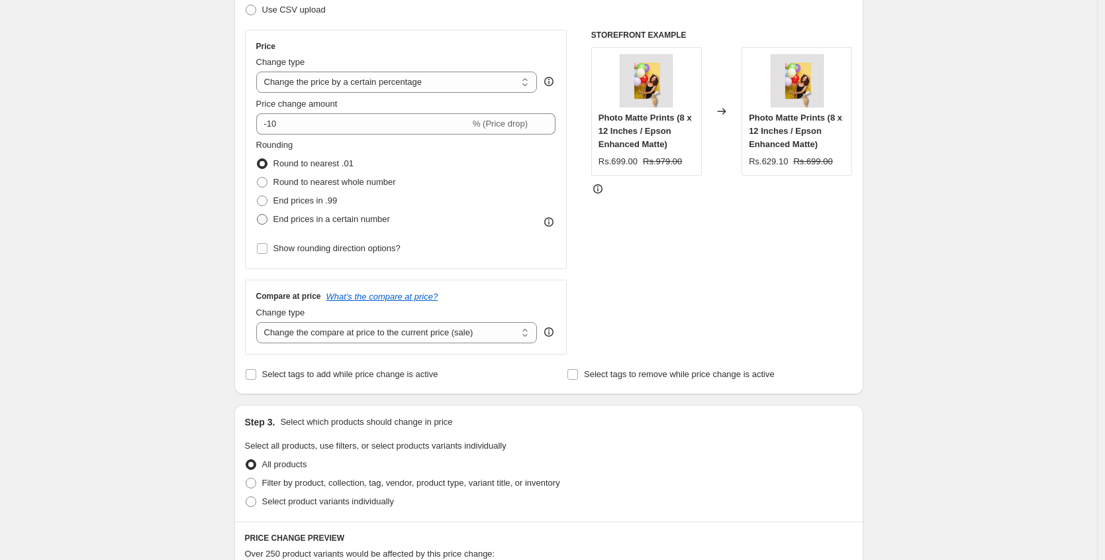
click at [332, 221] on span "End prices in a certain number" at bounding box center [331, 219] width 117 height 10
click at [258, 215] on input "End prices in a certain number" at bounding box center [257, 214] width 1 height 1
radio input "true"
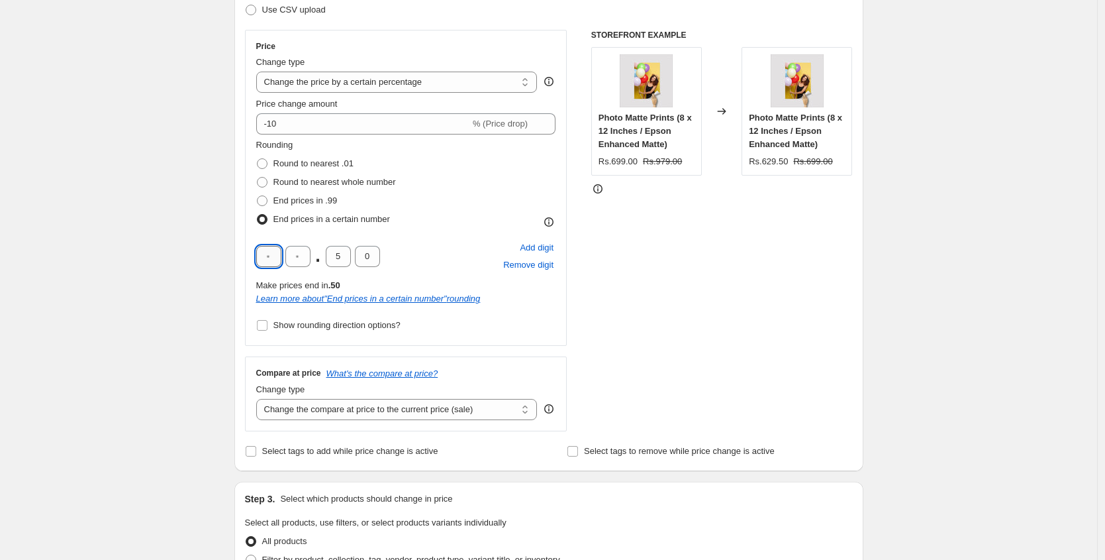
click at [281, 253] on input "text" at bounding box center [268, 256] width 25 height 21
type input "9"
type input "0"
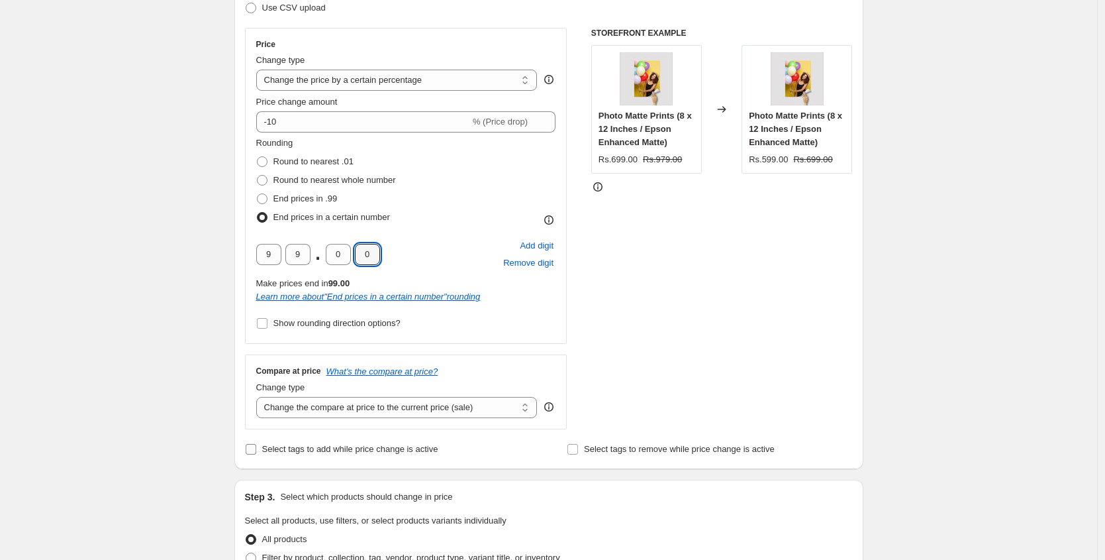
scroll to position [217, 0]
click at [385, 407] on select "Change the compare at price to the current price (sale) Change the compare at p…" at bounding box center [396, 406] width 281 height 21
click at [345, 319] on span "Show rounding direction options?" at bounding box center [336, 322] width 127 height 10
click at [268, 319] on input "Show rounding direction options?" at bounding box center [262, 322] width 11 height 11
checkbox input "true"
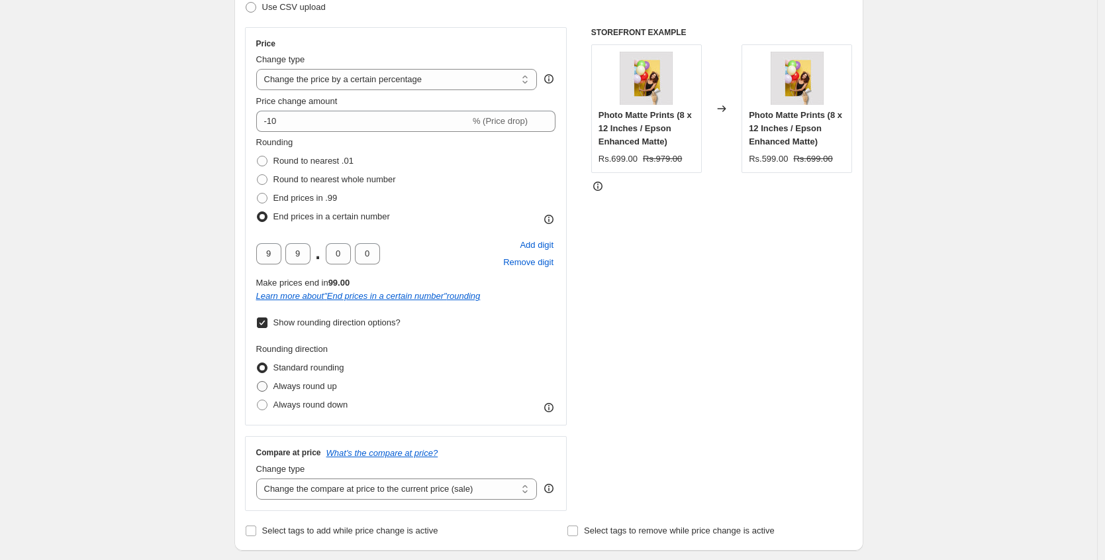
click at [315, 393] on label "Always round up" at bounding box center [296, 386] width 81 height 19
click at [258, 381] on input "Always round up" at bounding box center [257, 381] width 1 height 1
radio input "true"
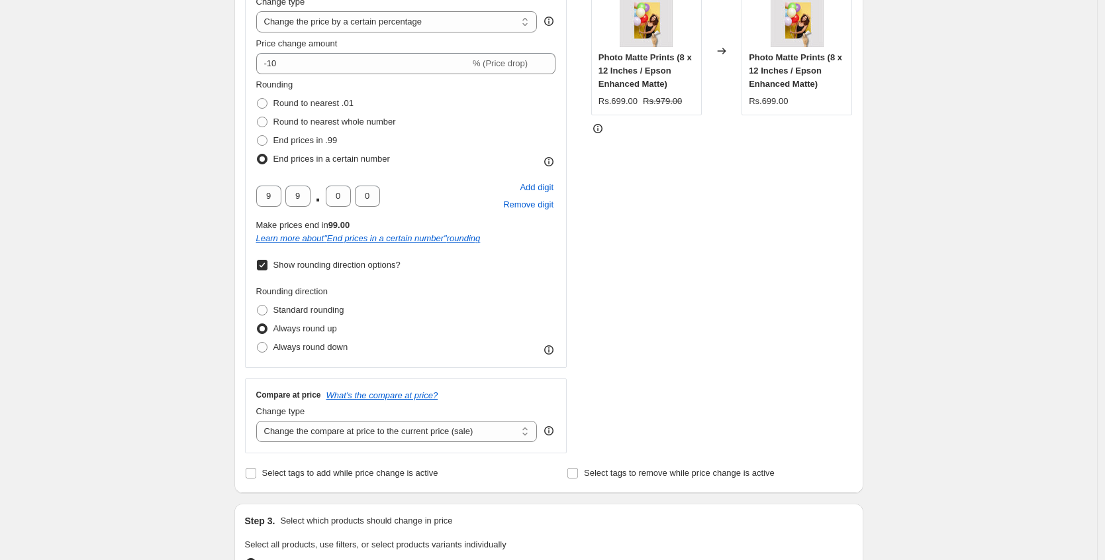
scroll to position [371, 0]
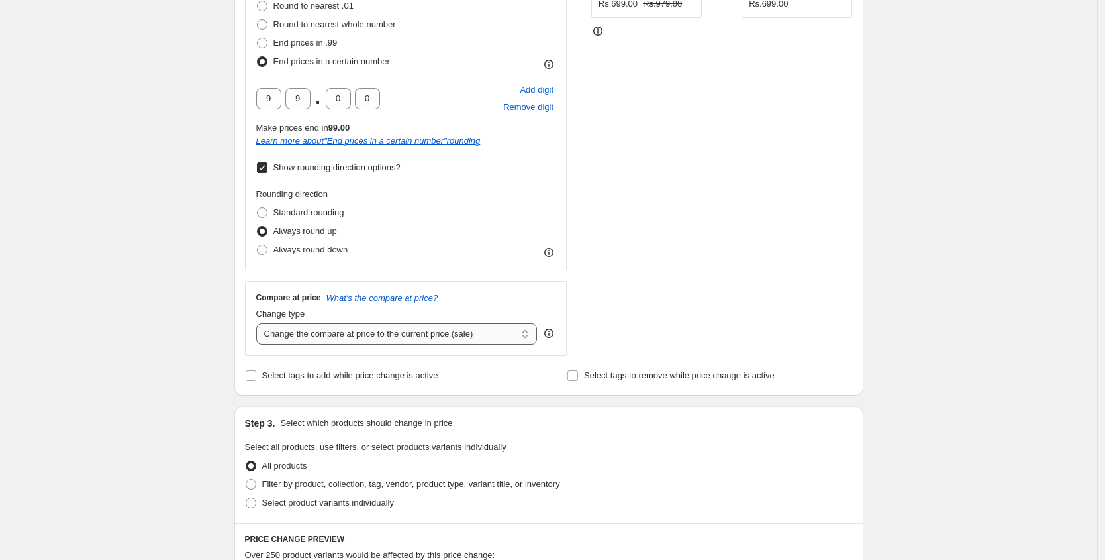
click at [423, 328] on select "Change the compare at price to the current price (sale) Change the compare at p…" at bounding box center [396, 333] width 281 height 21
select select "pp"
click at [260, 323] on select "Change the compare at price to the current price (sale) Change the compare at p…" at bounding box center [396, 333] width 281 height 21
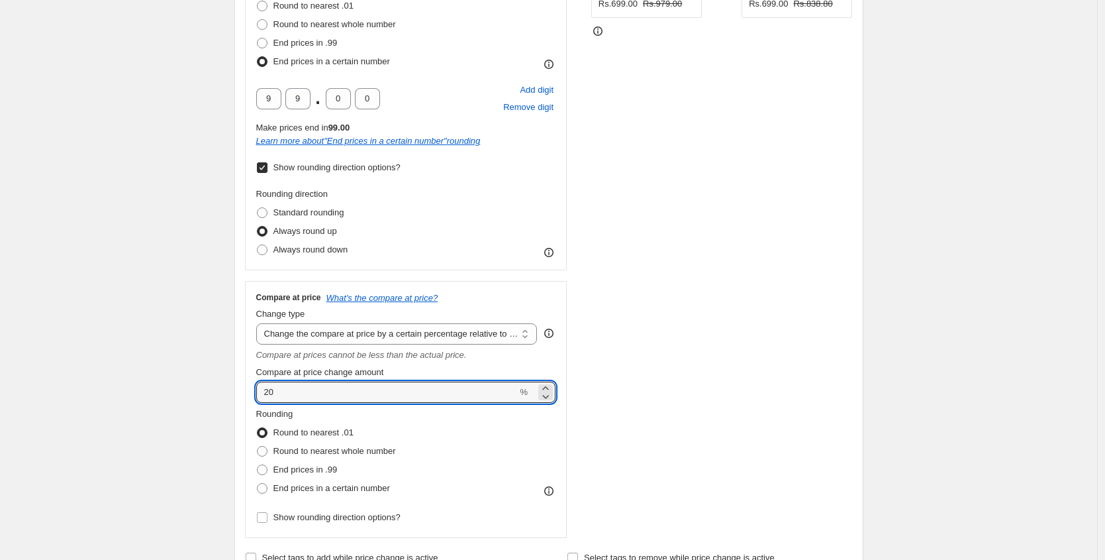
drag, startPoint x: 325, startPoint y: 393, endPoint x: 167, endPoint y: 393, distance: 158.3
click at [167, 393] on div "Create new price change job. This page is ready Create new price change job Dra…" at bounding box center [548, 467] width 1097 height 1677
type input "30"
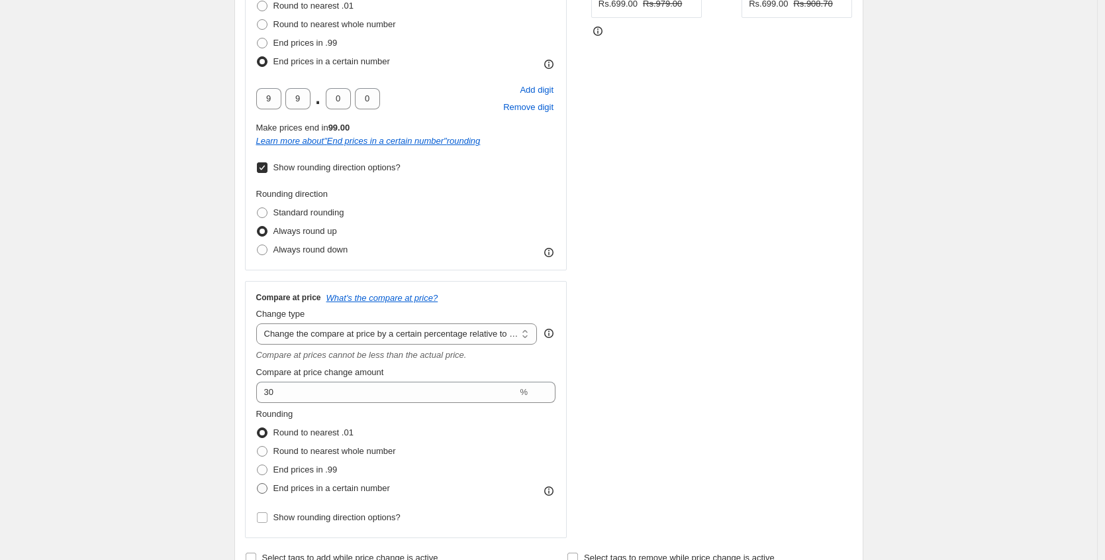
click at [334, 483] on span "End prices in a certain number" at bounding box center [331, 488] width 117 height 10
click at [258, 483] on input "End prices in a certain number" at bounding box center [257, 483] width 1 height 1
radio input "true"
click at [254, 520] on div "Compare at price What's the compare at price? Change type Change the compare at…" at bounding box center [406, 448] width 322 height 334
click at [250, 519] on div "Compare at price What's the compare at price? Change type Change the compare at…" at bounding box center [406, 448] width 322 height 334
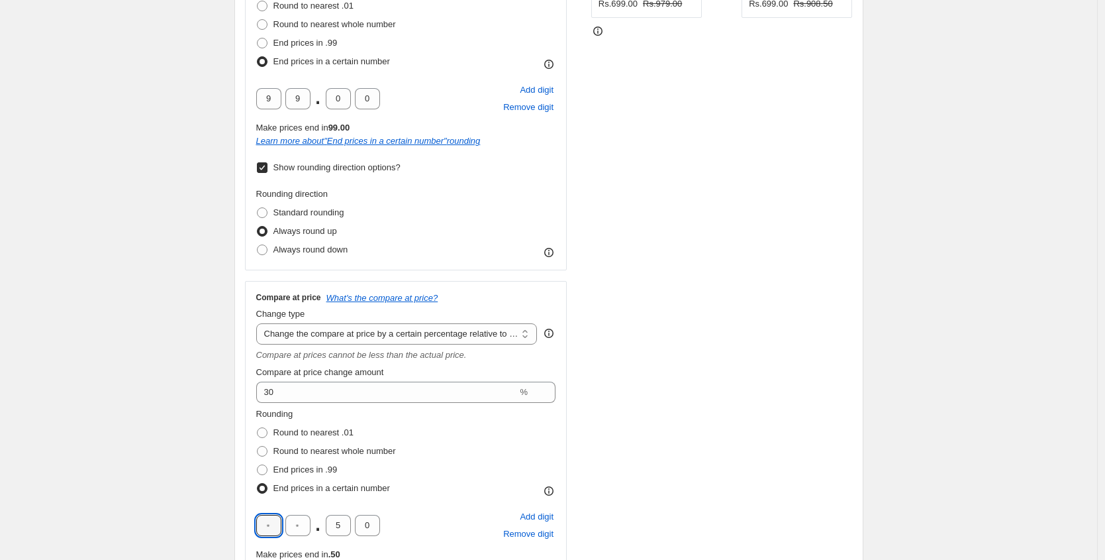
type input "9"
click at [341, 526] on input "5" at bounding box center [338, 525] width 25 height 21
type input "0"
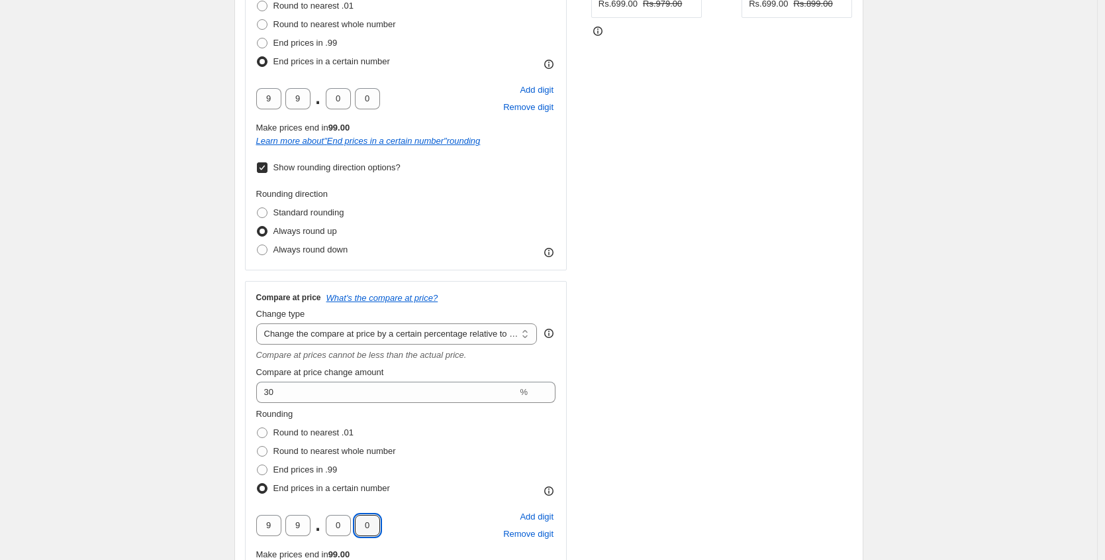
click at [643, 422] on div "STOREFRONT EXAMPLE Photo Matte Prints (8 x 12 Inches / Epson Enhanced Matte) Rs…" at bounding box center [722, 243] width 262 height 742
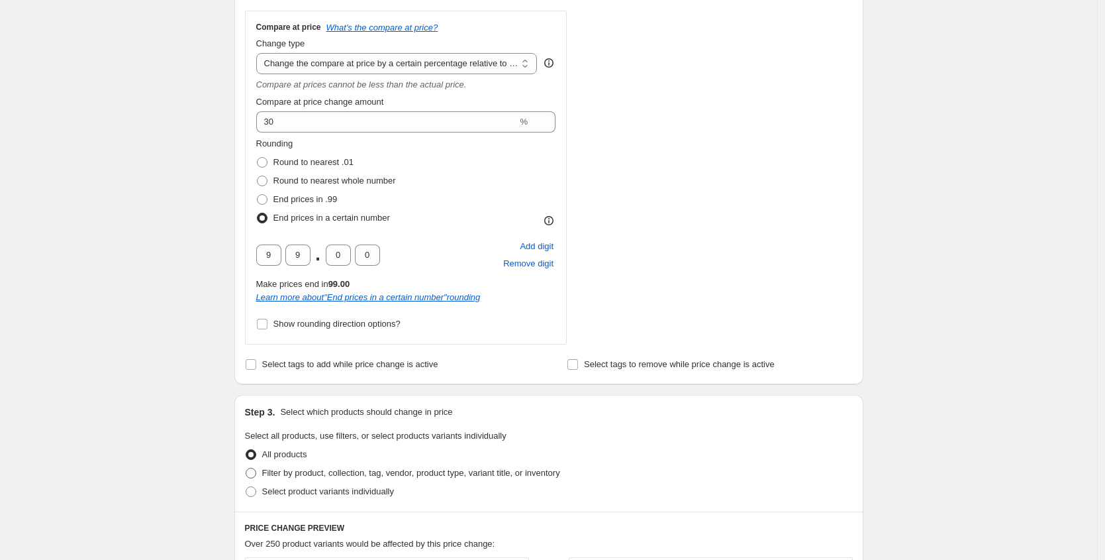
scroll to position [658, 0]
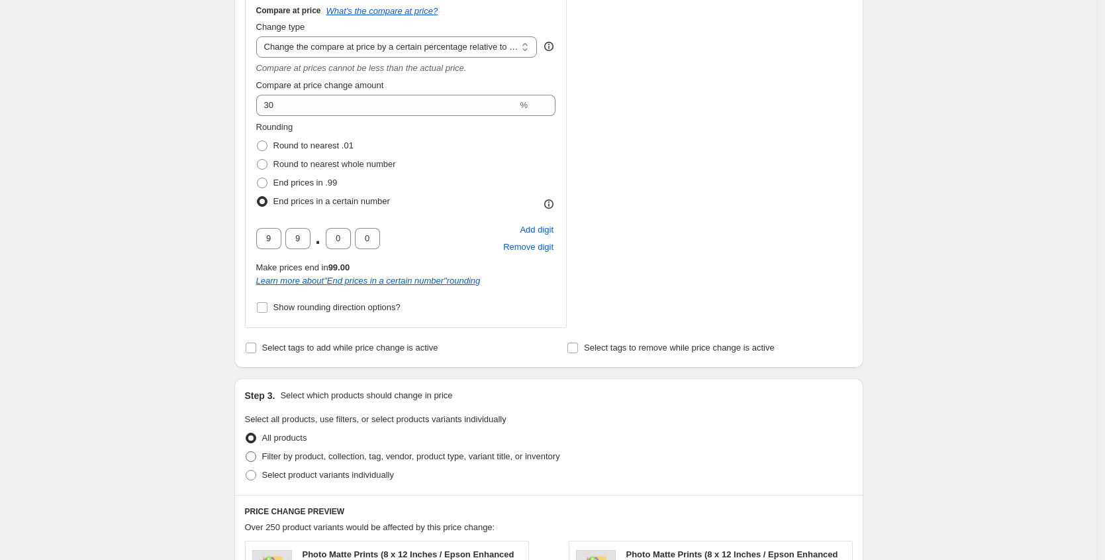
click at [309, 453] on span "Filter by product, collection, tag, vendor, product type, variant title, or inv…" at bounding box center [411, 456] width 298 height 10
click at [246, 452] on input "Filter by product, collection, tag, vendor, product type, variant title, or inv…" at bounding box center [246, 451] width 1 height 1
radio input "true"
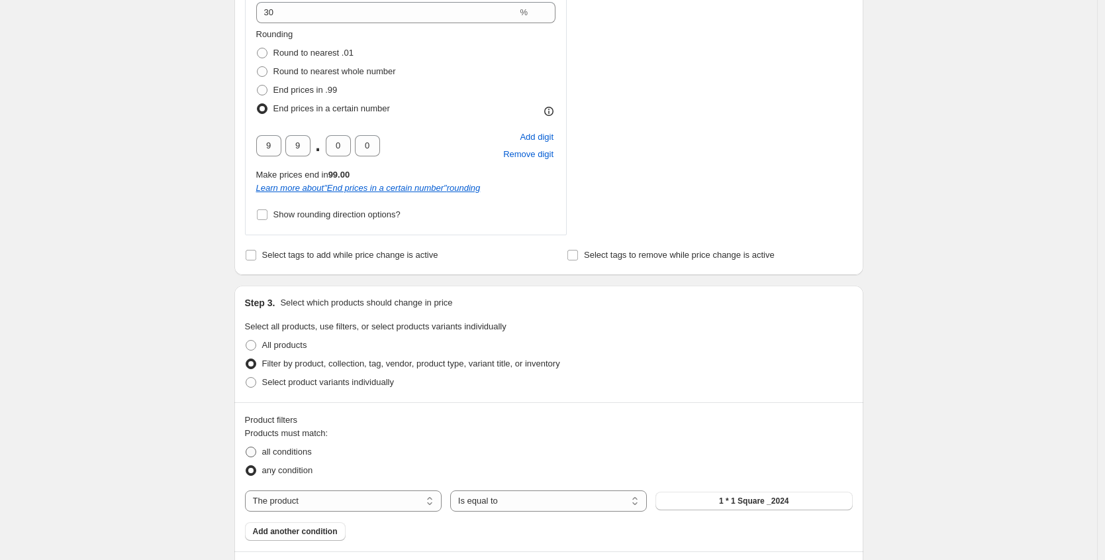
scroll to position [926, 0]
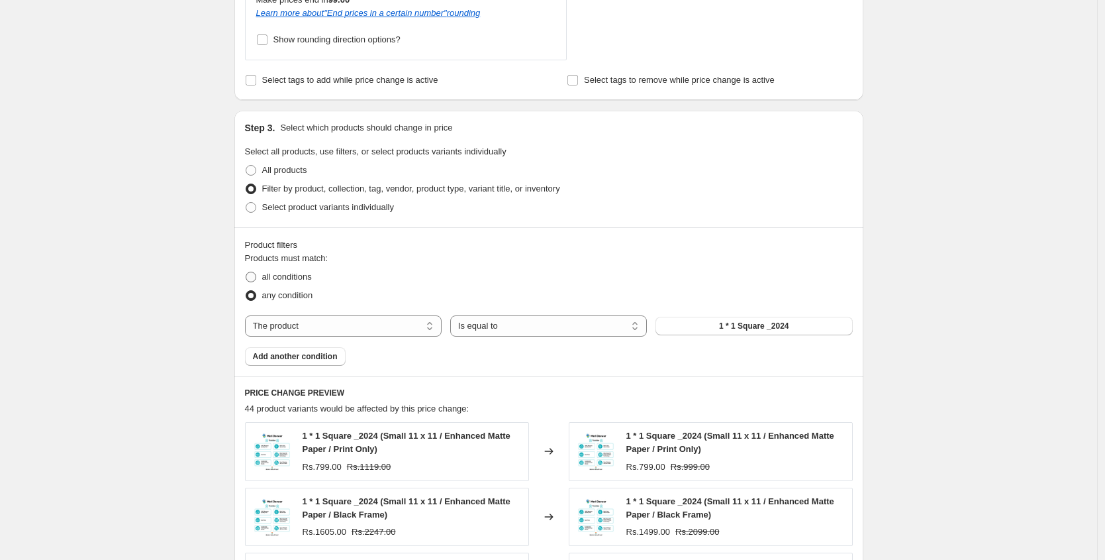
click at [277, 274] on span "all conditions" at bounding box center [287, 276] width 50 height 10
click at [246, 272] on input "all conditions" at bounding box center [246, 271] width 1 height 1
radio input "true"
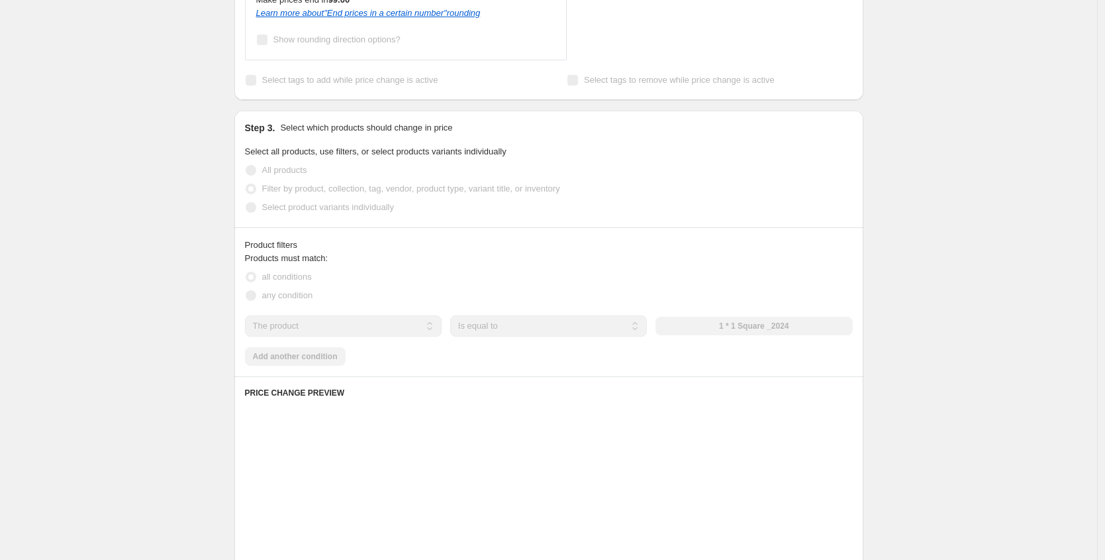
click at [282, 325] on select "The product The product's collection The product's tag The product's vendor The…" at bounding box center [343, 325] width 197 height 21
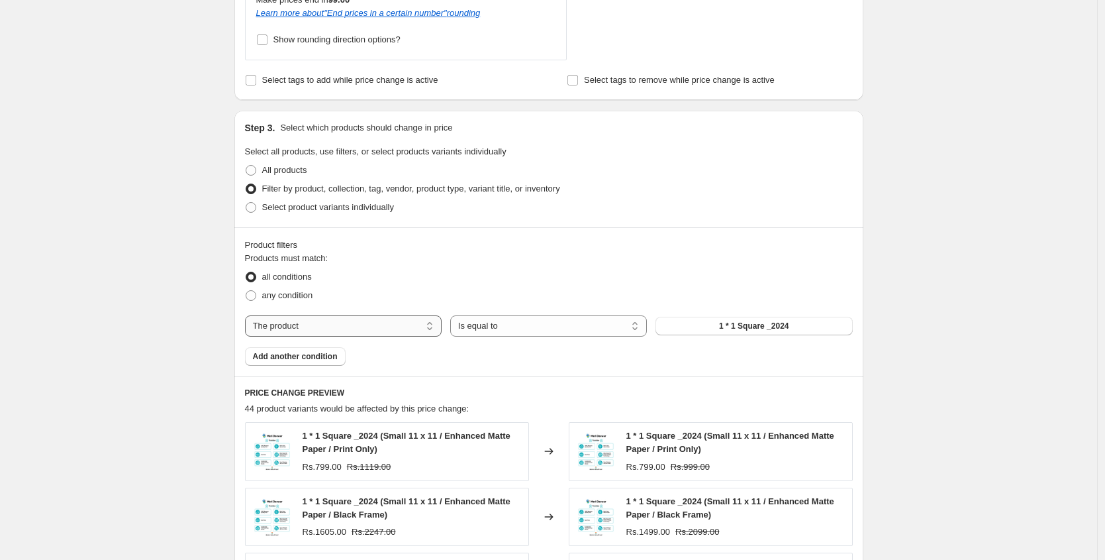
click at [282, 325] on select "The product The product's collection The product's tag The product's vendor The…" at bounding box center [343, 325] width 197 height 21
select select "collection"
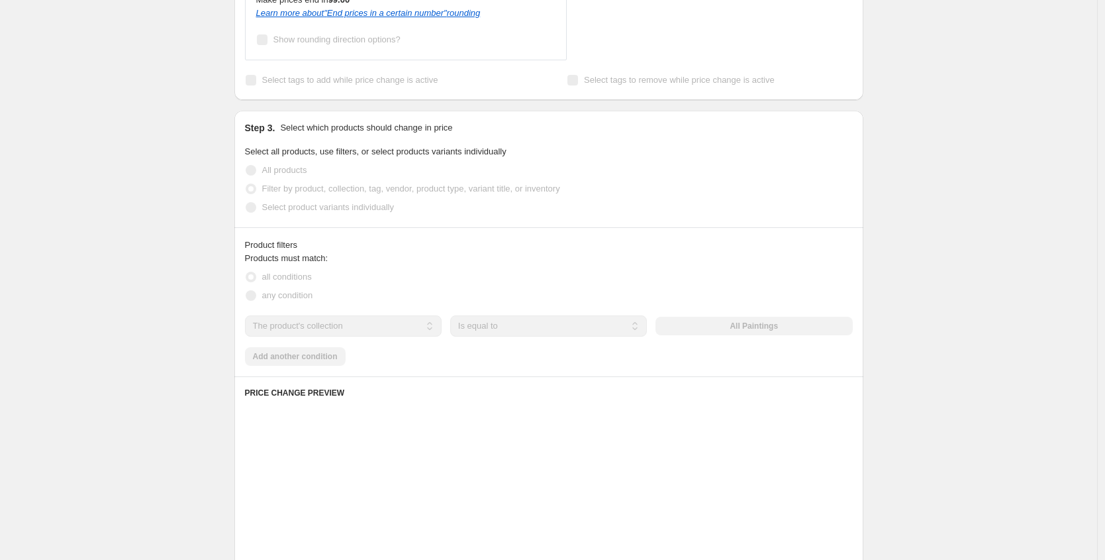
click at [802, 334] on div "The product The product's collection The product's tag The product's vendor The…" at bounding box center [549, 325] width 608 height 21
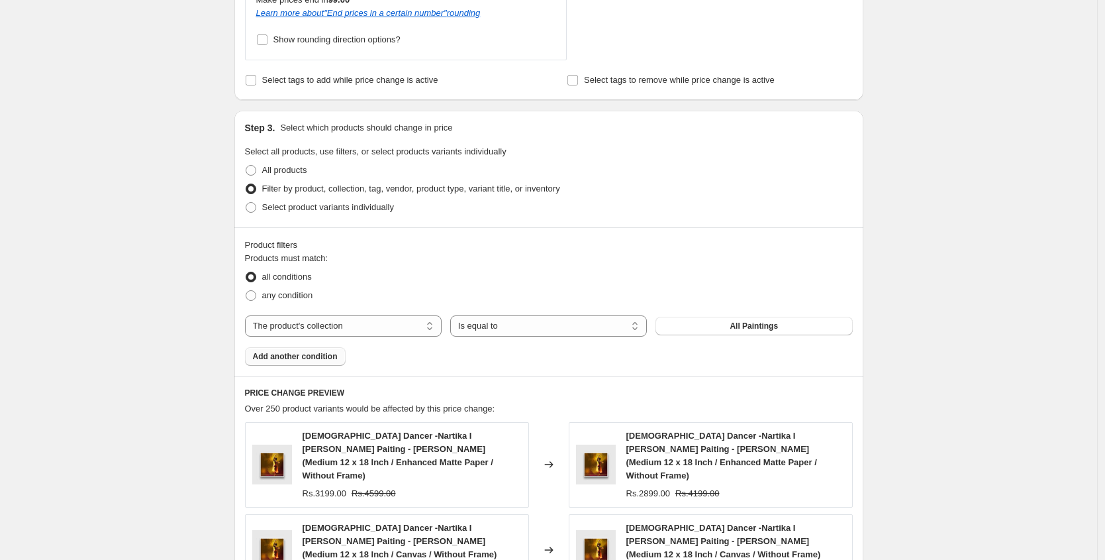
click at [326, 348] on button "Add another condition" at bounding box center [295, 356] width 101 height 19
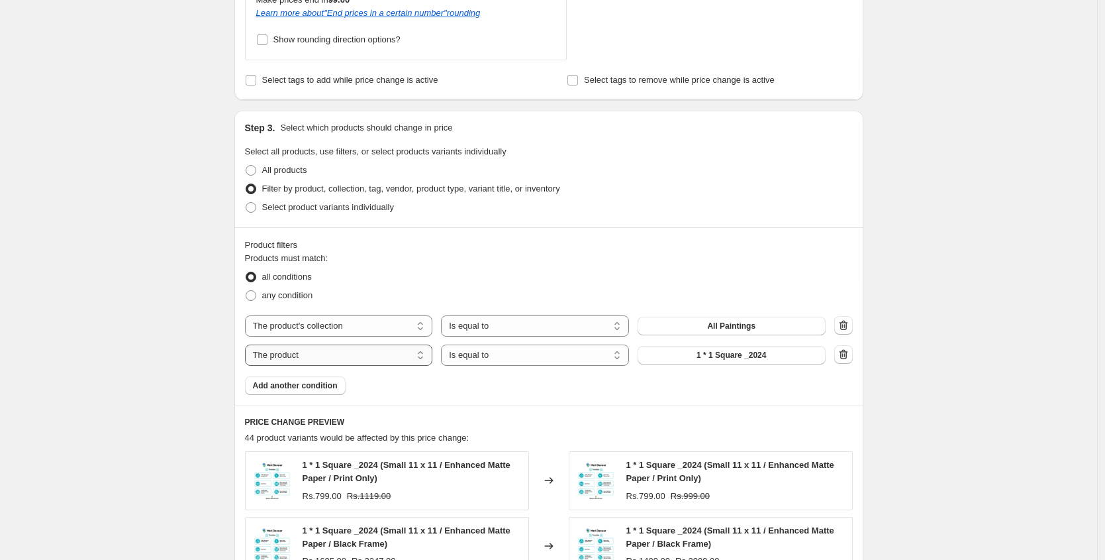
click at [342, 358] on select "The product The product's collection The product's tag The product's vendor The…" at bounding box center [339, 354] width 188 height 21
select select "title"
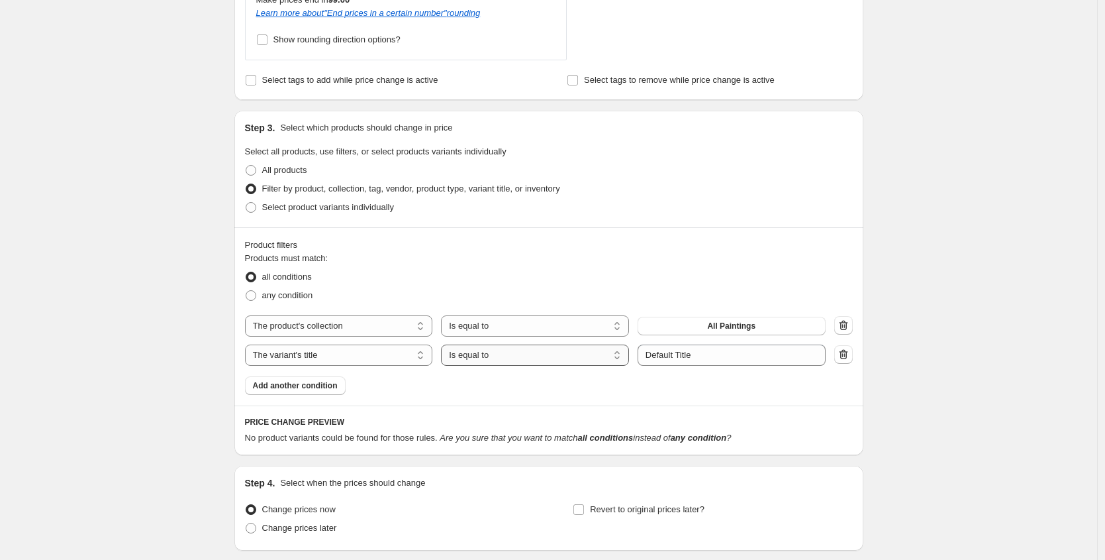
click at [504, 356] on select "Is equal to Is not equal to Contains" at bounding box center [535, 354] width 188 height 21
click at [444, 344] on select "Is equal to Is not equal to Contains" at bounding box center [535, 354] width 188 height 21
click at [718, 358] on input "Default Title" at bounding box center [732, 354] width 188 height 21
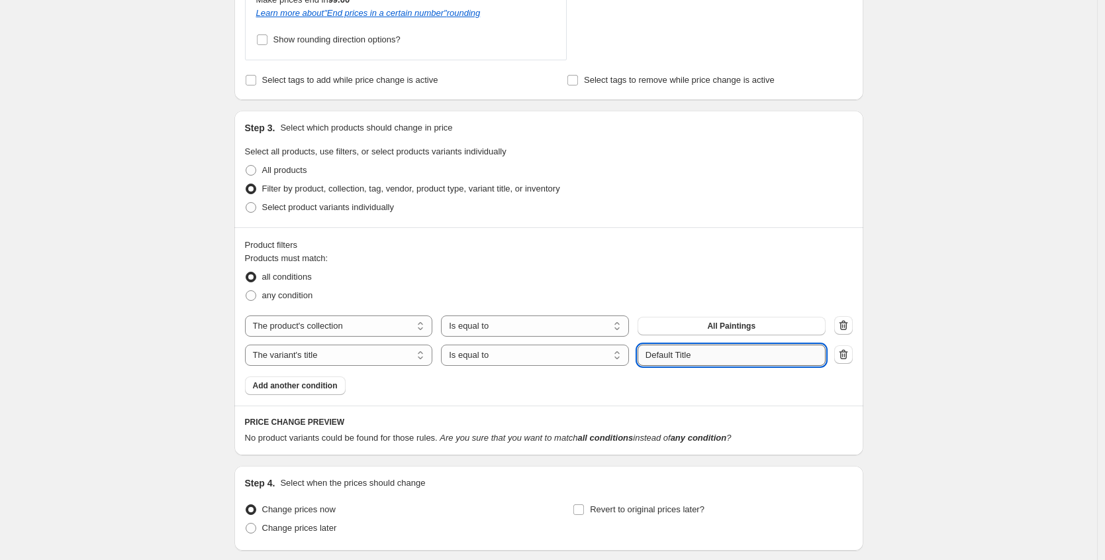
paste input "2XL 24 x 32"
drag, startPoint x: 678, startPoint y: 353, endPoint x: 670, endPoint y: 352, distance: 8.1
click at [669, 352] on input "2XL 24 x 32" at bounding box center [732, 354] width 188 height 21
drag, startPoint x: 712, startPoint y: 352, endPoint x: 690, endPoint y: 354, distance: 22.6
click at [689, 354] on input "2XL 32 x 32" at bounding box center [732, 354] width 188 height 21
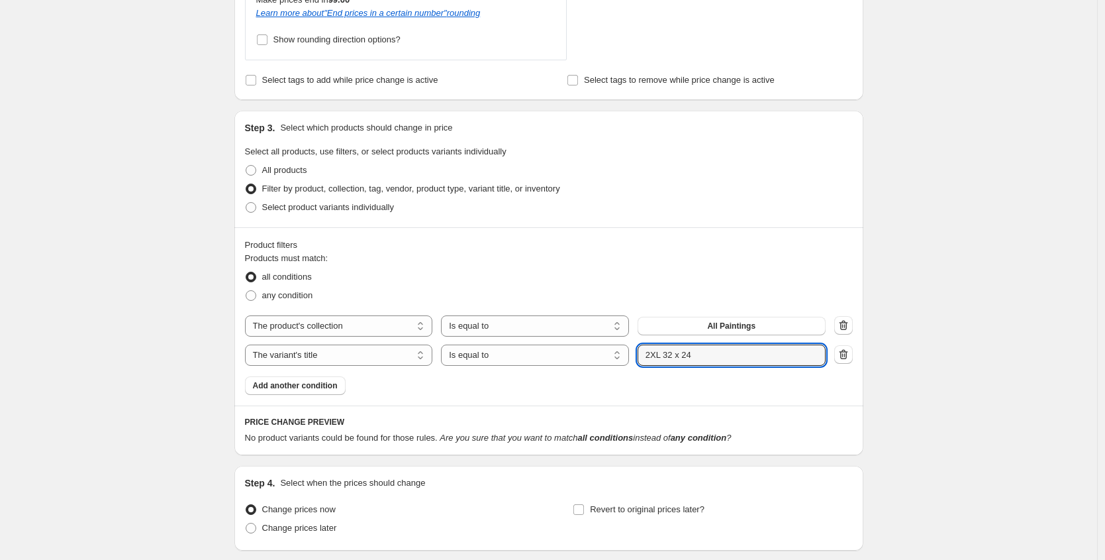
type input "2XL 32 x 24"
click at [860, 253] on div "Product filters Products must match: all conditions any condition The product T…" at bounding box center [548, 316] width 629 height 178
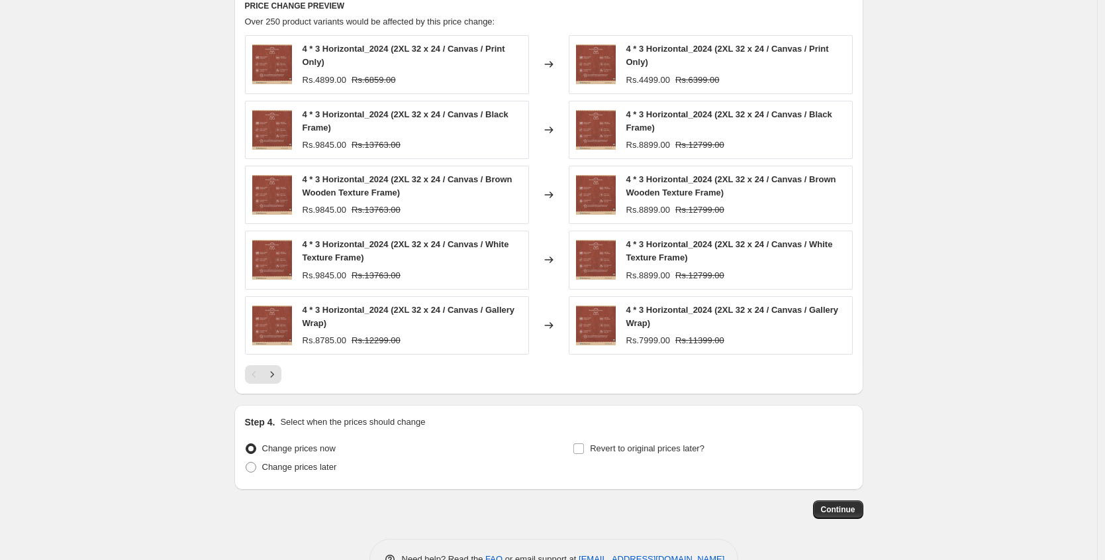
scroll to position [1381, 0]
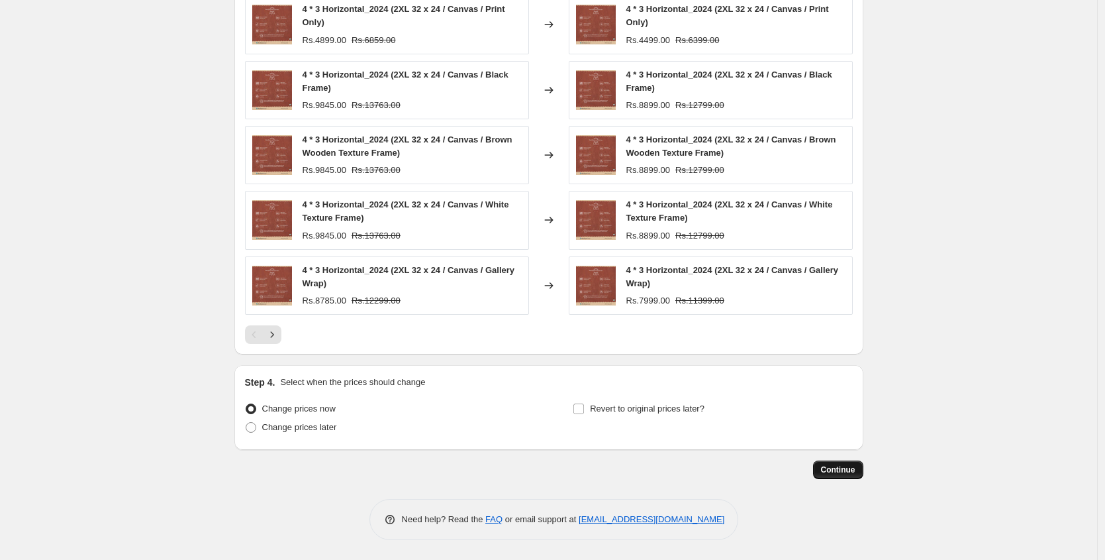
click at [840, 469] on span "Continue" at bounding box center [838, 469] width 34 height 11
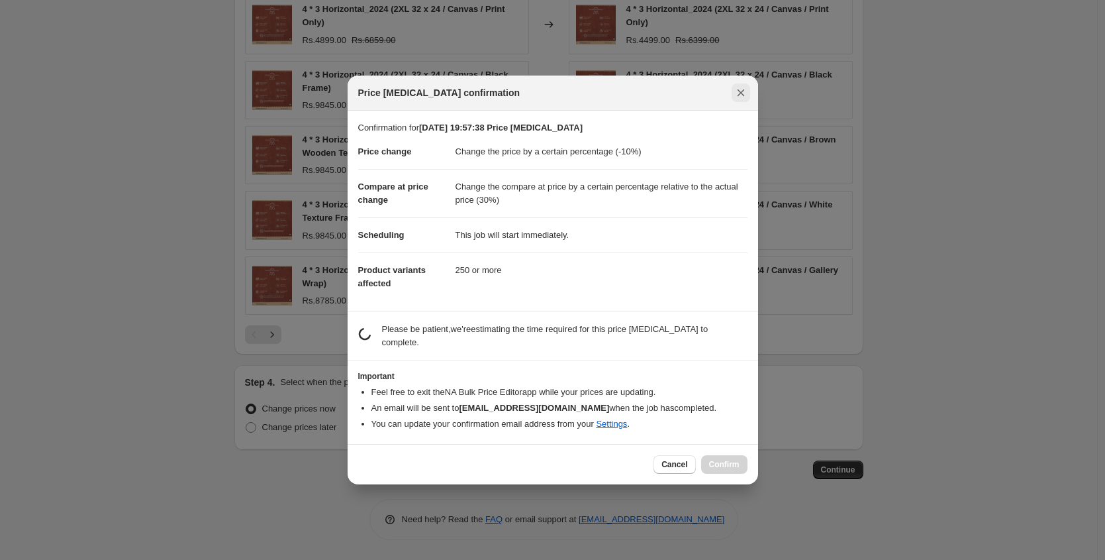
click at [743, 89] on icon "Close" at bounding box center [740, 92] width 7 height 7
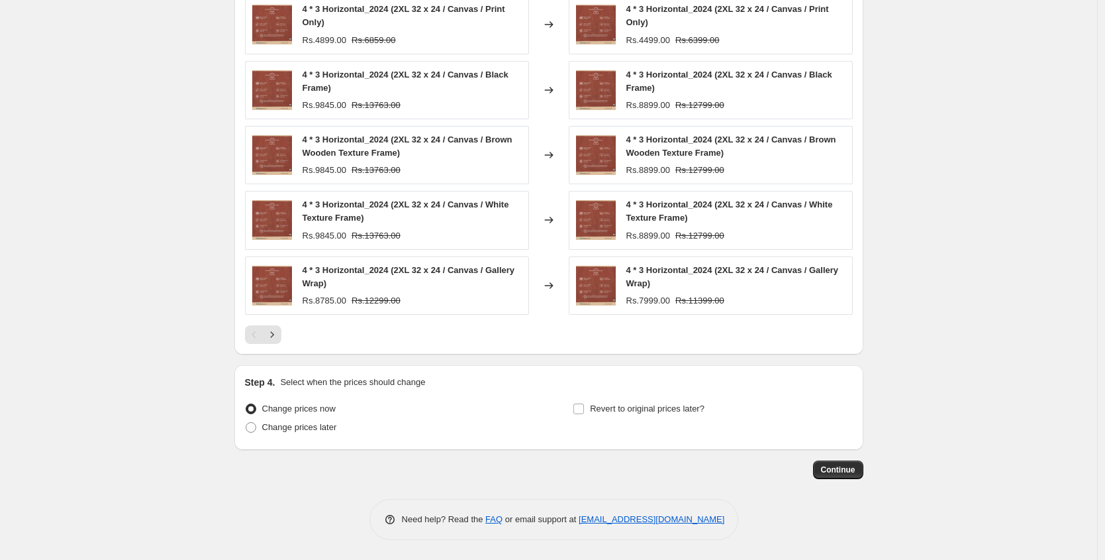
click at [855, 474] on span "Continue" at bounding box center [838, 469] width 34 height 11
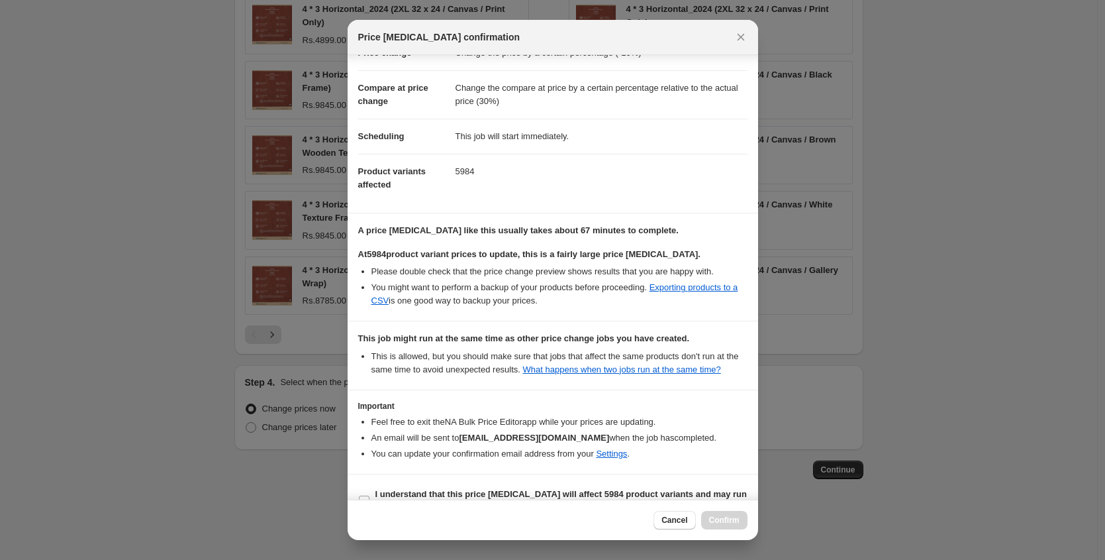
scroll to position [84, 0]
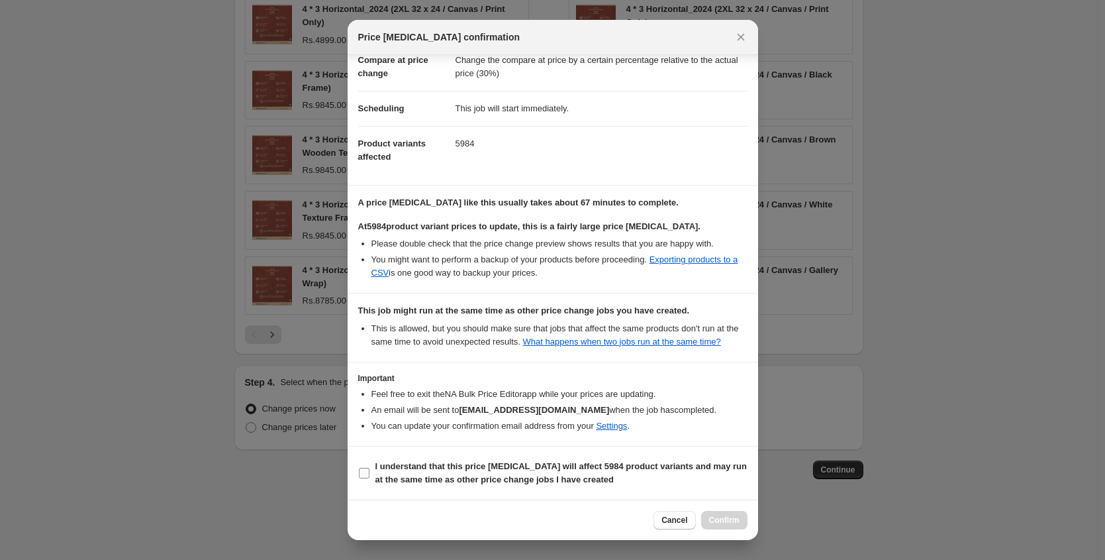
click at [403, 474] on b "I understand that this price change job will affect 5984 product variants and m…" at bounding box center [561, 472] width 372 height 23
click at [369, 474] on input "I understand that this price change job will affect 5984 product variants and m…" at bounding box center [364, 472] width 11 height 11
checkbox input "true"
click at [721, 520] on span "Confirm" at bounding box center [724, 520] width 30 height 11
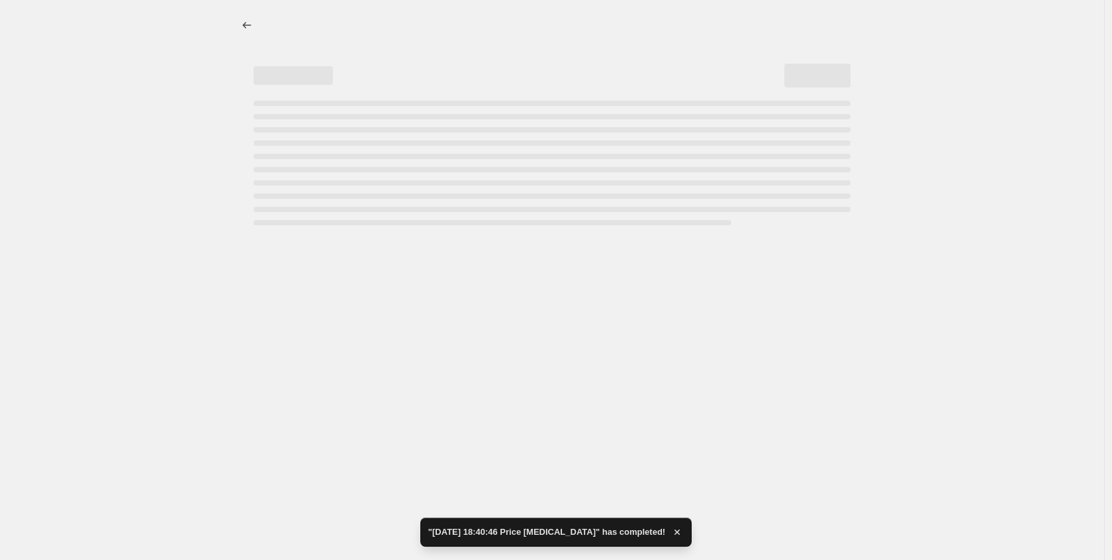
select select "percentage"
select select "pp"
select select "collection"
select select "title"
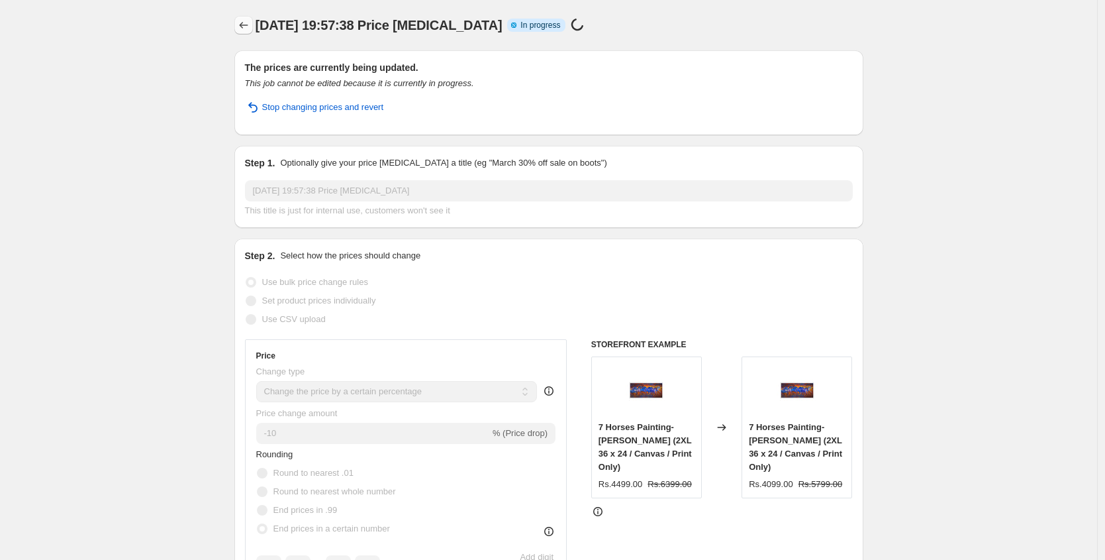
click at [244, 30] on icon "Price change jobs" at bounding box center [243, 25] width 13 height 13
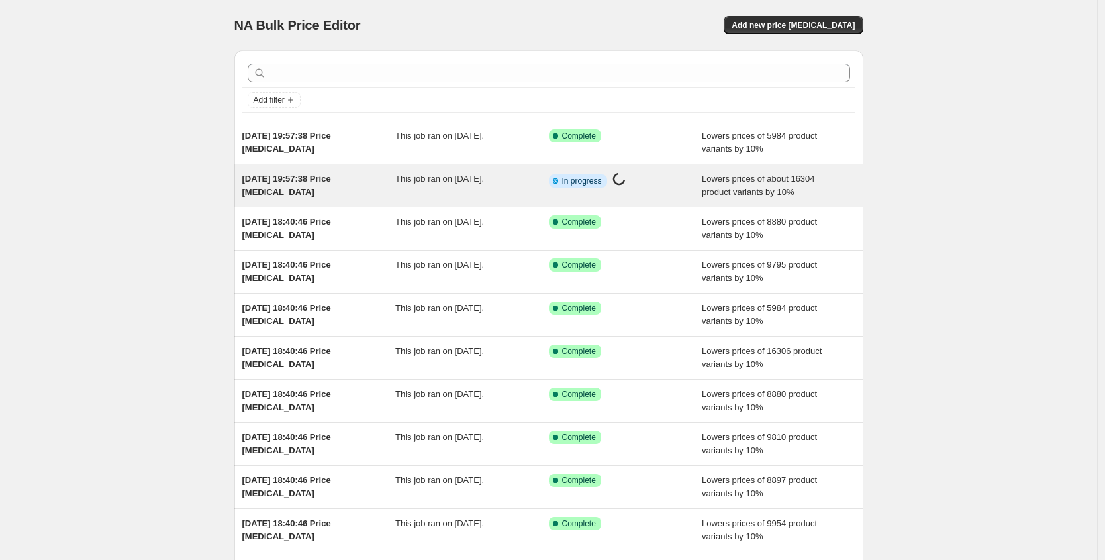
click at [330, 190] on div "[DATE] 19:57:38 Price [MEDICAL_DATA]" at bounding box center [319, 185] width 154 height 26
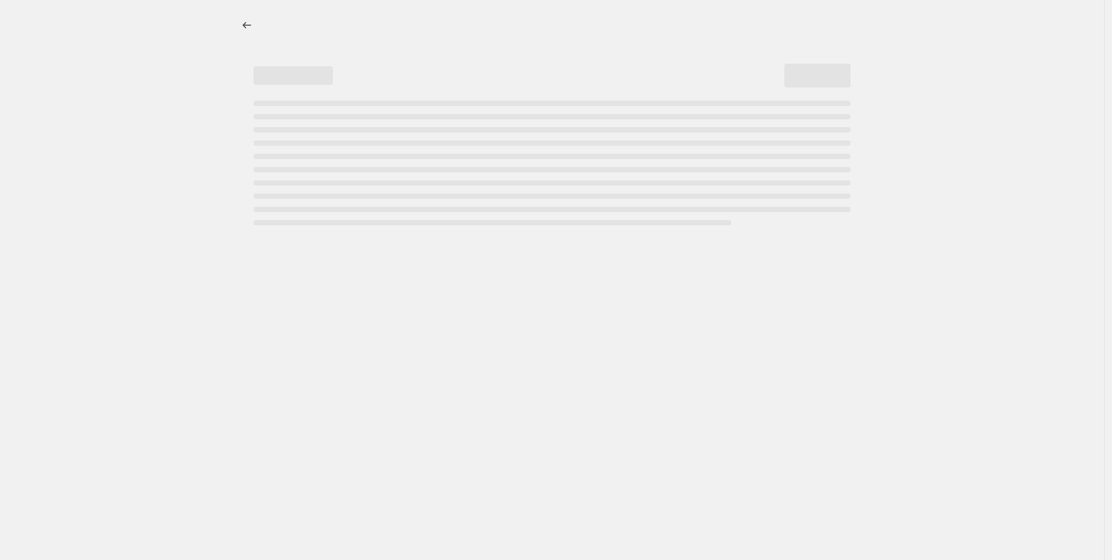
select select "percentage"
select select "pp"
select select "title"
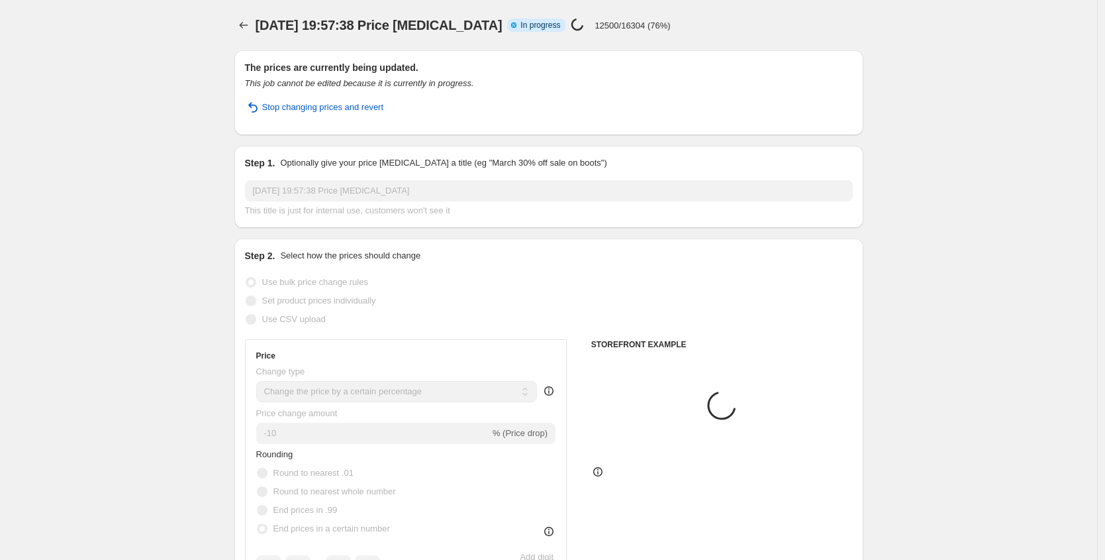
select select "collection"
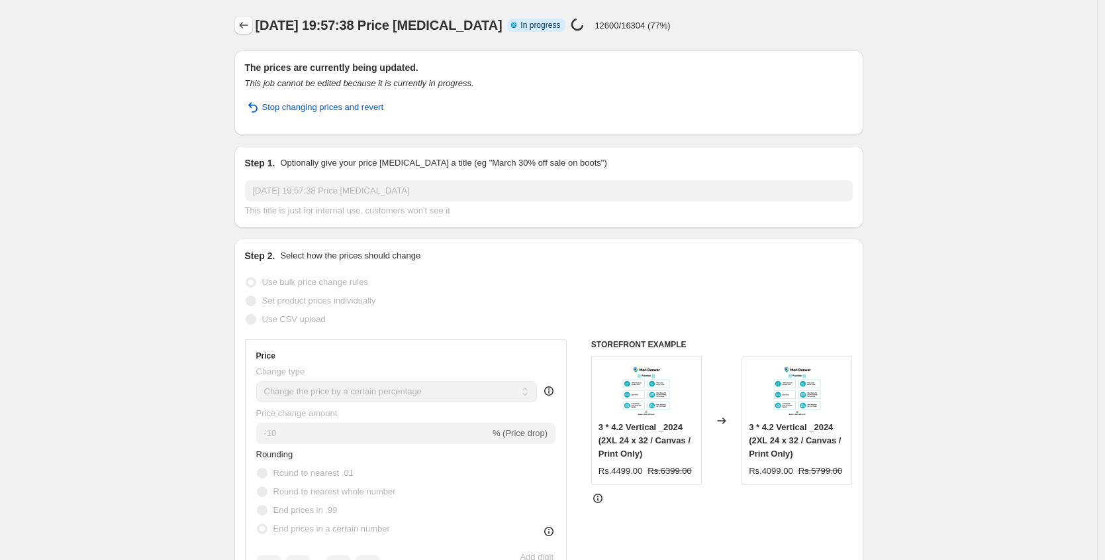
click at [245, 22] on icon "Price change jobs" at bounding box center [243, 25] width 13 height 13
